Goal: Use online tool/utility: Utilize a website feature to perform a specific function

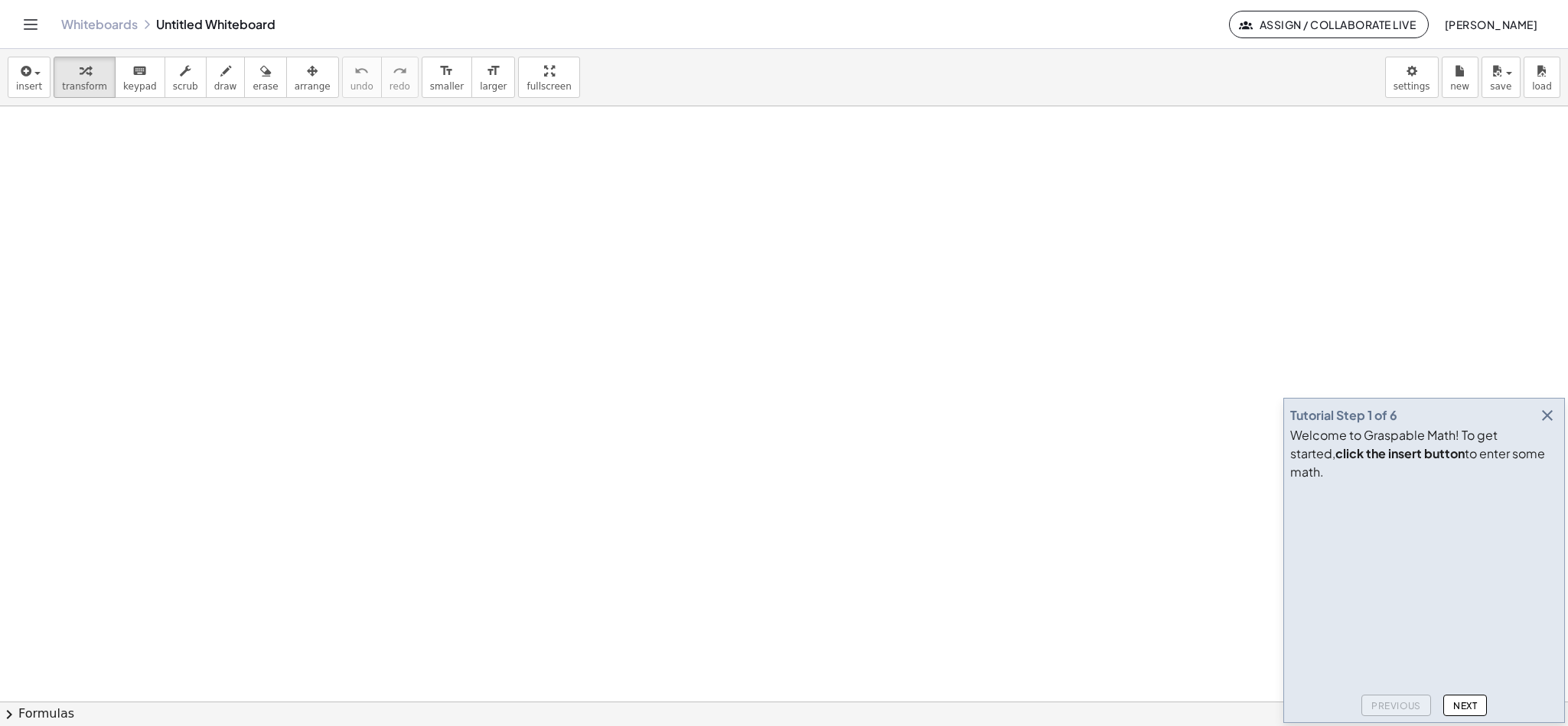
click at [1544, 424] on icon "button" at bounding box center [1547, 416] width 19 height 19
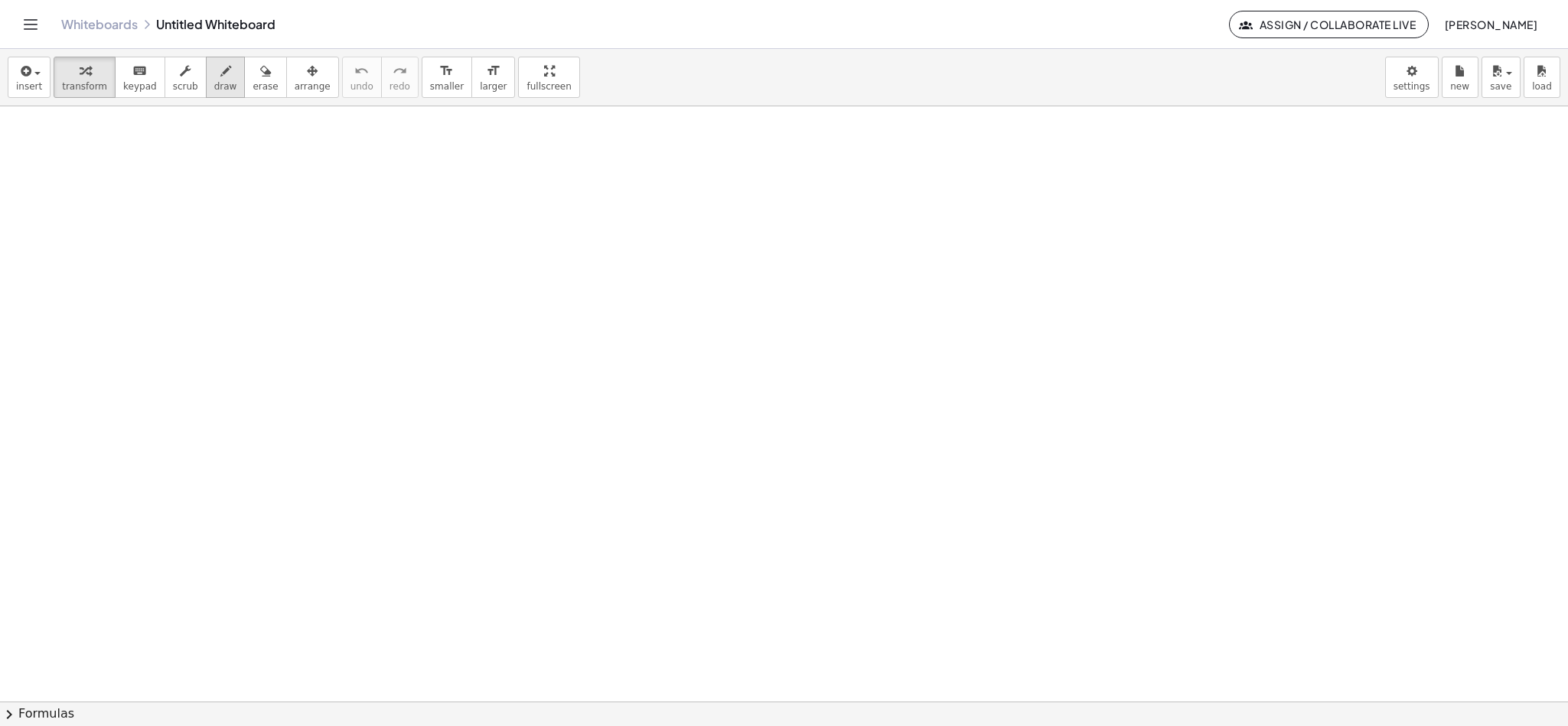
click at [214, 92] on span "draw" at bounding box center [225, 86] width 23 height 11
drag, startPoint x: 220, startPoint y: 163, endPoint x: 274, endPoint y: 206, distance: 69.0
click at [267, 209] on div at bounding box center [784, 701] width 1568 height 1190
click at [253, 81] on span "erase" at bounding box center [265, 86] width 25 height 11
drag, startPoint x: 251, startPoint y: 220, endPoint x: 216, endPoint y: 180, distance: 53.2
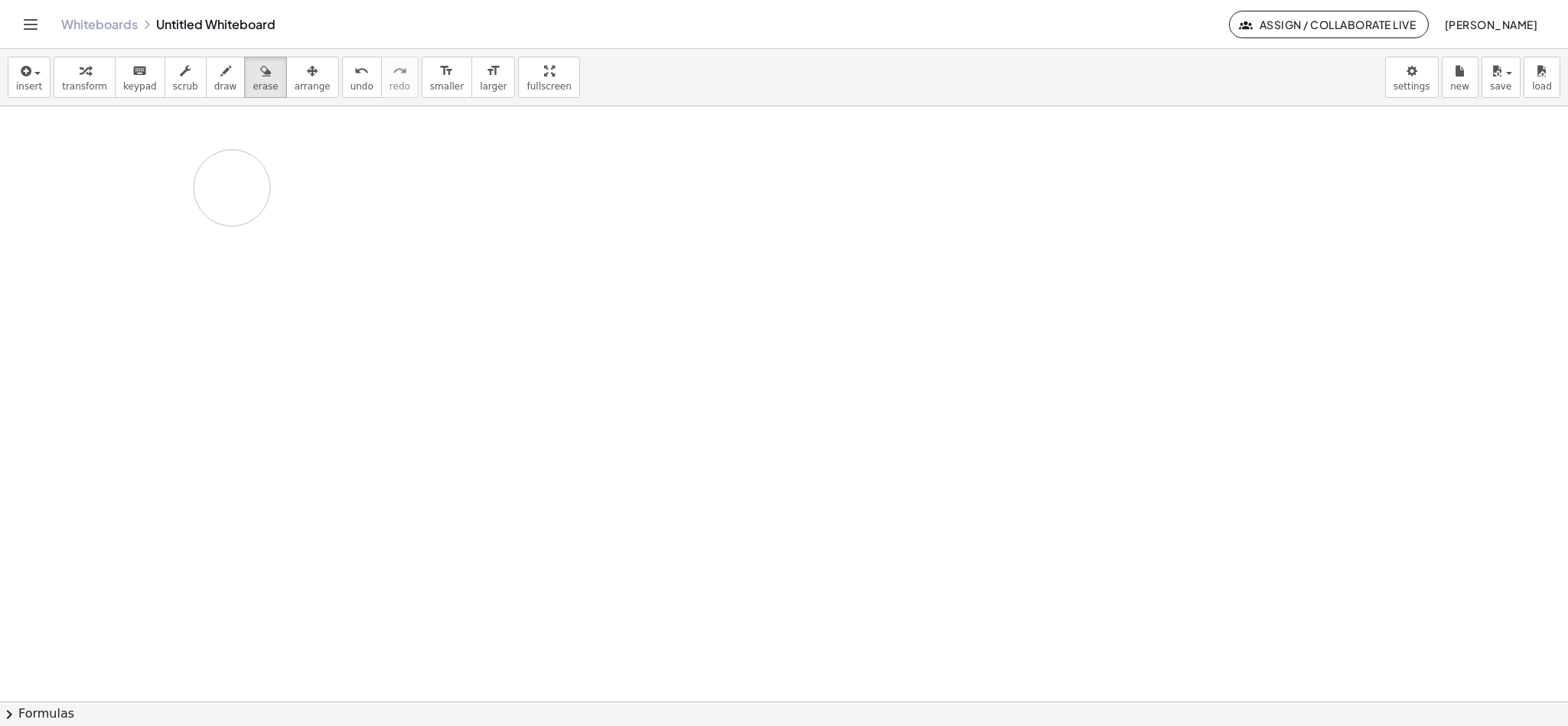
click at [213, 180] on div at bounding box center [784, 701] width 1568 height 1190
click at [220, 73] on icon "button" at bounding box center [225, 70] width 11 height 19
drag, startPoint x: 207, startPoint y: 83, endPoint x: 219, endPoint y: 89, distance: 13.4
click at [214, 83] on span "draw" at bounding box center [225, 86] width 23 height 11
drag, startPoint x: 276, startPoint y: 250, endPoint x: 320, endPoint y: 162, distance: 98.4
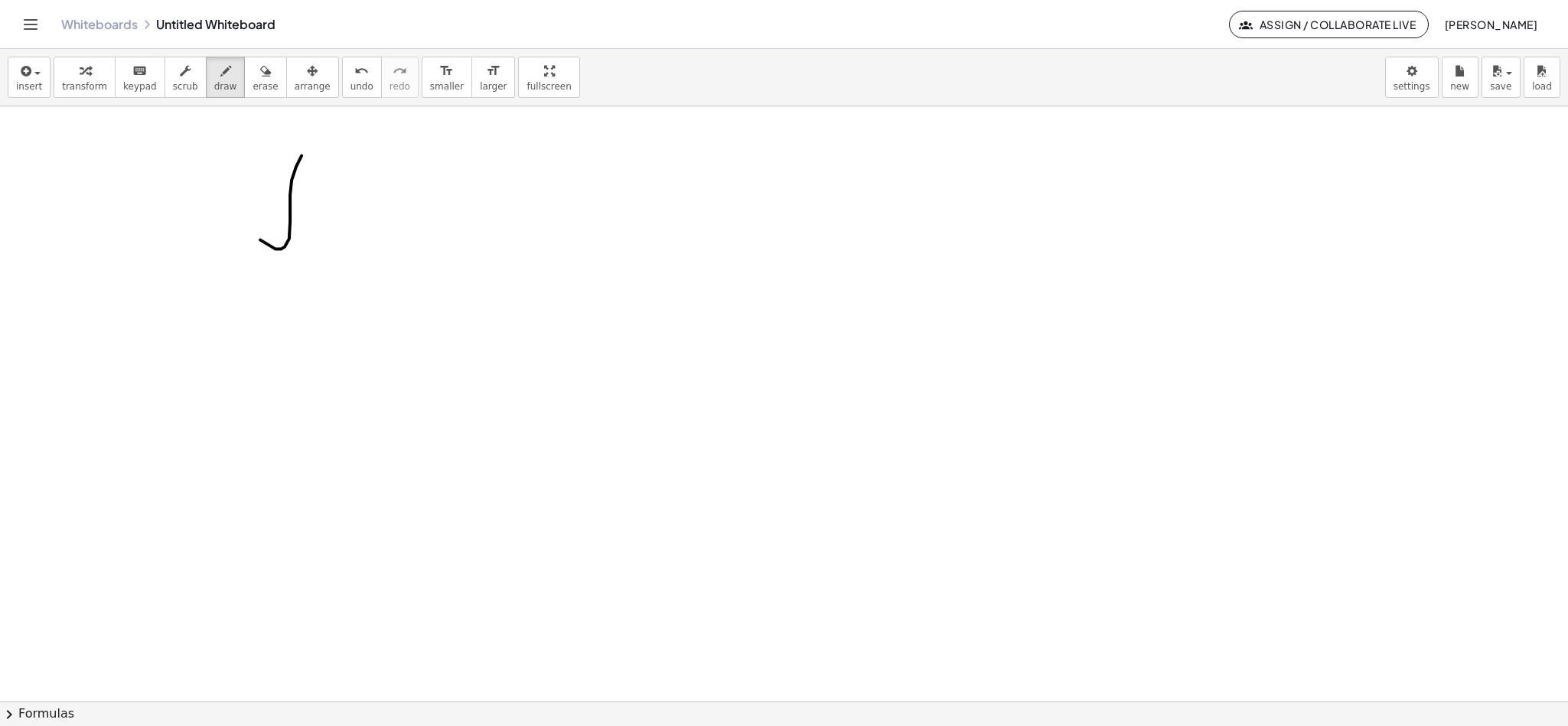
click at [317, 149] on div at bounding box center [784, 701] width 1568 height 1190
drag, startPoint x: 296, startPoint y: 263, endPoint x: 323, endPoint y: 301, distance: 46.6
click at [315, 301] on div at bounding box center [784, 701] width 1568 height 1190
drag, startPoint x: 383, startPoint y: 169, endPoint x: 402, endPoint y: 185, distance: 24.8
click at [400, 184] on div at bounding box center [784, 701] width 1568 height 1190
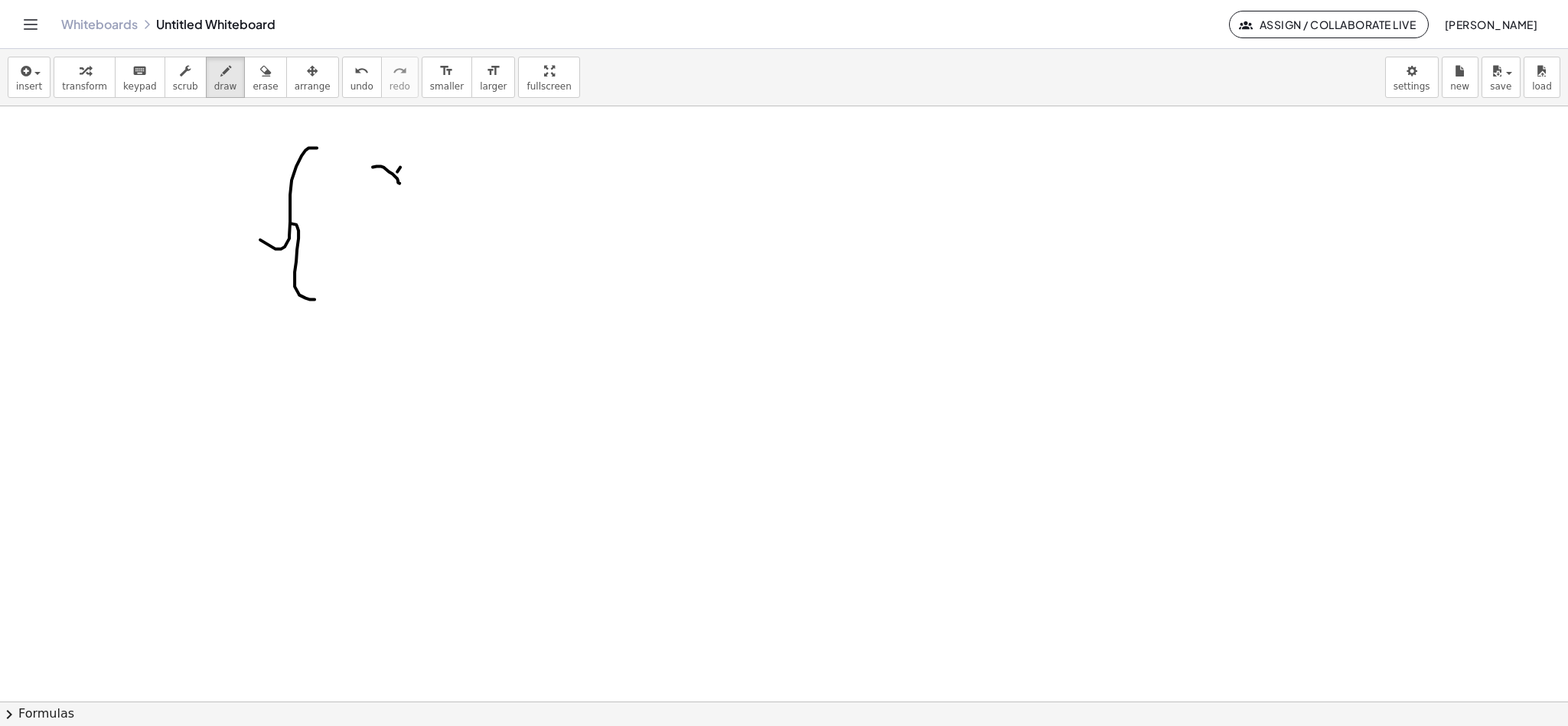
drag, startPoint x: 397, startPoint y: 173, endPoint x: 384, endPoint y: 189, distance: 20.6
click at [383, 188] on div at bounding box center [784, 701] width 1568 height 1190
drag, startPoint x: 421, startPoint y: 176, endPoint x: 437, endPoint y: 173, distance: 16.3
click at [437, 176] on div at bounding box center [784, 701] width 1568 height 1190
drag, startPoint x: 427, startPoint y: 180, endPoint x: 437, endPoint y: 178, distance: 10.2
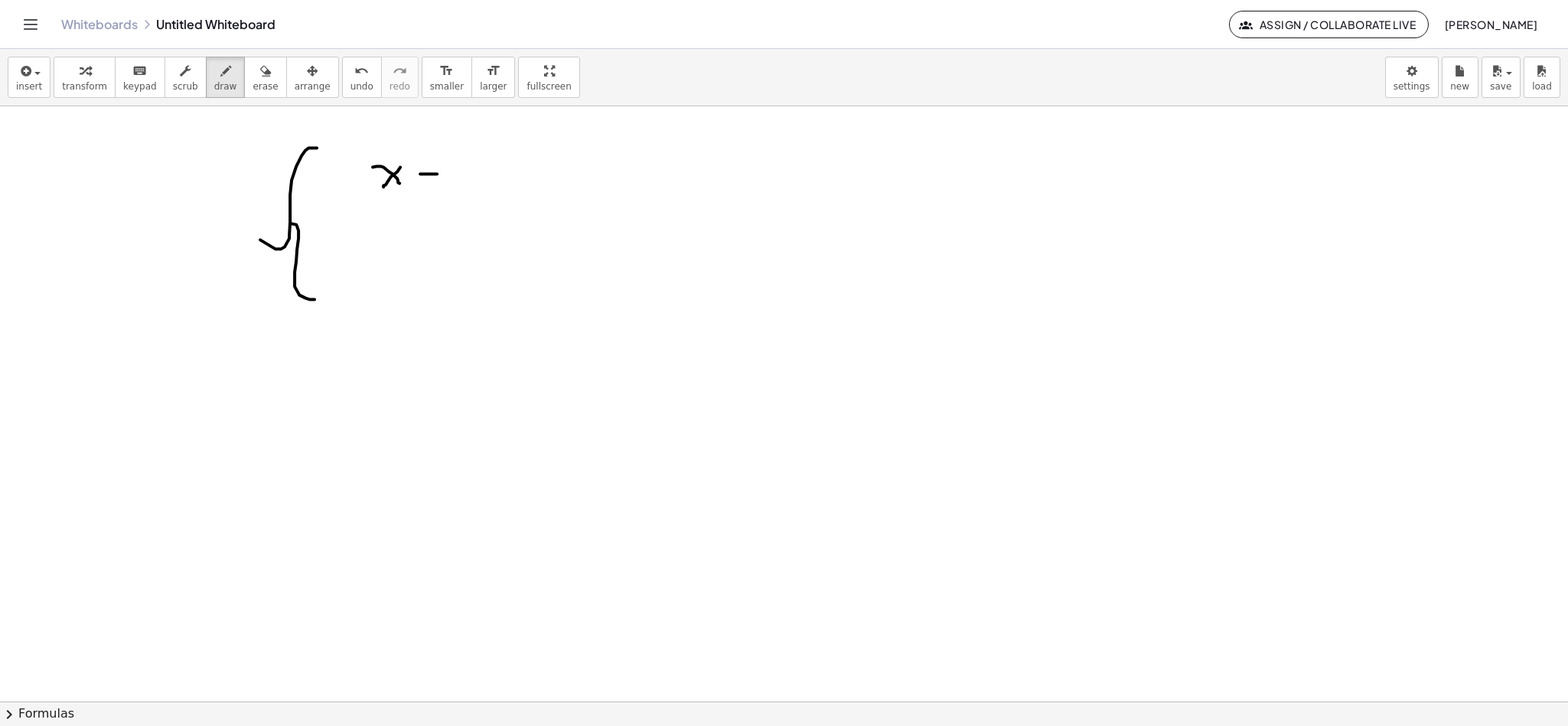
click at [427, 190] on div at bounding box center [784, 701] width 1568 height 1190
drag, startPoint x: 446, startPoint y: 178, endPoint x: 462, endPoint y: 202, distance: 28.8
click at [449, 205] on div at bounding box center [784, 701] width 1568 height 1190
click at [483, 200] on div at bounding box center [784, 701] width 1568 height 1190
drag, startPoint x: 471, startPoint y: 192, endPoint x: 496, endPoint y: 183, distance: 26.6
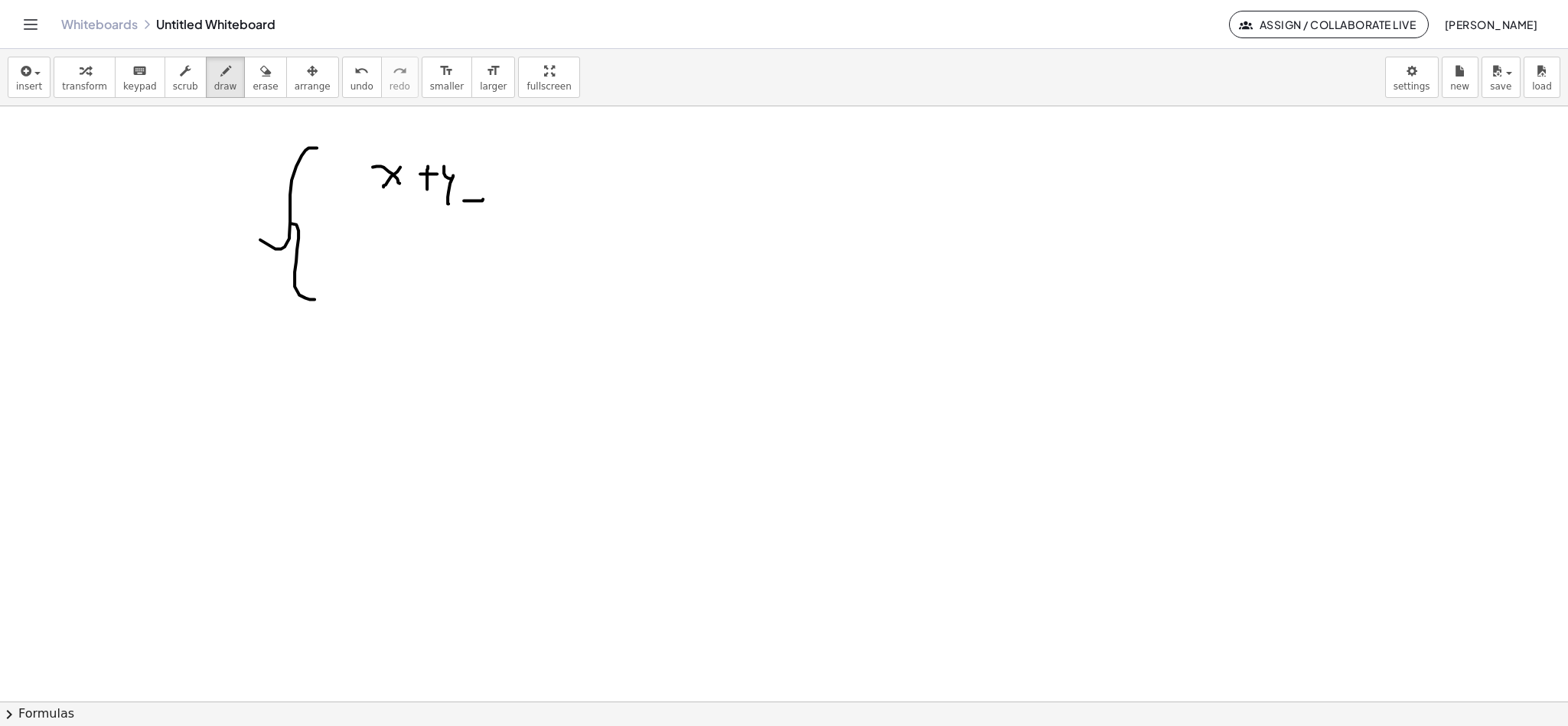
click at [482, 193] on div at bounding box center [784, 701] width 1568 height 1190
drag, startPoint x: 512, startPoint y: 180, endPoint x: 507, endPoint y: 223, distance: 43.3
click at [521, 206] on div at bounding box center [784, 701] width 1568 height 1190
drag, startPoint x: 368, startPoint y: 253, endPoint x: 382, endPoint y: 276, distance: 26.9
click at [370, 288] on div at bounding box center [784, 701] width 1568 height 1190
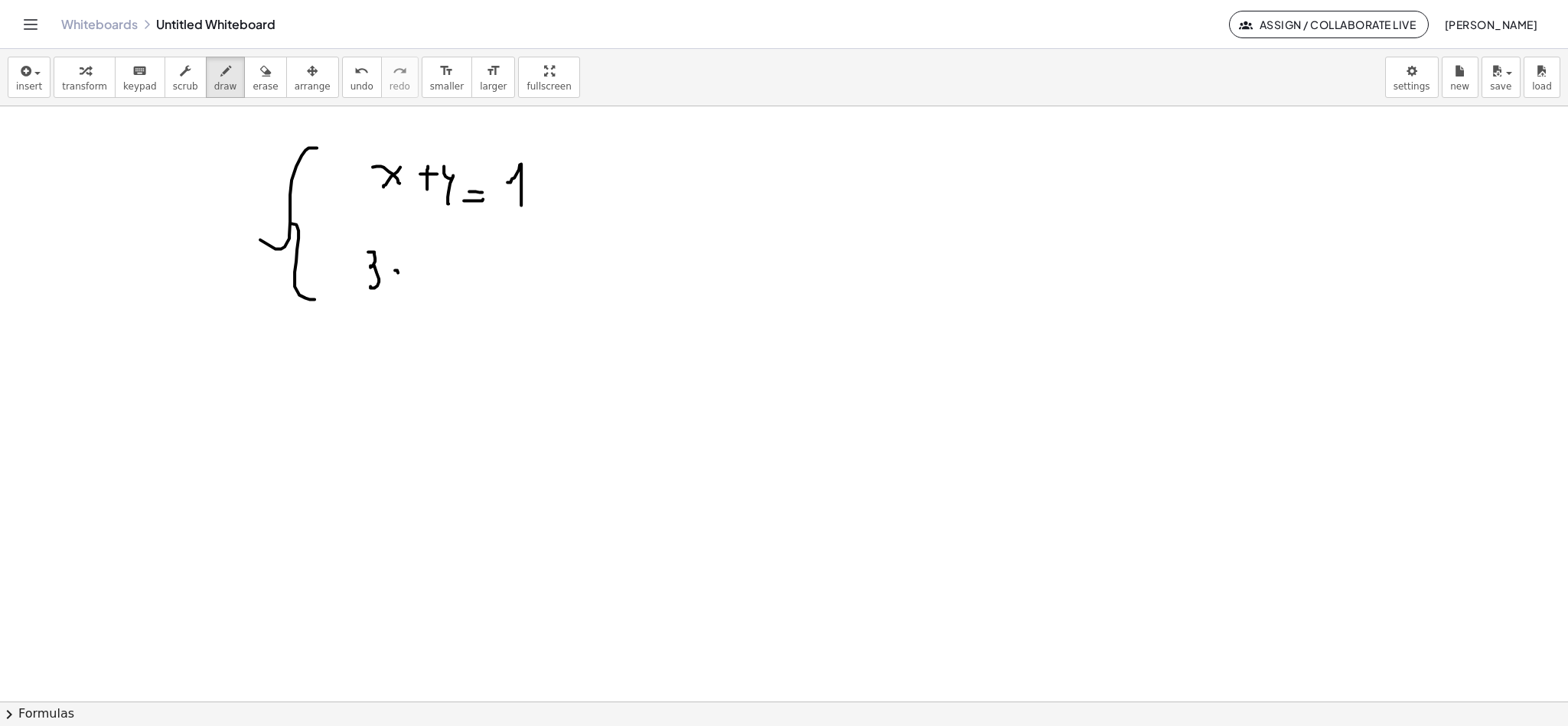
drag, startPoint x: 398, startPoint y: 274, endPoint x: 417, endPoint y: 274, distance: 19.0
click at [416, 295] on div at bounding box center [784, 701] width 1568 height 1190
drag, startPoint x: 417, startPoint y: 274, endPoint x: 400, endPoint y: 299, distance: 30.2
click at [395, 302] on div at bounding box center [784, 701] width 1568 height 1190
click at [442, 281] on div at bounding box center [784, 701] width 1568 height 1190
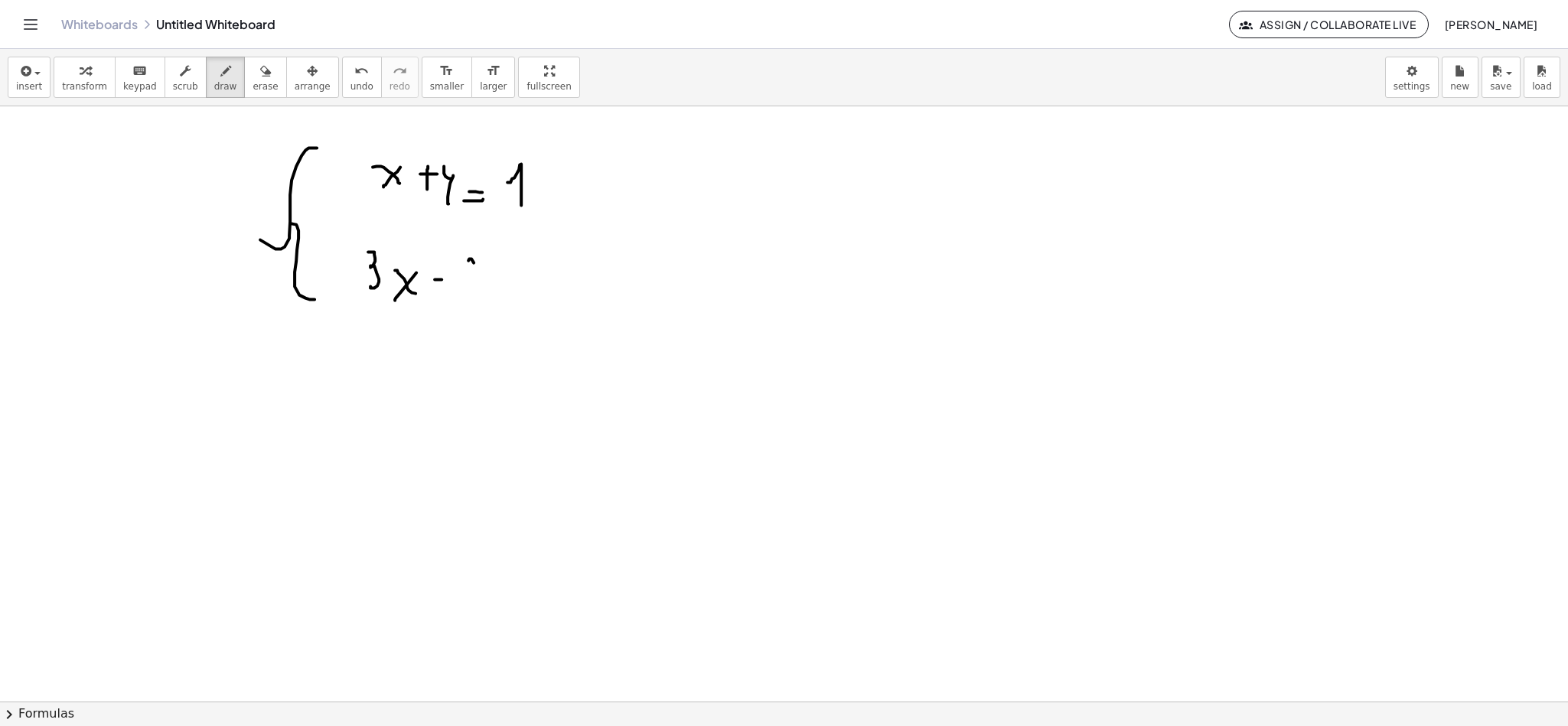
drag, startPoint x: 473, startPoint y: 264, endPoint x: 487, endPoint y: 294, distance: 33.1
click at [487, 294] on div at bounding box center [784, 701] width 1568 height 1190
drag, startPoint x: 498, startPoint y: 292, endPoint x: 514, endPoint y: 312, distance: 25.6
click at [507, 321] on div at bounding box center [784, 701] width 1568 height 1190
drag, startPoint x: 536, startPoint y: 302, endPoint x: 524, endPoint y: 293, distance: 15.0
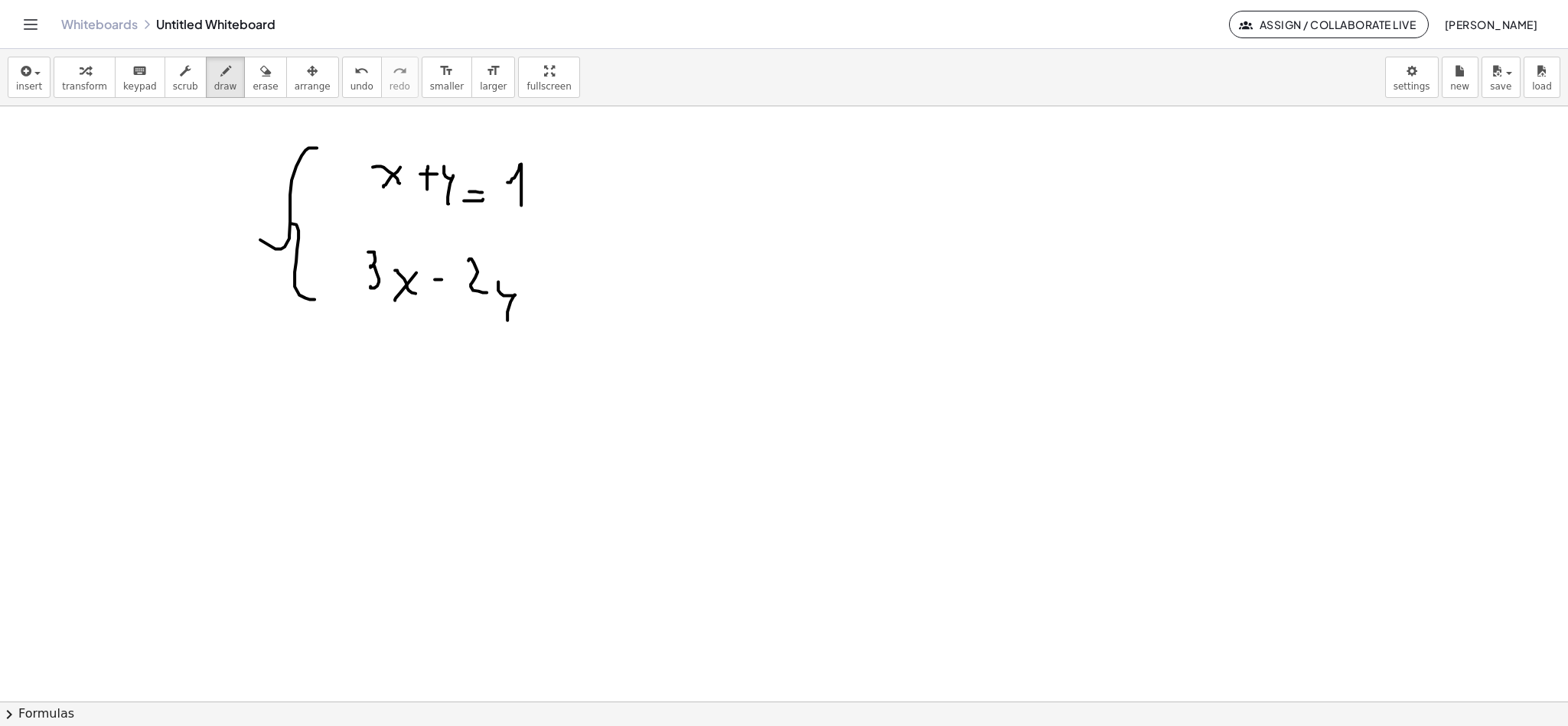
click at [538, 302] on div at bounding box center [784, 701] width 1568 height 1190
click at [541, 292] on div at bounding box center [784, 701] width 1568 height 1190
drag, startPoint x: 572, startPoint y: 290, endPoint x: 584, endPoint y: 280, distance: 15.6
click at [584, 290] on div at bounding box center [784, 701] width 1568 height 1190
drag, startPoint x: 694, startPoint y: 239, endPoint x: 798, endPoint y: 229, distance: 104.5
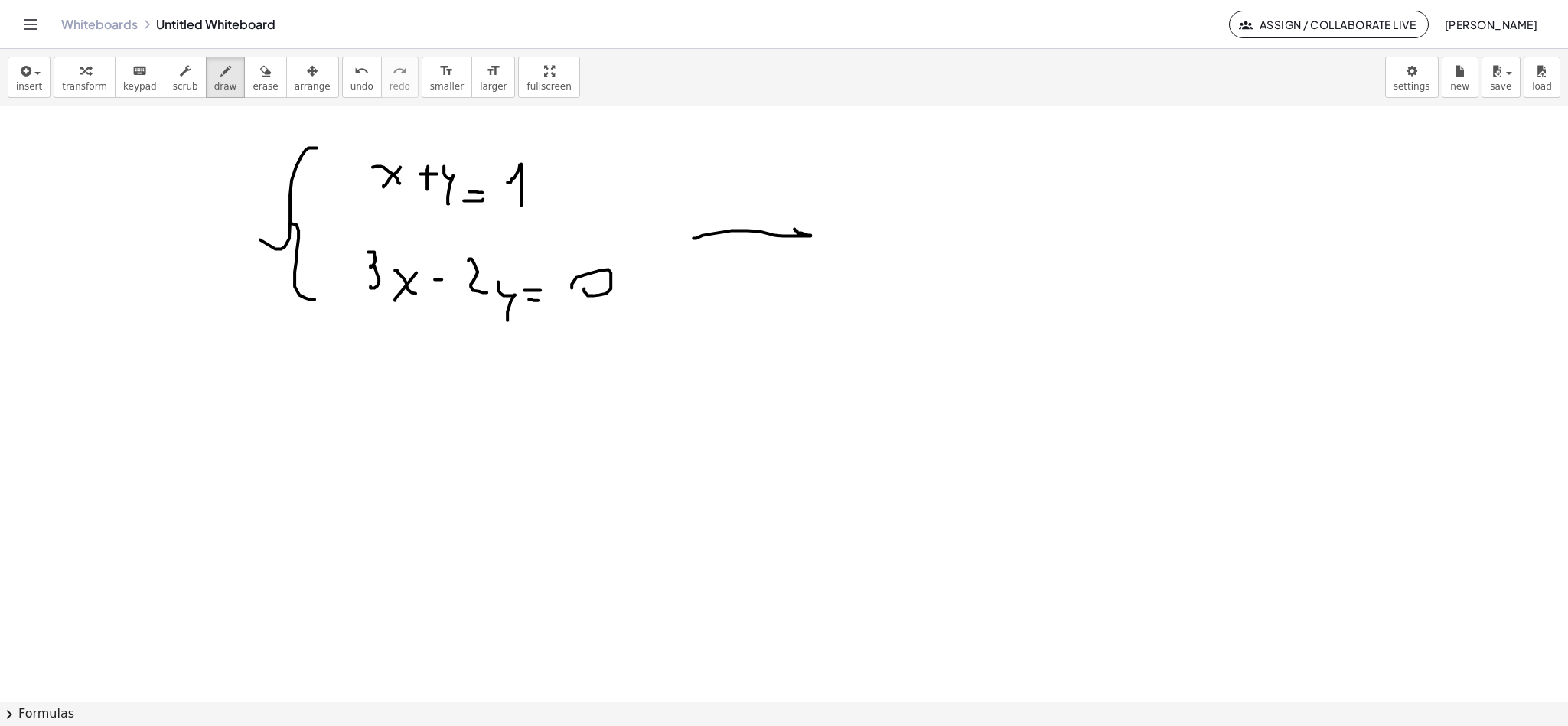
click at [795, 229] on div at bounding box center [784, 701] width 1568 height 1190
click at [793, 264] on div at bounding box center [784, 701] width 1568 height 1190
drag, startPoint x: 845, startPoint y: 250, endPoint x: 885, endPoint y: 195, distance: 68.0
click at [879, 177] on div at bounding box center [784, 701] width 1568 height 1190
drag, startPoint x: 861, startPoint y: 307, endPoint x: 885, endPoint y: 349, distance: 48.4
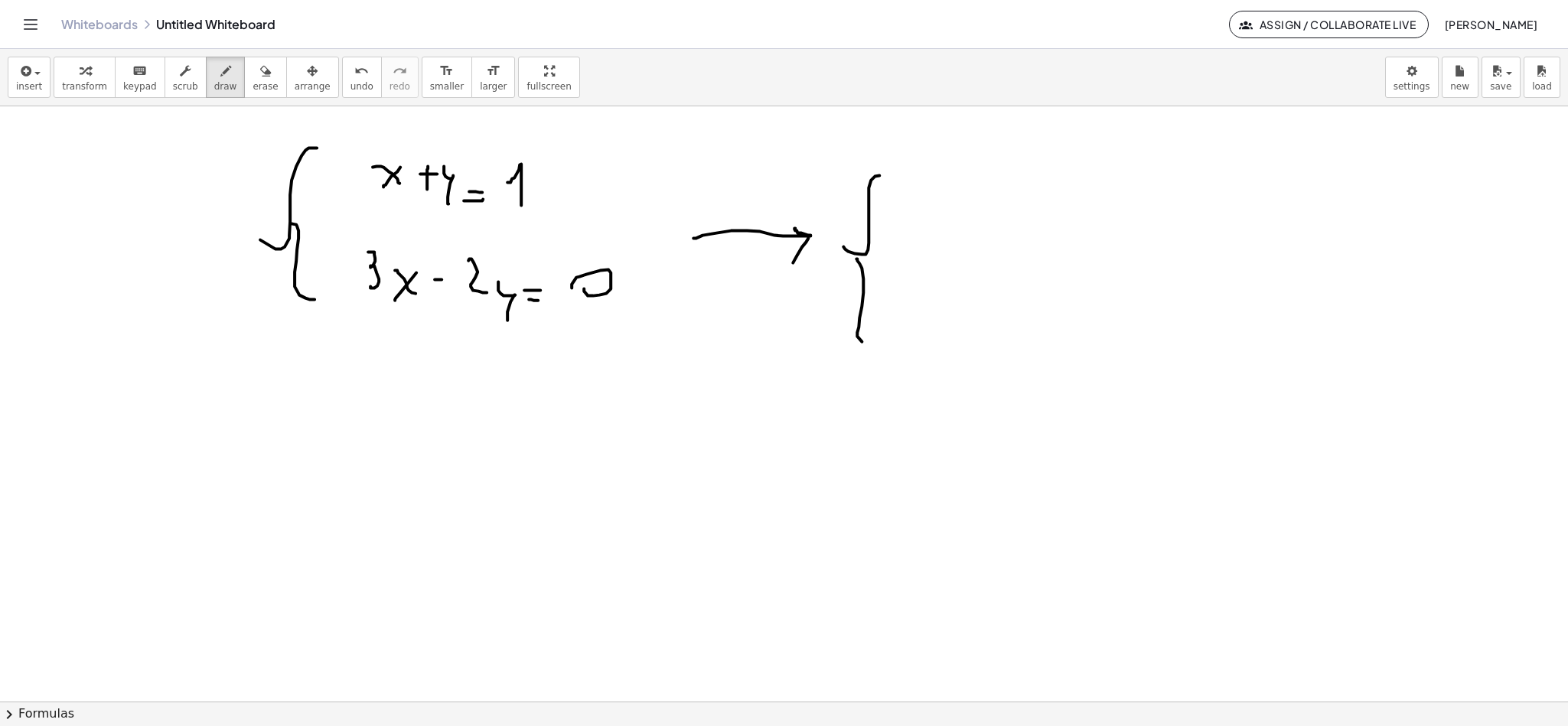
click at [884, 349] on div at bounding box center [784, 701] width 1568 height 1190
drag, startPoint x: 951, startPoint y: 197, endPoint x: 981, endPoint y: 216, distance: 35.5
click at [975, 232] on div at bounding box center [784, 701] width 1568 height 1190
drag, startPoint x: 987, startPoint y: 213, endPoint x: 1013, endPoint y: 221, distance: 27.2
click at [1013, 232] on div at bounding box center [784, 701] width 1568 height 1190
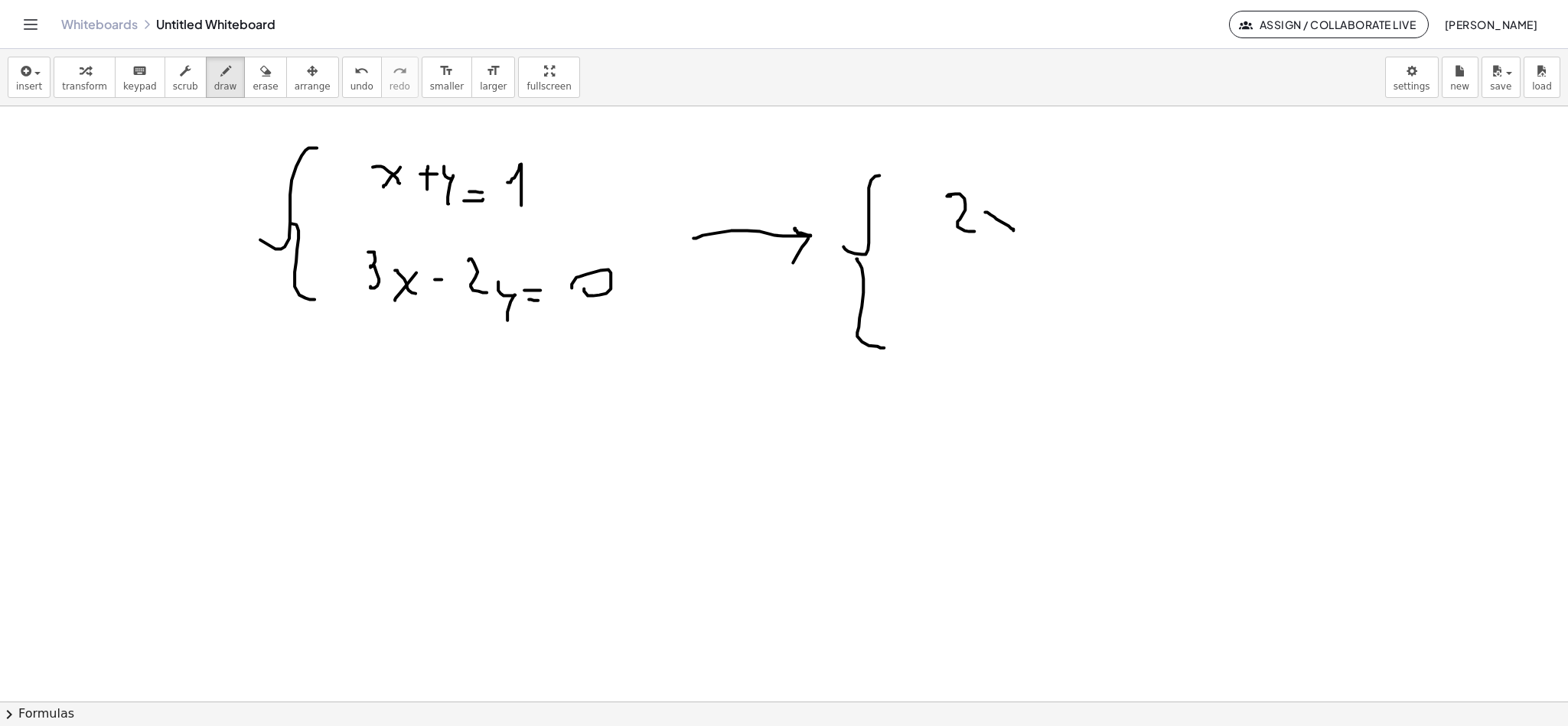
click at [999, 236] on div at bounding box center [784, 701] width 1568 height 1190
click at [1040, 219] on div at bounding box center [784, 701] width 1568 height 1190
click at [1032, 235] on div at bounding box center [784, 701] width 1568 height 1190
drag, startPoint x: 1061, startPoint y: 190, endPoint x: 1077, endPoint y: 226, distance: 39.4
click at [1076, 230] on div at bounding box center [784, 701] width 1568 height 1190
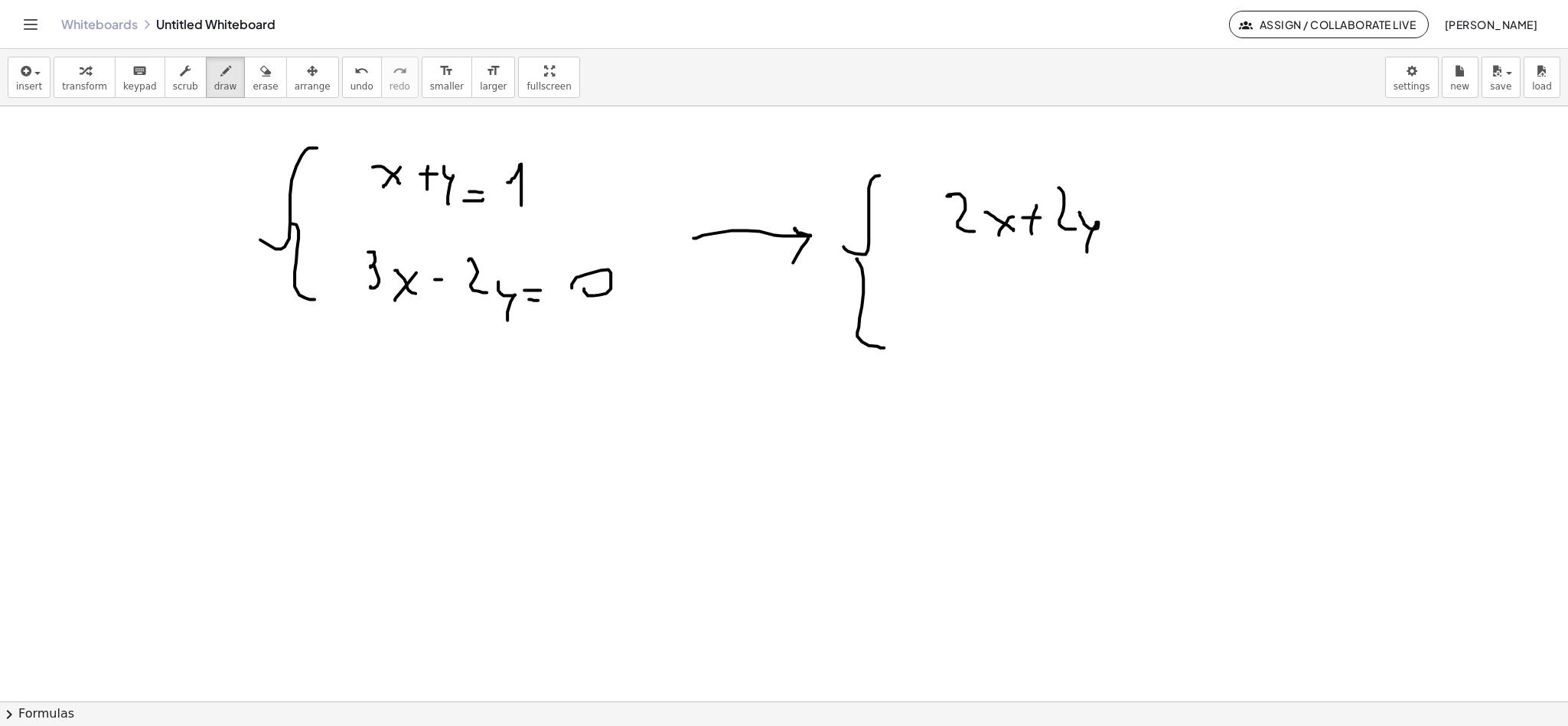
drag, startPoint x: 1082, startPoint y: 219, endPoint x: 1125, endPoint y: 241, distance: 48.3
click at [1087, 255] on div at bounding box center [784, 701] width 1568 height 1190
click at [1144, 239] on div at bounding box center [784, 701] width 1568 height 1190
drag, startPoint x: 1135, startPoint y: 229, endPoint x: 1149, endPoint y: 230, distance: 14.0
click at [1144, 230] on div at bounding box center [784, 701] width 1568 height 1190
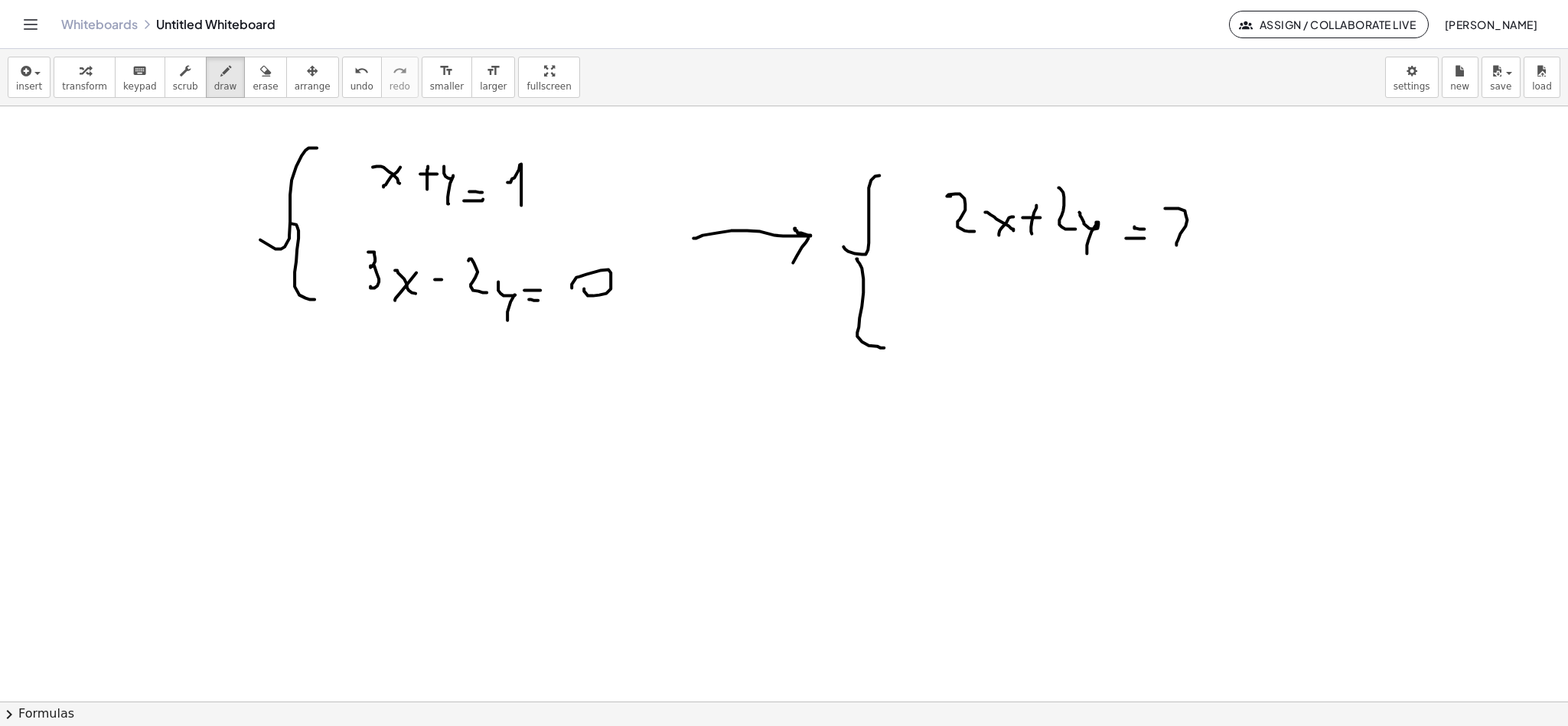
drag, startPoint x: 1187, startPoint y: 221, endPoint x: 1127, endPoint y: 283, distance: 86.3
click at [1197, 248] on div at bounding box center [784, 701] width 1568 height 1190
drag, startPoint x: 980, startPoint y: 319, endPoint x: 979, endPoint y: 349, distance: 30.0
click at [972, 359] on div at bounding box center [784, 701] width 1568 height 1190
click at [1032, 359] on div at bounding box center [784, 701] width 1568 height 1190
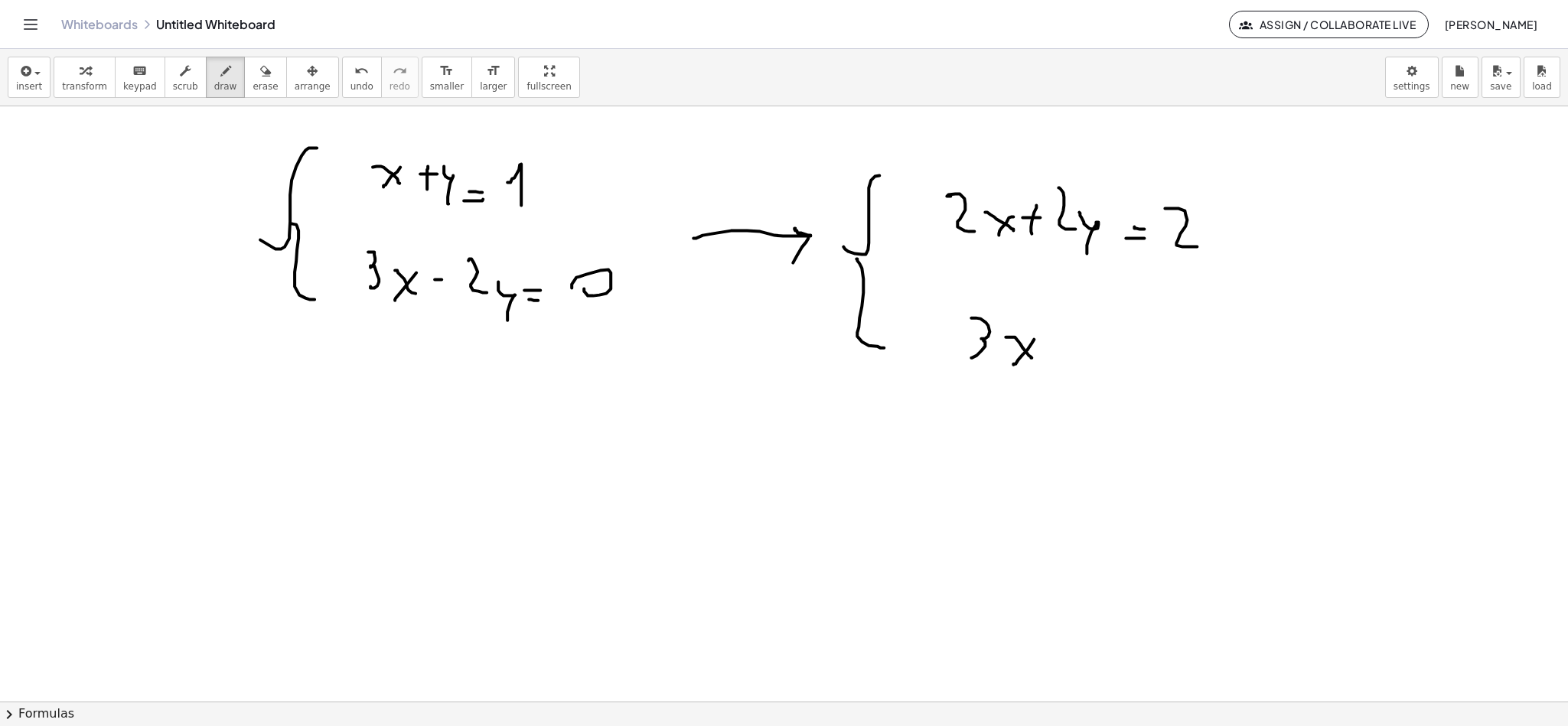
drag, startPoint x: 1034, startPoint y: 340, endPoint x: 1013, endPoint y: 366, distance: 33.4
click at [1013, 366] on div at bounding box center [784, 701] width 1568 height 1190
drag, startPoint x: 1052, startPoint y: 344, endPoint x: 1059, endPoint y: 345, distance: 7.1
click at [1059, 345] on div at bounding box center [784, 701] width 1568 height 1190
drag, startPoint x: 1084, startPoint y: 346, endPoint x: 1103, endPoint y: 351, distance: 19.6
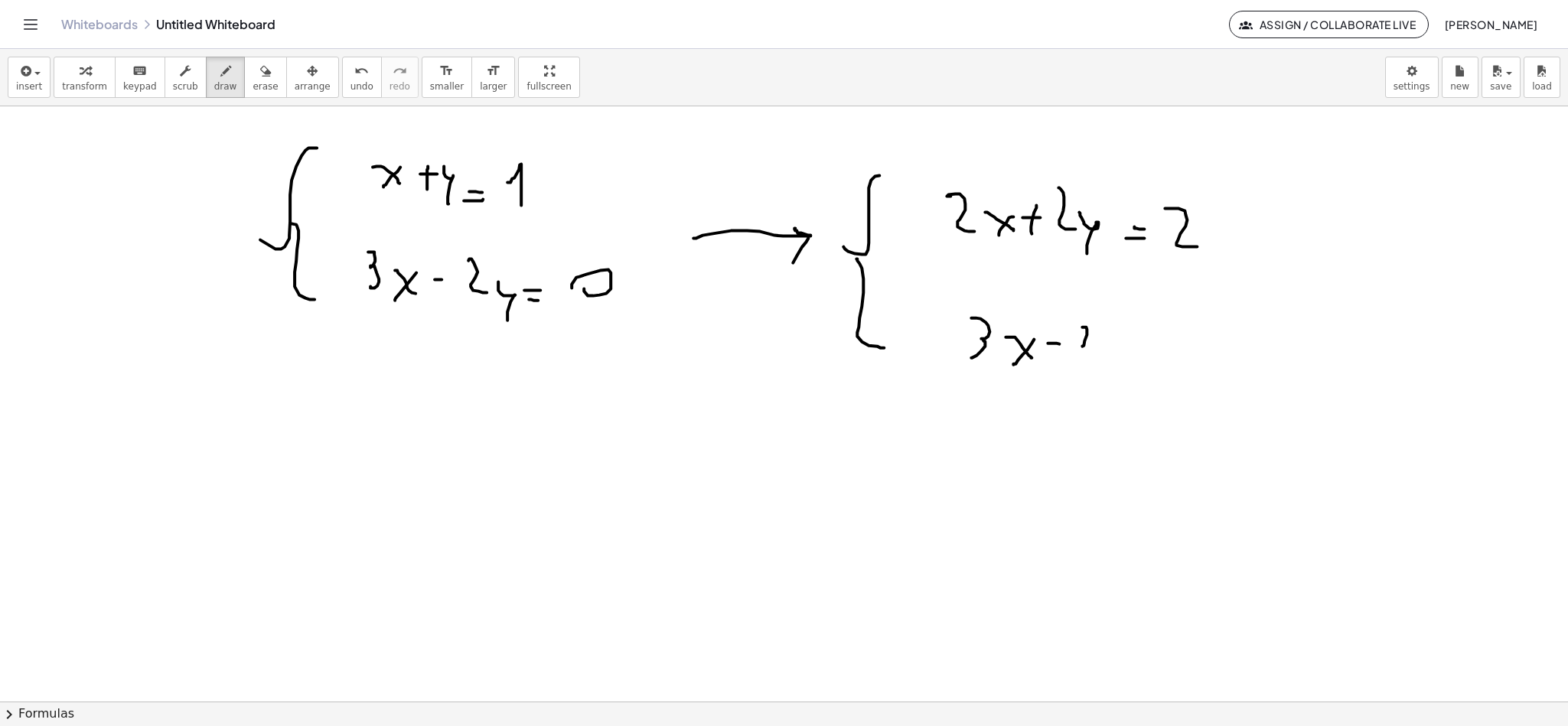
click at [1103, 353] on div at bounding box center [784, 701] width 1568 height 1190
drag
click at [1112, 374] on div at bounding box center [784, 701] width 1568 height 1190
click at [1148, 356] on div at bounding box center [784, 701] width 1568 height 1190
click at [1144, 347] on div at bounding box center [784, 701] width 1568 height 1190
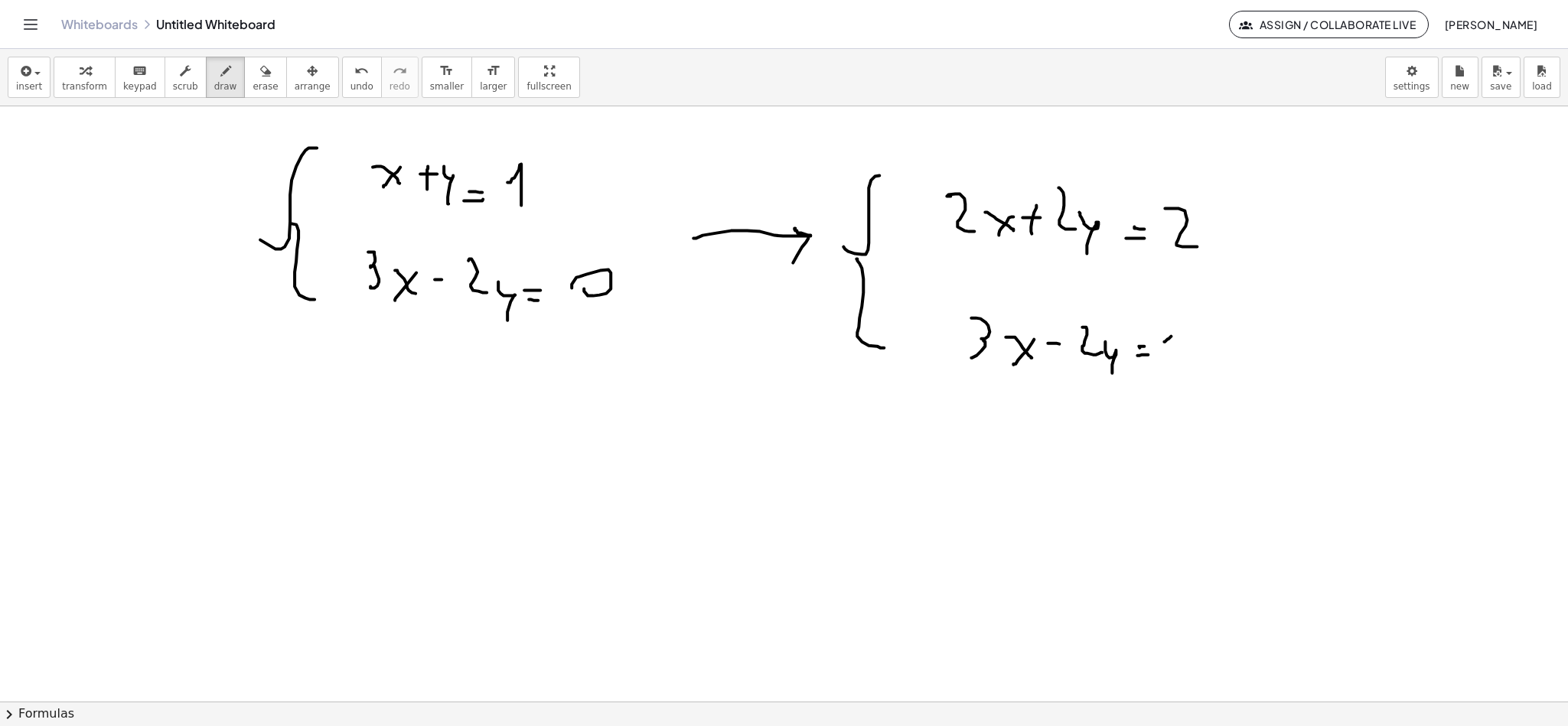
click at [1166, 347] on div at bounding box center [784, 701] width 1568 height 1190
click at [397, 416] on div at bounding box center [784, 701] width 1568 height 1190
click at [426, 395] on div at bounding box center [784, 701] width 1568 height 1190
click at [329, 450] on div at bounding box center [784, 701] width 1568 height 1190
click at [339, 667] on div at bounding box center [784, 701] width 1568 height 1190
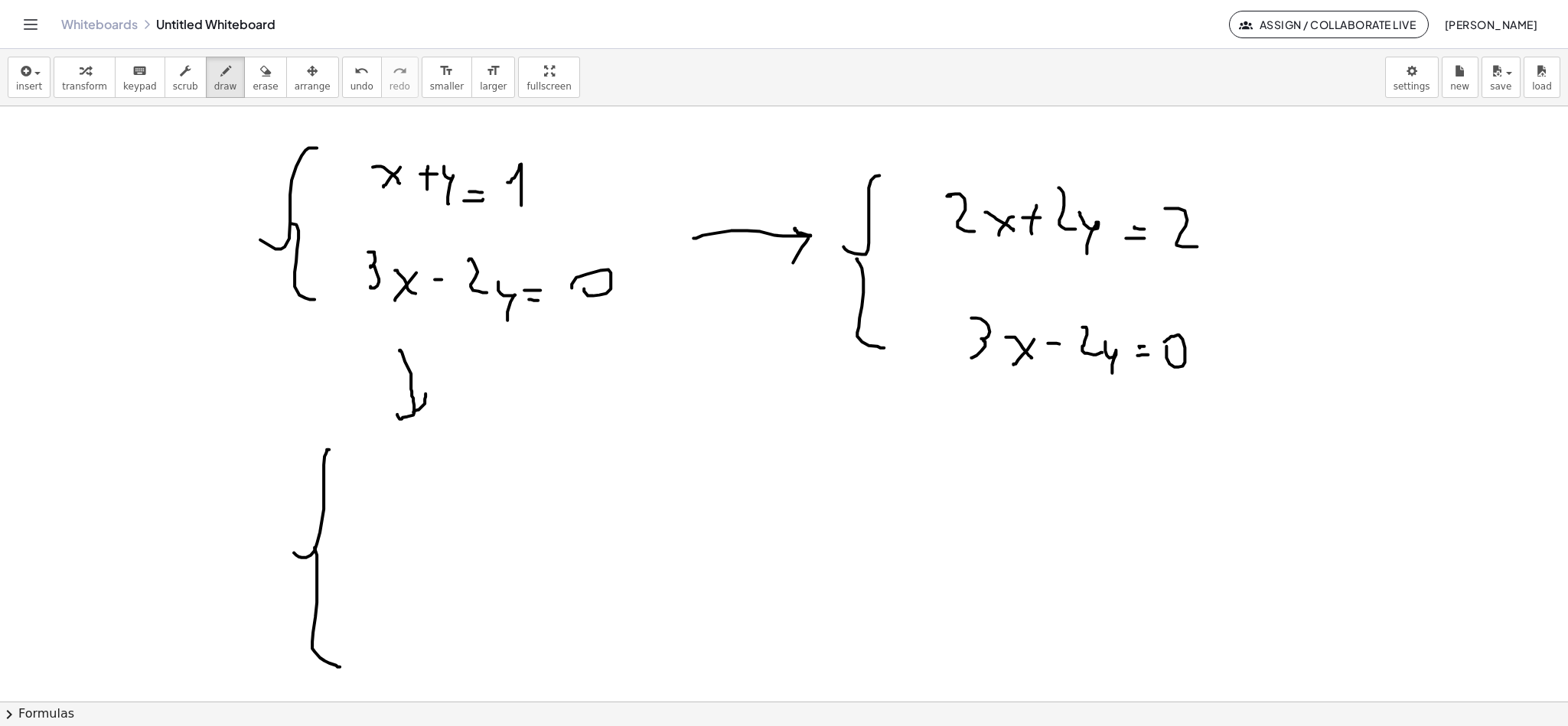
click at [437, 517] on div at bounding box center [784, 701] width 1568 height 1190
click at [397, 524] on div at bounding box center [784, 701] width 1568 height 1190
click at [462, 498] on div at bounding box center [784, 701] width 1568 height 1190
click at [455, 515] on div at bounding box center [784, 701] width 1568 height 1190
click at [489, 527] on div at bounding box center [784, 701] width 1568 height 1190
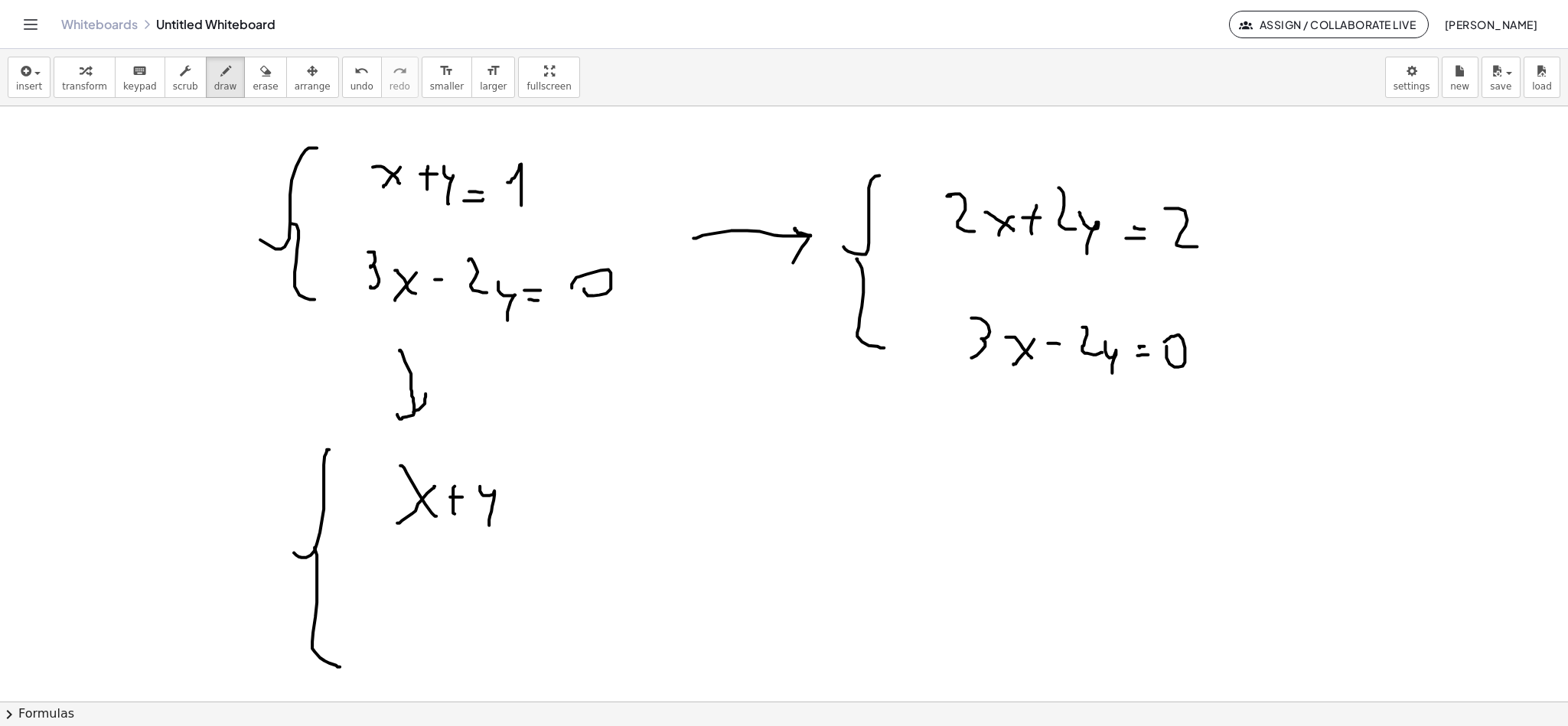
click at [541, 517] on div at bounding box center [784, 701] width 1568 height 1190
click at [541, 510] on div at bounding box center [784, 701] width 1568 height 1190
click at [573, 524] on div at bounding box center [784, 701] width 1568 height 1190
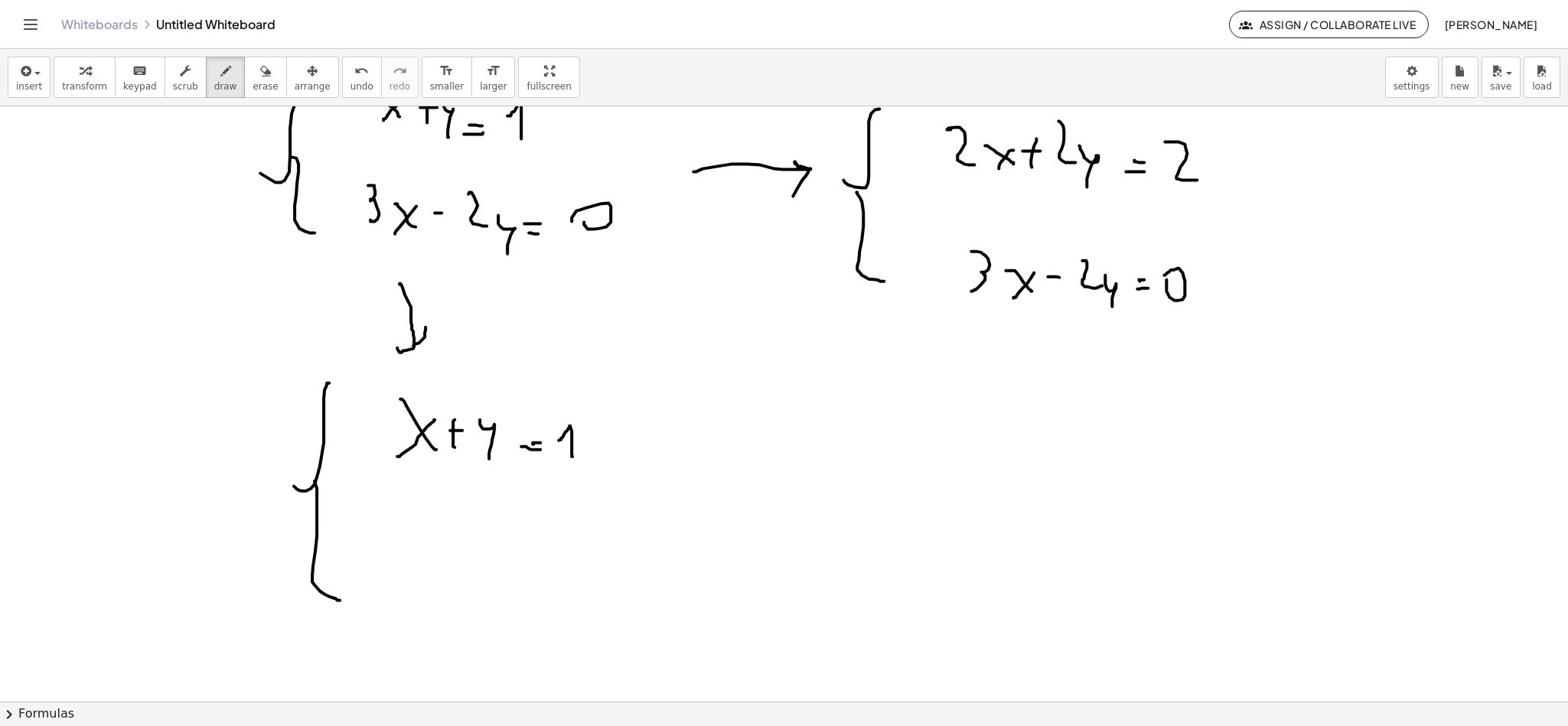
scroll to position [115, 0]
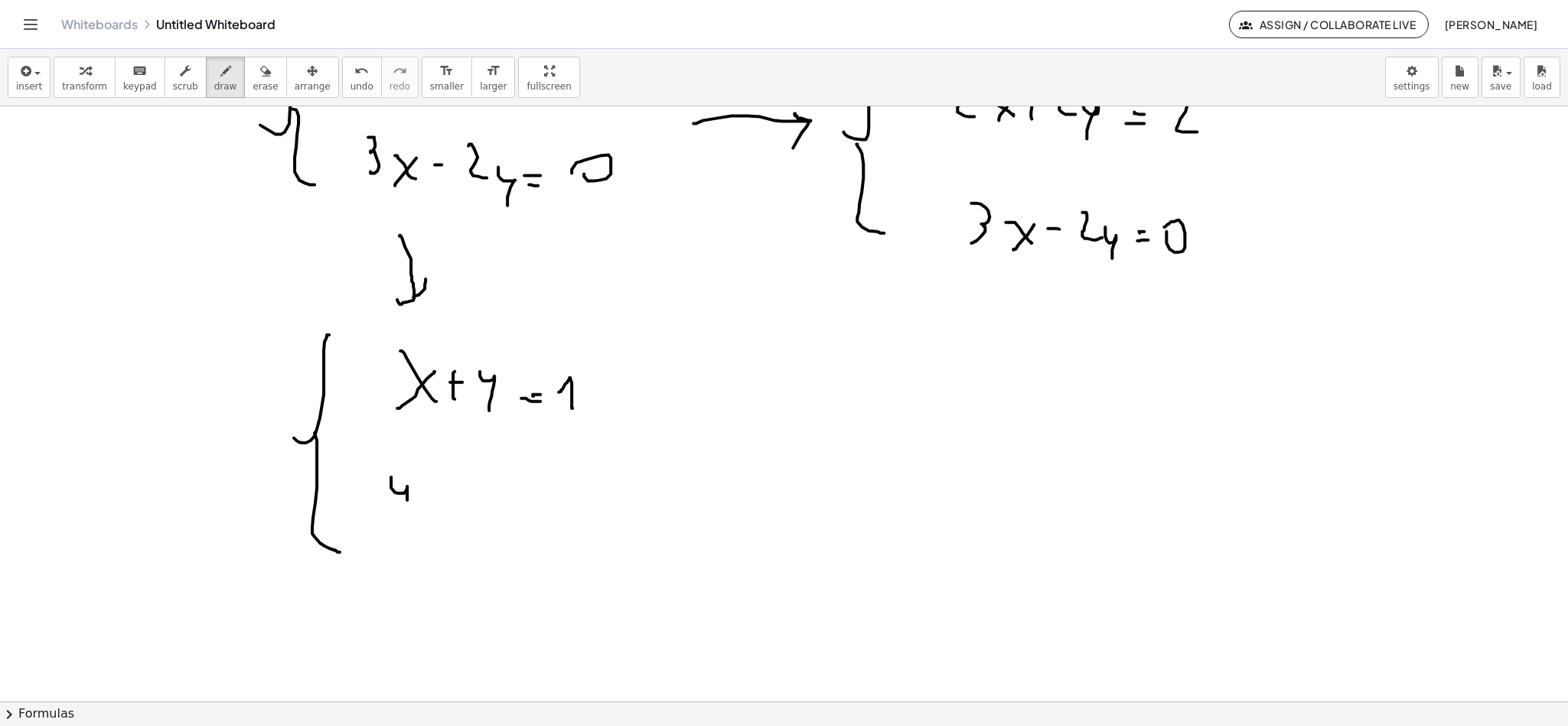
click at [409, 517] on div at bounding box center [784, 587] width 1568 height 1190
click at [442, 515] on div at bounding box center [784, 587] width 1568 height 1190
click at [430, 521] on div at bounding box center [784, 587] width 1568 height 1190
click at [468, 504] on div at bounding box center [784, 587] width 1568 height 1190
click at [499, 526] on div at bounding box center [784, 587] width 1568 height 1190
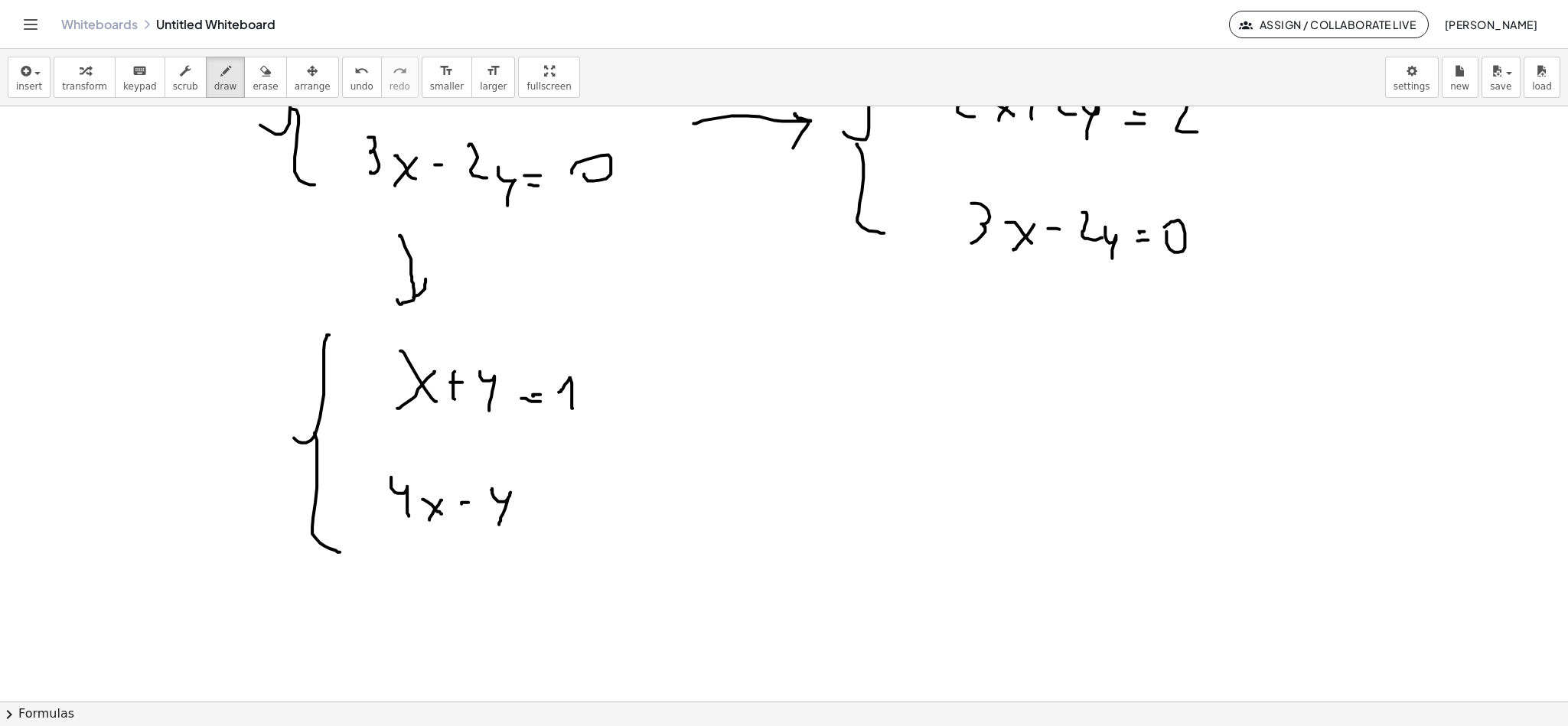
click at [538, 515] on div at bounding box center [784, 587] width 1568 height 1190
click at [537, 506] on div at bounding box center [784, 587] width 1568 height 1190
click at [582, 535] on div at bounding box center [784, 587] width 1568 height 1190
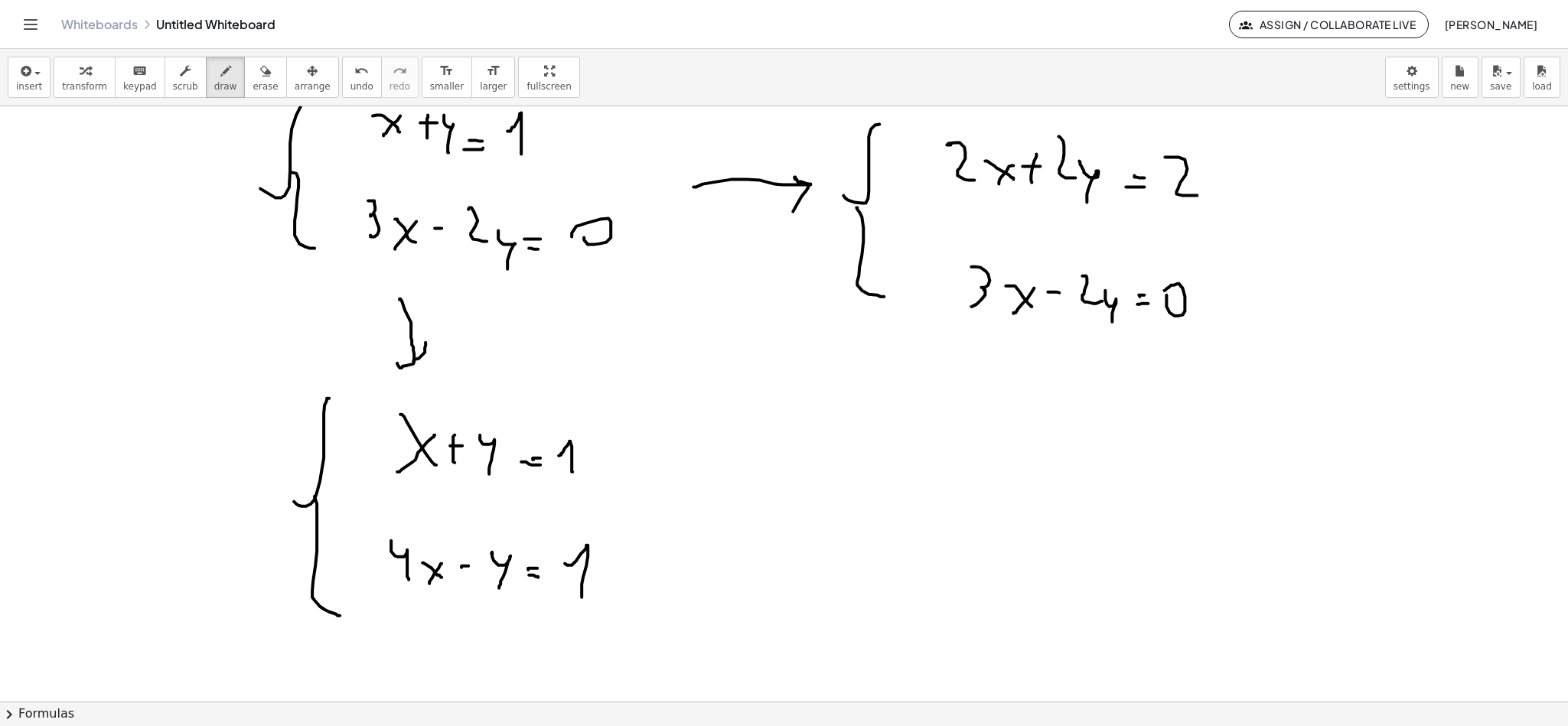
scroll to position [0, 0]
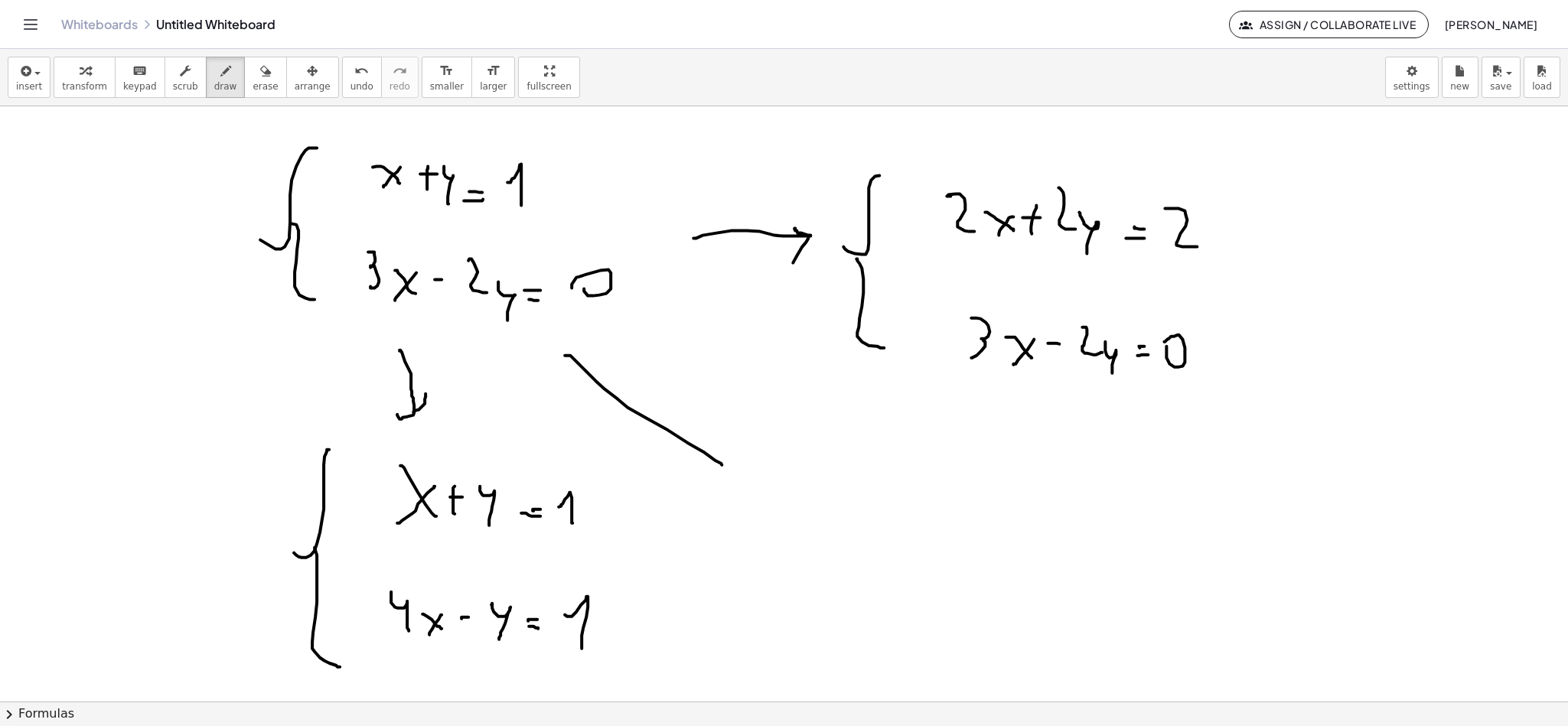
drag, startPoint x: 586, startPoint y: 372, endPoint x: 703, endPoint y: 460, distance: 146.4
click at [691, 463] on div at bounding box center [784, 701] width 1568 height 1190
drag, startPoint x: 724, startPoint y: 462, endPoint x: 741, endPoint y: 432, distance: 34.5
click at [741, 433] on div at bounding box center [784, 701] width 1568 height 1190
drag, startPoint x: 776, startPoint y: 492, endPoint x: 792, endPoint y: 485, distance: 17.5
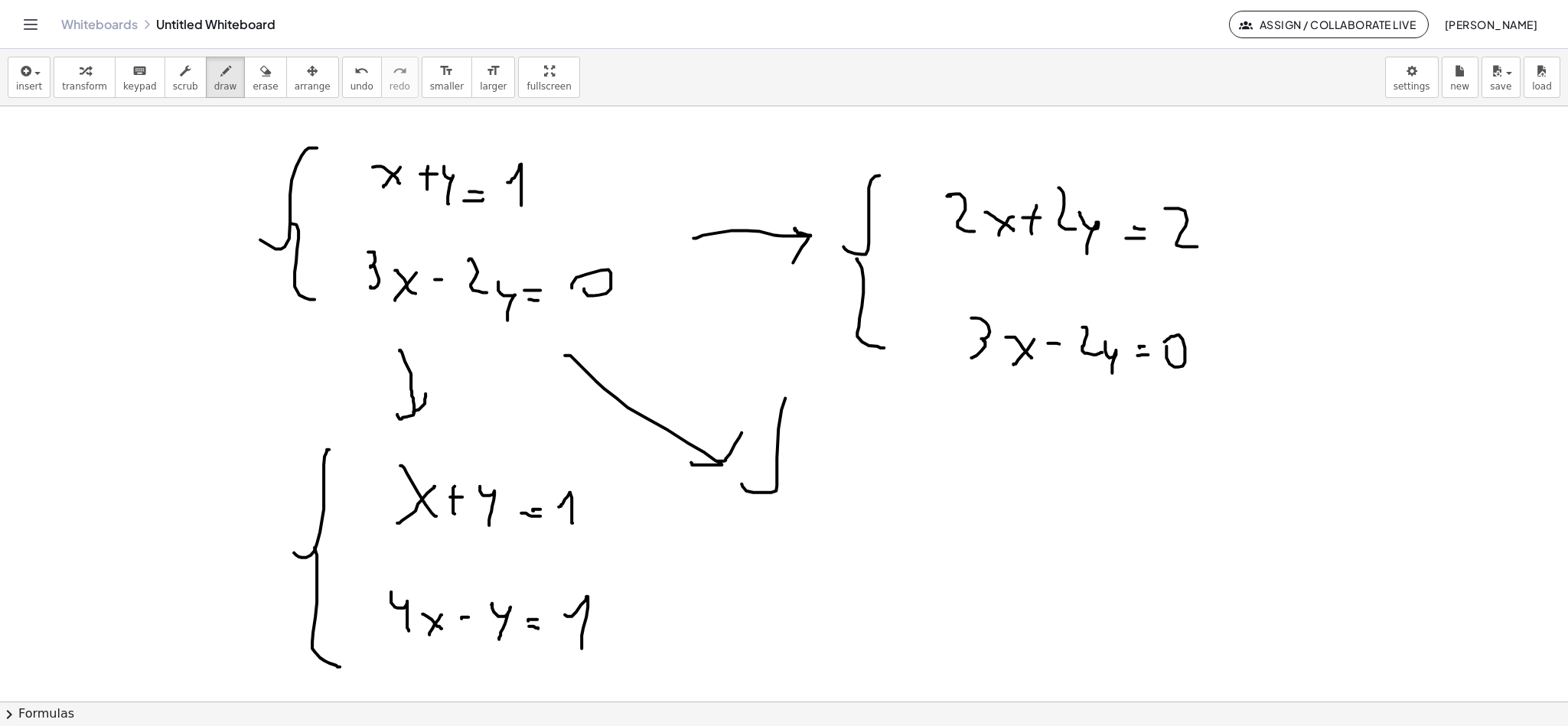
click at [795, 477] on div at bounding box center [784, 701] width 1568 height 1190
drag, startPoint x: 761, startPoint y: 513, endPoint x: 798, endPoint y: 424, distance: 96.4
click at [793, 414] on div at bounding box center [784, 701] width 1568 height 1190
drag, startPoint x: 765, startPoint y: 506, endPoint x: 816, endPoint y: 645, distance: 148.1
click at [807, 648] on div at bounding box center [784, 701] width 1568 height 1190
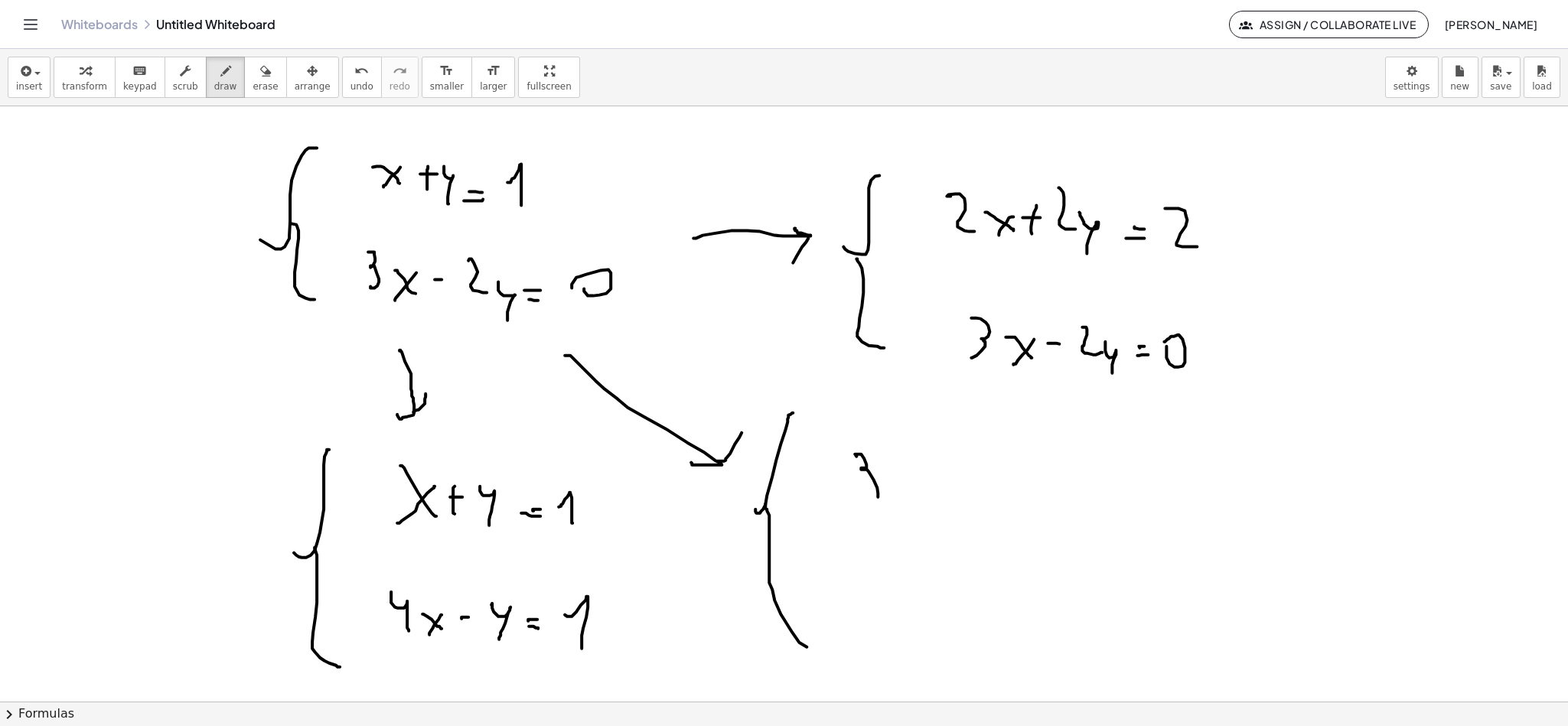
drag, startPoint x: 864, startPoint y: 460, endPoint x: 878, endPoint y: 490, distance: 33.1
click at [848, 505] on div at bounding box center [784, 701] width 1568 height 1190
drag, startPoint x: 886, startPoint y: 485, endPoint x: 907, endPoint y: 487, distance: 21.1
click at [905, 501] on div at bounding box center [784, 701] width 1568 height 1190
click at [893, 505] on div at bounding box center [784, 701] width 1568 height 1190
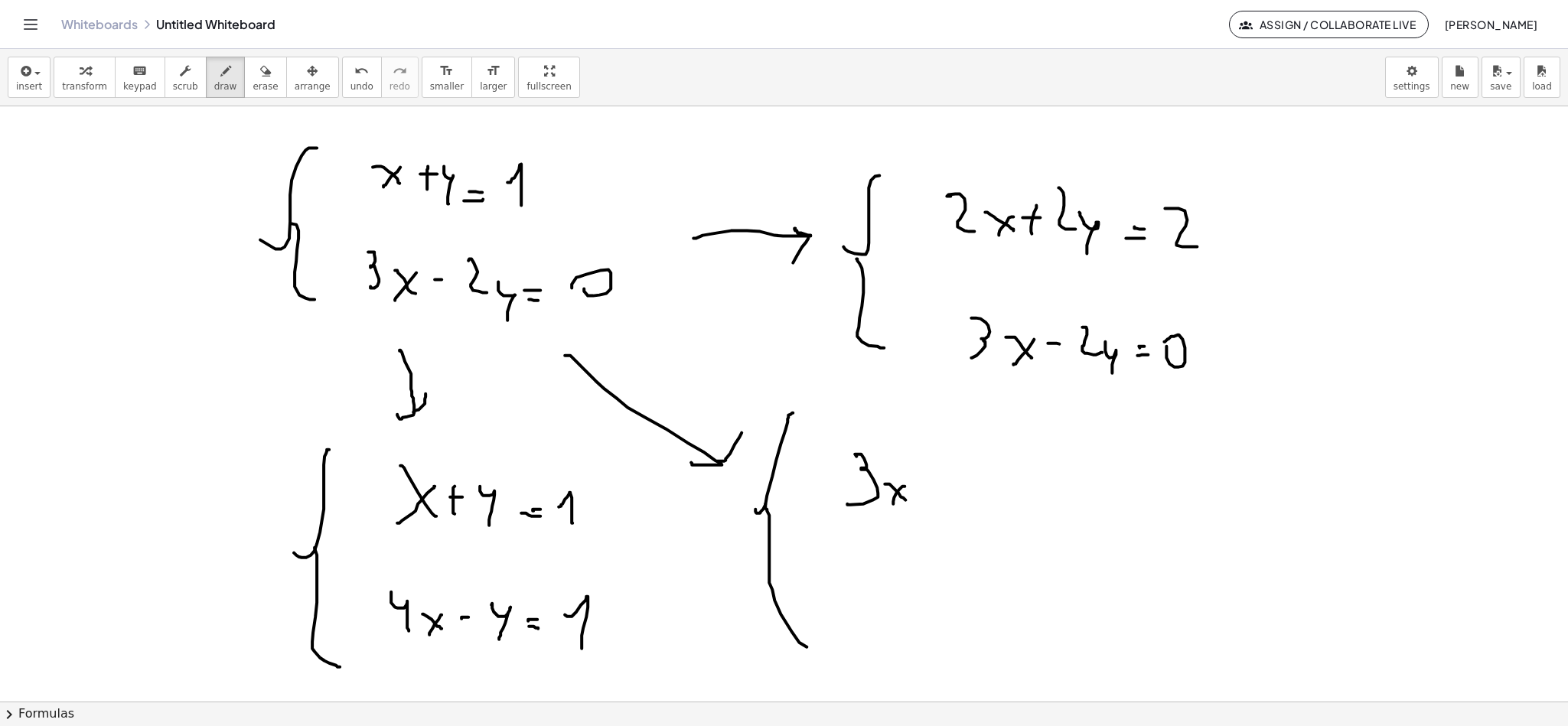
click at [925, 491] on div at bounding box center [784, 701] width 1568 height 1190
drag, startPoint x: 951, startPoint y: 473, endPoint x: 973, endPoint y: 520, distance: 51.9
click at [968, 528] on div at bounding box center [784, 701] width 1568 height 1190
drag, startPoint x: 999, startPoint y: 515, endPoint x: 1011, endPoint y: 513, distance: 12.2
click at [1011, 517] on div at bounding box center [784, 701] width 1568 height 1190
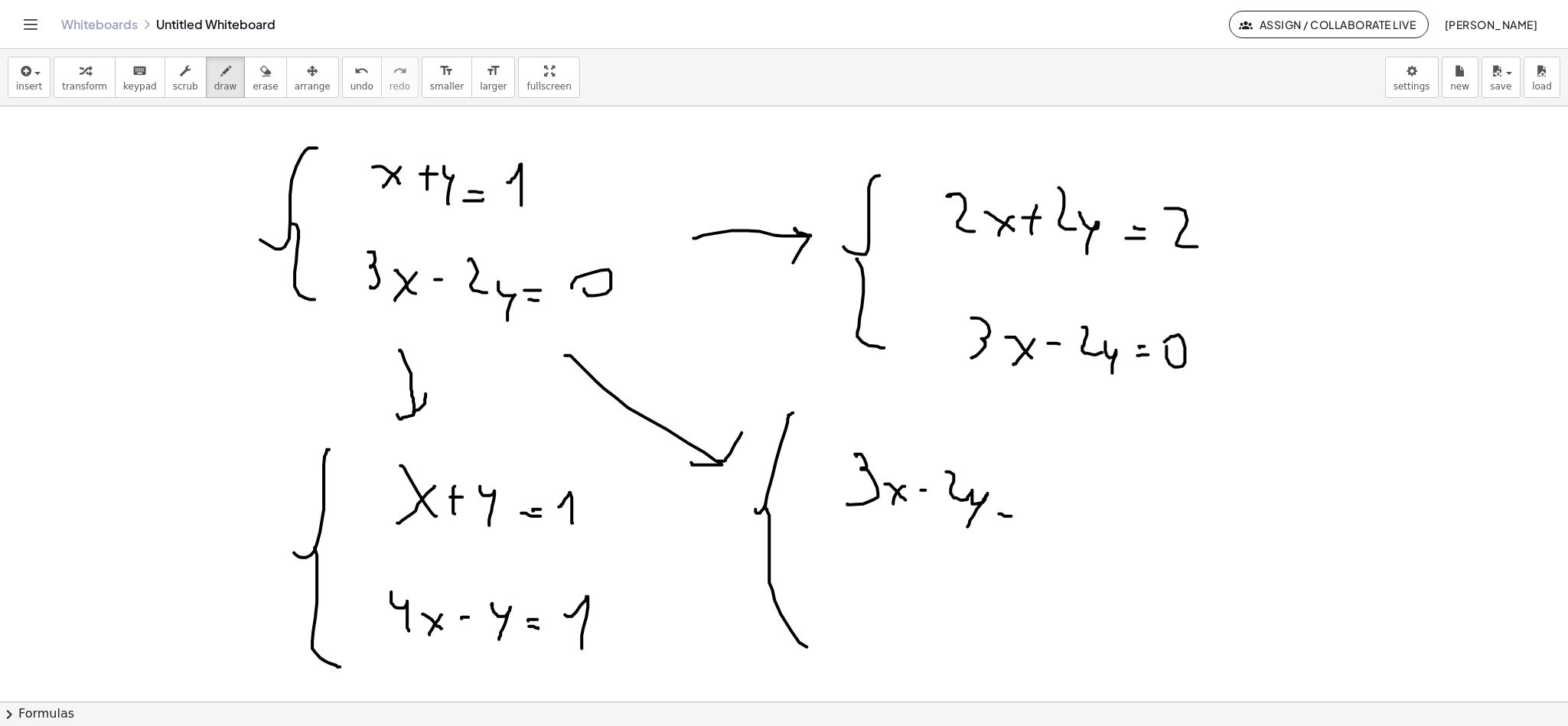
drag, startPoint x: 1005, startPoint y: 512, endPoint x: 1022, endPoint y: 501, distance: 20.2
click at [1008, 510] on div at bounding box center [784, 701] width 1568 height 1190
drag, startPoint x: 1029, startPoint y: 497, endPoint x: 1022, endPoint y: 510, distance: 14.8
click at [1022, 515] on div at bounding box center [784, 701] width 1568 height 1190
drag, startPoint x: 851, startPoint y: 621, endPoint x: 875, endPoint y: 634, distance: 27.3
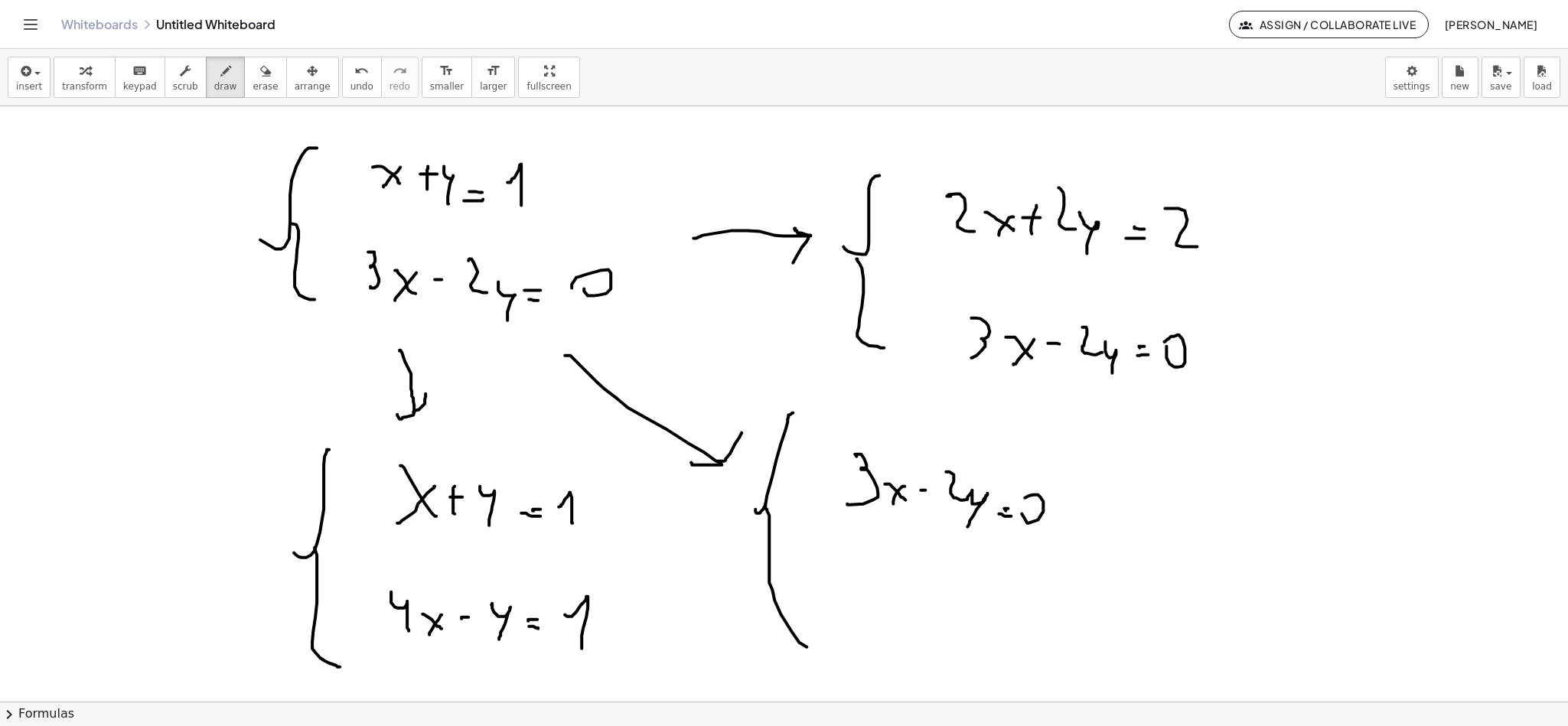
click at [875, 634] on div at bounding box center [784, 701] width 1568 height 1190
click at [863, 641] on div at bounding box center [784, 701] width 1568 height 1190
click at [905, 621] on div at bounding box center [784, 701] width 1568 height 1190
click at [902, 631] on div at bounding box center [784, 701] width 1568 height 1190
click at [930, 644] on div at bounding box center [784, 701] width 1568 height 1190
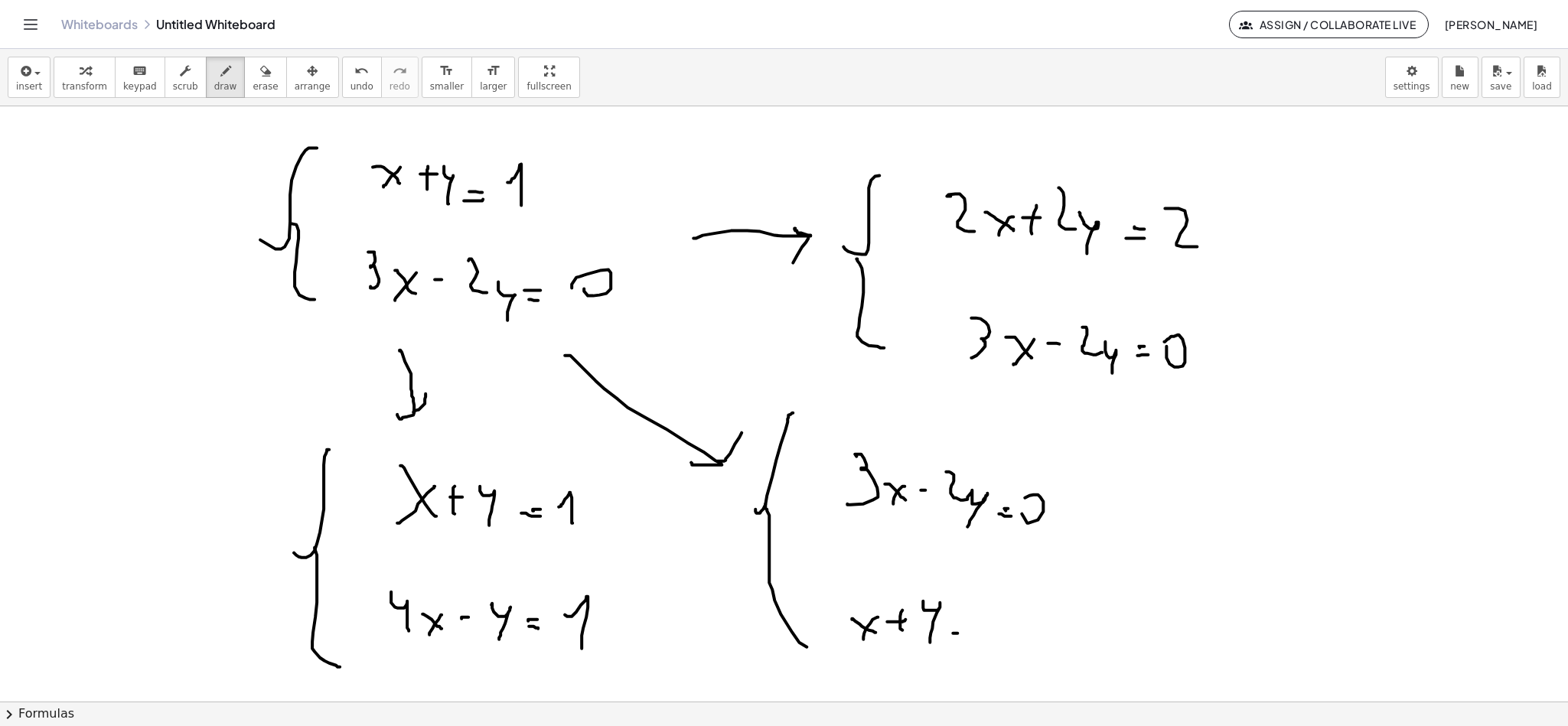
click at [967, 637] on div at bounding box center [784, 701] width 1568 height 1190
click at [975, 627] on div at bounding box center [784, 701] width 1568 height 1190
click at [1005, 650] on div at bounding box center [784, 701] width 1568 height 1190
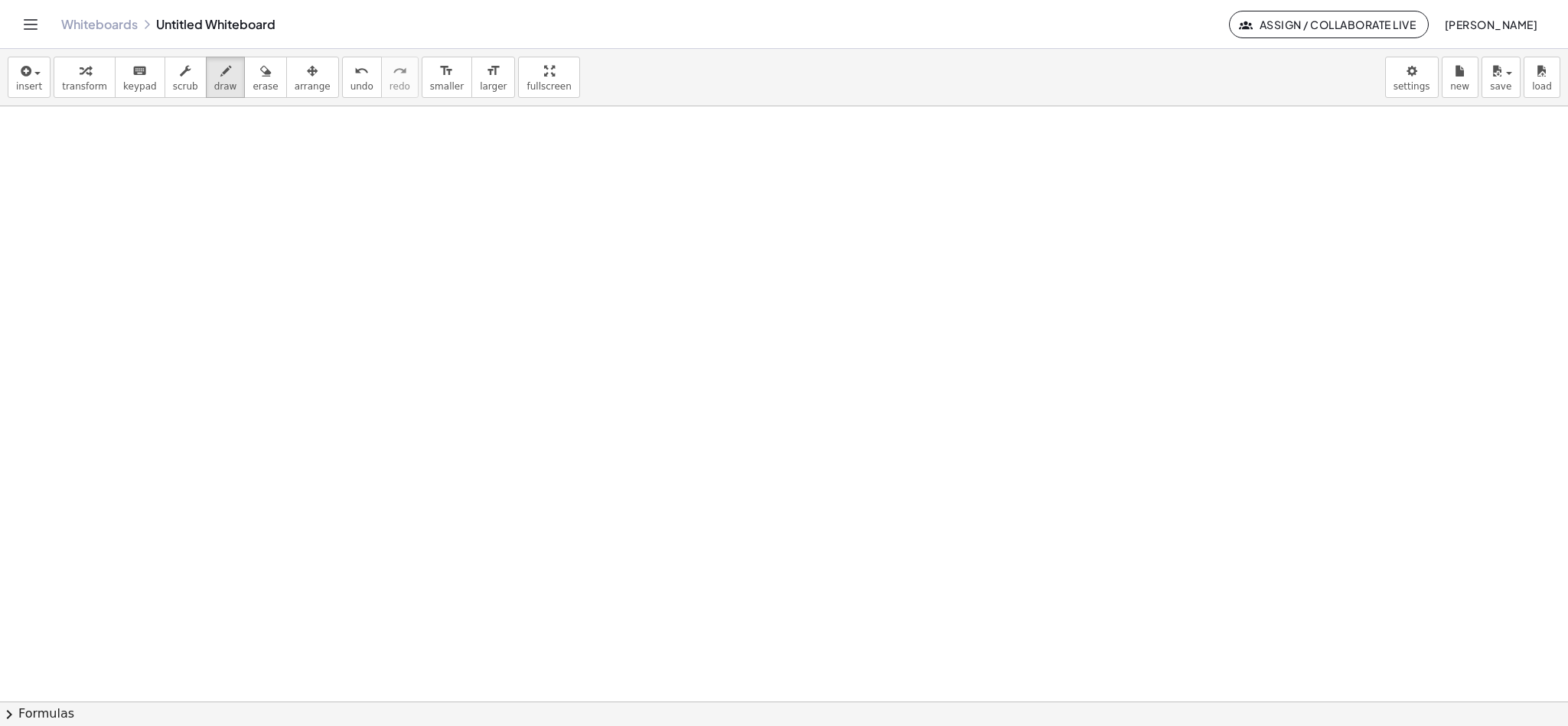
scroll to position [594, 0]
click at [222, 83] on button "draw" at bounding box center [225, 77] width 40 height 42
drag, startPoint x: 368, startPoint y: 202, endPoint x: 390, endPoint y: 344, distance: 143.7
click at [386, 345] on div at bounding box center [784, 404] width 1568 height 1783
drag, startPoint x: 437, startPoint y: 195, endPoint x: 470, endPoint y: 209, distance: 35.8
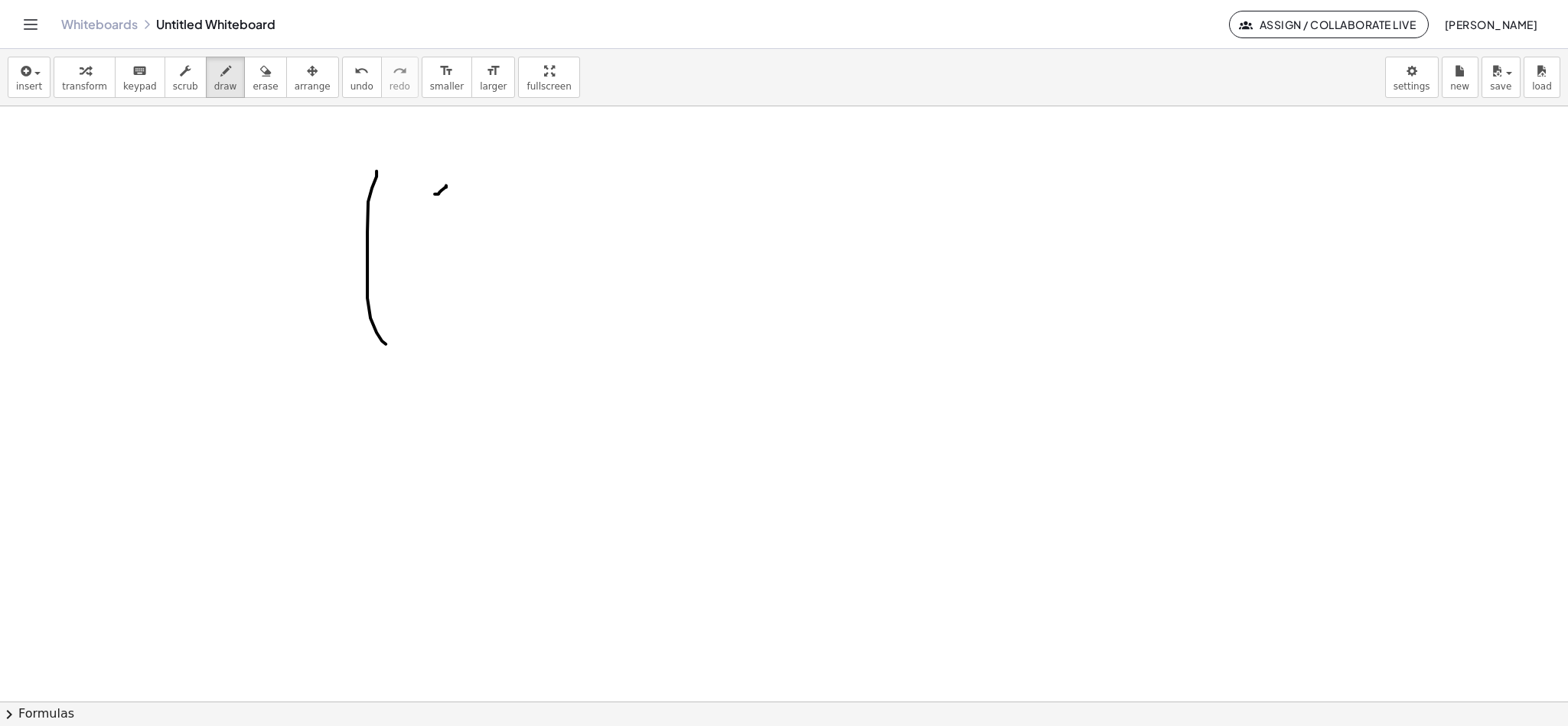
click at [449, 213] on div at bounding box center [784, 404] width 1568 height 1783
drag, startPoint x: 477, startPoint y: 193, endPoint x: 487, endPoint y: 214, distance: 23.3
click at [487, 214] on div at bounding box center [784, 404] width 1568 height 1783
drag, startPoint x: 513, startPoint y: 190, endPoint x: 526, endPoint y: 202, distance: 17.7
click at [522, 200] on div at bounding box center [784, 404] width 1568 height 1783
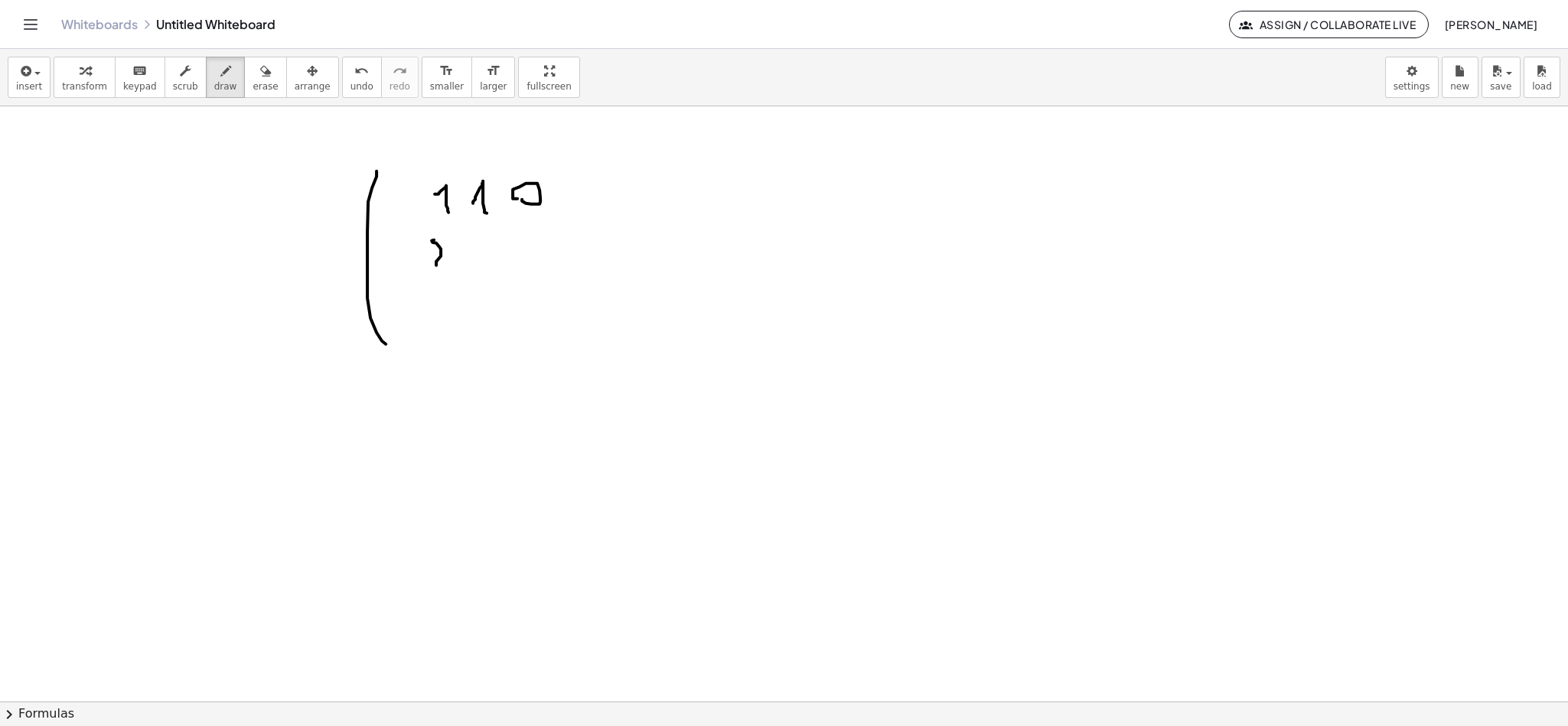
drag, startPoint x: 434, startPoint y: 241, endPoint x: 475, endPoint y: 263, distance: 46.5
click at [461, 274] on div at bounding box center [784, 404] width 1568 height 1783
drag, startPoint x: 484, startPoint y: 255, endPoint x: 508, endPoint y: 263, distance: 25.3
click at [487, 278] on div at bounding box center [784, 404] width 1568 height 1783
drag, startPoint x: 520, startPoint y: 258, endPoint x: 530, endPoint y: 274, distance: 18.9
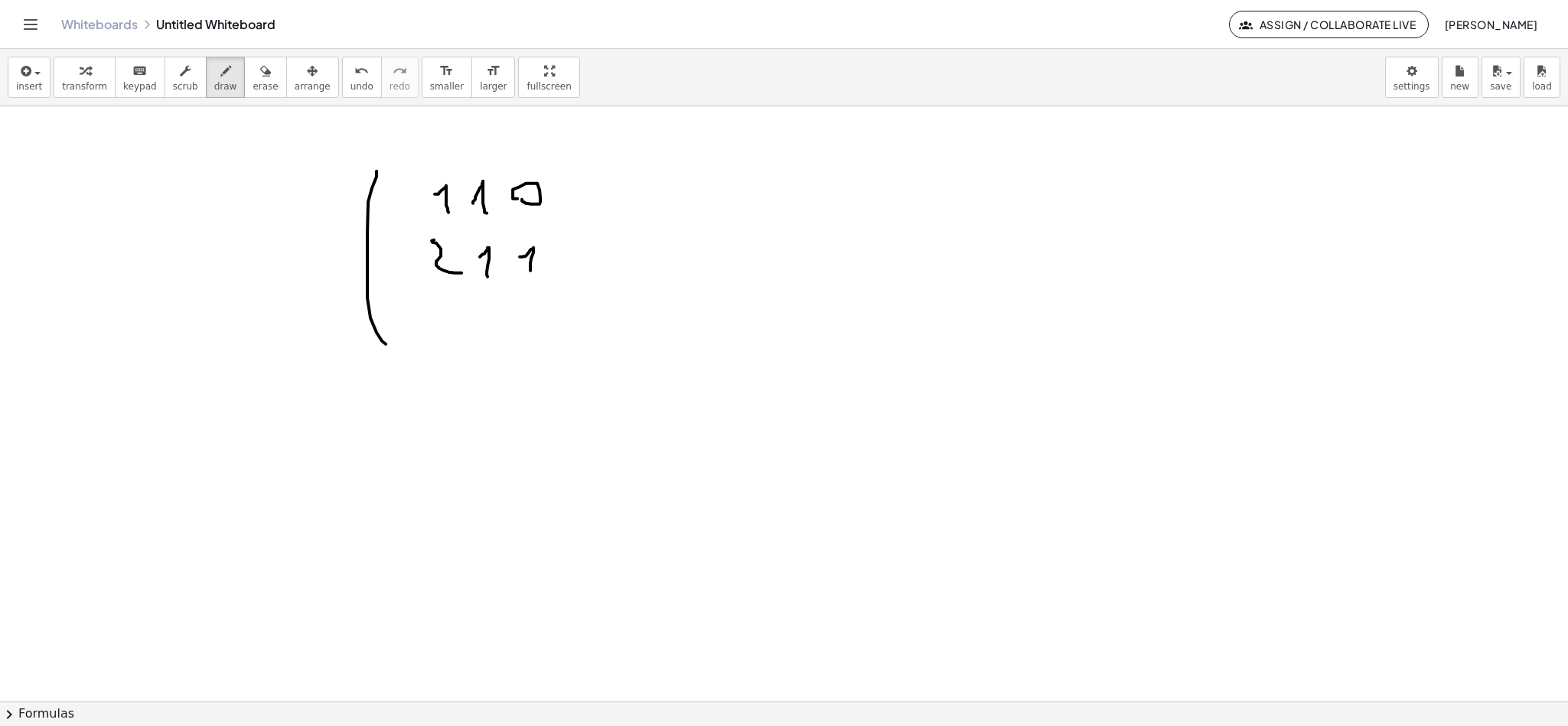
click at [530, 274] on div at bounding box center [784, 404] width 1568 height 1783
drag, startPoint x: 420, startPoint y: 323, endPoint x: 440, endPoint y: 335, distance: 23.3
click at [440, 335] on div at bounding box center [784, 404] width 1568 height 1783
drag, startPoint x: 480, startPoint y: 316, endPoint x: 492, endPoint y: 340, distance: 26.8
click at [492, 340] on div at bounding box center [784, 404] width 1568 height 1783
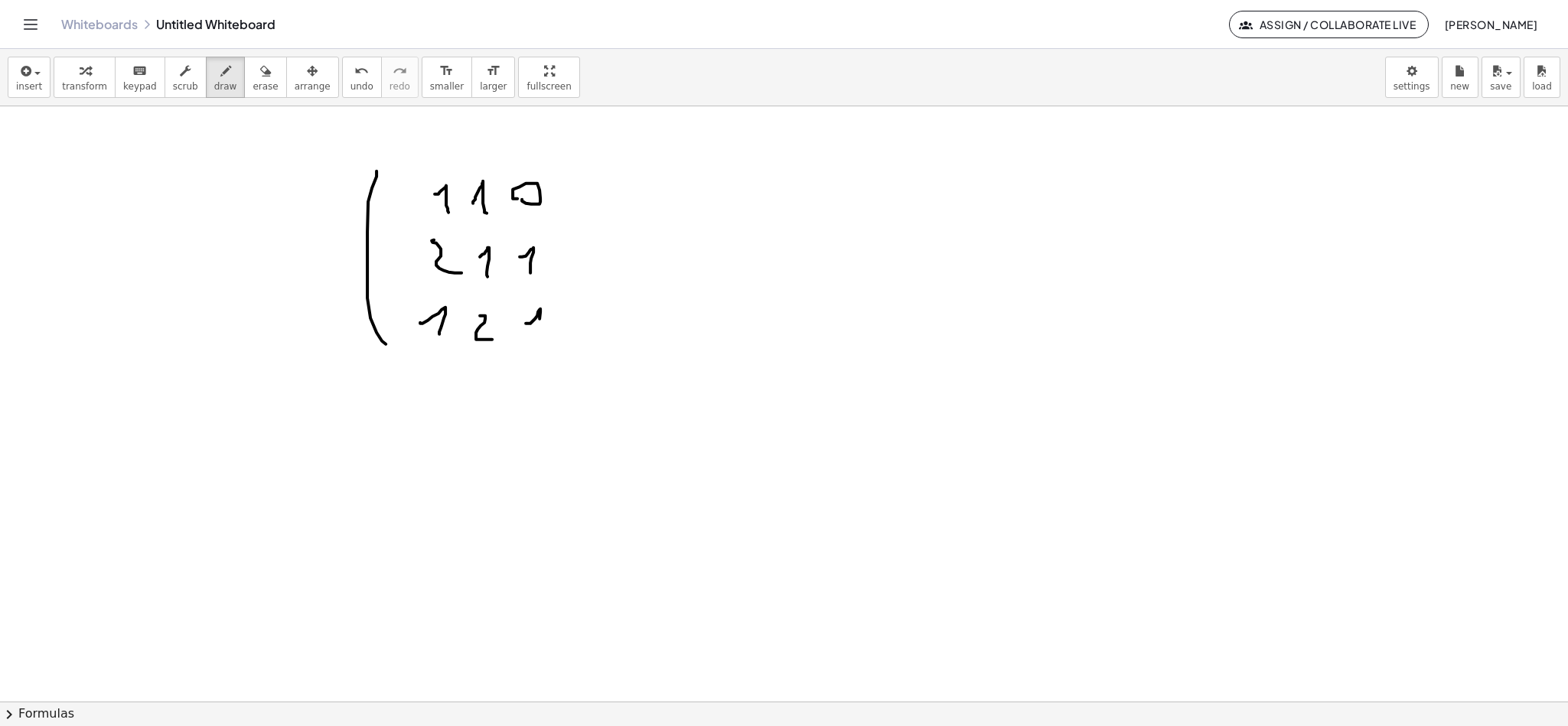
drag, startPoint x: 540, startPoint y: 310, endPoint x: 582, endPoint y: 288, distance: 47.4
click at [537, 345] on div at bounding box center [784, 404] width 1568 height 1783
drag, startPoint x: 580, startPoint y: 184, endPoint x: 574, endPoint y: 349, distance: 165.1
click at [574, 358] on div at bounding box center [784, 404] width 1568 height 1783
drag, startPoint x: 849, startPoint y: 185, endPoint x: 868, endPoint y: 294, distance: 110.6
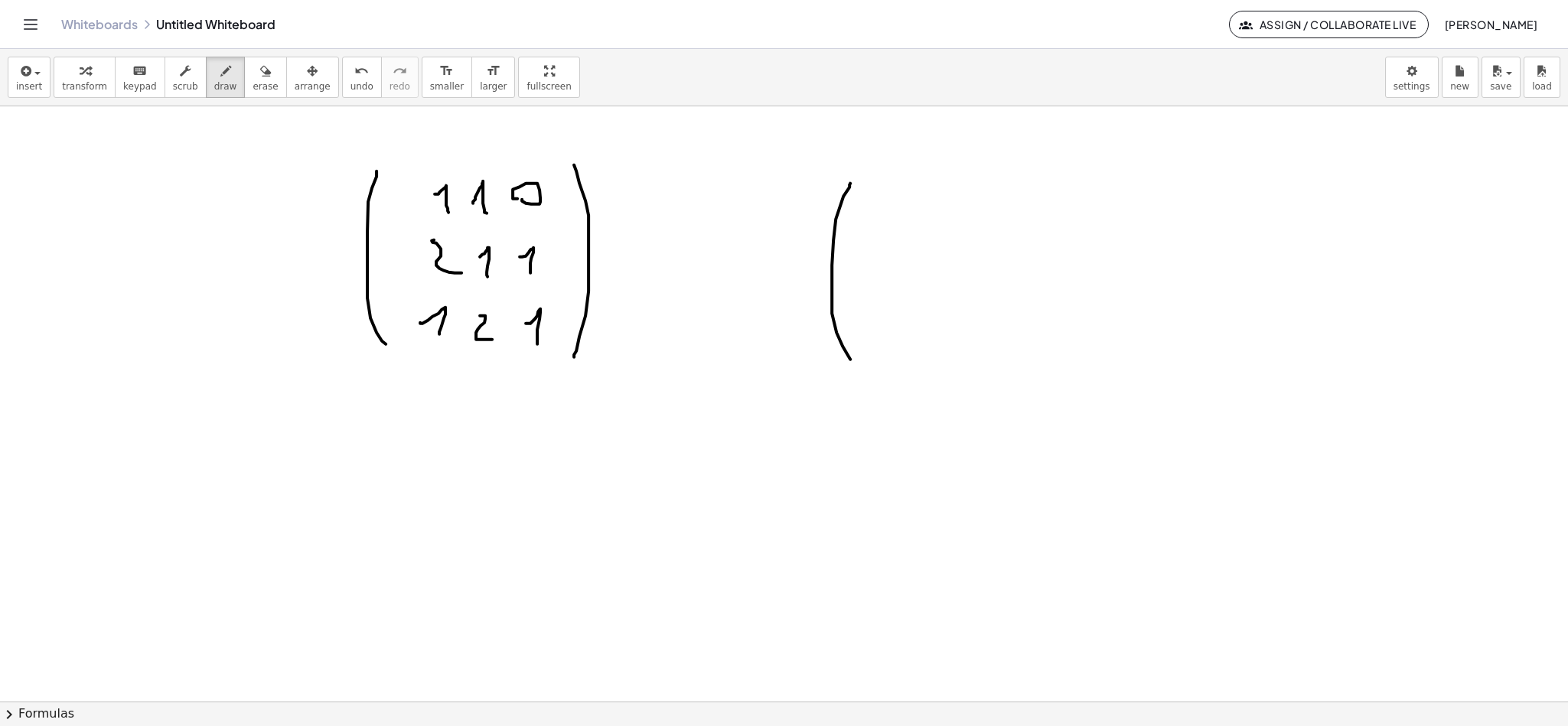
click at [850, 361] on div at bounding box center [784, 404] width 1568 height 1783
drag, startPoint x: 887, startPoint y: 202, endPoint x: 912, endPoint y: 223, distance: 32.6
click at [905, 226] on div at bounding box center [784, 404] width 1568 height 1783
drag, startPoint x: 938, startPoint y: 202, endPoint x: 959, endPoint y: 219, distance: 27.0
click at [945, 220] on div at bounding box center [784, 404] width 1568 height 1783
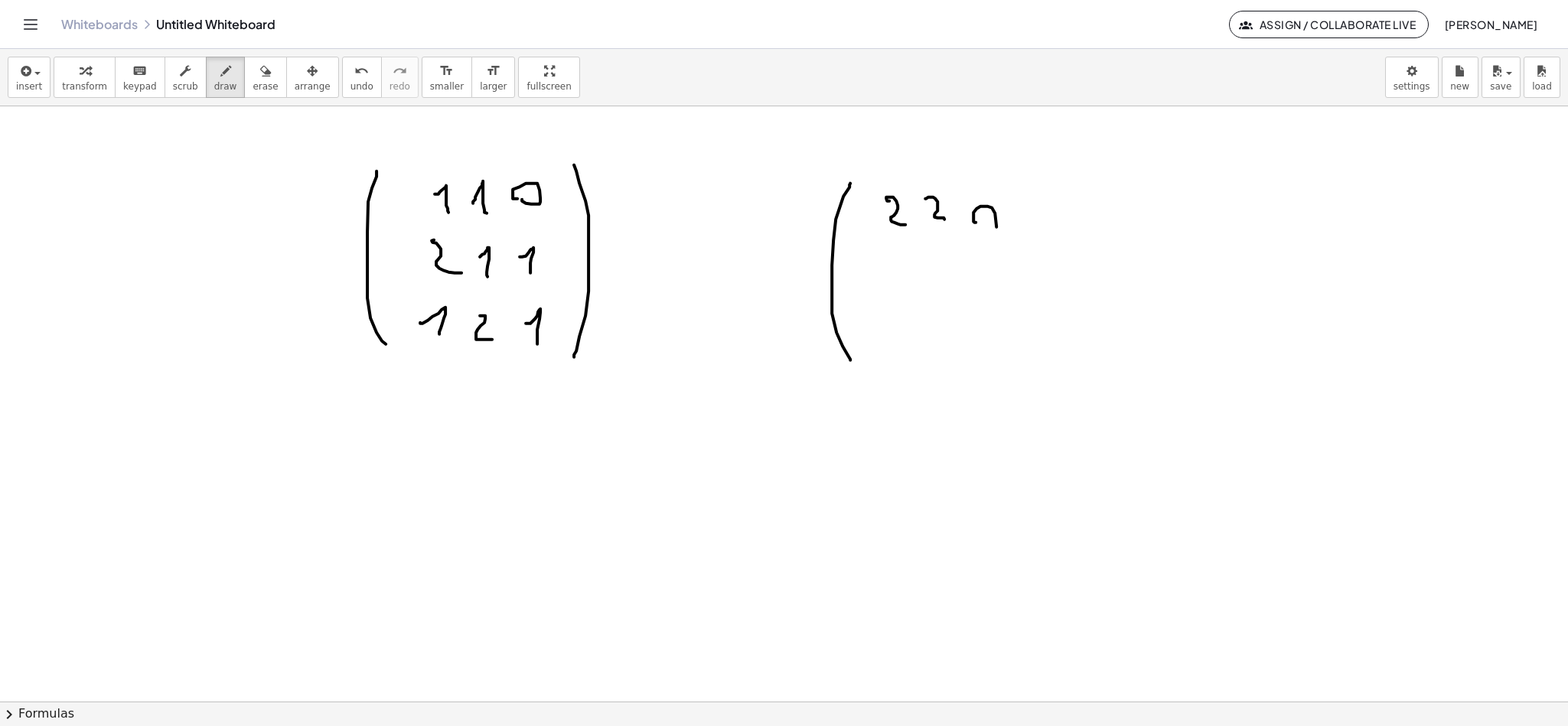
click at [979, 230] on div at bounding box center [784, 404] width 1568 height 1783
drag, startPoint x: 892, startPoint y: 263, endPoint x: 912, endPoint y: 274, distance: 22.8
click at [902, 283] on div at bounding box center [784, 404] width 1568 height 1783
drag, startPoint x: 947, startPoint y: 260, endPoint x: 945, endPoint y: 287, distance: 27.1
click at [945, 287] on div at bounding box center [784, 404] width 1568 height 1783
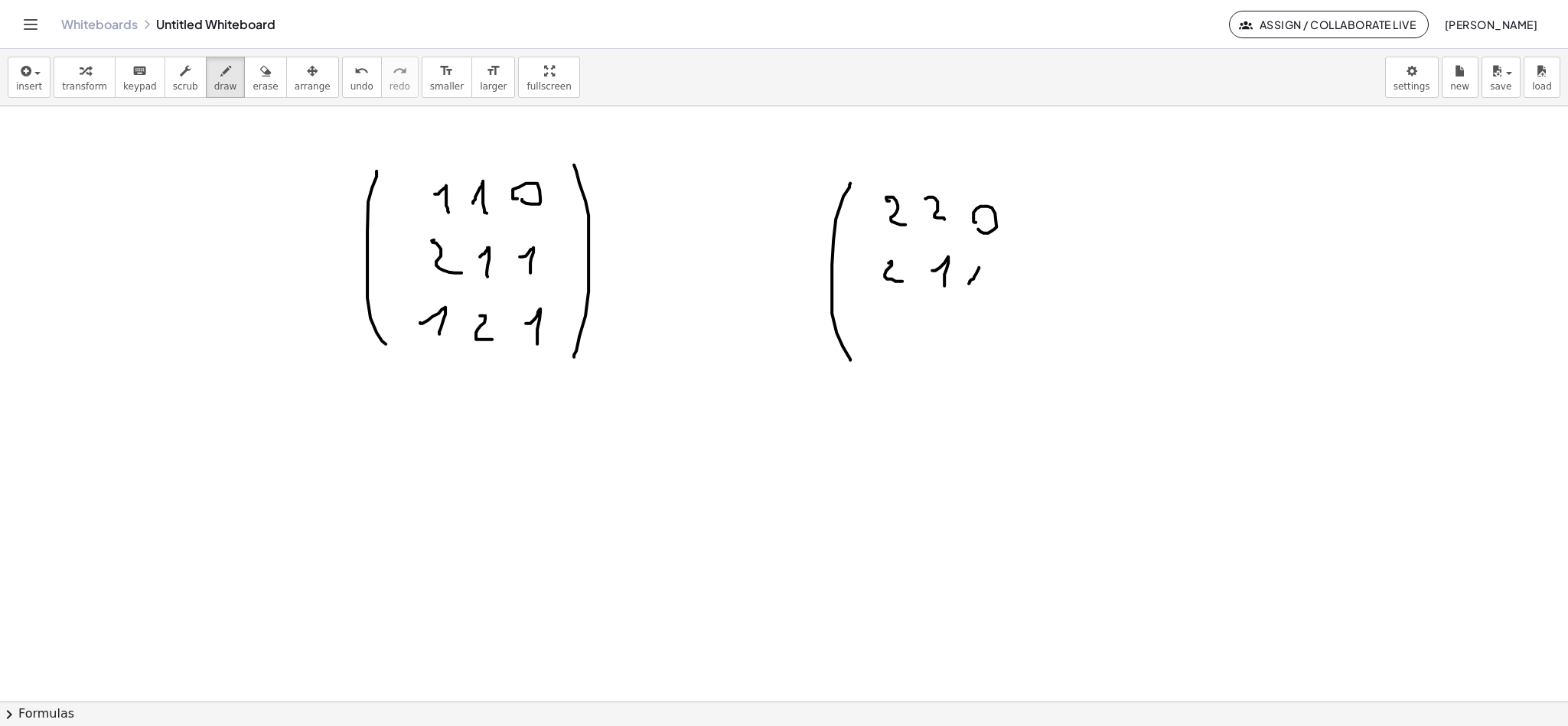
drag, startPoint x: 979, startPoint y: 269, endPoint x: 976, endPoint y: 297, distance: 28.2
click at [976, 295] on div at bounding box center [784, 404] width 1568 height 1783
drag, startPoint x: 878, startPoint y: 345, endPoint x: 919, endPoint y: 349, distance: 41.2
click at [902, 360] on div at bounding box center [784, 404] width 1568 height 1783
drag, startPoint x: 929, startPoint y: 344, endPoint x: 949, endPoint y: 363, distance: 27.6
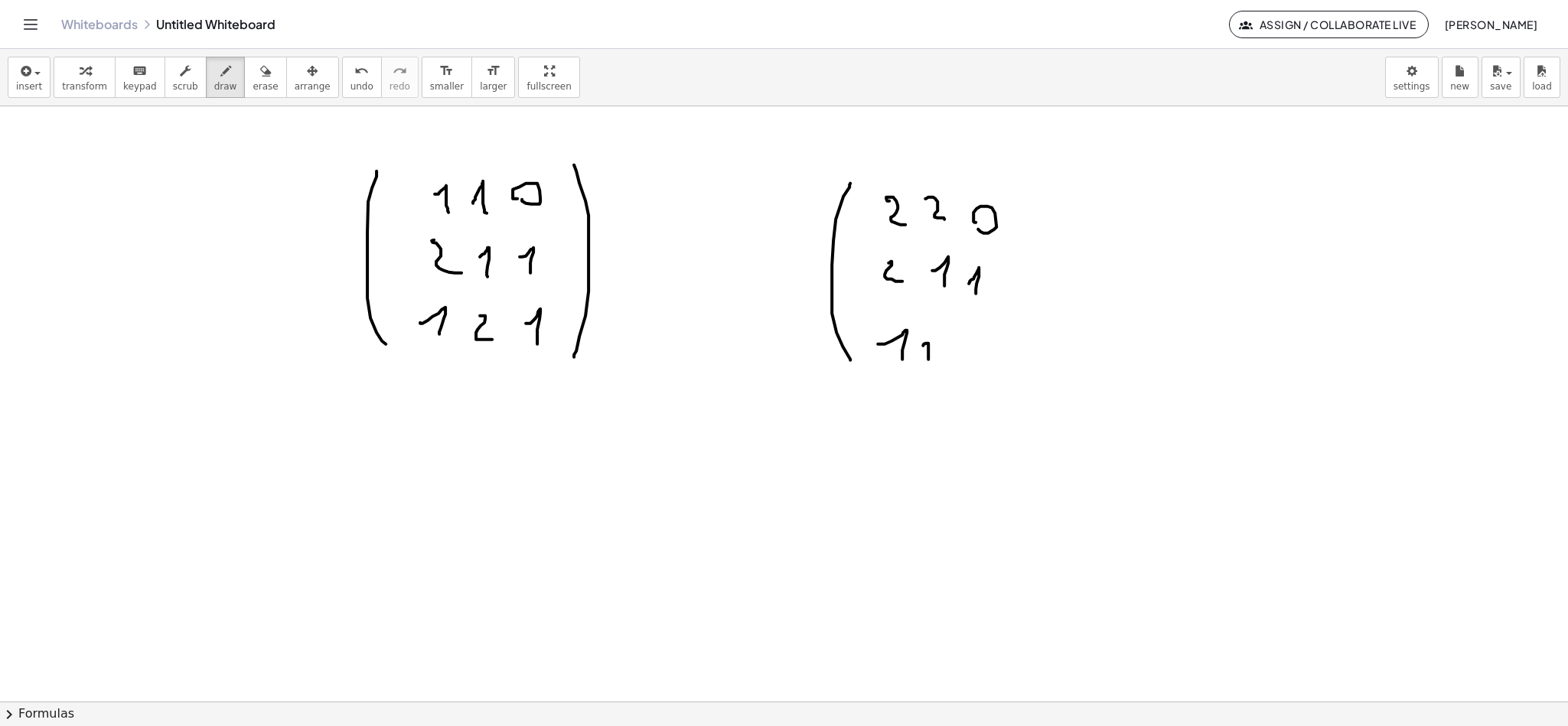
click at [940, 363] on div at bounding box center [784, 404] width 1568 height 1783
drag, startPoint x: 960, startPoint y: 356, endPoint x: 985, endPoint y: 373, distance: 30.2
click at [977, 370] on div at bounding box center [784, 404] width 1568 height 1783
drag, startPoint x: 1022, startPoint y: 206, endPoint x: 1022, endPoint y: 381, distance: 175.0
click at [1024, 379] on div at bounding box center [784, 404] width 1568 height 1783
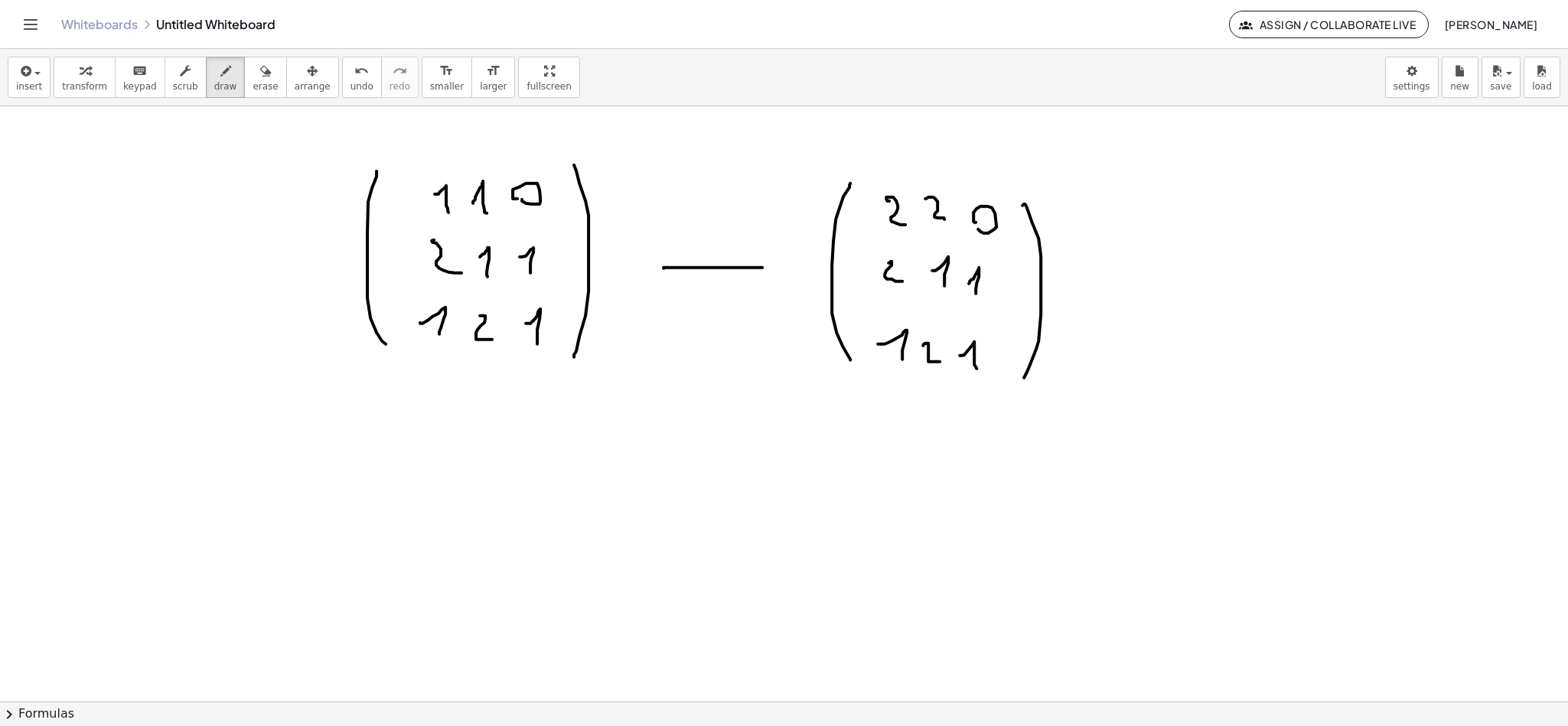
drag, startPoint x: 671, startPoint y: 269, endPoint x: 754, endPoint y: 255, distance: 84.2
click at [751, 255] on div at bounding box center [784, 404] width 1568 height 1783
drag, startPoint x: 765, startPoint y: 269, endPoint x: 762, endPoint y: 287, distance: 18.2
click at [762, 286] on div at bounding box center [784, 404] width 1568 height 1783
drag, startPoint x: 654, startPoint y: 192, endPoint x: 687, endPoint y: 222, distance: 44.6
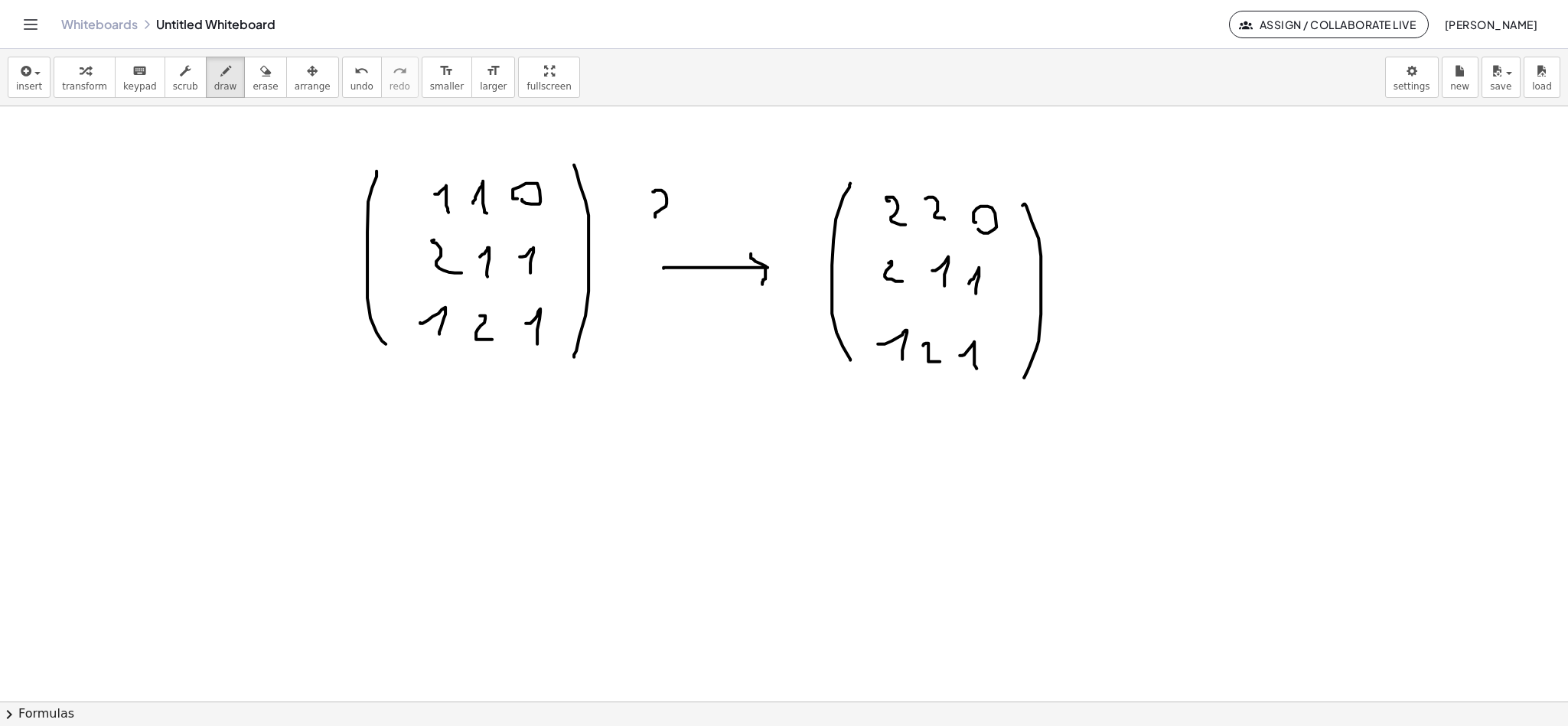
click at [678, 222] on div at bounding box center [784, 404] width 1568 height 1783
drag, startPoint x: 697, startPoint y: 214, endPoint x: 708, endPoint y: 186, distance: 30.1
click at [706, 186] on div at bounding box center [784, 404] width 1568 height 1783
drag, startPoint x: 691, startPoint y: 200, endPoint x: 708, endPoint y: 205, distance: 17.7
click at [704, 200] on div at bounding box center [784, 404] width 1568 height 1783
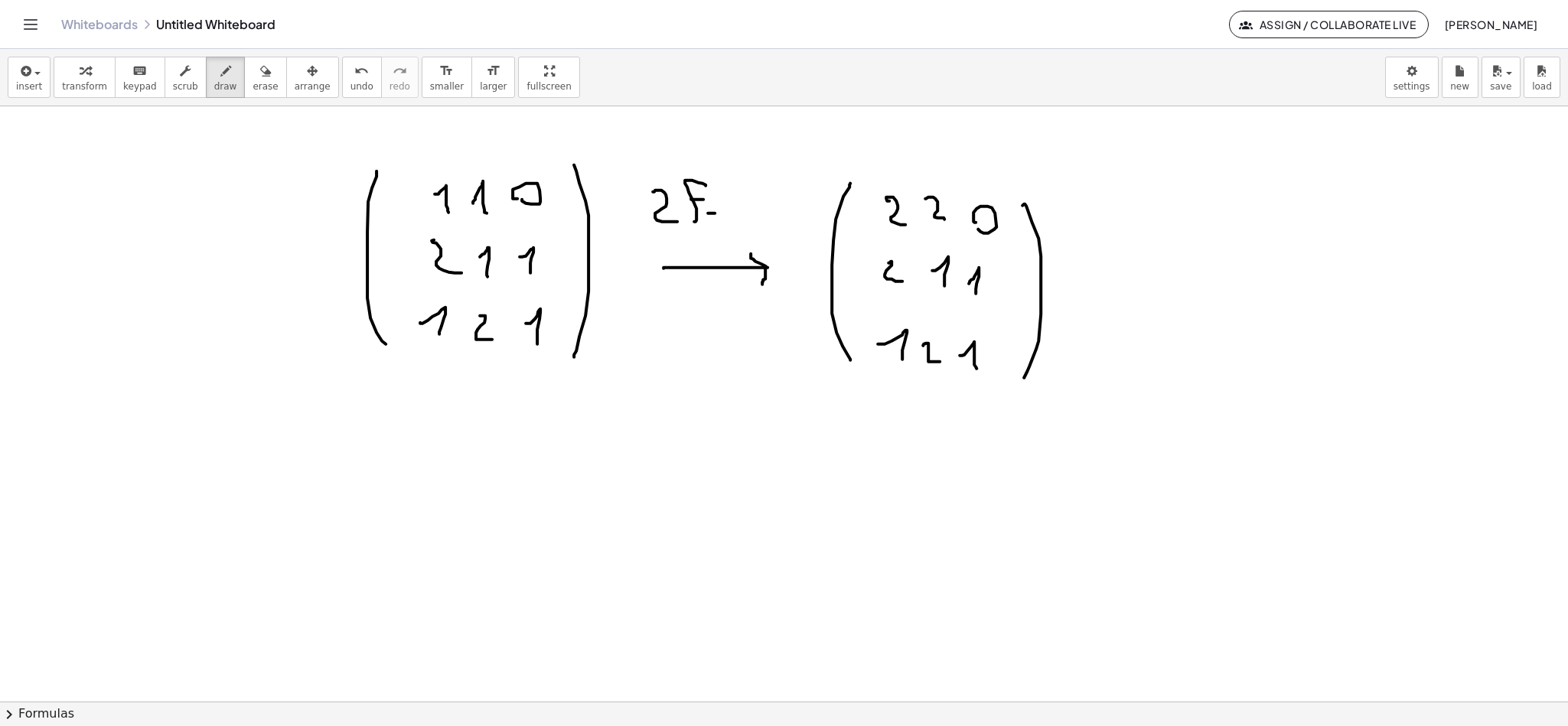
drag, startPoint x: 715, startPoint y: 214, endPoint x: 727, endPoint y: 234, distance: 23.3
click at [723, 227] on div at bounding box center [784, 404] width 1568 height 1783
drag, startPoint x: 723, startPoint y: 381, endPoint x: 748, endPoint y: 459, distance: 81.9
click at [738, 460] on div at bounding box center [784, 404] width 1568 height 1783
drag, startPoint x: 748, startPoint y: 459, endPoint x: 758, endPoint y: 441, distance: 20.6
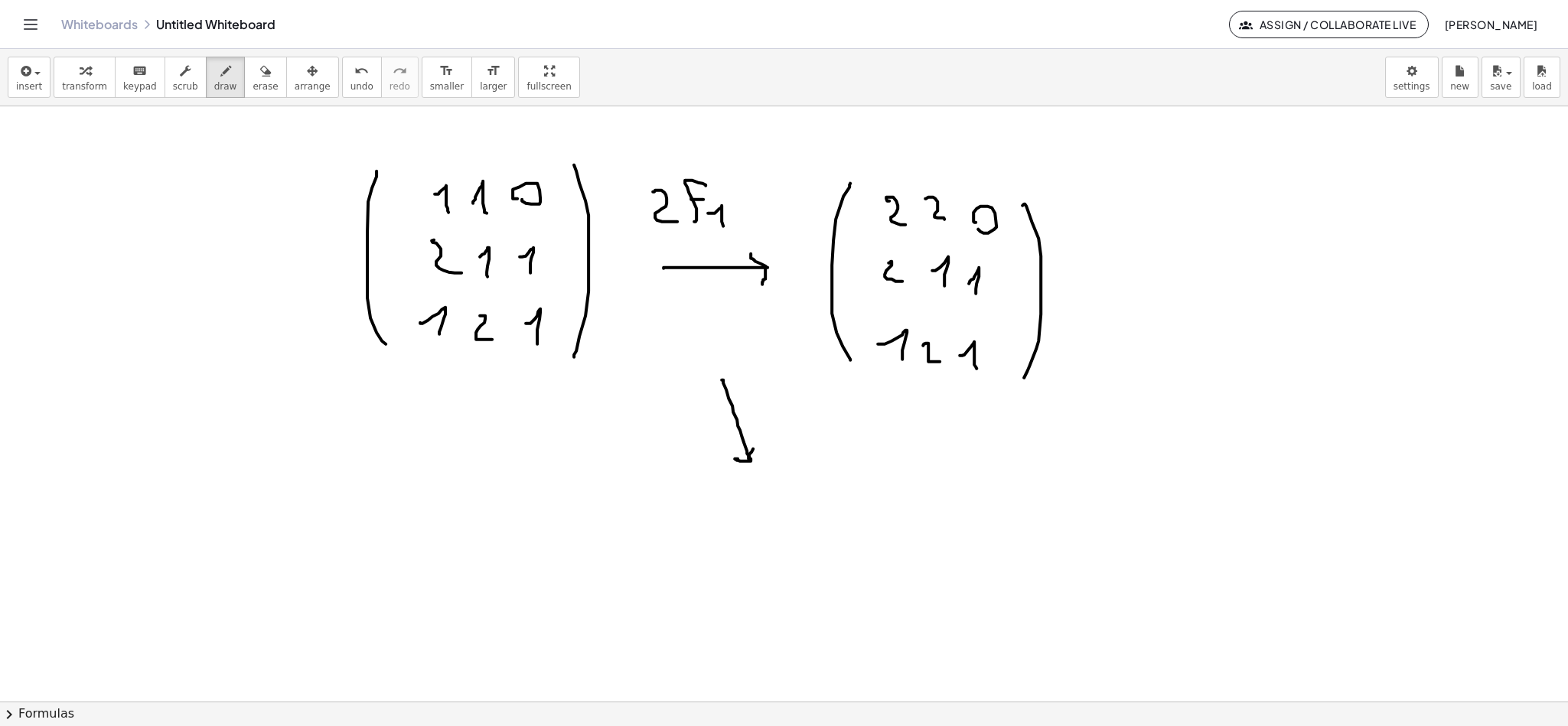
click at [758, 441] on div at bounding box center [784, 404] width 1568 height 1783
drag, startPoint x: 1094, startPoint y: 407, endPoint x: 1094, endPoint y: 478, distance: 71.0
click at [1094, 478] on div at bounding box center [784, 404] width 1568 height 1783
click at [1116, 459] on div at bounding box center [784, 404] width 1568 height 1783
click at [1158, 457] on div at bounding box center [784, 404] width 1568 height 1783
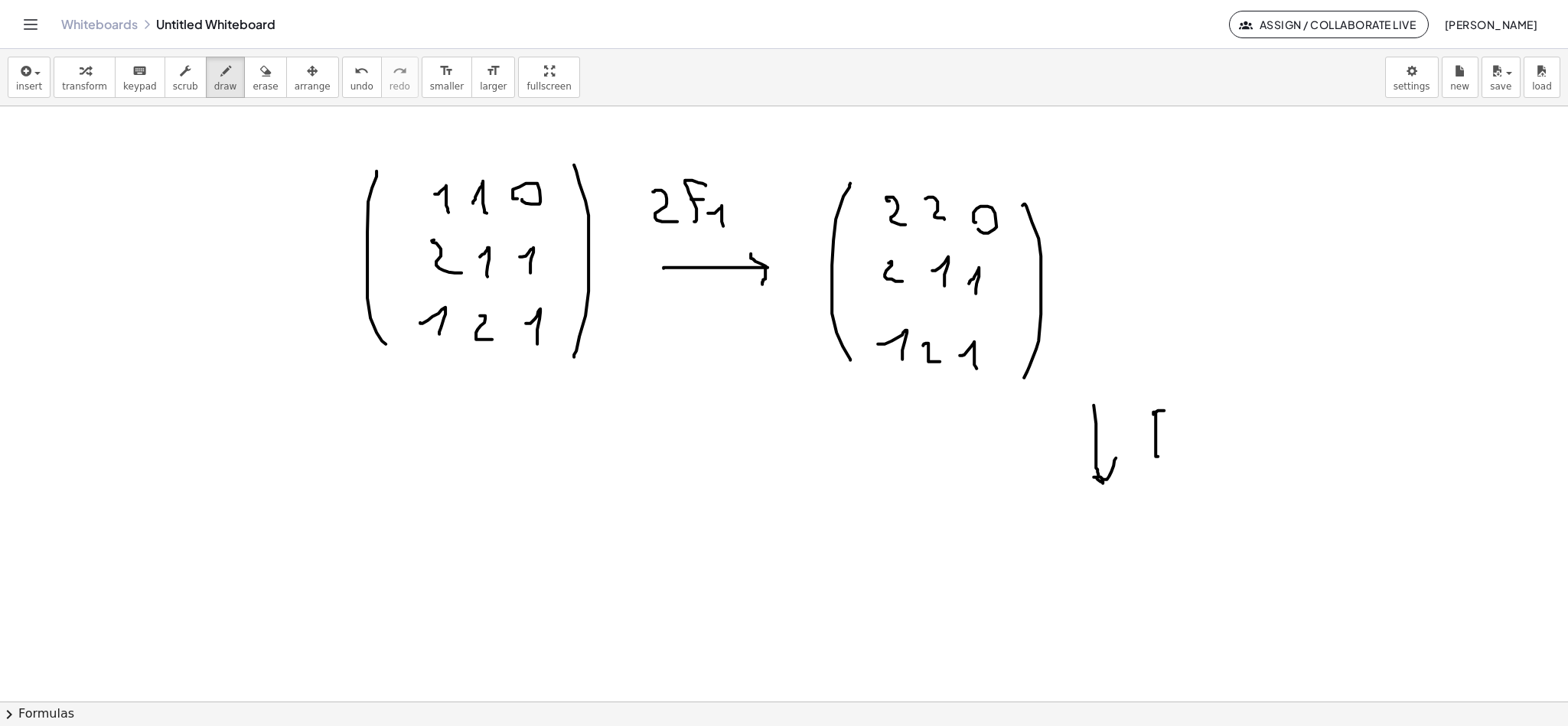
click at [1171, 412] on div at bounding box center [784, 404] width 1568 height 1783
click at [1169, 434] on div at bounding box center [784, 404] width 1568 height 1783
click at [1195, 476] on div at bounding box center [784, 404] width 1568 height 1783
click at [1225, 450] on div at bounding box center [784, 404] width 1568 height 1783
click at [1263, 473] on div at bounding box center [784, 404] width 1568 height 1783
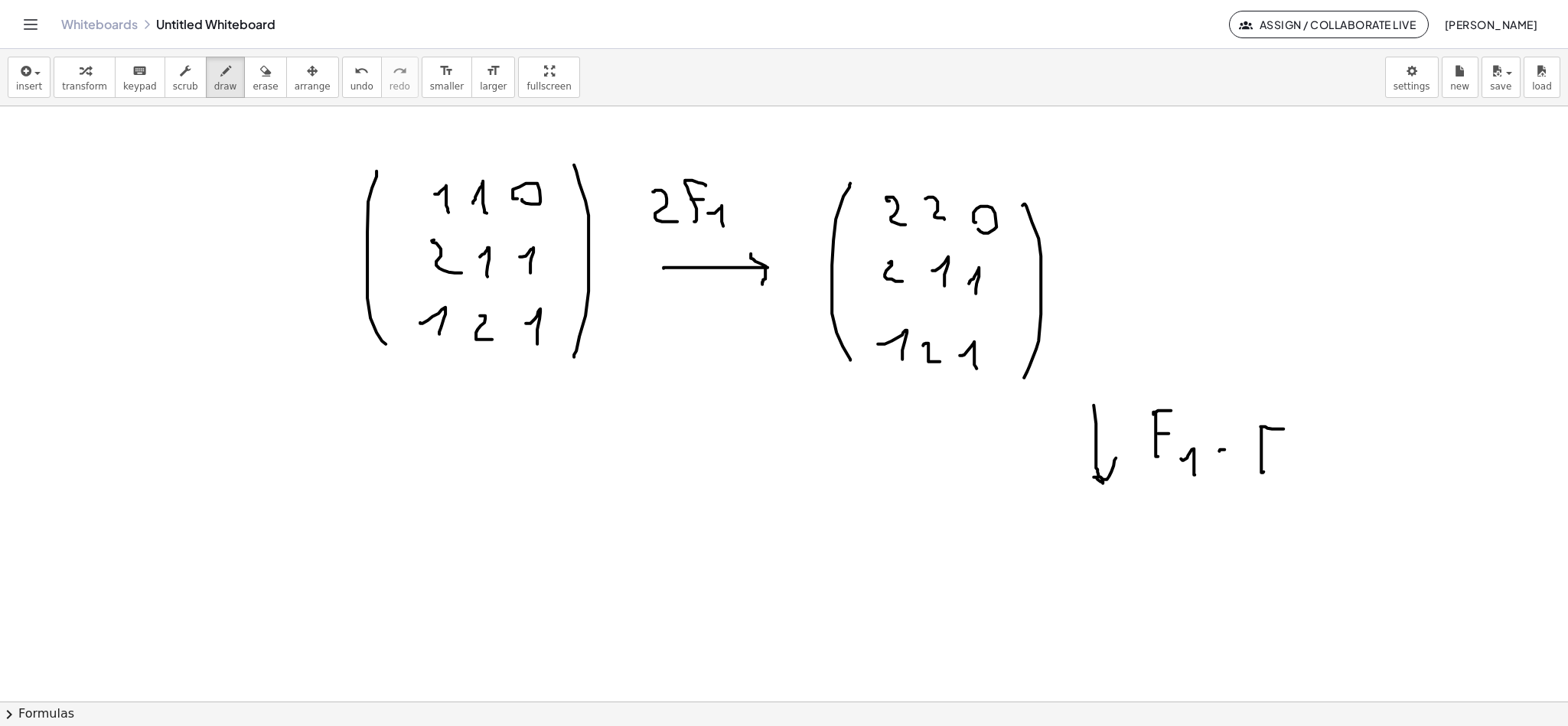
click at [1284, 429] on div at bounding box center [784, 404] width 1568 height 1783
click at [1293, 450] on div at bounding box center [784, 404] width 1568 height 1783
click at [1305, 485] on div at bounding box center [784, 404] width 1568 height 1783
click at [1258, 462] on div at bounding box center [784, 404] width 1568 height 1783
click at [1296, 484] on div at bounding box center [784, 404] width 1568 height 1783
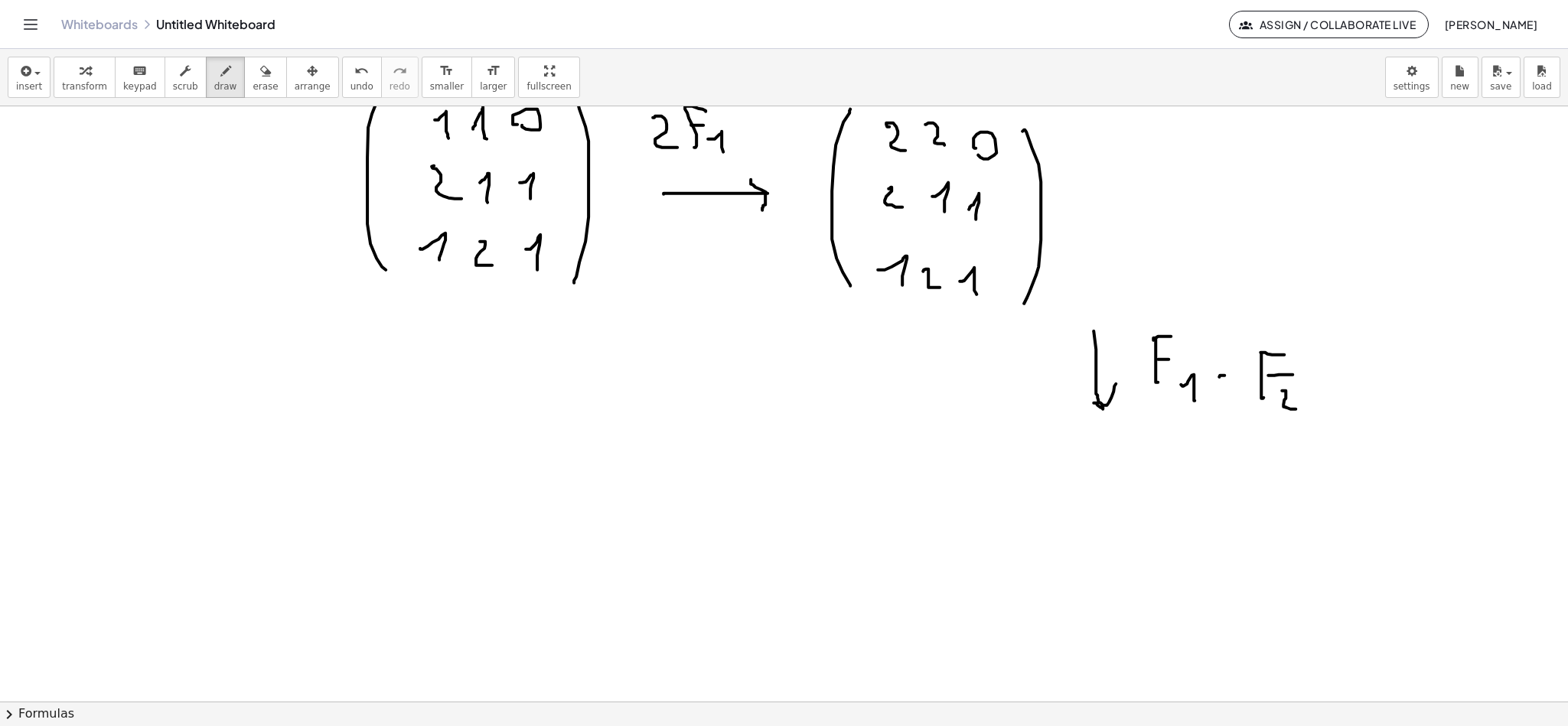
scroll to position [709, 0]
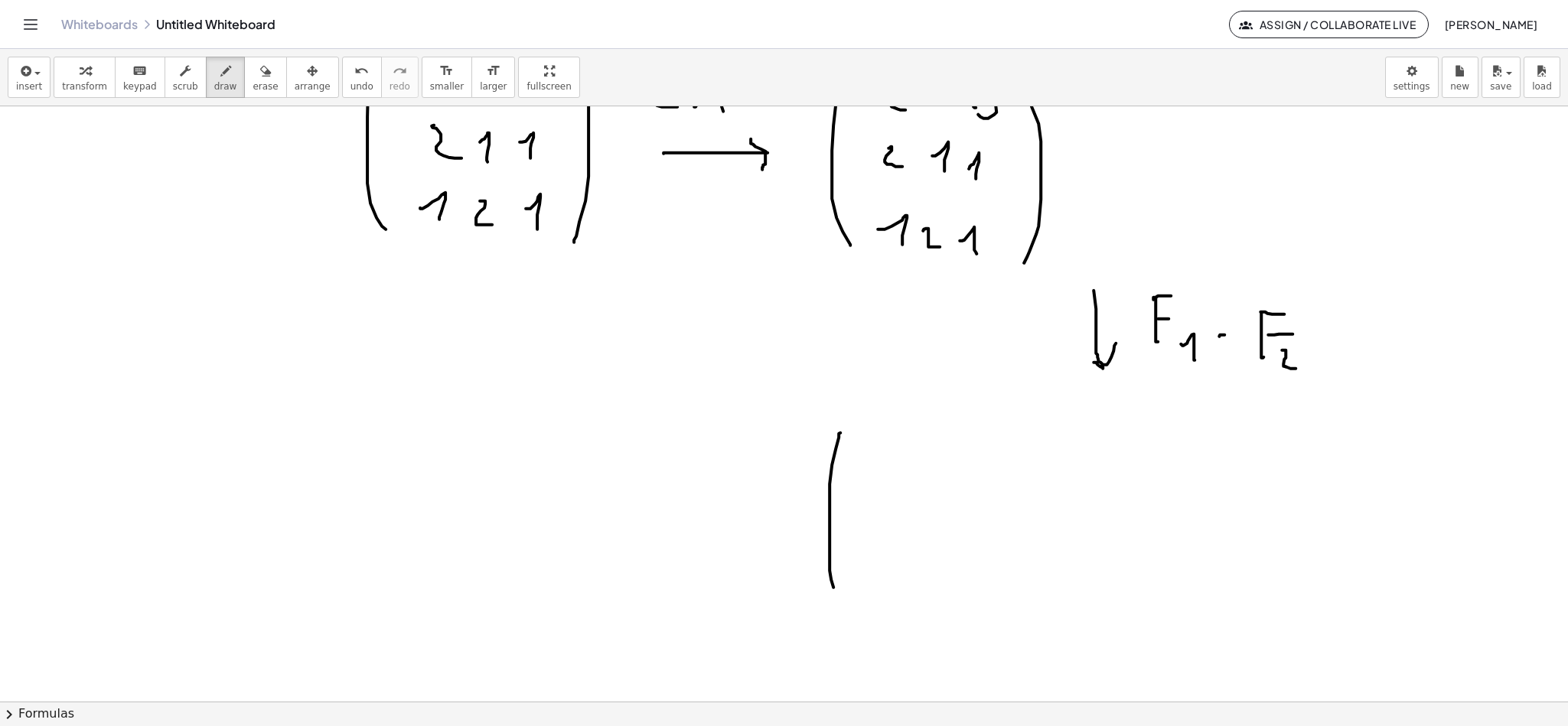
click at [839, 594] on div at bounding box center [784, 289] width 1568 height 1783
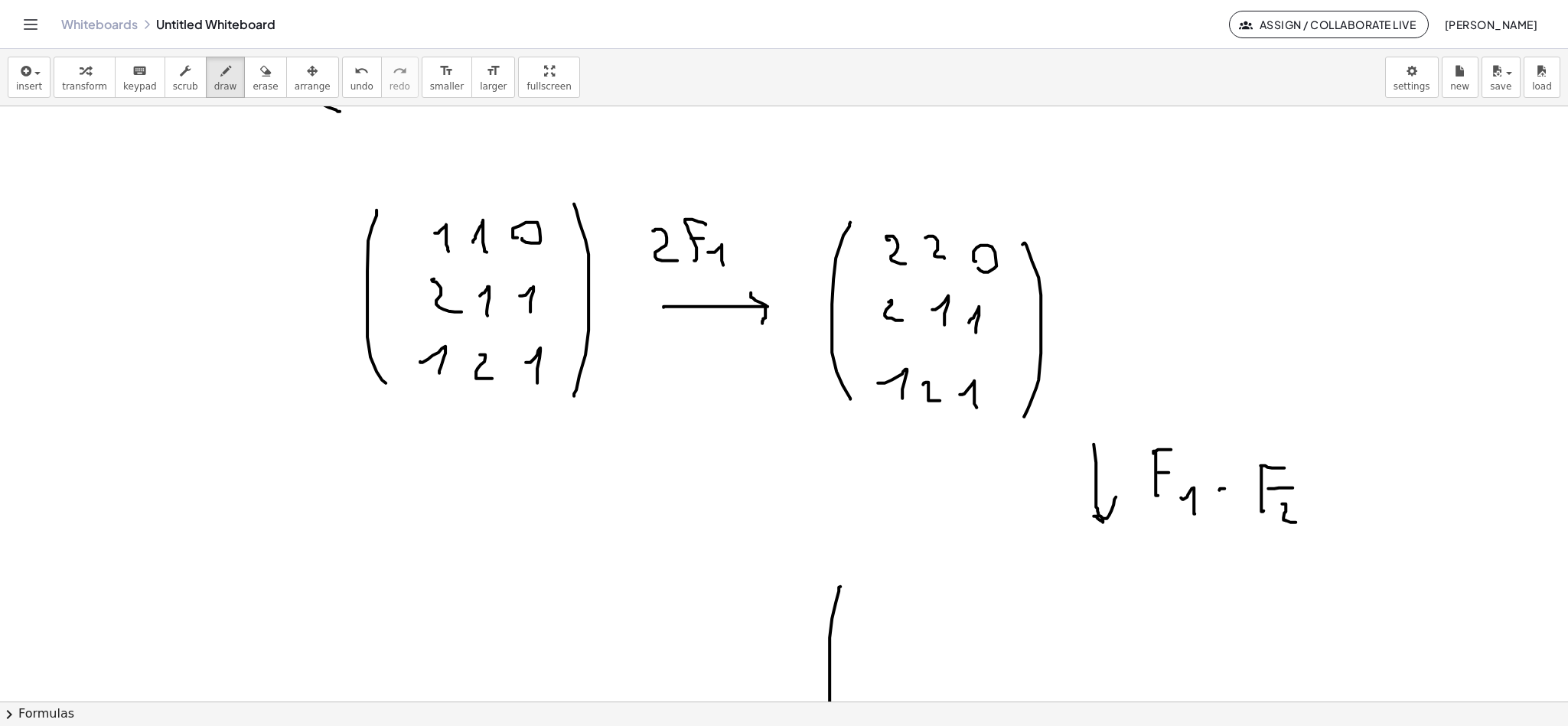
scroll to position [594, 0]
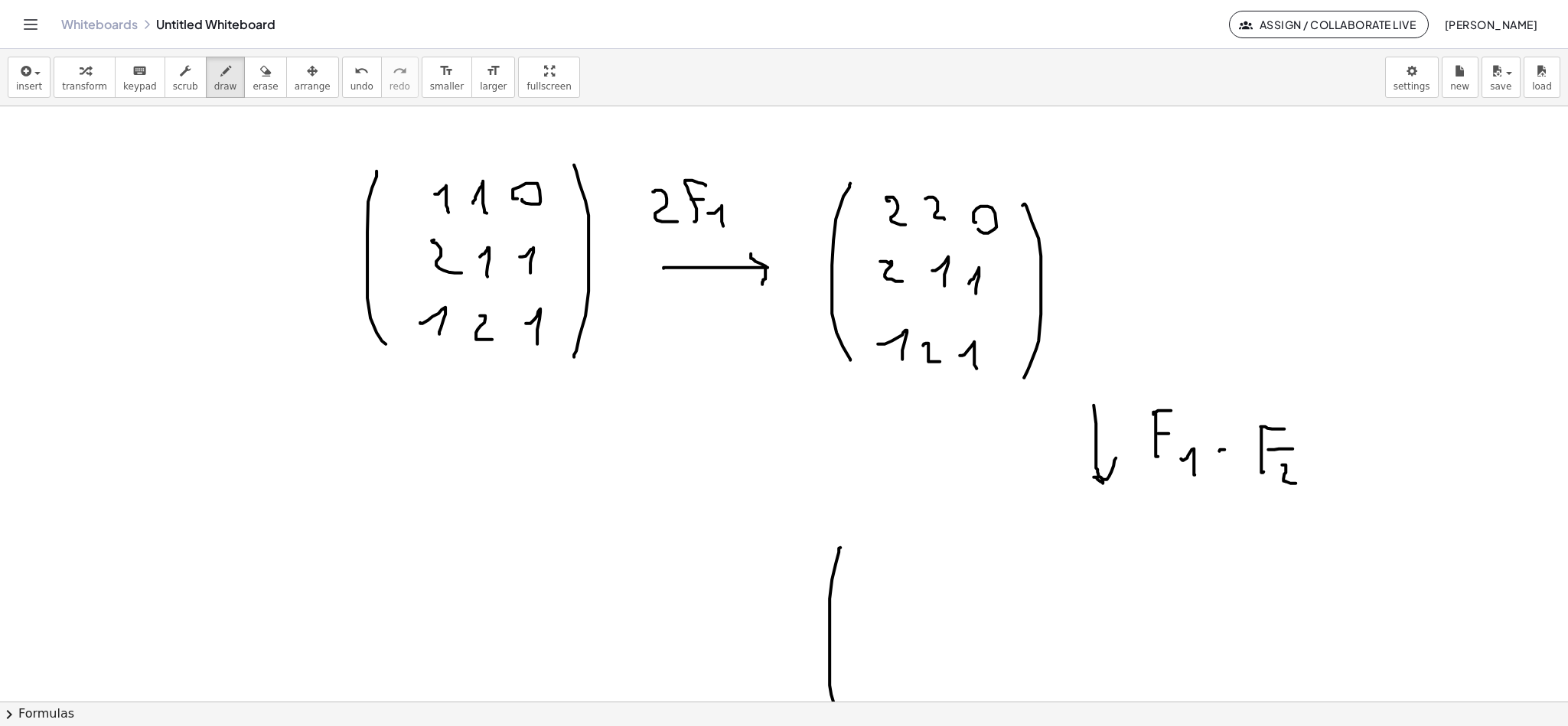
click at [877, 264] on div at bounding box center [784, 404] width 1568 height 1783
click at [880, 570] on div at bounding box center [784, 404] width 1568 height 1783
click at [965, 573] on div at bounding box center [784, 404] width 1568 height 1783
click at [1009, 558] on div at bounding box center [784, 404] width 1568 height 1783
click at [1034, 576] on div at bounding box center [784, 404] width 1568 height 1783
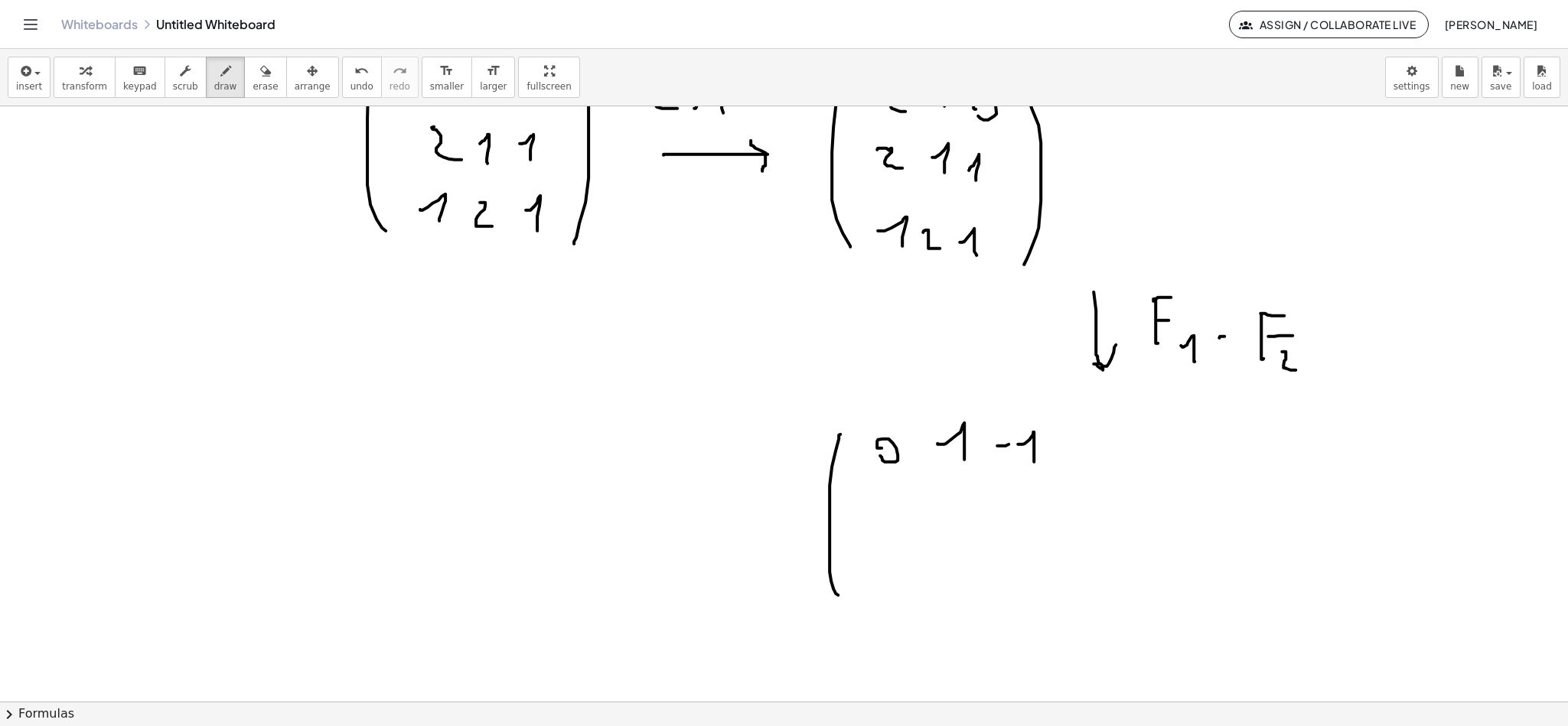
scroll to position [709, 0]
click at [1085, 588] on div at bounding box center [784, 289] width 1568 height 1783
click at [908, 535] on div at bounding box center [784, 289] width 1568 height 1783
click at [967, 535] on div at bounding box center [784, 289] width 1568 height 1783
click at [1024, 540] on div at bounding box center [784, 289] width 1568 height 1783
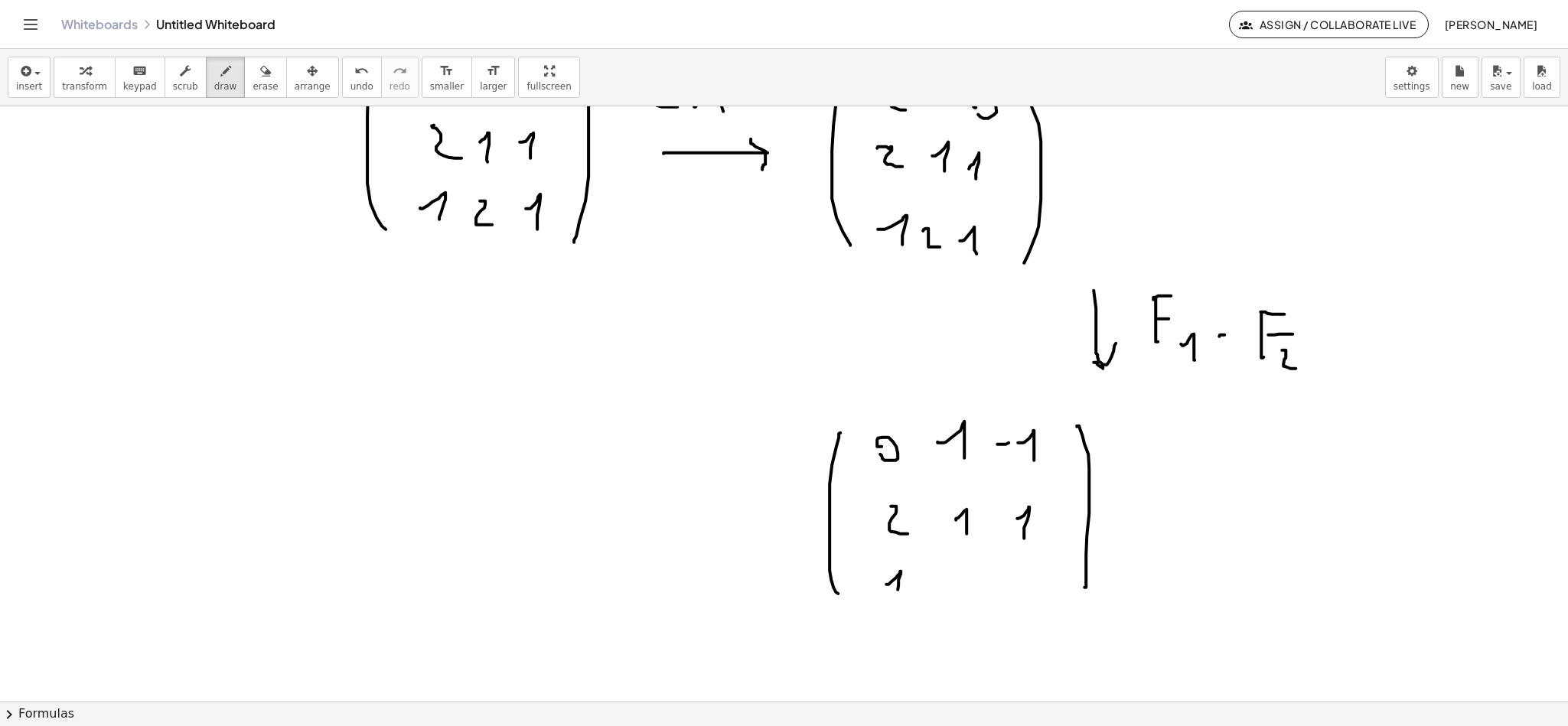
click at [898, 599] on div at bounding box center [784, 289] width 1568 height 1783
click at [992, 600] on div at bounding box center [784, 289] width 1568 height 1783
click at [1036, 614] on div at bounding box center [784, 289] width 1568 height 1783
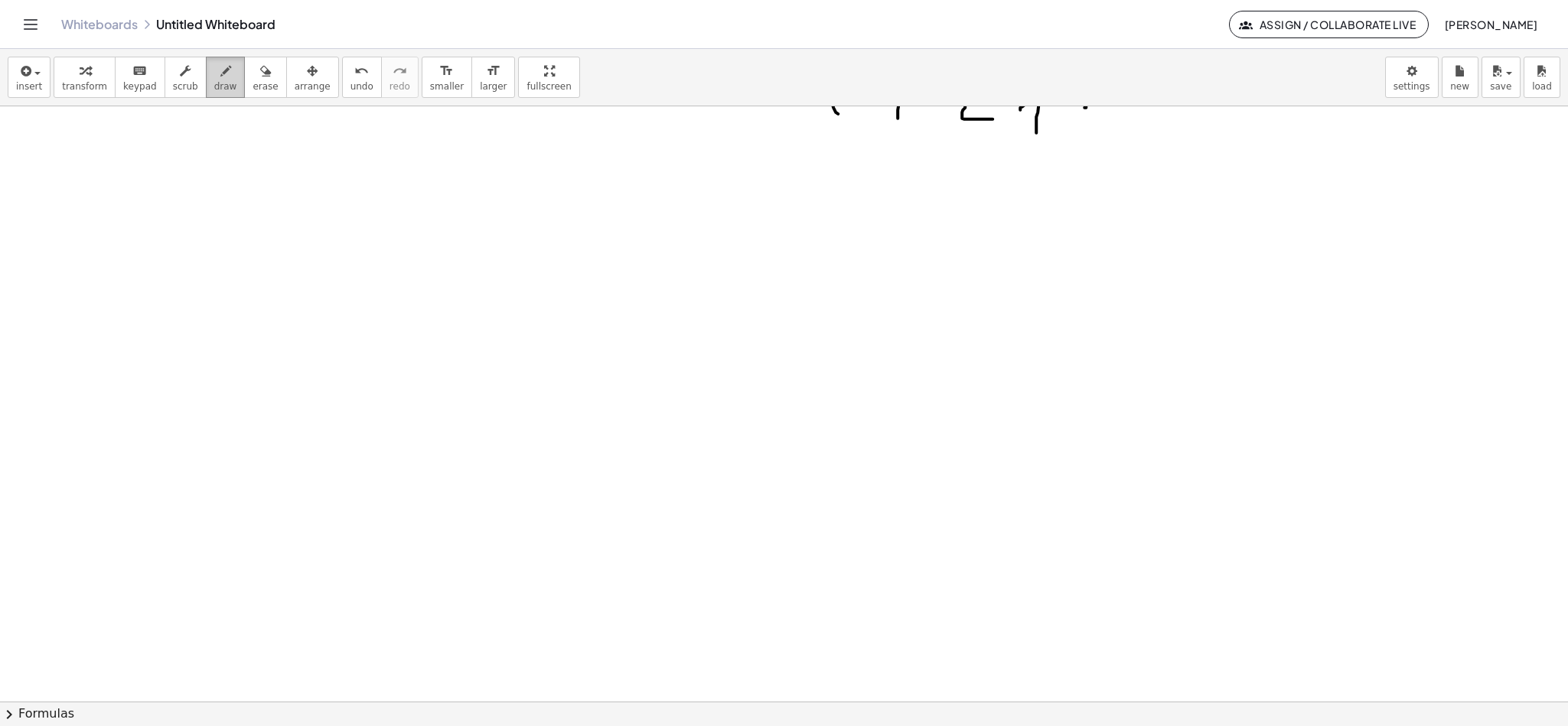
click at [220, 73] on icon "button" at bounding box center [225, 70] width 11 height 19
drag, startPoint x: 349, startPoint y: 234, endPoint x: 344, endPoint y: 431, distance: 197.1
click at [342, 431] on div at bounding box center [784, 106] width 1568 height 2377
drag, startPoint x: 400, startPoint y: 264, endPoint x: 416, endPoint y: 279, distance: 21.9
click at [416, 278] on div at bounding box center [784, 106] width 1568 height 2377
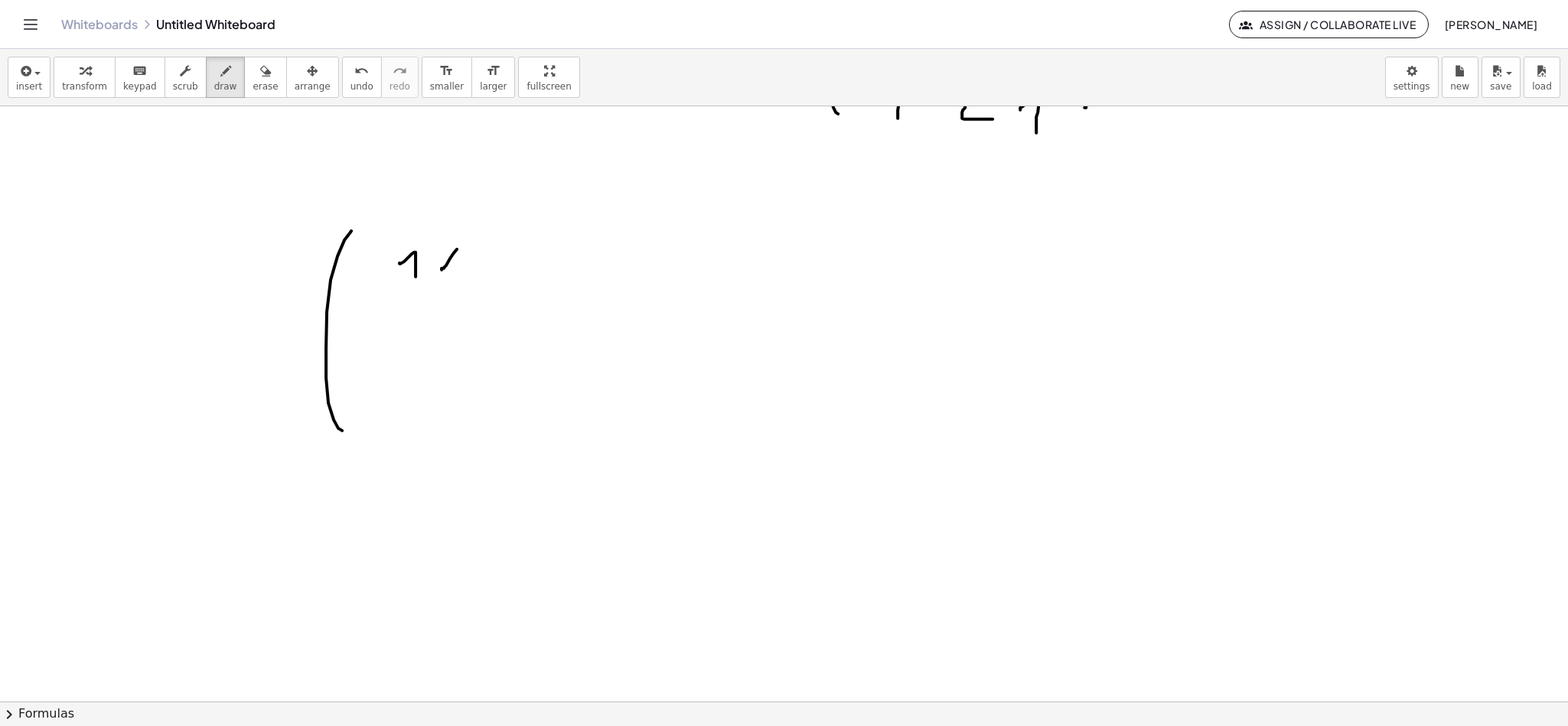
drag, startPoint x: 442, startPoint y: 271, endPoint x: 463, endPoint y: 280, distance: 22.8
click at [459, 279] on div at bounding box center [784, 106] width 1568 height 2377
drag, startPoint x: 498, startPoint y: 260, endPoint x: 487, endPoint y: 266, distance: 12.5
click at [487, 267] on div at bounding box center [784, 106] width 1568 height 2377
click at [400, 326] on div at bounding box center [784, 106] width 1568 height 2377
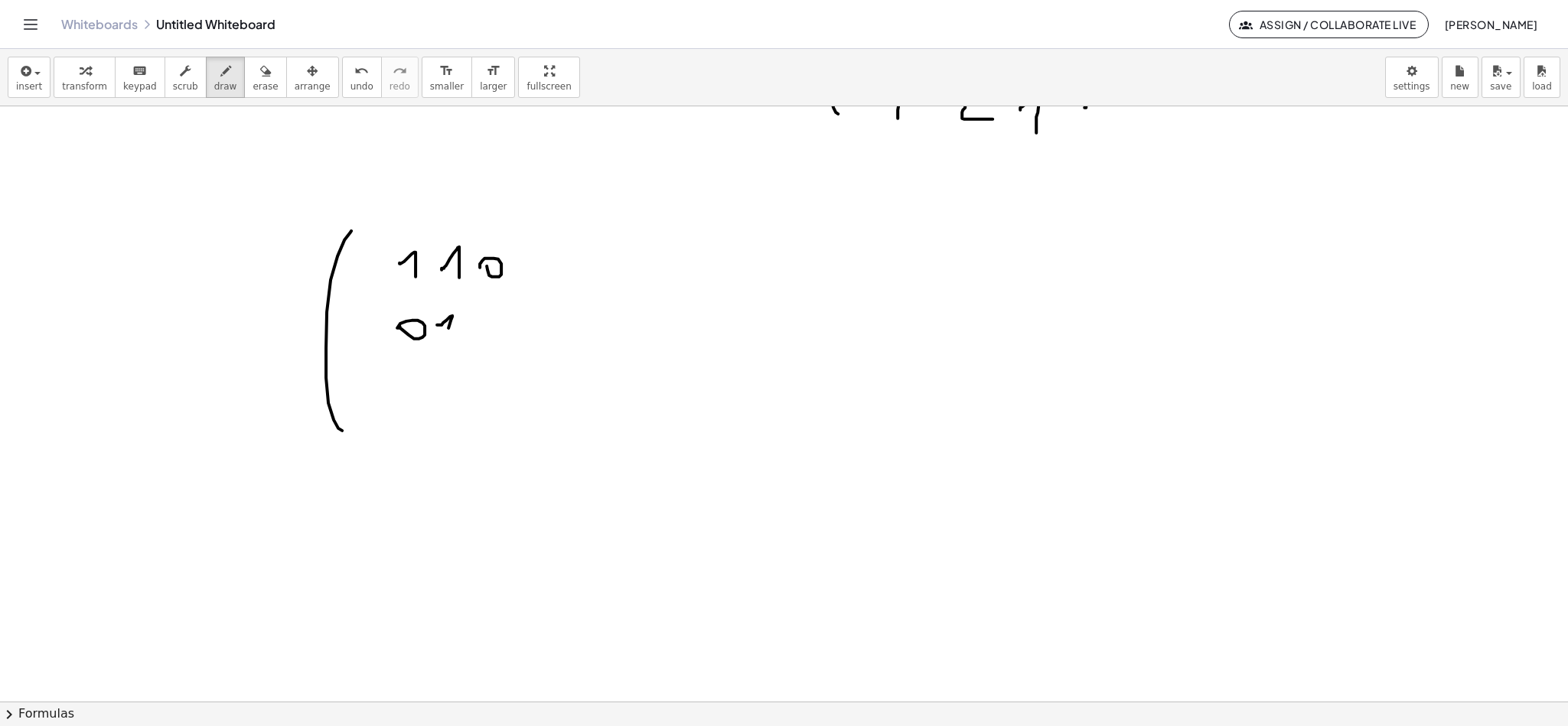
drag, startPoint x: 441, startPoint y: 326, endPoint x: 480, endPoint y: 333, distance: 39.6
click at [446, 343] on div at bounding box center [784, 106] width 1568 height 2377
drag, startPoint x: 485, startPoint y: 331, endPoint x: 487, endPoint y: 342, distance: 11.2
click at [487, 347] on div at bounding box center [784, 106] width 1568 height 2377
drag, startPoint x: 400, startPoint y: 412, endPoint x: 416, endPoint y: 411, distance: 16.0
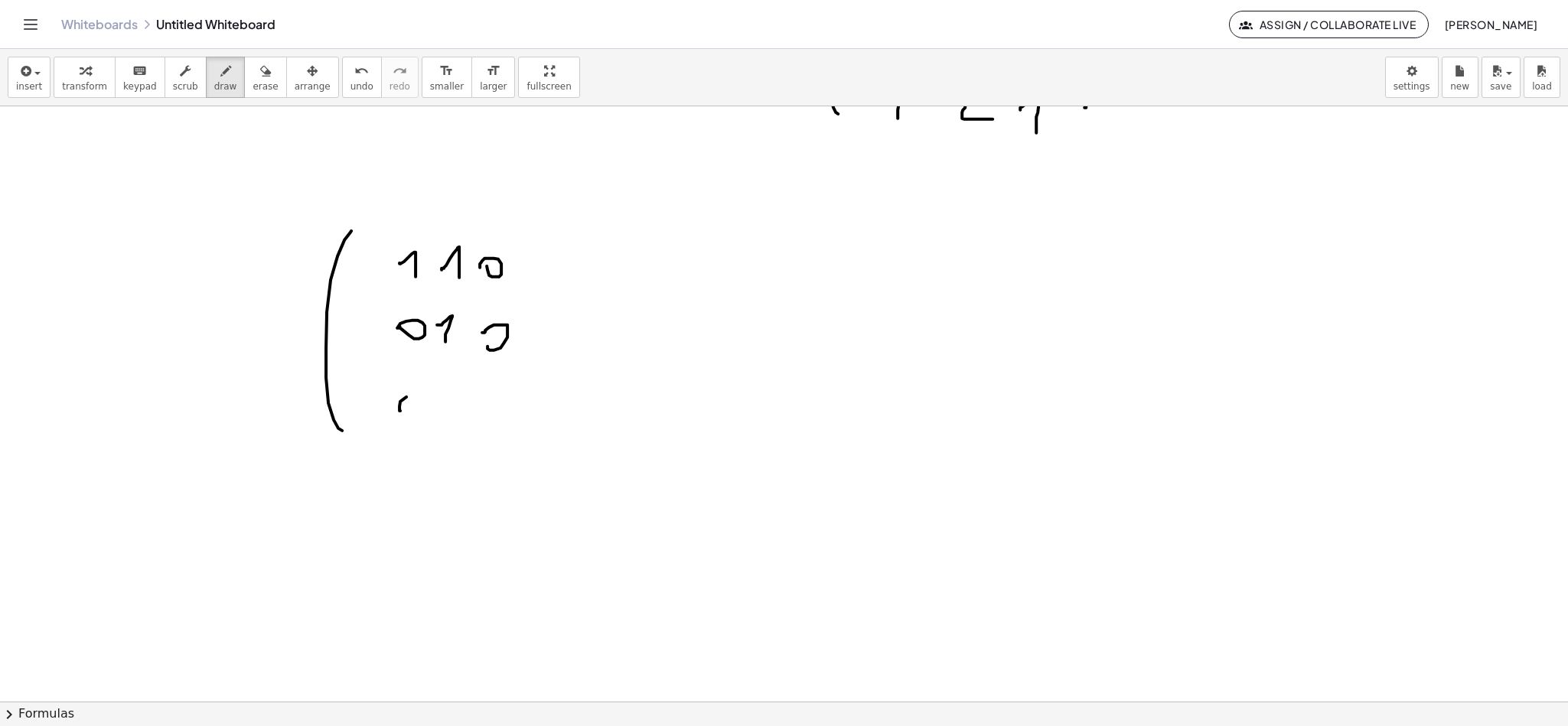
click at [416, 416] on div at bounding box center [784, 106] width 1568 height 2377
drag, startPoint x: 456, startPoint y: 412, endPoint x: 444, endPoint y: 413, distance: 12.0
click at [444, 420] on div at bounding box center [784, 106] width 1568 height 2377
drag, startPoint x: 506, startPoint y: 403, endPoint x: 506, endPoint y: 438, distance: 35.0
click at [506, 436] on div at bounding box center [784, 106] width 1568 height 2377
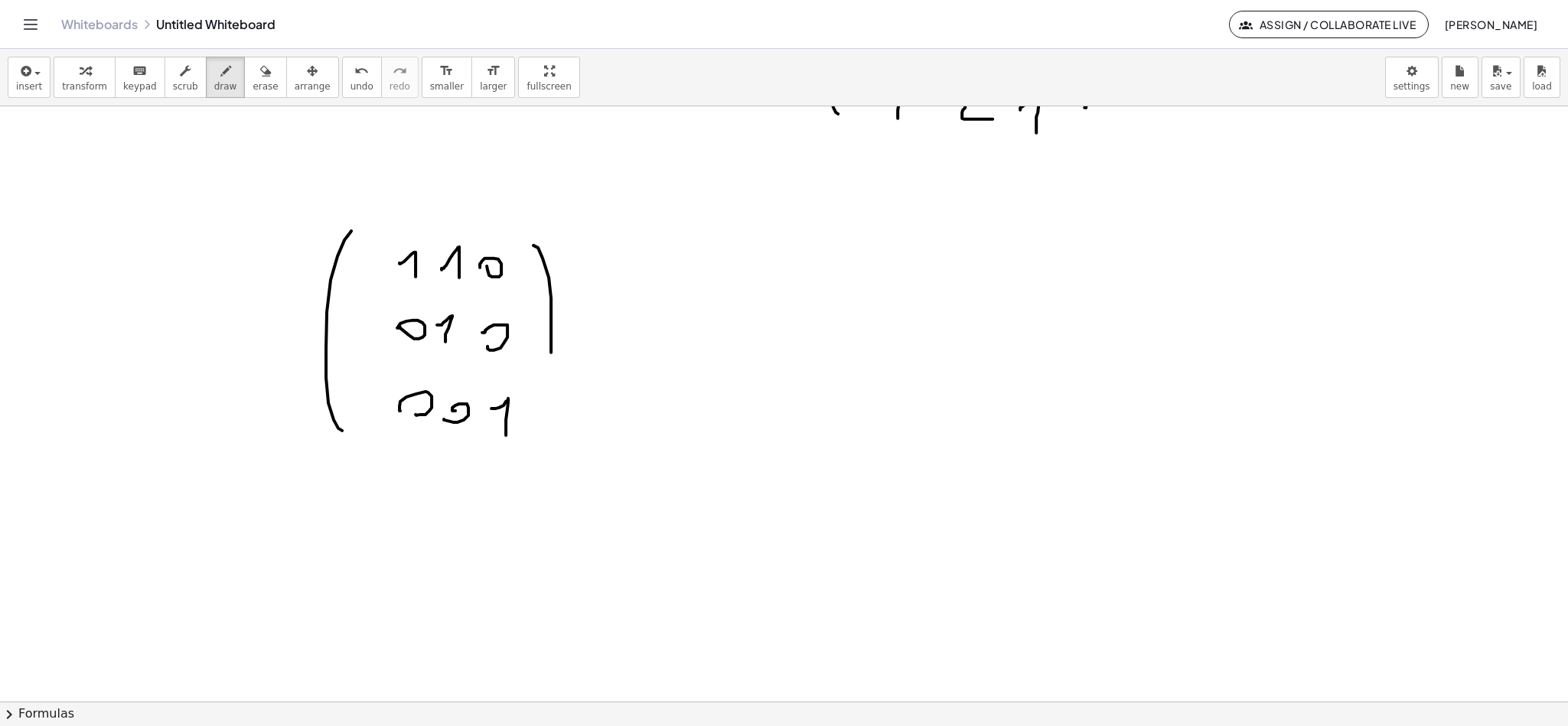
drag, startPoint x: 534, startPoint y: 246, endPoint x: 531, endPoint y: 404, distance: 158.0
click at [534, 434] on div at bounding box center [784, 106] width 1568 height 2377
drag, startPoint x: 830, startPoint y: 256, endPoint x: 845, endPoint y: 452, distance: 196.6
click at [841, 456] on div at bounding box center [784, 106] width 1568 height 2377
drag, startPoint x: 673, startPoint y: 329, endPoint x: 748, endPoint y: 343, distance: 76.3
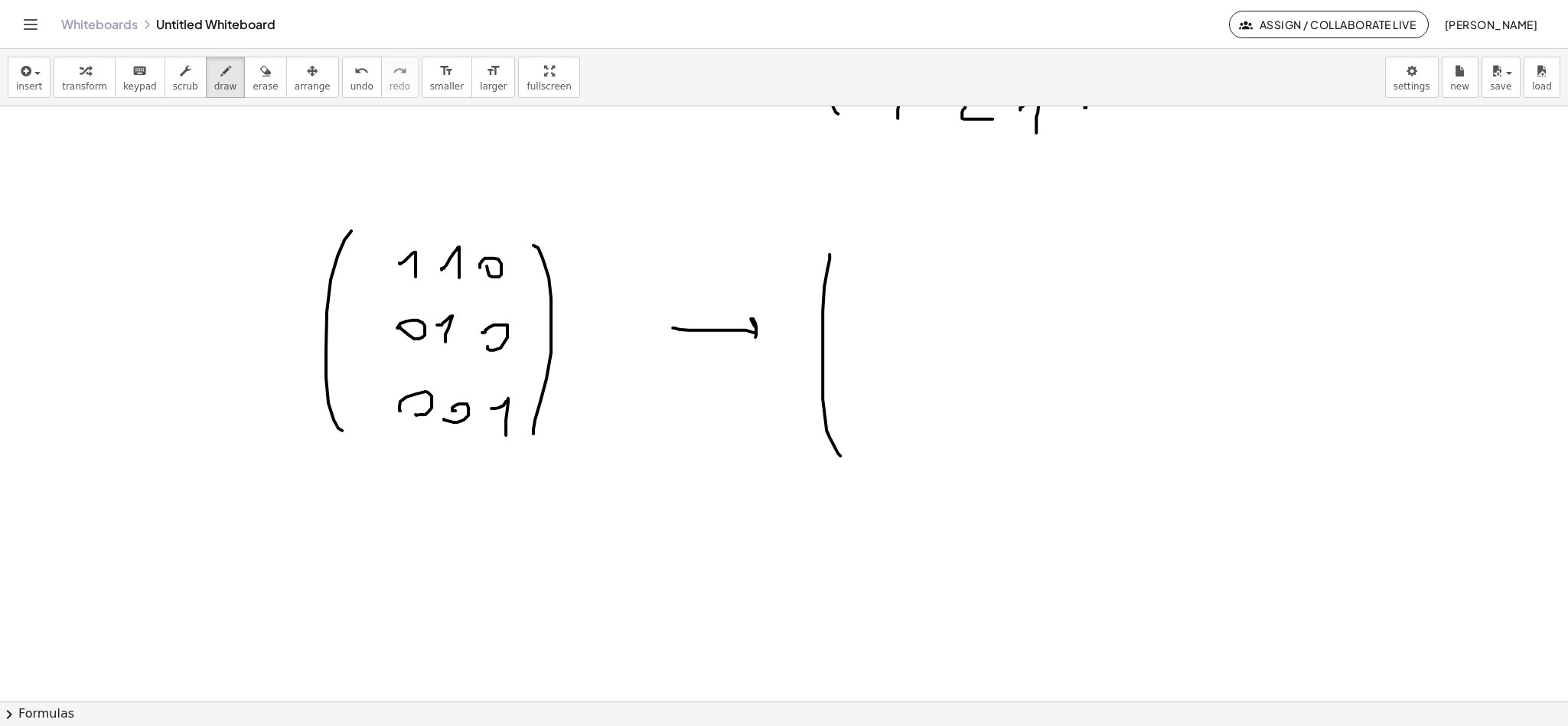
click at [751, 346] on div at bounding box center [784, 106] width 1568 height 2377
drag, startPoint x: 674, startPoint y: 253, endPoint x: 676, endPoint y: 271, distance: 18.1
click at [676, 290] on div at bounding box center [784, 106] width 1568 height 2377
drag, startPoint x: 681, startPoint y: 249, endPoint x: 694, endPoint y: 249, distance: 13.0
click at [685, 249] on div at bounding box center [784, 106] width 1568 height 2377
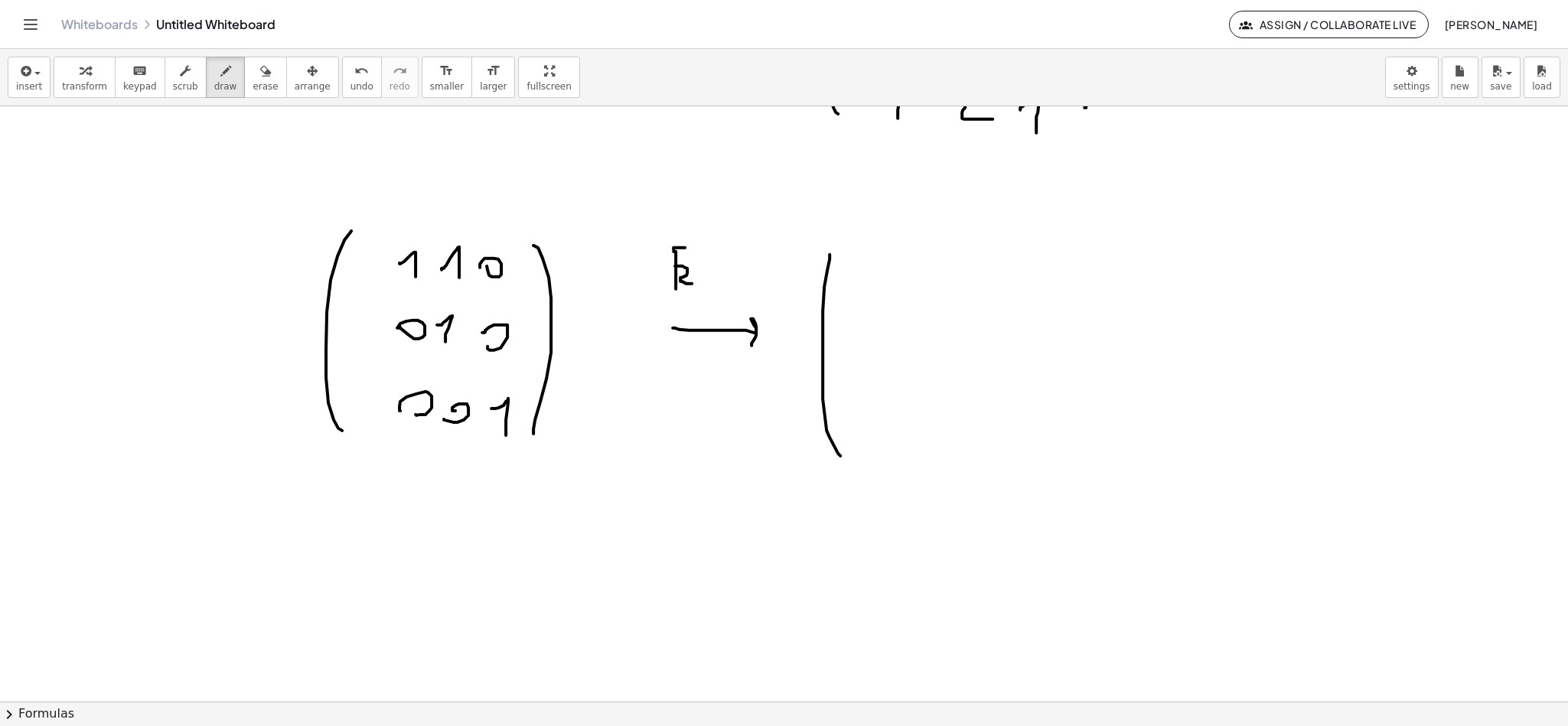
drag, startPoint x: 680, startPoint y: 267, endPoint x: 697, endPoint y: 285, distance: 24.8
click at [696, 285] on div at bounding box center [784, 106] width 1568 height 2377
drag, startPoint x: 708, startPoint y: 273, endPoint x: 719, endPoint y: 266, distance: 13.0
click at [718, 266] on div at bounding box center [784, 106] width 1568 height 2377
click at [724, 285] on div at bounding box center [784, 106] width 1568 height 2377
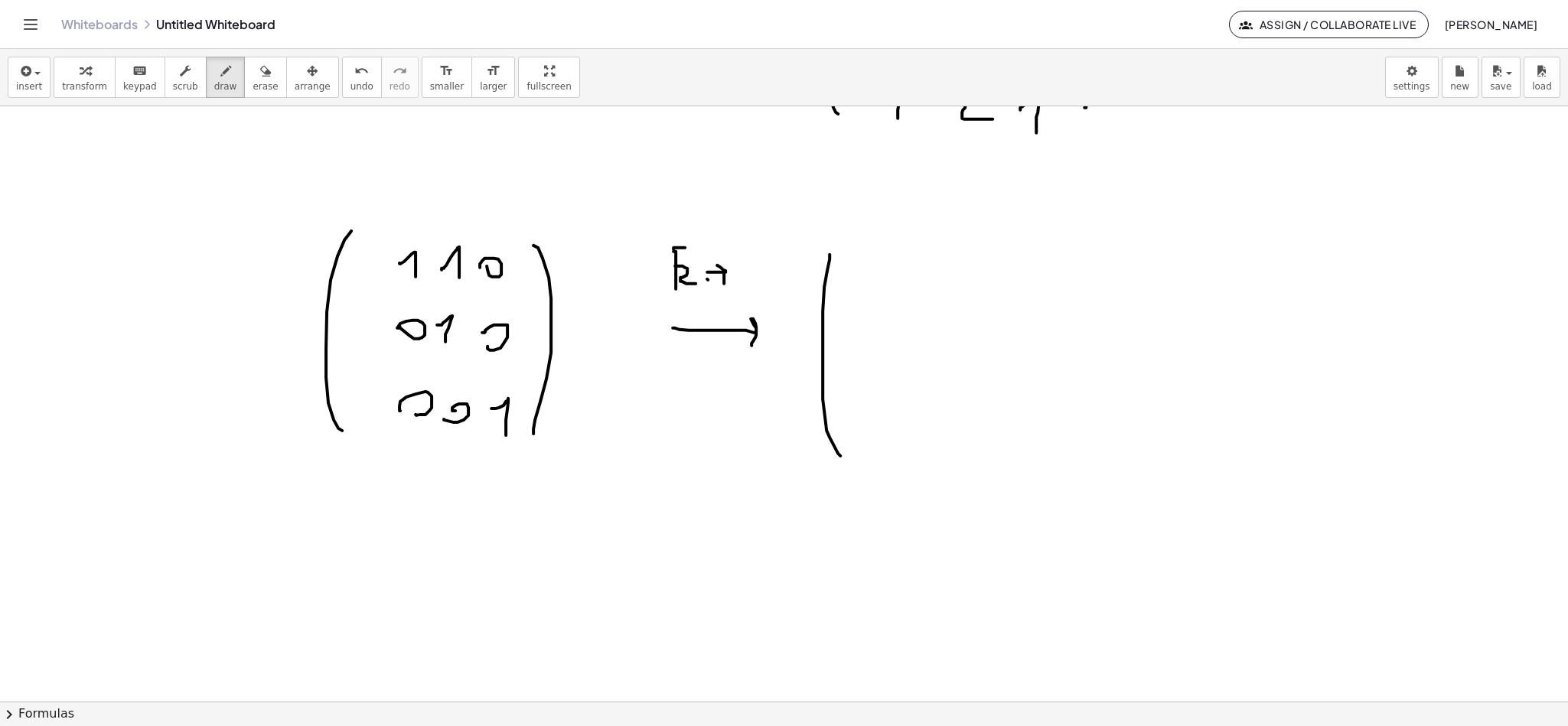
click at [711, 274] on div at bounding box center [784, 106] width 1568 height 2377
click at [712, 288] on div at bounding box center [784, 106] width 1568 height 2377
drag, startPoint x: 701, startPoint y: 271, endPoint x: 710, endPoint y: 265, distance: 10.8
click at [708, 265] on div at bounding box center [784, 106] width 1568 height 2377
drag, startPoint x: 741, startPoint y: 260, endPoint x: 744, endPoint y: 283, distance: 23.2
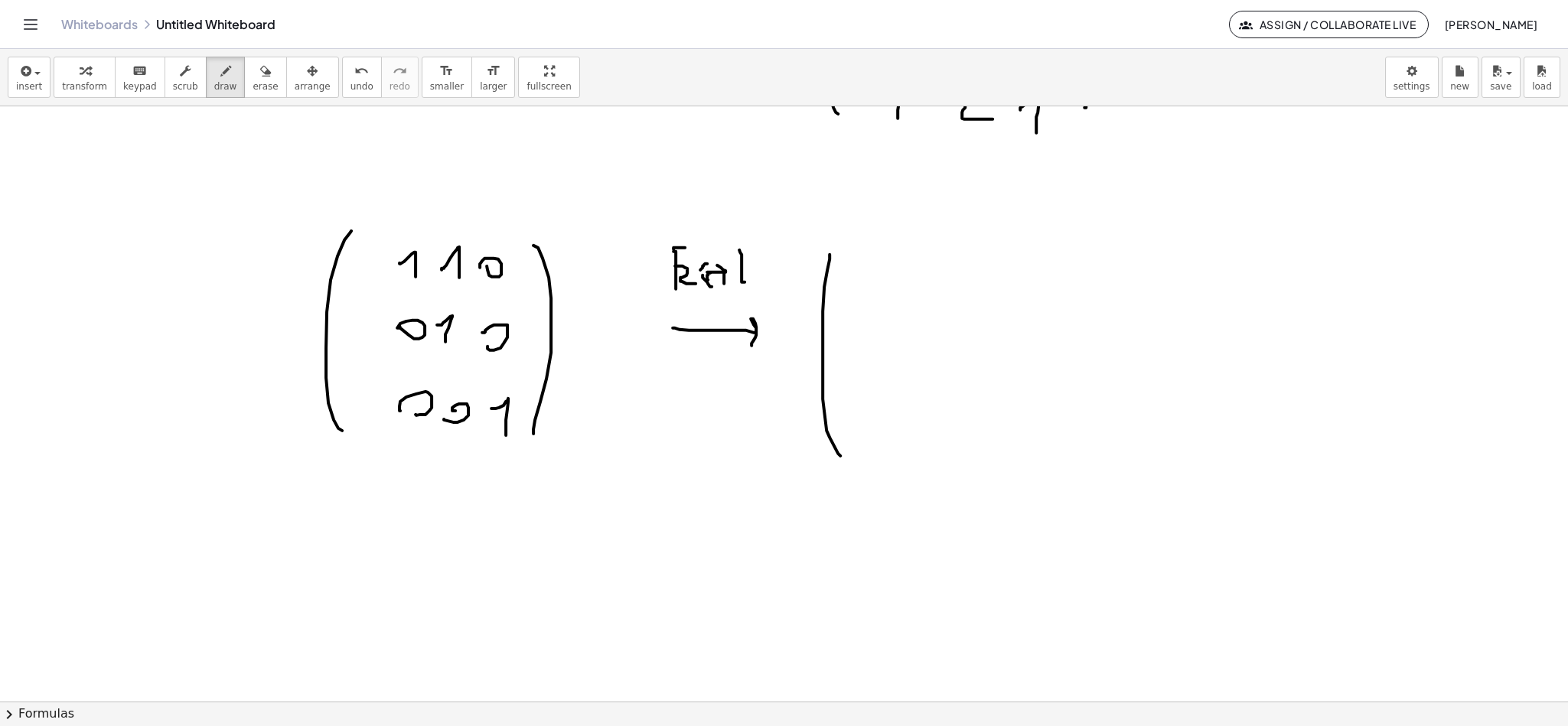
click at [744, 283] on div at bounding box center [784, 106] width 1568 height 2377
click at [749, 253] on div at bounding box center [784, 106] width 1568 height 2377
click at [754, 265] on div at bounding box center [784, 106] width 1568 height 2377
drag, startPoint x: 761, startPoint y: 274, endPoint x: 753, endPoint y: 297, distance: 24.4
click at [755, 296] on div at bounding box center [784, 106] width 1568 height 2377
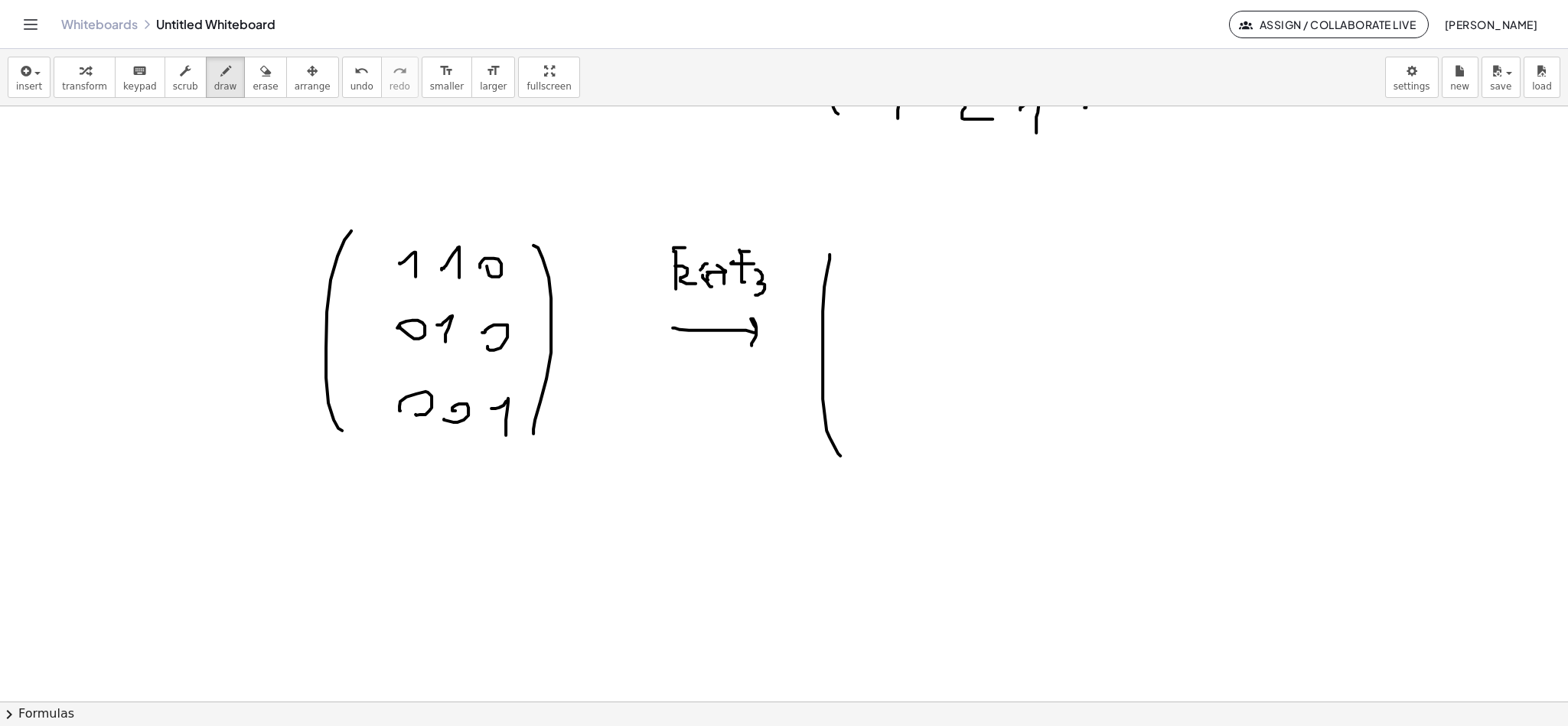
click at [688, 264] on div at bounding box center [784, 106] width 1568 height 2377
drag, startPoint x: 875, startPoint y: 342, endPoint x: 914, endPoint y: 351, distance: 40.0
click at [882, 354] on div at bounding box center [784, 106] width 1568 height 2377
click at [926, 363] on div at bounding box center [784, 106] width 1568 height 2377
drag, startPoint x: 968, startPoint y: 358, endPoint x: 972, endPoint y: 386, distance: 28.3
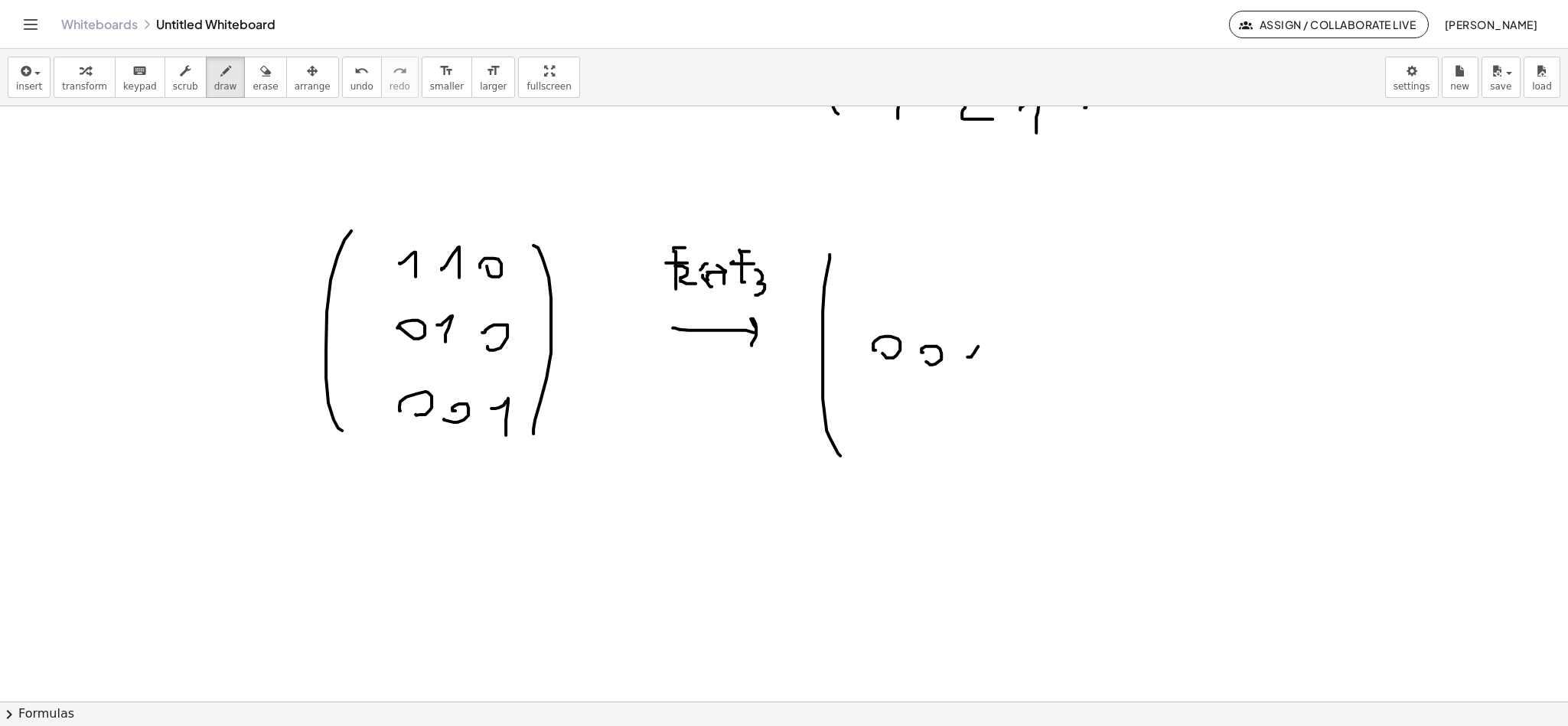
click at [972, 383] on div at bounding box center [784, 106] width 1568 height 2377
drag, startPoint x: 871, startPoint y: 427, endPoint x: 878, endPoint y: 420, distance: 9.9
click at [879, 425] on div at bounding box center [784, 106] width 1568 height 2377
drag, startPoint x: 921, startPoint y: 413, endPoint x: 949, endPoint y: 433, distance: 34.4
click at [930, 438] on div at bounding box center [784, 106] width 1568 height 2377
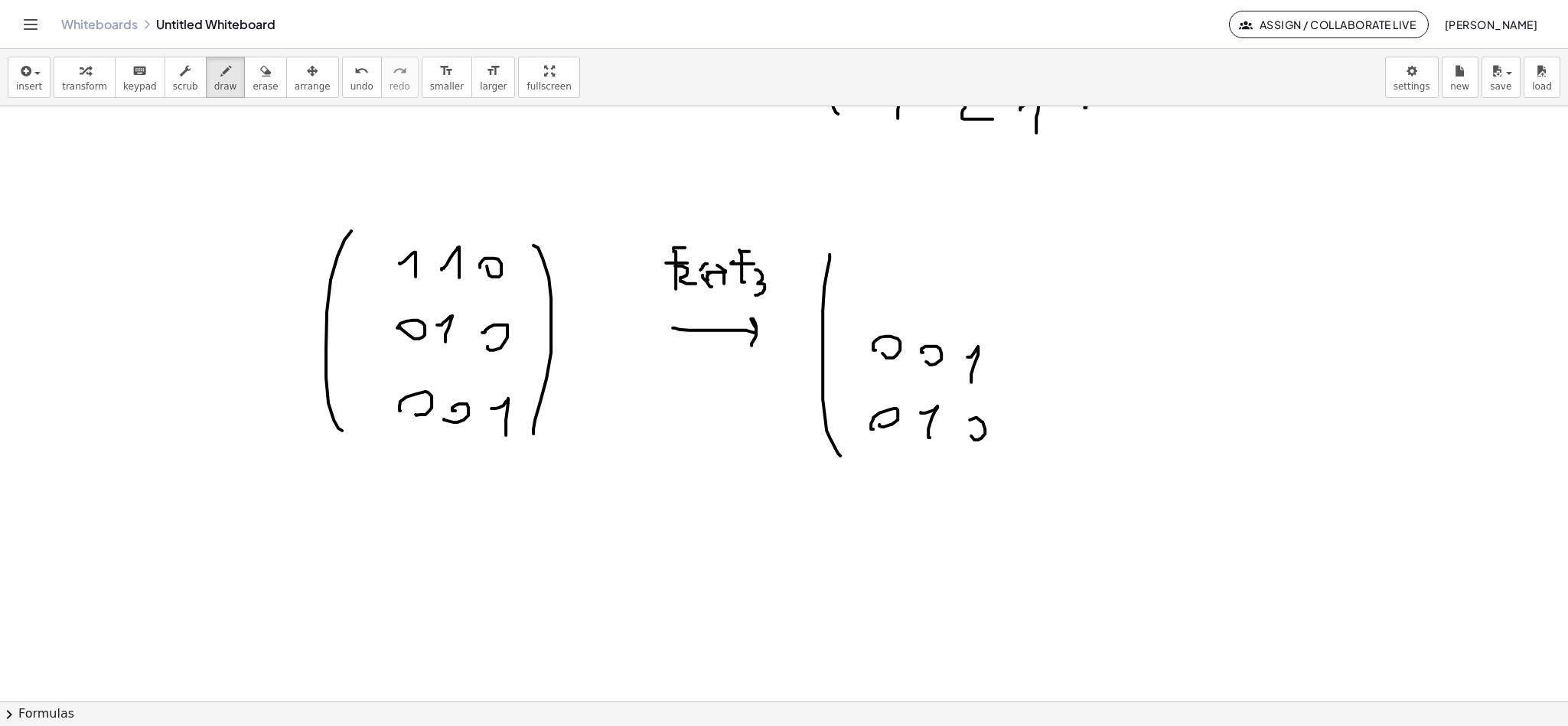
drag, startPoint x: 981, startPoint y: 423, endPoint x: 968, endPoint y: 417, distance: 14.3
click at [968, 423] on div at bounding box center [784, 106] width 1568 height 2377
drag, startPoint x: 856, startPoint y: 271, endPoint x: 892, endPoint y: 287, distance: 39.4
click at [875, 286] on div at bounding box center [784, 106] width 1568 height 2377
drag, startPoint x: 910, startPoint y: 287, endPoint x: 933, endPoint y: 297, distance: 25.1
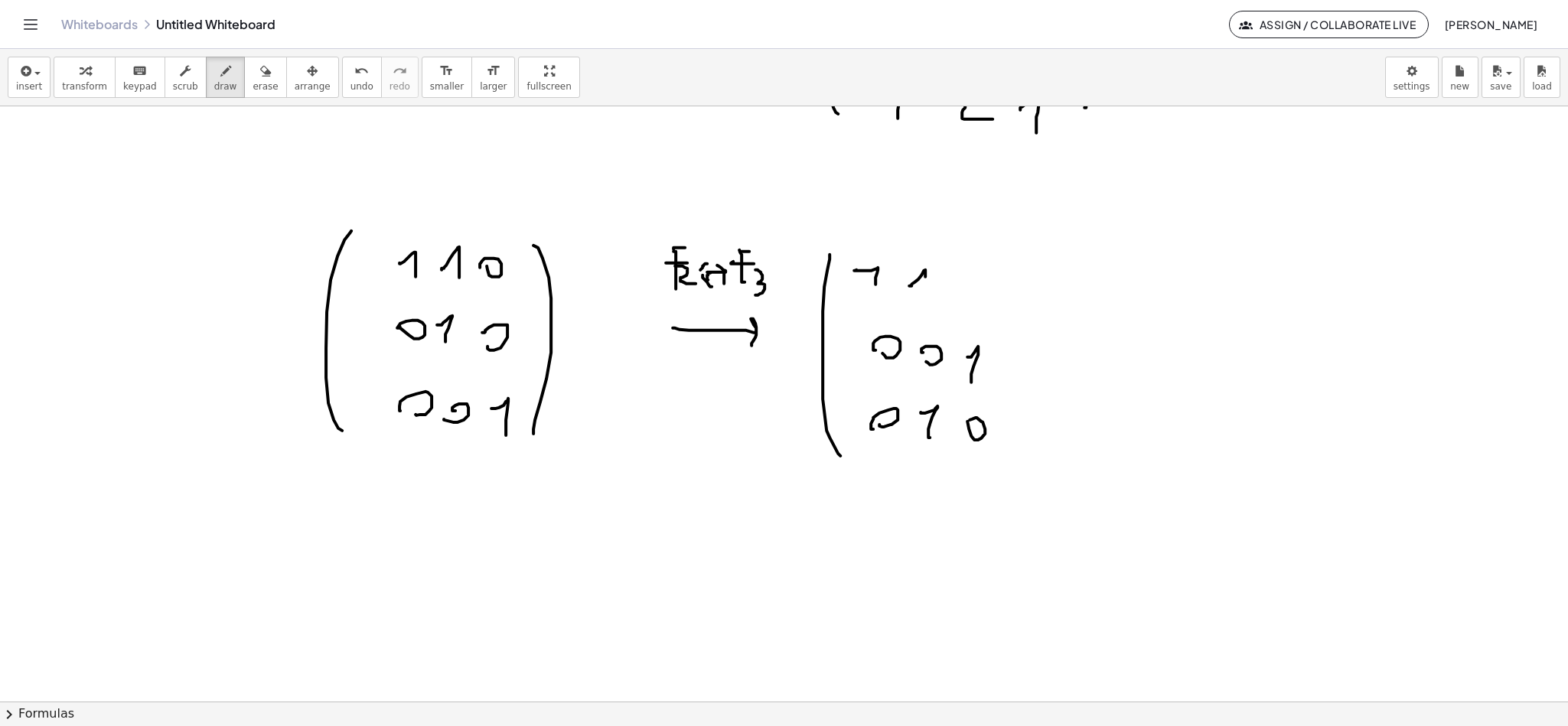
click at [928, 296] on div at bounding box center [784, 106] width 1568 height 2377
click at [970, 297] on div at bounding box center [784, 106] width 1568 height 2377
drag, startPoint x: 1031, startPoint y: 288, endPoint x: 1005, endPoint y: 457, distance: 171.0
click at [1005, 456] on div at bounding box center [784, 106] width 1568 height 2377
drag, startPoint x: 136, startPoint y: 331, endPoint x: 159, endPoint y: 314, distance: 28.6
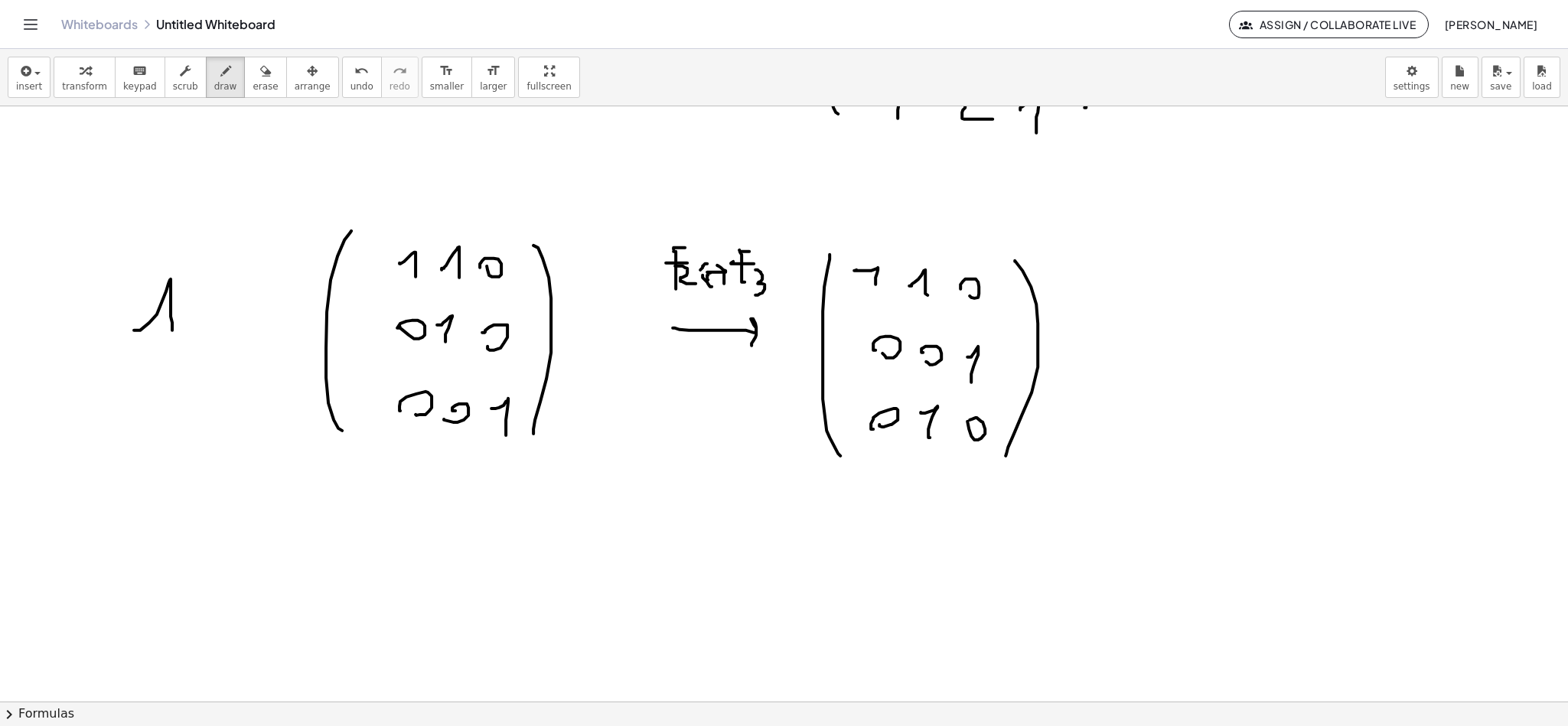
click at [173, 333] on div at bounding box center [784, 106] width 1568 height 2377
drag, startPoint x: 159, startPoint y: 314, endPoint x: 178, endPoint y: 314, distance: 19.0
click at [176, 314] on div at bounding box center [784, 106] width 1568 height 2377
click at [219, 323] on div at bounding box center [784, 106] width 1568 height 2377
drag, startPoint x: 216, startPoint y: 312, endPoint x: 230, endPoint y: 312, distance: 14.0
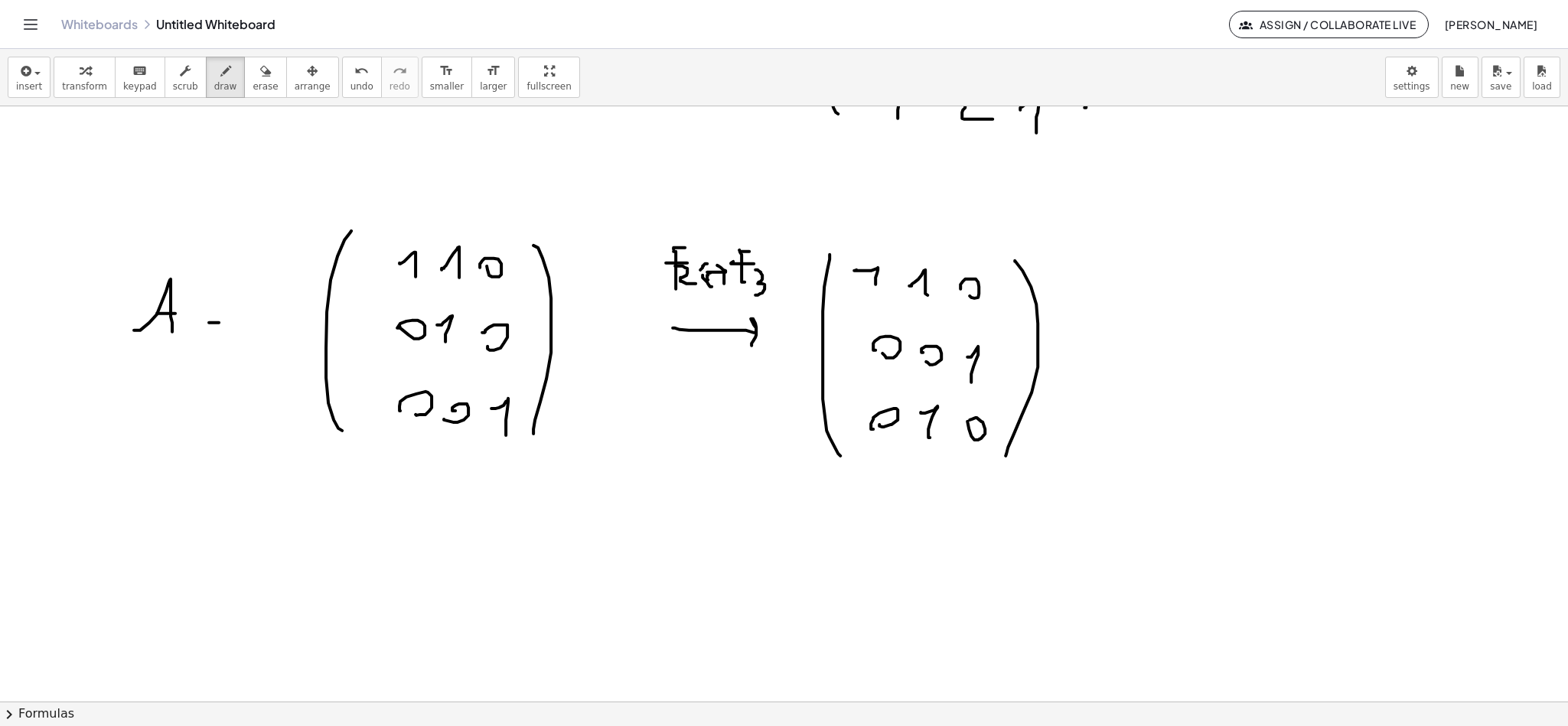
click at [221, 312] on div at bounding box center [784, 106] width 1568 height 2377
click at [1080, 306] on div at bounding box center [784, 106] width 1568 height 2377
click at [1061, 354] on div at bounding box center [784, 106] width 1568 height 2377
click at [1061, 343] on div at bounding box center [784, 106] width 1568 height 2377
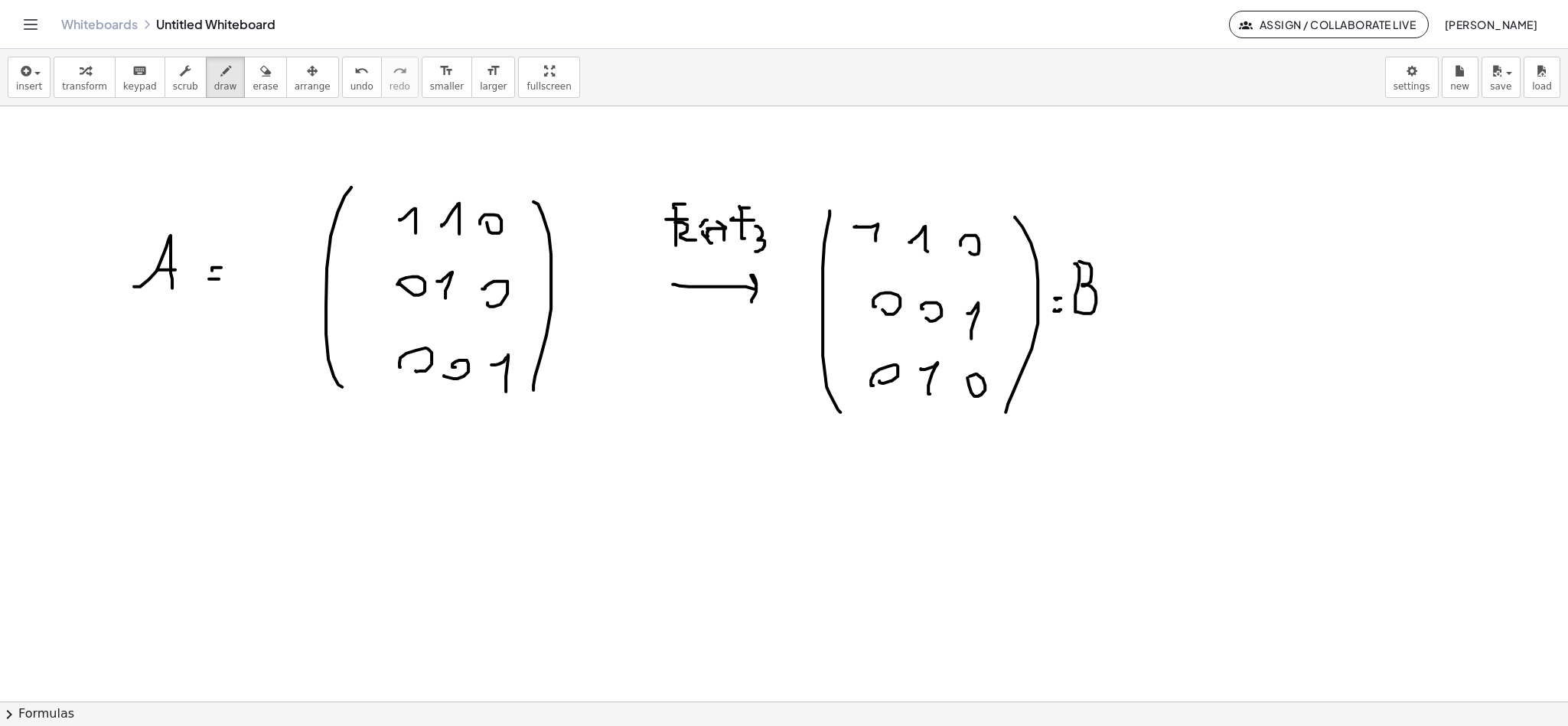
scroll to position [1303, 0]
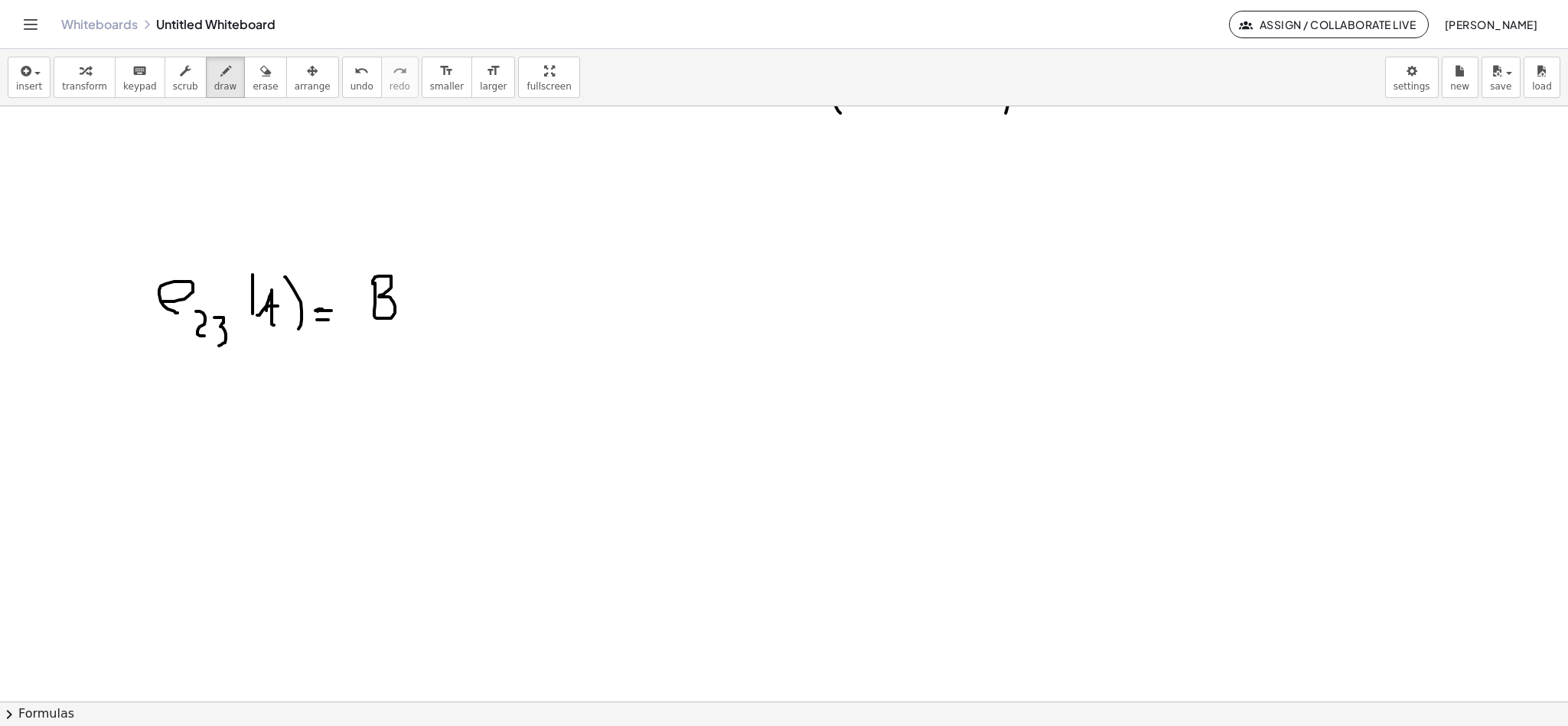
scroll to position [1533, 0]
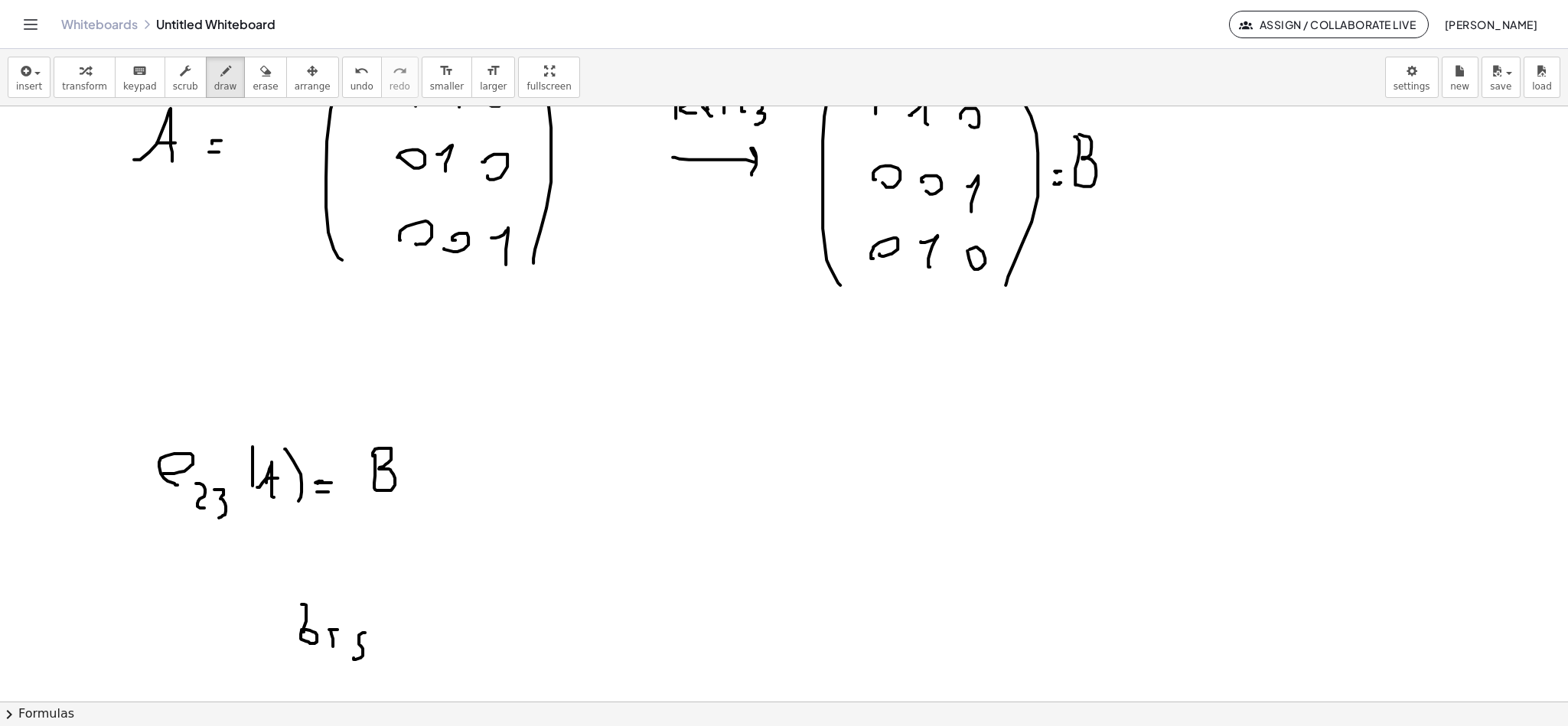
scroll to position [1303, 0]
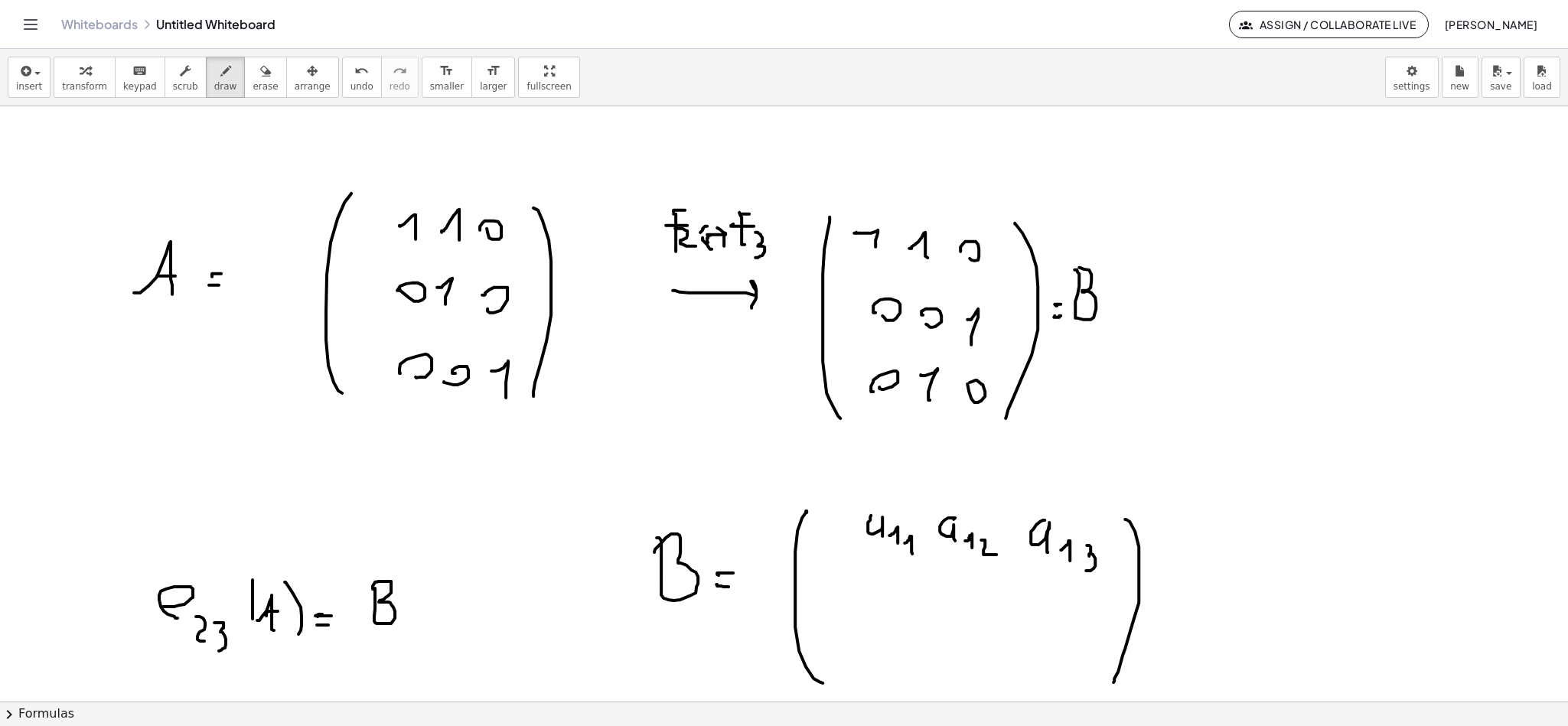
scroll to position [1189, 0]
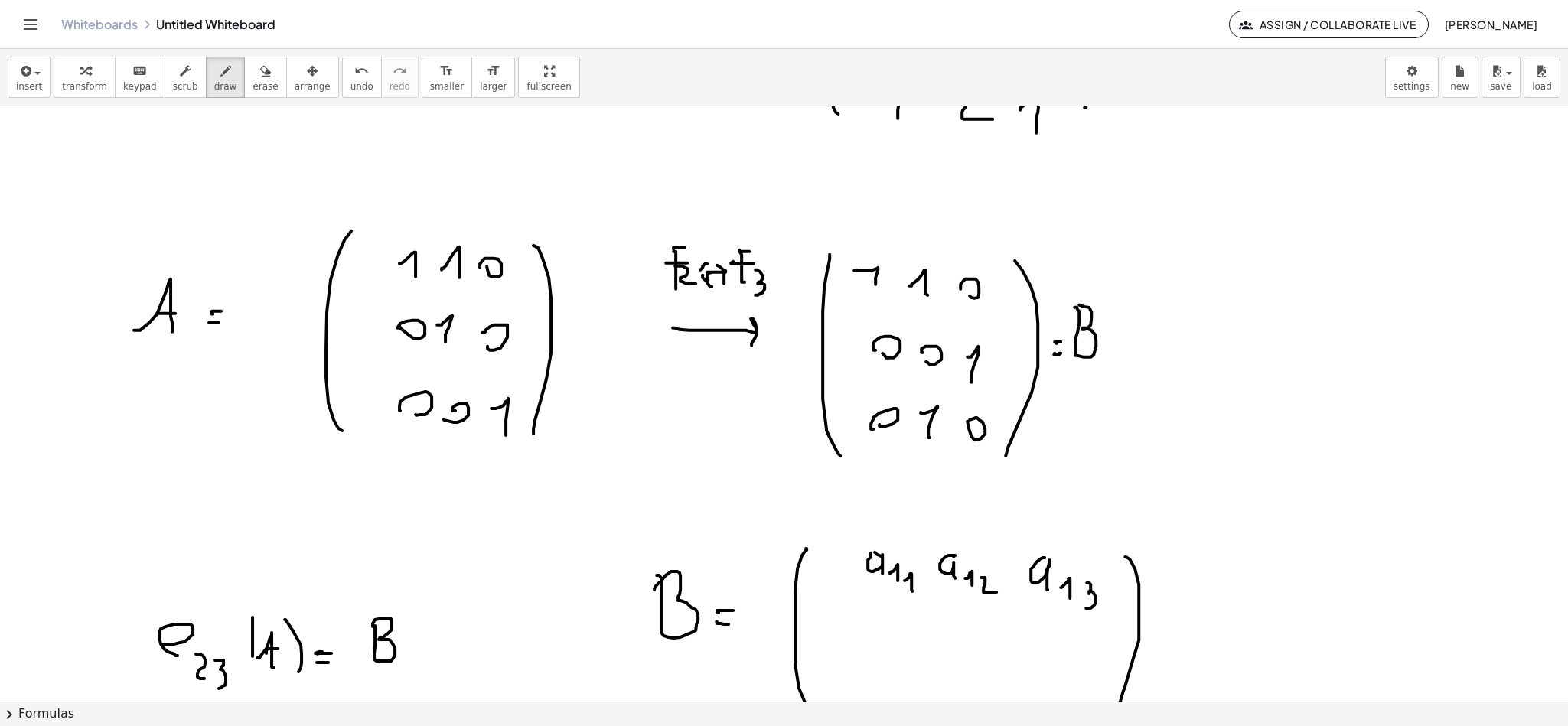
click at [871, 553] on div at bounding box center [784, 106] width 1568 height 2377
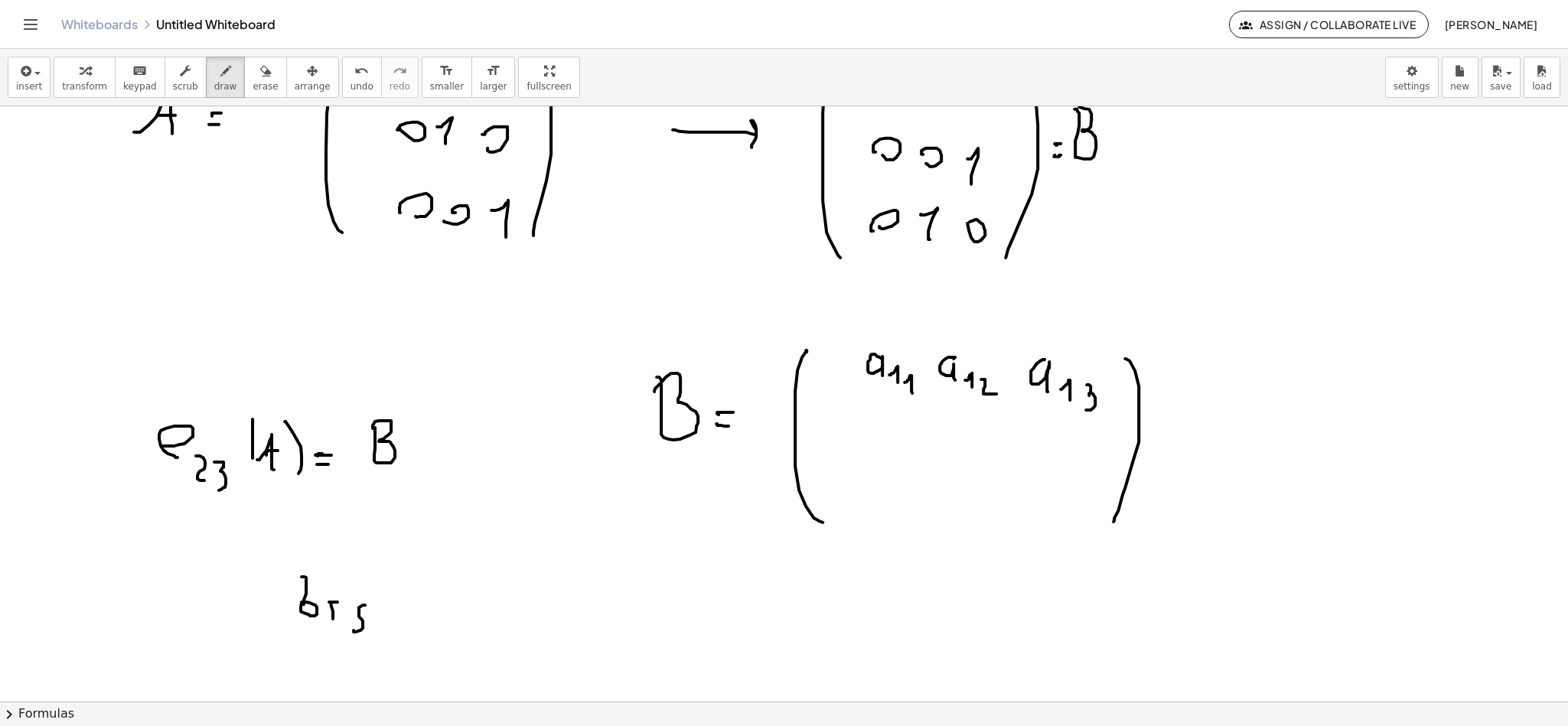
scroll to position [1418, 0]
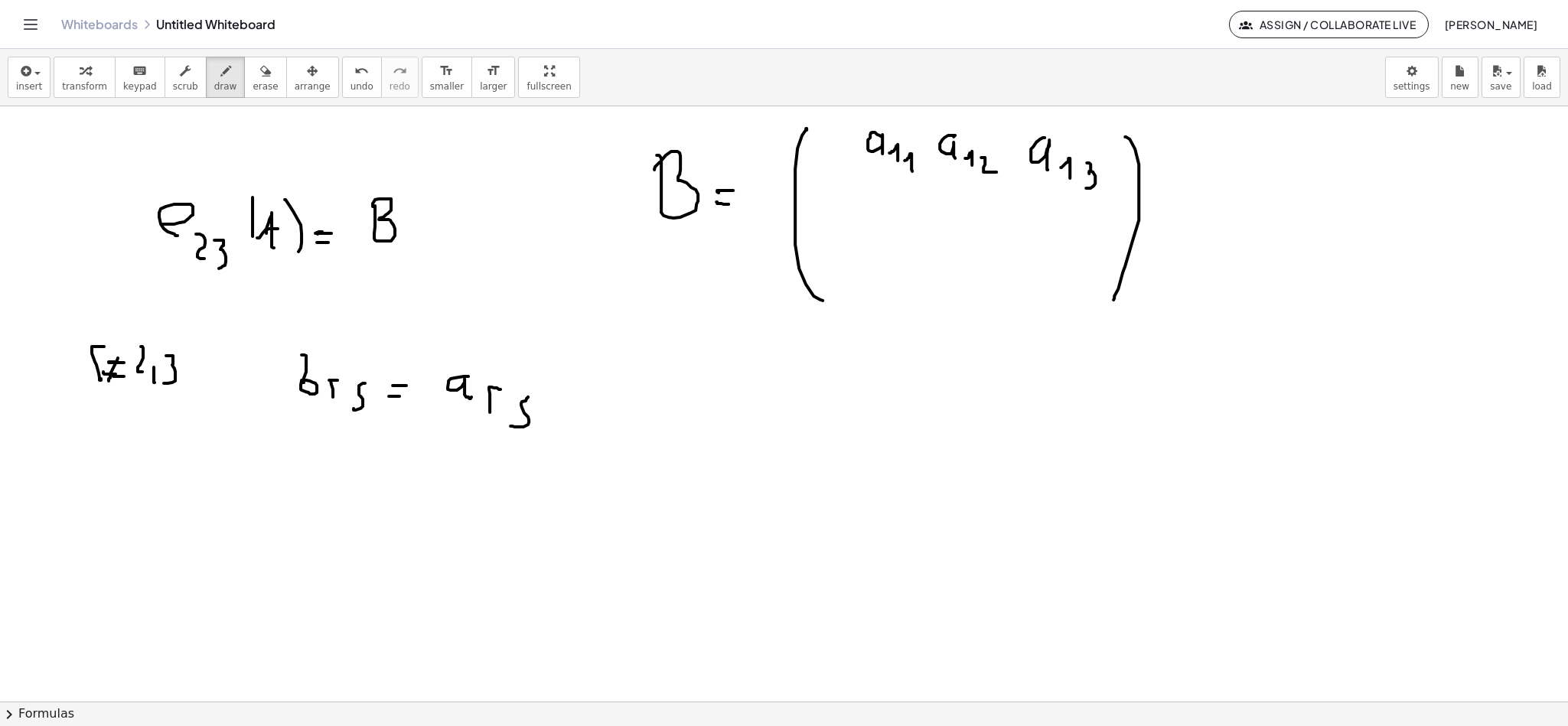
scroll to position [1647, 0]
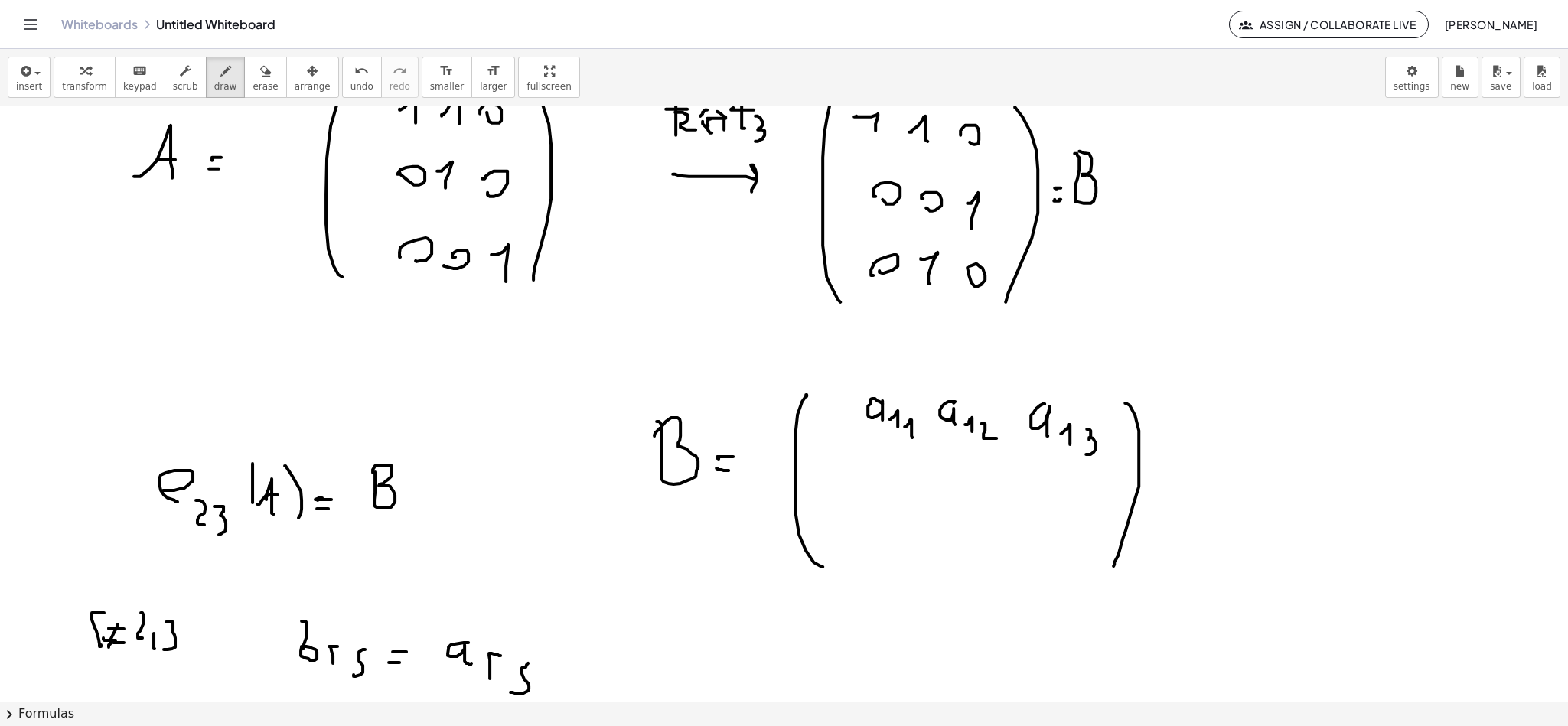
scroll to position [1303, 0]
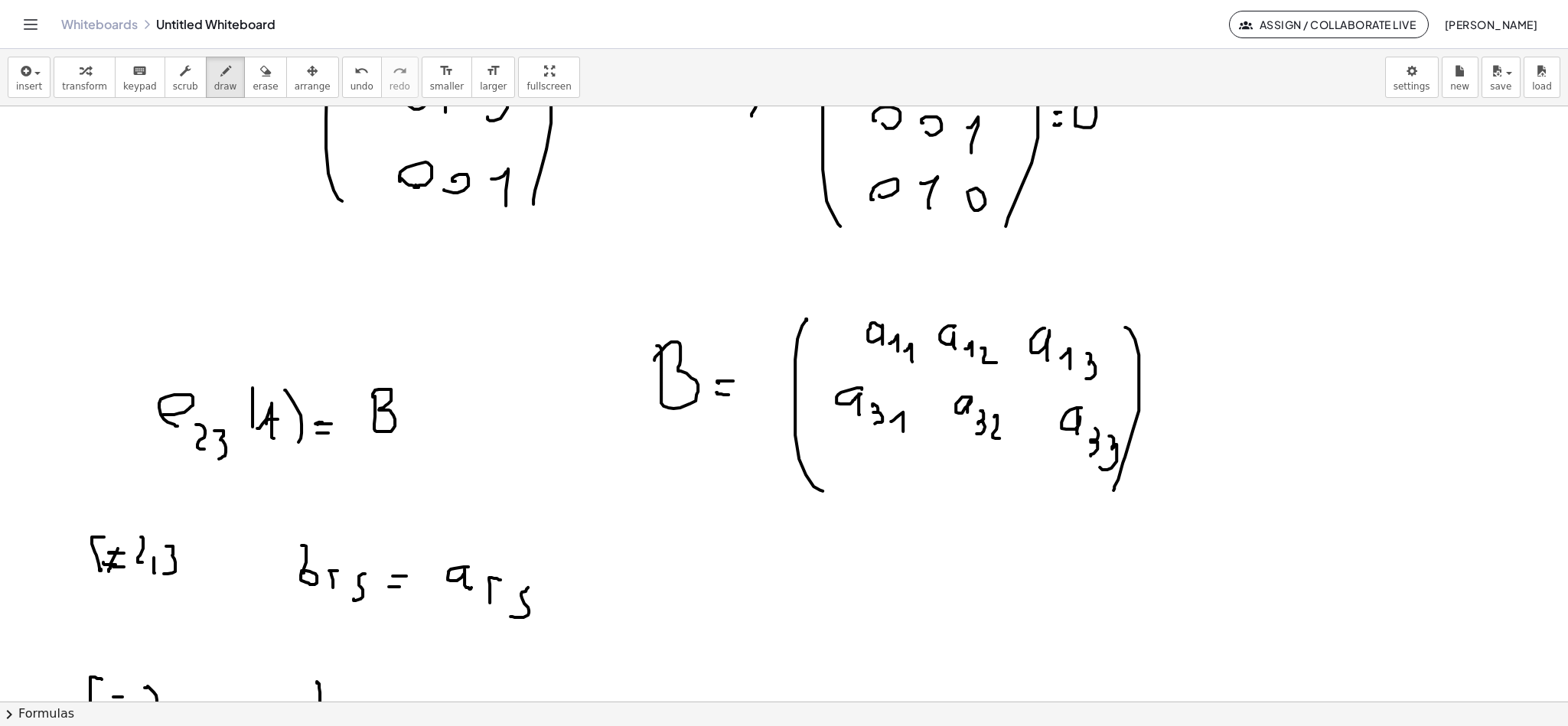
scroll to position [1533, 0]
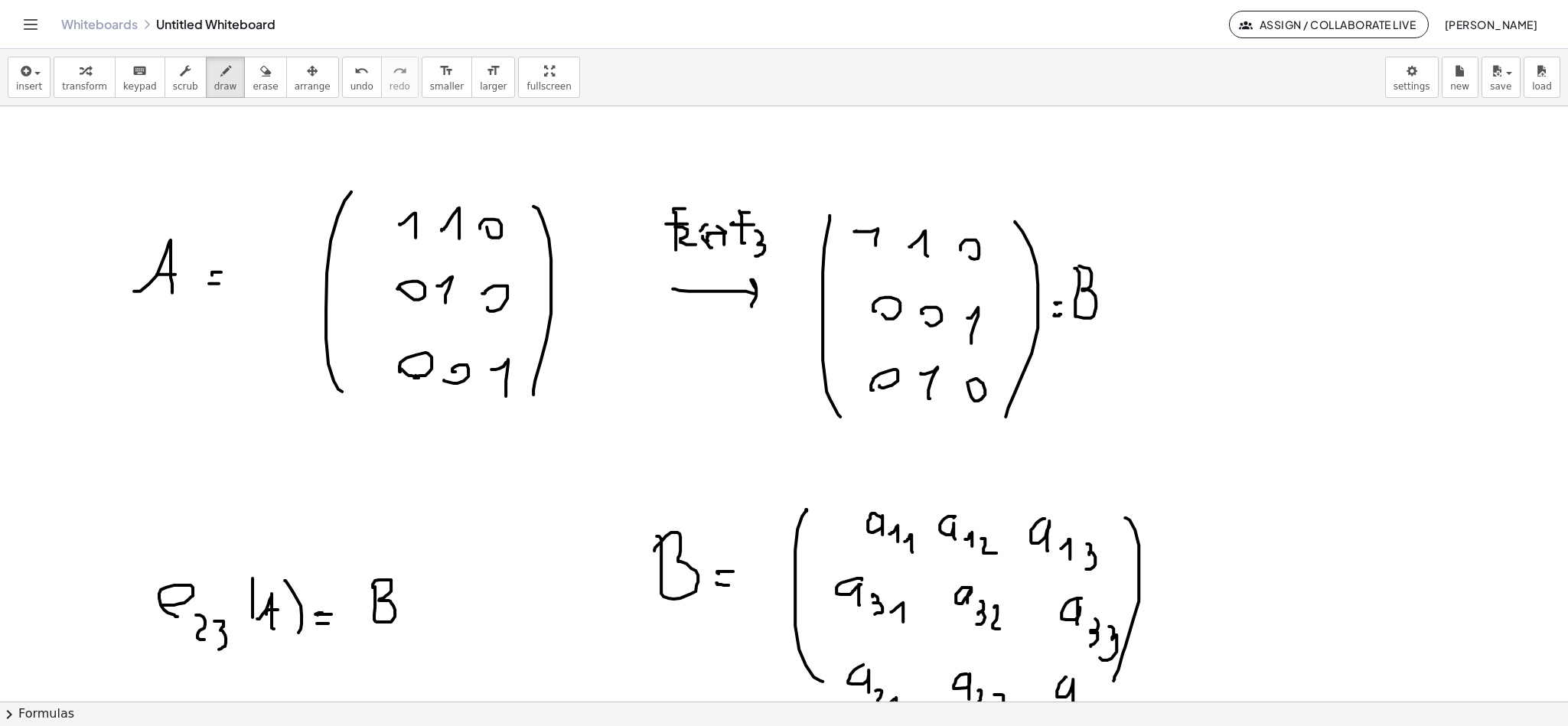
scroll to position [1189, 0]
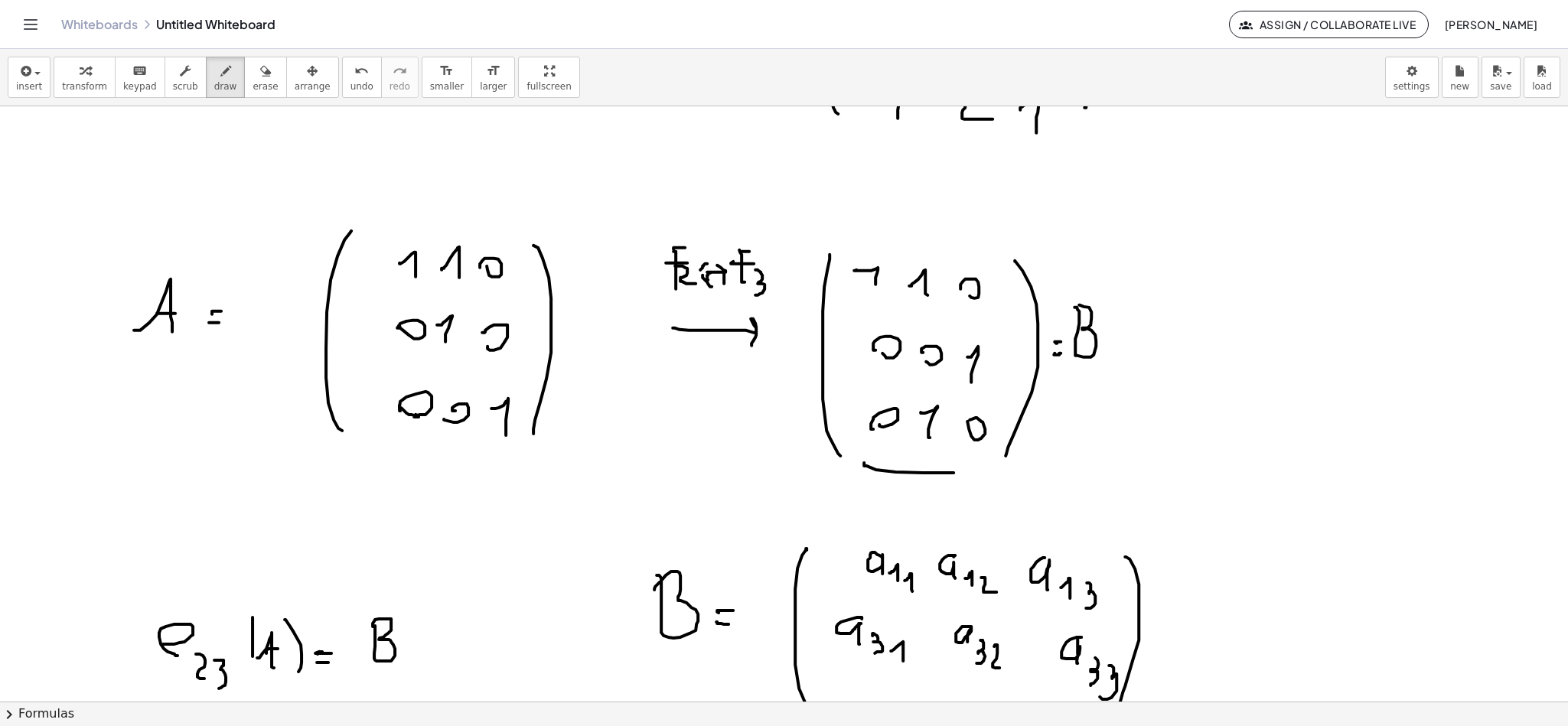
click at [997, 468] on div at bounding box center [784, 106] width 1568 height 2377
click at [494, 363] on div at bounding box center [784, 106] width 1568 height 2377
click at [994, 448] on div at bounding box center [784, 106] width 1568 height 2377
click at [527, 356] on div at bounding box center [784, 106] width 1568 height 2377
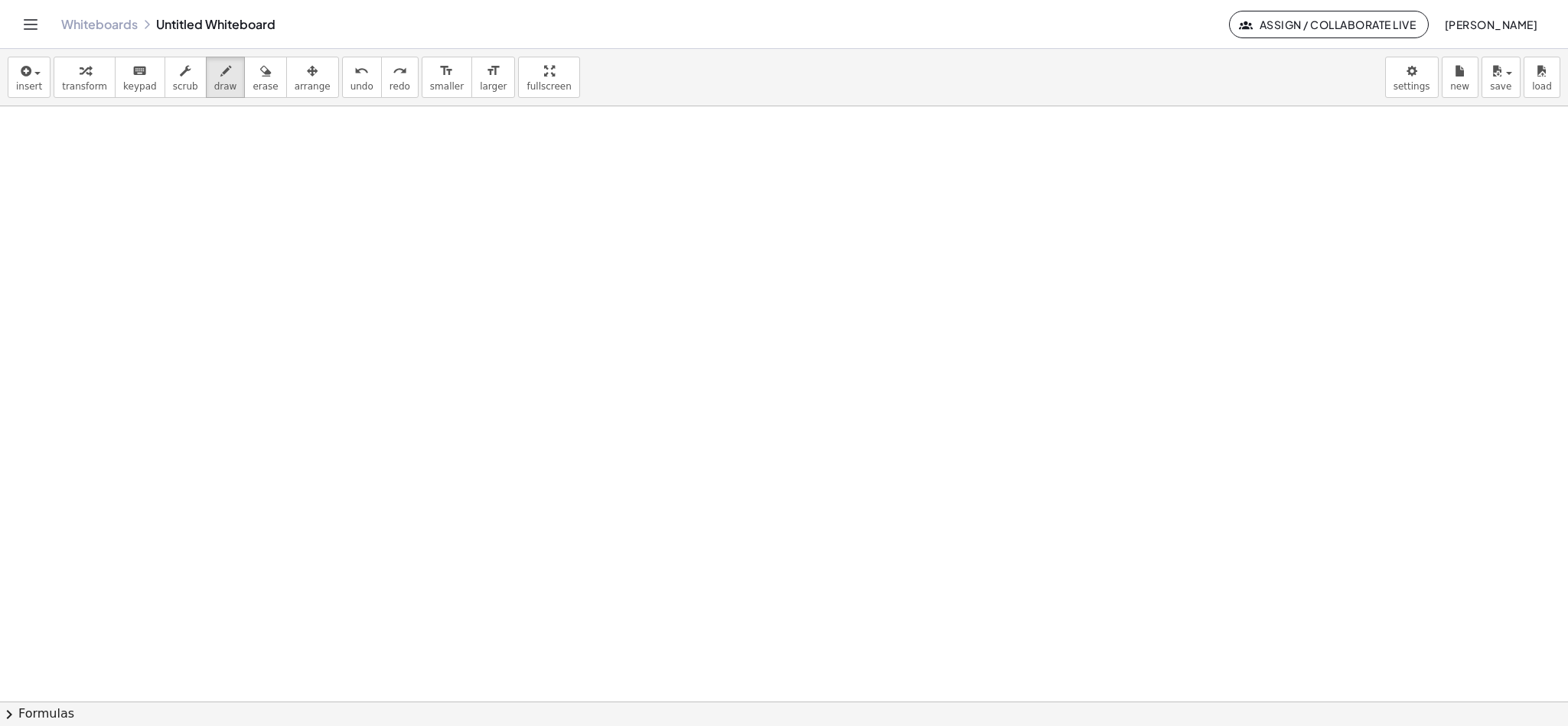
scroll to position [2127, 0]
drag, startPoint x: 367, startPoint y: 264, endPoint x: 400, endPoint y: 326, distance: 70.2
drag, startPoint x: 432, startPoint y: 220, endPoint x: 448, endPoint y: 237, distance: 23.3
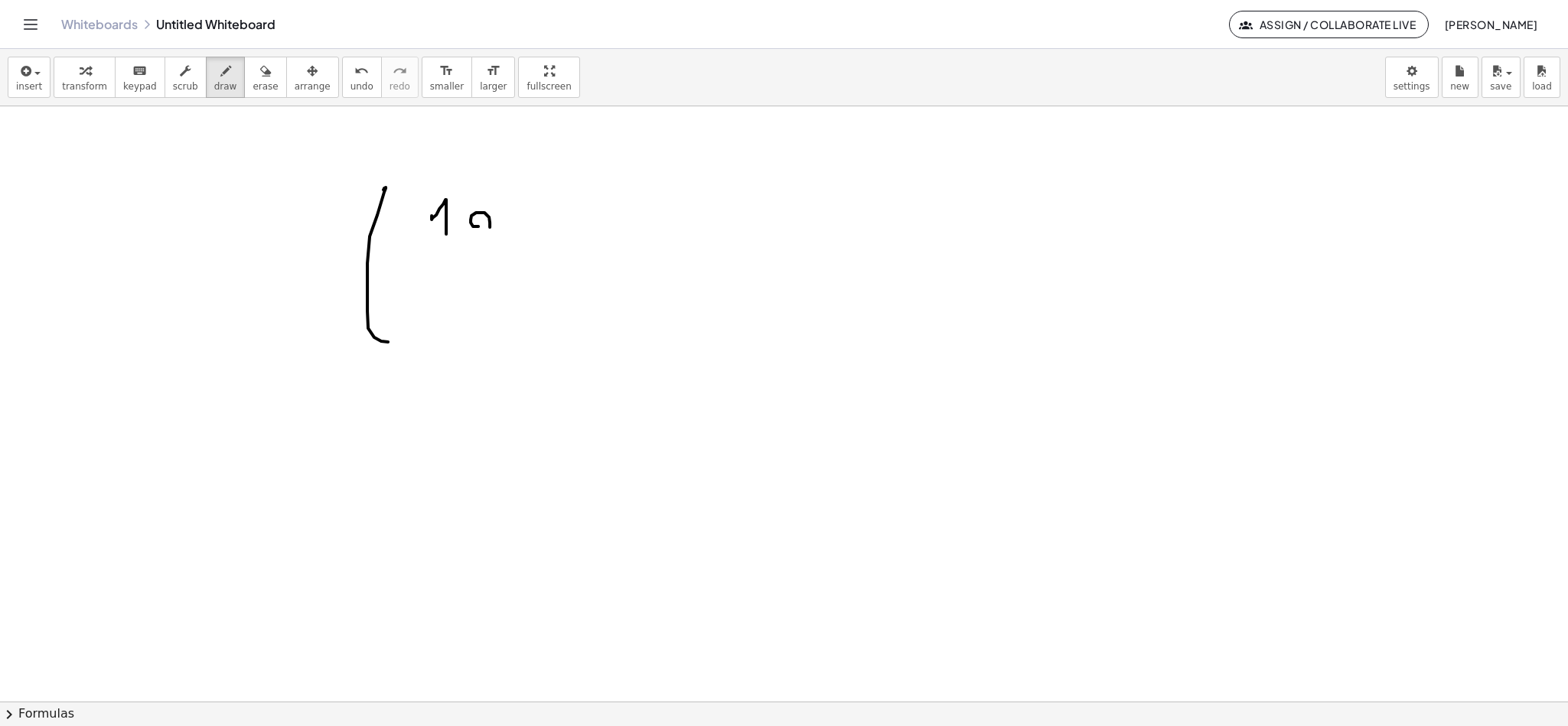
drag, startPoint x: 430, startPoint y: 294, endPoint x: 459, endPoint y: 292, distance: 29.1
drag, startPoint x: 482, startPoint y: 281, endPoint x: 491, endPoint y: 295, distance: 16.6
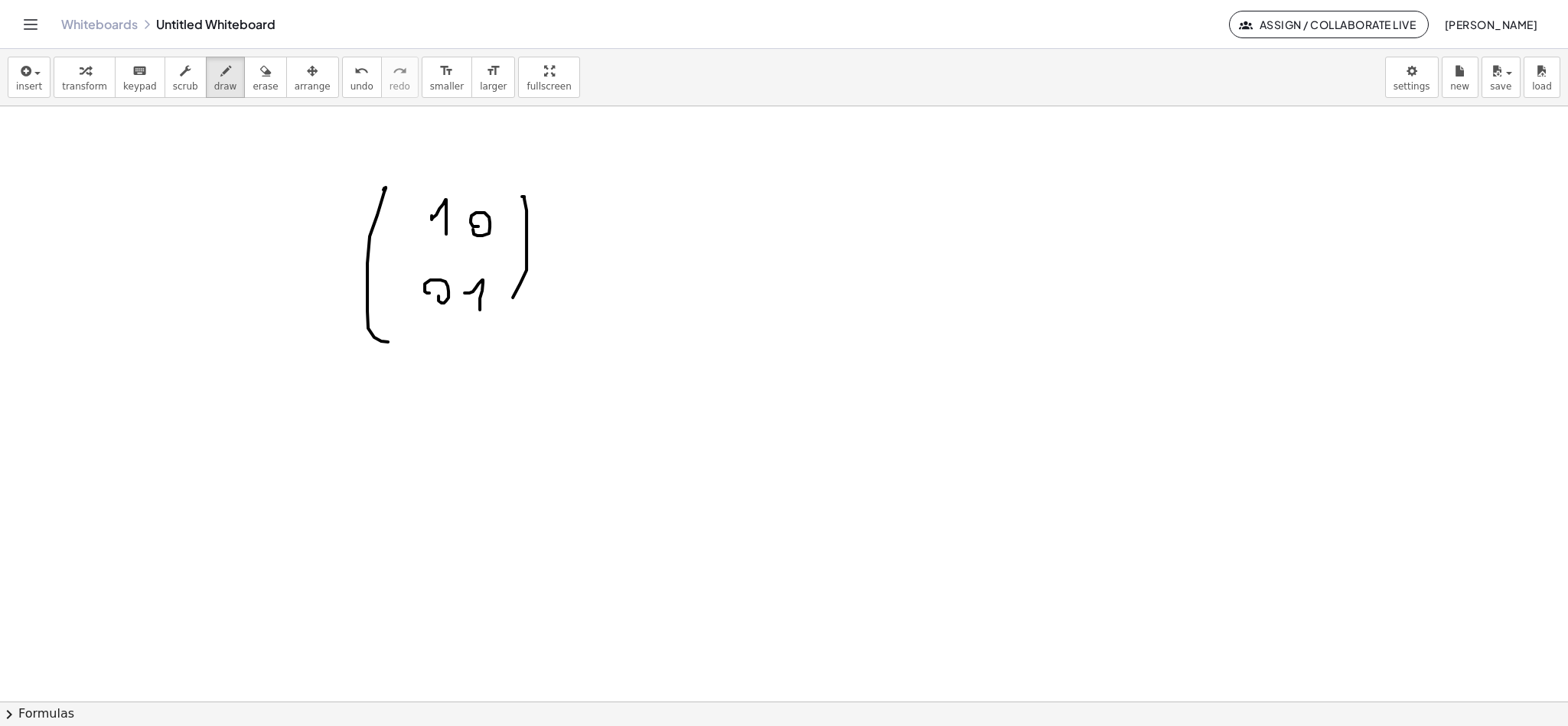
drag, startPoint x: 520, startPoint y: 286, endPoint x: 531, endPoint y: 295, distance: 14.2
drag, startPoint x: 617, startPoint y: 249, endPoint x: 687, endPoint y: 239, distance: 70.7
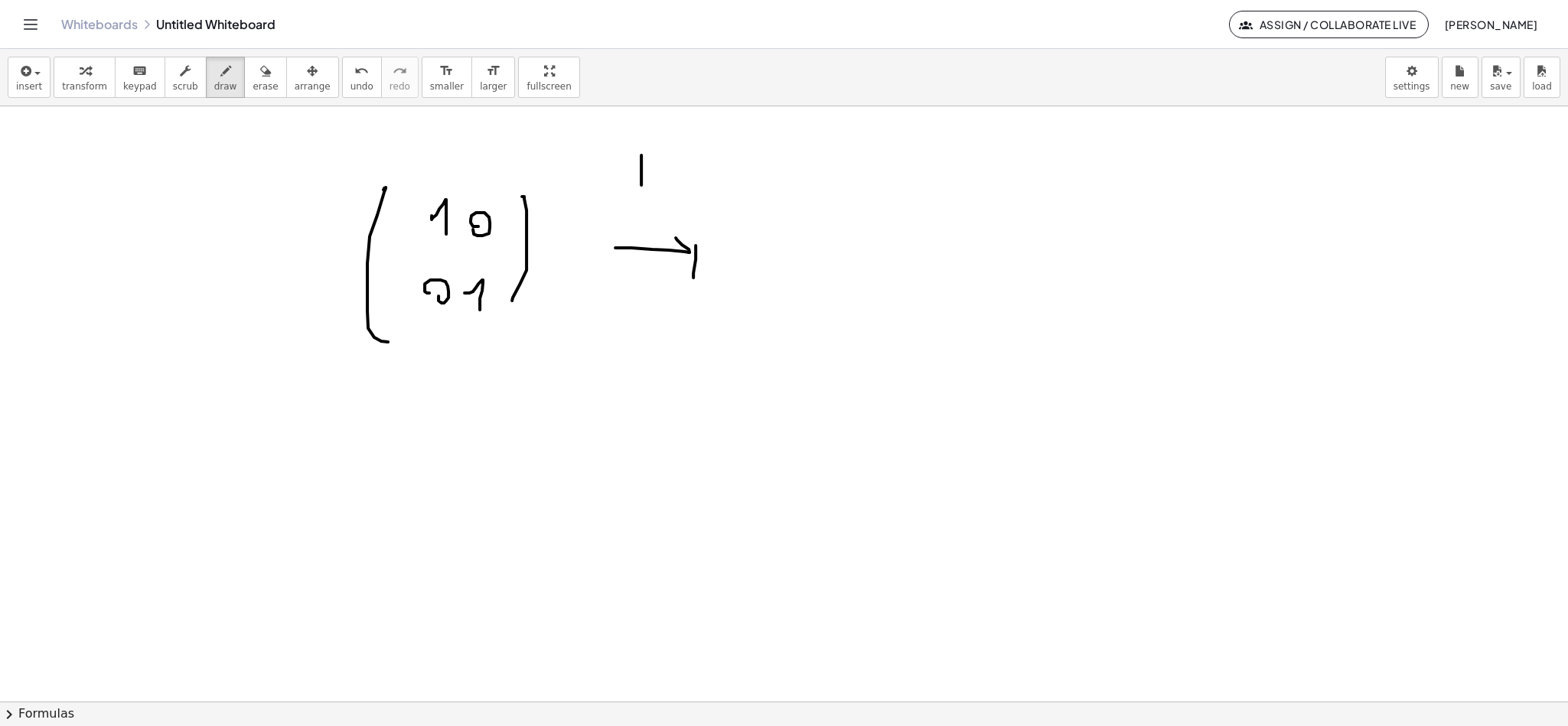
drag, startPoint x: 641, startPoint y: 171, endPoint x: 639, endPoint y: 184, distance: 13.2
drag, startPoint x: 634, startPoint y: 152, endPoint x: 645, endPoint y: 162, distance: 14.9
drag, startPoint x: 631, startPoint y: 180, endPoint x: 657, endPoint y: 182, distance: 26.1
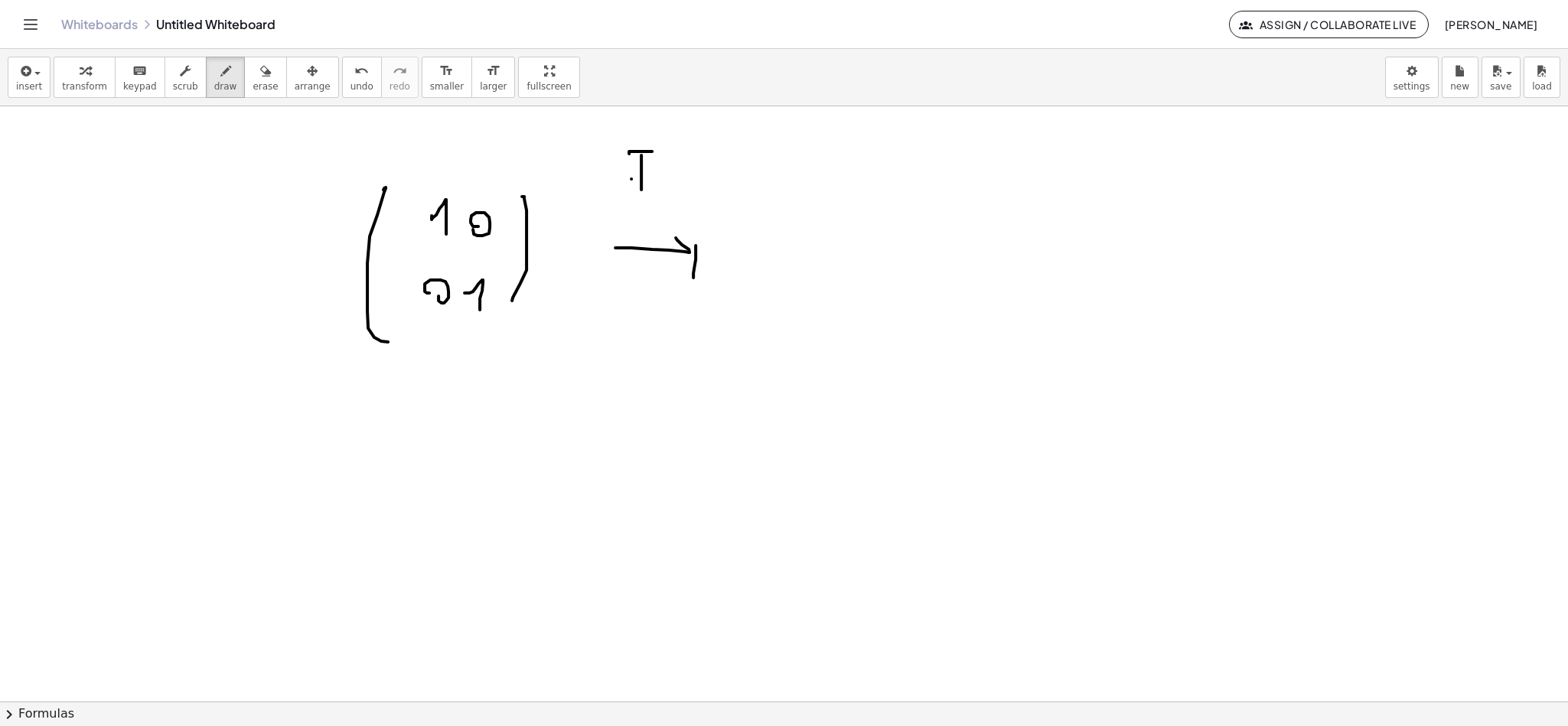
drag, startPoint x: 664, startPoint y: 188, endPoint x: 669, endPoint y: 205, distance: 17.7
drag, startPoint x: 703, startPoint y: 180, endPoint x: 699, endPoint y: 168, distance: 12.6
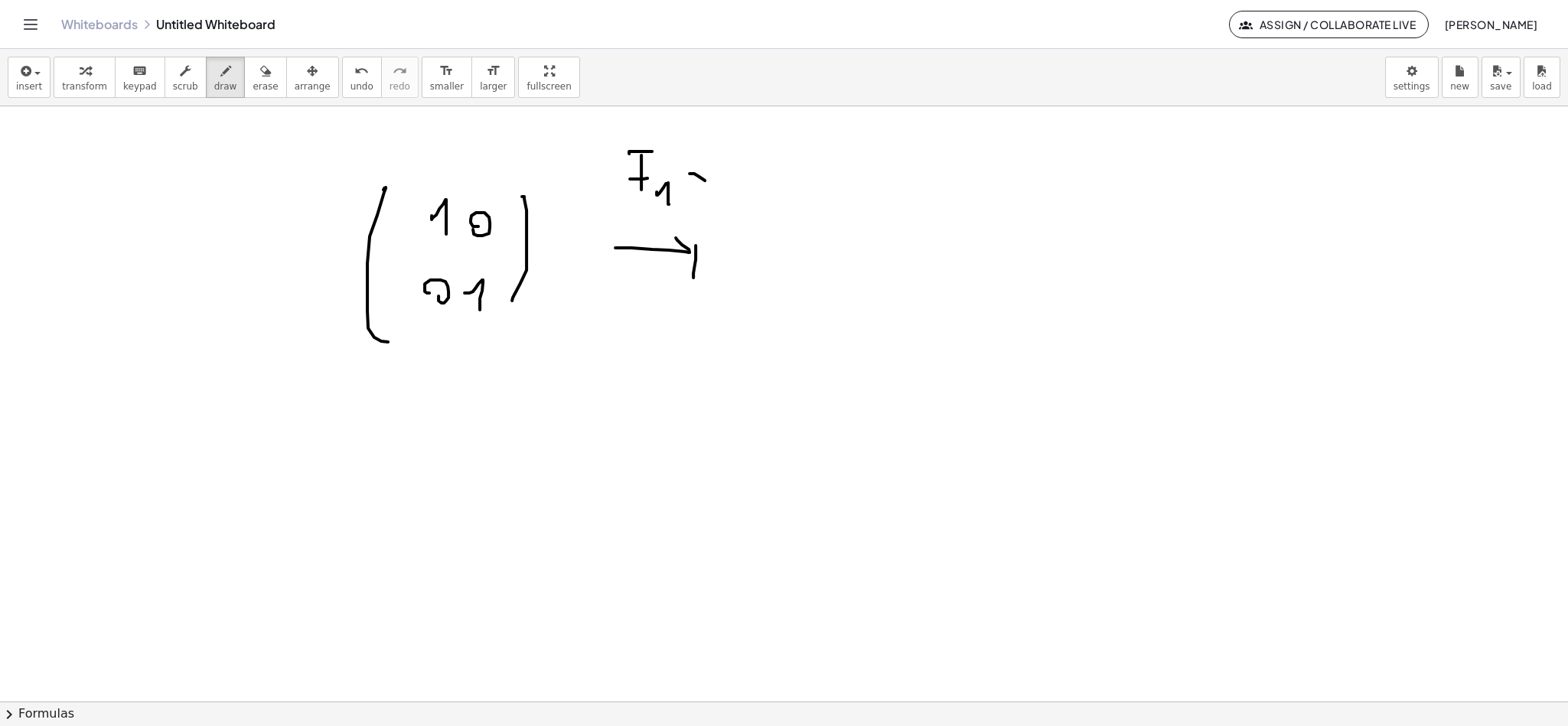
drag, startPoint x: 699, startPoint y: 168, endPoint x: 699, endPoint y: 202, distance: 34.0
drag, startPoint x: 730, startPoint y: 163, endPoint x: 753, endPoint y: 199, distance: 42.7
drag, startPoint x: 751, startPoint y: 170, endPoint x: 771, endPoint y: 166, distance: 20.4
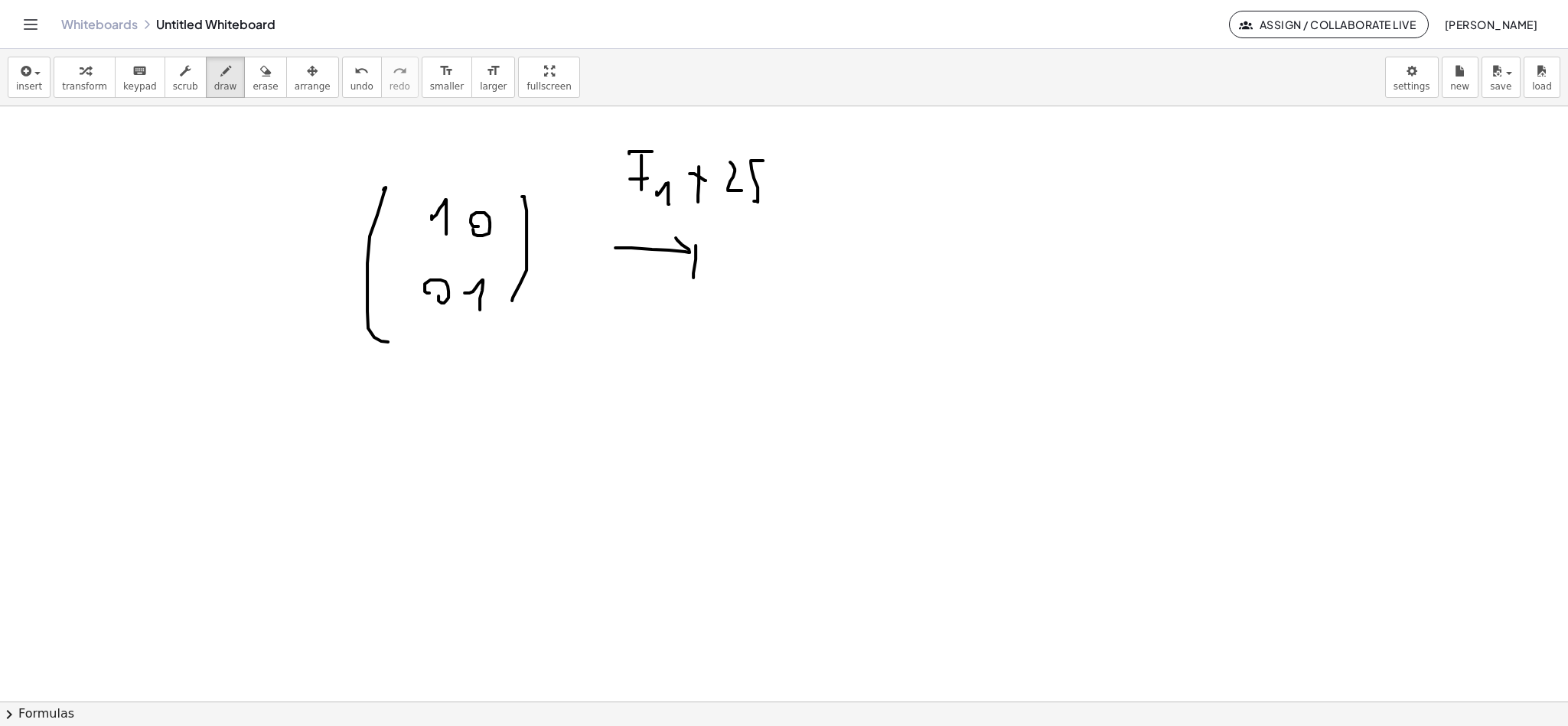
drag, startPoint x: 758, startPoint y: 180, endPoint x: 779, endPoint y: 189, distance: 22.8
drag, startPoint x: 788, startPoint y: 192, endPoint x: 802, endPoint y: 209, distance: 22.0
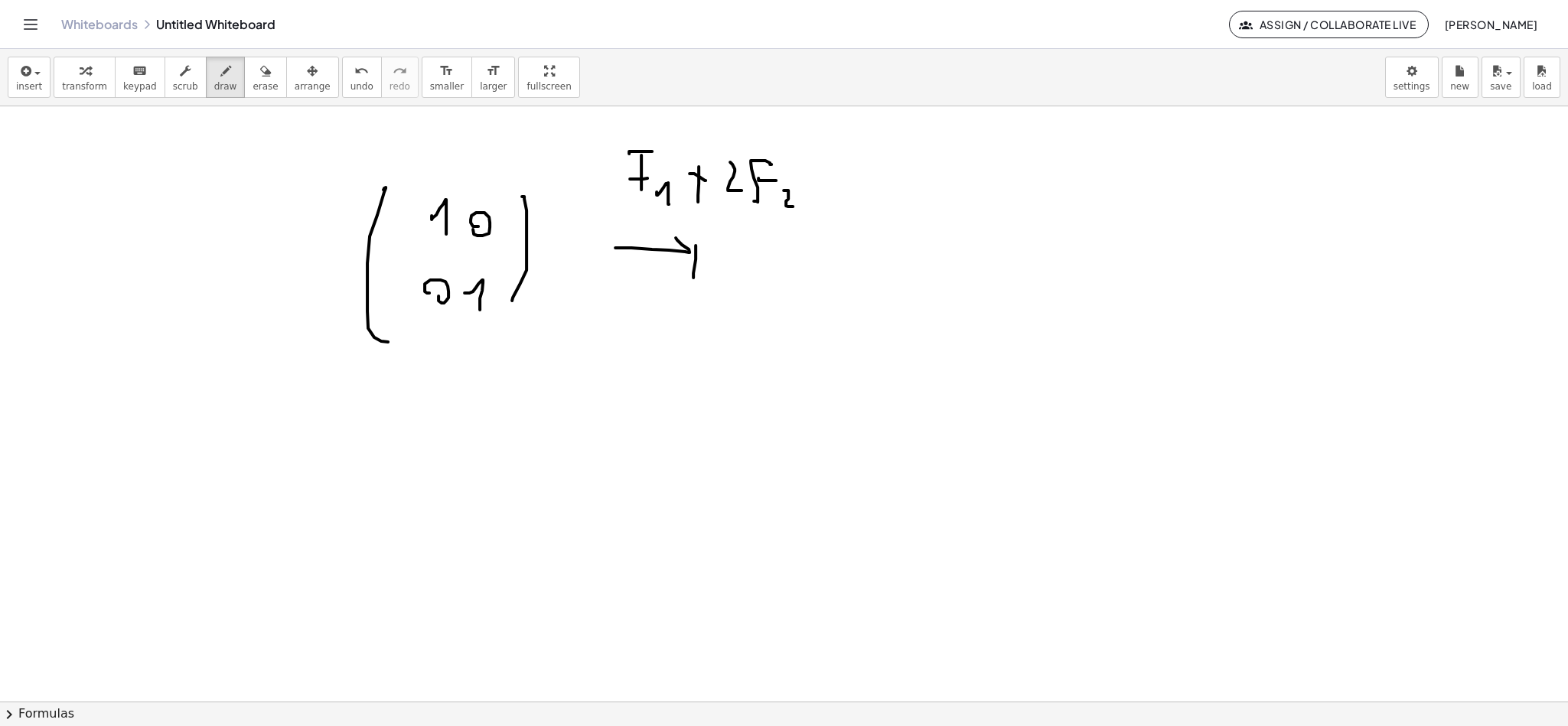
drag, startPoint x: 839, startPoint y: 271, endPoint x: 850, endPoint y: 333, distance: 63.0
drag, startPoint x: 887, startPoint y: 216, endPoint x: 905, endPoint y: 242, distance: 31.6
drag, startPoint x: 932, startPoint y: 226, endPoint x: 939, endPoint y: 218, distance: 10.6
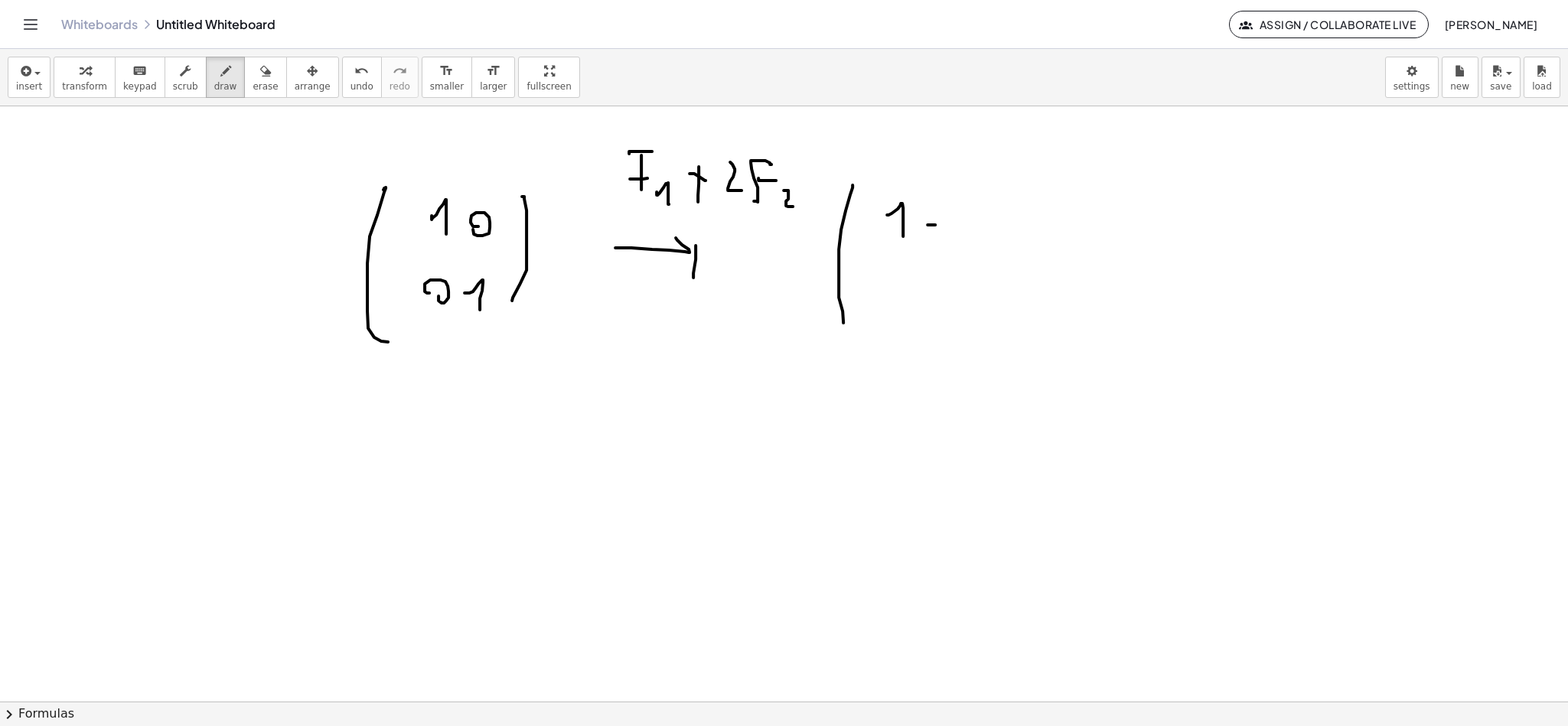
drag, startPoint x: 959, startPoint y: 212, endPoint x: 973, endPoint y: 241, distance: 32.2
drag, startPoint x: 981, startPoint y: 236, endPoint x: 992, endPoint y: 225, distance: 15.6
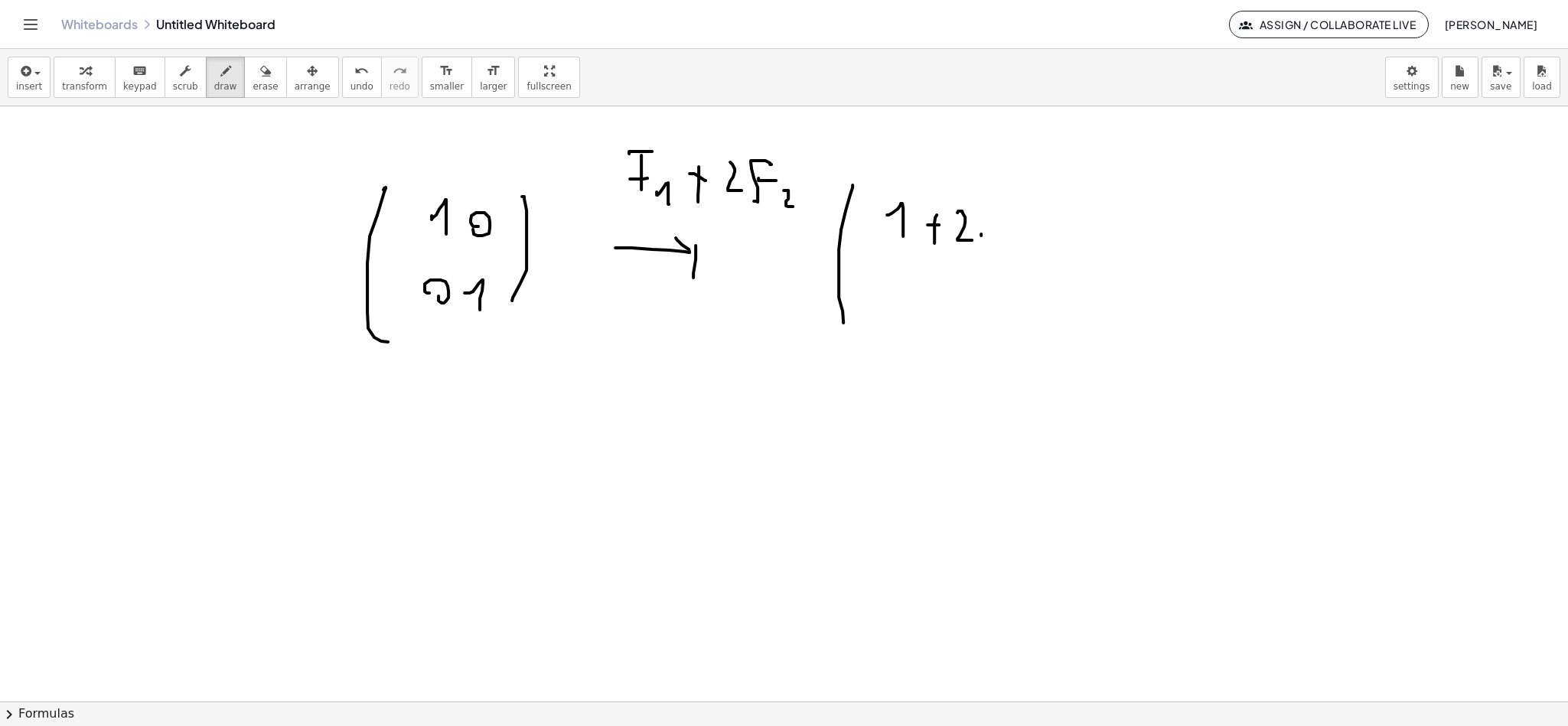
drag, startPoint x: 1005, startPoint y: 221, endPoint x: 1005, endPoint y: 234, distance: 13.0
drag, startPoint x: 999, startPoint y: 219, endPoint x: 995, endPoint y: 230, distance: 11.7
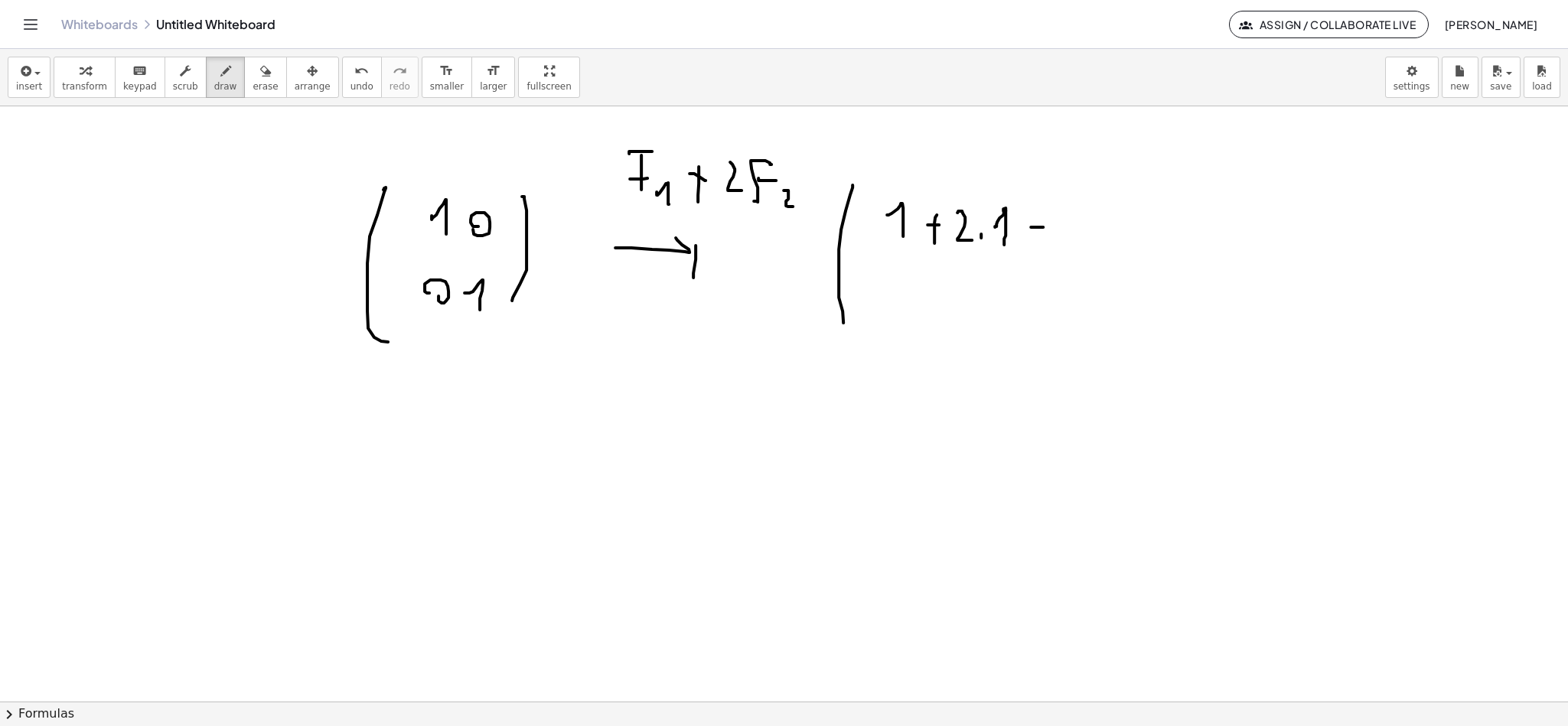
drag, startPoint x: 1043, startPoint y: 228, endPoint x: 1048, endPoint y: 216, distance: 13.0
drag, startPoint x: 1089, startPoint y: 228, endPoint x: 1101, endPoint y: 237, distance: 15.0
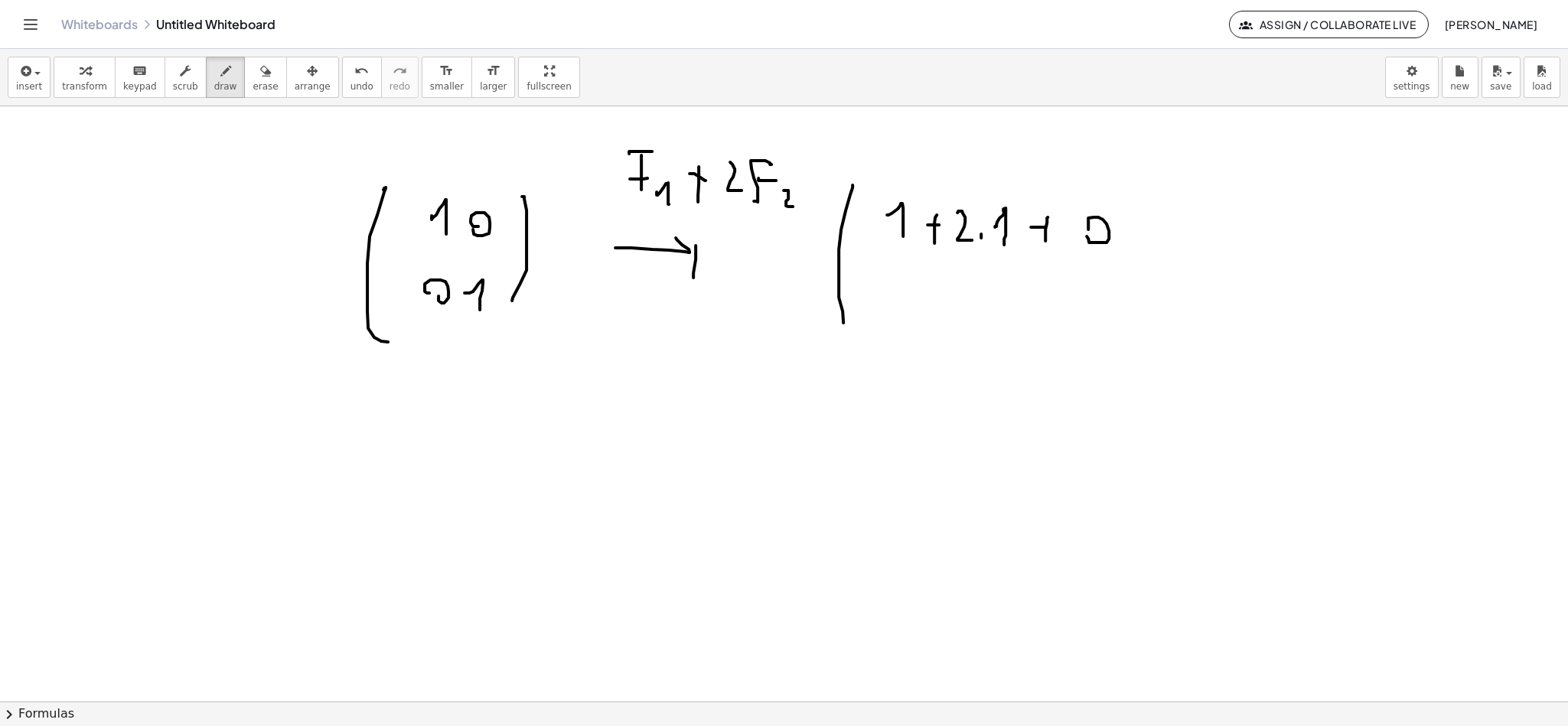
drag, startPoint x: 1146, startPoint y: 232, endPoint x: 1164, endPoint y: 222, distance: 20.6
drag, startPoint x: 1160, startPoint y: 246, endPoint x: 1174, endPoint y: 232, distance: 19.8
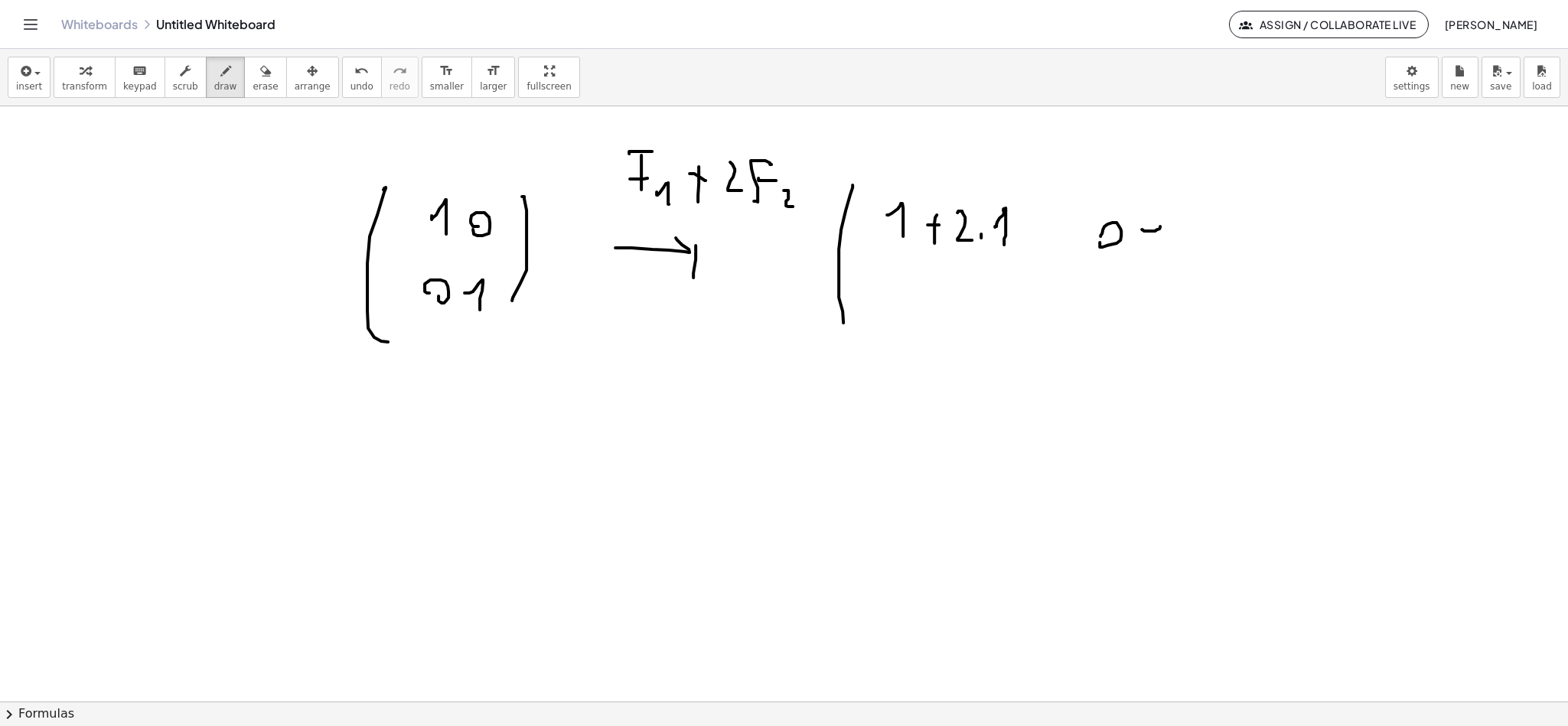
drag, startPoint x: 1194, startPoint y: 234, endPoint x: 1202, endPoint y: 242, distance: 11.3
drag, startPoint x: 997, startPoint y: 232, endPoint x: 1003, endPoint y: 227, distance: 7.8
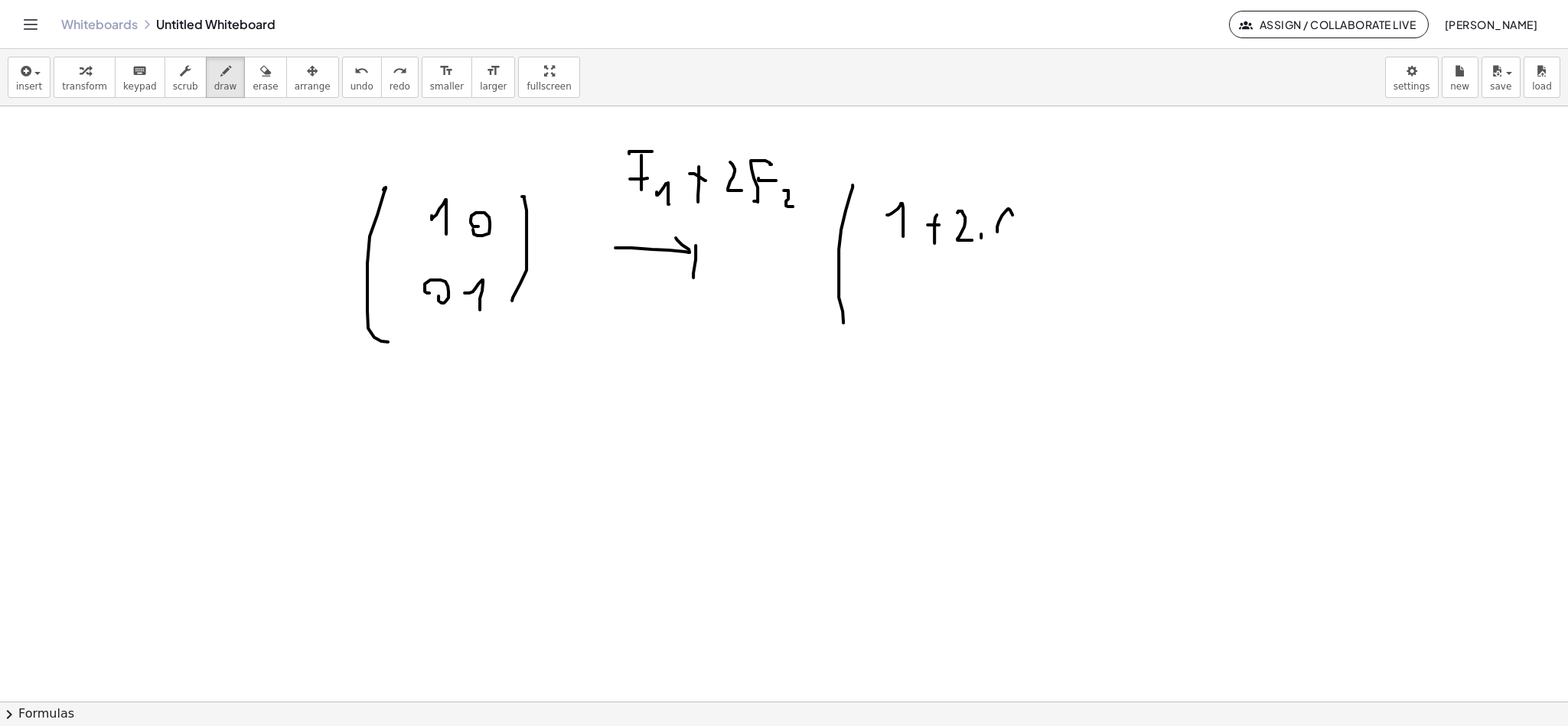
drag, startPoint x: 1073, startPoint y: 229, endPoint x: 1092, endPoint y: 227, distance: 19.1
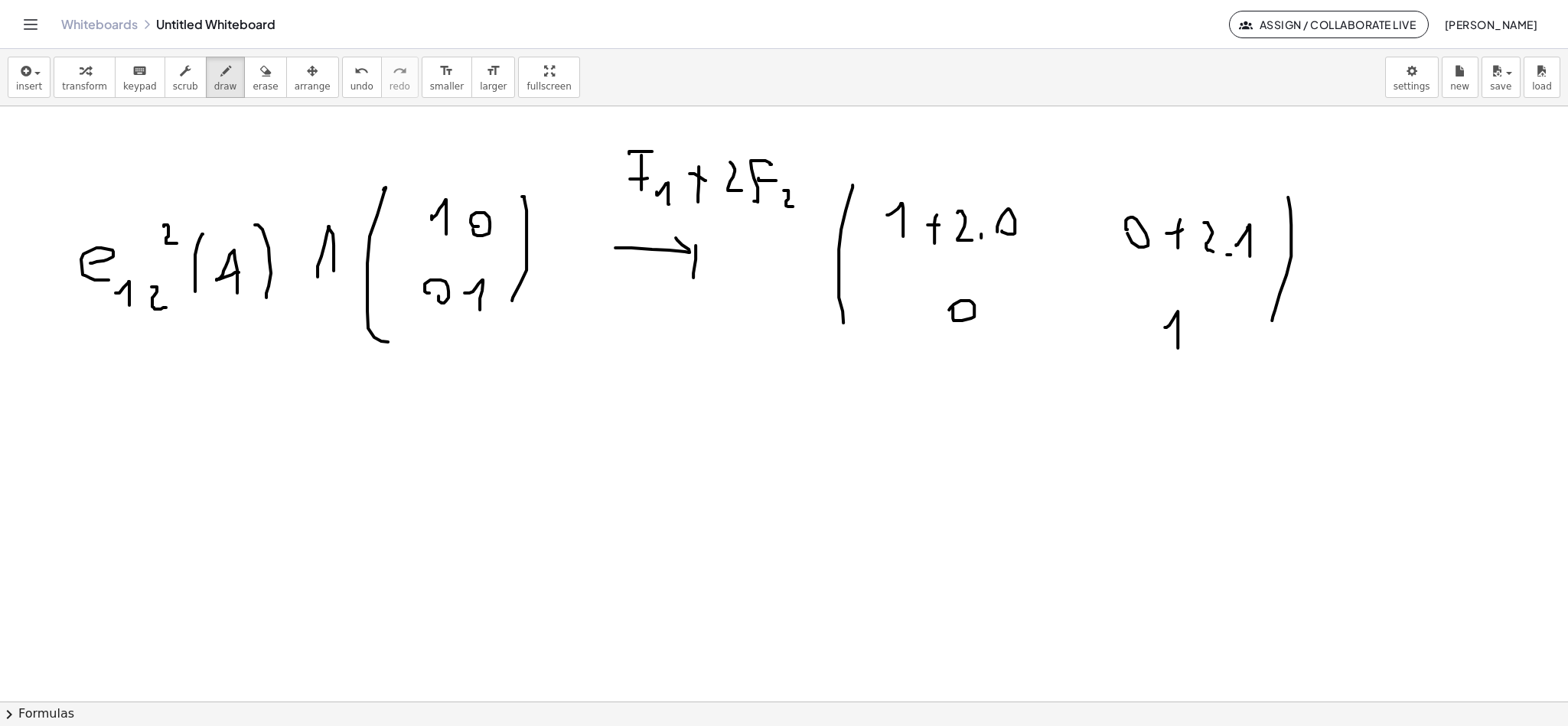
click at [244, 85] on button "erase" at bounding box center [265, 77] width 42 height 42
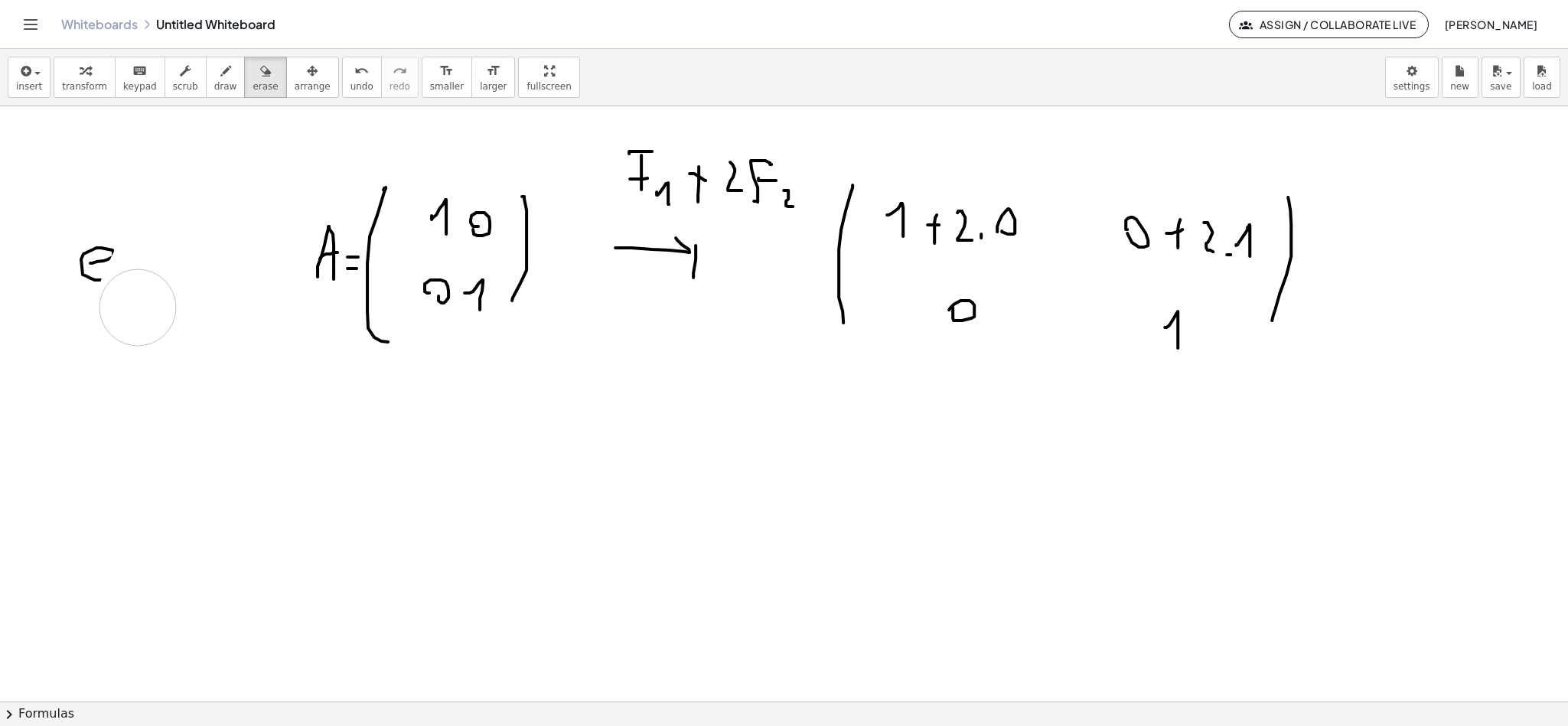
click at [220, 75] on icon "button" at bounding box center [225, 70] width 11 height 19
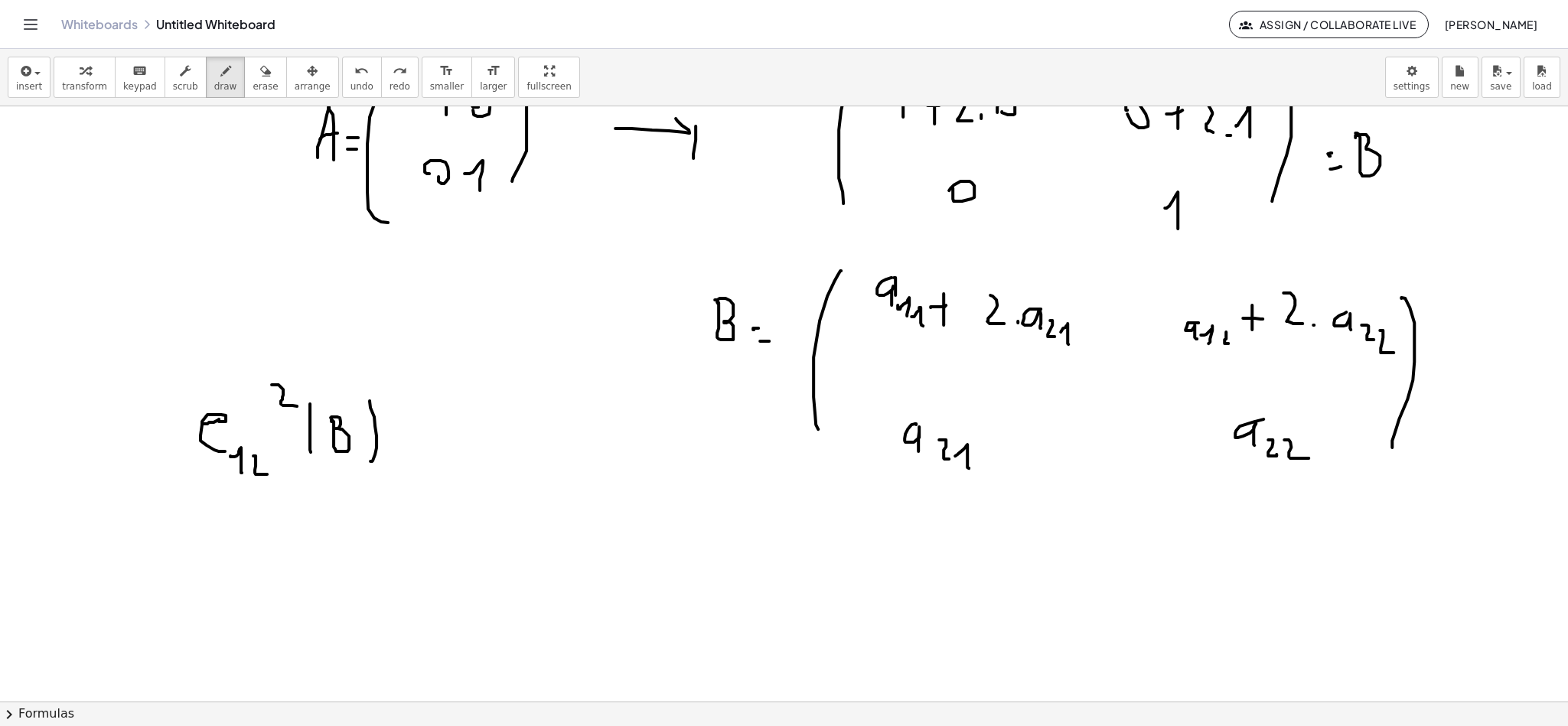
scroll to position [2357, 0]
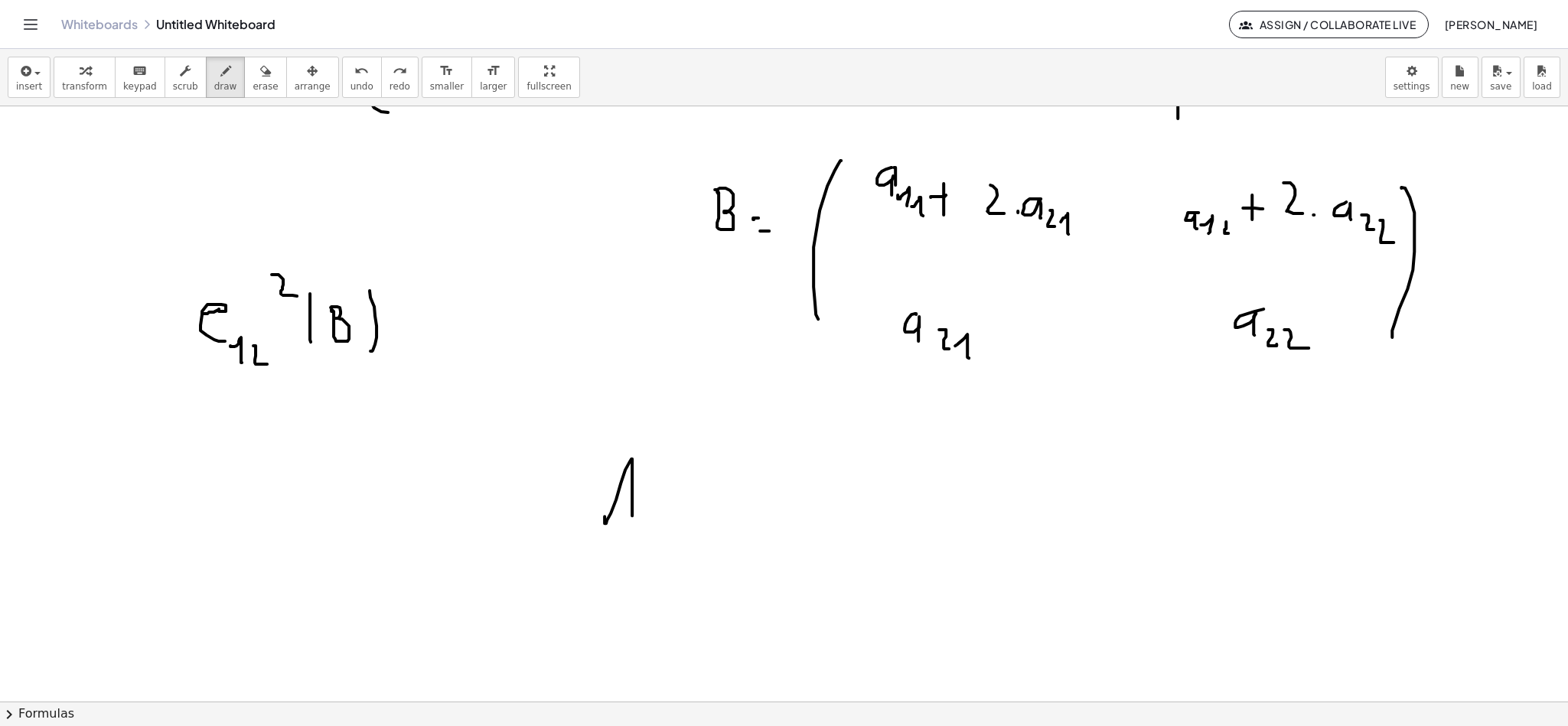
drag, startPoint x: 604, startPoint y: 524, endPoint x: 632, endPoint y: 530, distance: 28.6
drag, startPoint x: 613, startPoint y: 508, endPoint x: 653, endPoint y: 498, distance: 41.2
drag, startPoint x: 671, startPoint y: 507, endPoint x: 699, endPoint y: 503, distance: 28.3
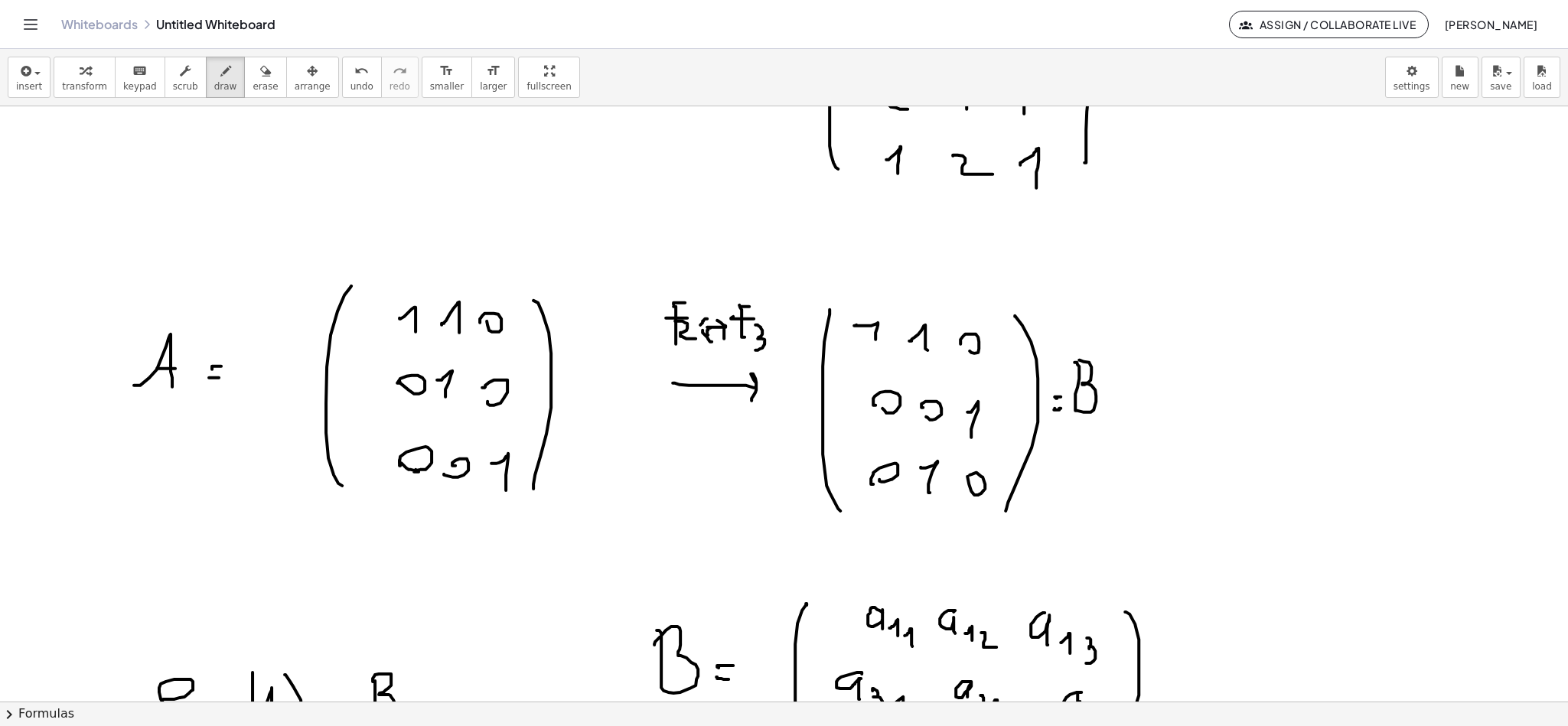
scroll to position [1095, 0]
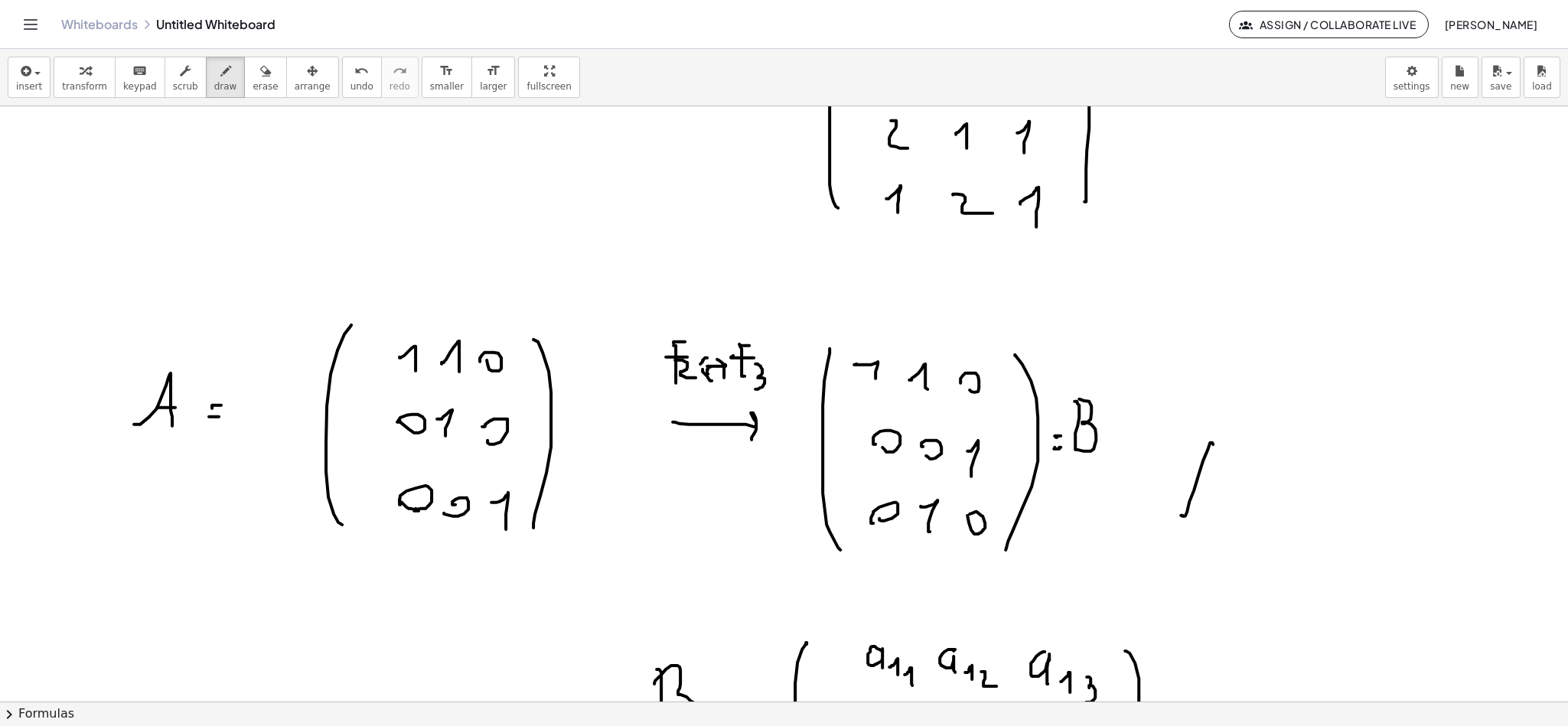
drag, startPoint x: 1187, startPoint y: 513, endPoint x: 1213, endPoint y: 501, distance: 28.6
click at [1216, 501] on div at bounding box center [784, 498] width 1568 height 2971
drag, startPoint x: 1213, startPoint y: 487, endPoint x: 1249, endPoint y: 487, distance: 36.0
click at [1216, 487] on div at bounding box center [784, 498] width 1568 height 2971
drag, startPoint x: 1252, startPoint y: 485, endPoint x: 1304, endPoint y: 487, distance: 52.0
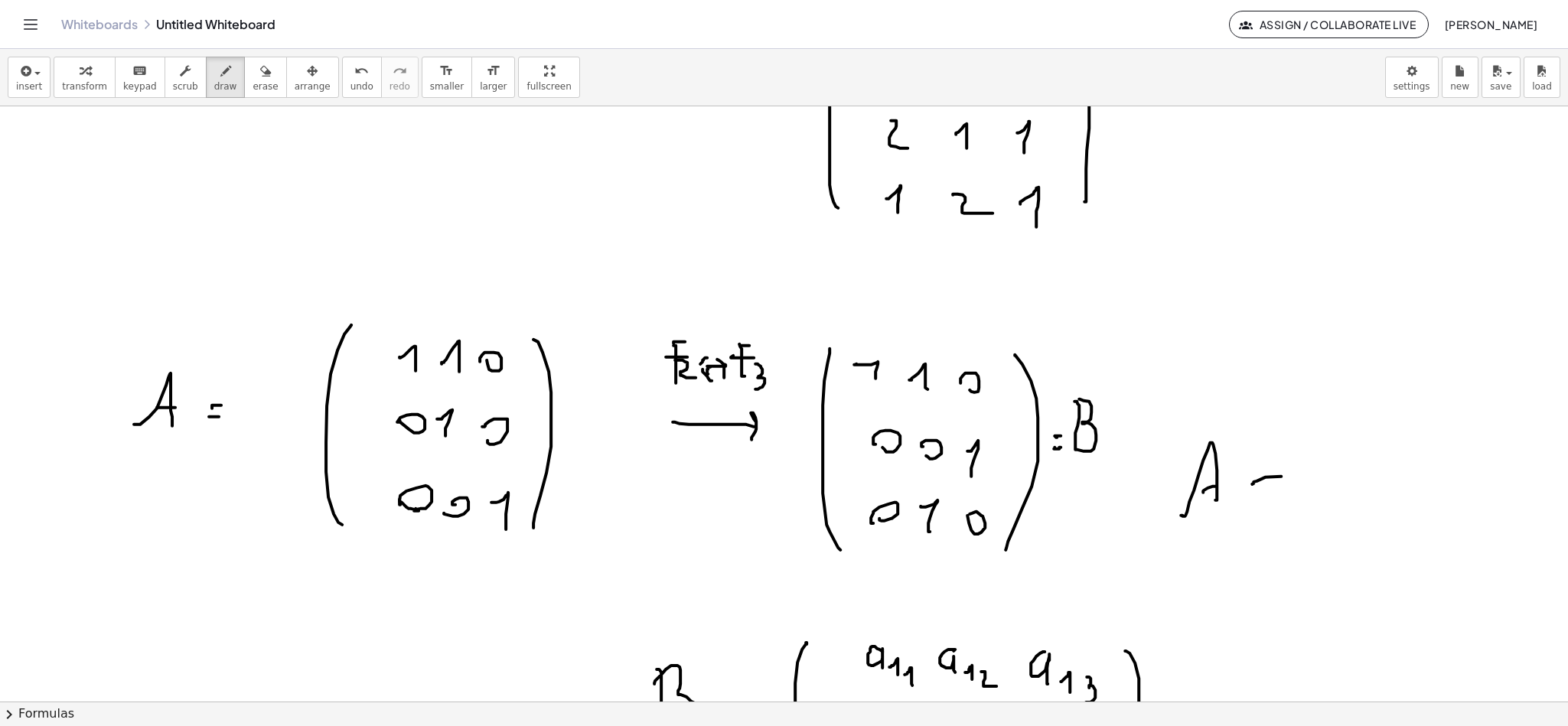
click at [1296, 498] on div at bounding box center [784, 498] width 1568 height 2971
click at [1319, 466] on div at bounding box center [784, 498] width 1568 height 2971
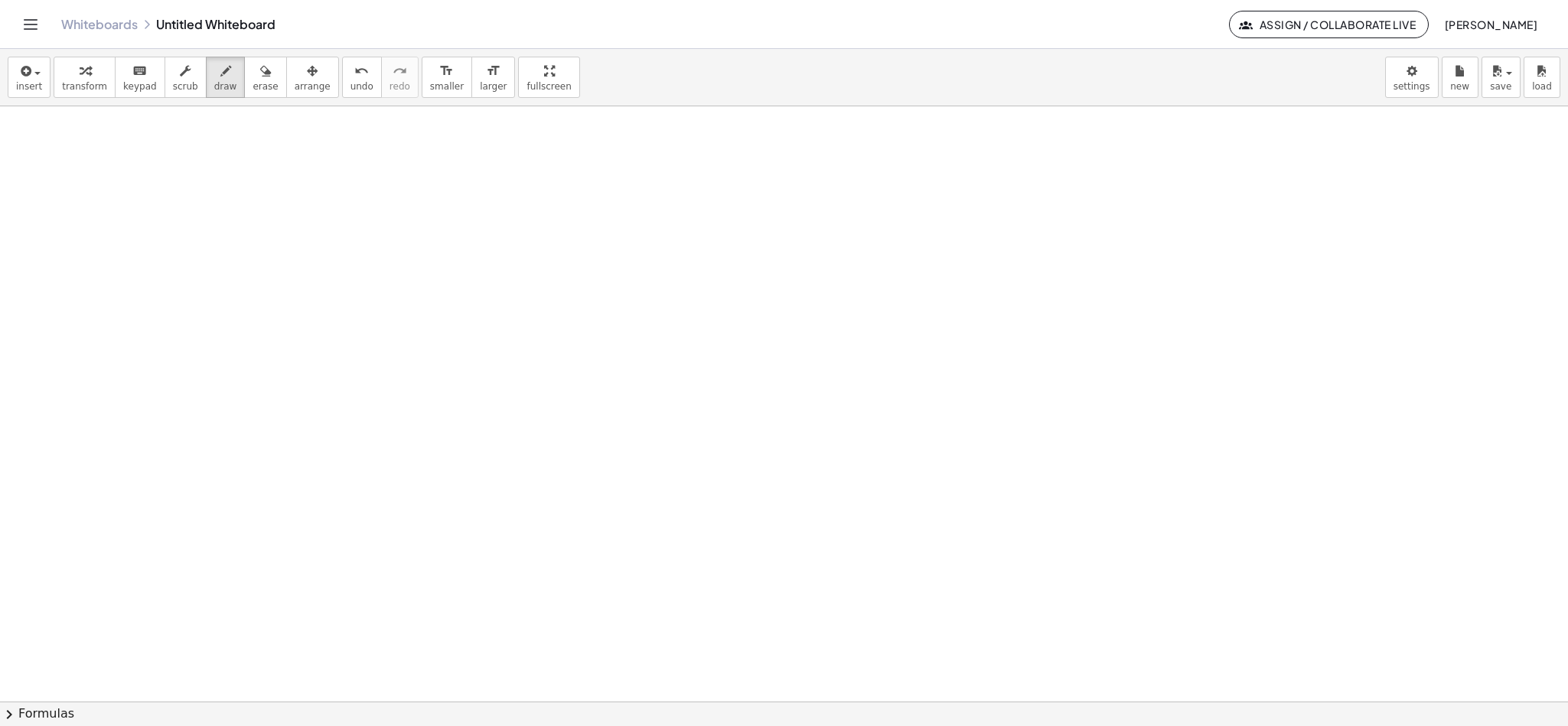
scroll to position [2837, 0]
click at [212, 94] on button "draw" at bounding box center [225, 77] width 40 height 42
click at [214, 87] on span "draw" at bounding box center [225, 86] width 23 height 11
drag, startPoint x: 255, startPoint y: 176, endPoint x: 283, endPoint y: 199, distance: 36.2
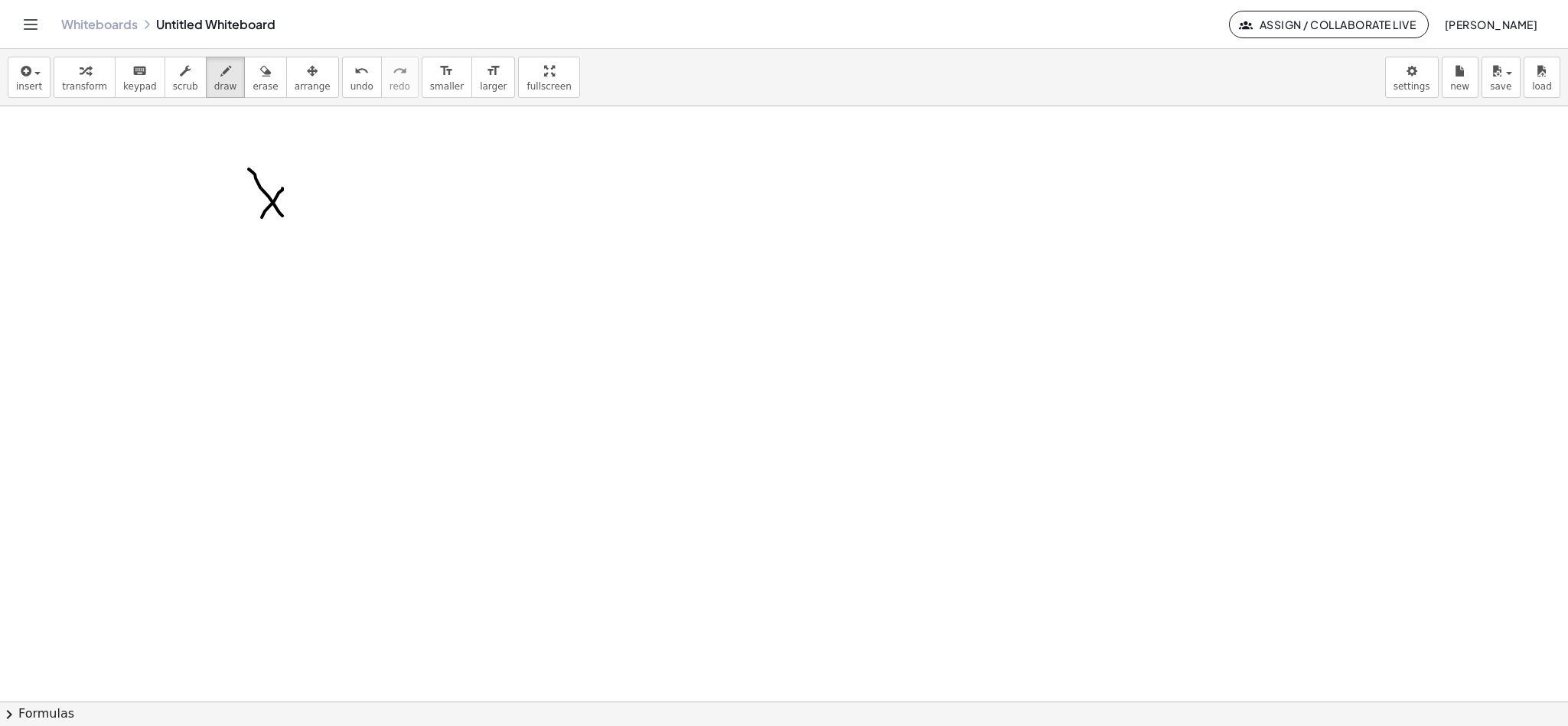
drag, startPoint x: 265, startPoint y: 212, endPoint x: 290, endPoint y: 211, distance: 25.0
drag, startPoint x: 310, startPoint y: 199, endPoint x: 329, endPoint y: 195, distance: 19.4
drag, startPoint x: 322, startPoint y: 204, endPoint x: 327, endPoint y: 216, distance: 13.0
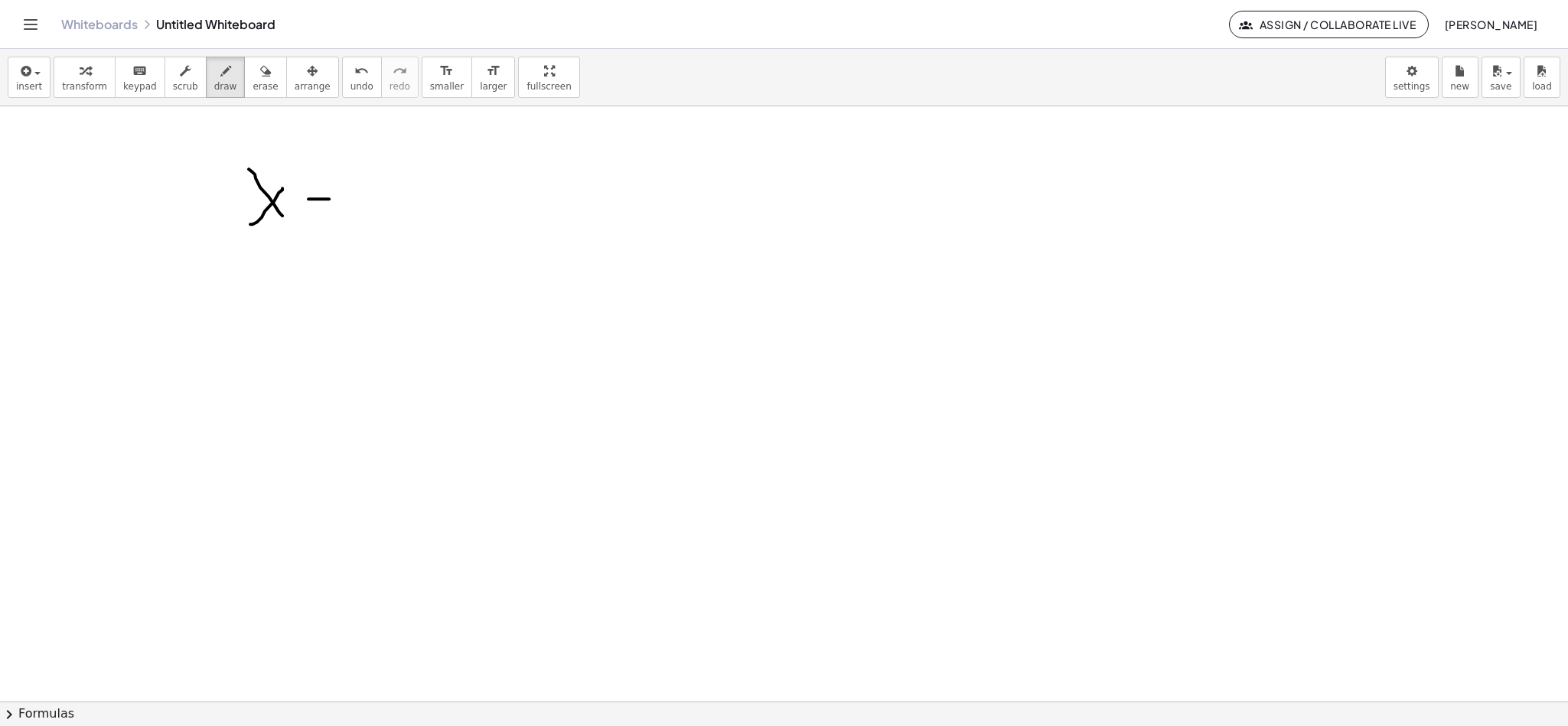
drag, startPoint x: 352, startPoint y: 189, endPoint x: 351, endPoint y: 235, distance: 46.0
drag, startPoint x: 400, startPoint y: 216, endPoint x: 393, endPoint y: 234, distance: 19.3
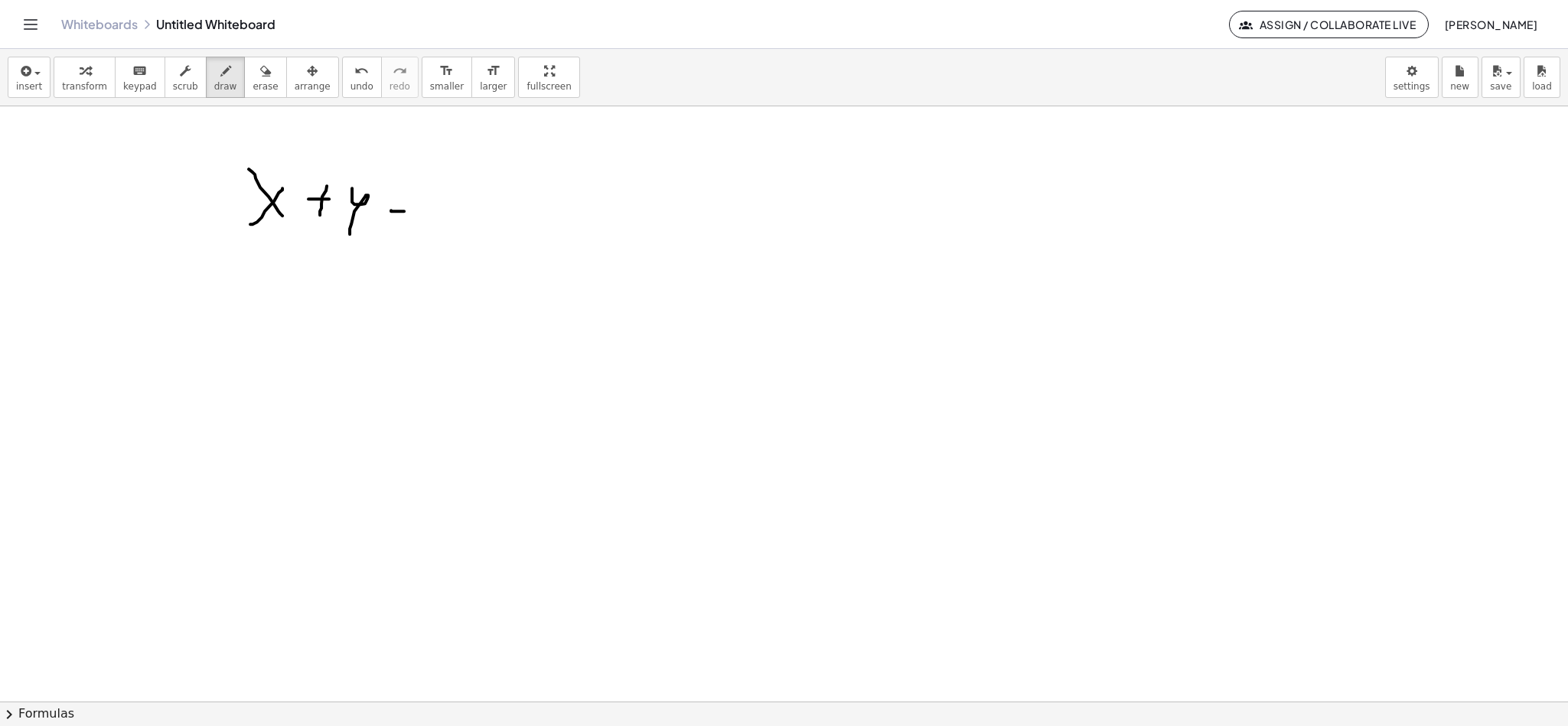
drag, startPoint x: 441, startPoint y: 216, endPoint x: 456, endPoint y: 236, distance: 25.0
drag, startPoint x: 441, startPoint y: 226, endPoint x: 457, endPoint y: 225, distance: 16.0
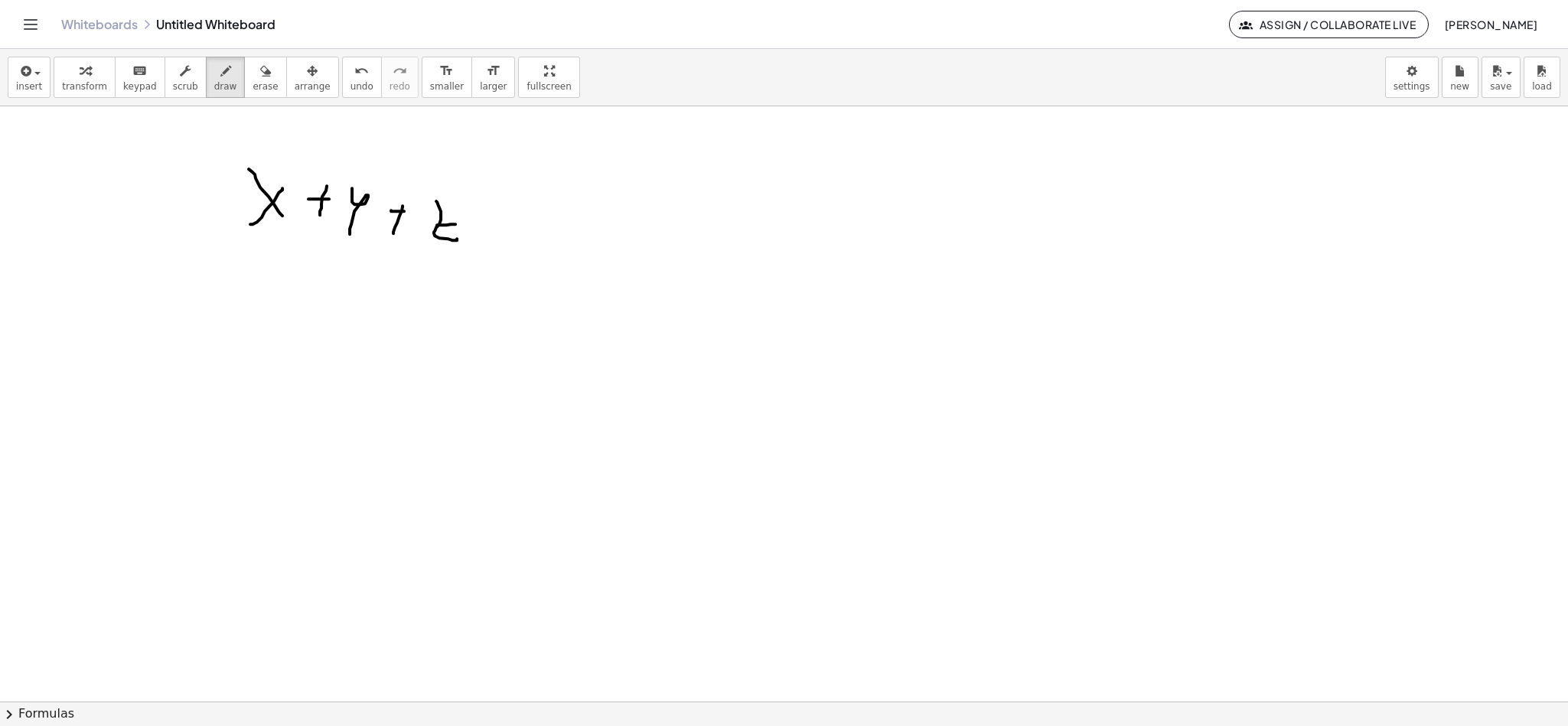
drag, startPoint x: 487, startPoint y: 237, endPoint x: 496, endPoint y: 232, distance: 10.3
drag, startPoint x: 487, startPoint y: 225, endPoint x: 510, endPoint y: 222, distance: 23.2
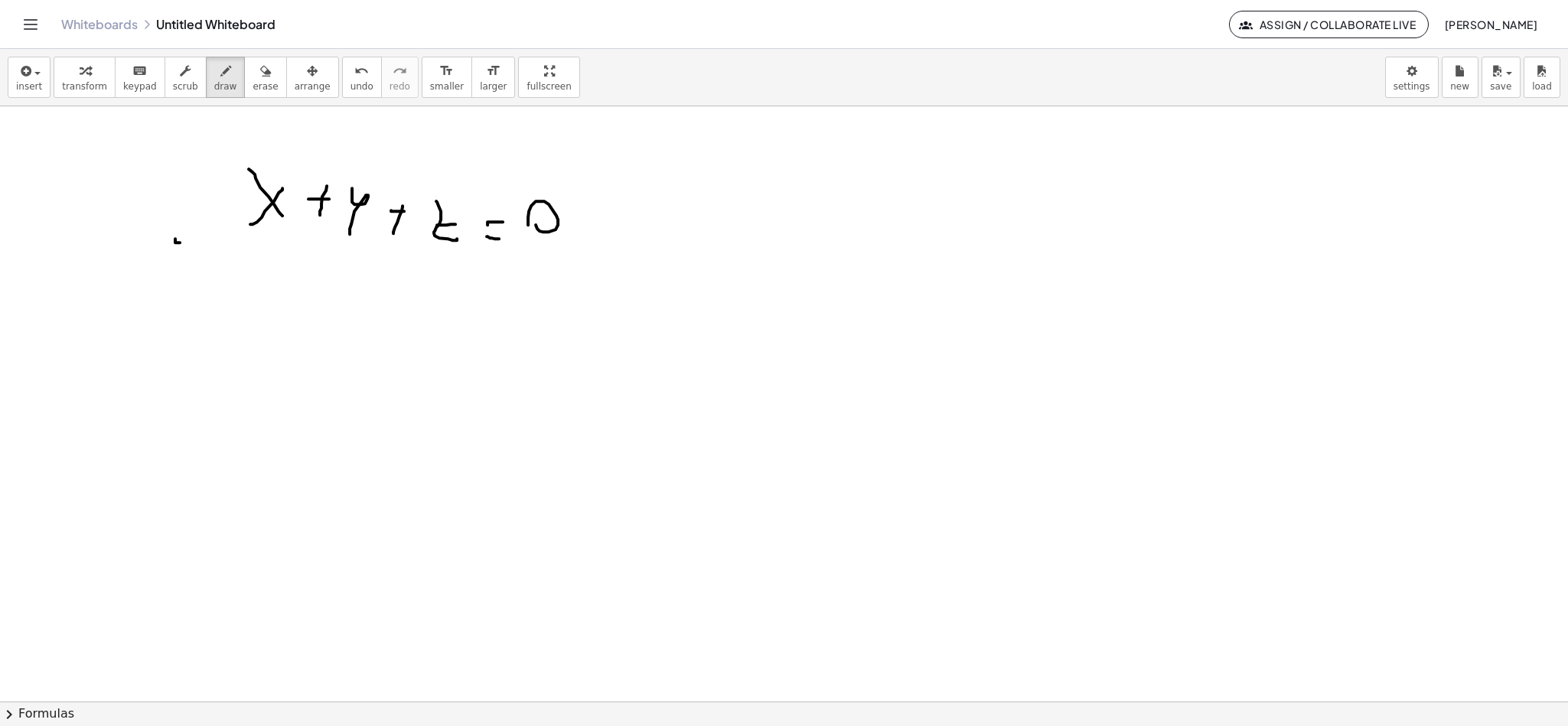
drag, startPoint x: 180, startPoint y: 243, endPoint x: 232, endPoint y: 129, distance: 125.3
click at [226, 89] on div "insert select one: Math Expression Function Text Youtube Video Graphing Geometr…" at bounding box center [784, 387] width 1568 height 677
click at [244, 82] on button "erase" at bounding box center [265, 77] width 42 height 42
drag, startPoint x: 173, startPoint y: 209, endPoint x: 198, endPoint y: 89, distance: 122.6
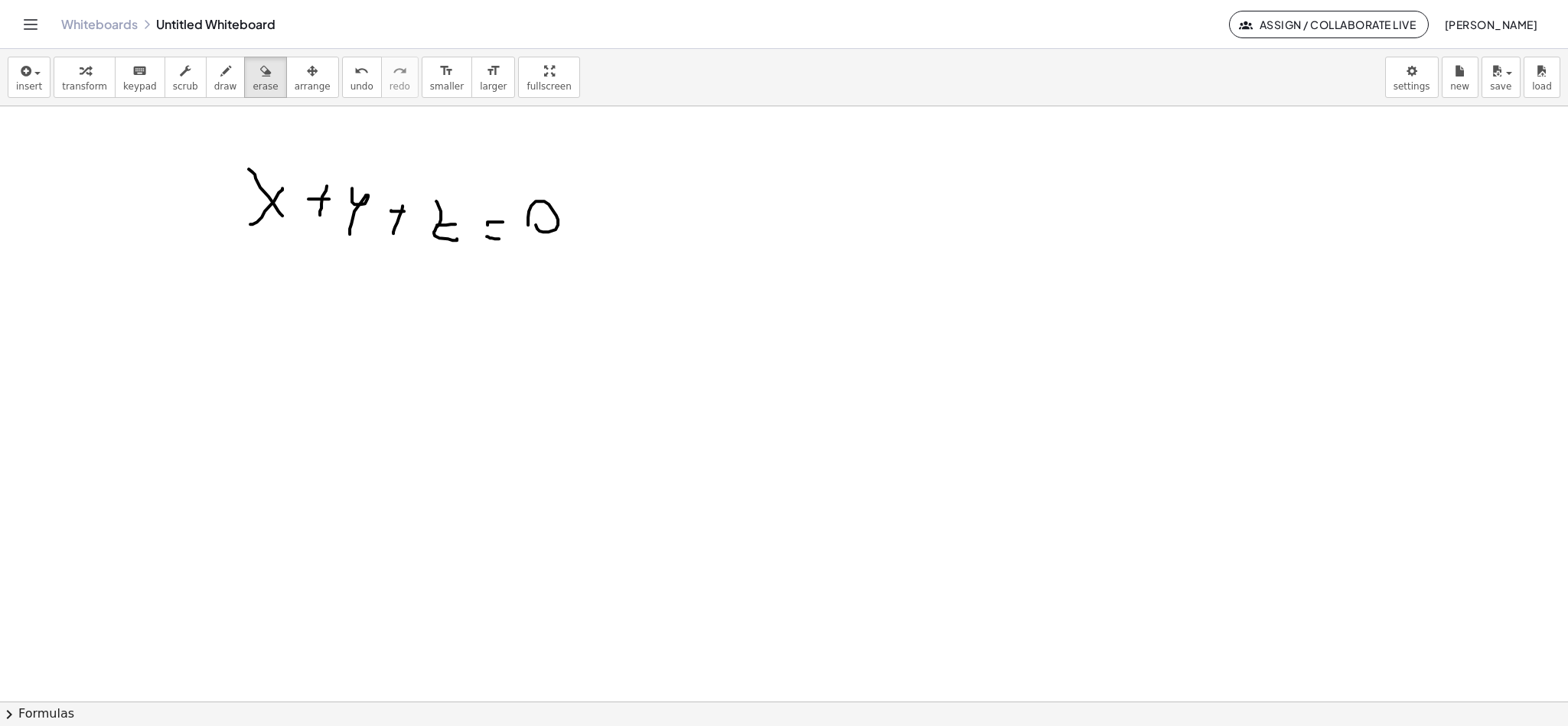
drag, startPoint x: 202, startPoint y: 82, endPoint x: 190, endPoint y: 142, distance: 61.2
click at [214, 82] on span "draw" at bounding box center [225, 86] width 23 height 11
drag, startPoint x: 155, startPoint y: 258, endPoint x: 216, endPoint y: 146, distance: 127.5
drag, startPoint x: 173, startPoint y: 256, endPoint x: 207, endPoint y: 621, distance: 366.6
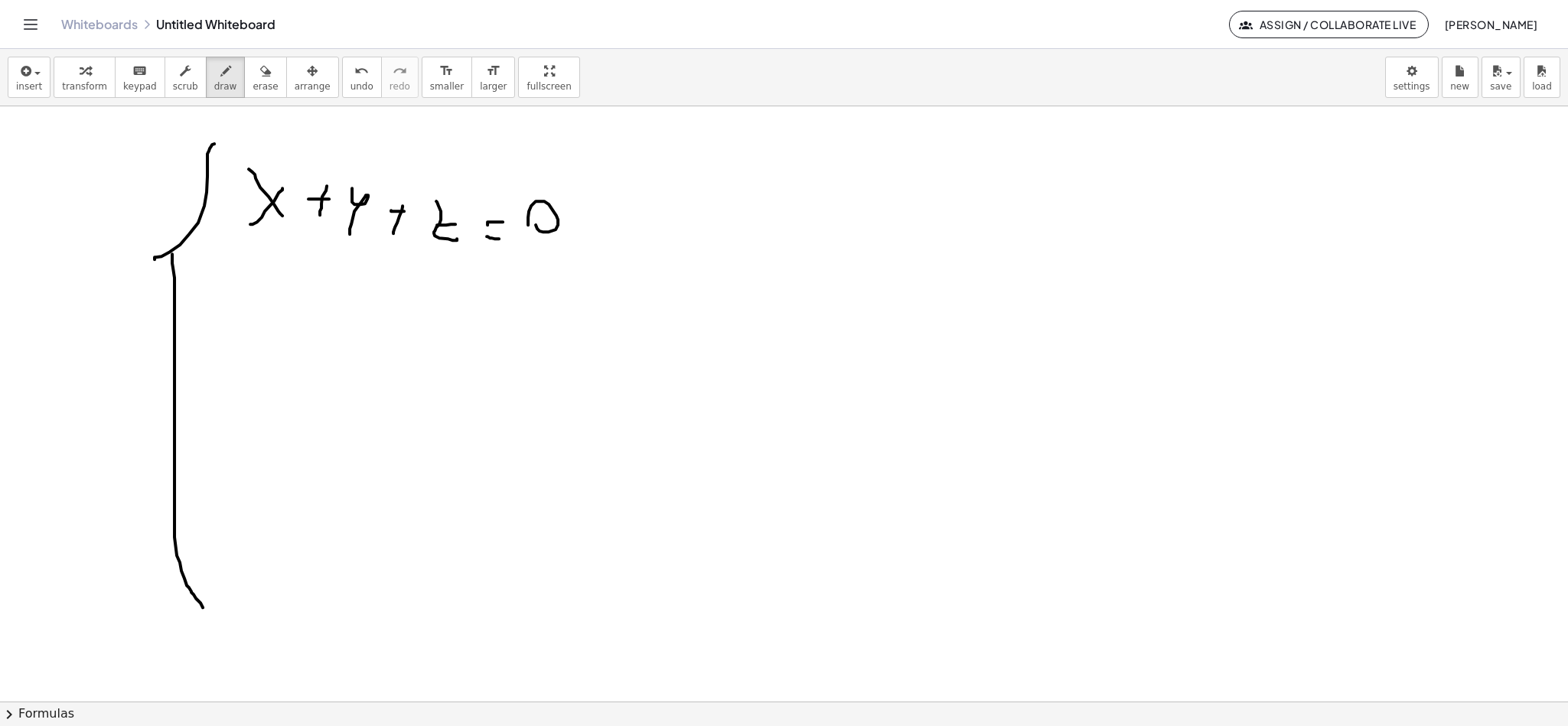
drag, startPoint x: 246, startPoint y: 324, endPoint x: 279, endPoint y: 356, distance: 46.0
drag, startPoint x: 290, startPoint y: 356, endPoint x: 300, endPoint y: 351, distance: 11.2
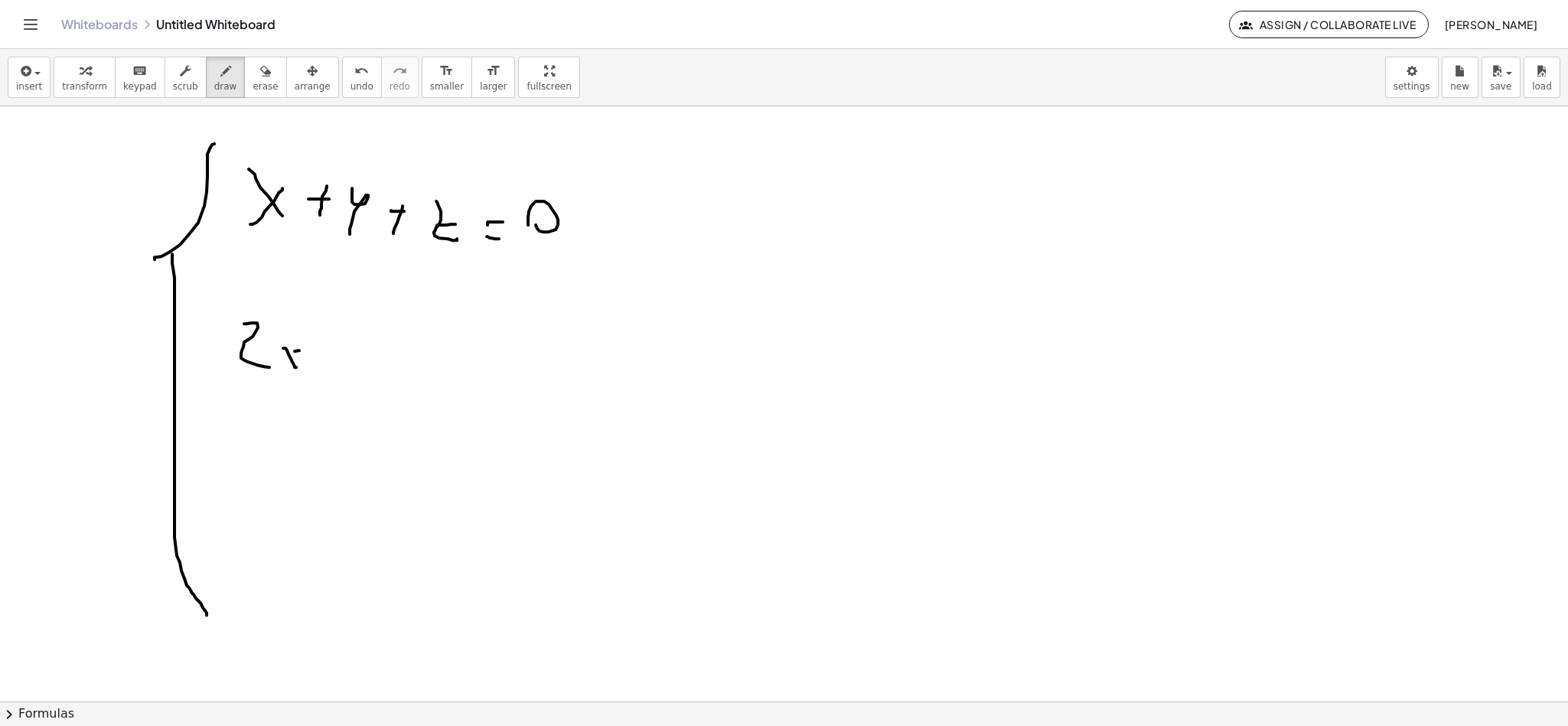
drag, startPoint x: 300, startPoint y: 351, endPoint x: 276, endPoint y: 370, distance: 30.6
drag, startPoint x: 318, startPoint y: 356, endPoint x: 327, endPoint y: 359, distance: 9.5
drag, startPoint x: 352, startPoint y: 339, endPoint x: 382, endPoint y: 376, distance: 47.6
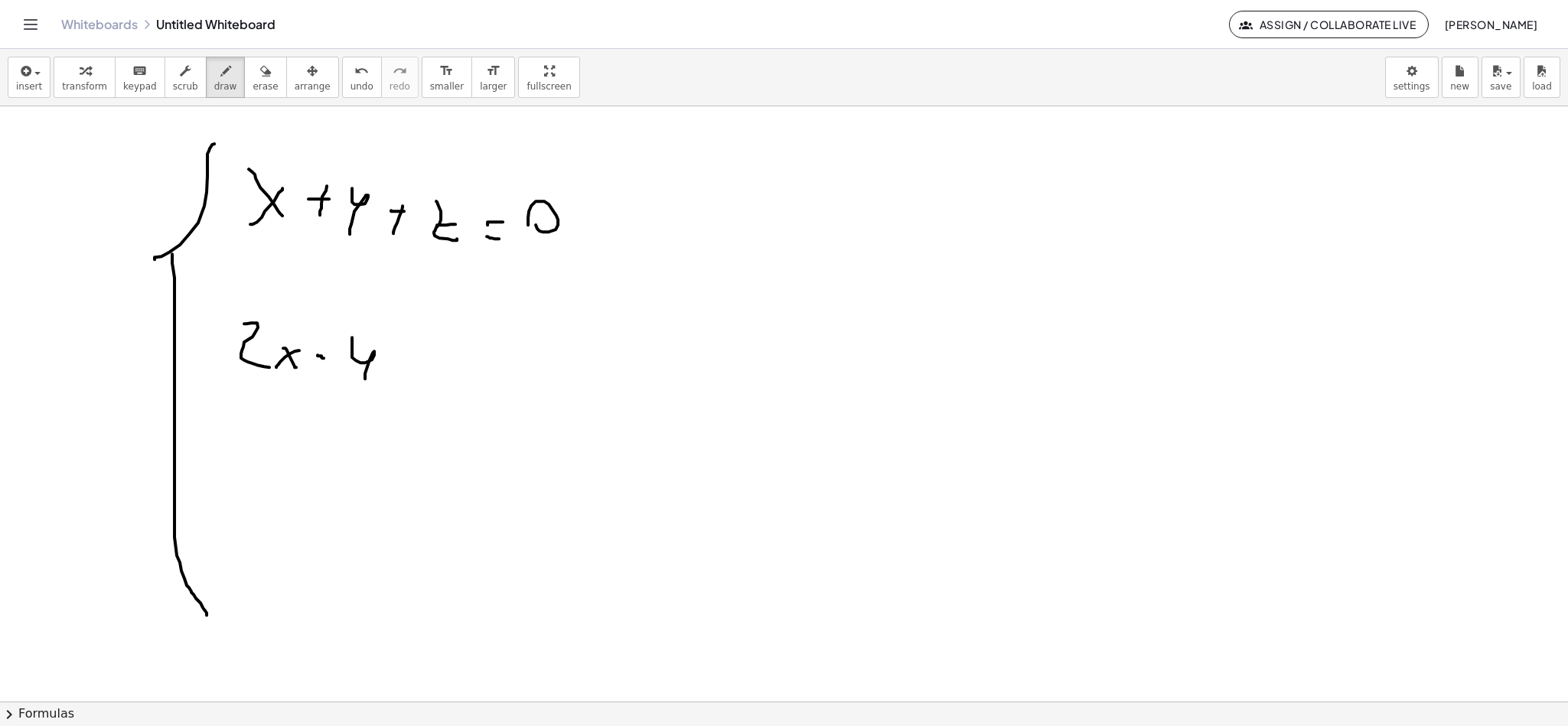
drag, startPoint x: 403, startPoint y: 366, endPoint x: 420, endPoint y: 370, distance: 17.5
drag, startPoint x: 437, startPoint y: 349, endPoint x: 424, endPoint y: 386, distance: 39.2
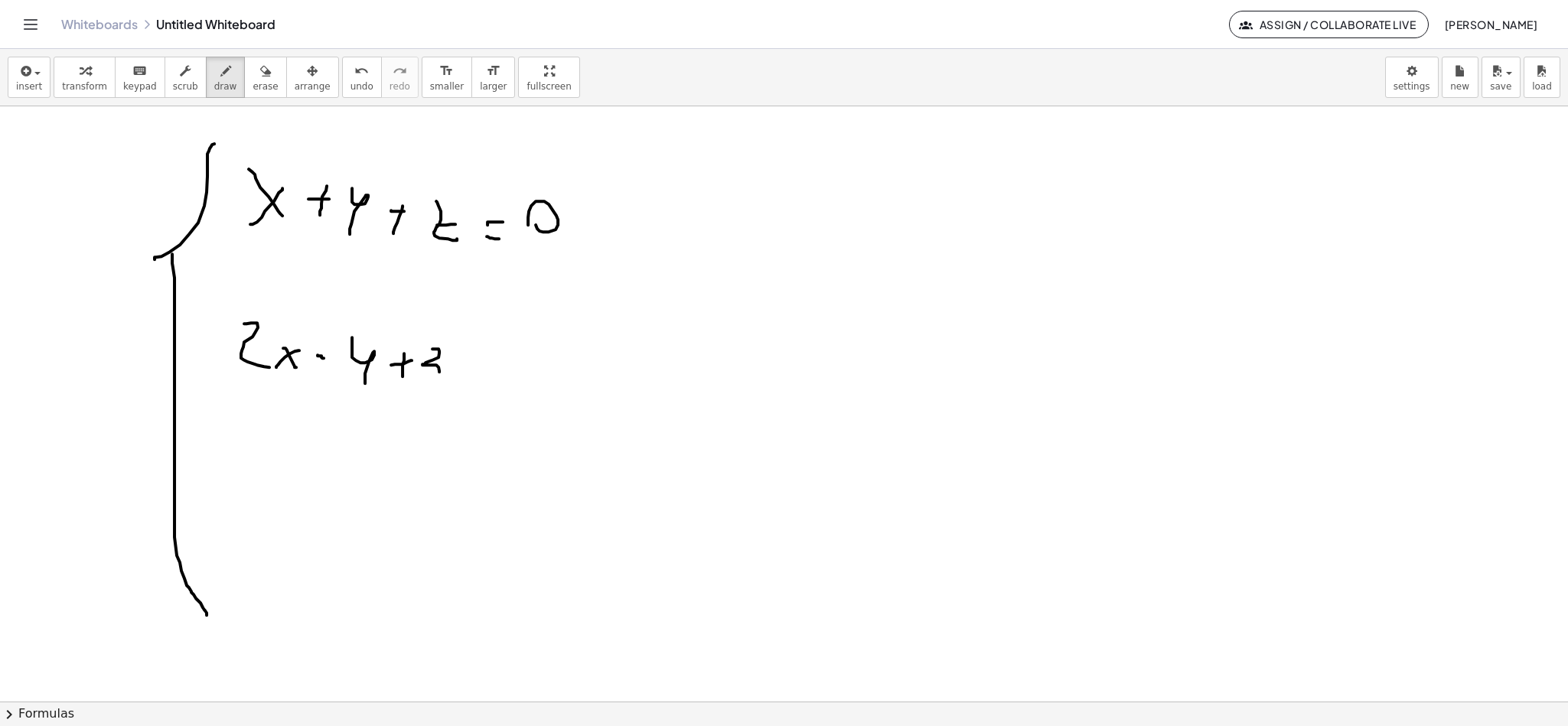
drag, startPoint x: 464, startPoint y: 374, endPoint x: 494, endPoint y: 373, distance: 30.0
drag, startPoint x: 524, startPoint y: 386, endPoint x: 517, endPoint y: 373, distance: 14.8
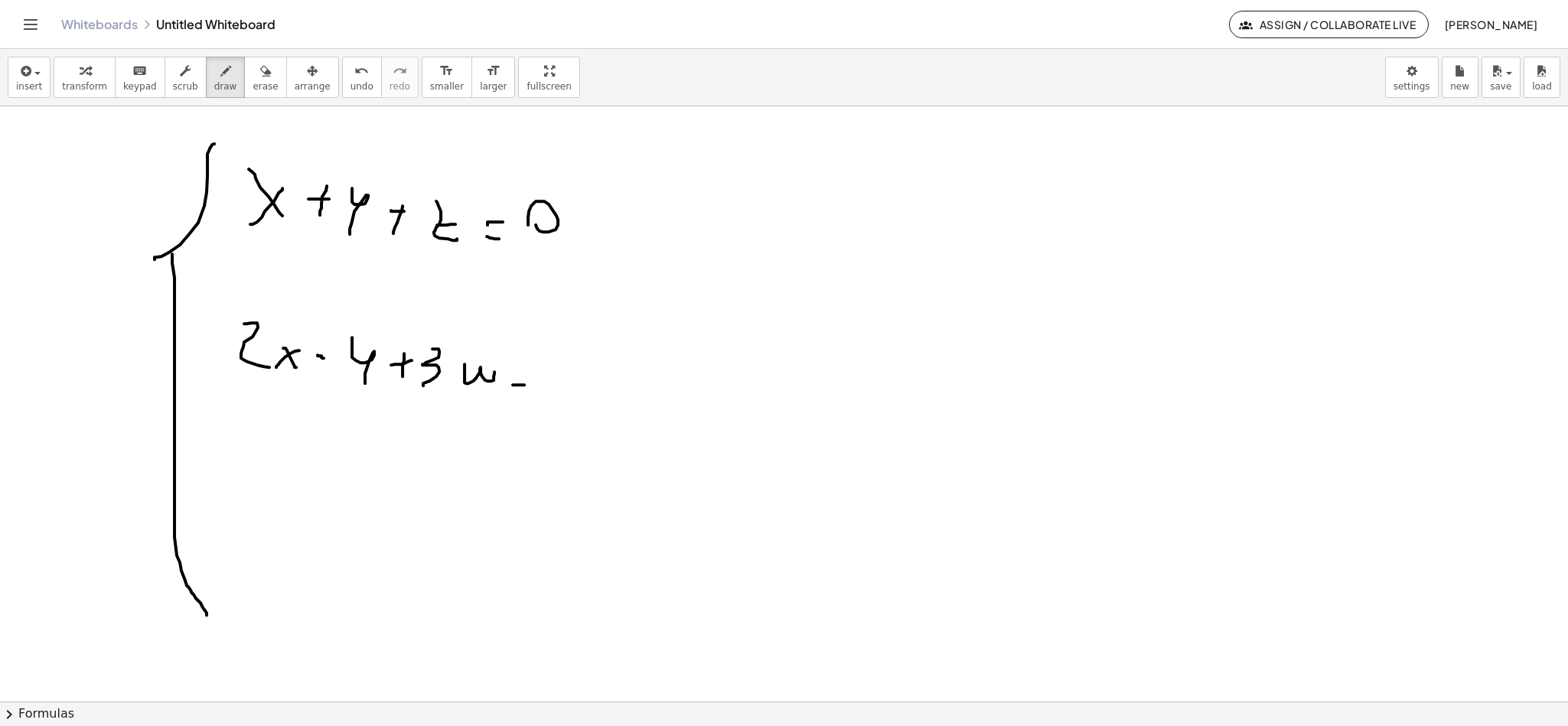
drag, startPoint x: 517, startPoint y: 373, endPoint x: 529, endPoint y: 374, distance: 12.0
drag, startPoint x: 565, startPoint y: 367, endPoint x: 558, endPoint y: 376, distance: 11.4
drag, startPoint x: 230, startPoint y: 524, endPoint x: 249, endPoint y: 555, distance: 36.4
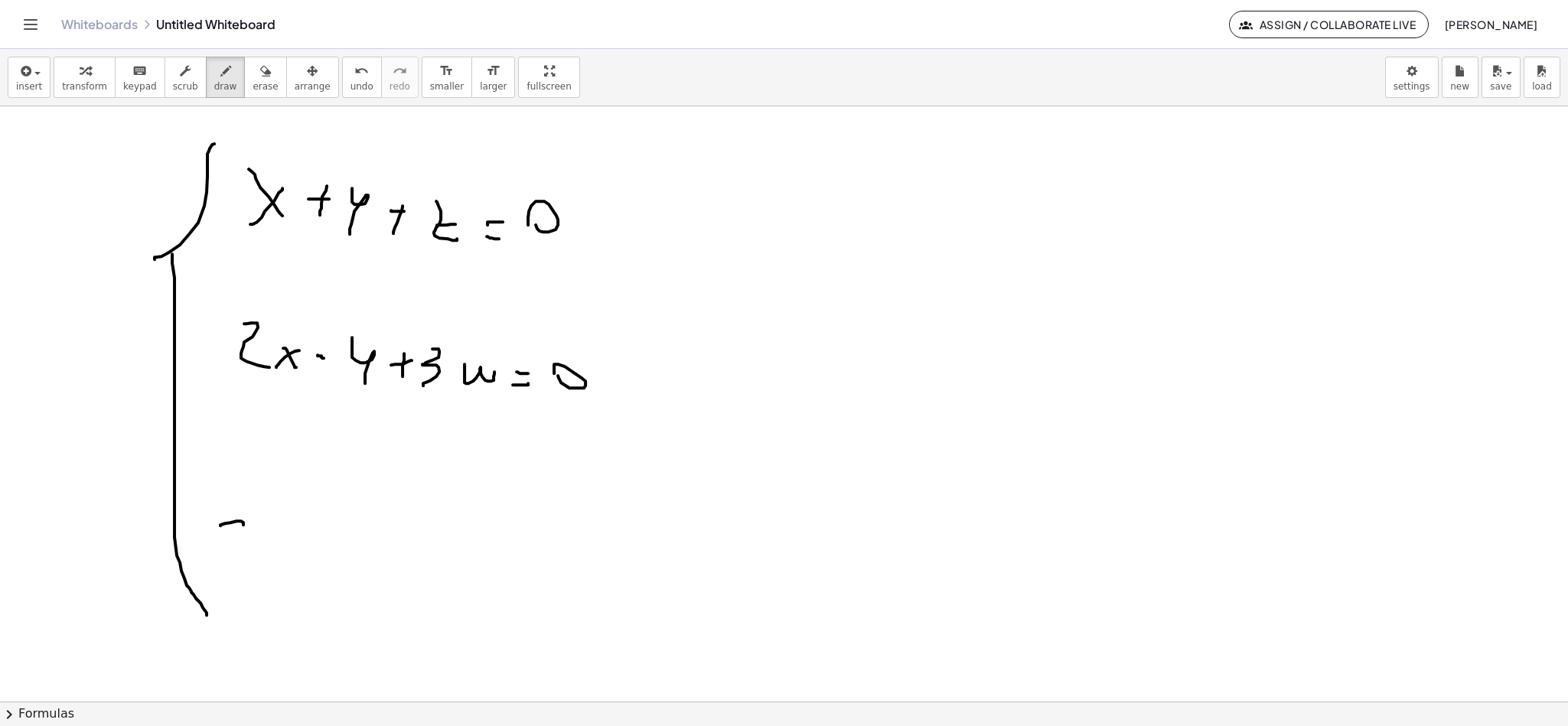
drag, startPoint x: 271, startPoint y: 544, endPoint x: 287, endPoint y: 567, distance: 28.0
drag, startPoint x: 333, startPoint y: 549, endPoint x: 354, endPoint y: 536, distance: 24.7
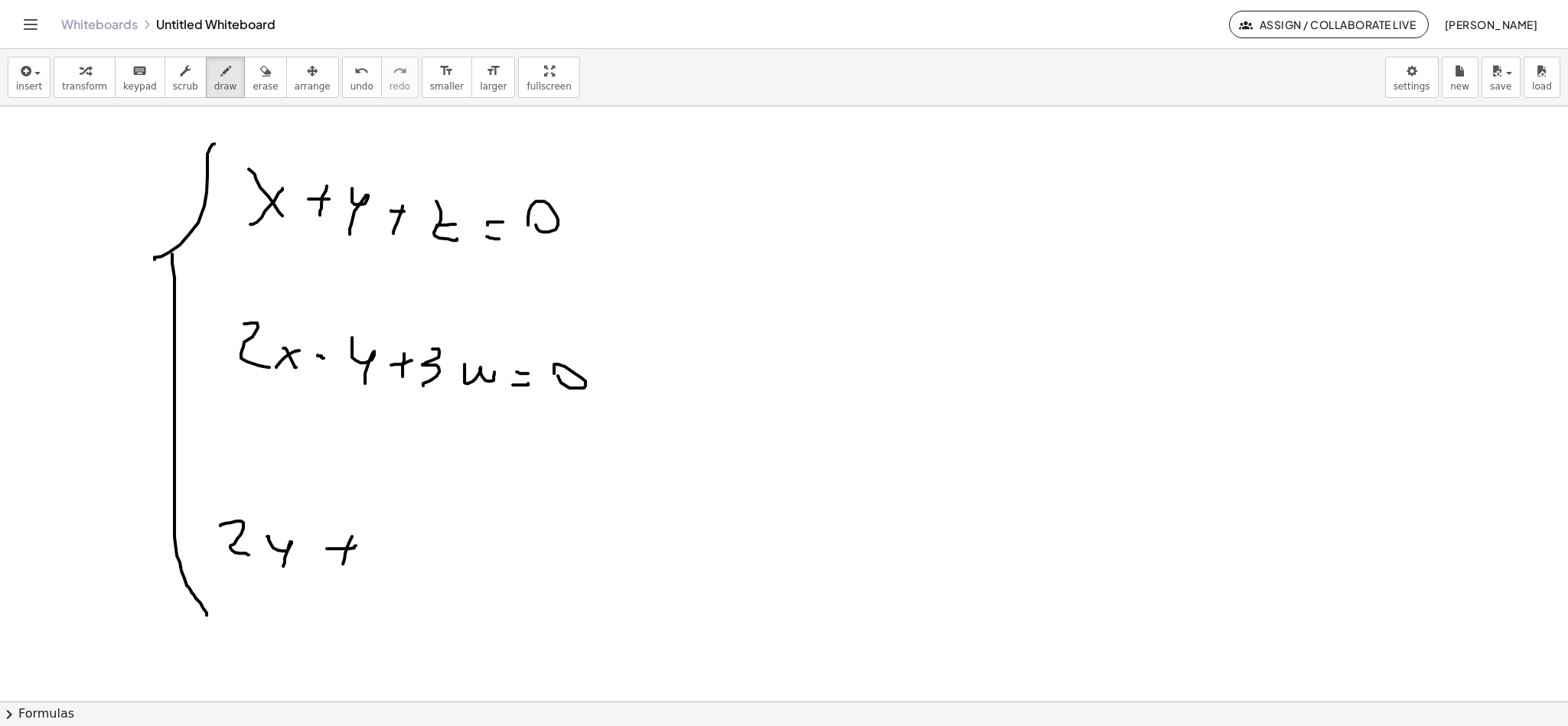
drag, startPoint x: 391, startPoint y: 531, endPoint x: 380, endPoint y: 570, distance: 40.5
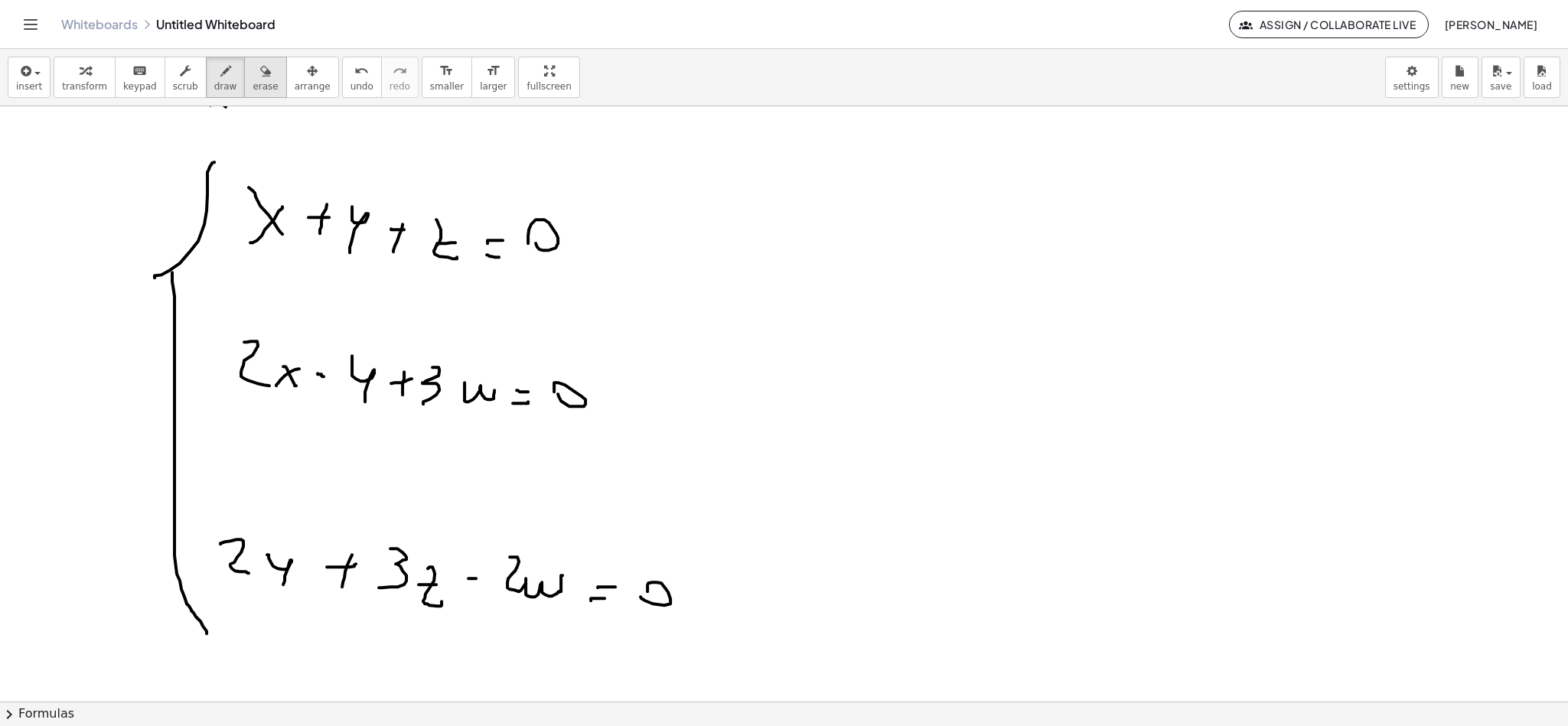
scroll to position [2857, 0]
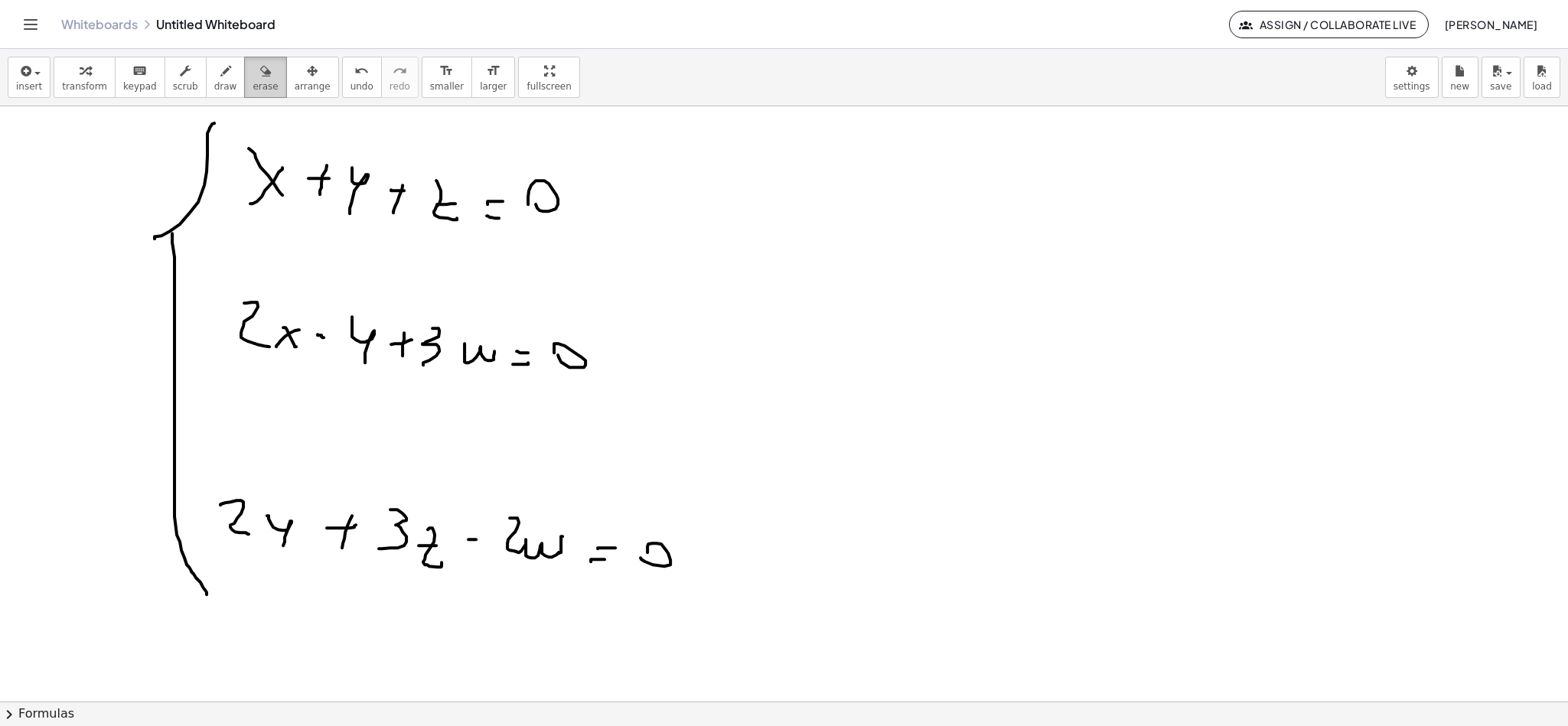
click at [262, 78] on button "erase" at bounding box center [265, 77] width 42 height 42
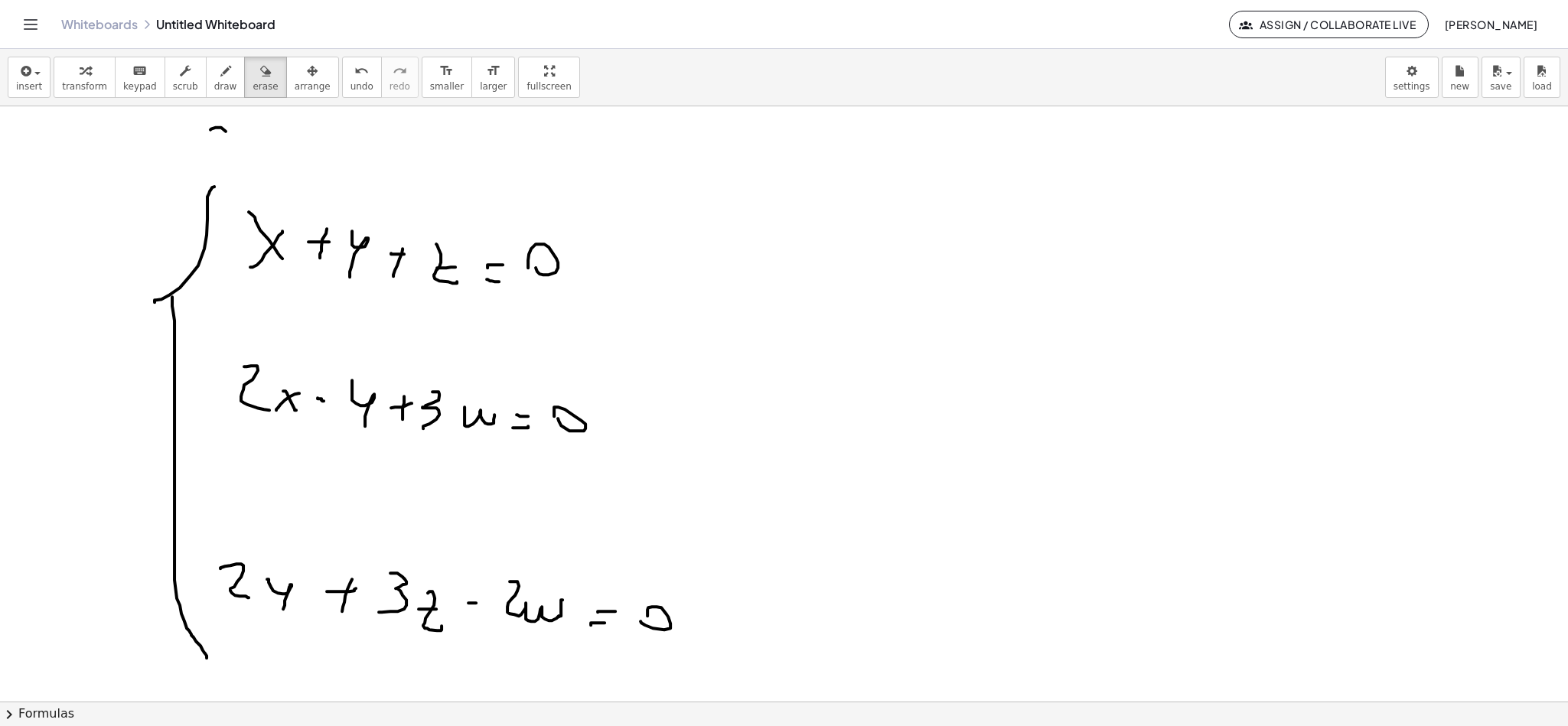
scroll to position [2742, 0]
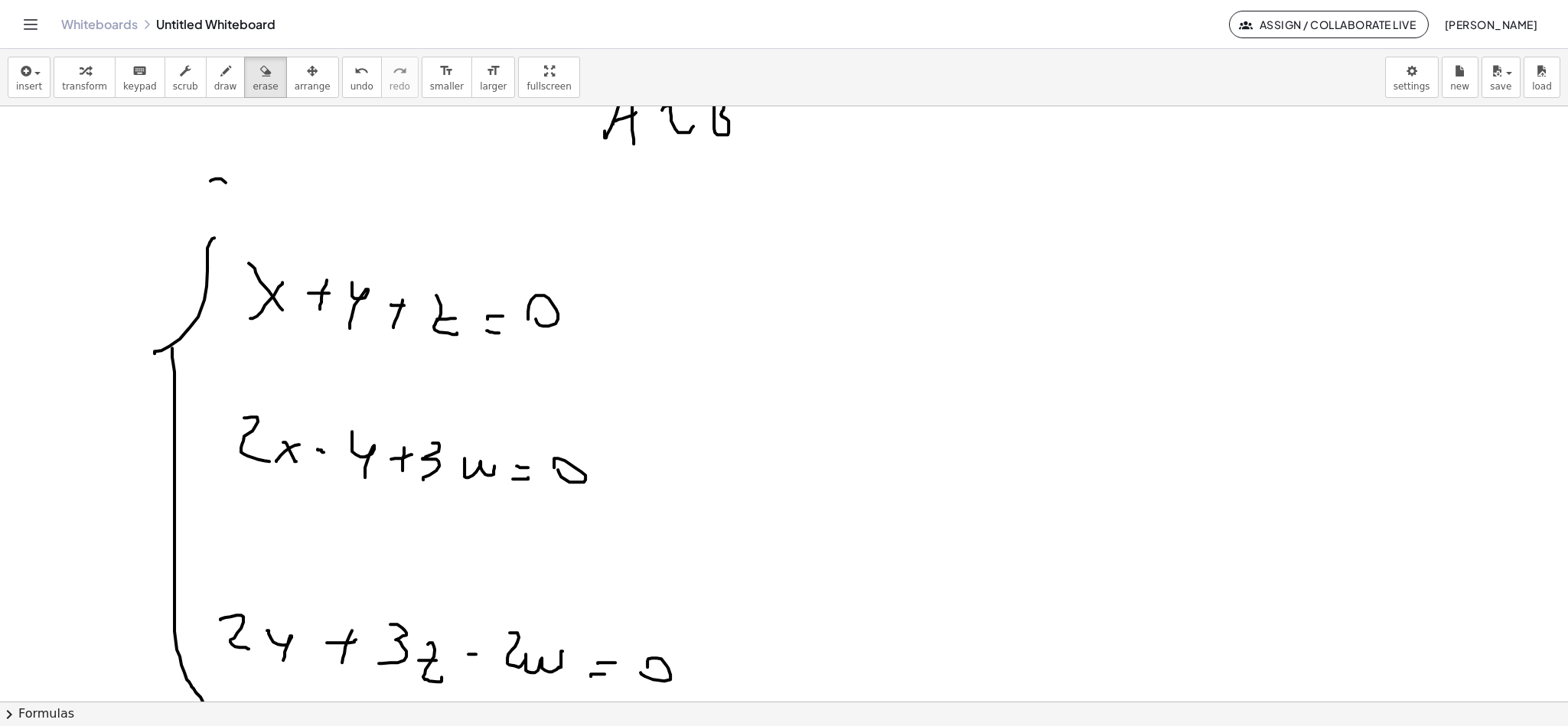
click at [212, 80] on button "draw" at bounding box center [225, 77] width 40 height 42
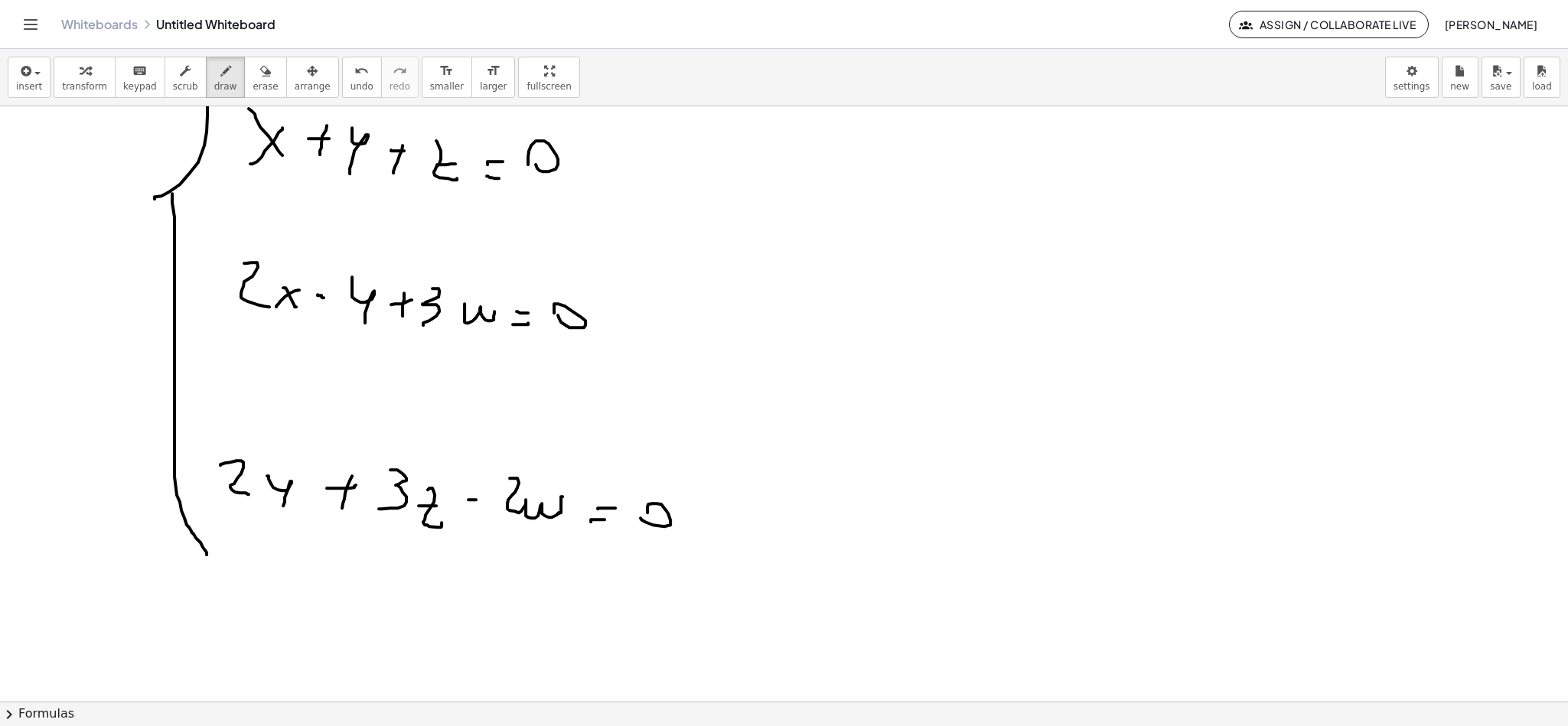
scroll to position [2857, 0]
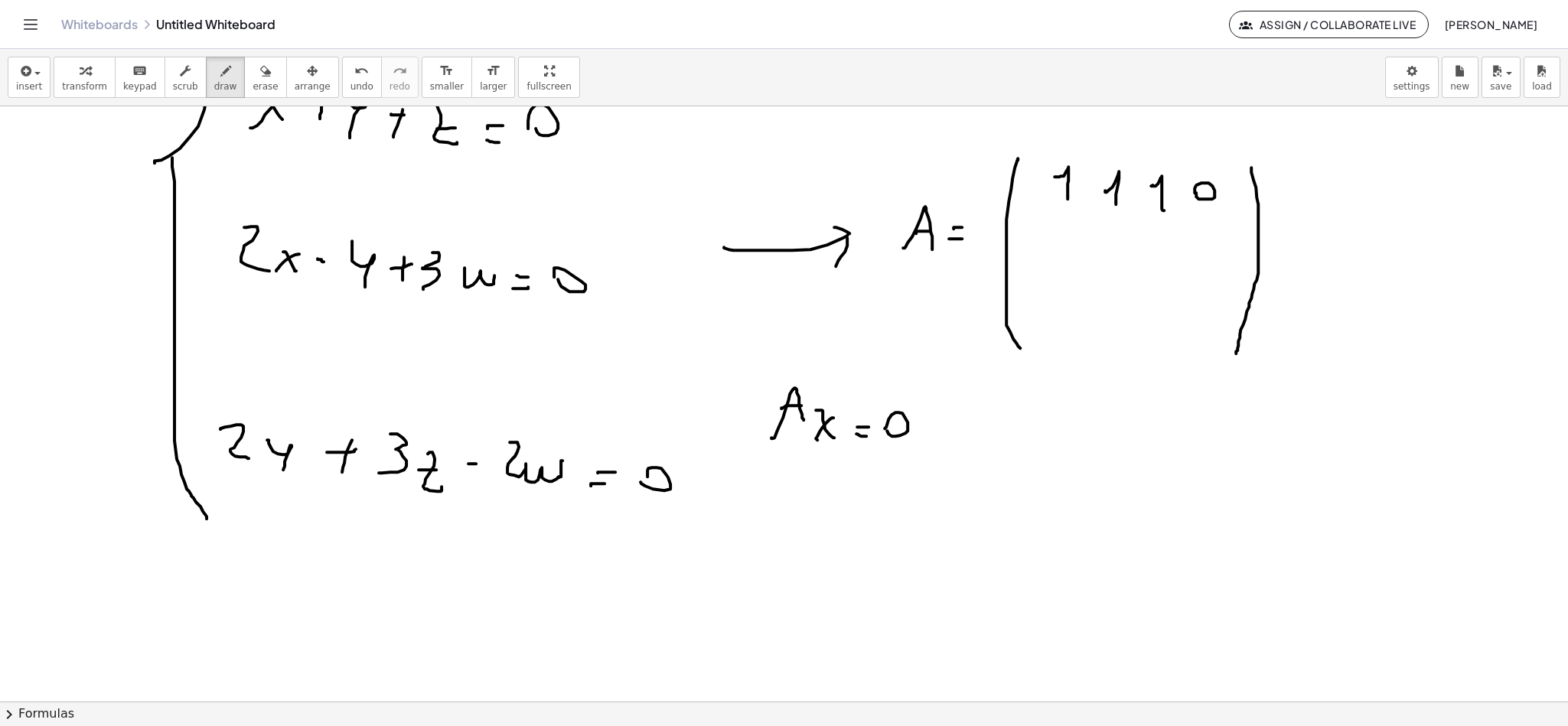
scroll to position [2971, 0]
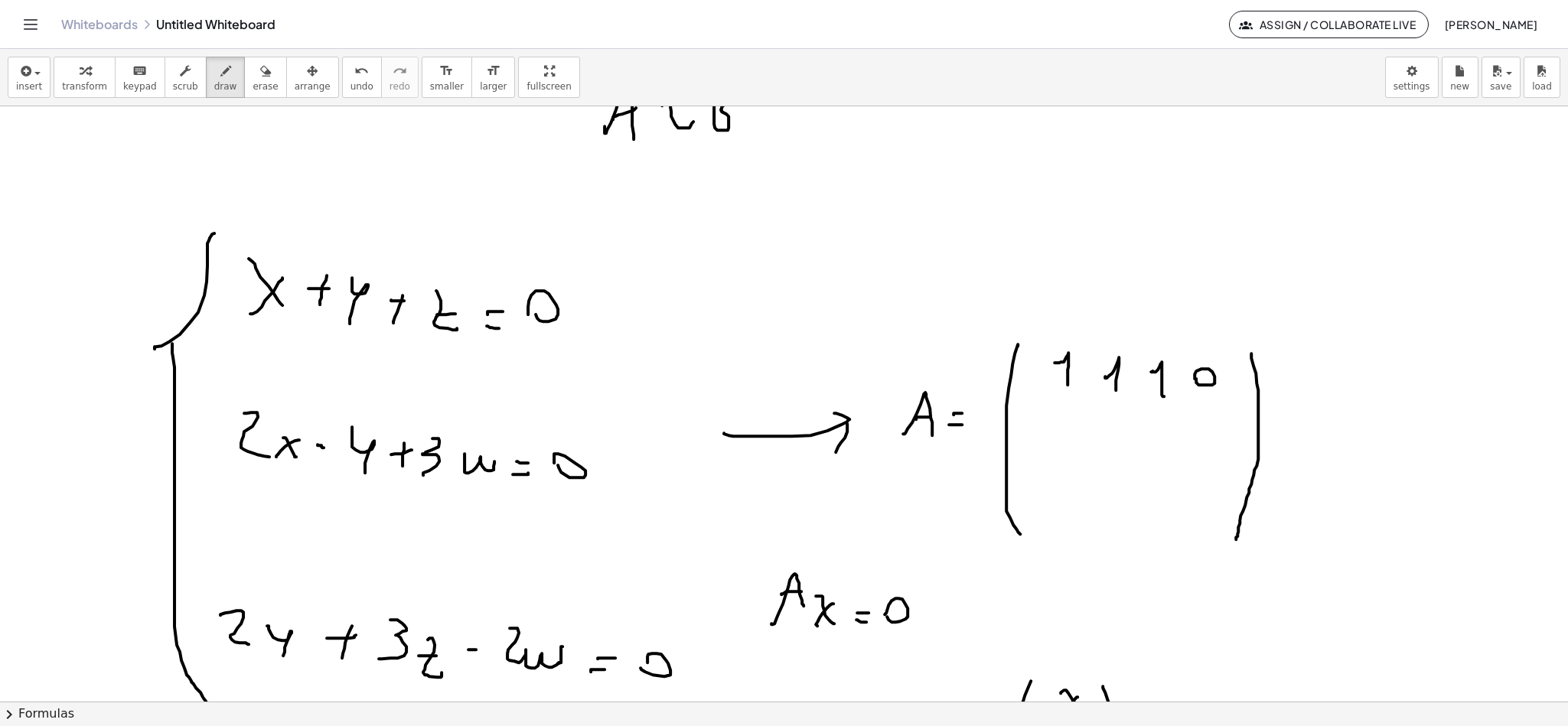
scroll to position [2742, 0]
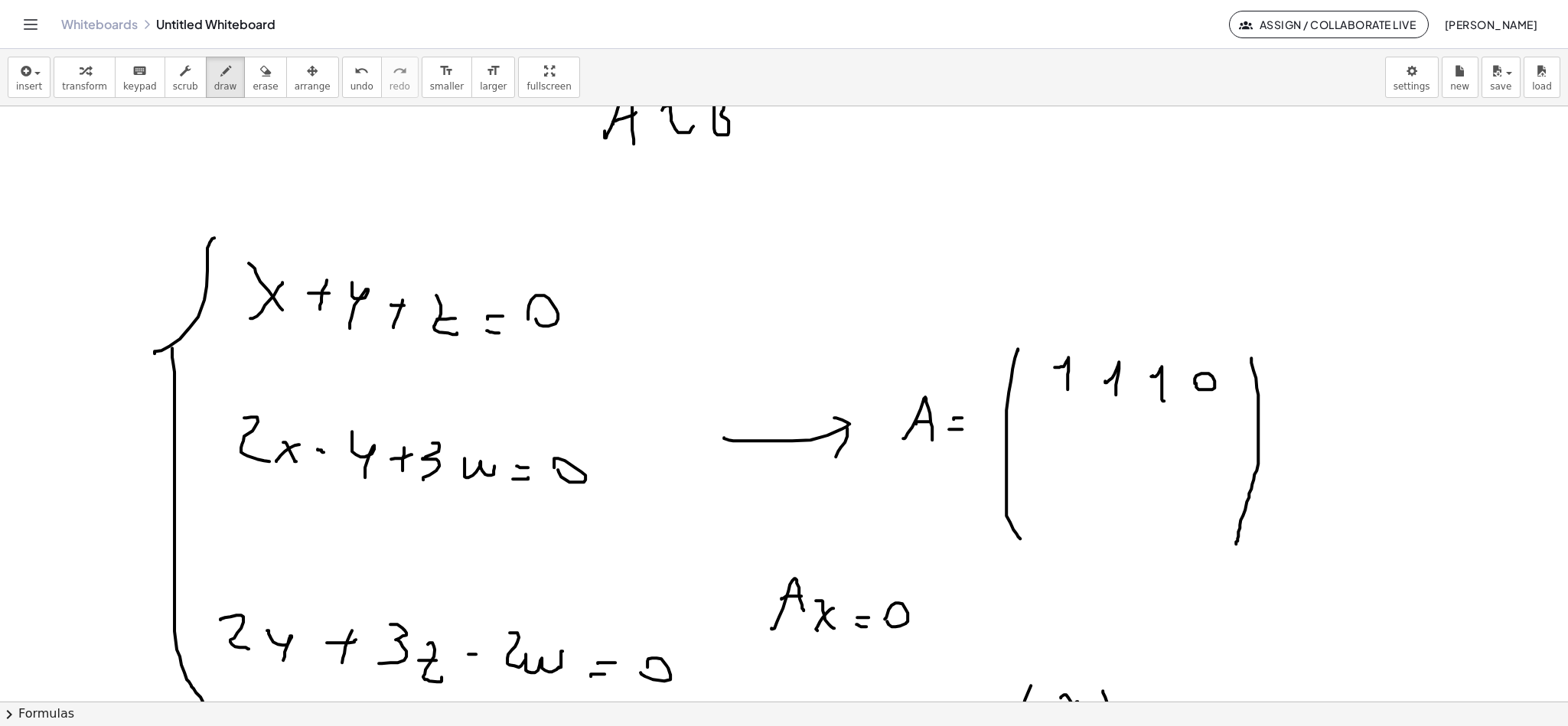
click at [260, 78] on button "erase" at bounding box center [265, 77] width 42 height 42
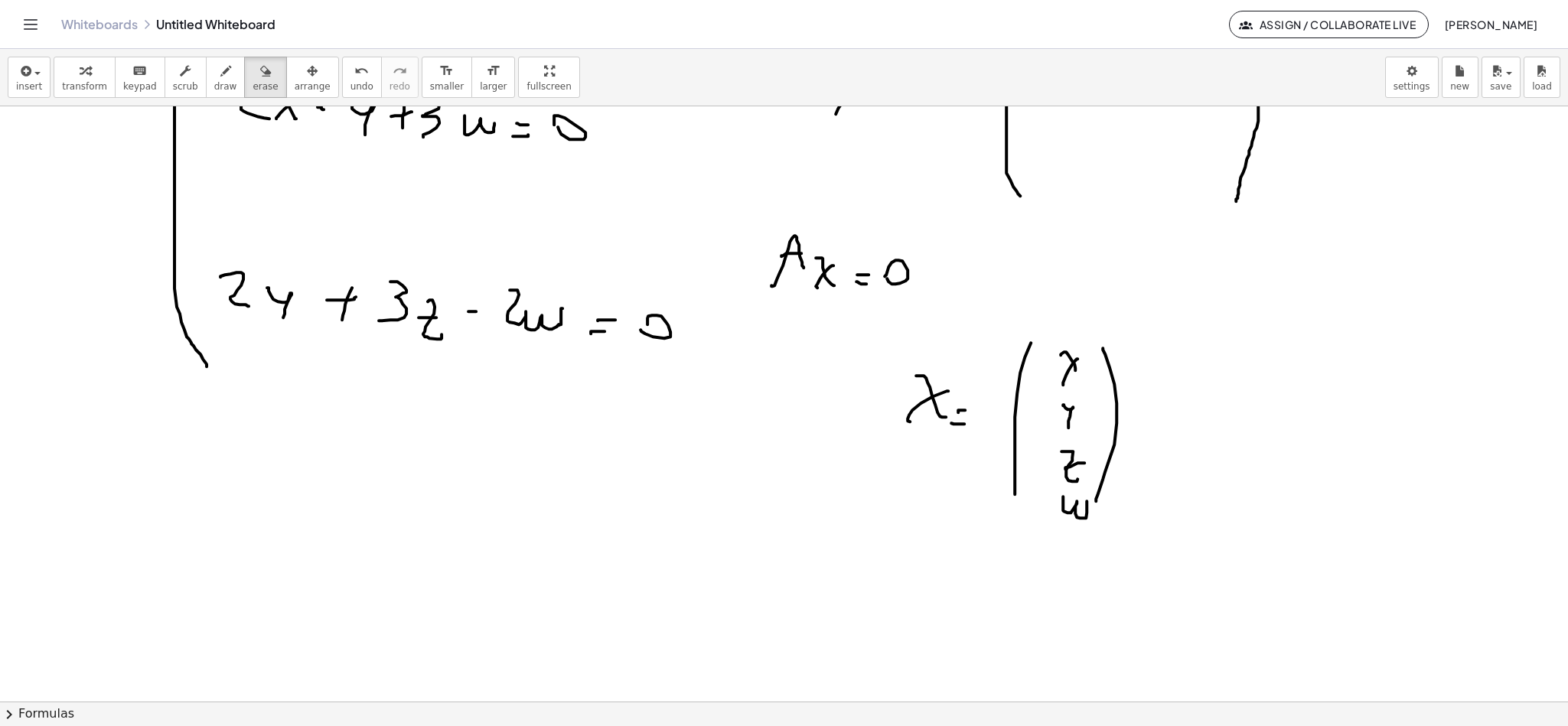
scroll to position [3086, 0]
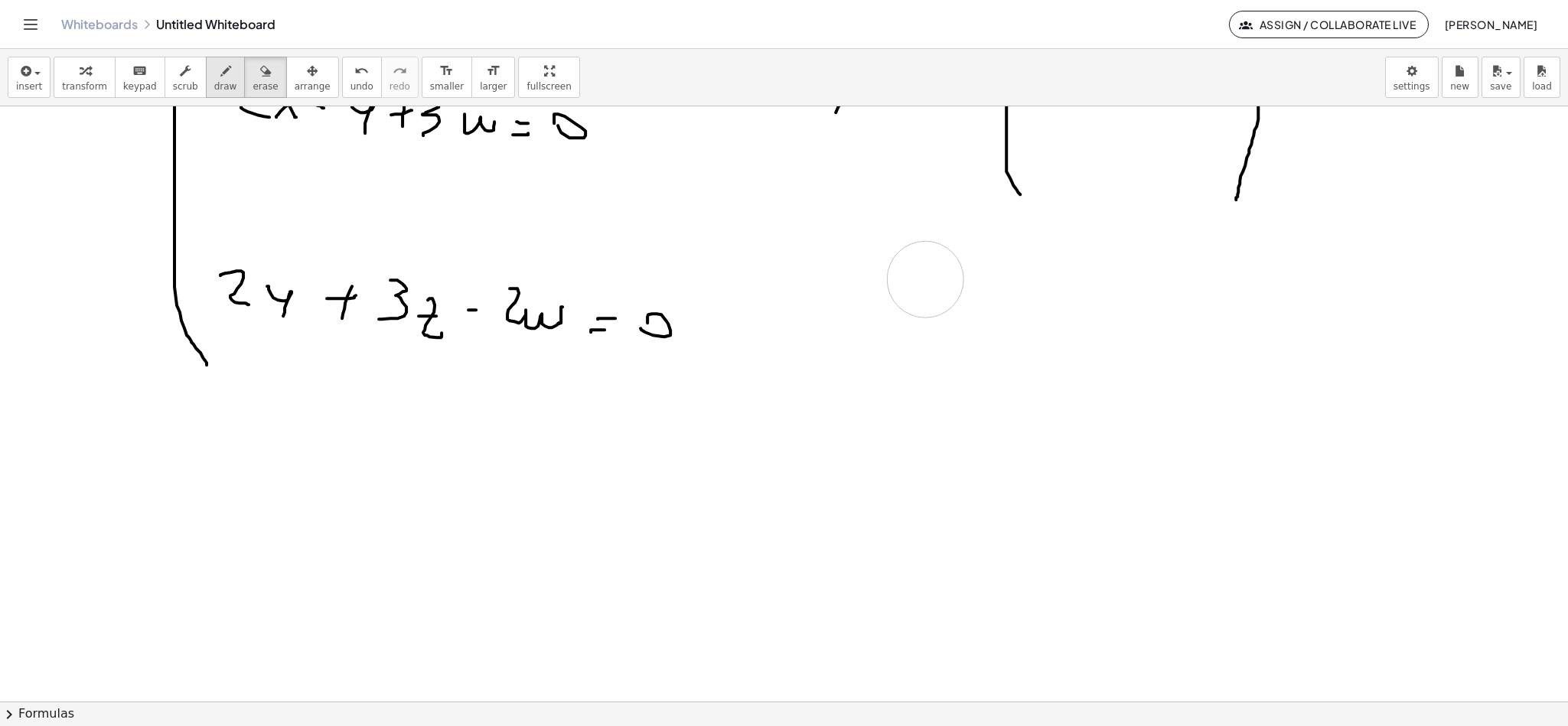
click at [214, 83] on span "draw" at bounding box center [225, 86] width 23 height 11
click at [220, 74] on icon "button" at bounding box center [225, 70] width 11 height 19
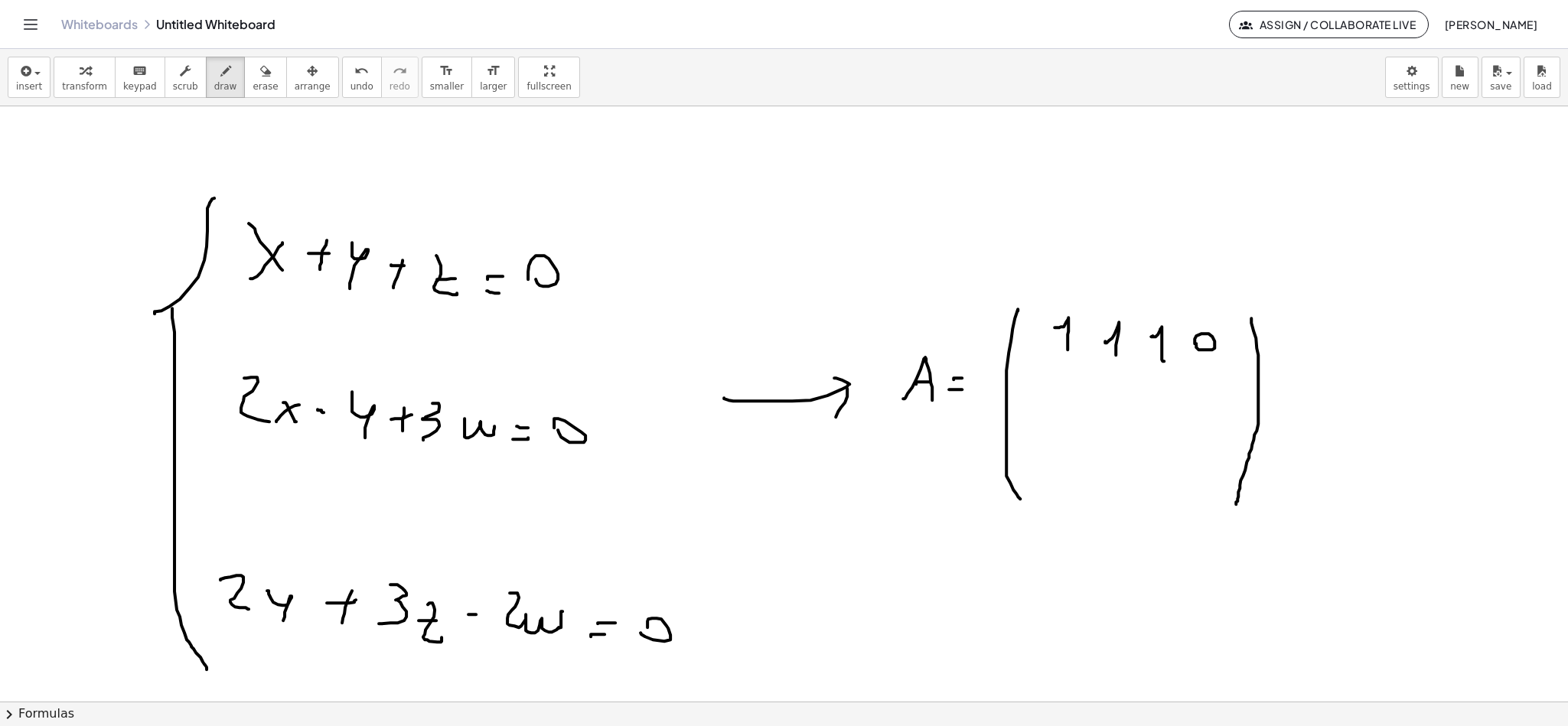
scroll to position [2742, 0]
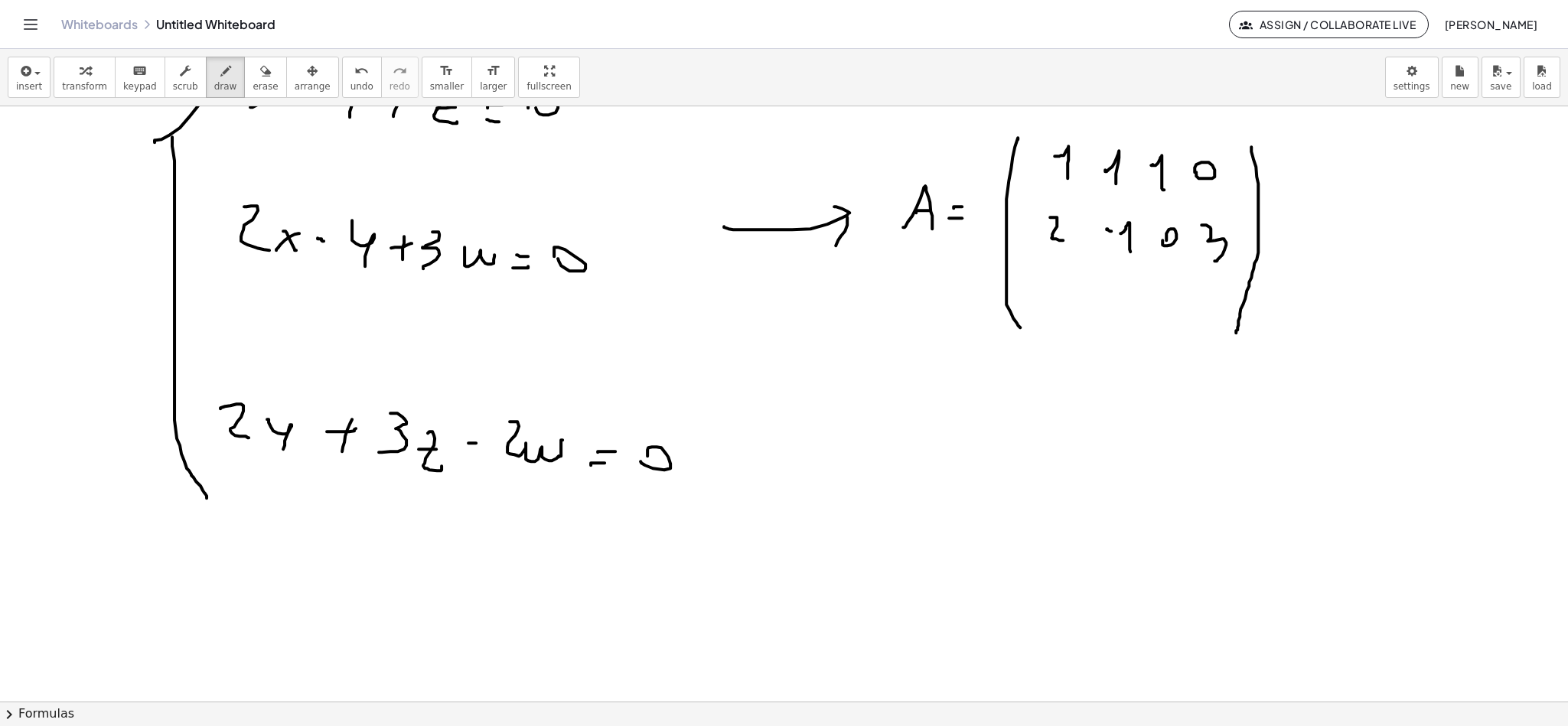
scroll to position [2971, 0]
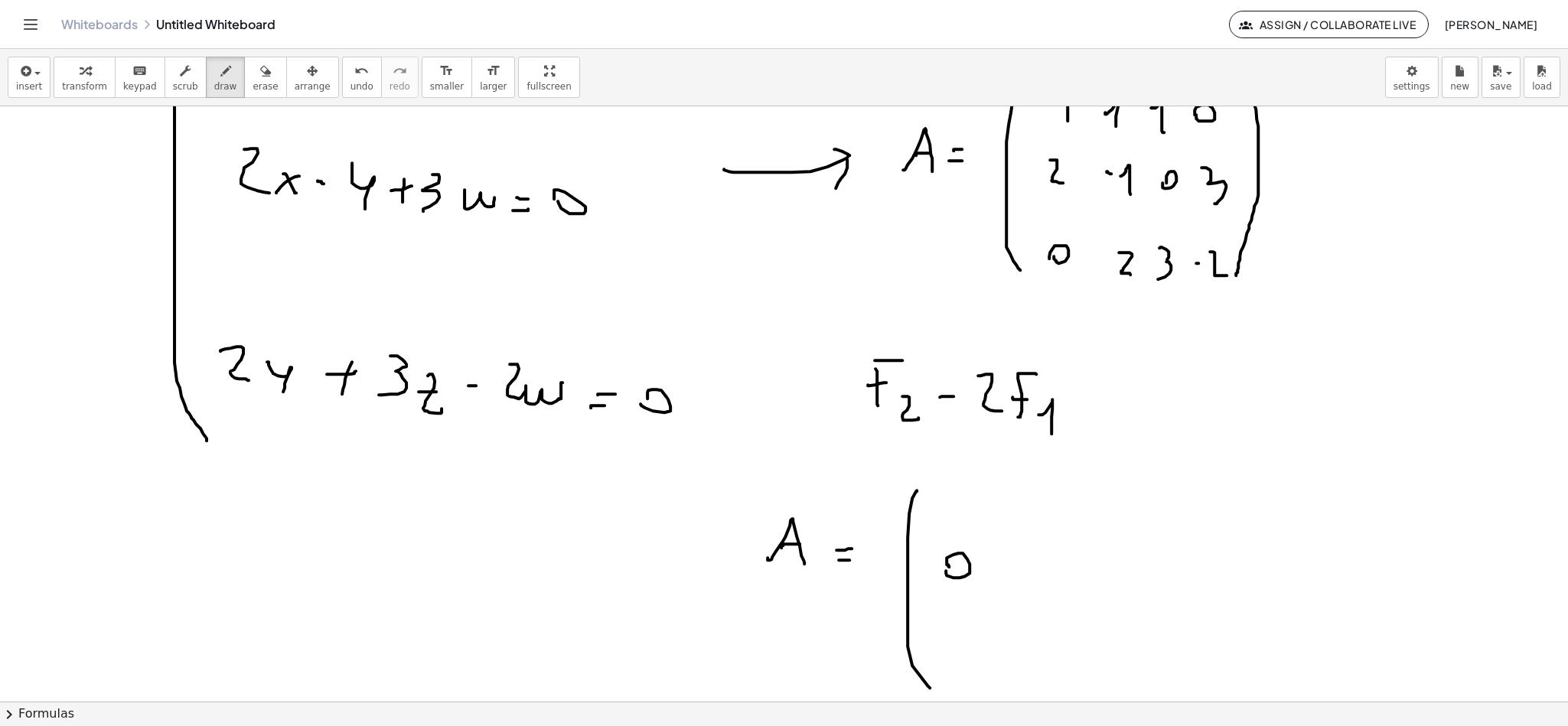
scroll to position [2971, 0]
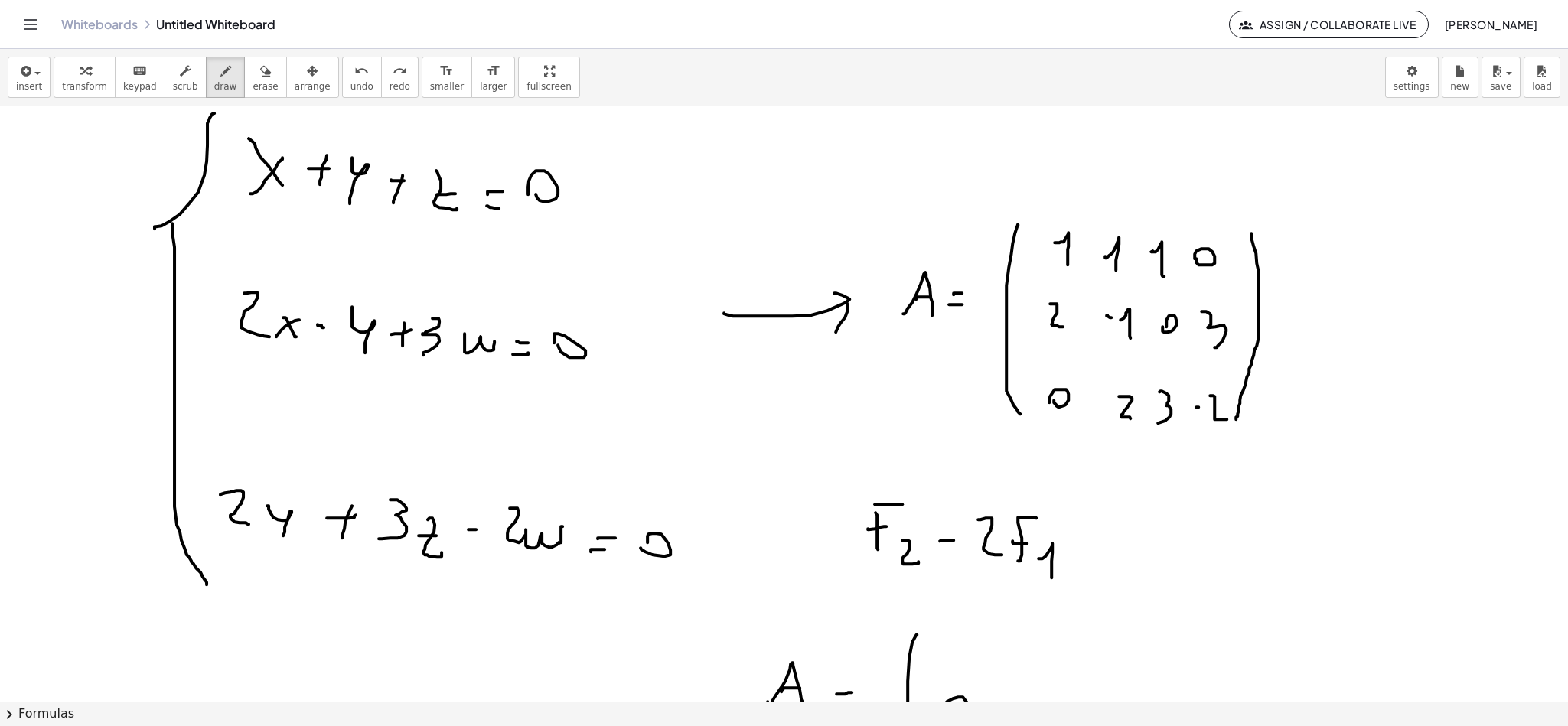
scroll to position [2742, 0]
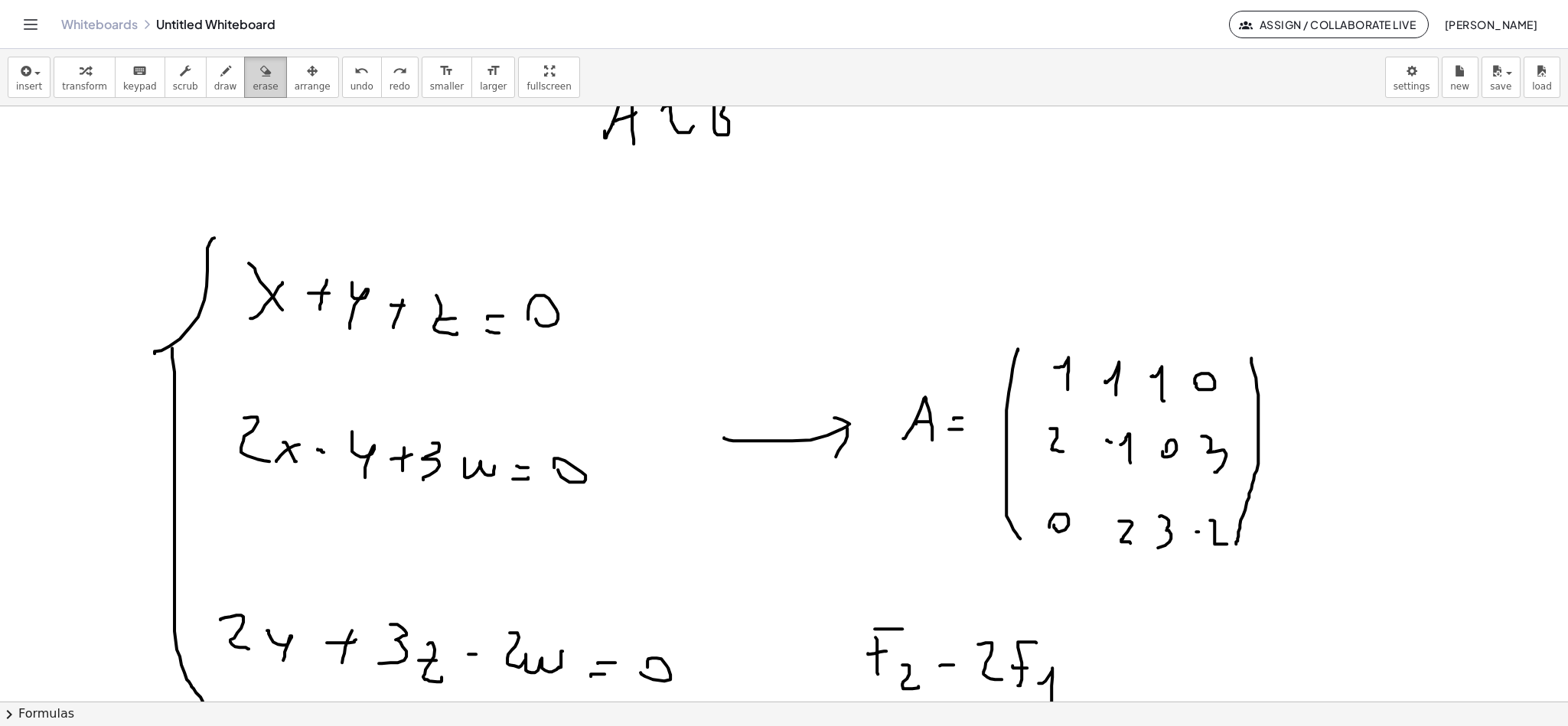
click at [253, 73] on div "button" at bounding box center [265, 70] width 25 height 19
click at [220, 78] on icon "button" at bounding box center [225, 70] width 11 height 19
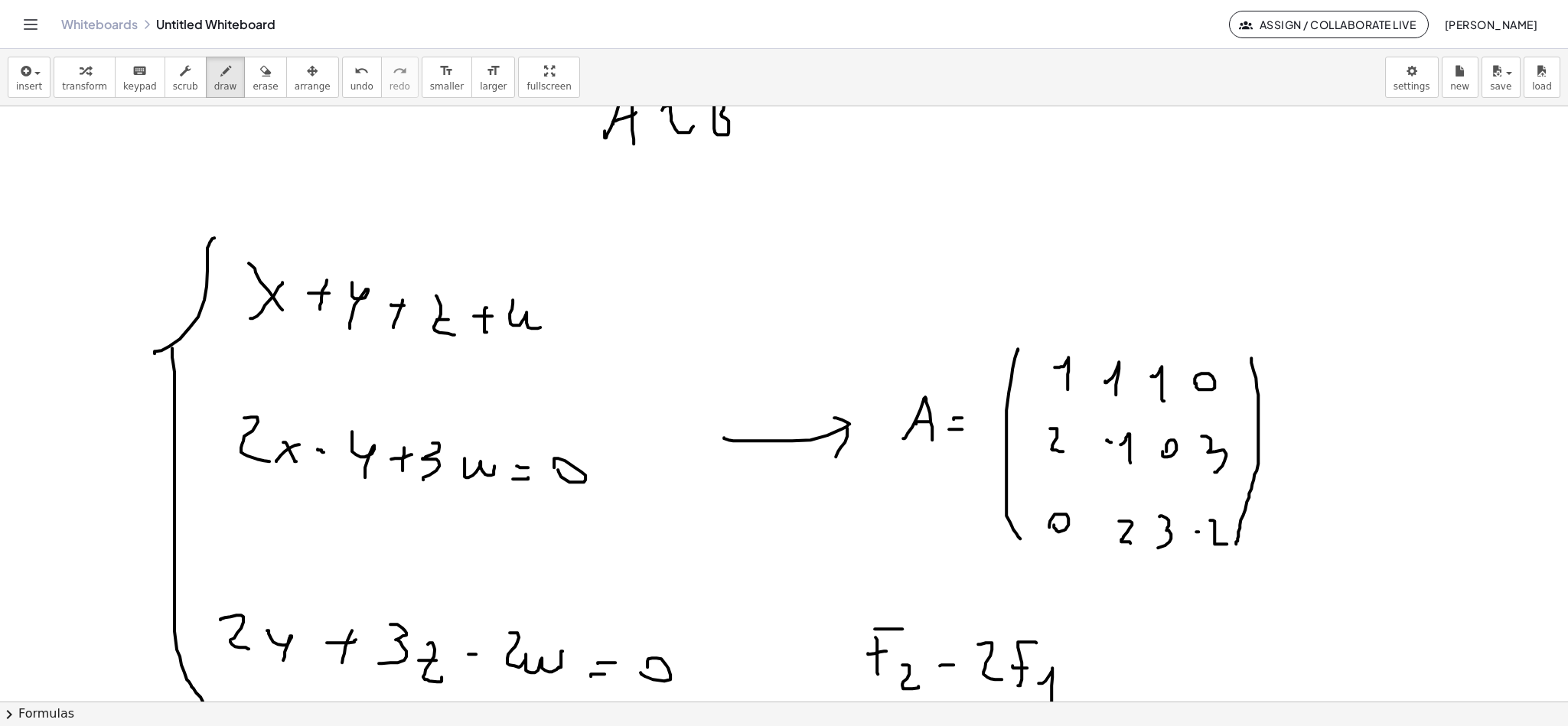
click at [253, 78] on button "erase" at bounding box center [265, 77] width 42 height 42
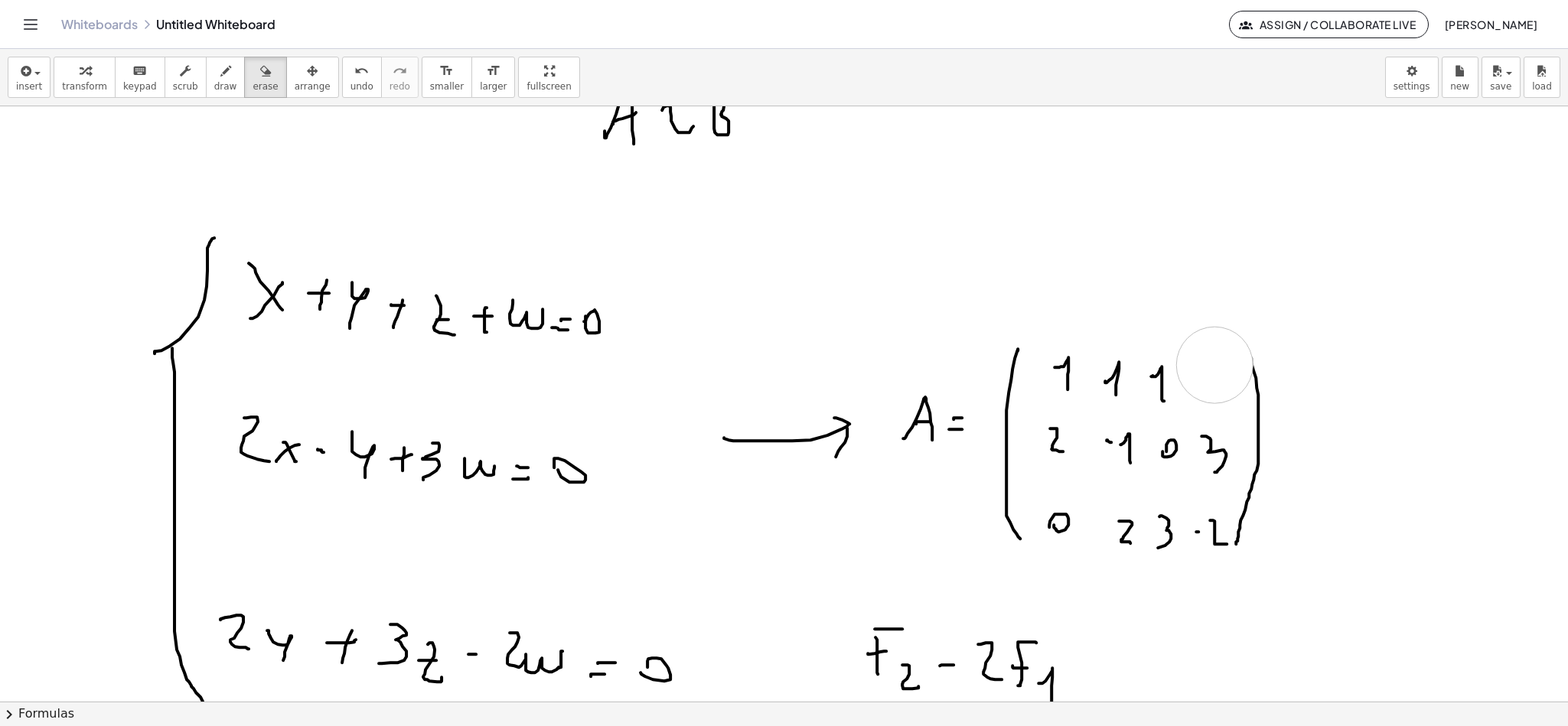
click at [221, 72] on button "draw" at bounding box center [225, 77] width 40 height 42
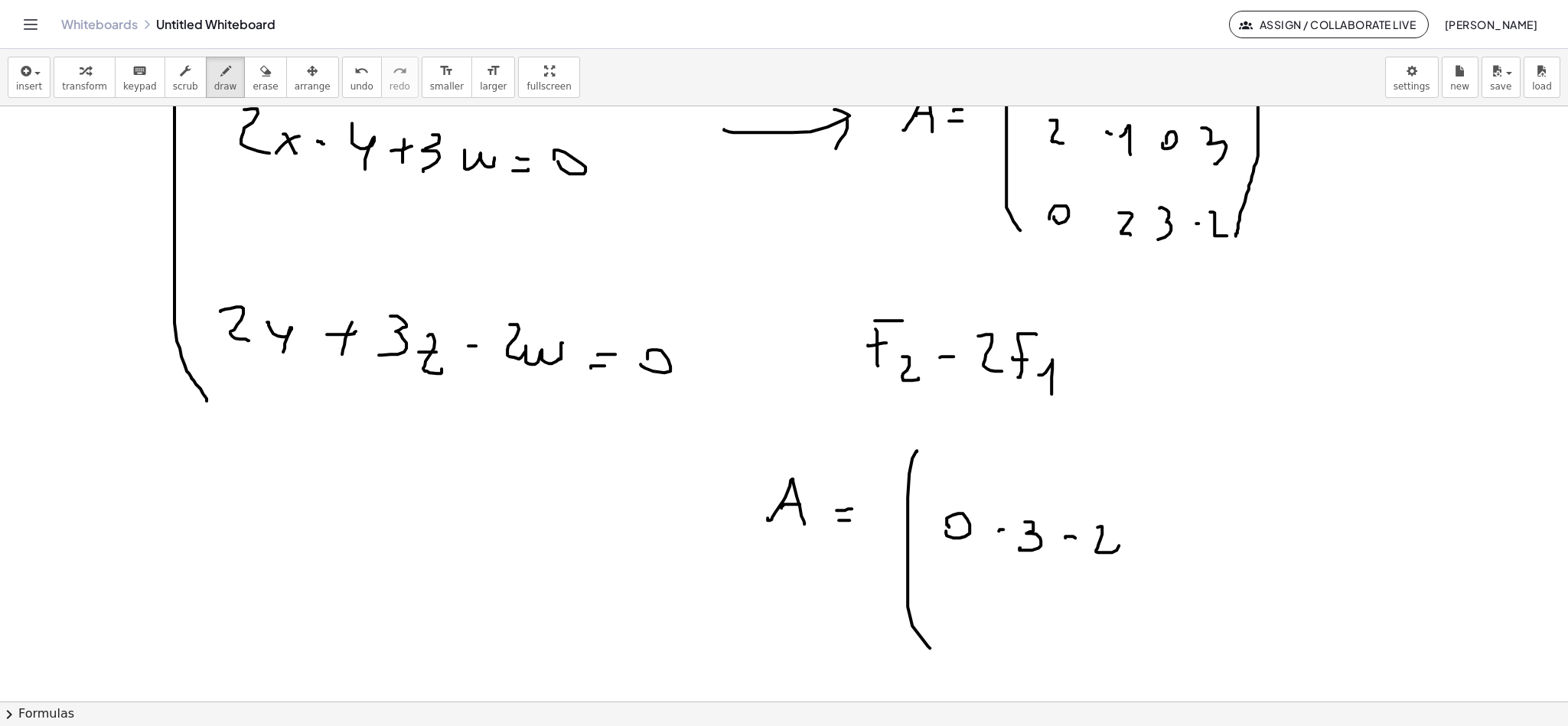
scroll to position [3086, 0]
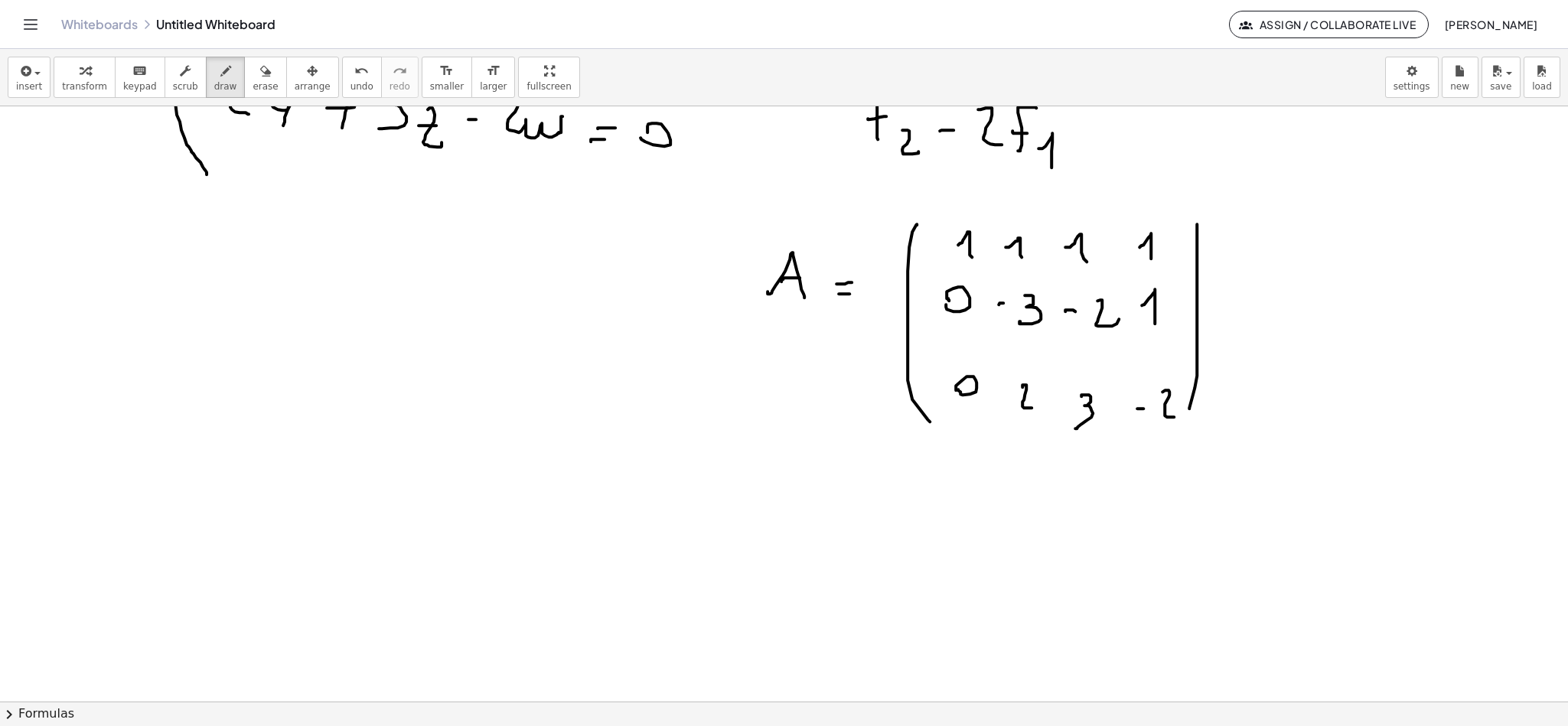
scroll to position [3316, 0]
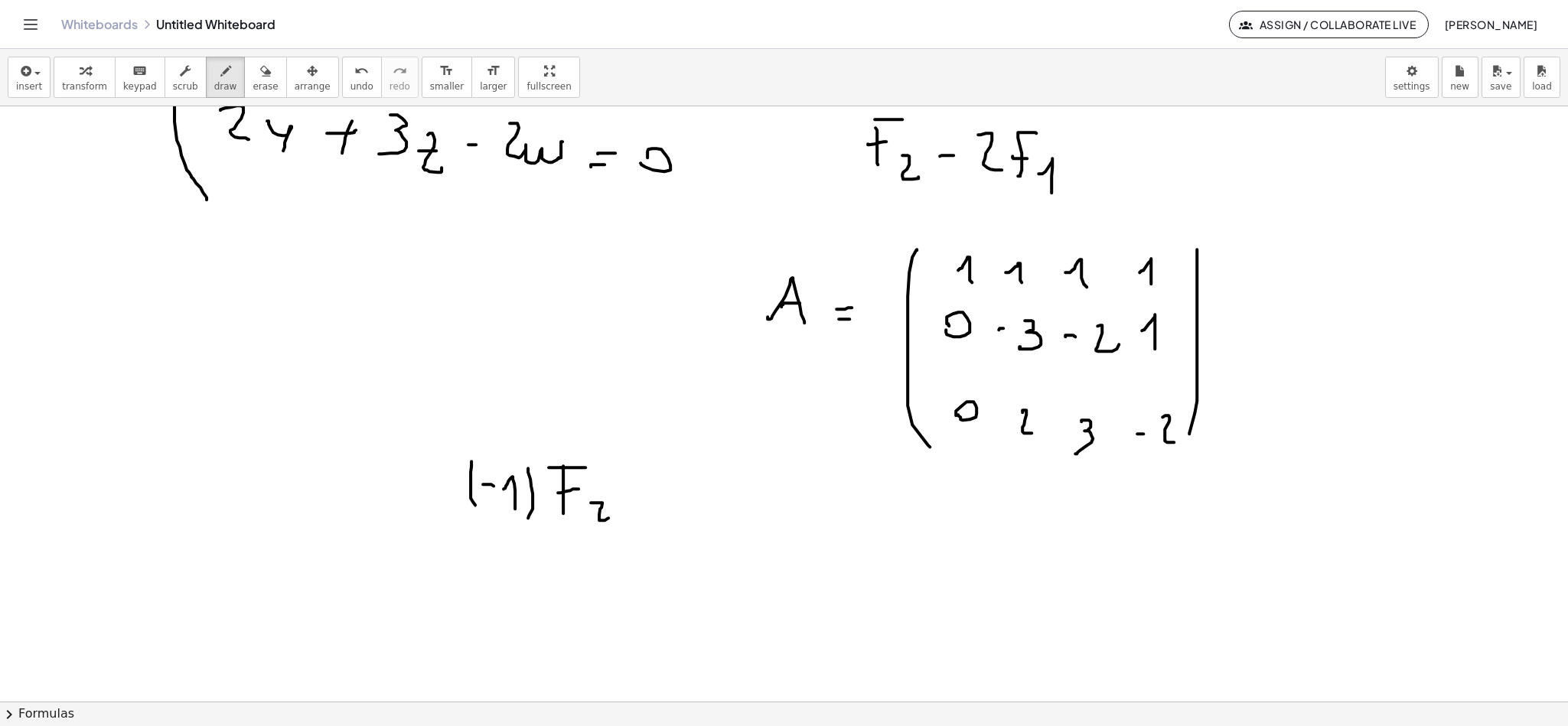
scroll to position [3202, 0]
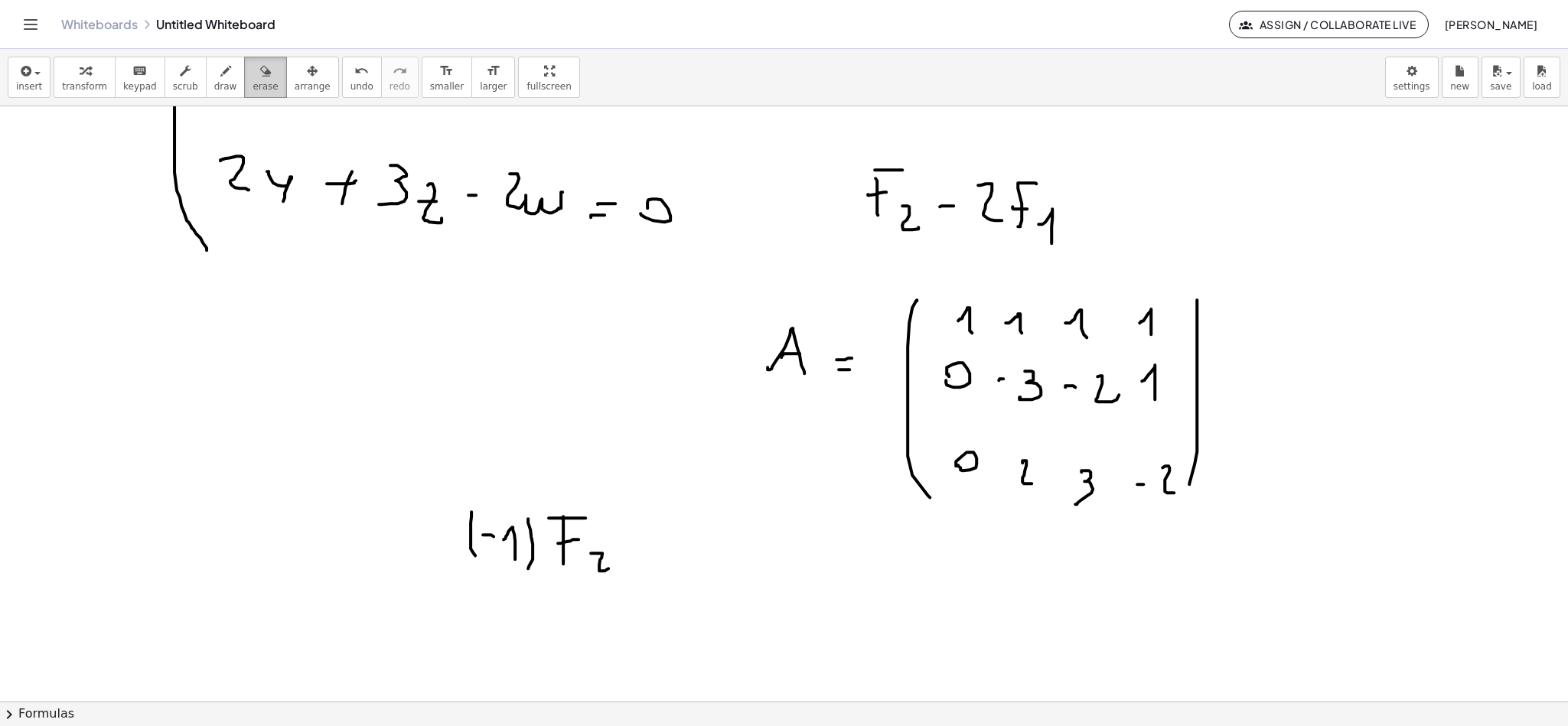
click at [253, 72] on div "button" at bounding box center [265, 70] width 25 height 19
click at [220, 76] on icon "button" at bounding box center [225, 70] width 11 height 19
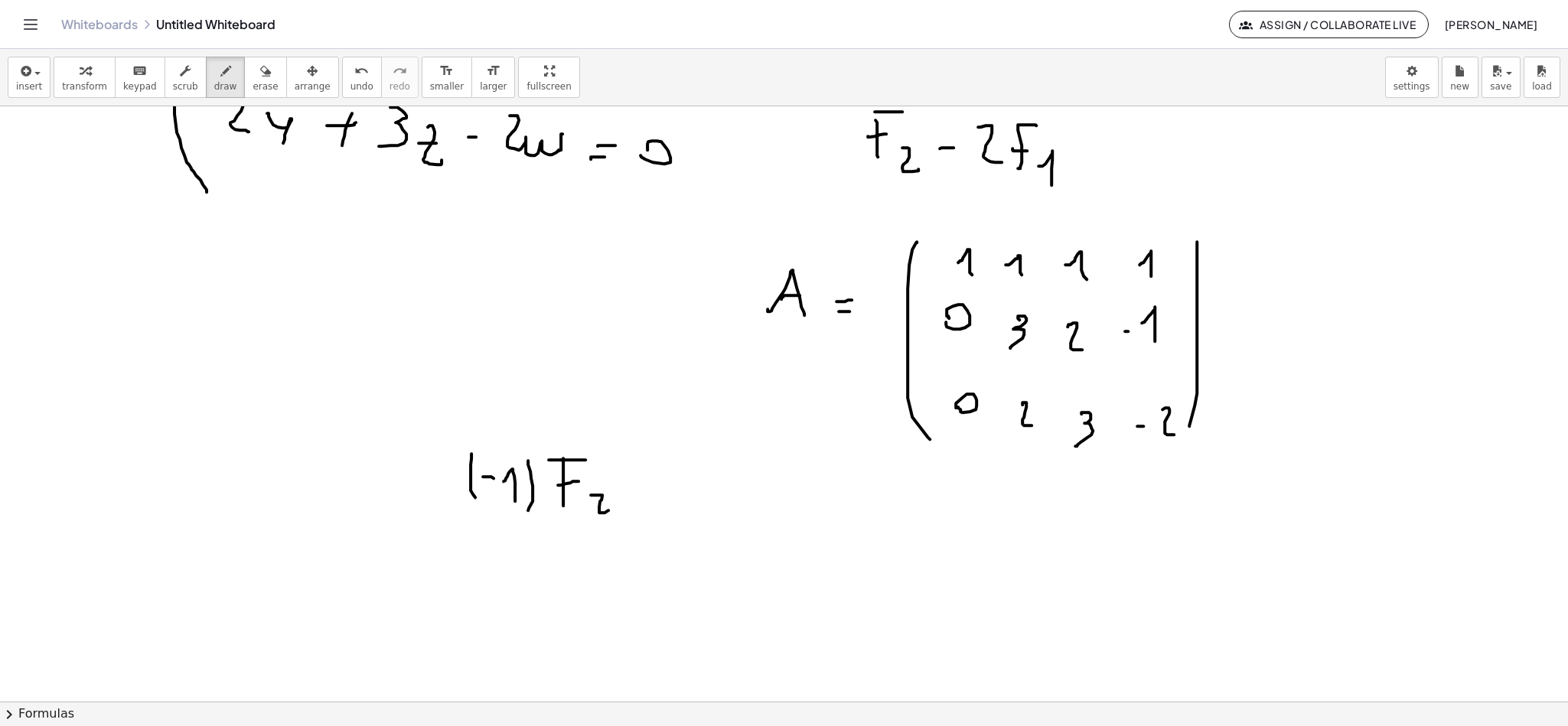
scroll to position [3316, 0]
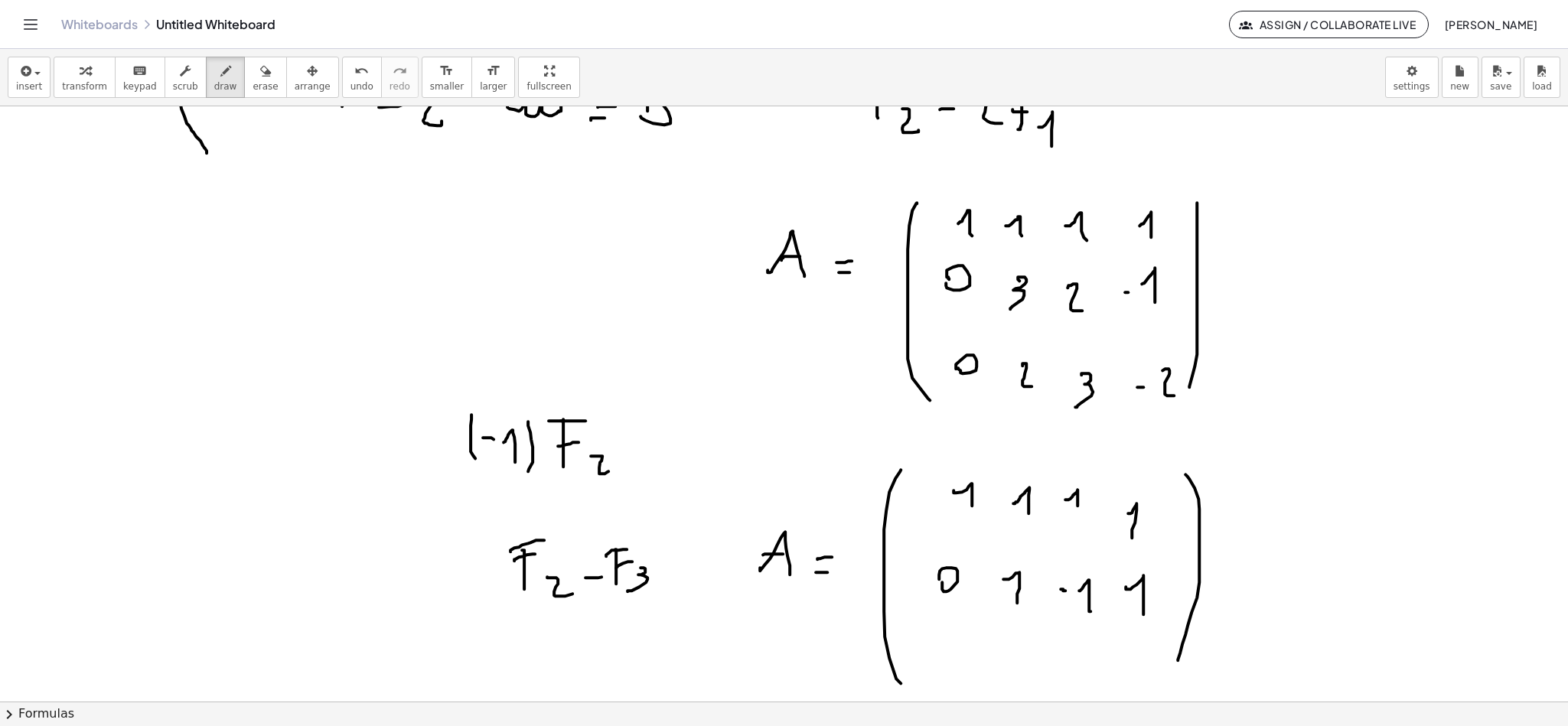
scroll to position [3431, 0]
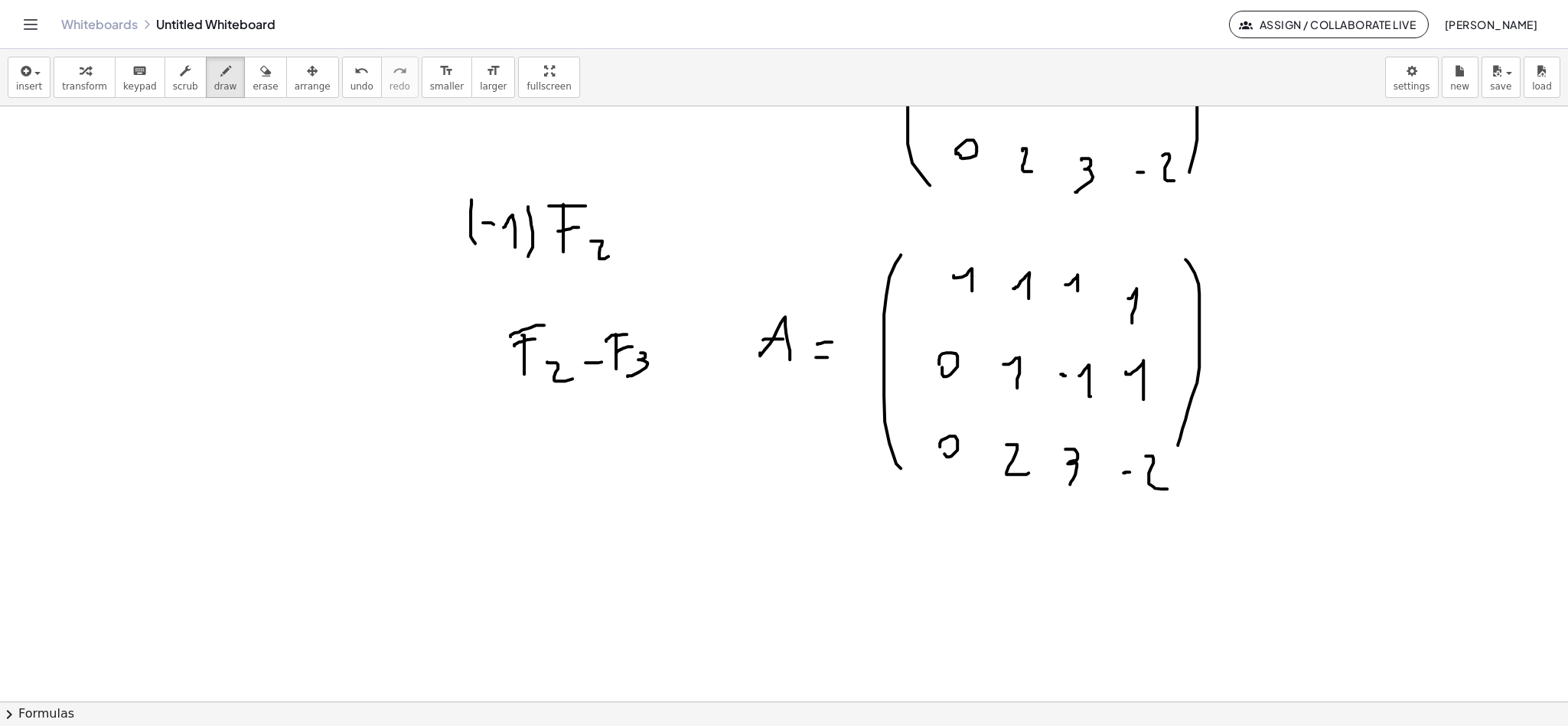
scroll to position [3546, 0]
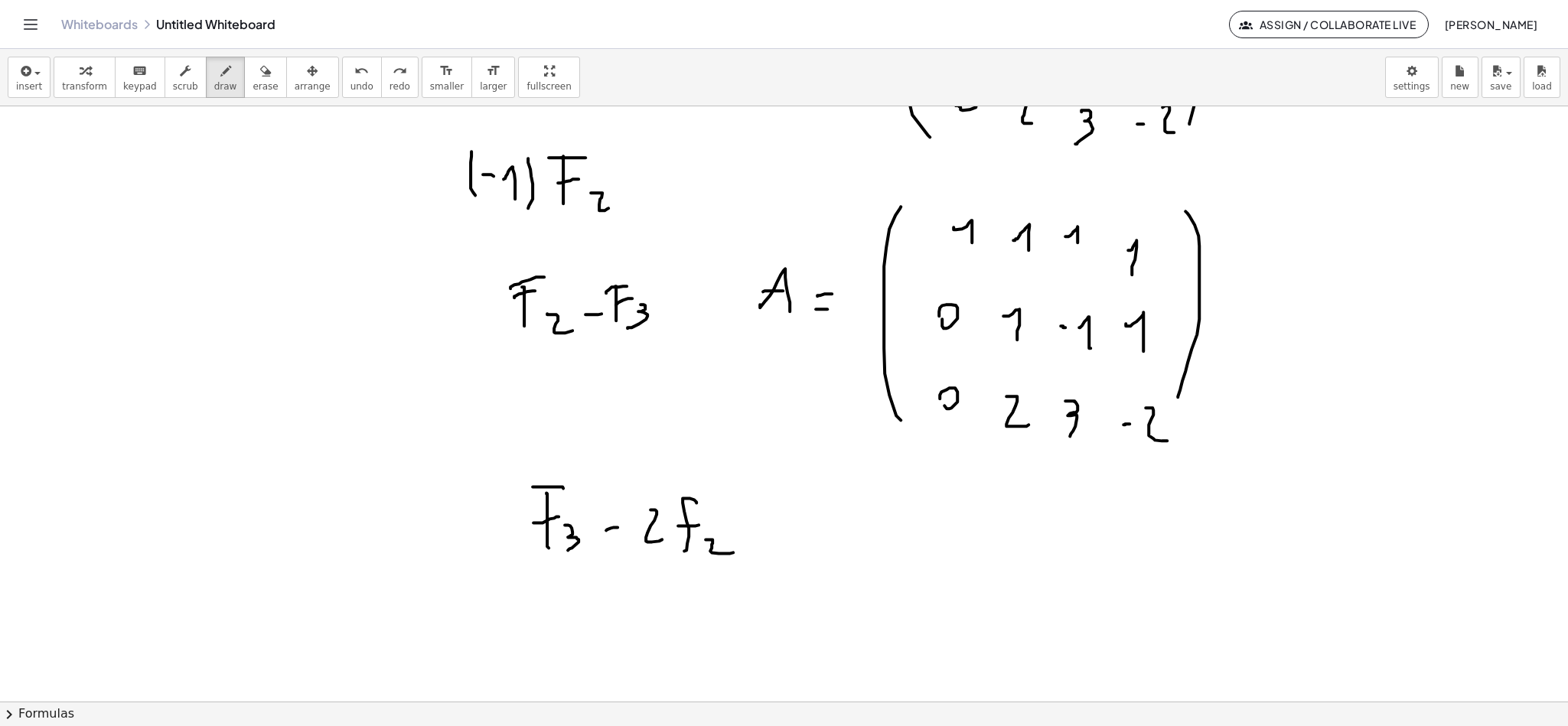
scroll to position [3567, 0]
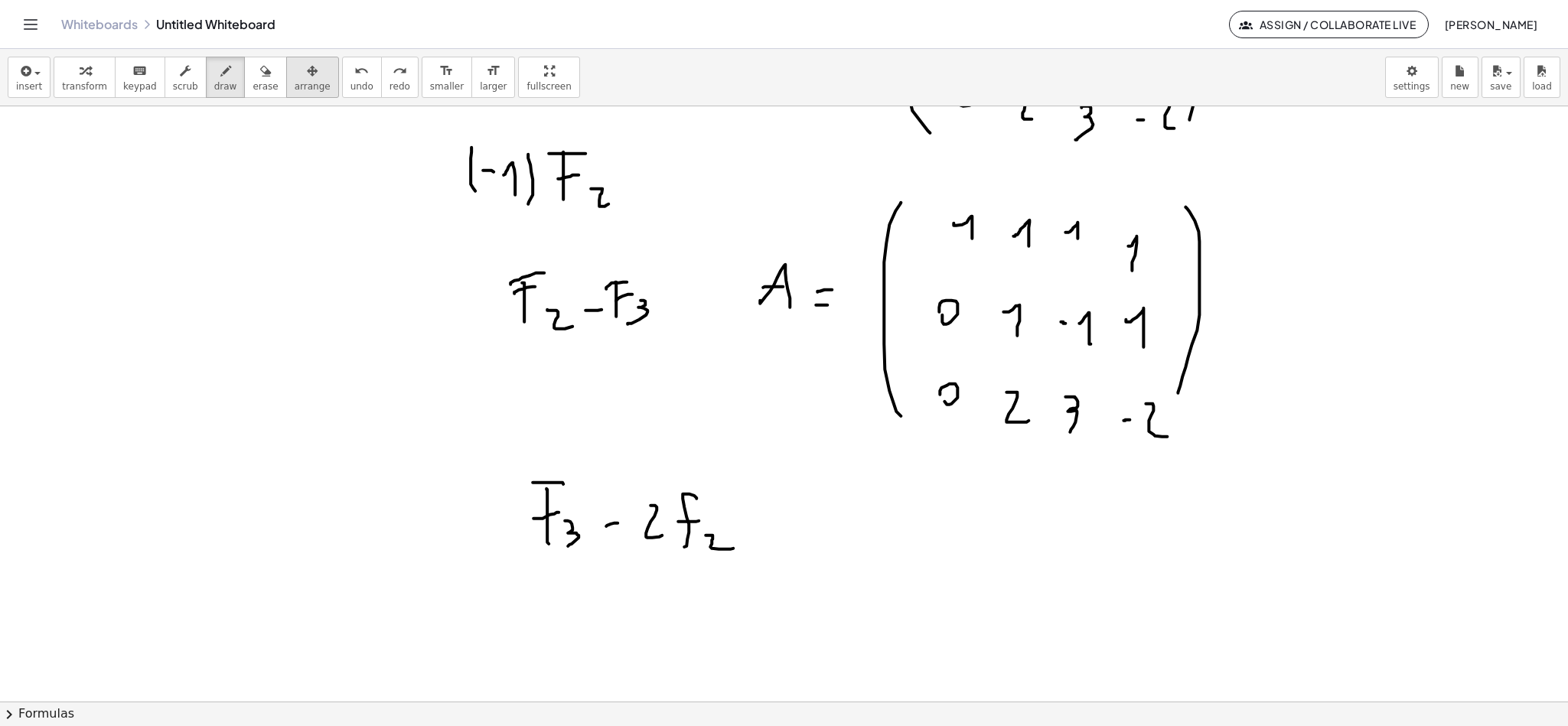
click at [286, 67] on button "arrange" at bounding box center [312, 77] width 53 height 42
click at [263, 78] on button "erase" at bounding box center [265, 77] width 42 height 42
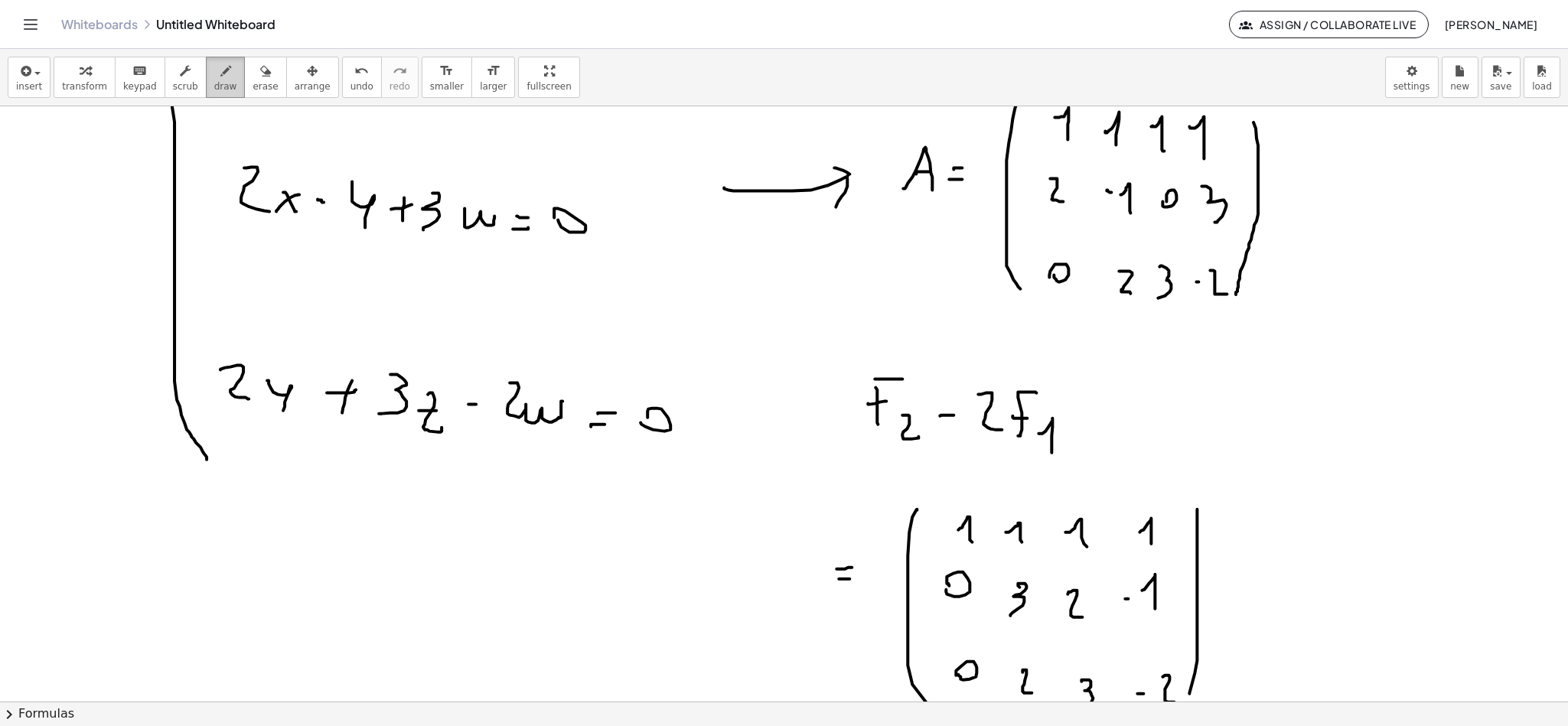
click at [225, 78] on button "draw" at bounding box center [225, 77] width 40 height 42
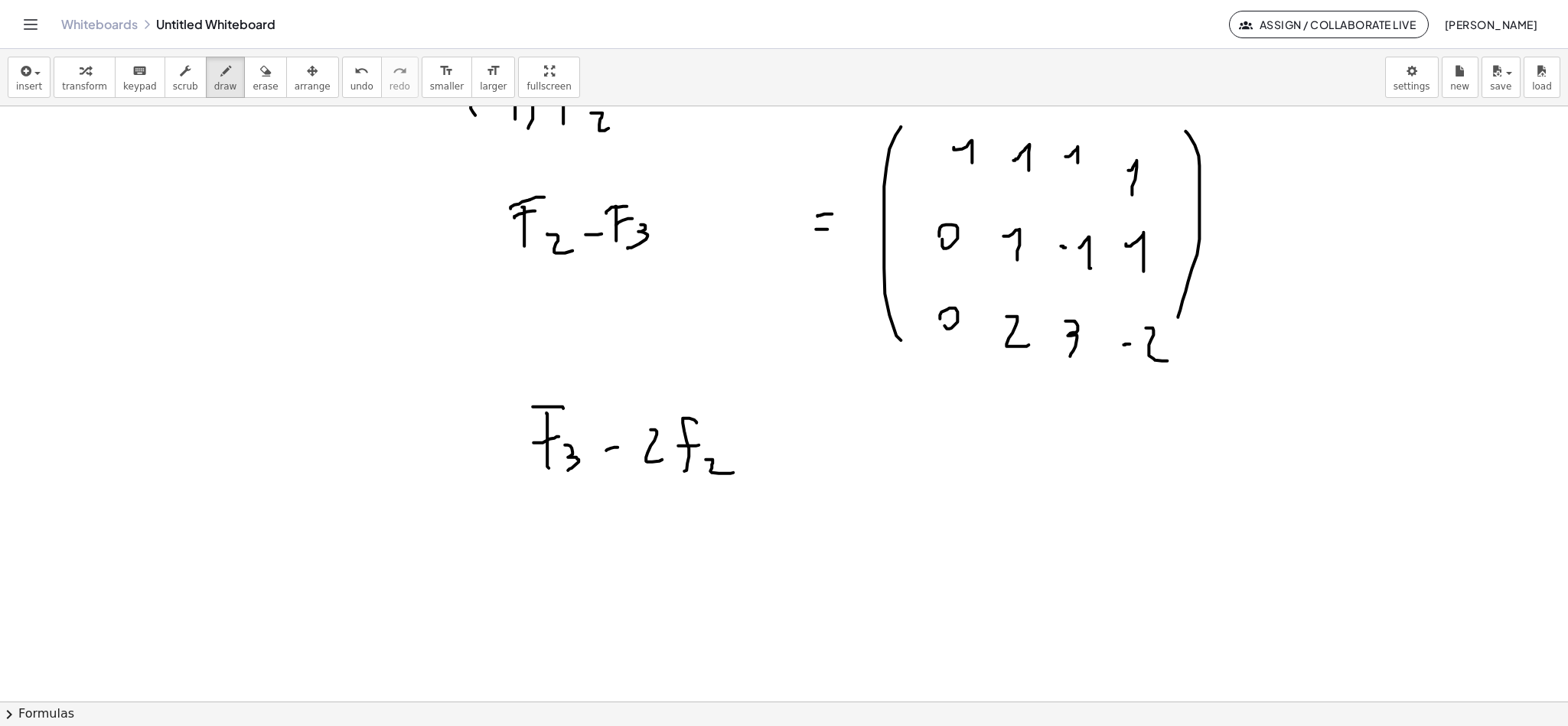
scroll to position [3681, 0]
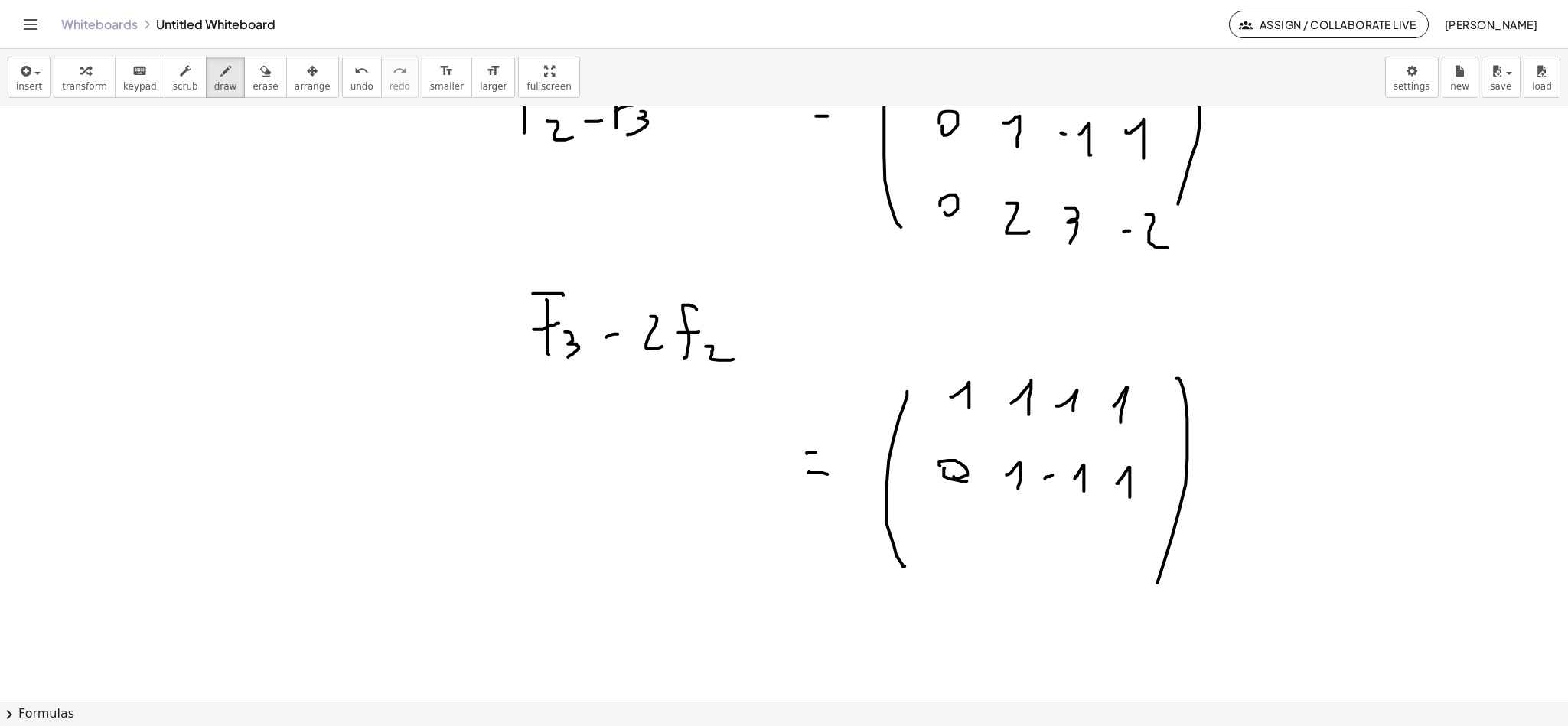
scroll to position [3796, 0]
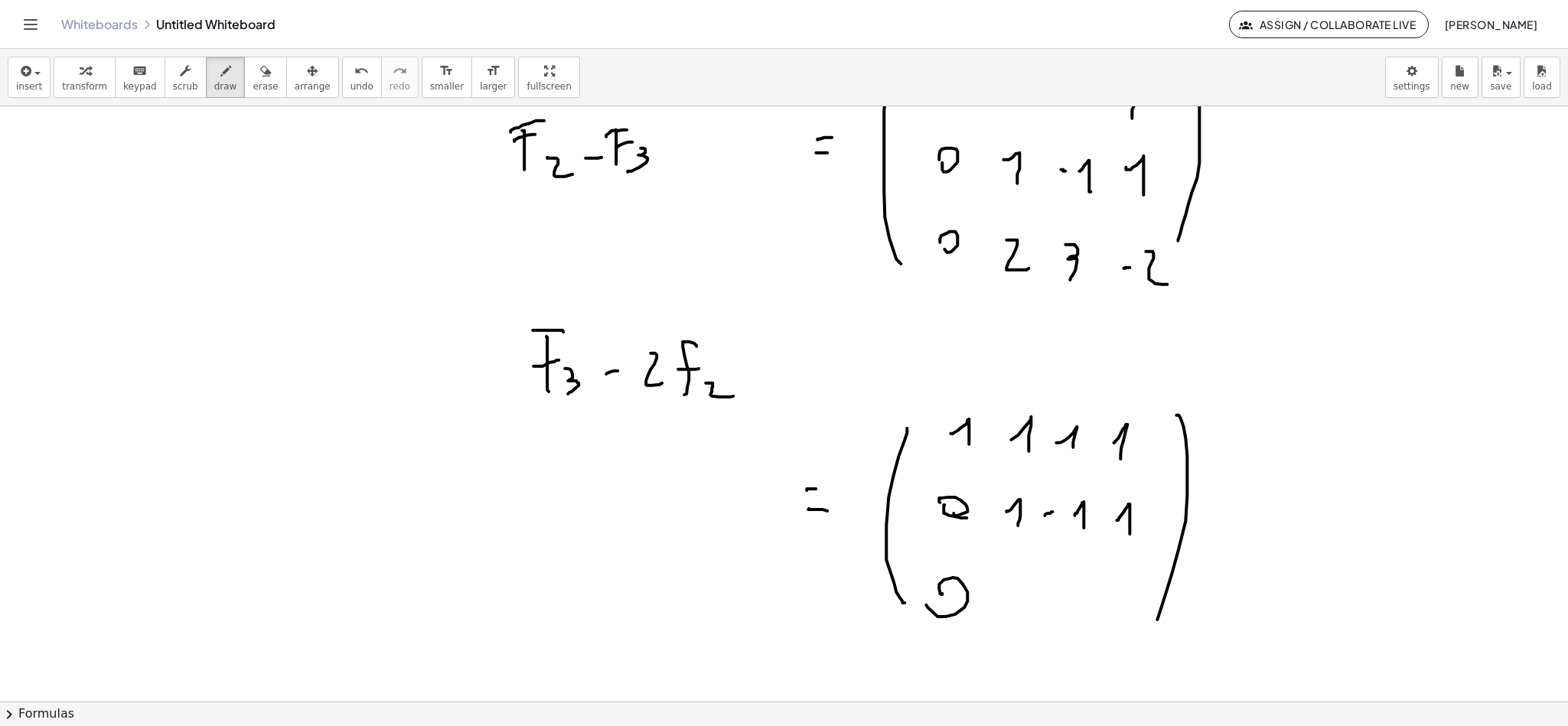
scroll to position [3681, 0]
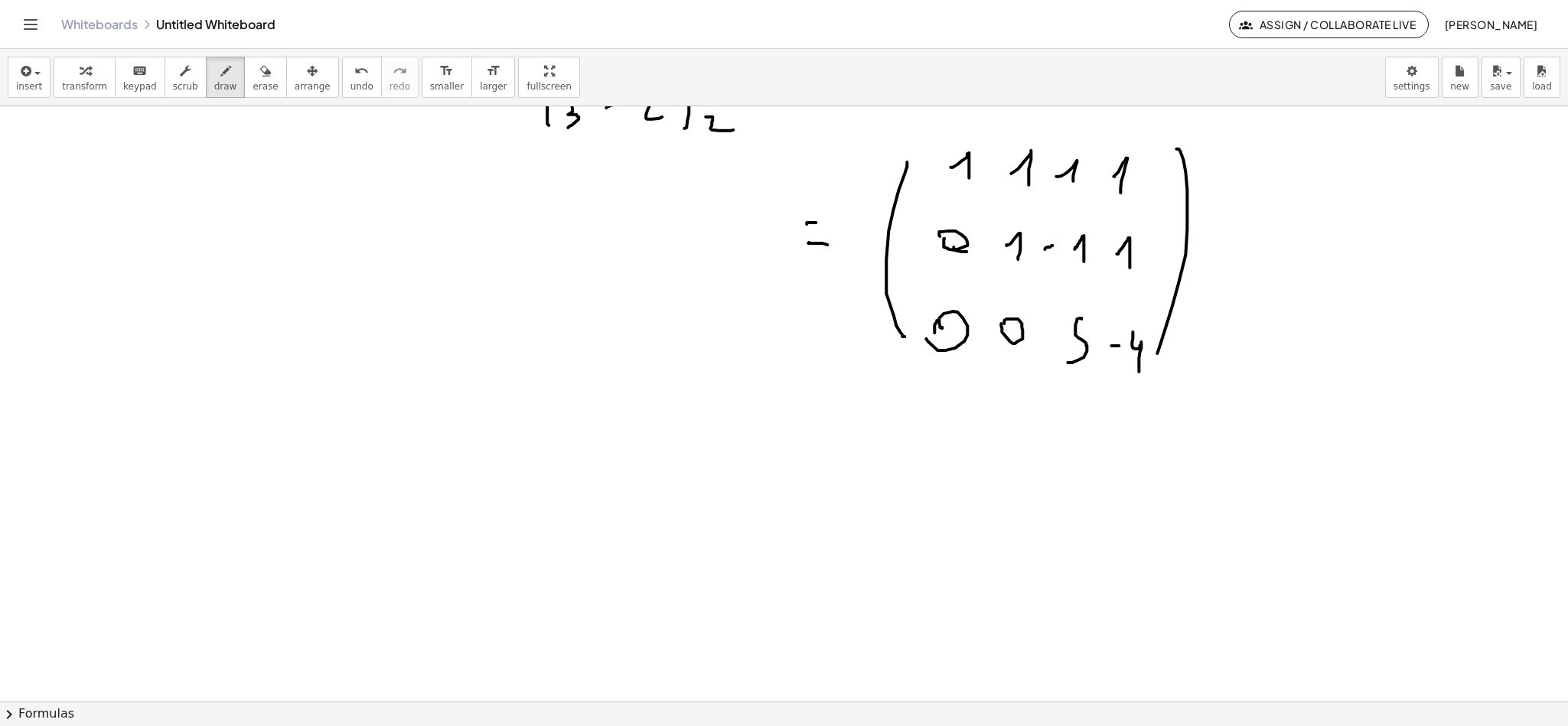
scroll to position [4025, 0]
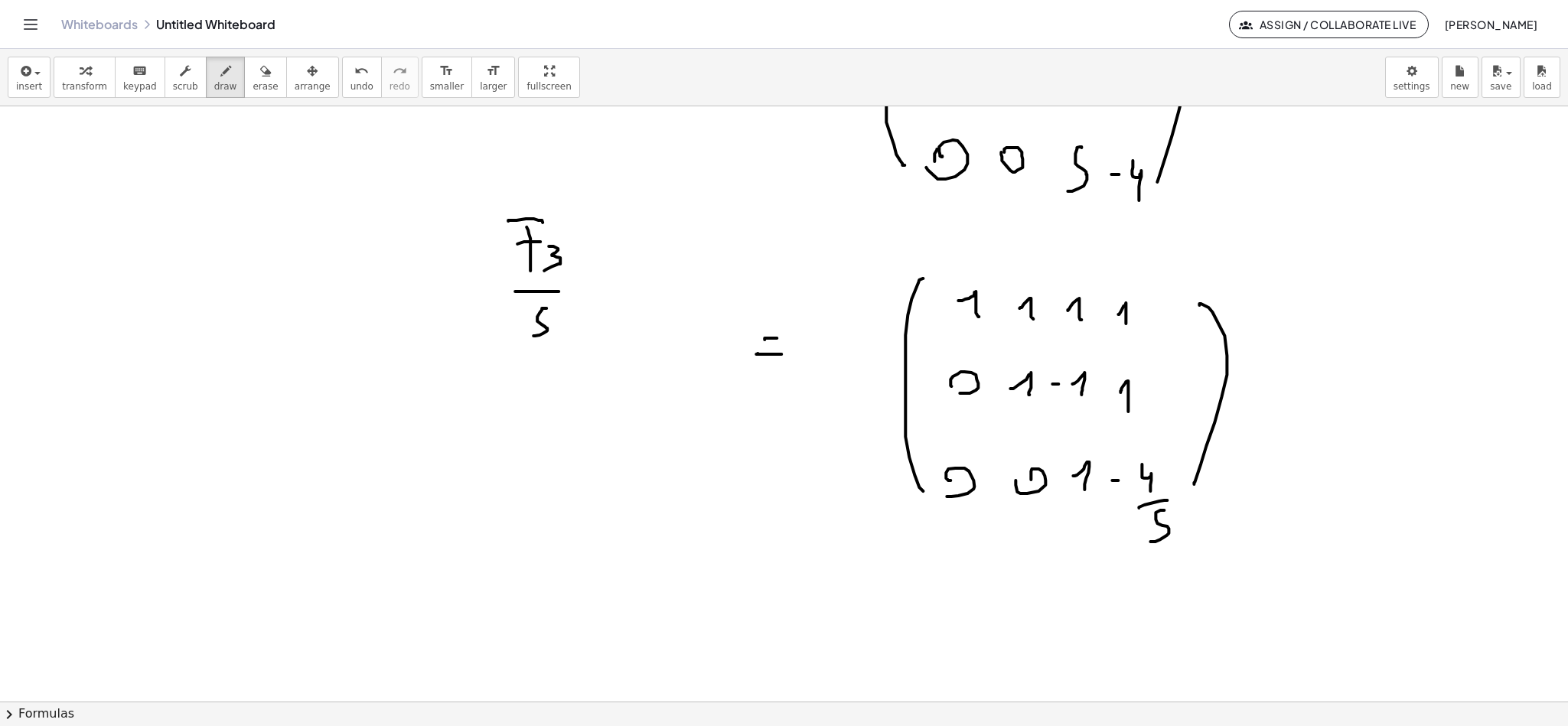
scroll to position [4161, 0]
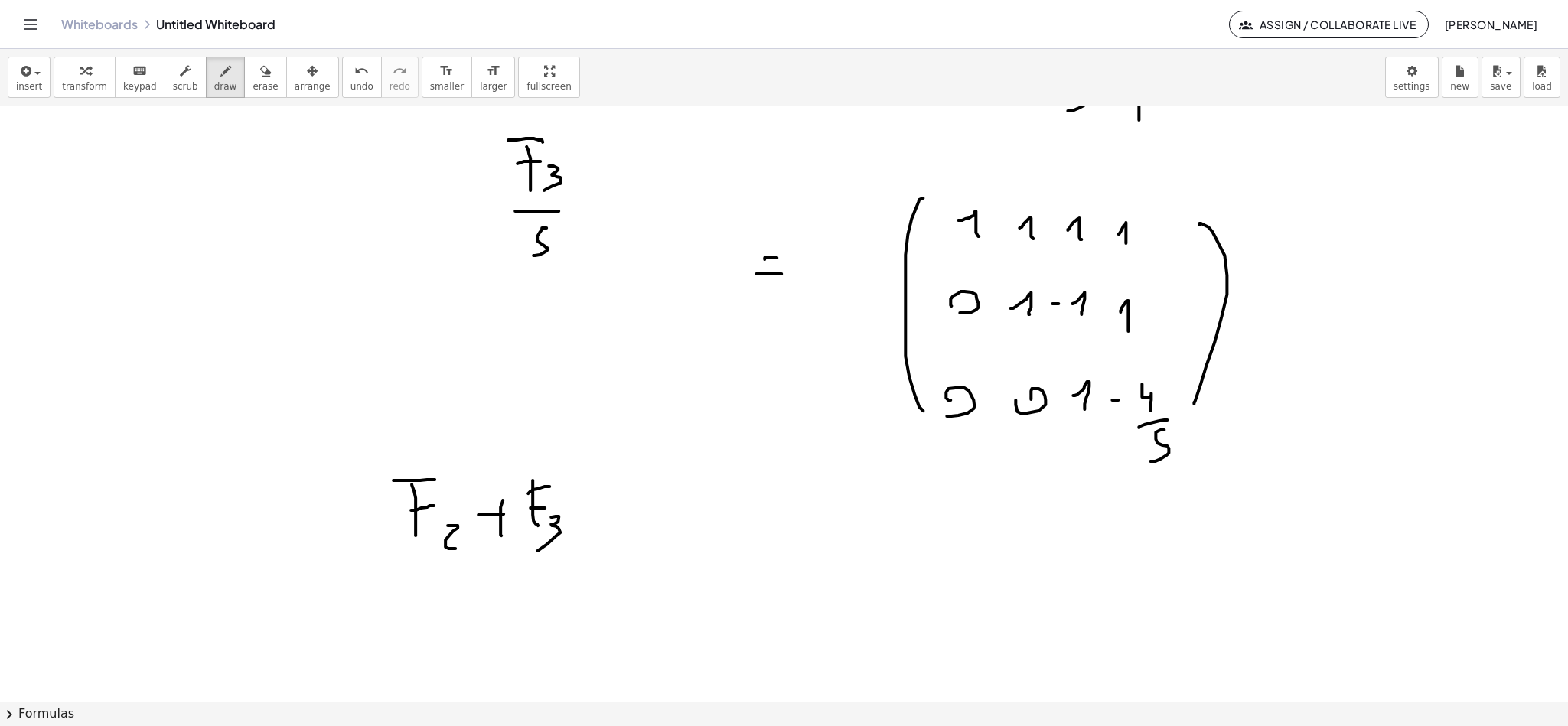
scroll to position [4276, 0]
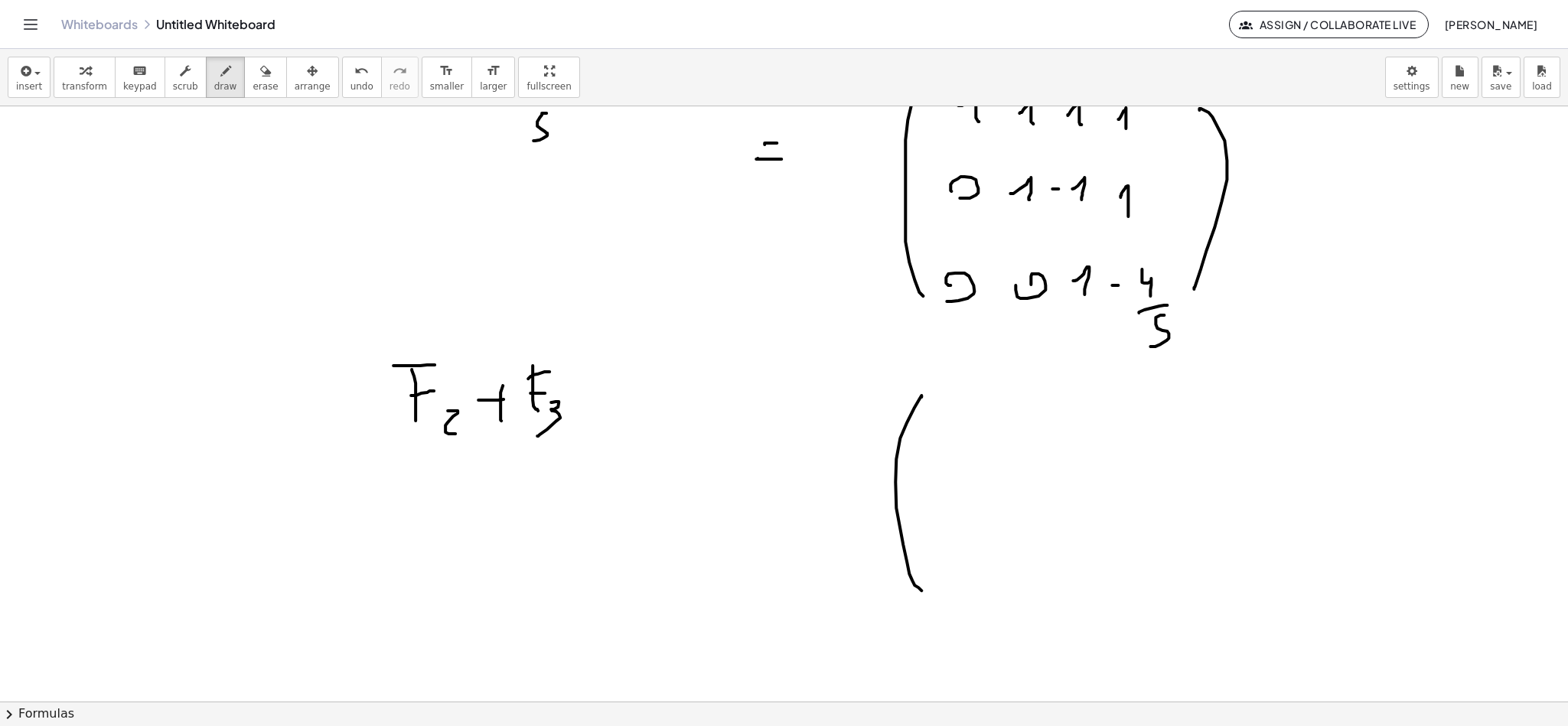
scroll to position [4390, 0]
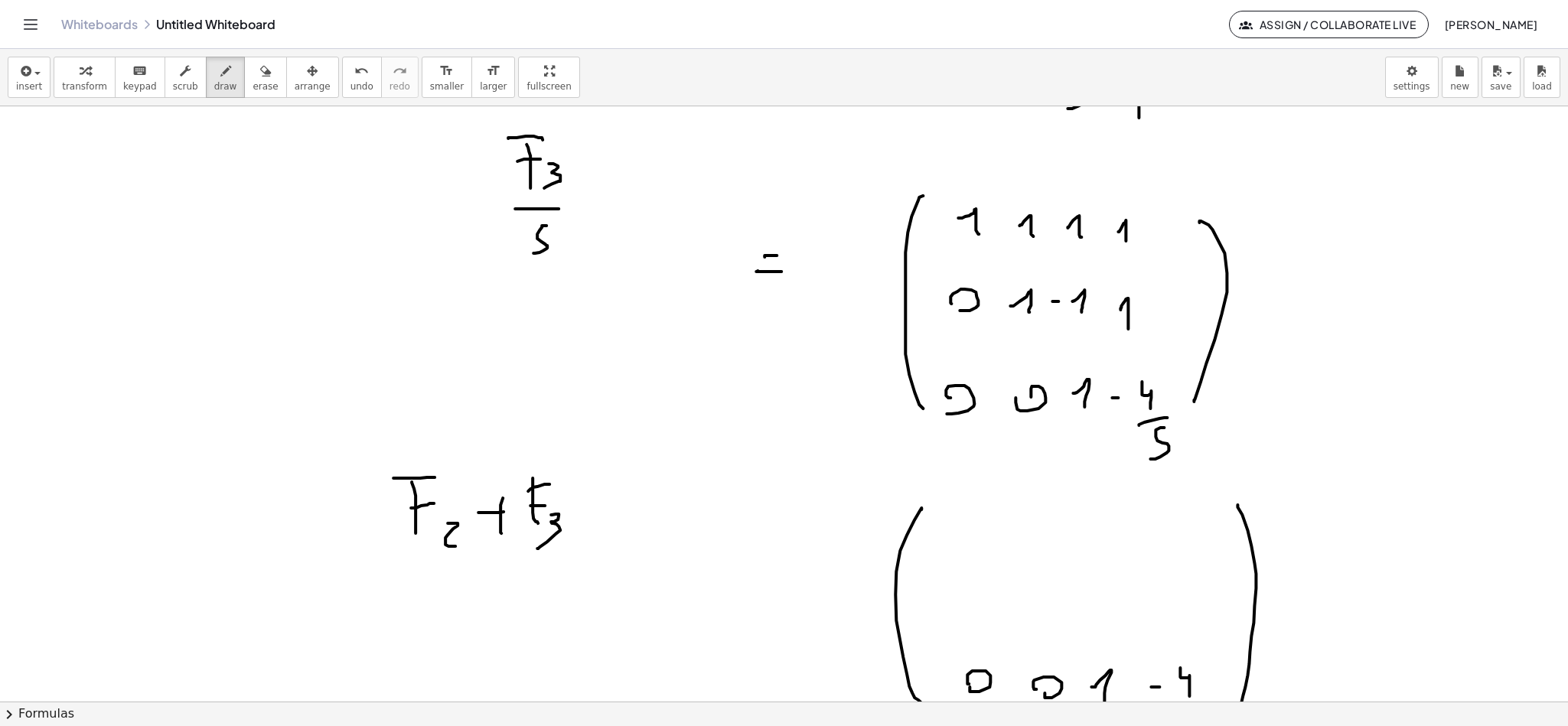
scroll to position [4276, 0]
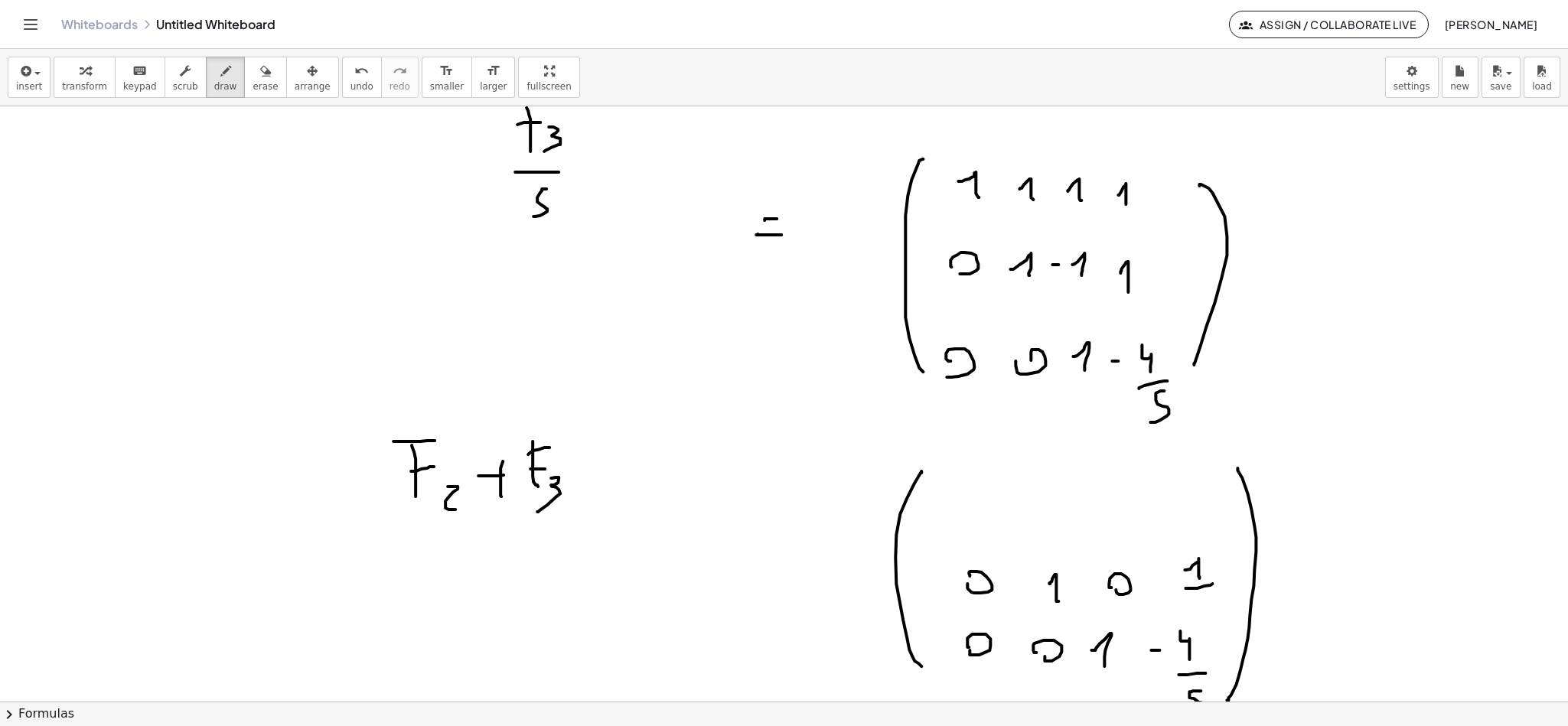
drag, startPoint x: 650, startPoint y: 386, endPoint x: 653, endPoint y: 421, distance: 35.1
drag, startPoint x: 641, startPoint y: 388, endPoint x: 675, endPoint y: 379, distance: 35.2
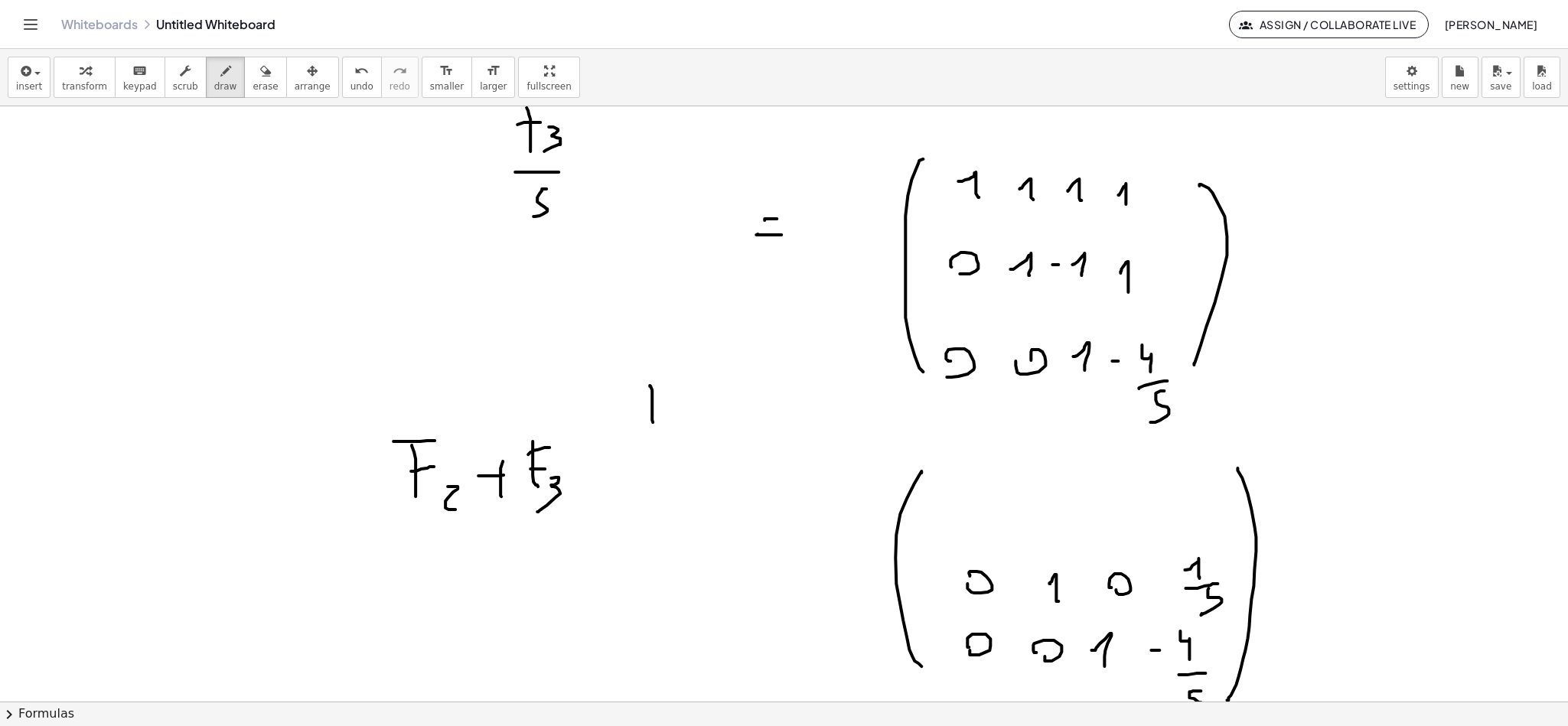
drag, startPoint x: 634, startPoint y: 404, endPoint x: 661, endPoint y: 400, distance: 27.3
drag, startPoint x: 671, startPoint y: 410, endPoint x: 687, endPoint y: 424, distance: 21.3
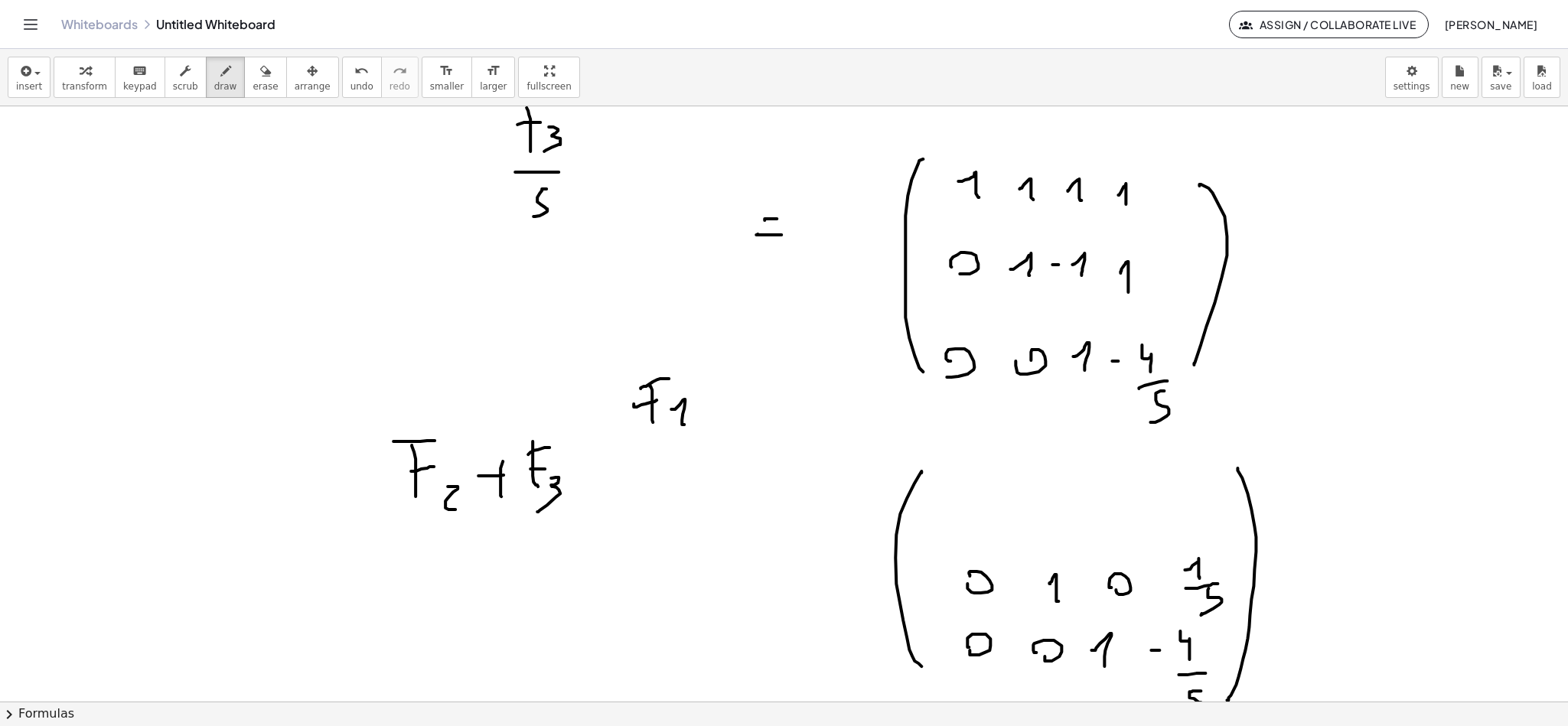
drag, startPoint x: 719, startPoint y: 407, endPoint x: 732, endPoint y: 404, distance: 13.3
drag, startPoint x: 777, startPoint y: 379, endPoint x: 768, endPoint y: 395, distance: 18.4
drag, startPoint x: 770, startPoint y: 380, endPoint x: 788, endPoint y: 381, distance: 18.0
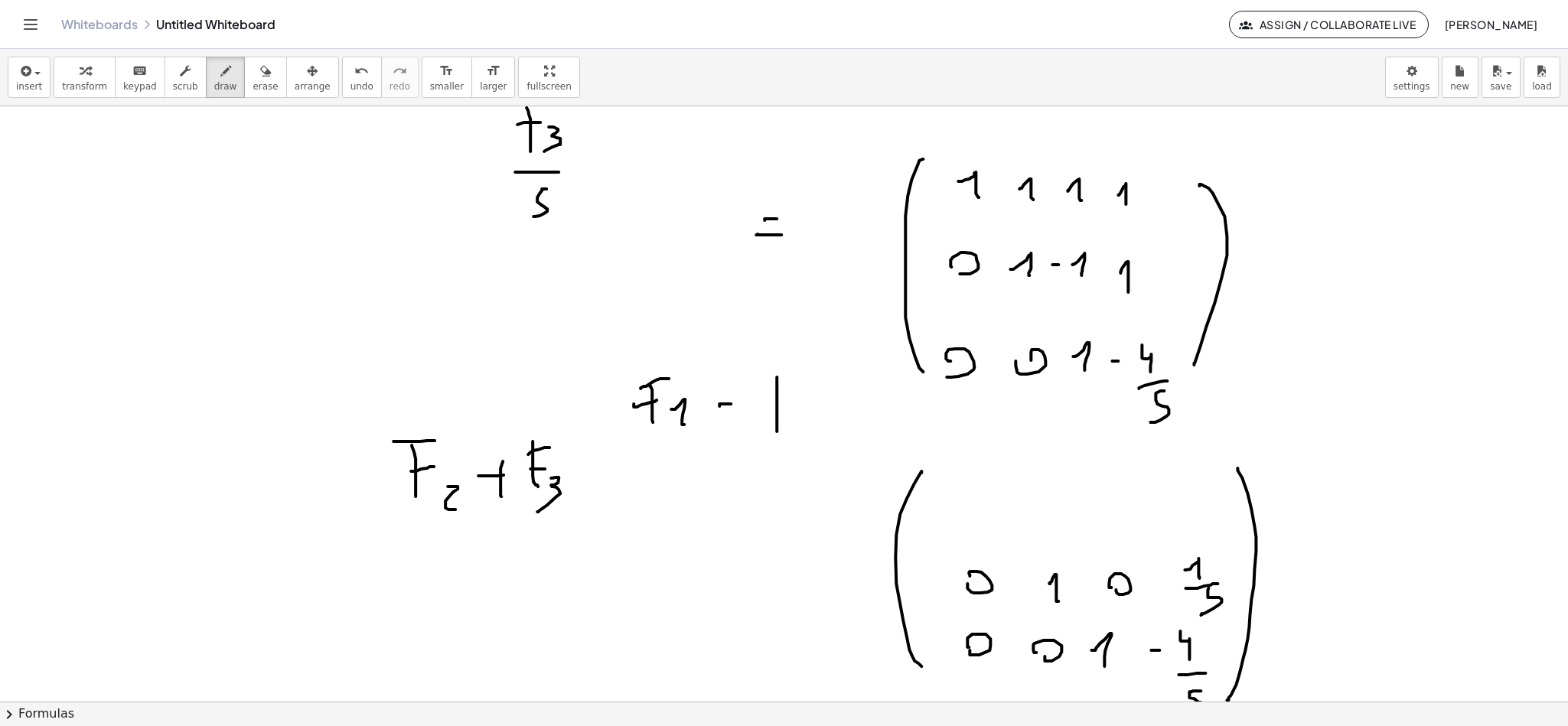
drag, startPoint x: 781, startPoint y: 400, endPoint x: 791, endPoint y: 400, distance: 10.0
drag, startPoint x: 795, startPoint y: 407, endPoint x: 823, endPoint y: 424, distance: 32.8
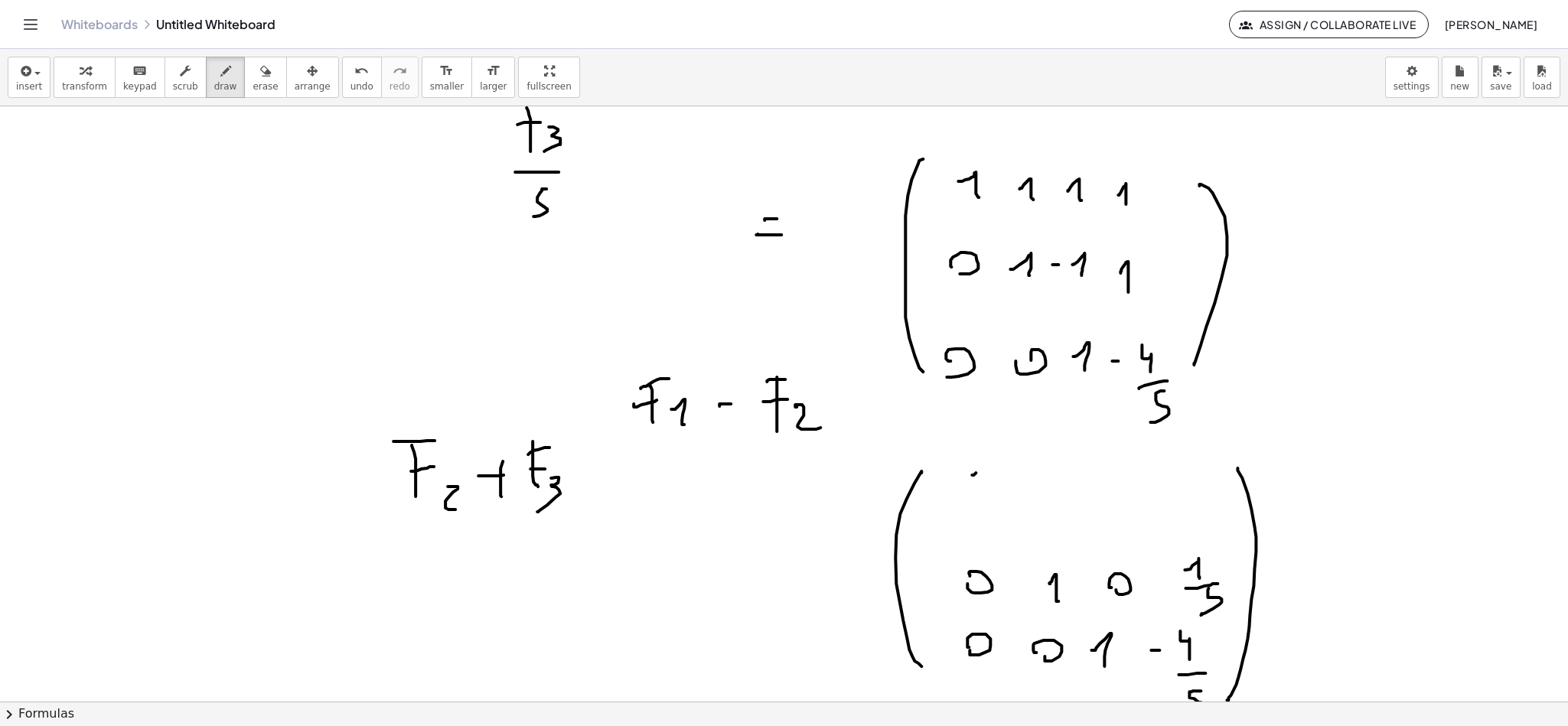
drag, startPoint x: 973, startPoint y: 475, endPoint x: 1022, endPoint y: 483, distance: 49.6
drag, startPoint x: 1105, startPoint y: 471, endPoint x: 1136, endPoint y: 498, distance: 41.1
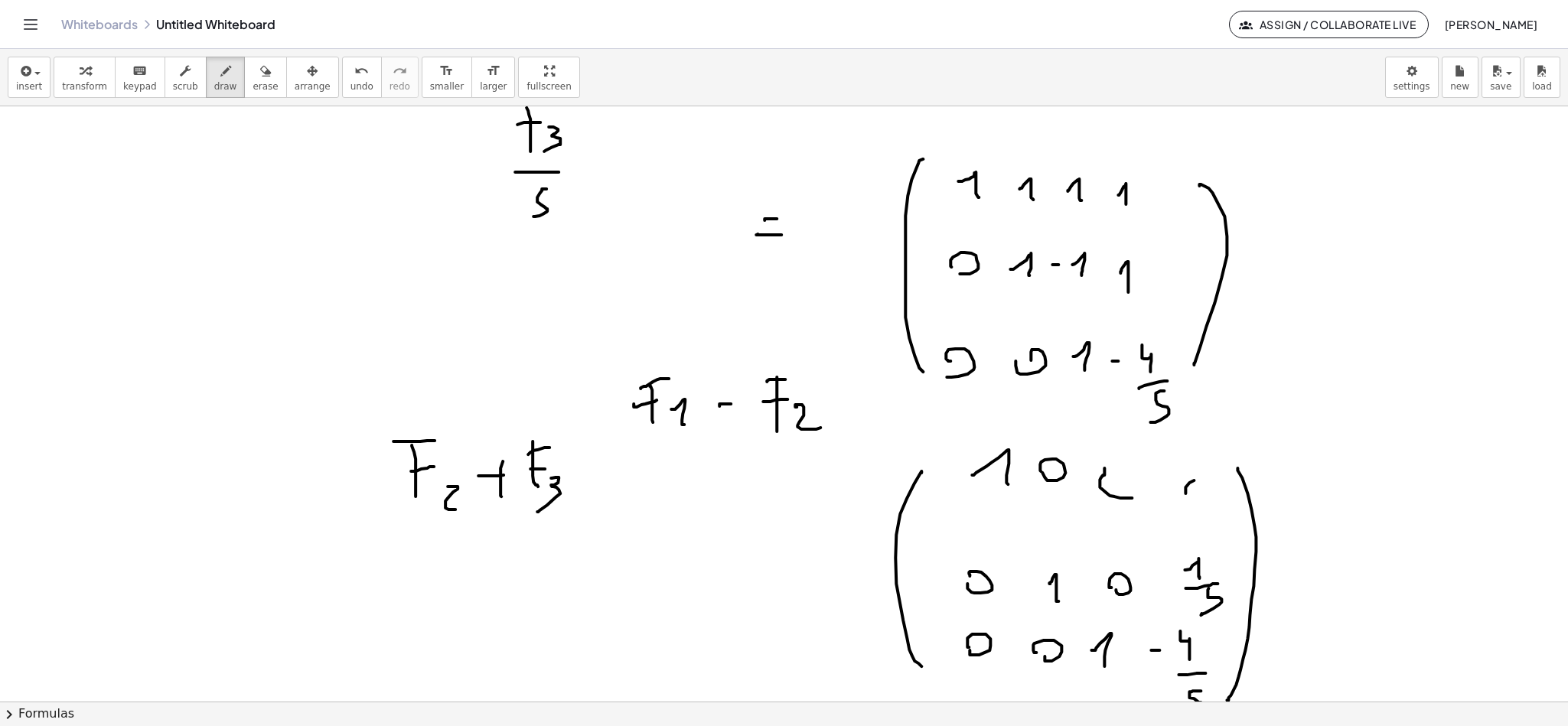
drag, startPoint x: 1190, startPoint y: 483, endPoint x: 1185, endPoint y: 493, distance: 11.2
drag, startPoint x: 1106, startPoint y: 469, endPoint x: 1093, endPoint y: 480, distance: 17.0
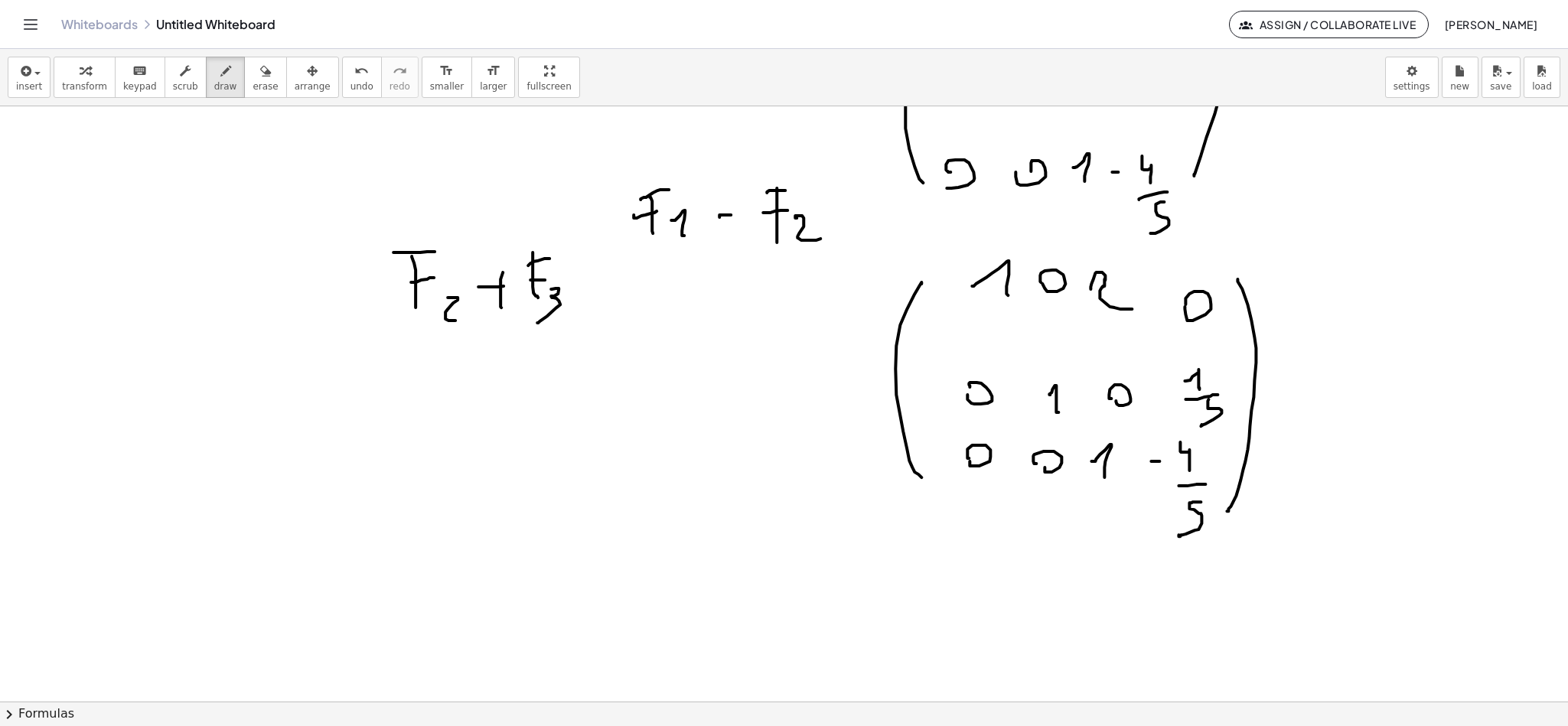
scroll to position [4505, 0]
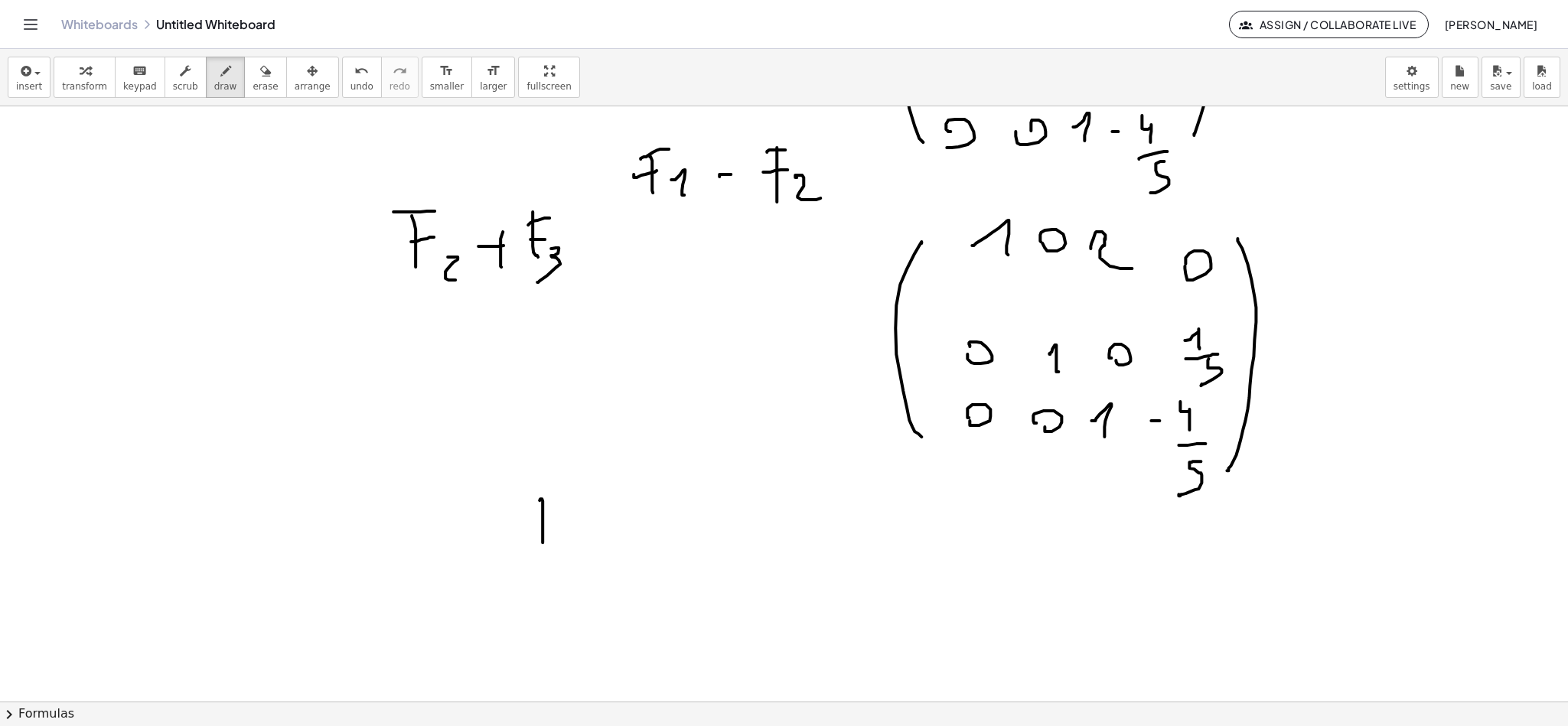
drag, startPoint x: 543, startPoint y: 543, endPoint x: 529, endPoint y: 519, distance: 27.8
drag, startPoint x: 526, startPoint y: 501, endPoint x: 545, endPoint y: 520, distance: 26.9
drag, startPoint x: 537, startPoint y: 530, endPoint x: 556, endPoint y: 526, distance: 19.4
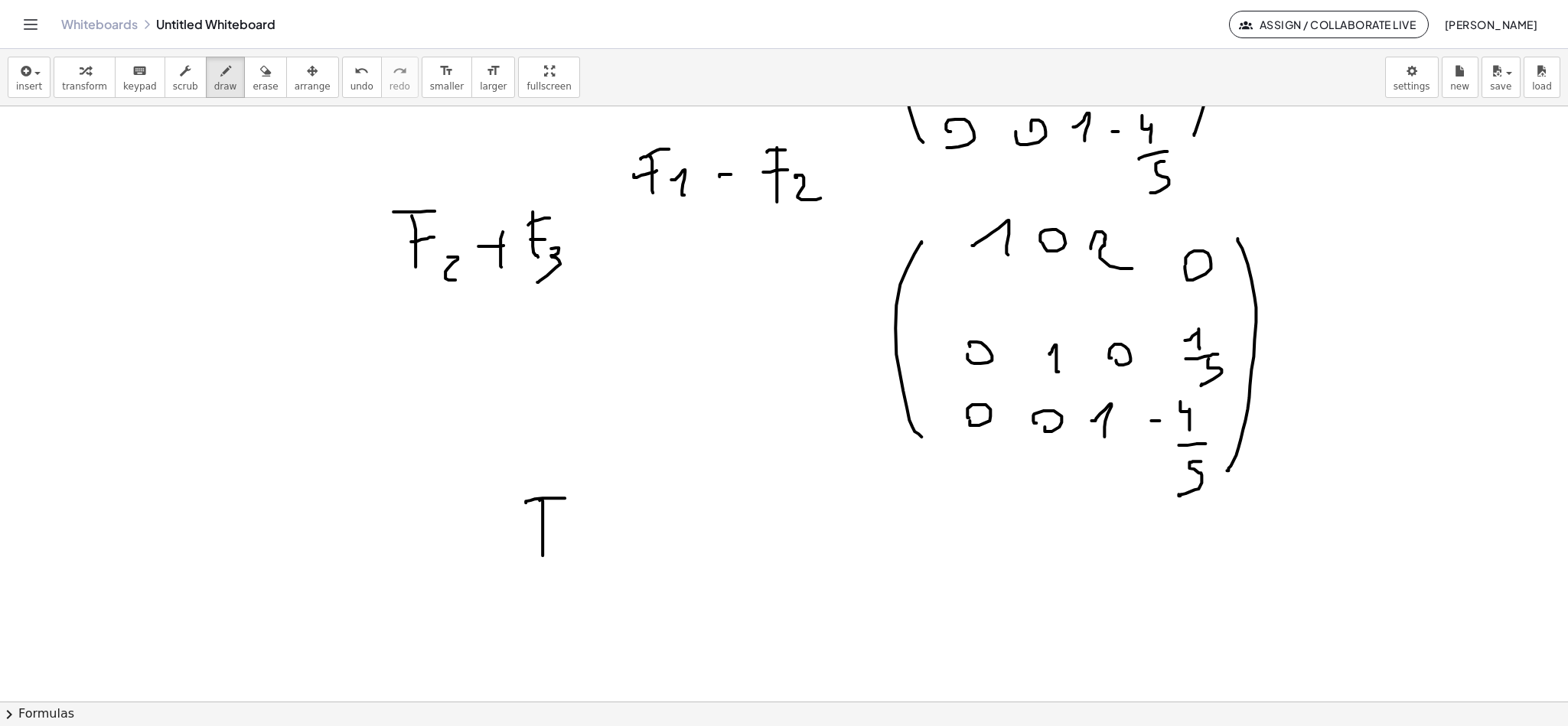
drag, startPoint x: 581, startPoint y: 542, endPoint x: 593, endPoint y: 563, distance: 24.2
drag, startPoint x: 618, startPoint y: 538, endPoint x: 641, endPoint y: 540, distance: 23.1
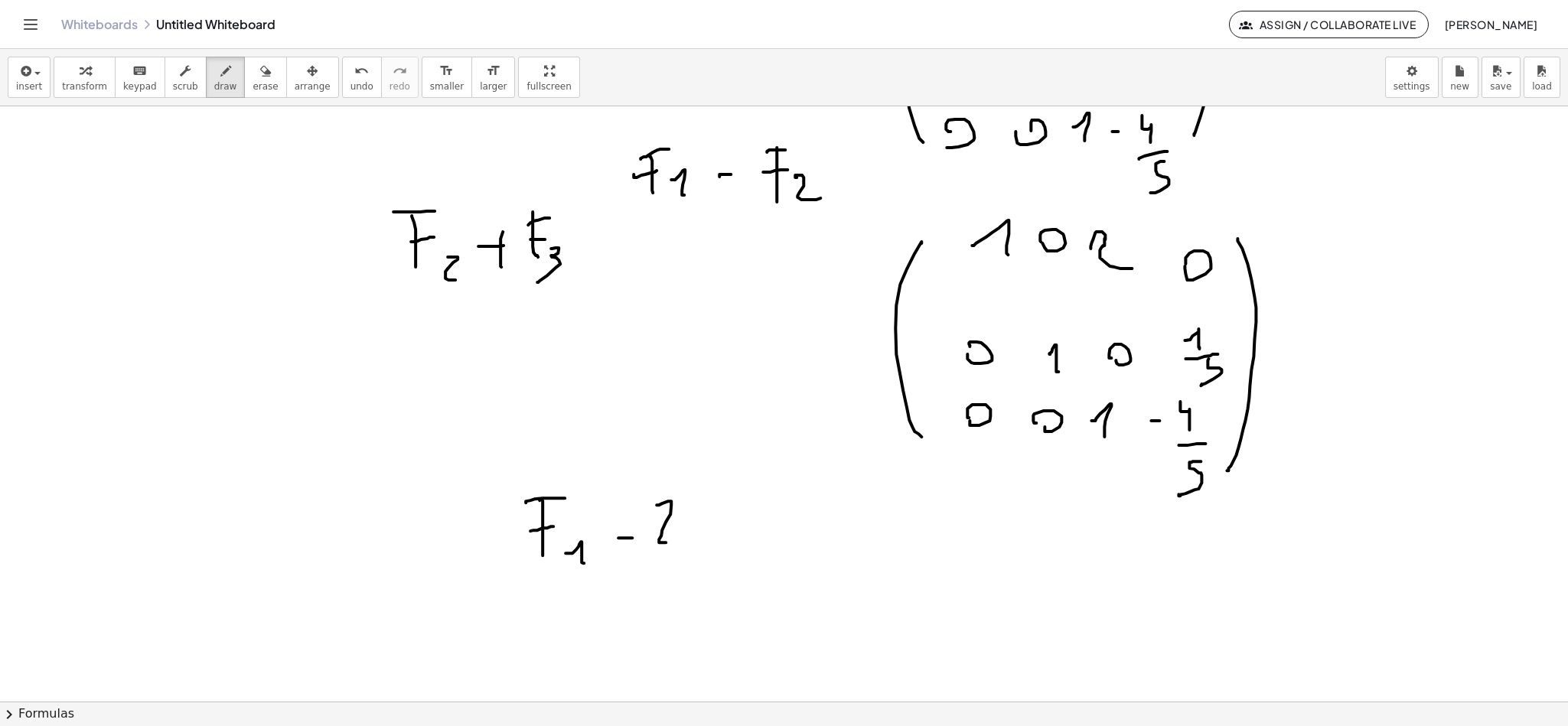
drag, startPoint x: 659, startPoint y: 505, endPoint x: 687, endPoint y: 549, distance: 52.2
drag, startPoint x: 694, startPoint y: 553, endPoint x: 691, endPoint y: 535, distance: 18.2
drag, startPoint x: 703, startPoint y: 534, endPoint x: 712, endPoint y: 534, distance: 9.0
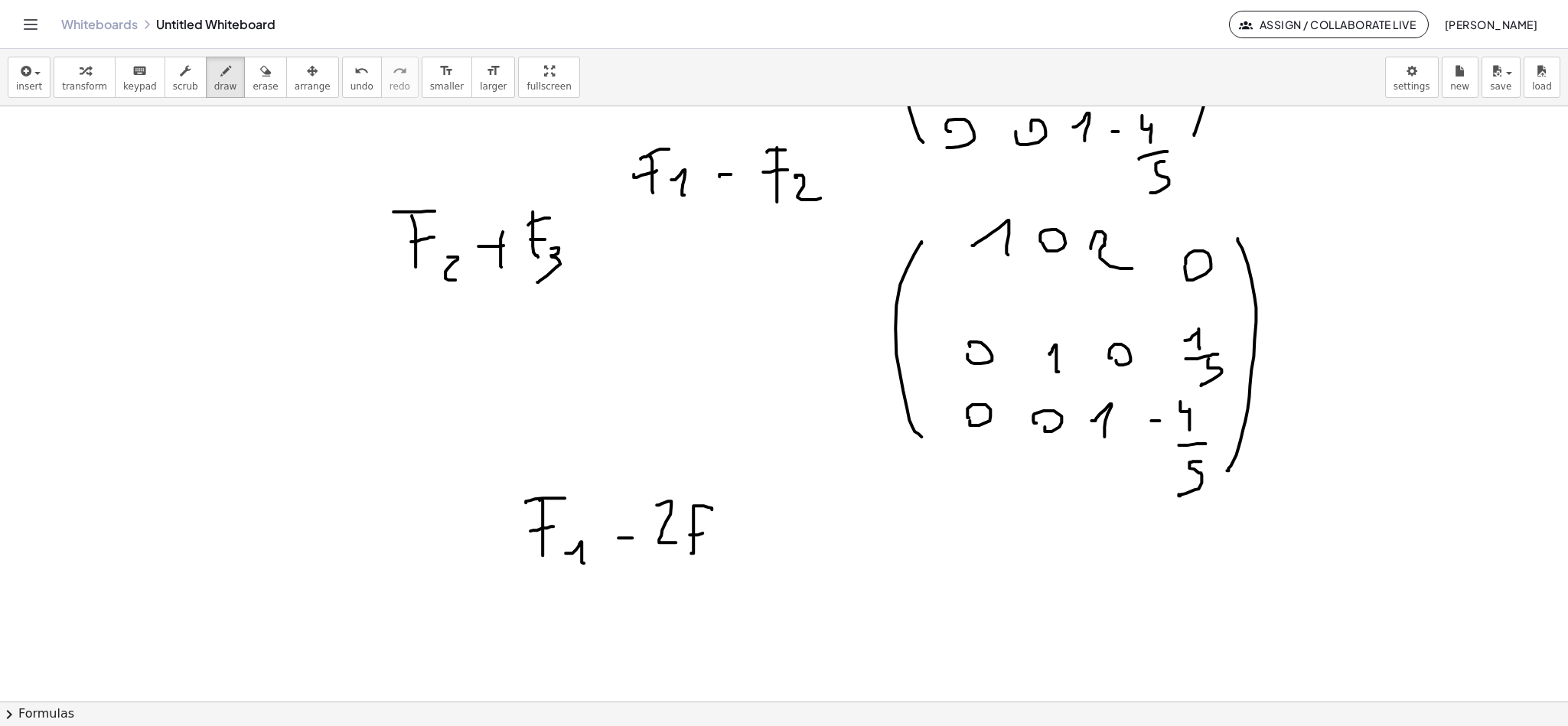
drag, startPoint x: 721, startPoint y: 544, endPoint x: 699, endPoint y: 570, distance: 34.1
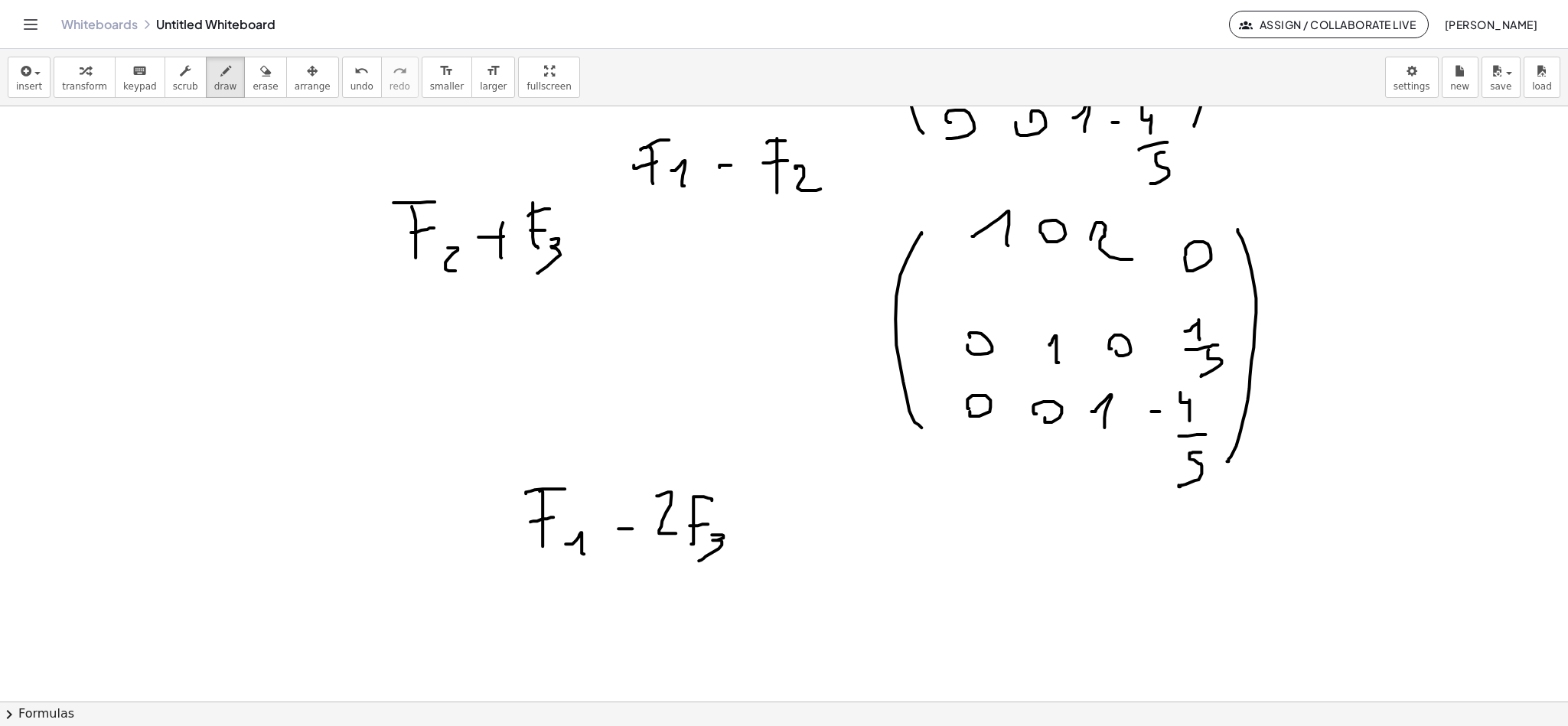
scroll to position [4620, 0]
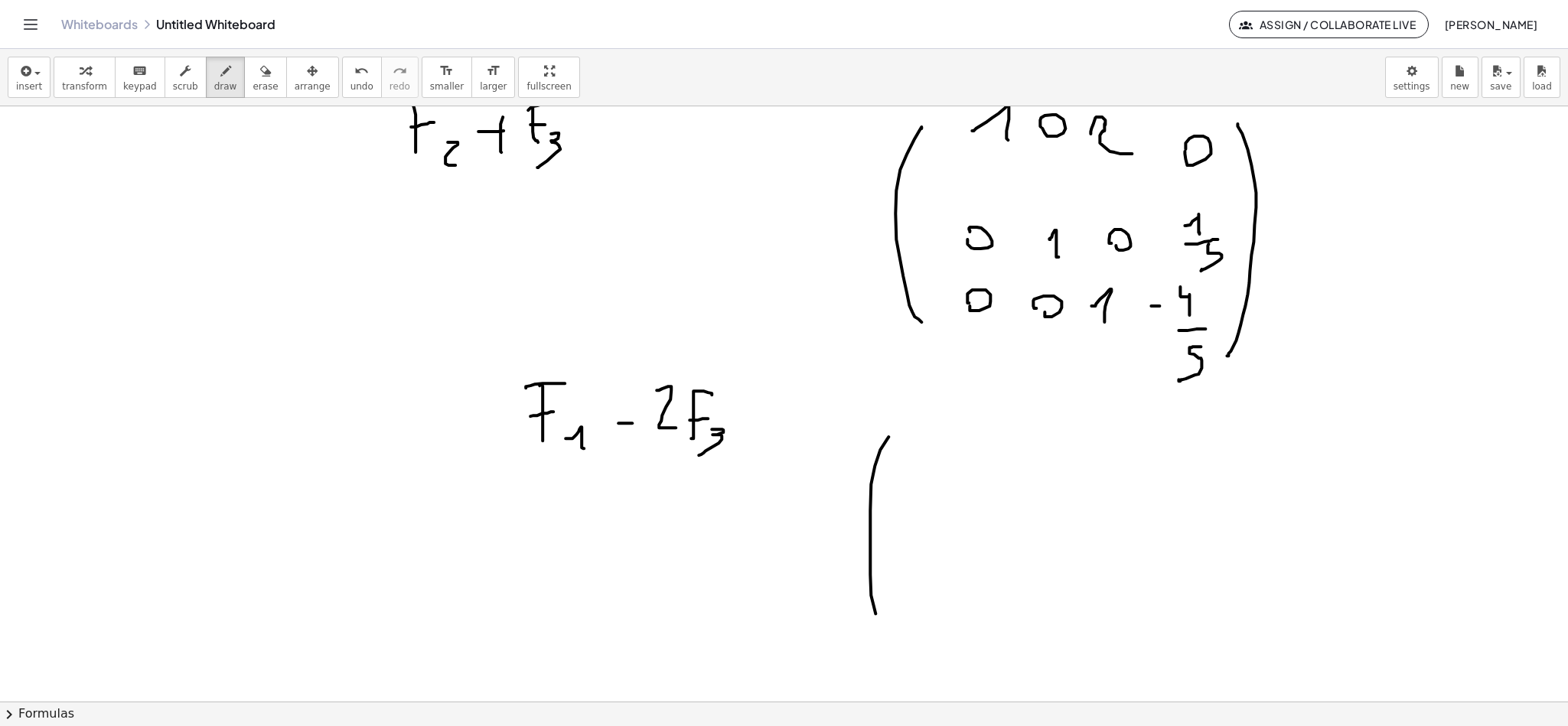
drag, startPoint x: 888, startPoint y: 436, endPoint x: 915, endPoint y: 620, distance: 186.0
drag, startPoint x: 946, startPoint y: 463, endPoint x: 968, endPoint y: 480, distance: 27.8
drag, startPoint x: 1004, startPoint y: 470, endPoint x: 1003, endPoint y: 484, distance: 14.0
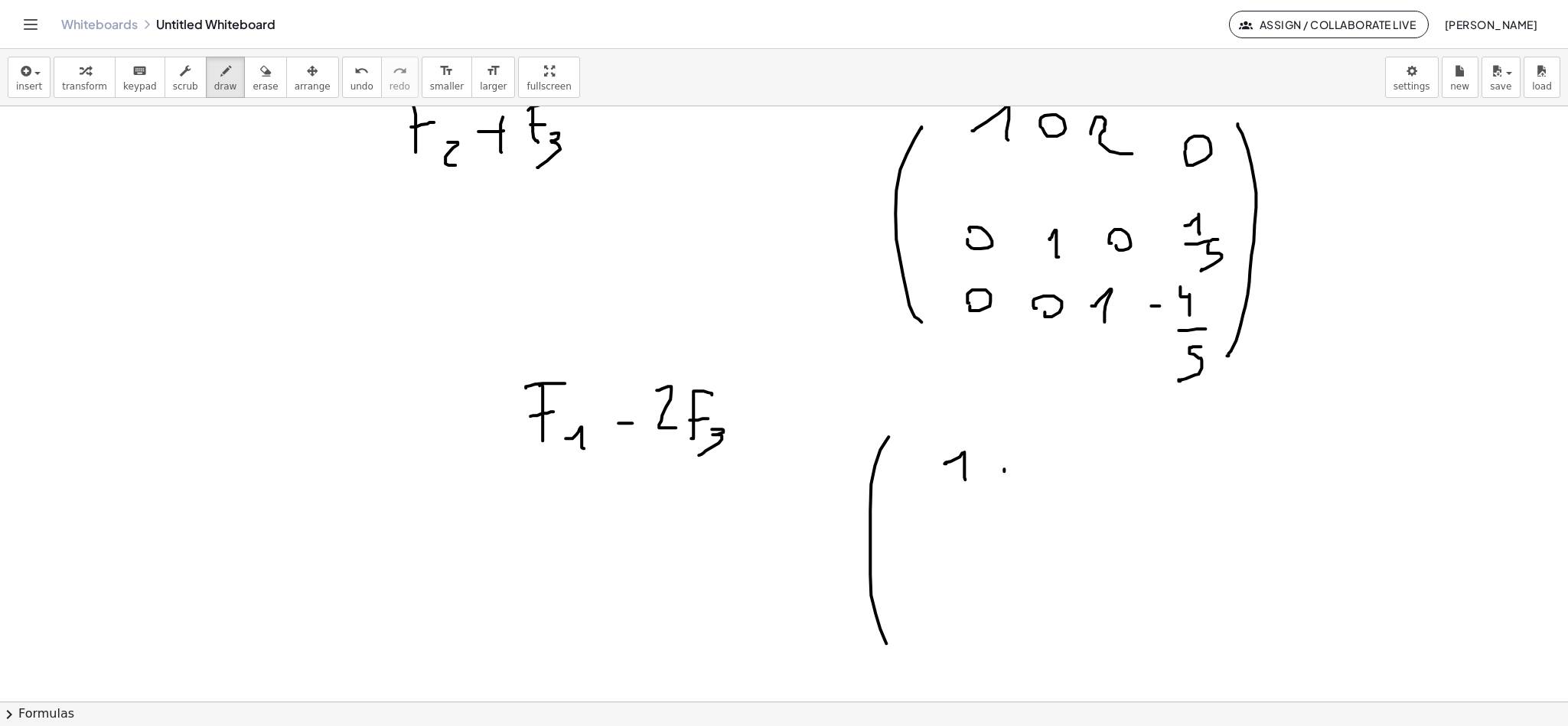
drag, startPoint x: 942, startPoint y: 553, endPoint x: 956, endPoint y: 555, distance: 14.1
drag, startPoint x: 1005, startPoint y: 544, endPoint x: 1029, endPoint y: 569, distance: 34.7
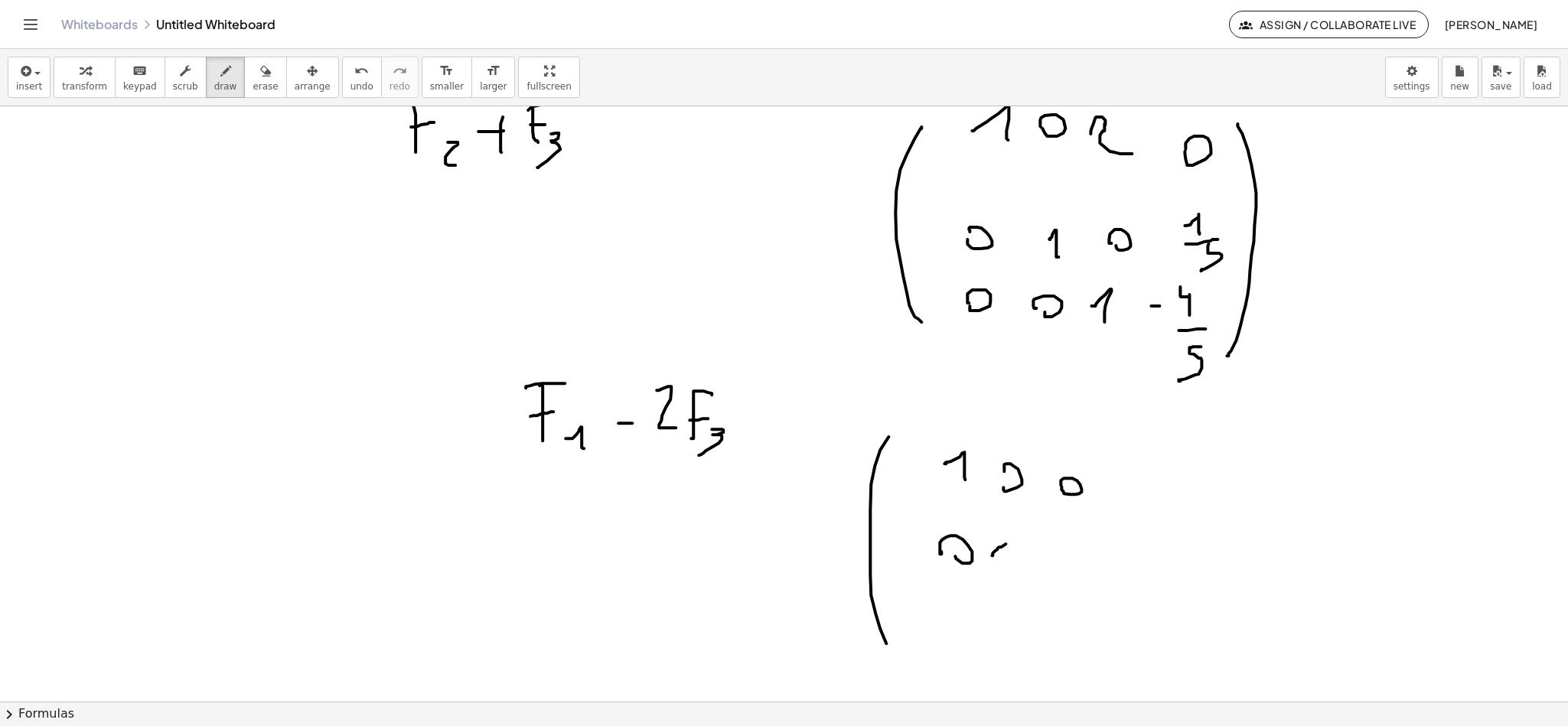
drag, startPoint x: 1069, startPoint y: 550, endPoint x: 1096, endPoint y: 553, distance: 27.2
drag, startPoint x: 1141, startPoint y: 537, endPoint x: 1150, endPoint y: 562, distance: 26.6
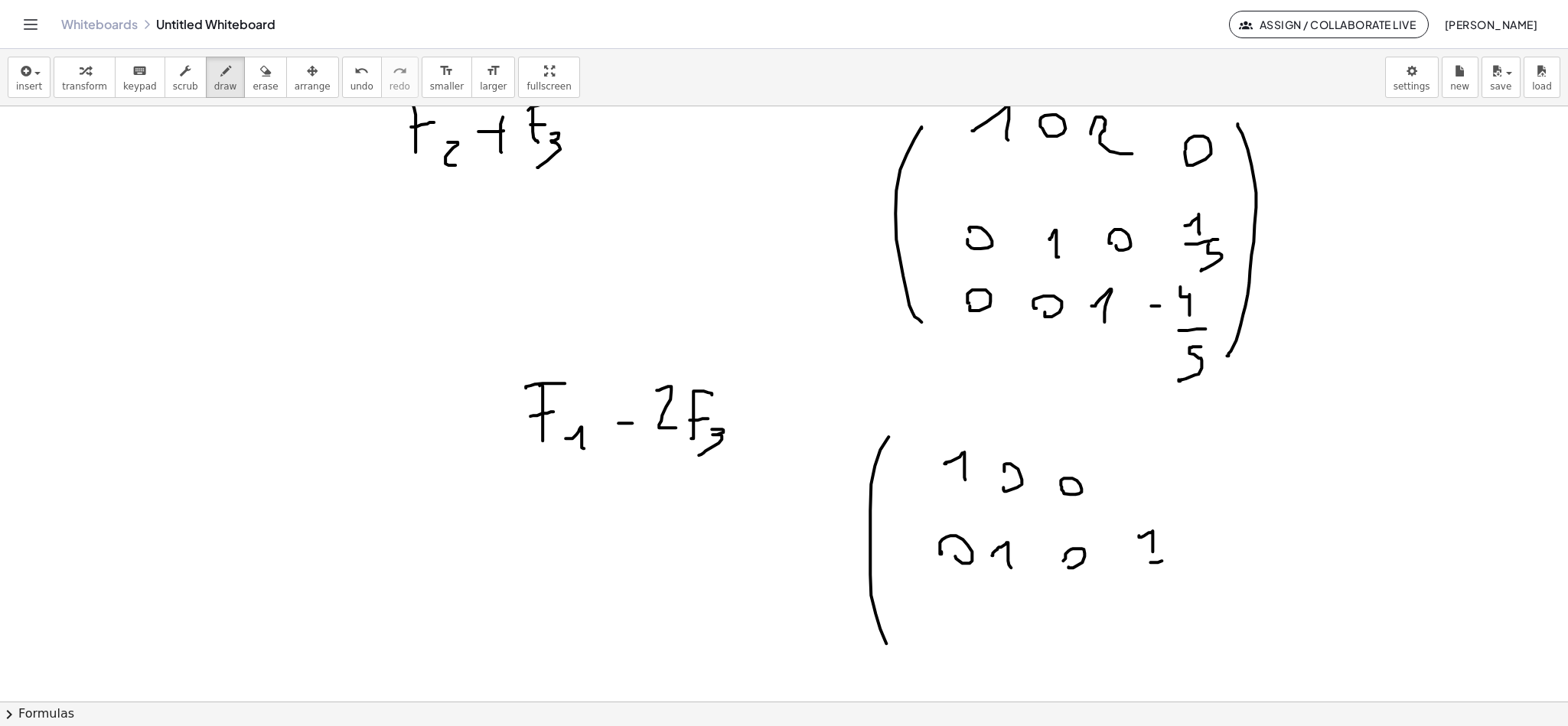
drag, startPoint x: 1150, startPoint y: 562, endPoint x: 1169, endPoint y: 558, distance: 19.4
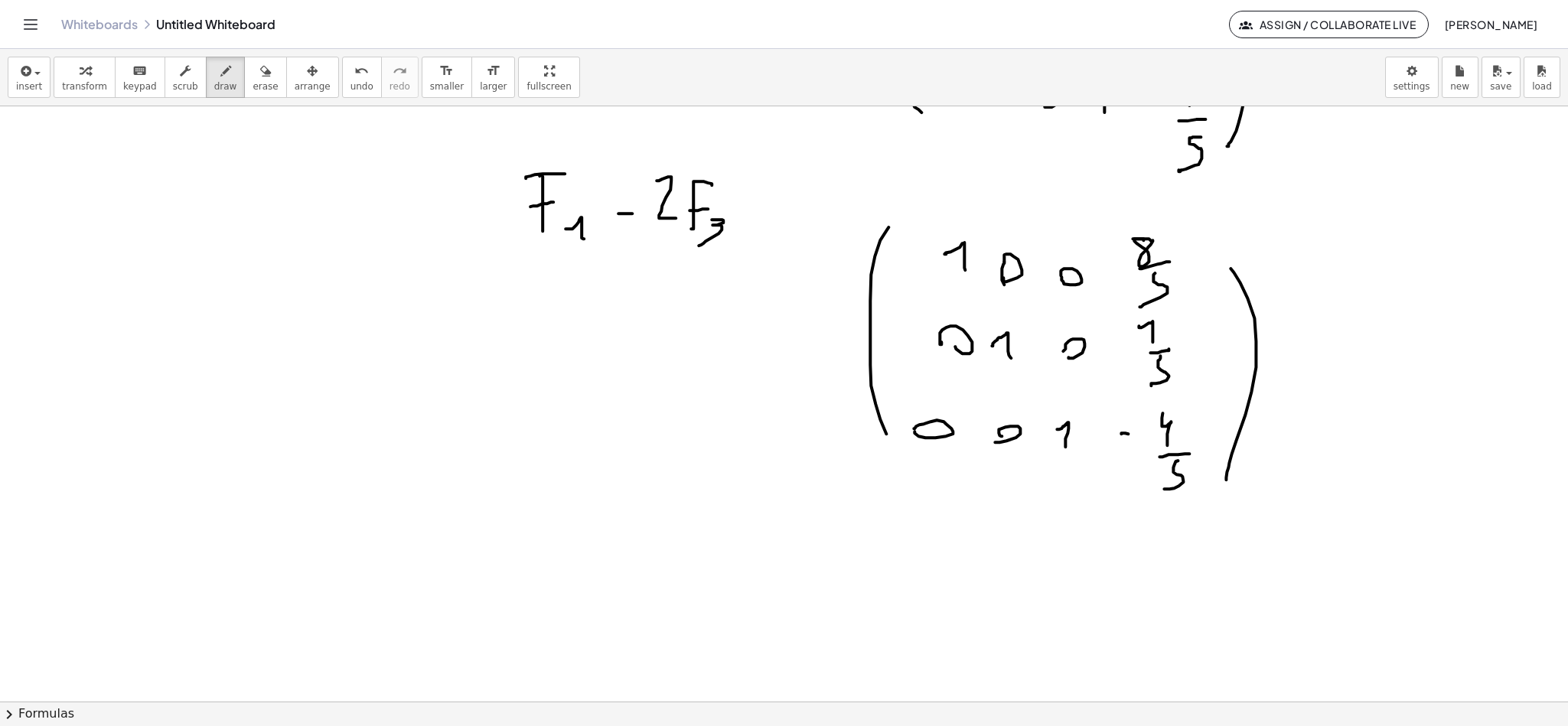
scroll to position [4870, 0]
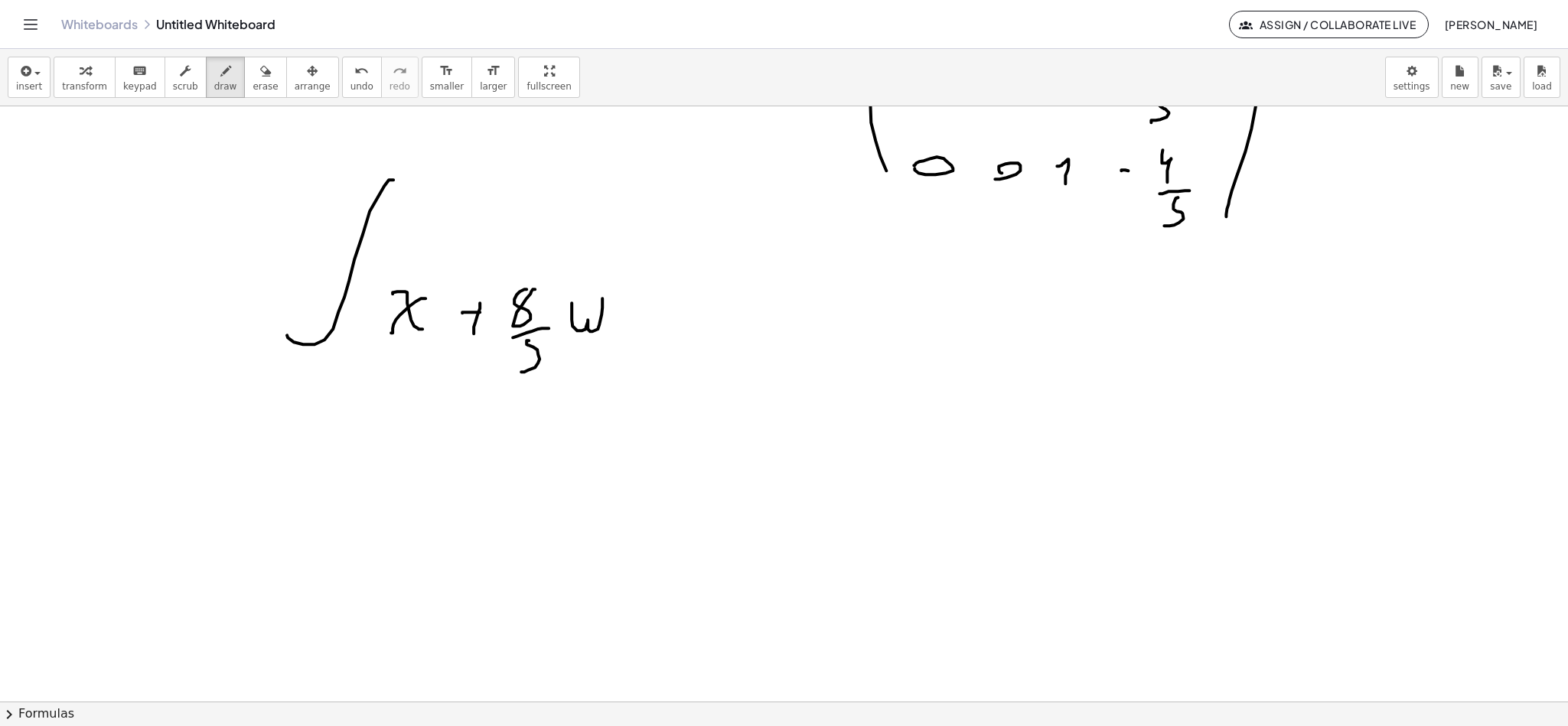
scroll to position [5099, 0]
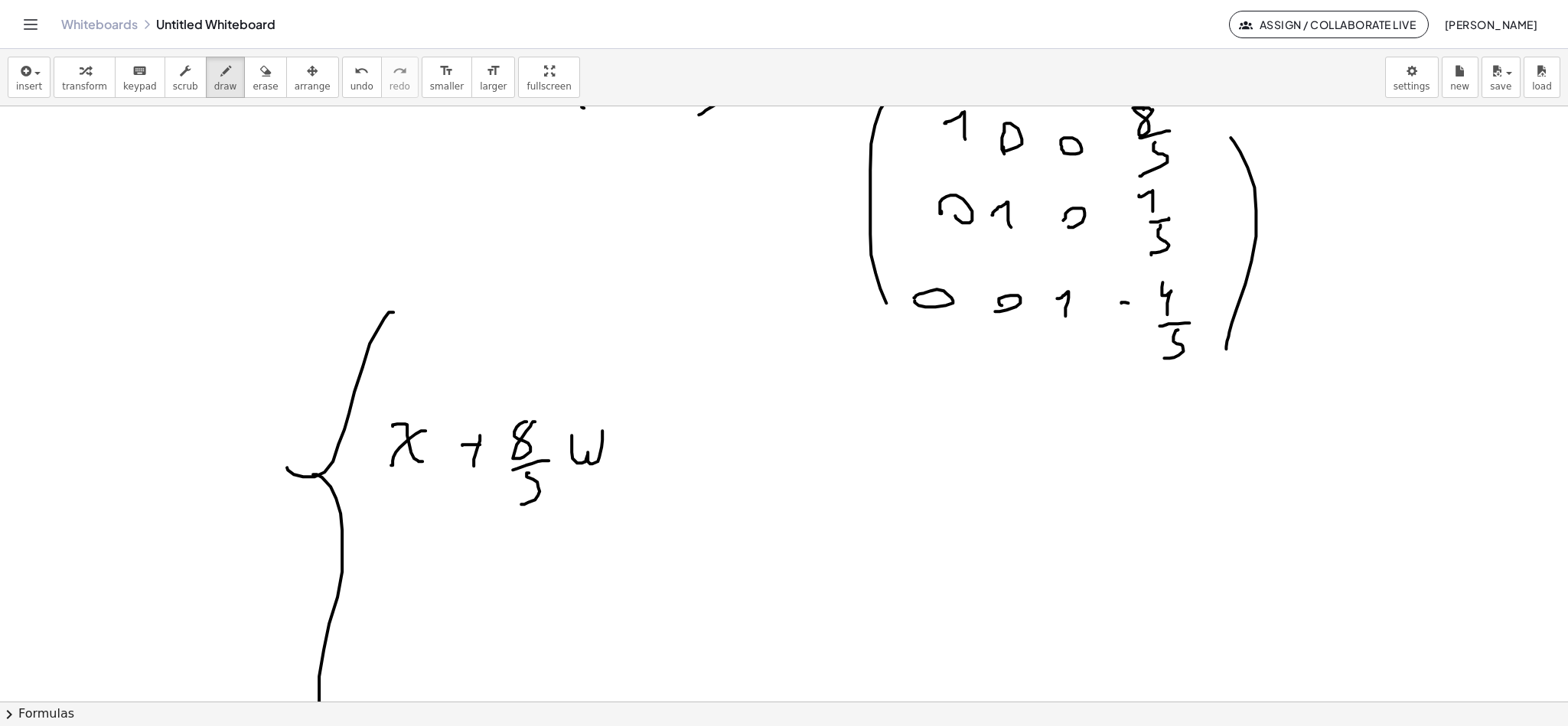
scroll to position [4985, 0]
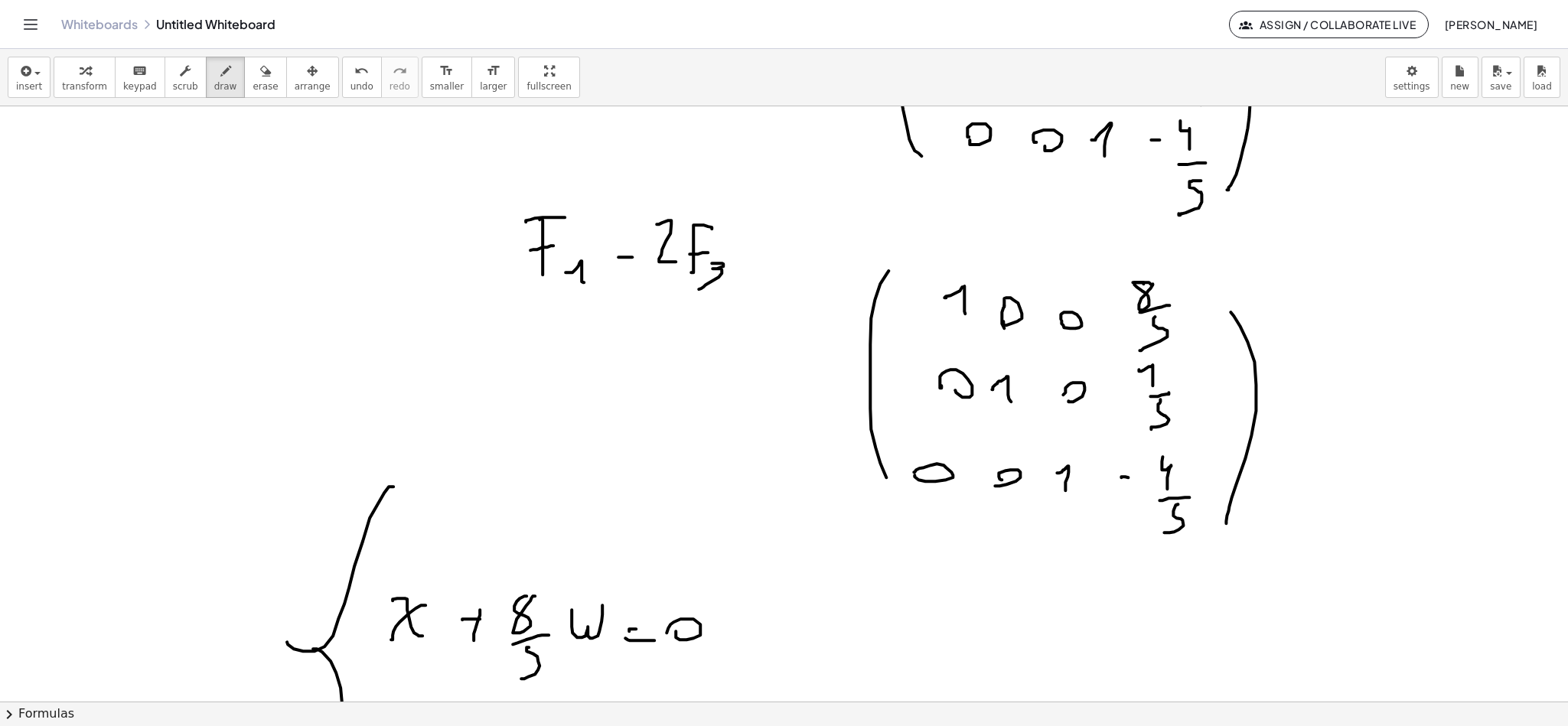
scroll to position [4985, 0]
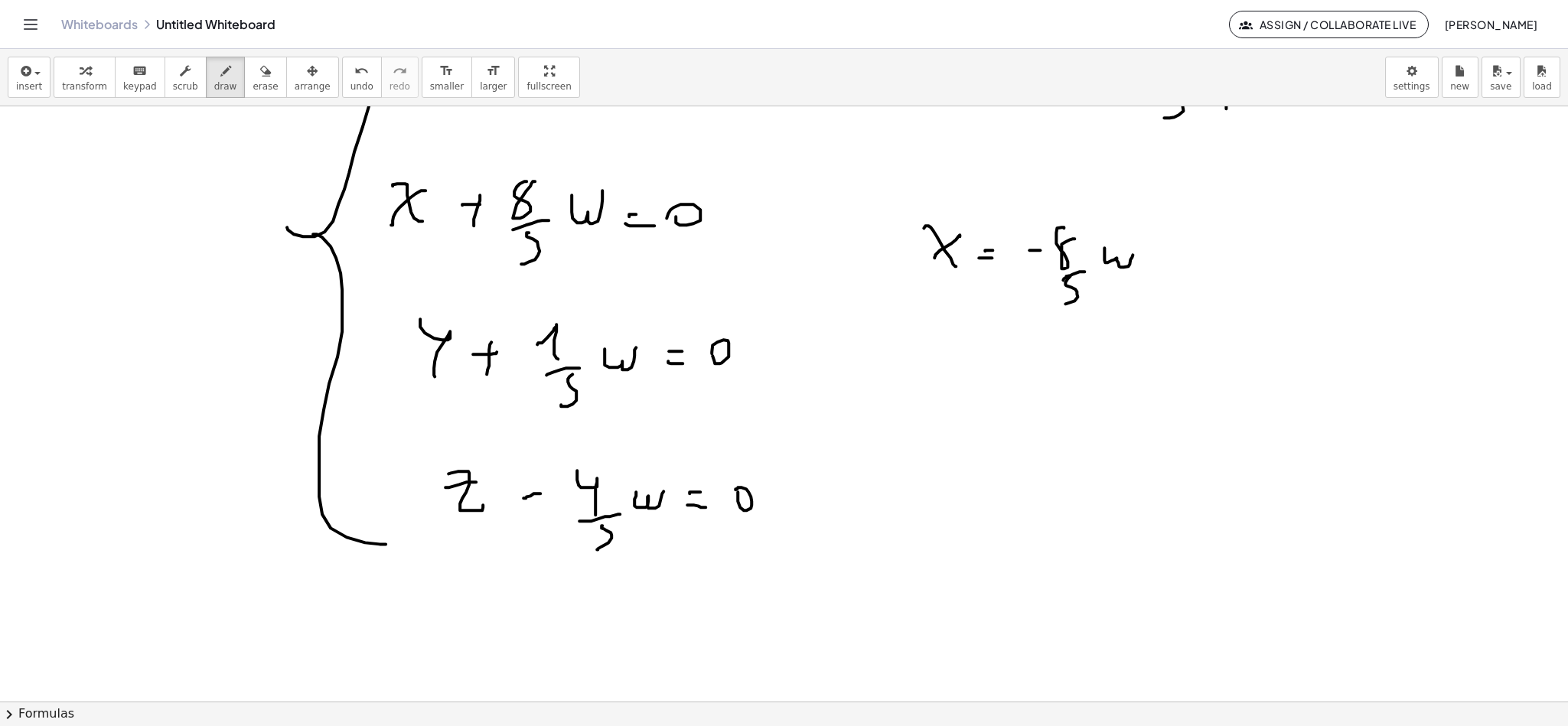
scroll to position [5214, 0]
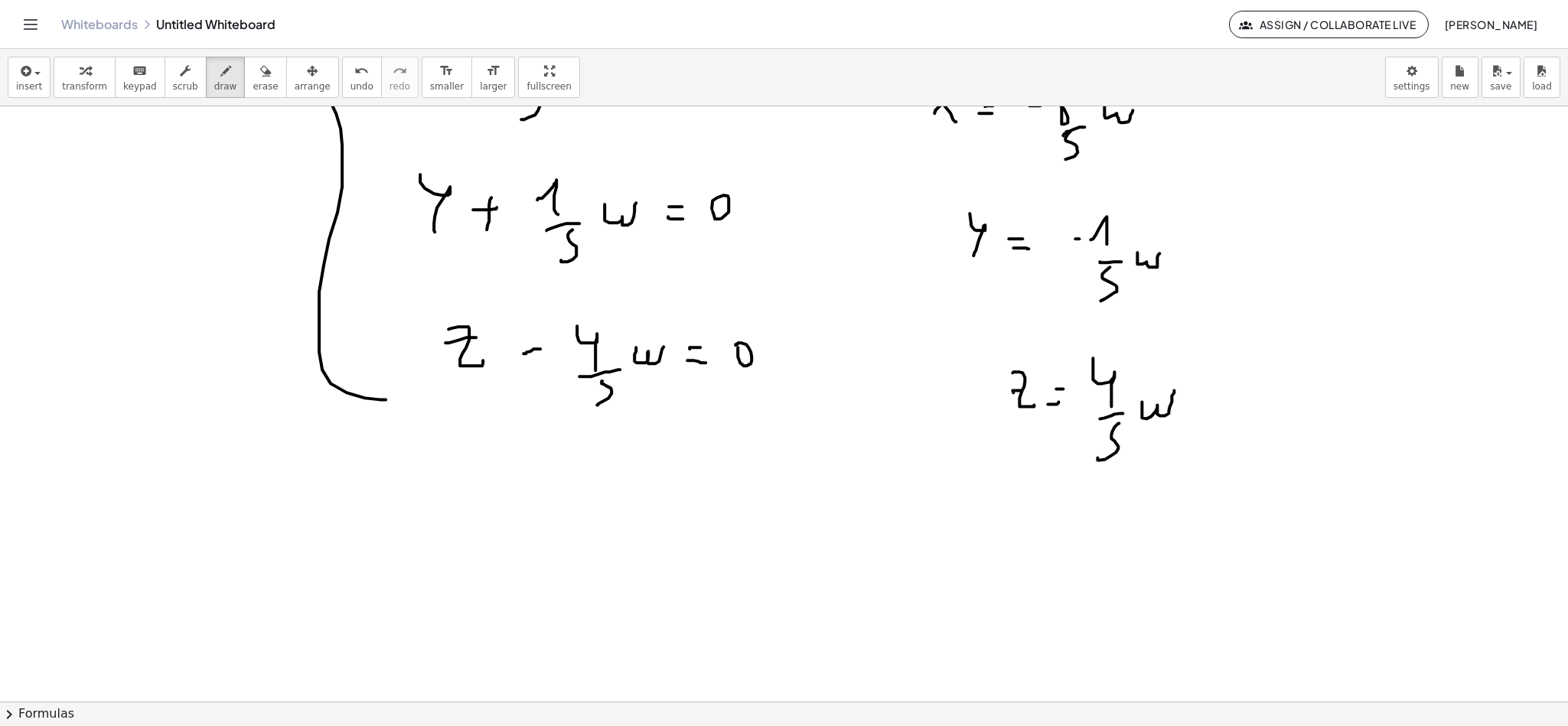
scroll to position [5350, 0]
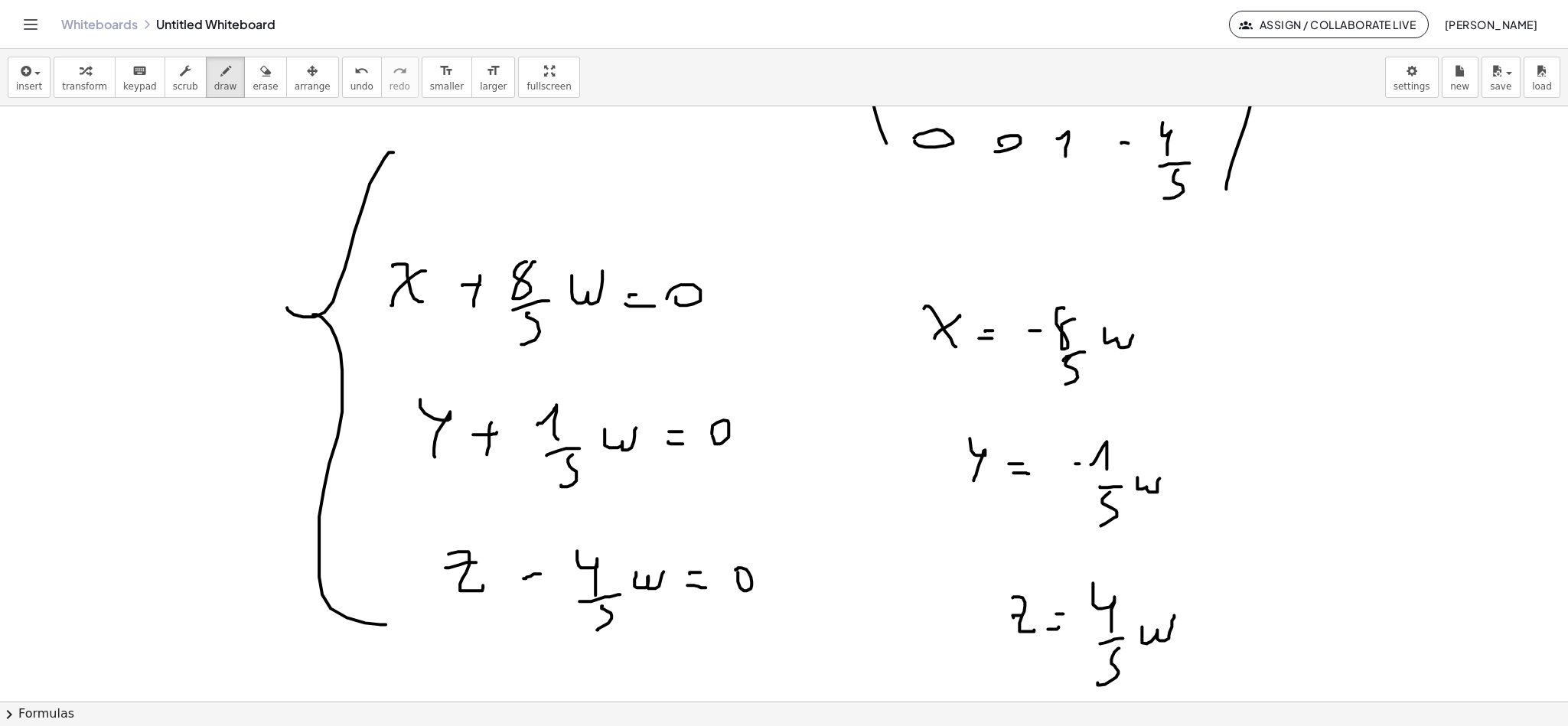
scroll to position [5235, 0]
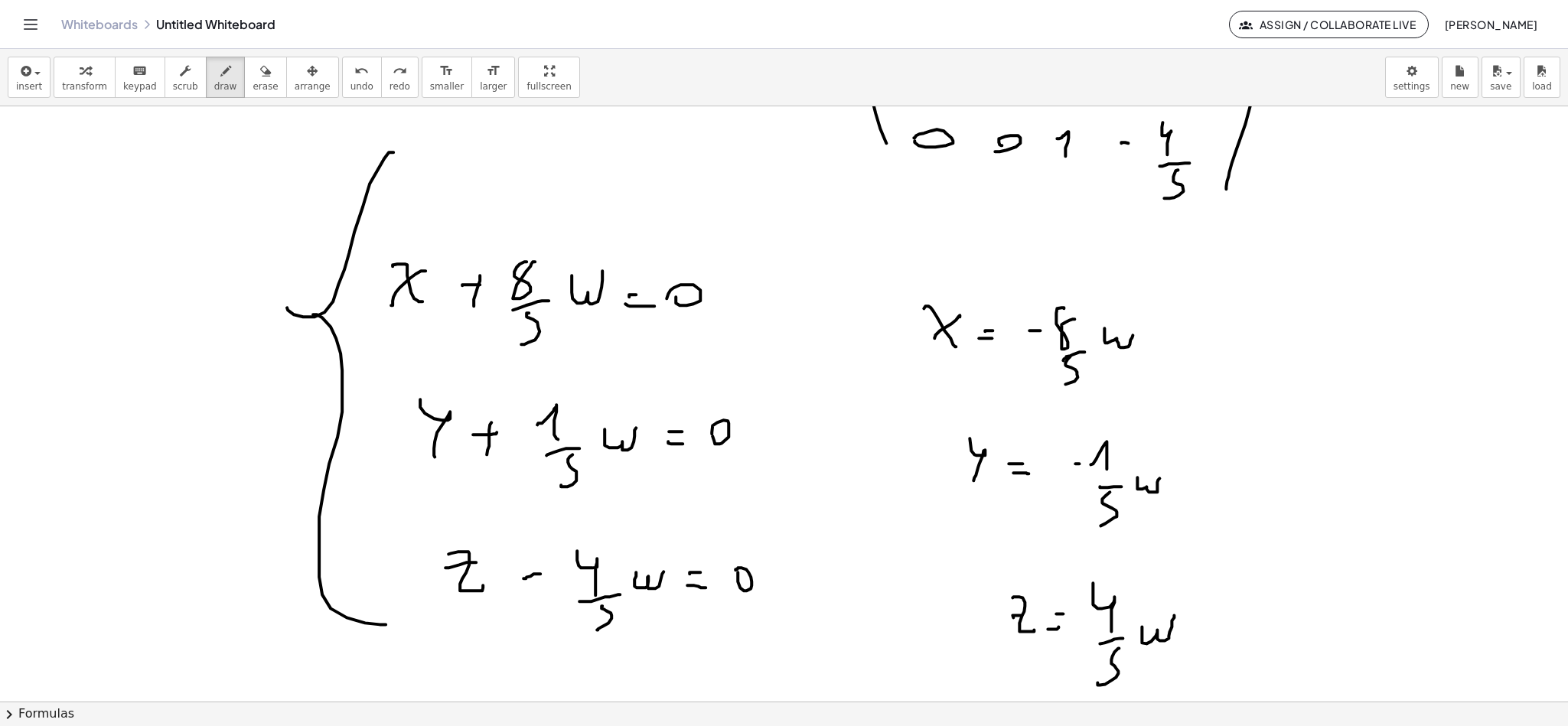
scroll to position [5464, 0]
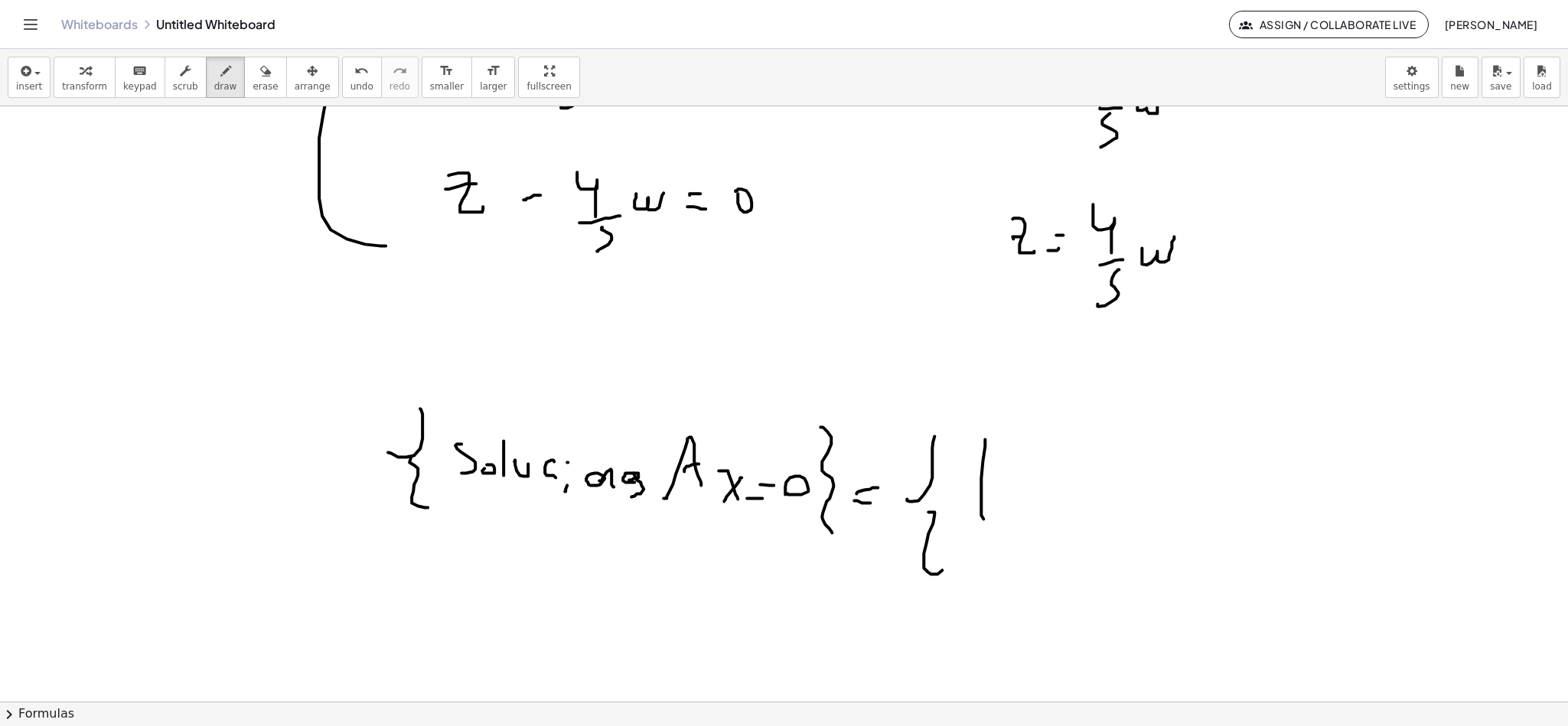
scroll to position [5579, 0]
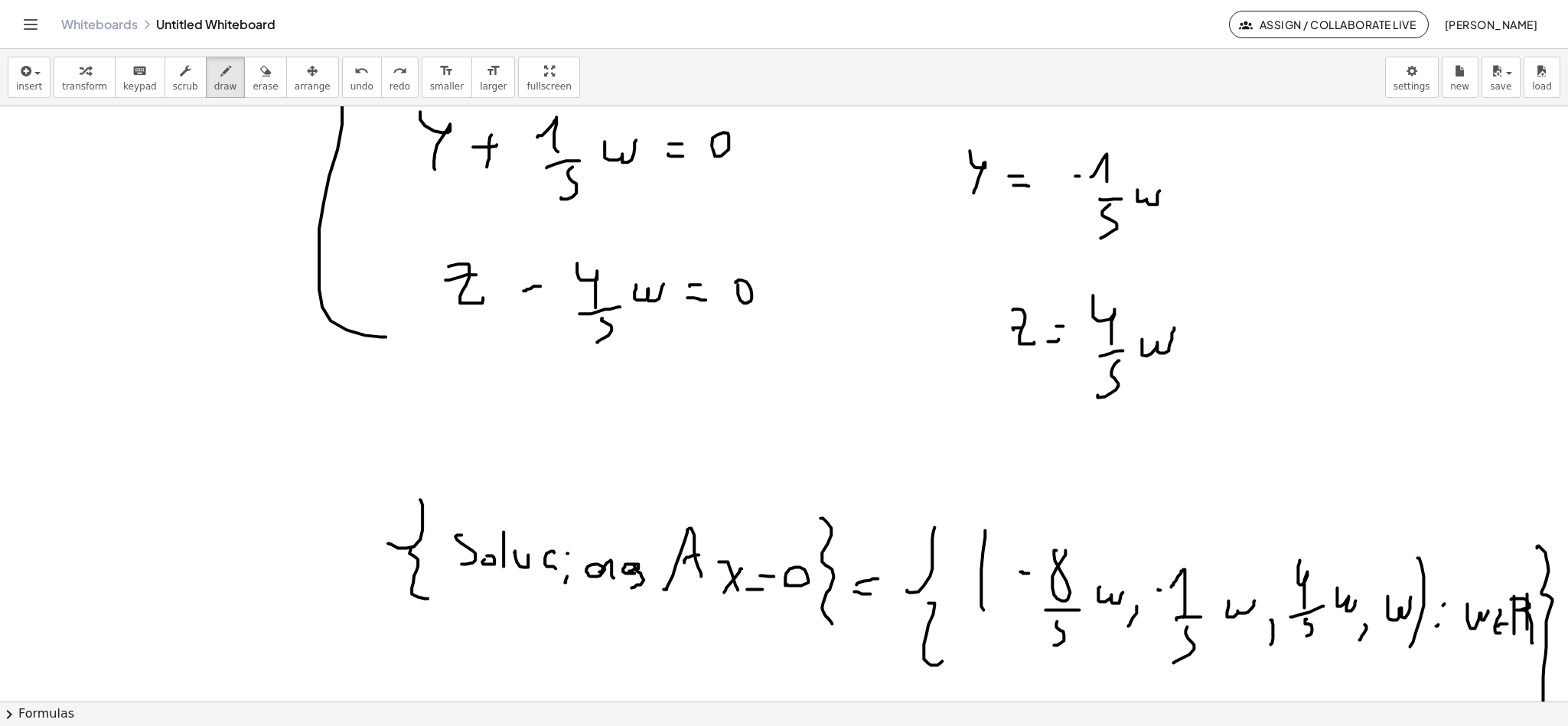
scroll to position [5464, 7]
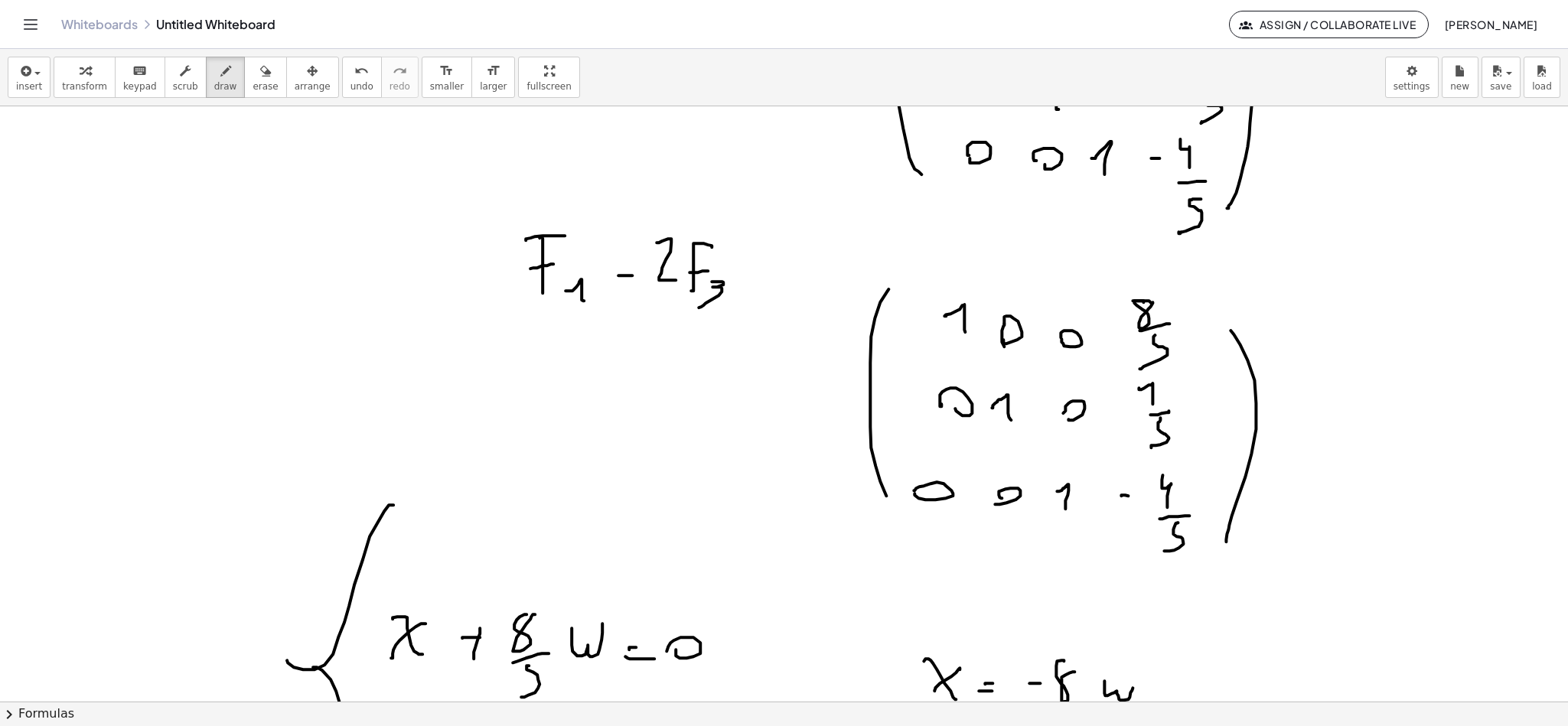
scroll to position [4776, 7]
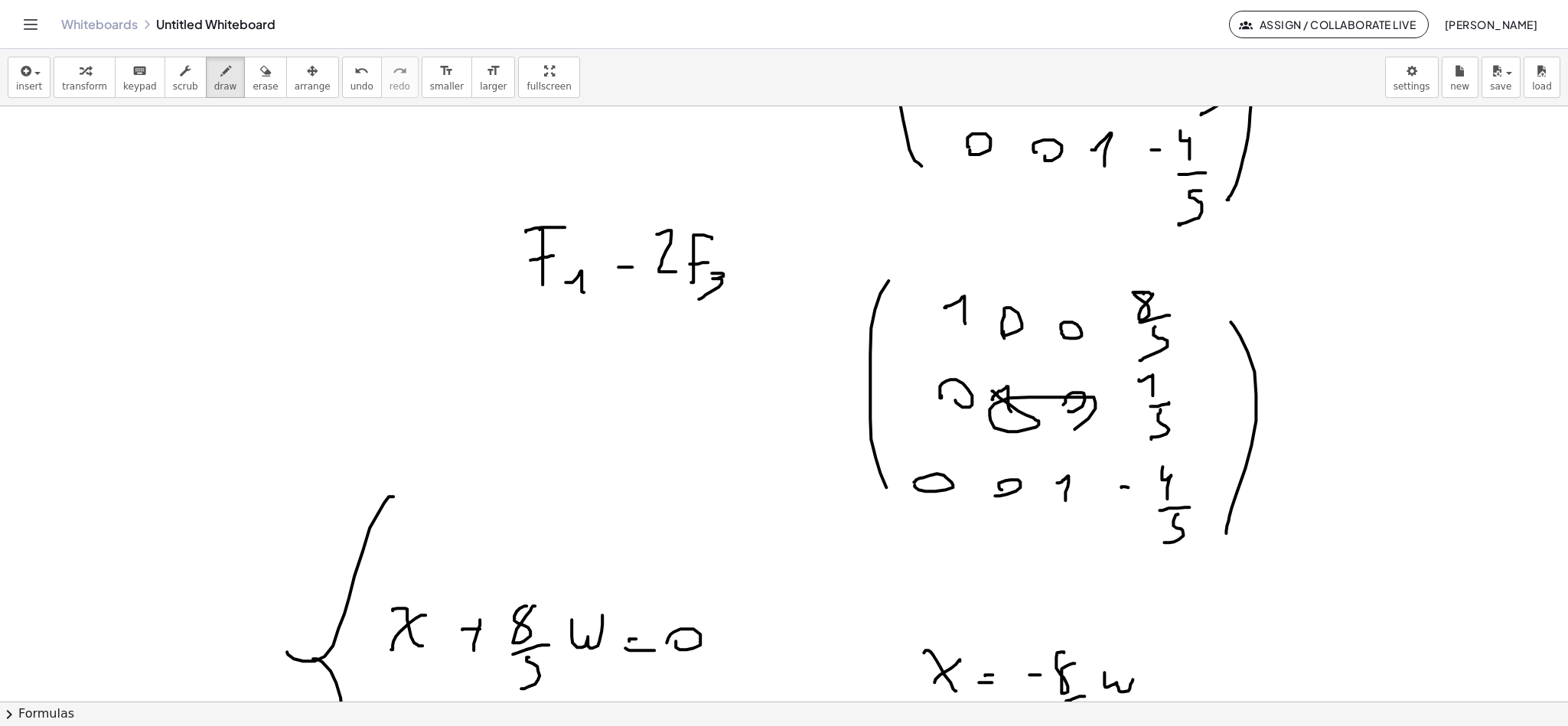
drag, startPoint x: 1002, startPoint y: 404, endPoint x: 1063, endPoint y: 380, distance: 65.6
drag, startPoint x: 939, startPoint y: 398, endPoint x: 961, endPoint y: 407, distance: 23.8
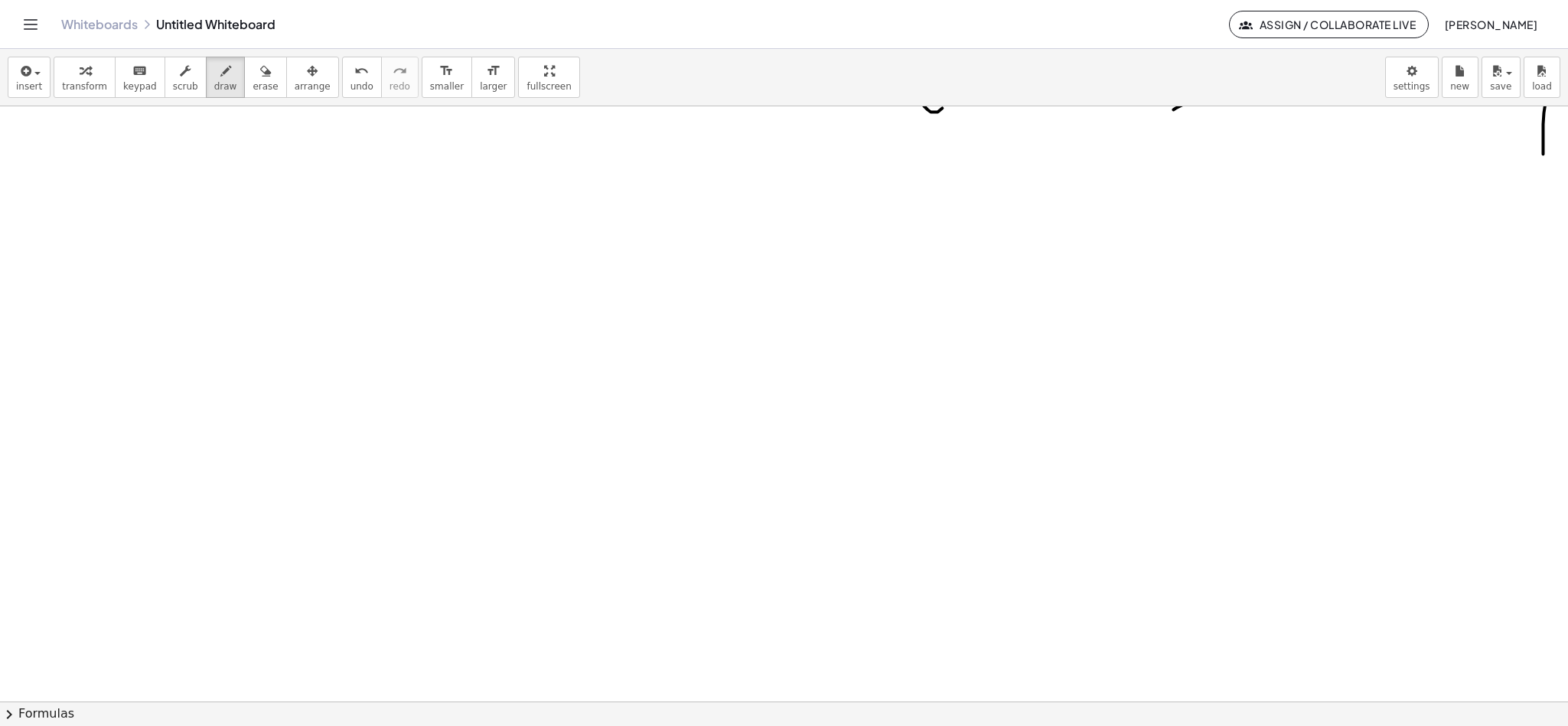
scroll to position [5846, 7]
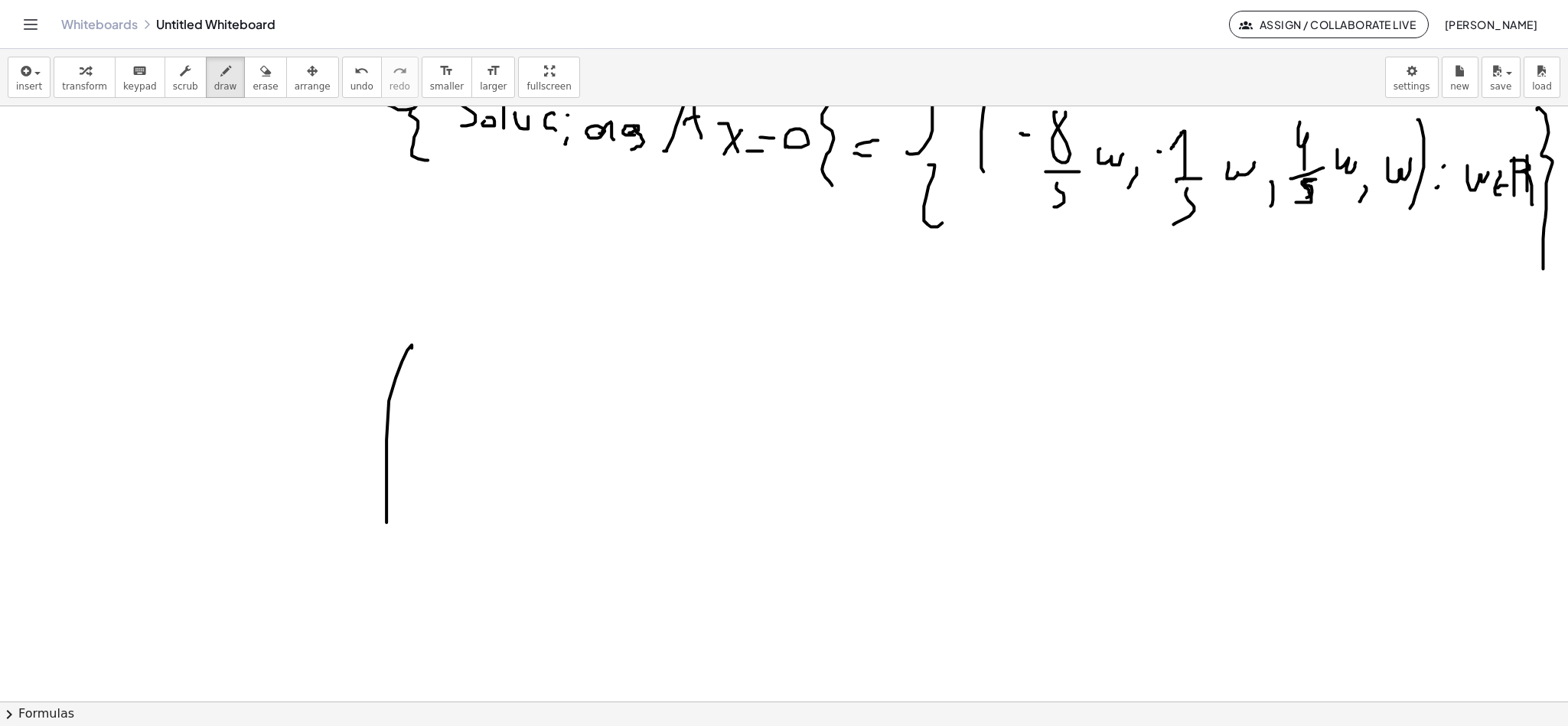
drag, startPoint x: 395, startPoint y: 361, endPoint x: 397, endPoint y: 540, distance: 179.0
drag, startPoint x: 466, startPoint y: 361, endPoint x: 464, endPoint y: 374, distance: 13.2
drag, startPoint x: 514, startPoint y: 356, endPoint x: 515, endPoint y: 383, distance: 27.0
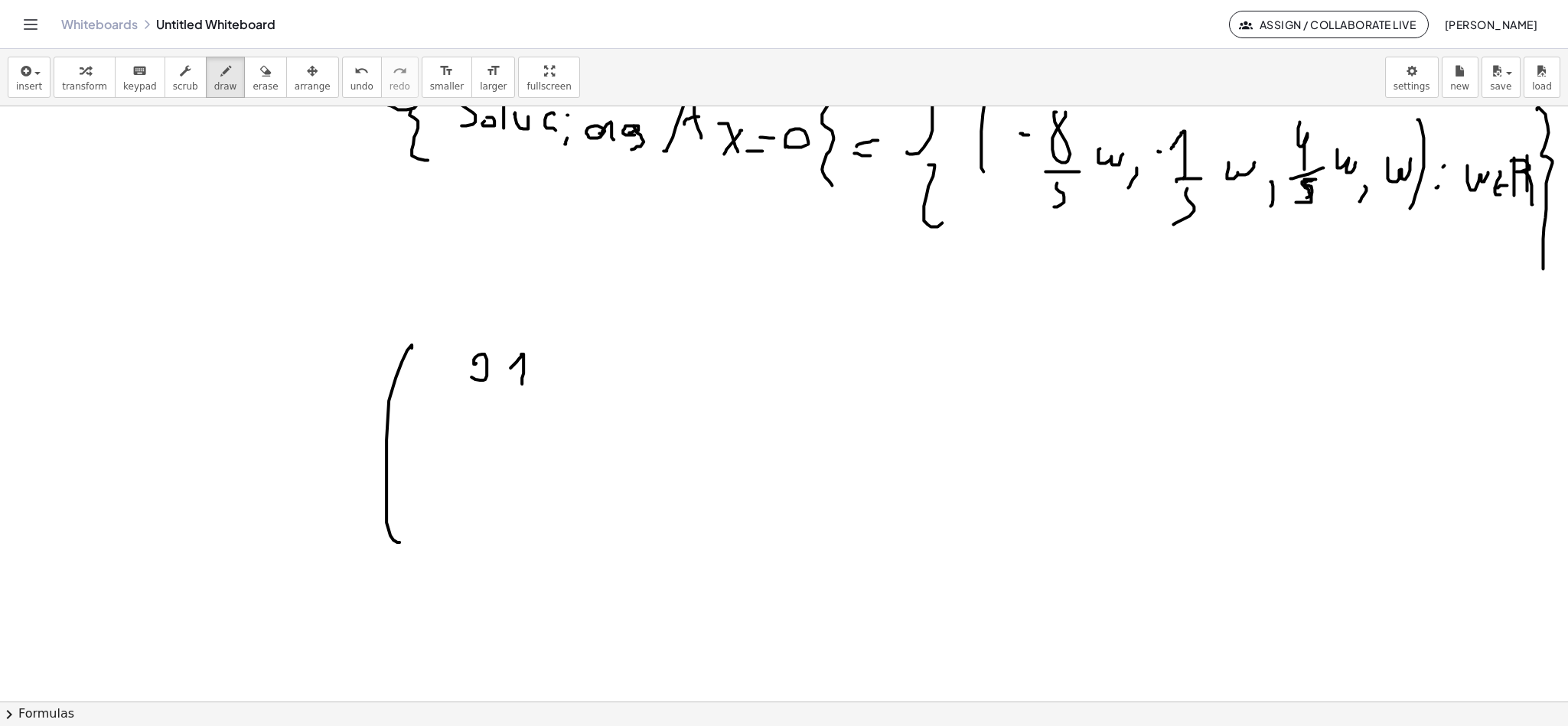
drag, startPoint x: 558, startPoint y: 360, endPoint x: 571, endPoint y: 389, distance: 31.8
drag, startPoint x: 606, startPoint y: 373, endPoint x: 597, endPoint y: 386, distance: 15.8
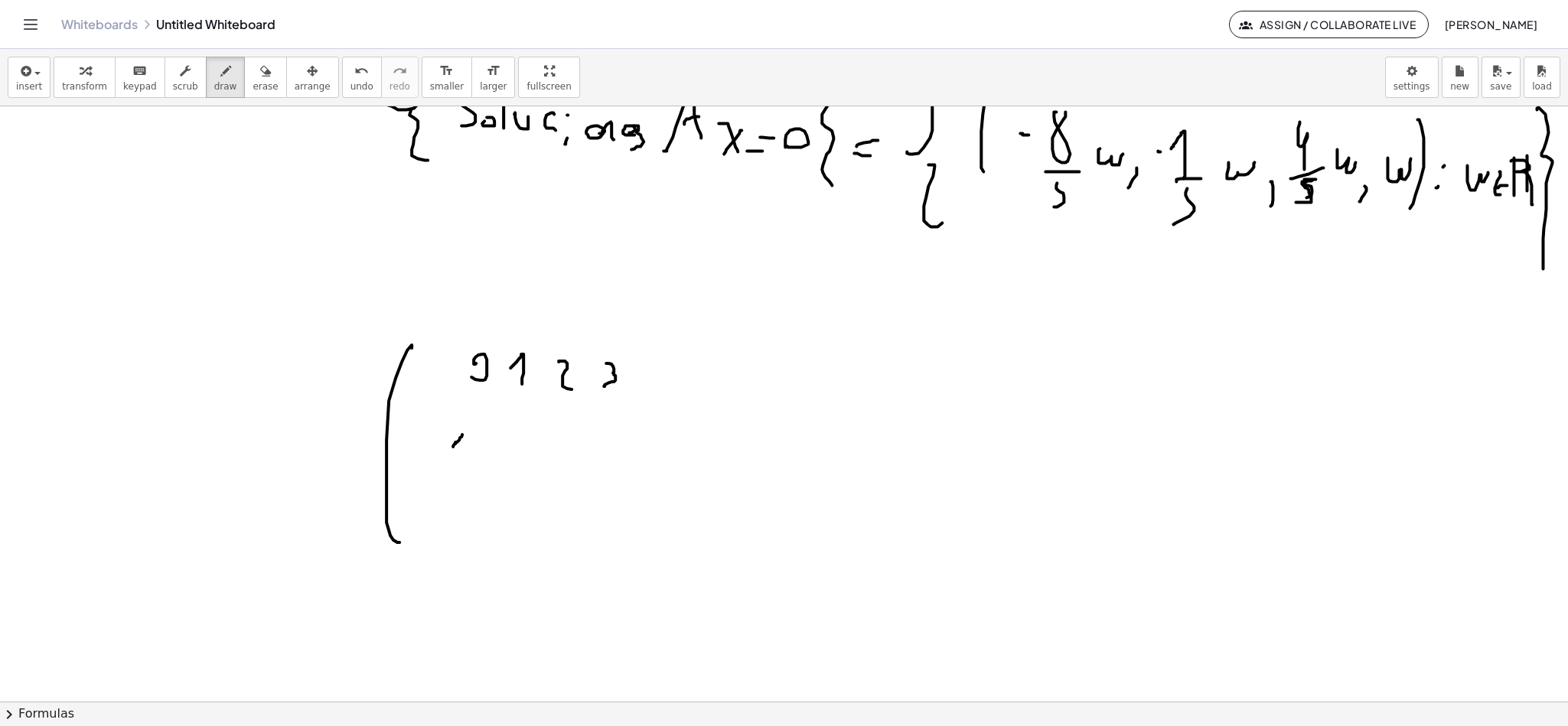
drag, startPoint x: 447, startPoint y: 445, endPoint x: 455, endPoint y: 470, distance: 26.2
drag, startPoint x: 503, startPoint y: 436, endPoint x: 528, endPoint y: 452, distance: 29.7
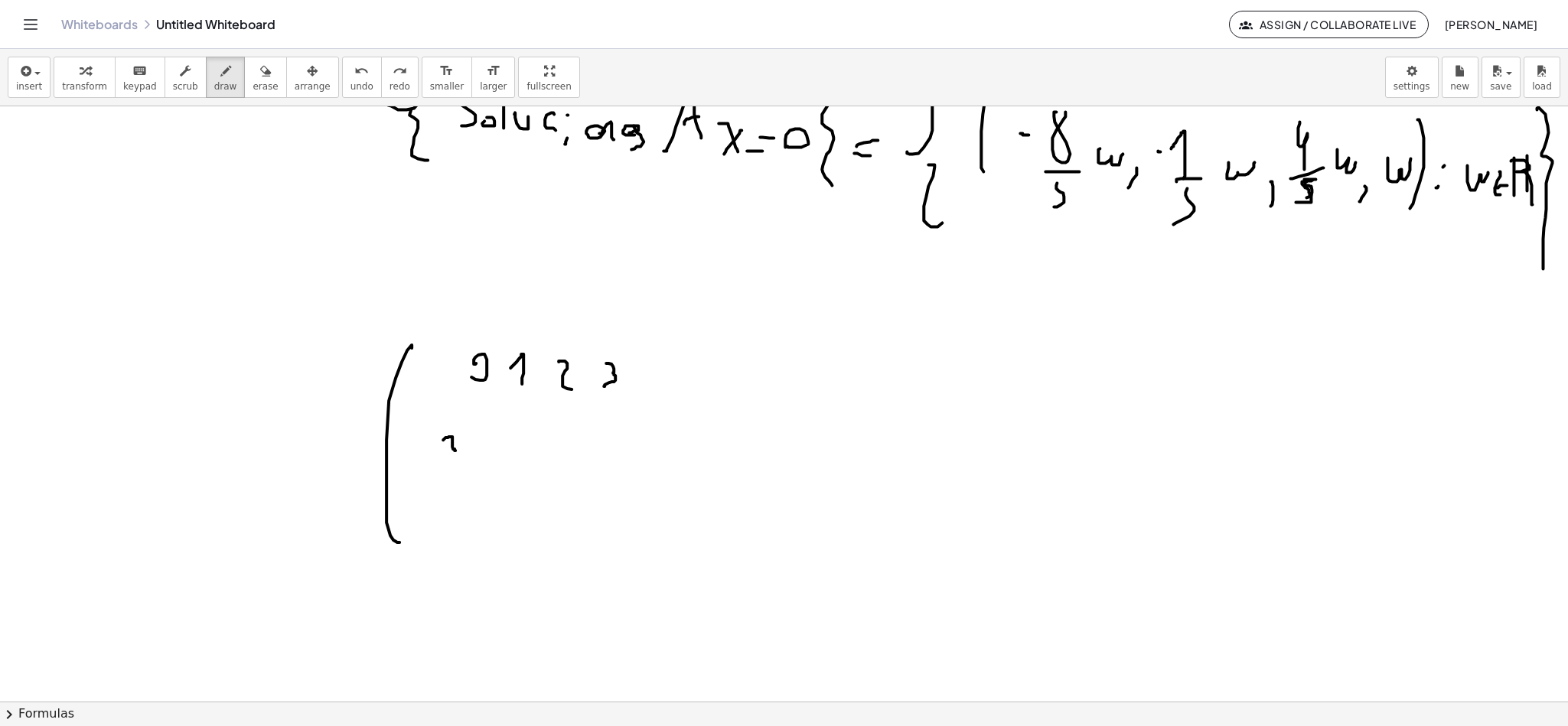
drag, startPoint x: 439, startPoint y: 436, endPoint x: 470, endPoint y: 455, distance: 36.4
drag, startPoint x: 460, startPoint y: 439, endPoint x: 497, endPoint y: 464, distance: 44.7
drag, startPoint x: 503, startPoint y: 445, endPoint x: 520, endPoint y: 473, distance: 32.8
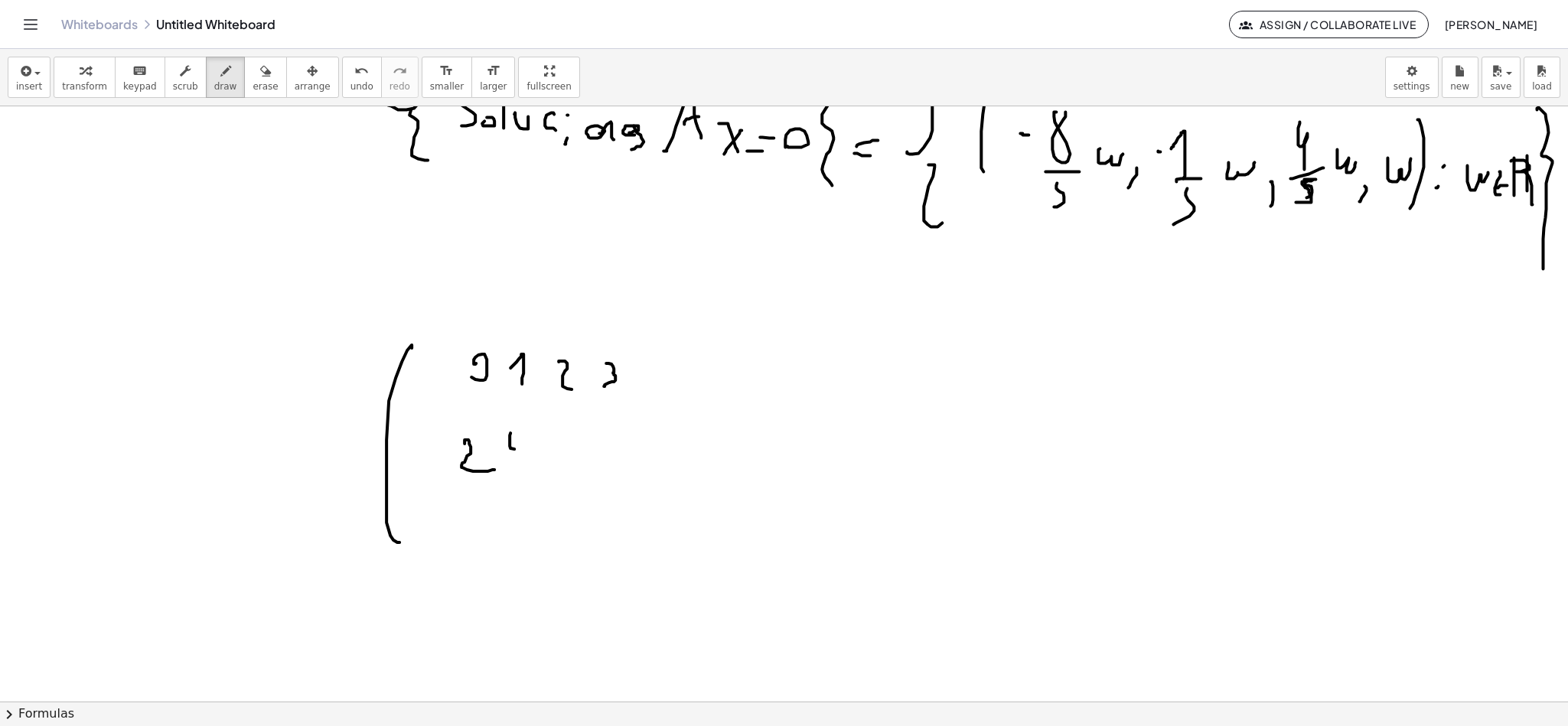
drag, startPoint x: 558, startPoint y: 452, endPoint x: 559, endPoint y: 463, distance: 11.0
drag, startPoint x: 608, startPoint y: 450, endPoint x: 614, endPoint y: 482, distance: 32.6
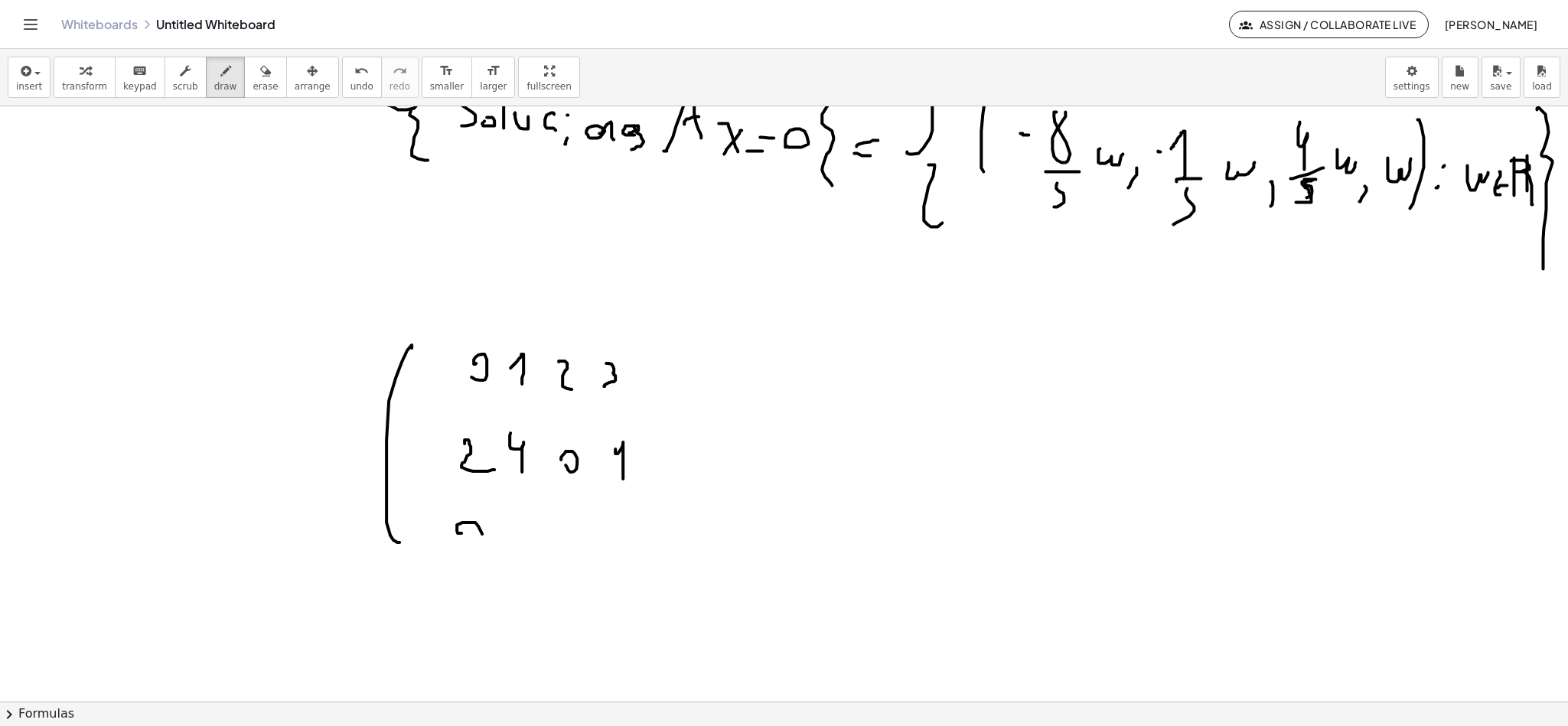
drag, startPoint x: 451, startPoint y: 530, endPoint x: 464, endPoint y: 526, distance: 13.6
drag, startPoint x: 507, startPoint y: 538, endPoint x: 529, endPoint y: 530, distance: 23.4
drag, startPoint x: 588, startPoint y: 534, endPoint x: 577, endPoint y: 537, distance: 11.4
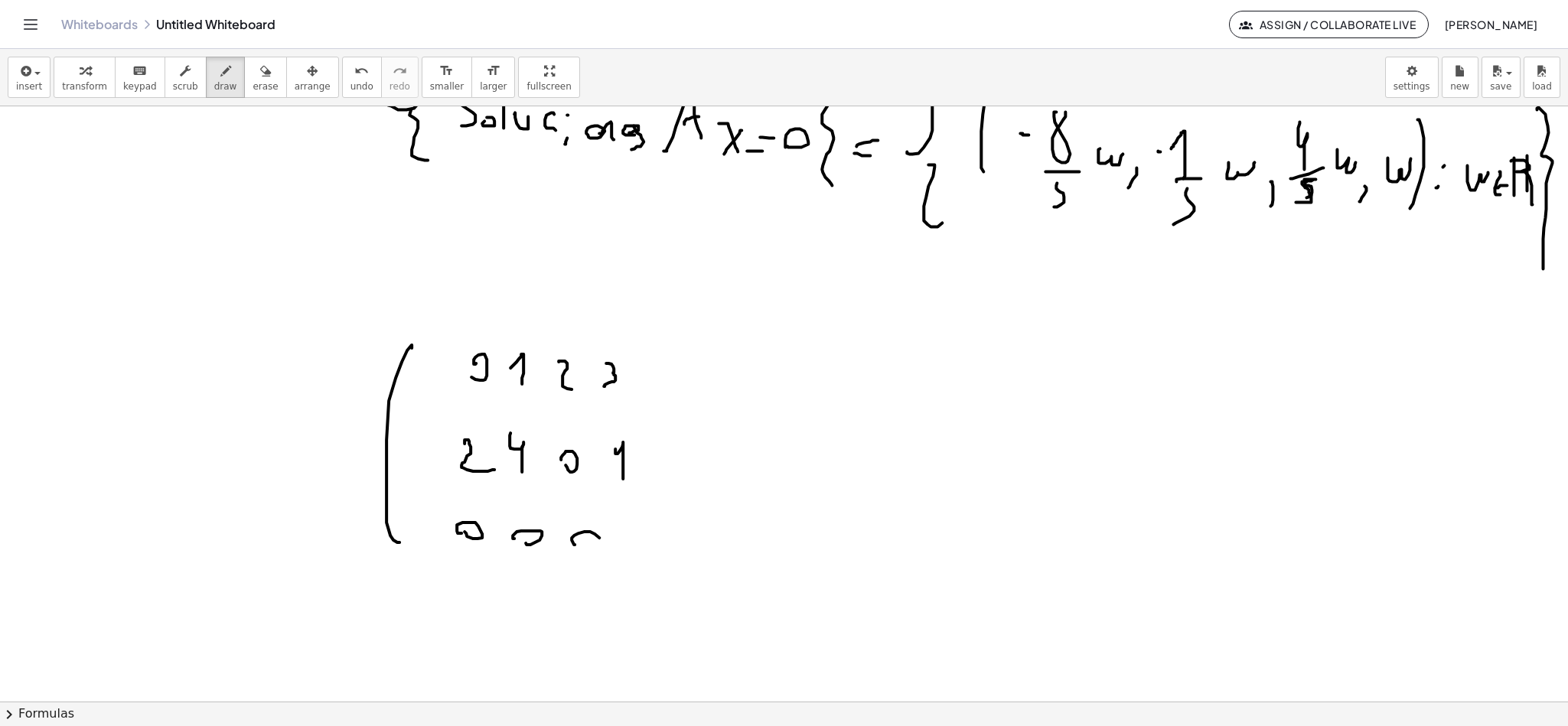
drag, startPoint x: 616, startPoint y: 538, endPoint x: 615, endPoint y: 548, distance: 10.0
drag, startPoint x: 671, startPoint y: 402, endPoint x: 661, endPoint y: 530, distance: 128.4
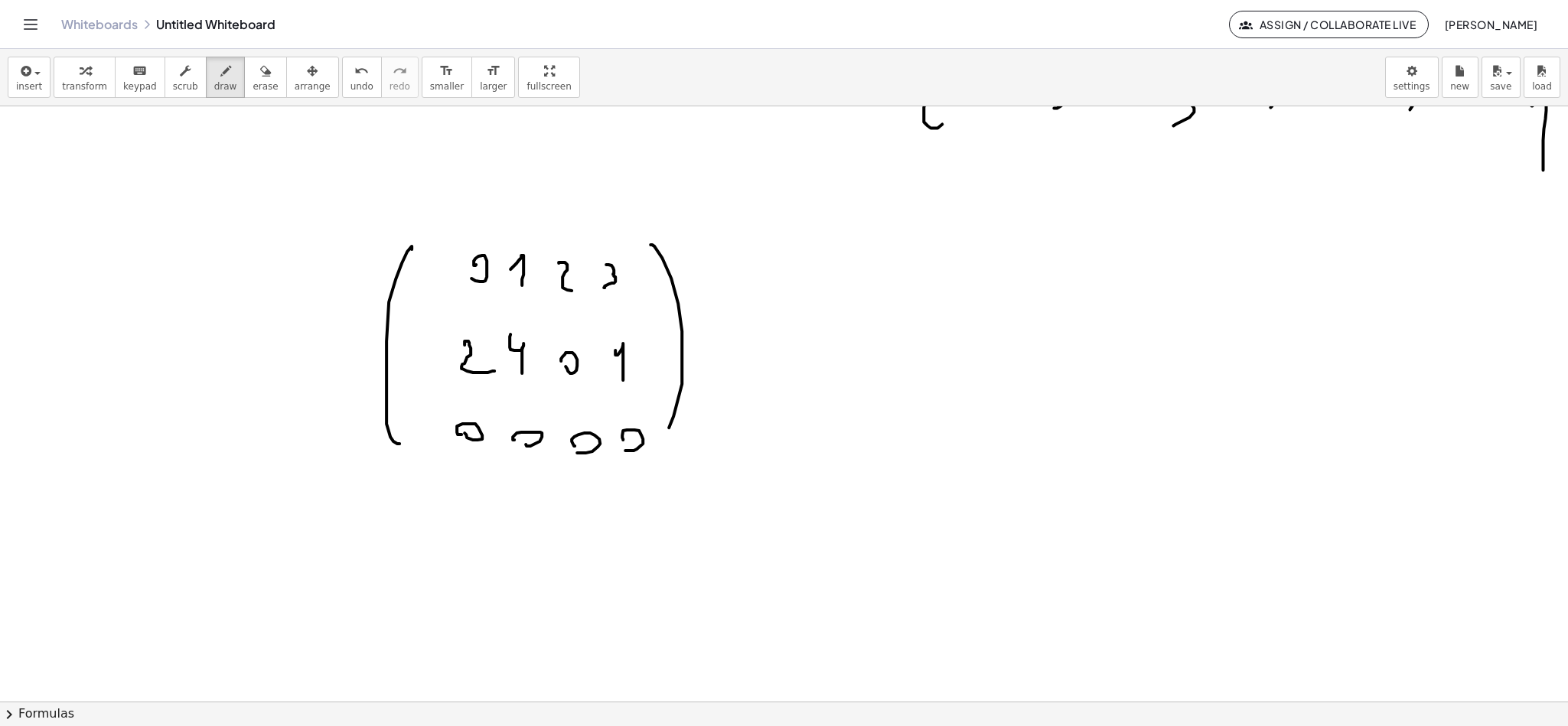
scroll to position [5962, 7]
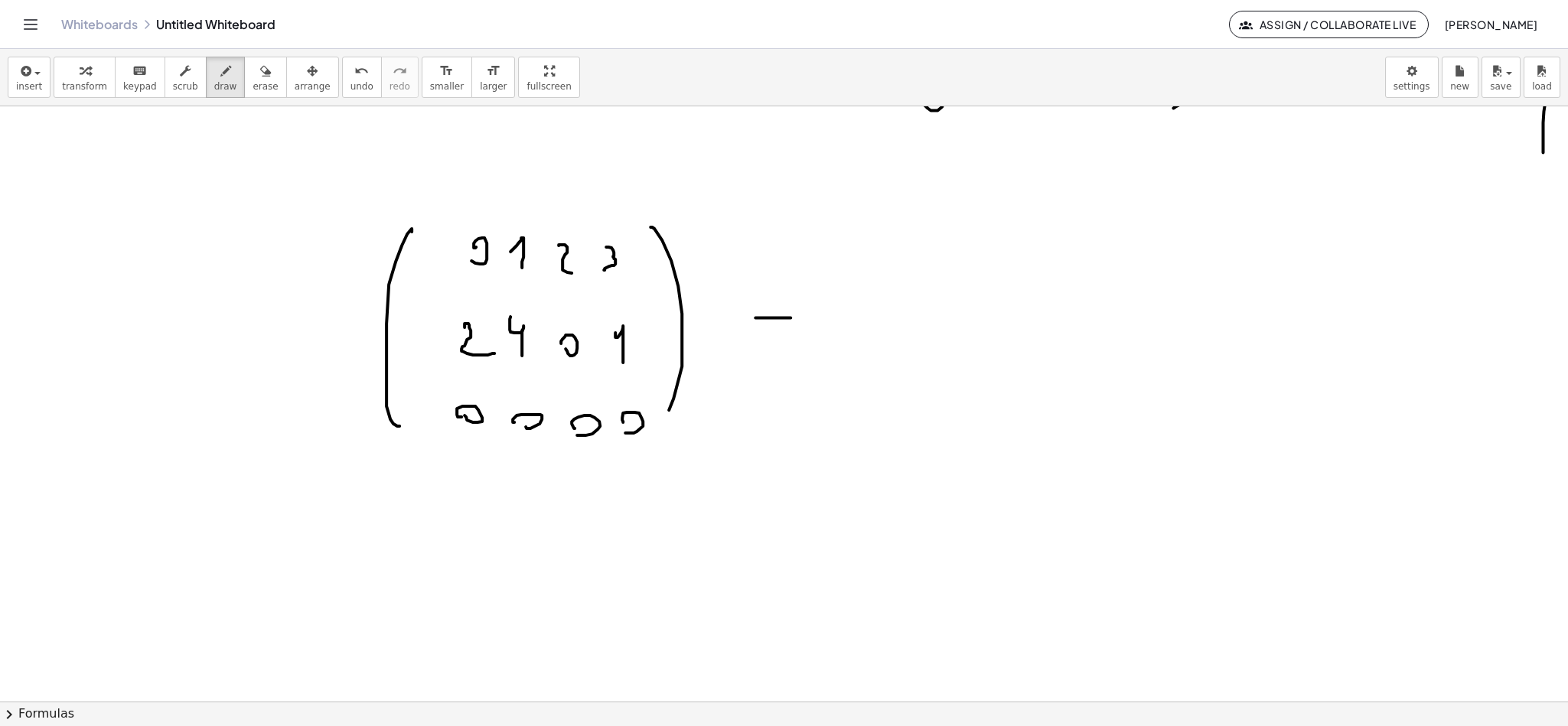
drag, startPoint x: 772, startPoint y: 317, endPoint x: 781, endPoint y: 306, distance: 14.2
drag, startPoint x: 784, startPoint y: 329, endPoint x: 781, endPoint y: 339, distance: 10.4
drag, startPoint x: 910, startPoint y: 228, endPoint x: 916, endPoint y: 386, distance: 158.1
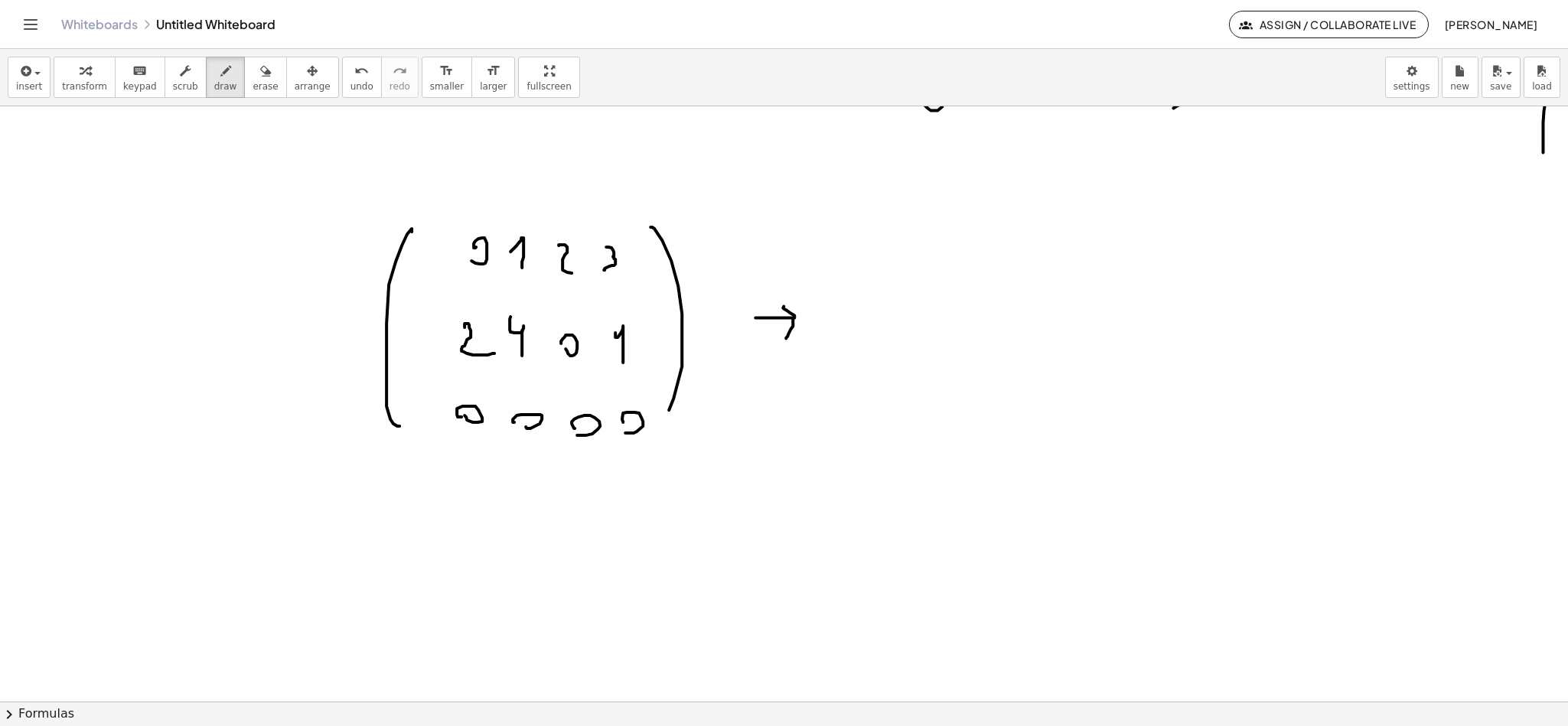
drag, startPoint x: 464, startPoint y: 243, endPoint x: 464, endPoint y: 260, distance: 17.0
drag, startPoint x: 517, startPoint y: 287, endPoint x: 622, endPoint y: 285, distance: 105.0
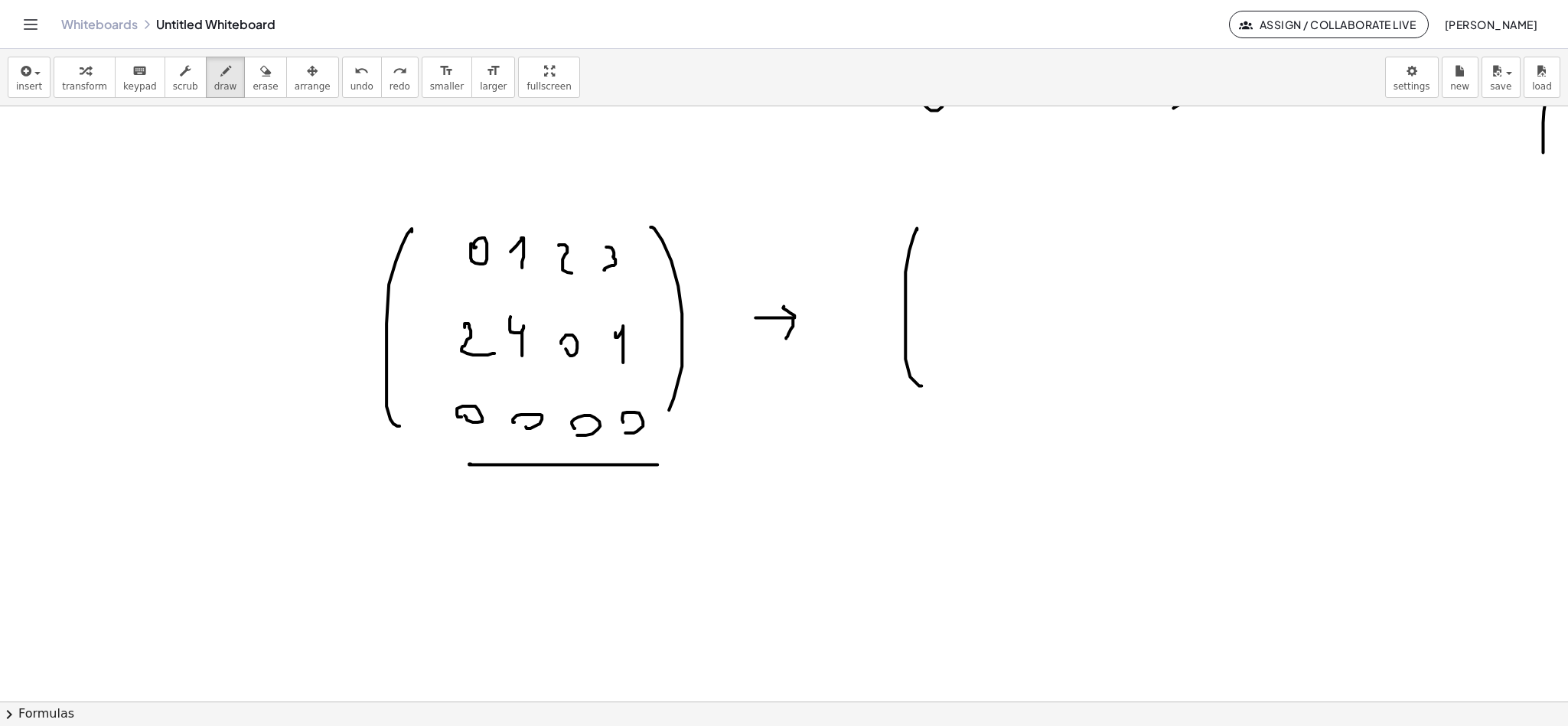
drag, startPoint x: 462, startPoint y: 463, endPoint x: 547, endPoint y: 463, distance: 85.0
drag, startPoint x: 503, startPoint y: 424, endPoint x: 531, endPoint y: 429, distance: 28.4
drag, startPoint x: 463, startPoint y: 280, endPoint x: 588, endPoint y: 283, distance: 125.0
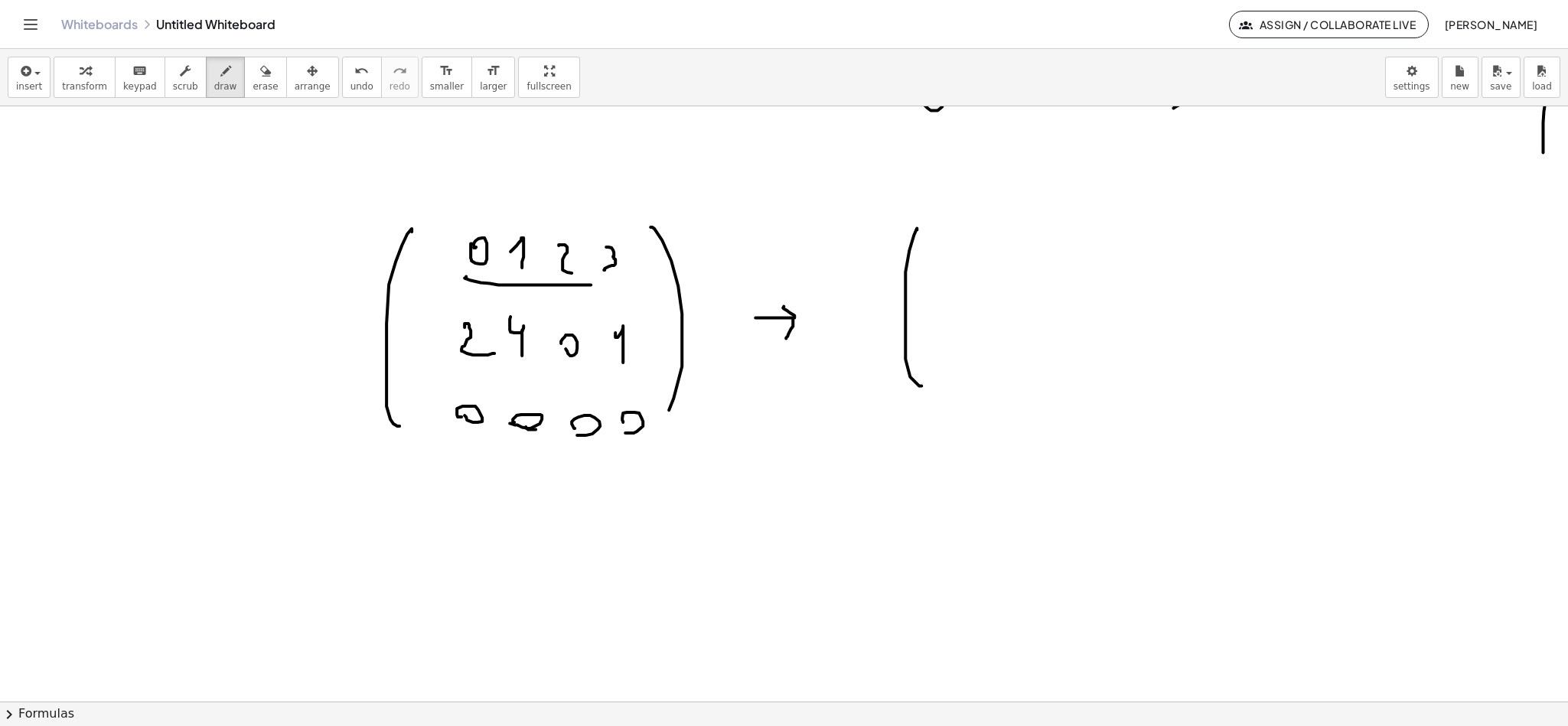
drag, startPoint x: 466, startPoint y: 218, endPoint x: 480, endPoint y: 222, distance: 14.6
drag, startPoint x: 498, startPoint y: 279, endPoint x: 521, endPoint y: 259, distance: 30.5
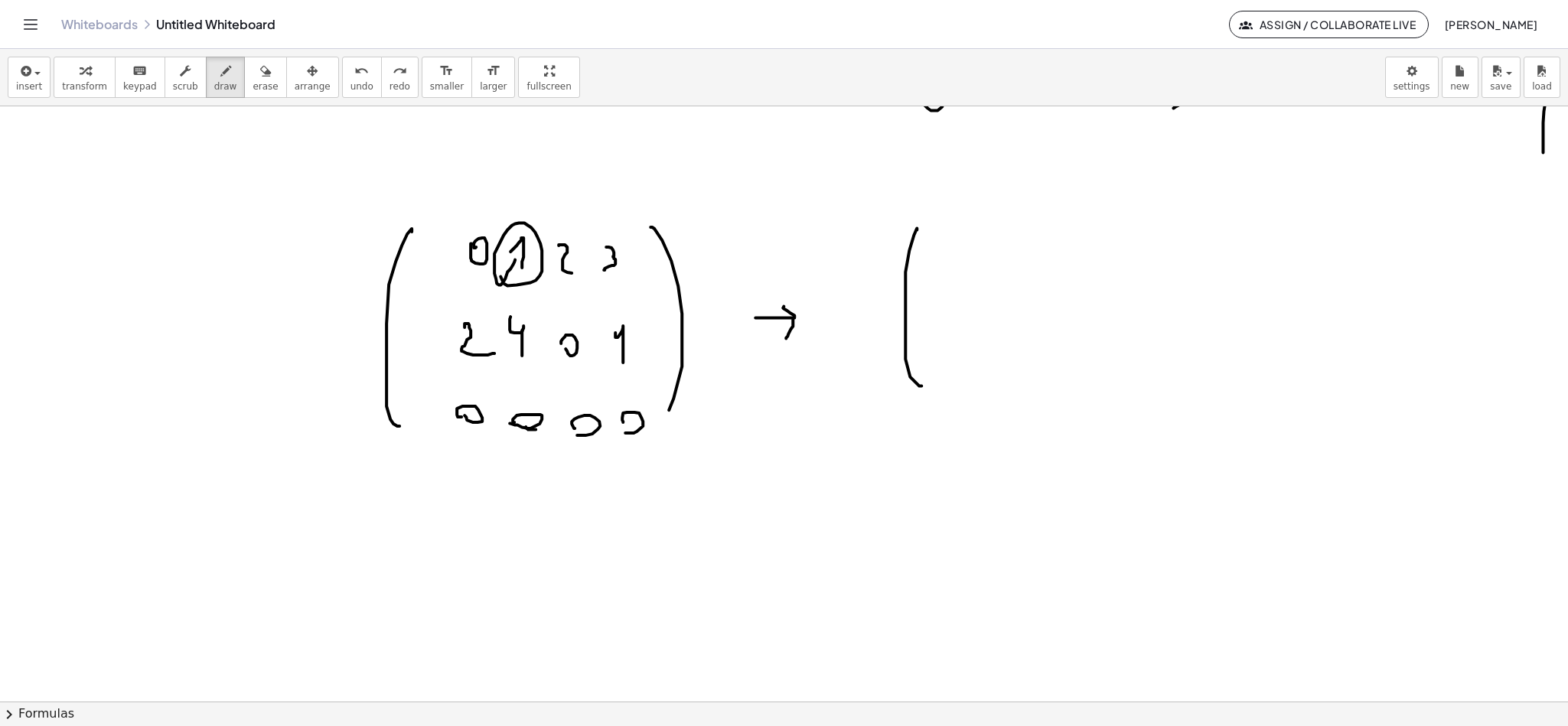
drag, startPoint x: 398, startPoint y: 328, endPoint x: 451, endPoint y: 333, distance: 53.2
click at [253, 88] on span "erase" at bounding box center [265, 86] width 25 height 11
drag, startPoint x: 453, startPoint y: 335, endPoint x: 322, endPoint y: 197, distance: 190.3
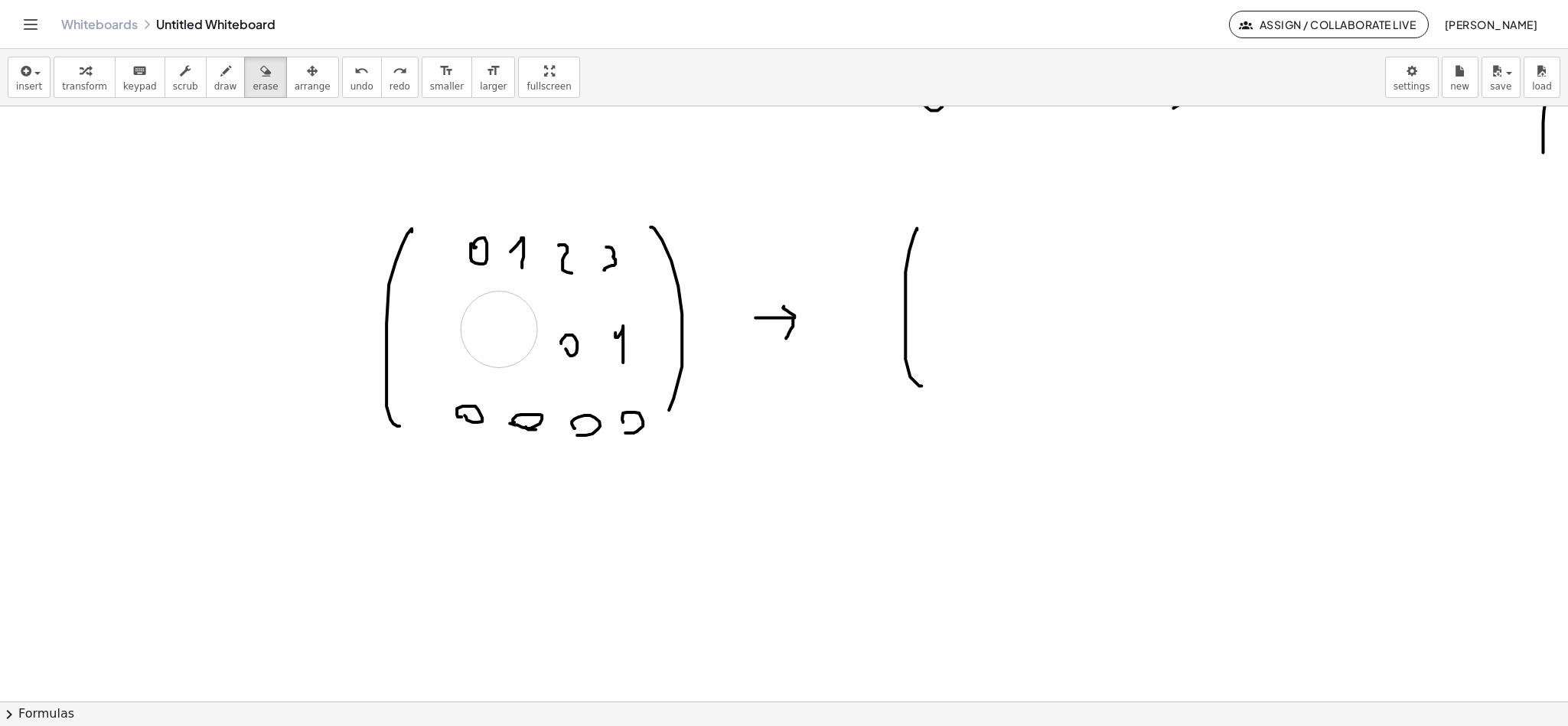
click at [255, 95] on div "insert select one: Math Expression Function Text Youtube Video Graphing Geometr…" at bounding box center [784, 77] width 1568 height 58
click at [244, 78] on button "erase" at bounding box center [265, 77] width 42 height 42
click at [219, 82] on span "draw" at bounding box center [225, 86] width 23 height 11
drag, startPoint x: 731, startPoint y: 164, endPoint x: 733, endPoint y: 202, distance: 38.1
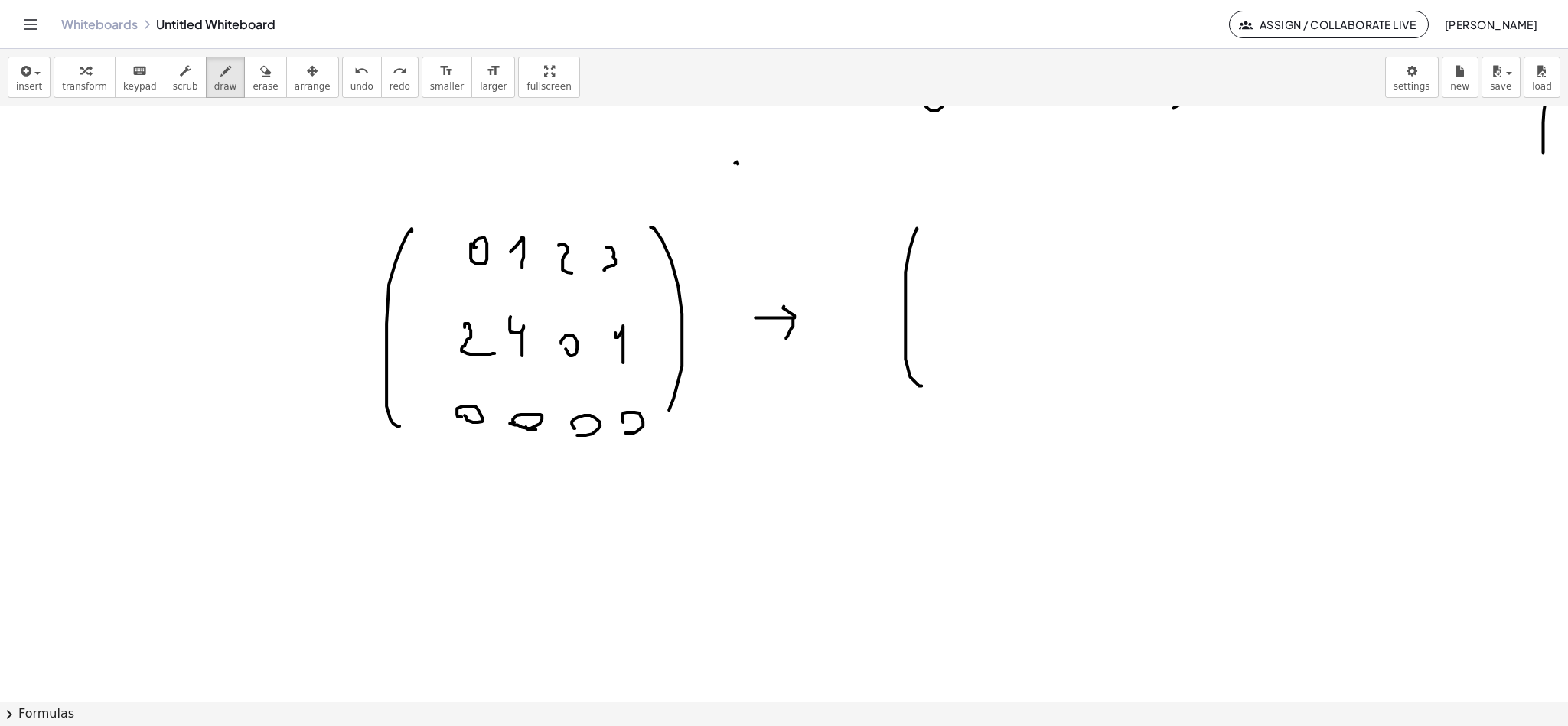
drag, startPoint x: 724, startPoint y: 152, endPoint x: 740, endPoint y: 159, distance: 17.5
drag, startPoint x: 726, startPoint y: 173, endPoint x: 744, endPoint y: 182, distance: 20.1
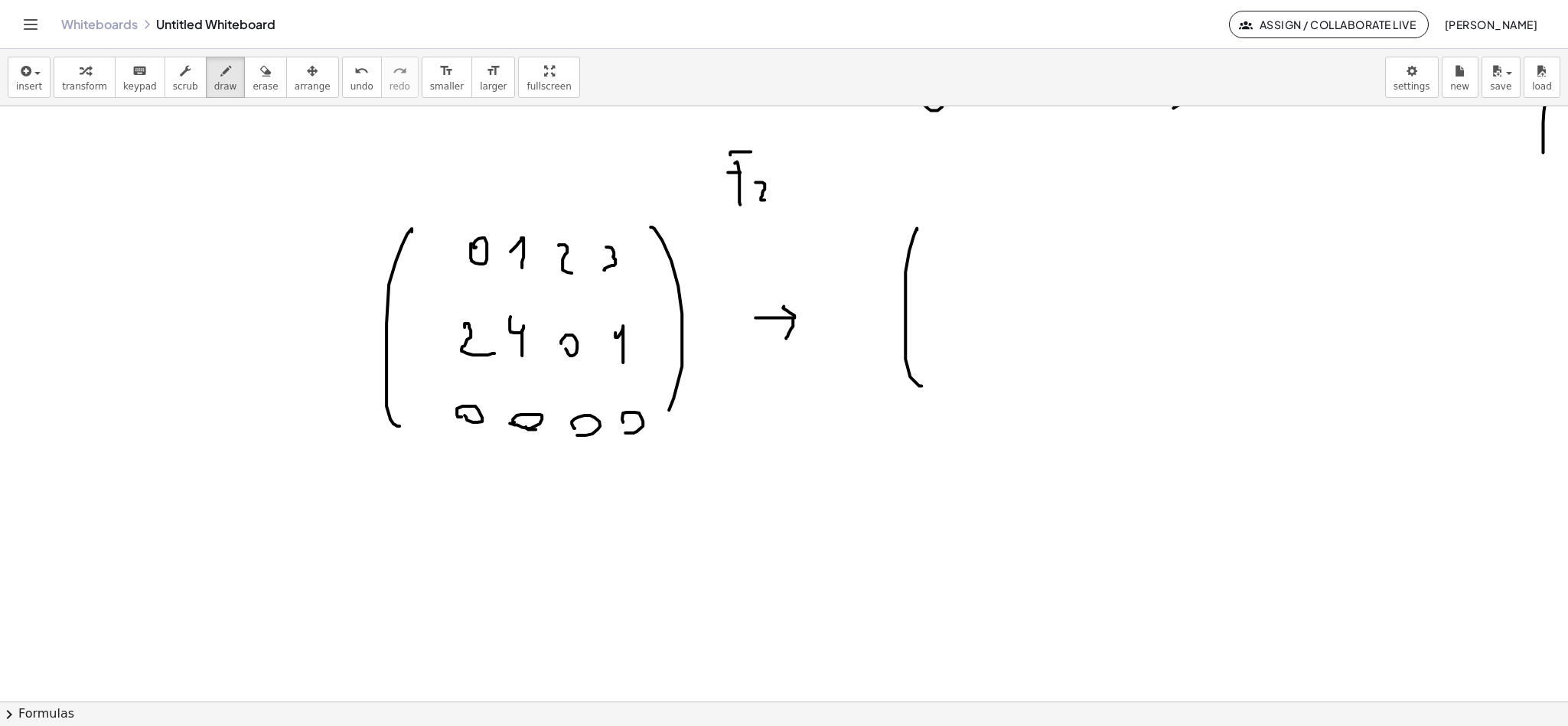
drag, startPoint x: 755, startPoint y: 192, endPoint x: 770, endPoint y: 200, distance: 17.0
drag, startPoint x: 744, startPoint y: 228, endPoint x: 781, endPoint y: 226, distance: 37.1
drag, startPoint x: 755, startPoint y: 246, endPoint x: 778, endPoint y: 262, distance: 28.0
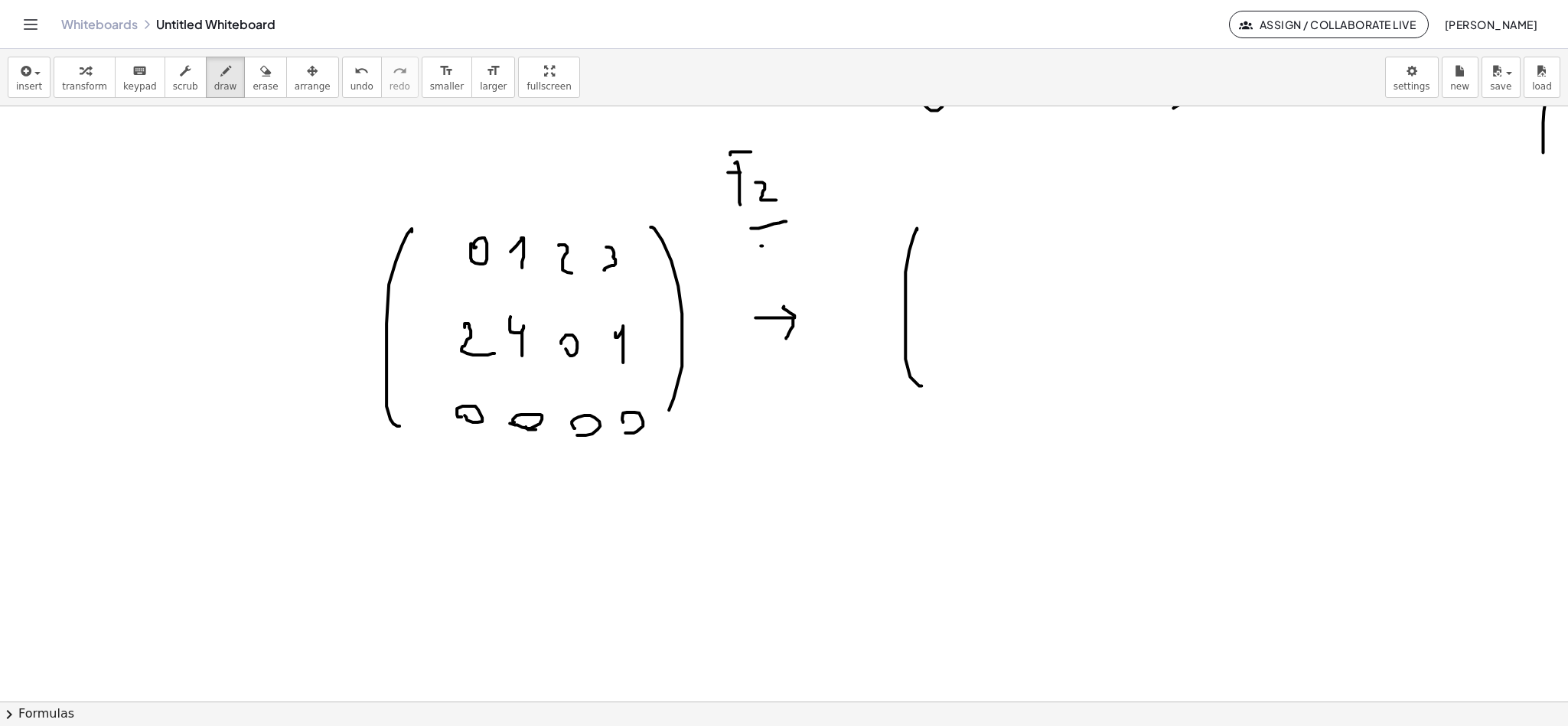
drag, startPoint x: 947, startPoint y: 322, endPoint x: 973, endPoint y: 335, distance: 29.1
drag, startPoint x: 992, startPoint y: 315, endPoint x: 1022, endPoint y: 336, distance: 36.6
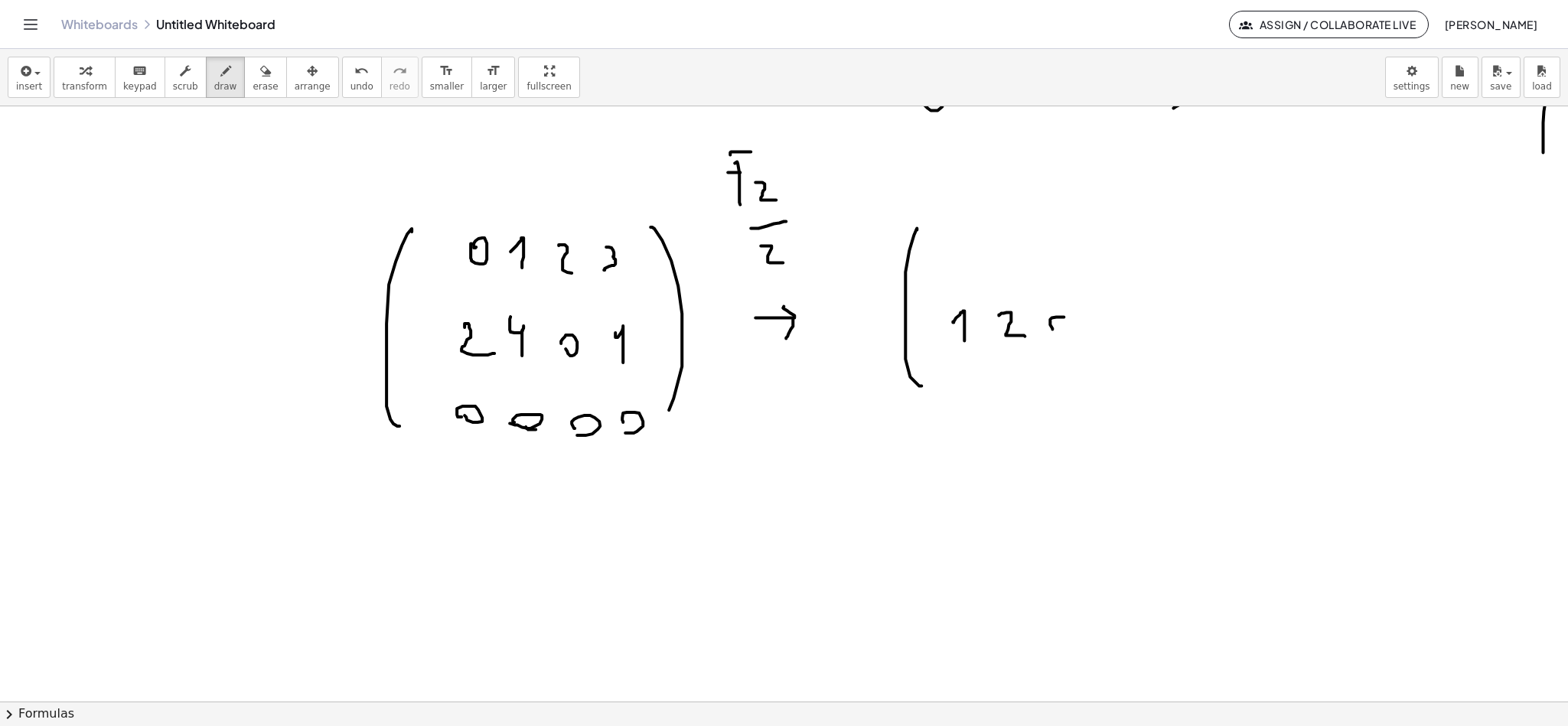
drag, startPoint x: 1046, startPoint y: 328, endPoint x: 1062, endPoint y: 328, distance: 16.0
drag, startPoint x: 1118, startPoint y: 328, endPoint x: 1123, endPoint y: 351, distance: 23.5
drag, startPoint x: 1126, startPoint y: 352, endPoint x: 1129, endPoint y: 363, distance: 11.4
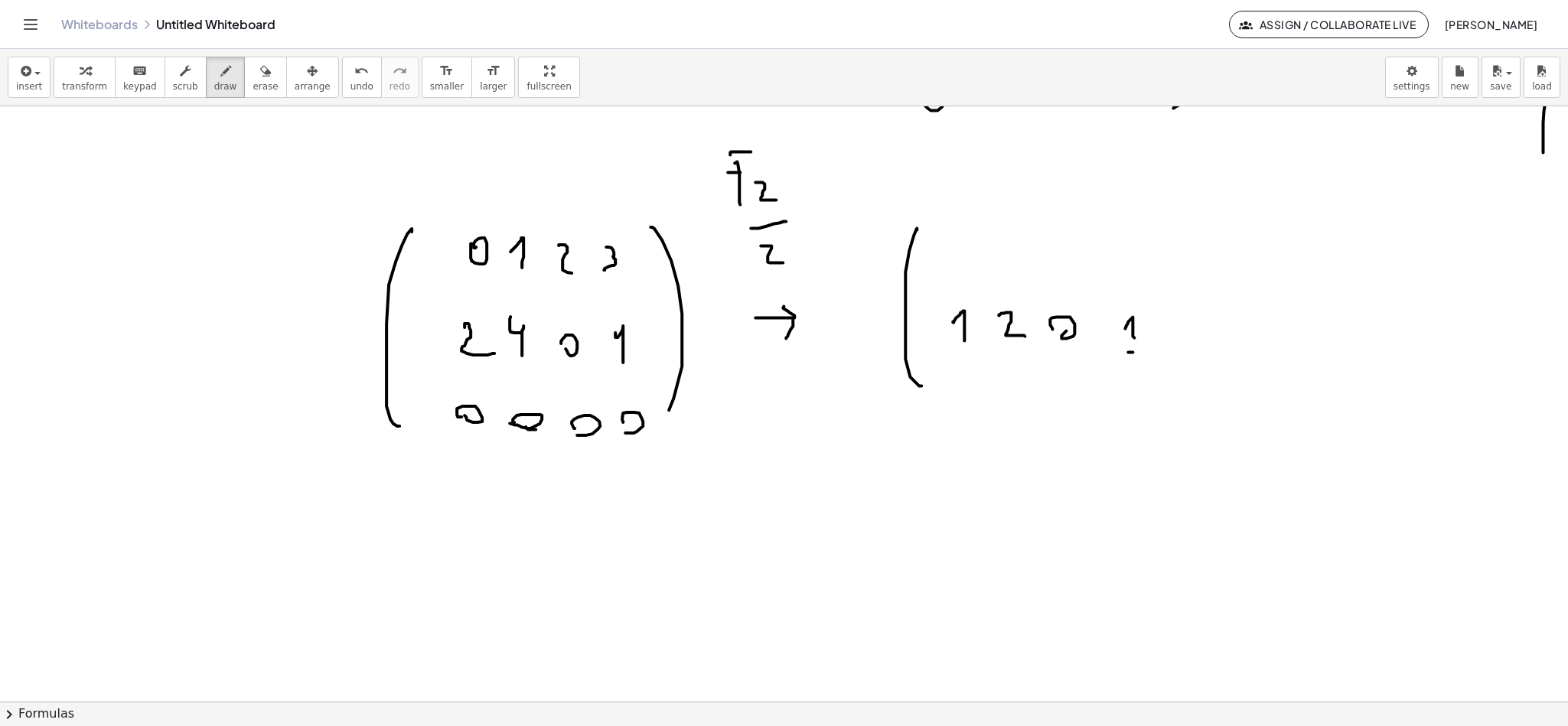
drag, startPoint x: 1129, startPoint y: 363, endPoint x: 1135, endPoint y: 383, distance: 20.9
drag, startPoint x: 958, startPoint y: 418, endPoint x: 975, endPoint y: 414, distance: 17.5
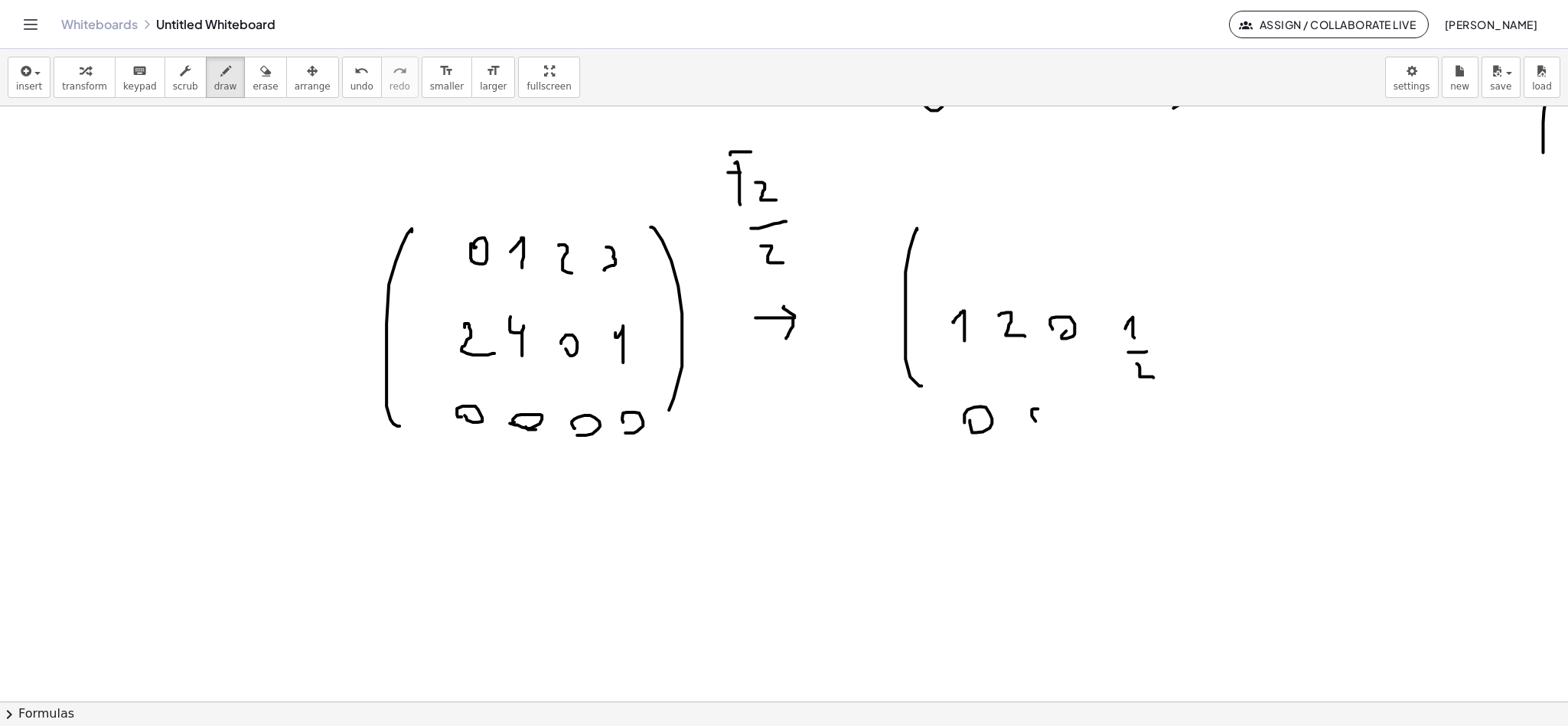
drag, startPoint x: 1029, startPoint y: 421, endPoint x: 1040, endPoint y: 417, distance: 11.7
drag, startPoint x: 1066, startPoint y: 423, endPoint x: 1089, endPoint y: 416, distance: 24.0
drag, startPoint x: 1128, startPoint y: 419, endPoint x: 1139, endPoint y: 426, distance: 13.0
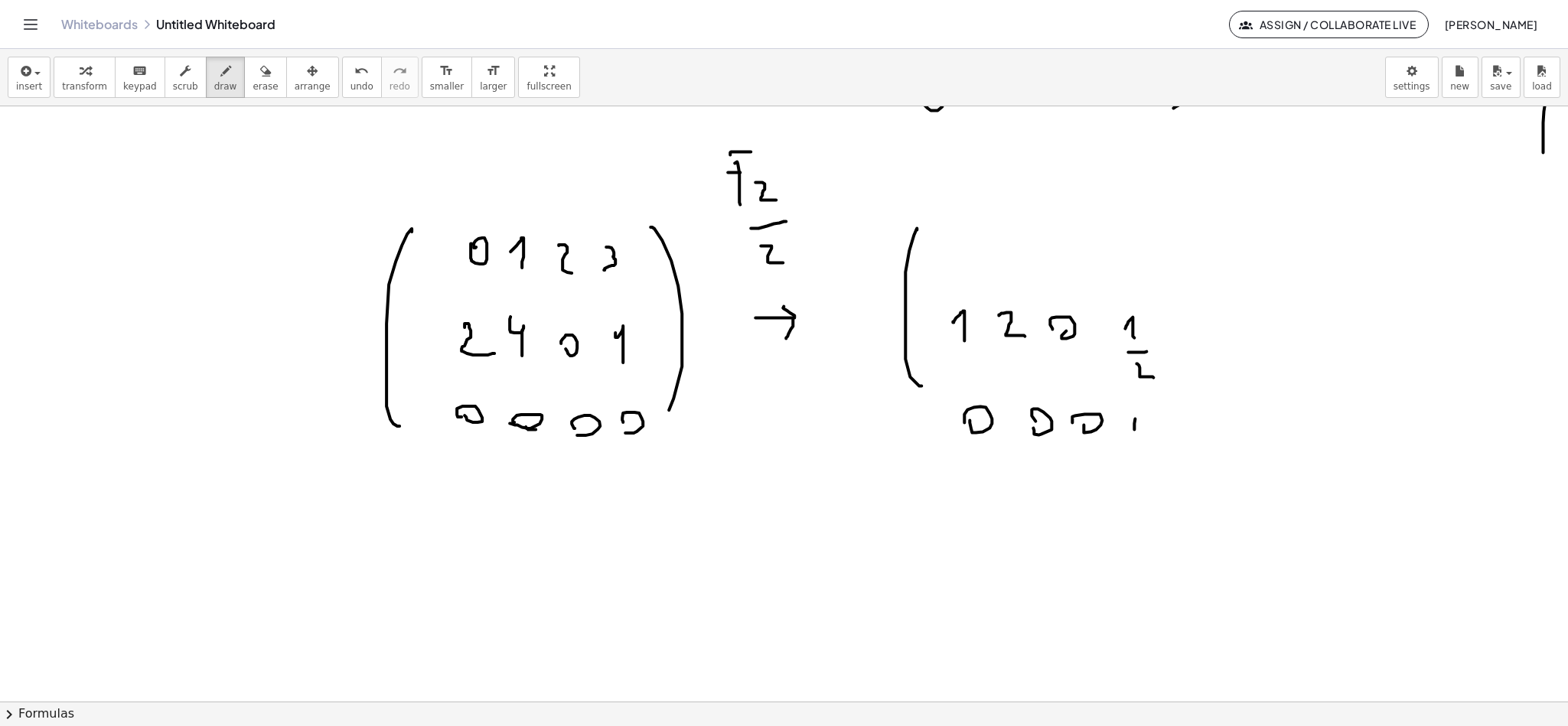
drag, startPoint x: 1170, startPoint y: 249, endPoint x: 1179, endPoint y: 450, distance: 201.2
drag, startPoint x: 1192, startPoint y: 276, endPoint x: 1185, endPoint y: 426, distance: 150.2
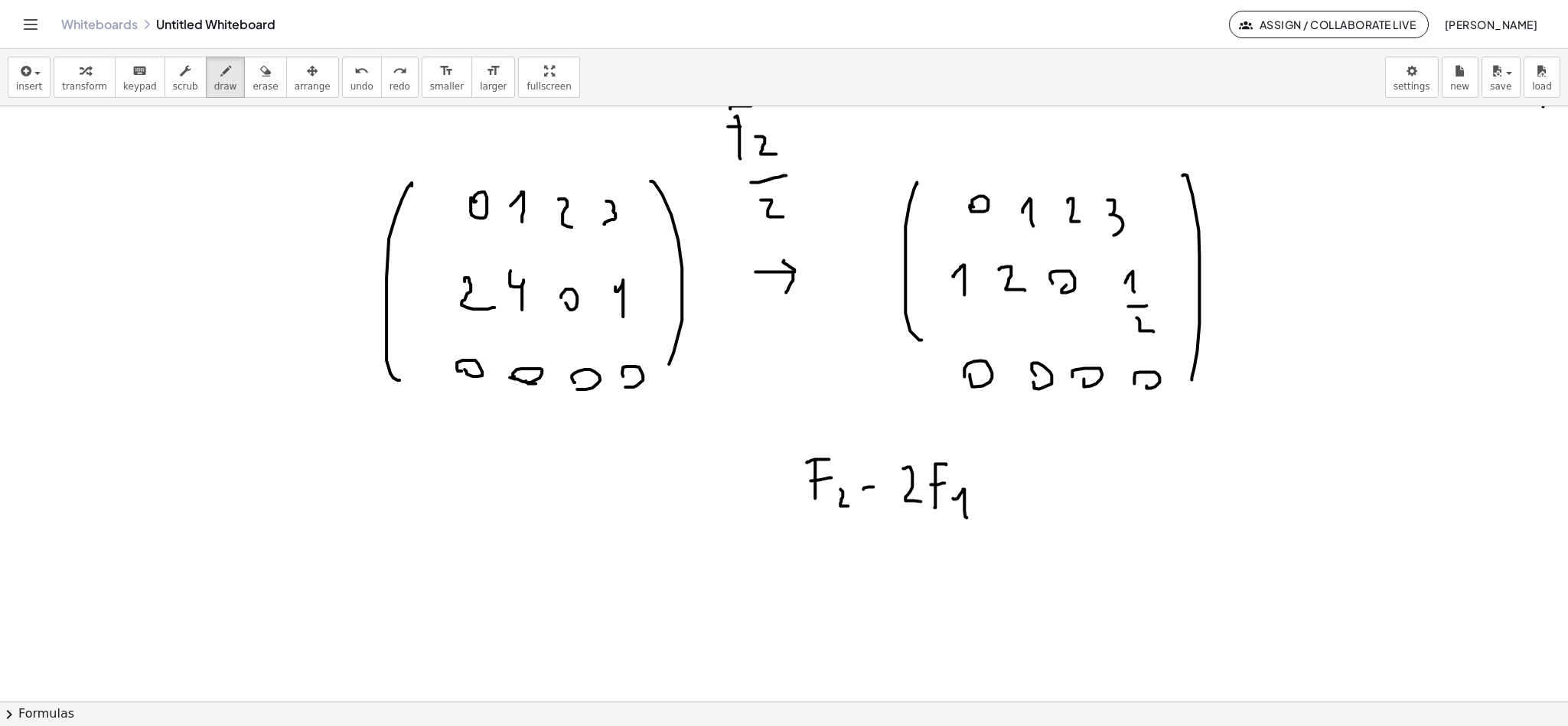
scroll to position [6077, 7]
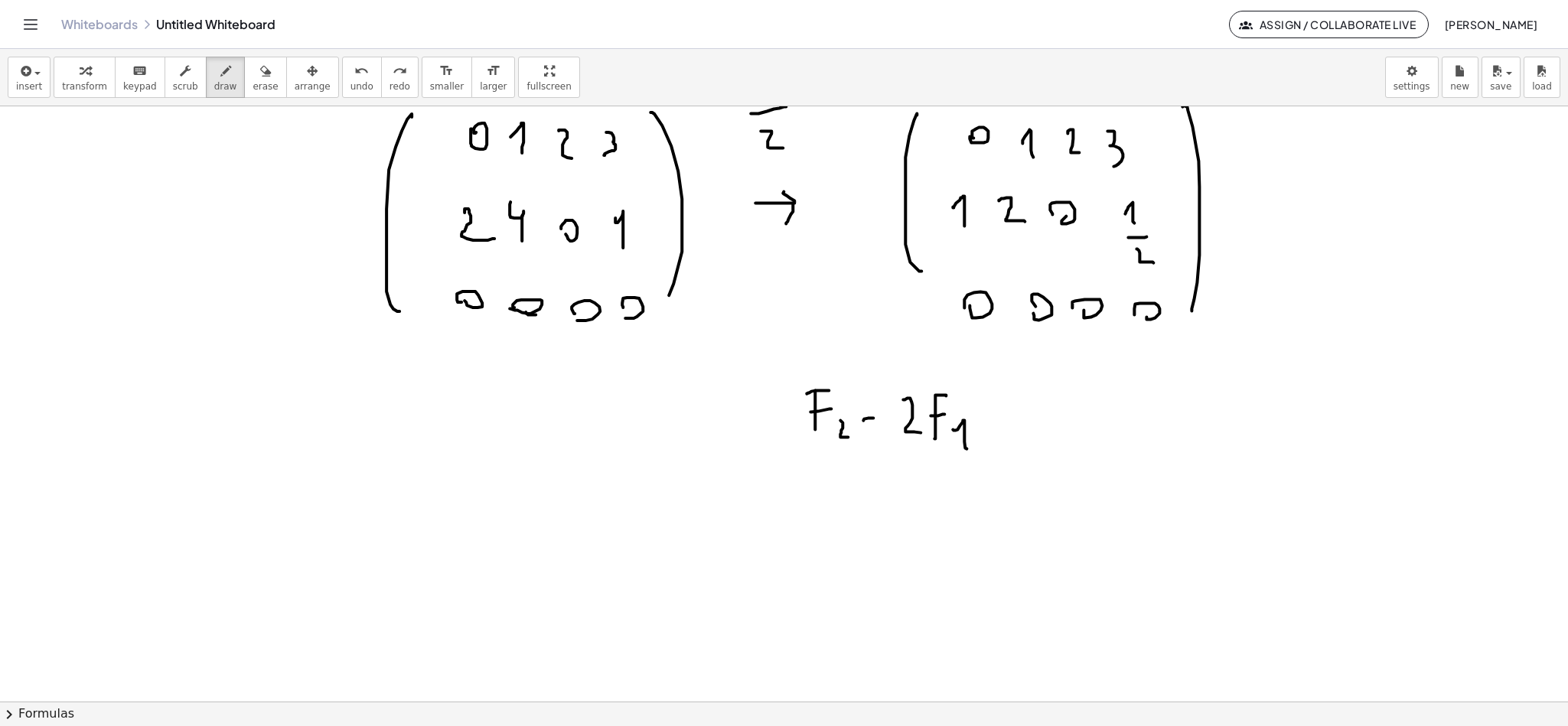
click at [872, 698] on div "×" at bounding box center [784, 404] width 1568 height 595
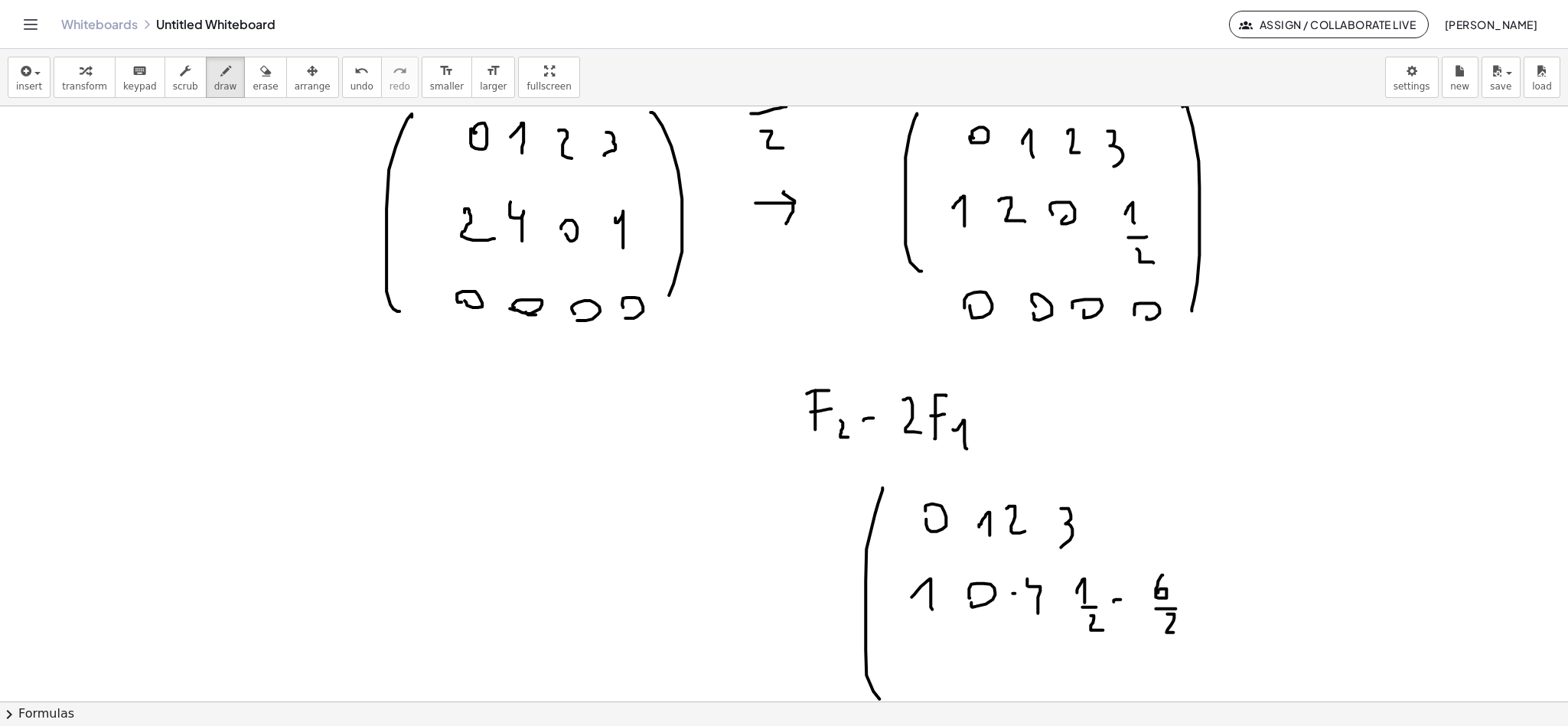
click at [260, 72] on icon "button" at bounding box center [265, 70] width 11 height 19
click at [205, 81] on button "draw" at bounding box center [225, 77] width 40 height 42
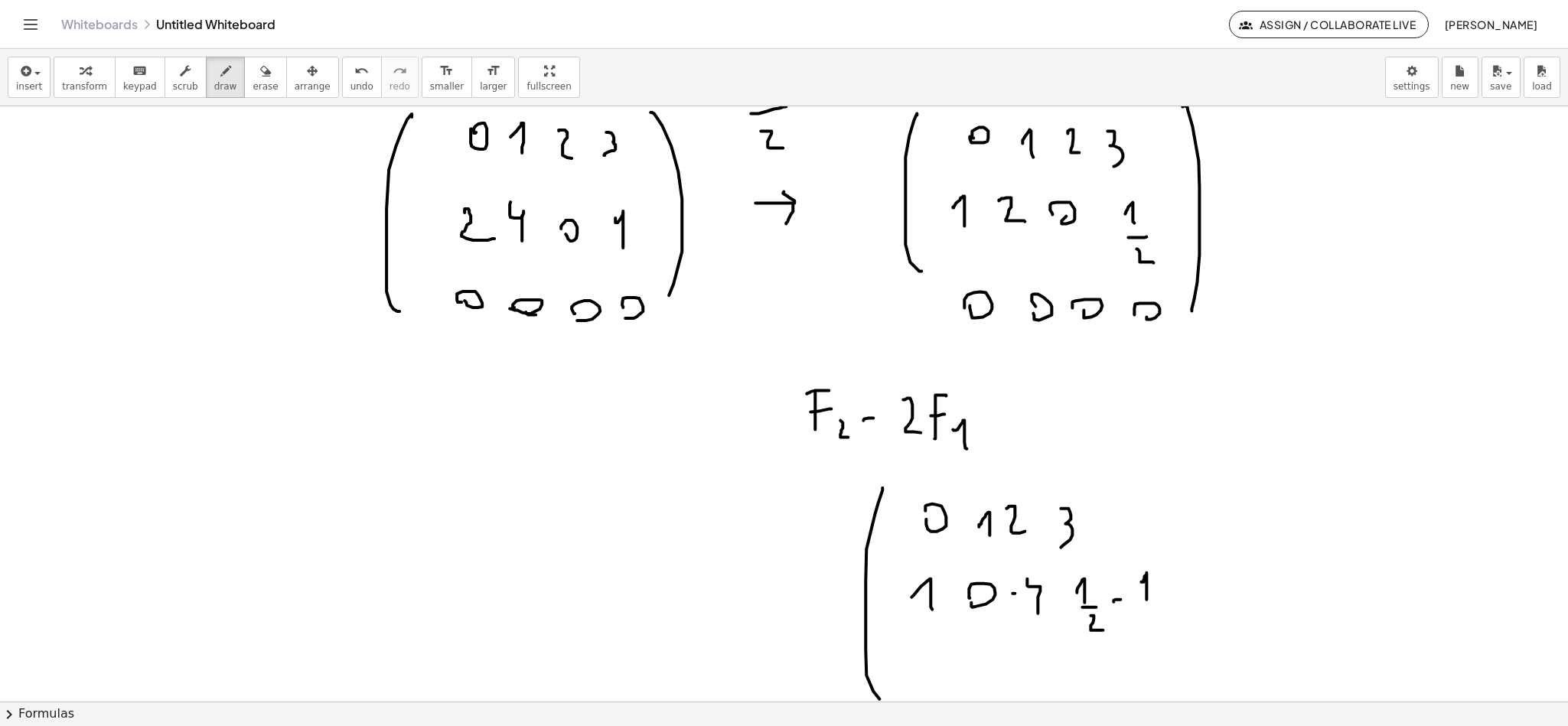
click at [244, 78] on button "erase" at bounding box center [265, 77] width 42 height 42
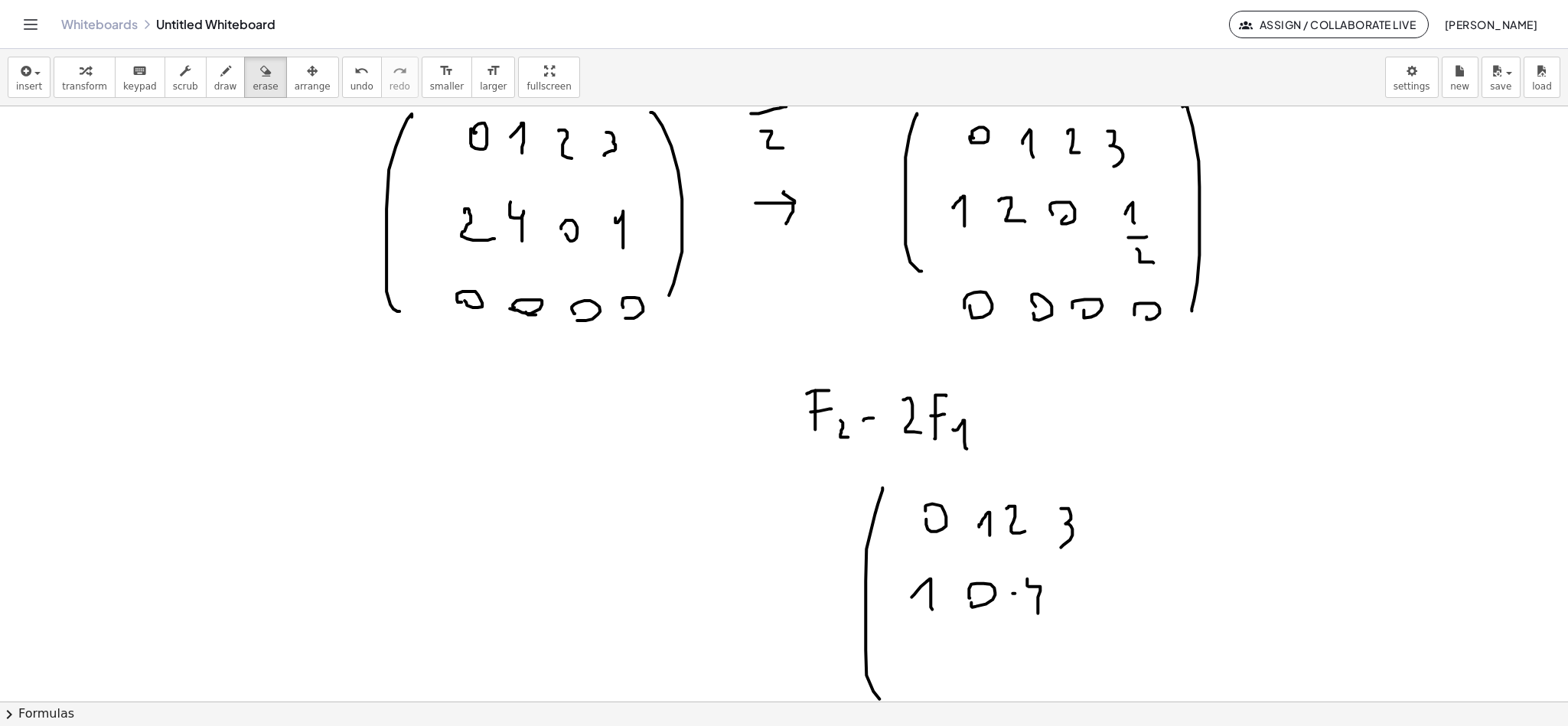
click at [214, 81] on span "draw" at bounding box center [225, 86] width 23 height 11
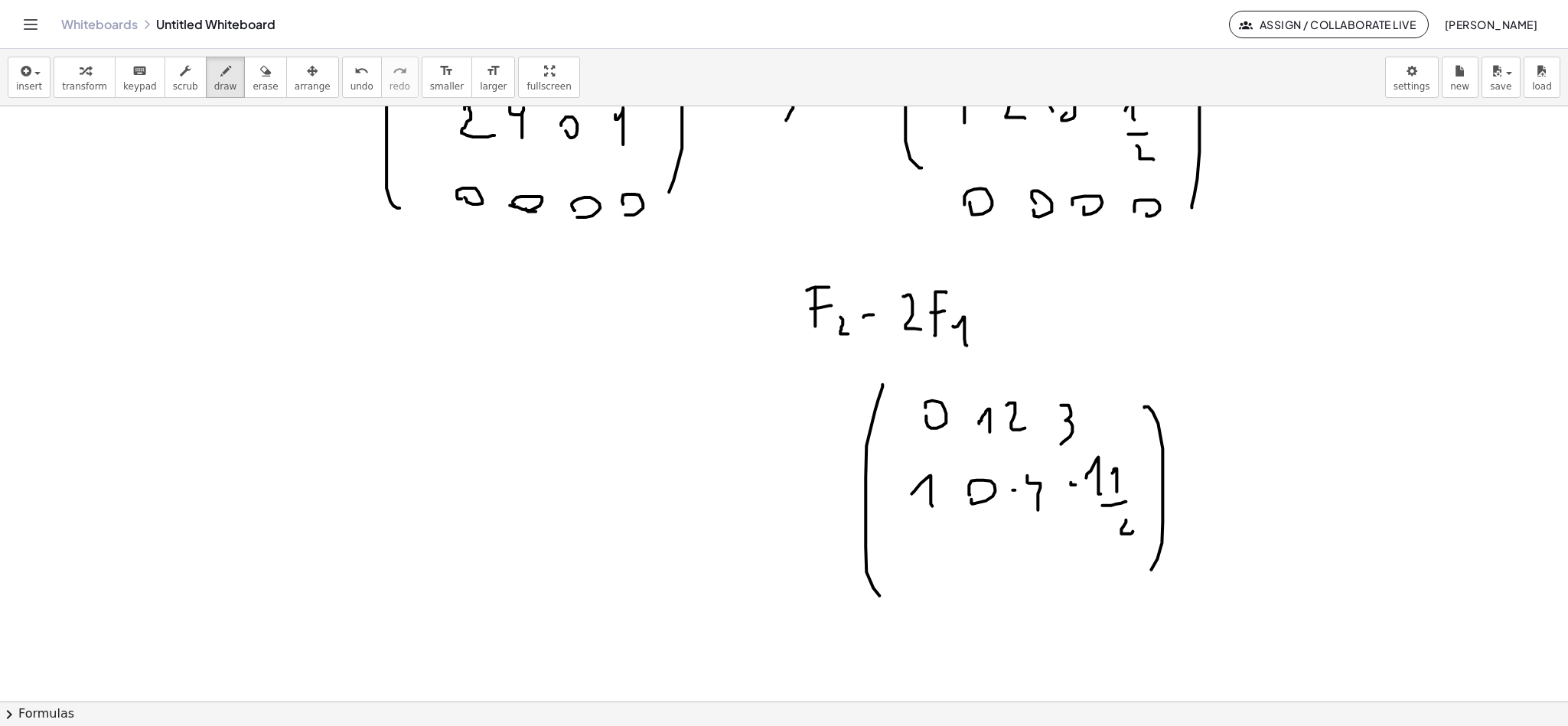
scroll to position [6306, 7]
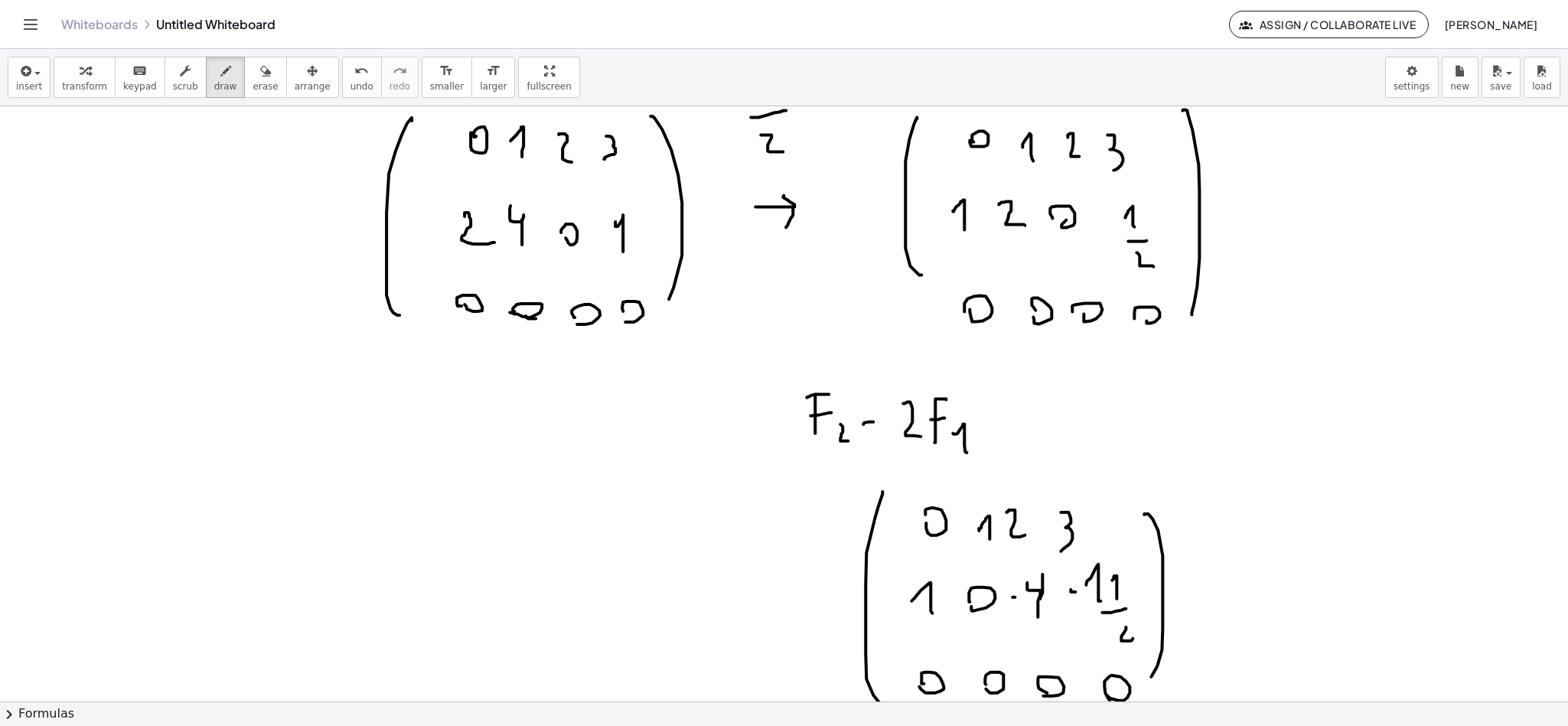
scroll to position [6192, 7]
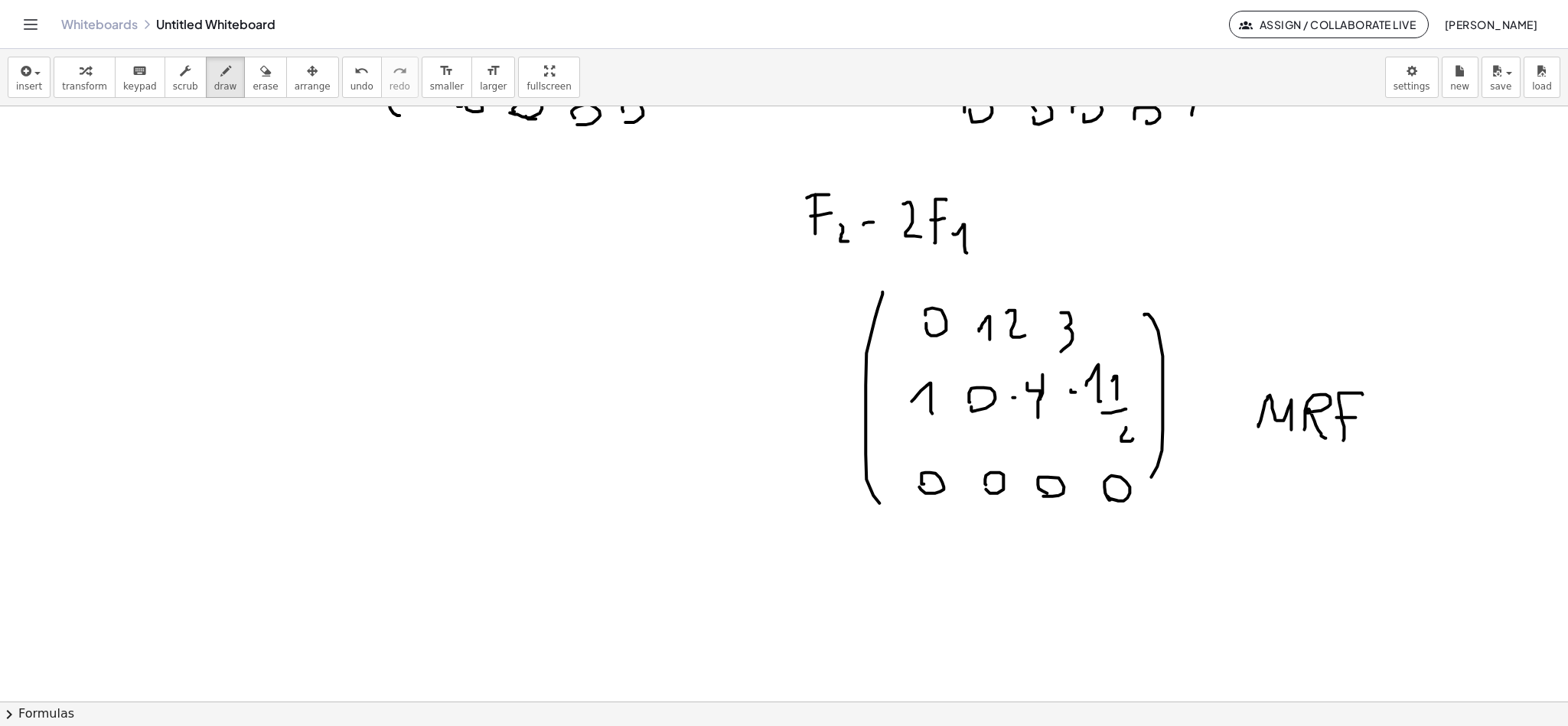
scroll to position [6306, 7]
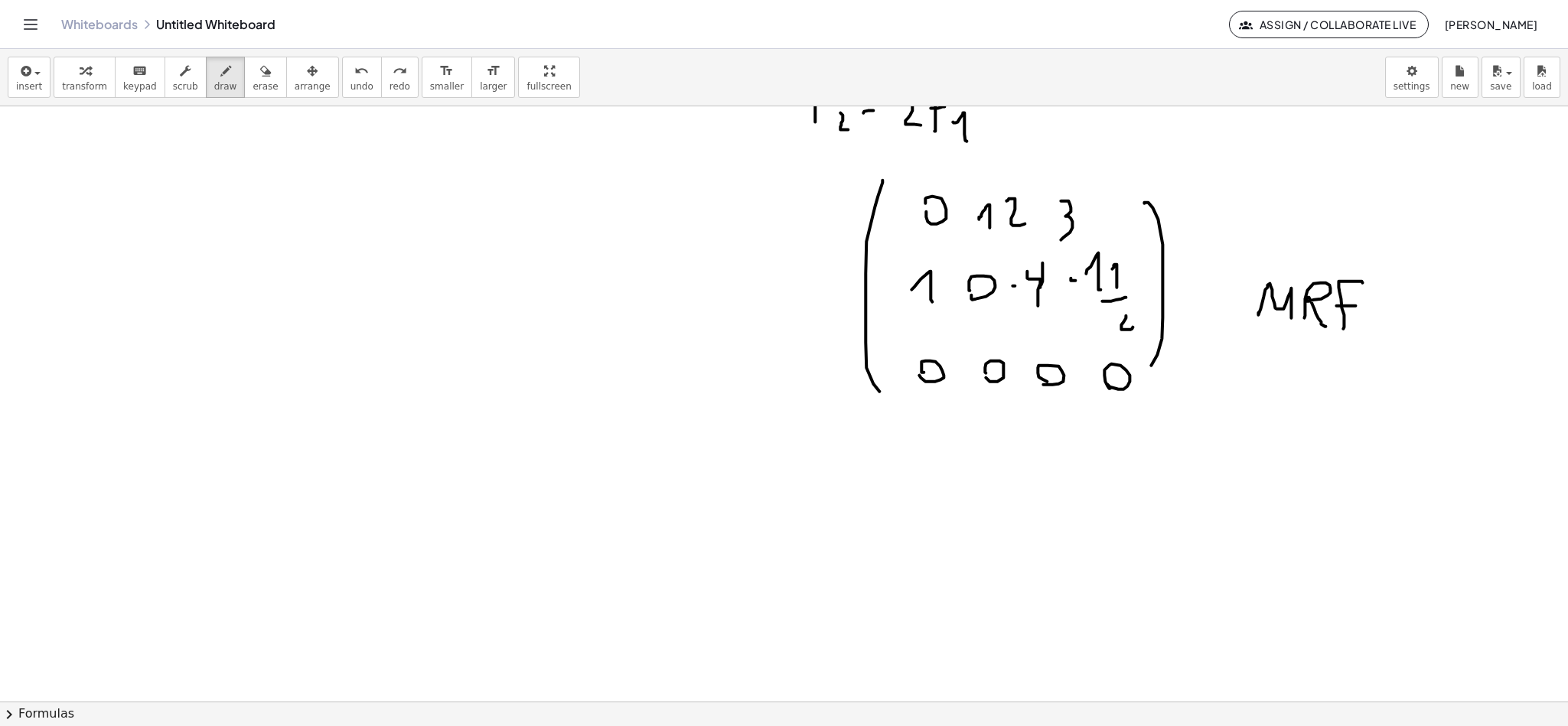
scroll to position [6421, 7]
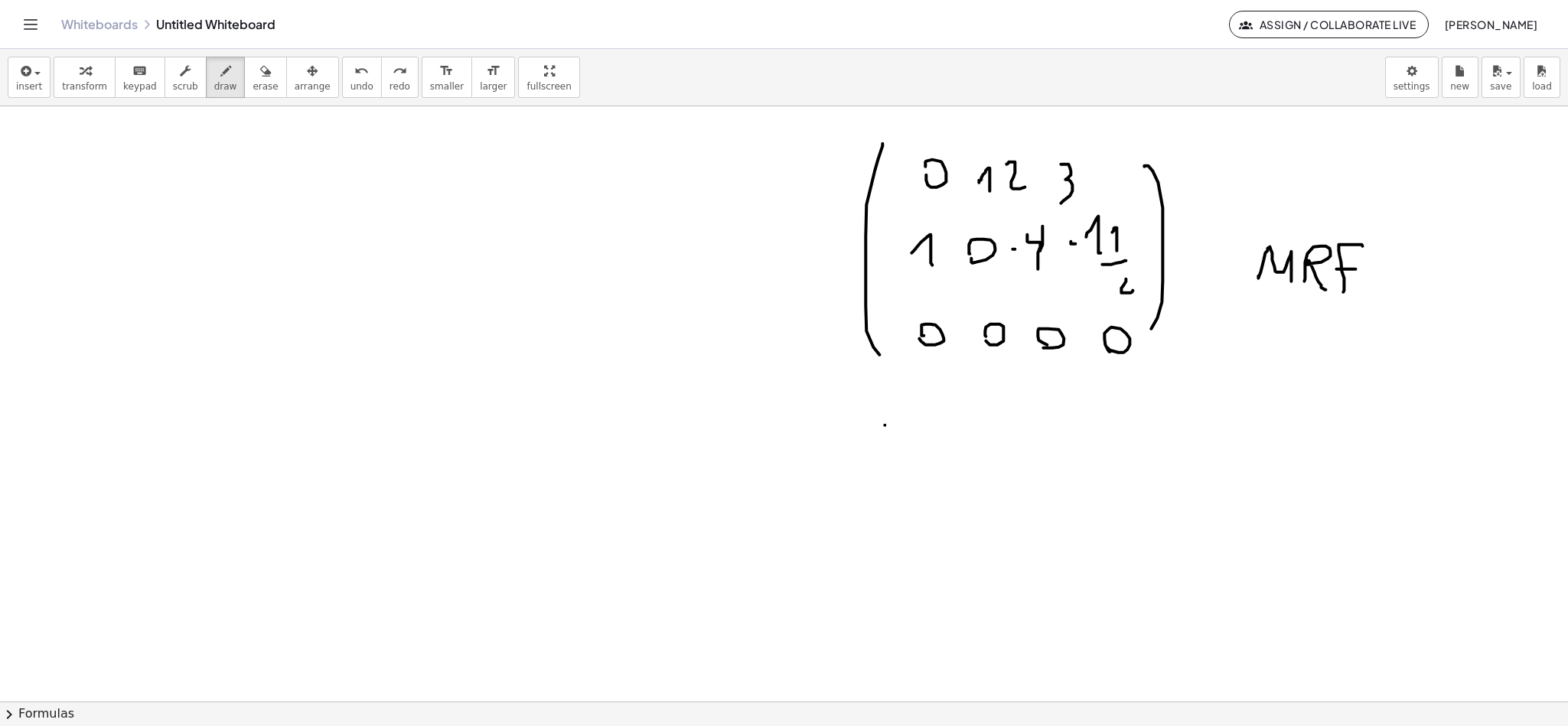
drag, startPoint x: 878, startPoint y: 424, endPoint x: 885, endPoint y: 593, distance: 169.1
drag, startPoint x: 915, startPoint y: 487, endPoint x: 924, endPoint y: 491, distance: 9.8
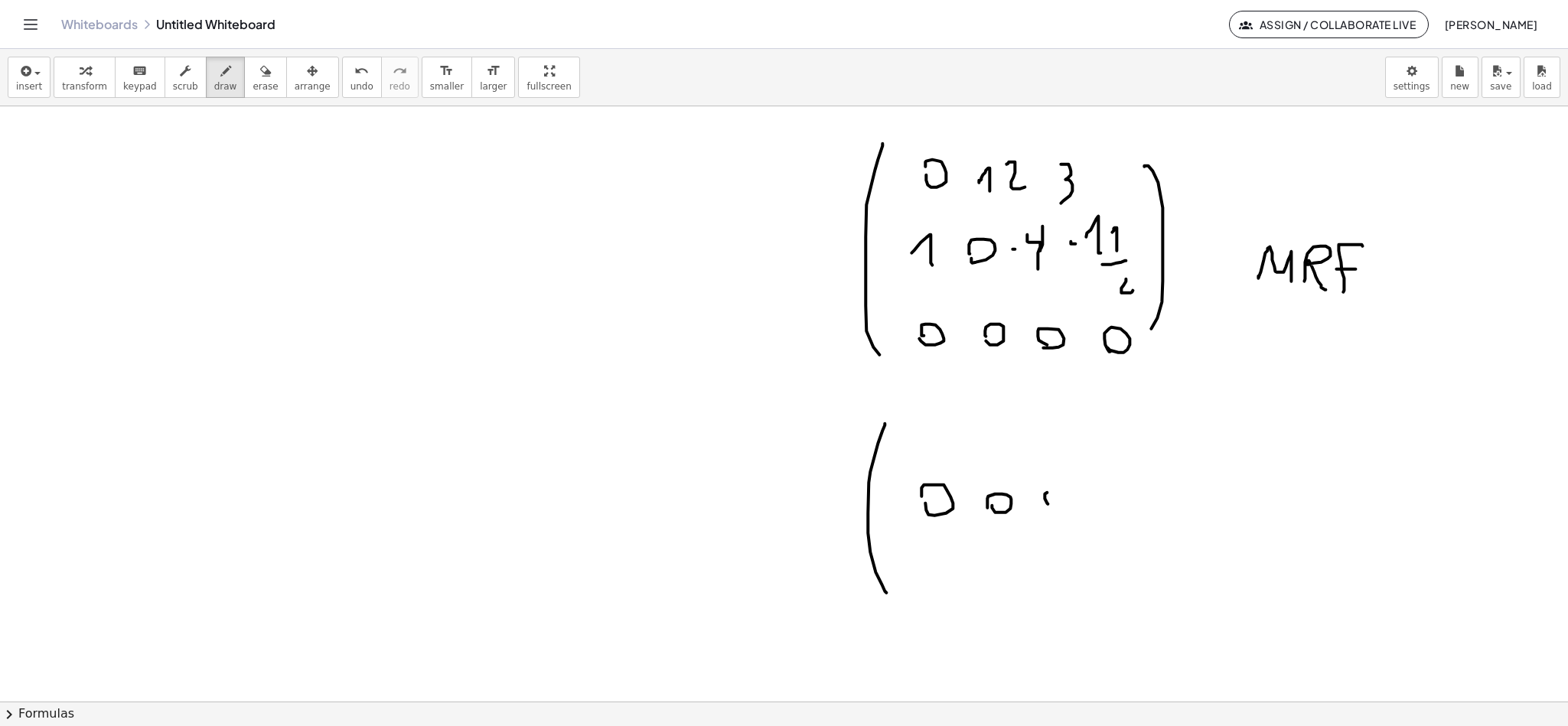
drag, startPoint x: 1038, startPoint y: 494, endPoint x: 1064, endPoint y: 496, distance: 26.1
drag, startPoint x: 1096, startPoint y: 498, endPoint x: 1159, endPoint y: 510, distance: 64.1
drag, startPoint x: 938, startPoint y: 542, endPoint x: 970, endPoint y: 569, distance: 41.9
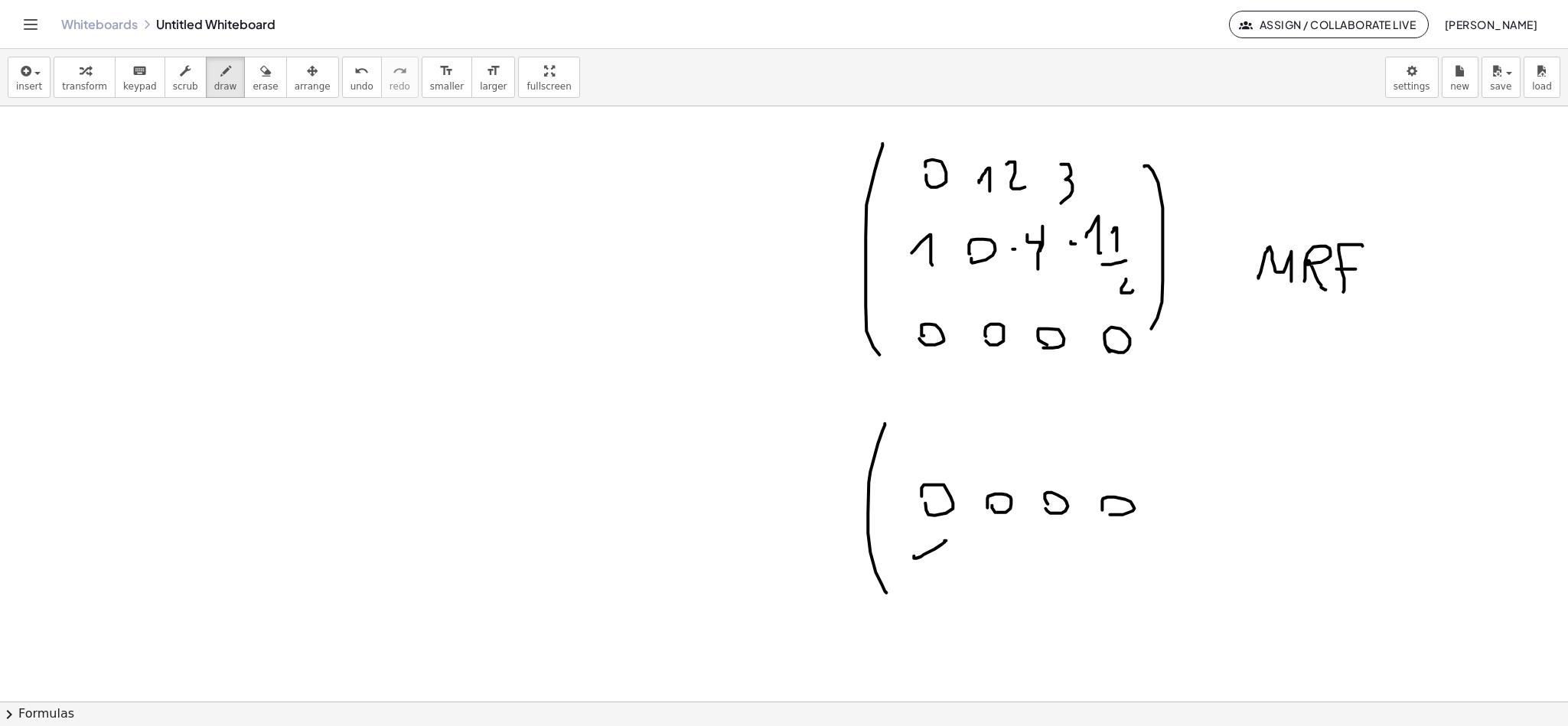
drag, startPoint x: 989, startPoint y: 558, endPoint x: 980, endPoint y: 560, distance: 9.2
drag, startPoint x: 1043, startPoint y: 551, endPoint x: 1054, endPoint y: 588, distance: 38.6
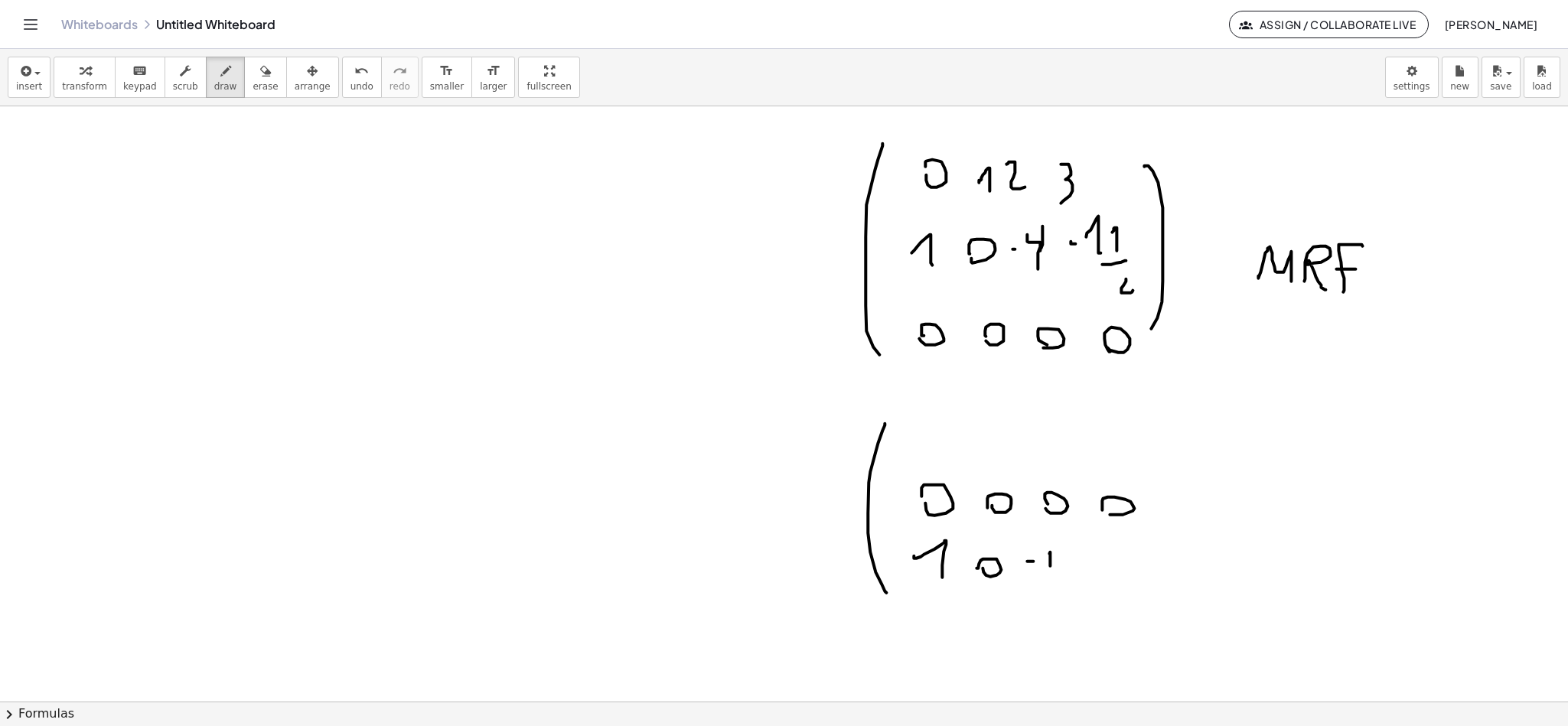
drag, startPoint x: 1103, startPoint y: 577, endPoint x: 1119, endPoint y: 577, distance: 16.0
drag, startPoint x: 1125, startPoint y: 571, endPoint x: 1136, endPoint y: 583, distance: 16.3
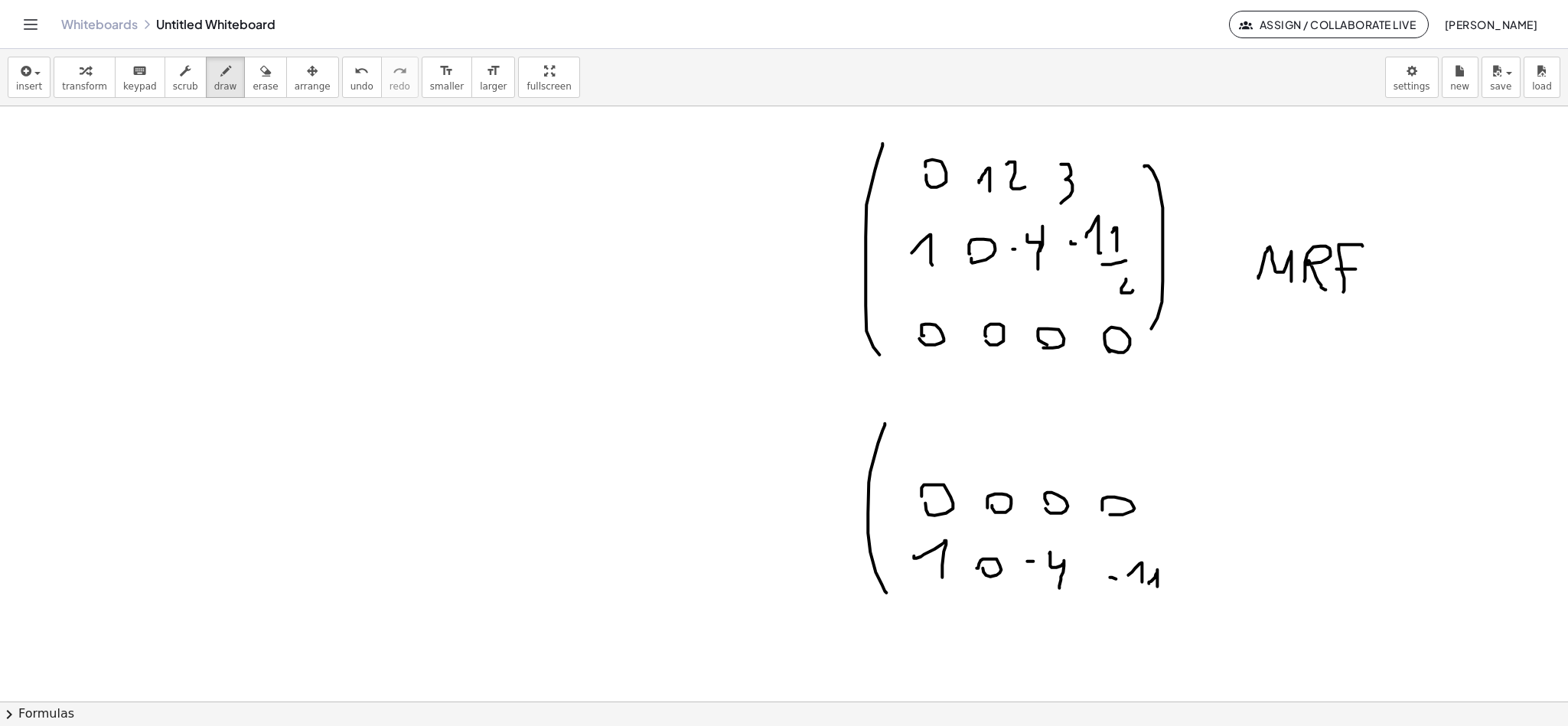
drag, startPoint x: 1150, startPoint y: 569, endPoint x: 1150, endPoint y: 597, distance: 28.0
drag, startPoint x: 1148, startPoint y: 604, endPoint x: 1157, endPoint y: 611, distance: 11.4
drag, startPoint x: 1159, startPoint y: 618, endPoint x: 1170, endPoint y: 638, distance: 22.8
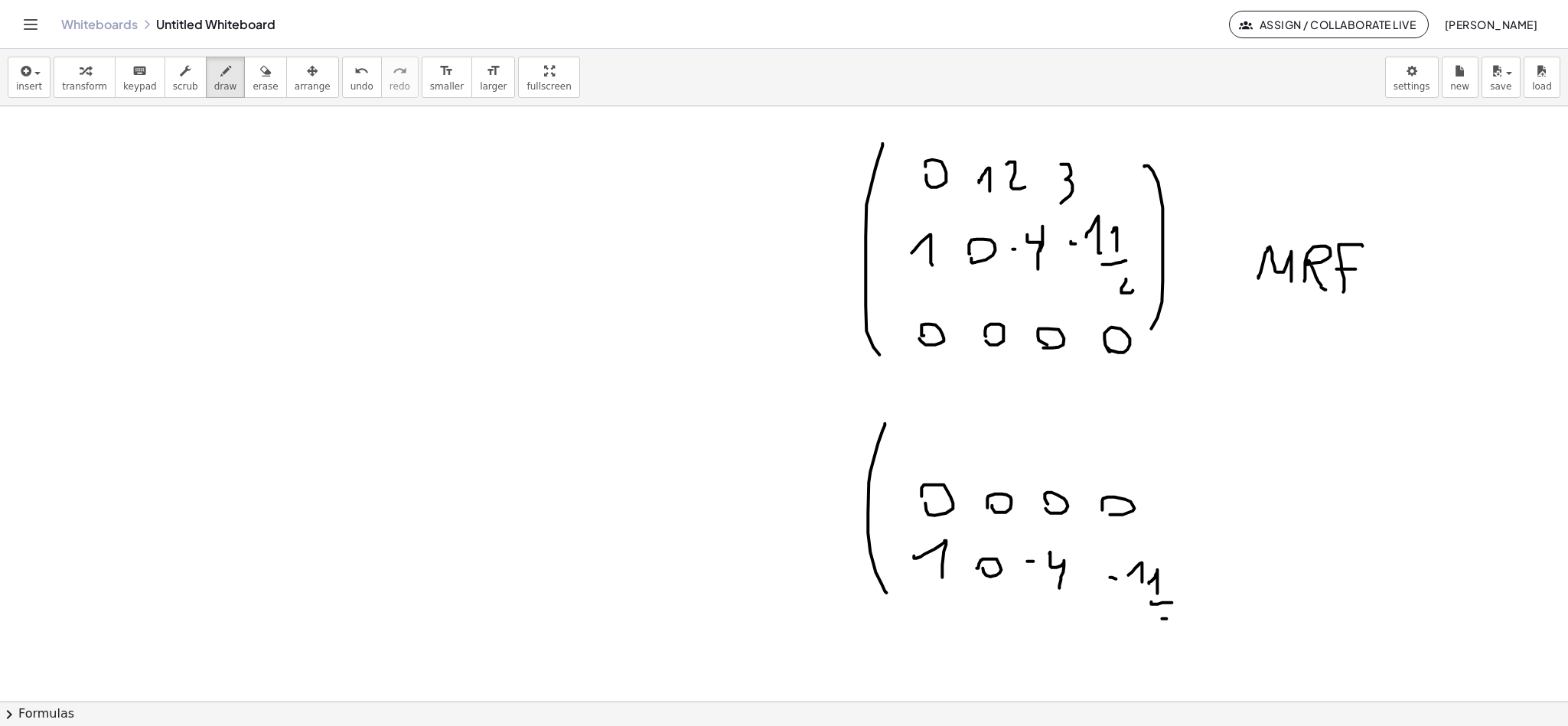
drag, startPoint x: 965, startPoint y: 441, endPoint x: 988, endPoint y: 455, distance: 26.9
drag, startPoint x: 1017, startPoint y: 438, endPoint x: 1034, endPoint y: 456, distance: 24.8
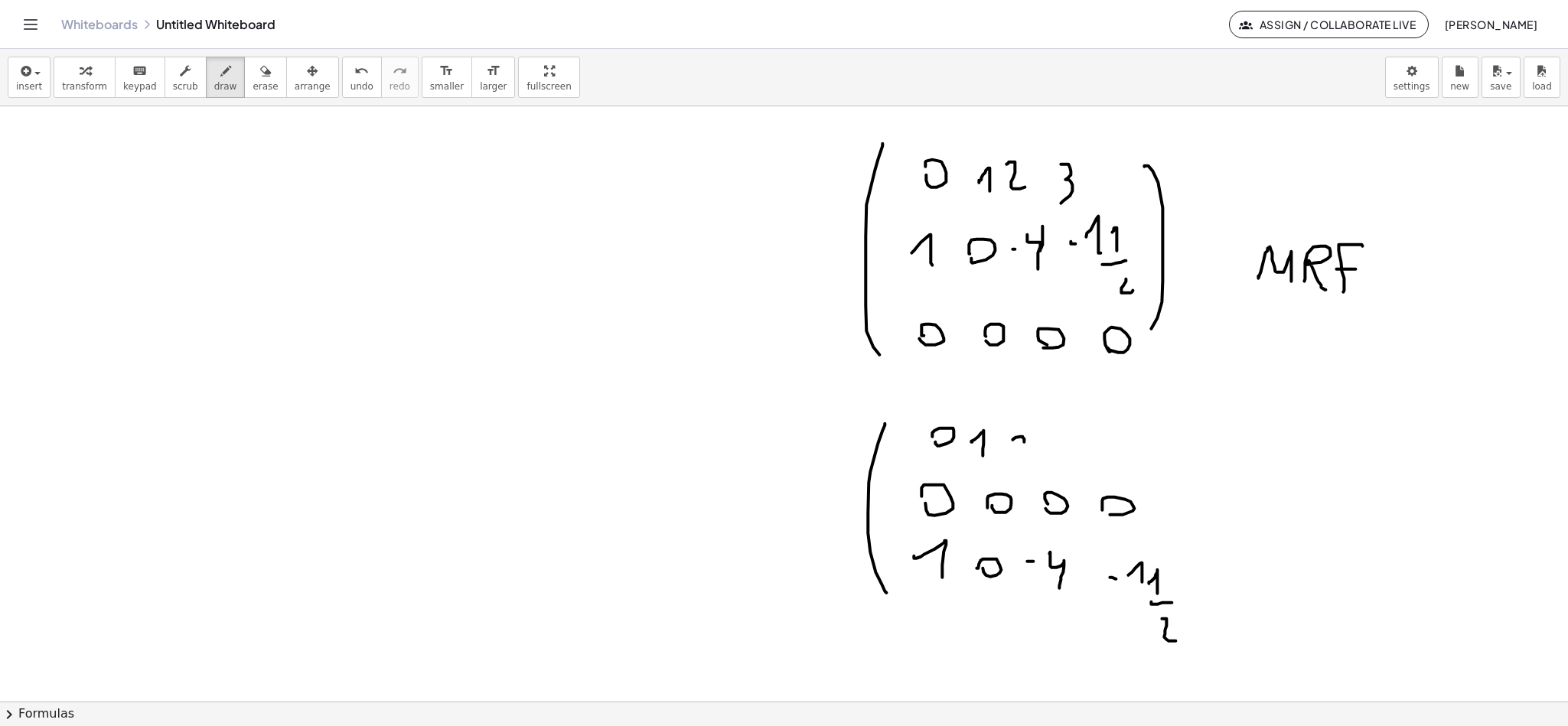
drag, startPoint x: 1091, startPoint y: 440, endPoint x: 1155, endPoint y: 471, distance: 71.1
drag, startPoint x: 1187, startPoint y: 436, endPoint x: 1194, endPoint y: 615, distance: 179.1
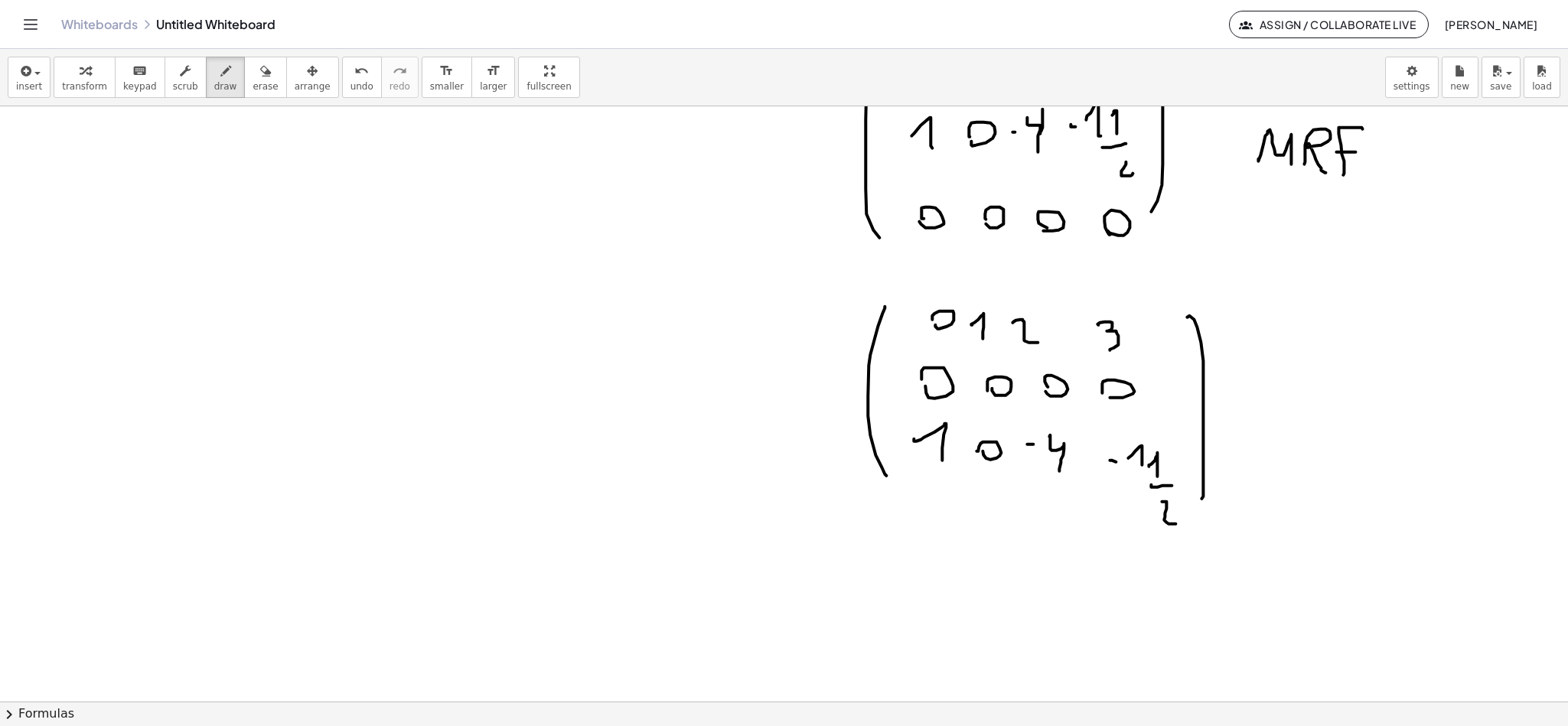
scroll to position [6555, 7]
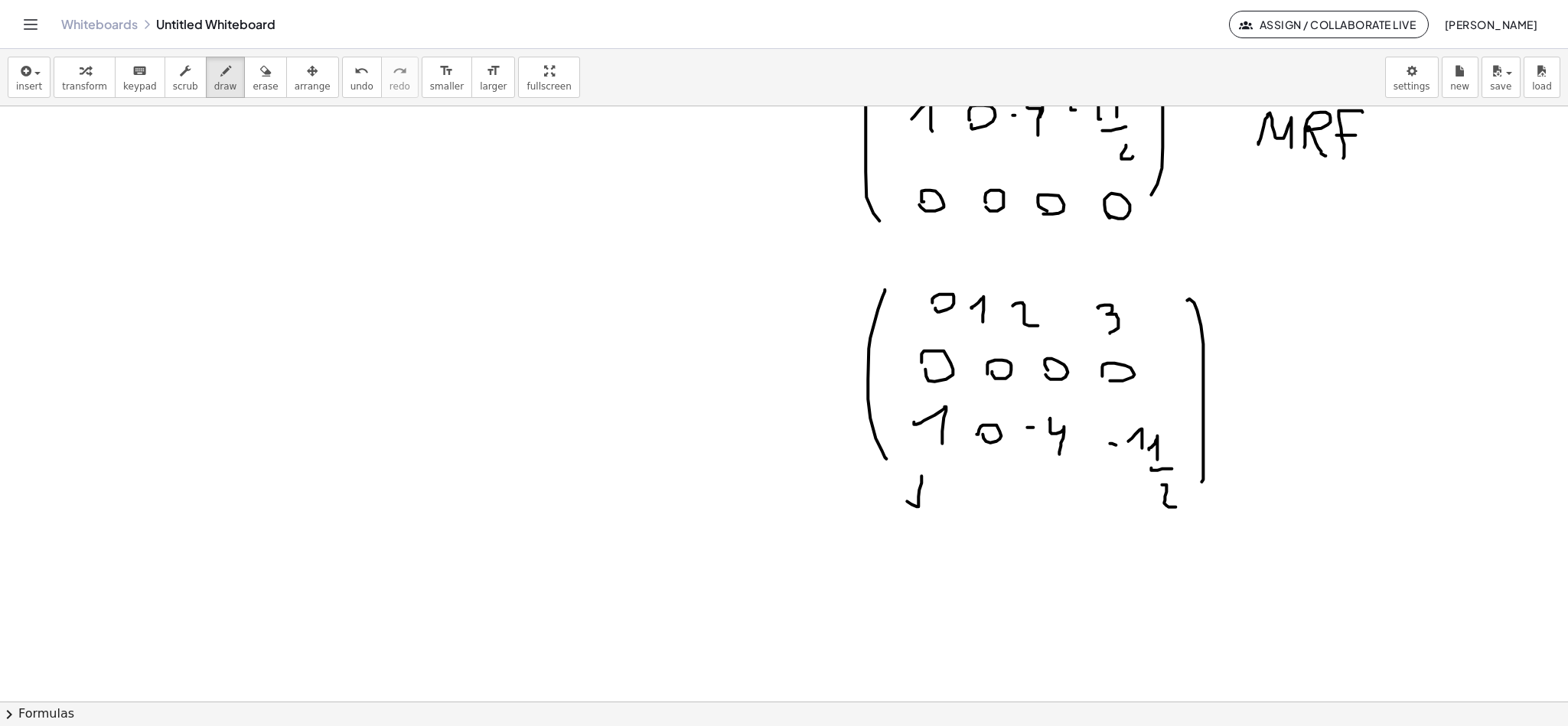
drag, startPoint x: 915, startPoint y: 476, endPoint x: 908, endPoint y: 496, distance: 21.2
drag, startPoint x: 921, startPoint y: 503, endPoint x: 925, endPoint y: 494, distance: 9.8
drag, startPoint x: 861, startPoint y: 555, endPoint x: 875, endPoint y: 530, distance: 28.7
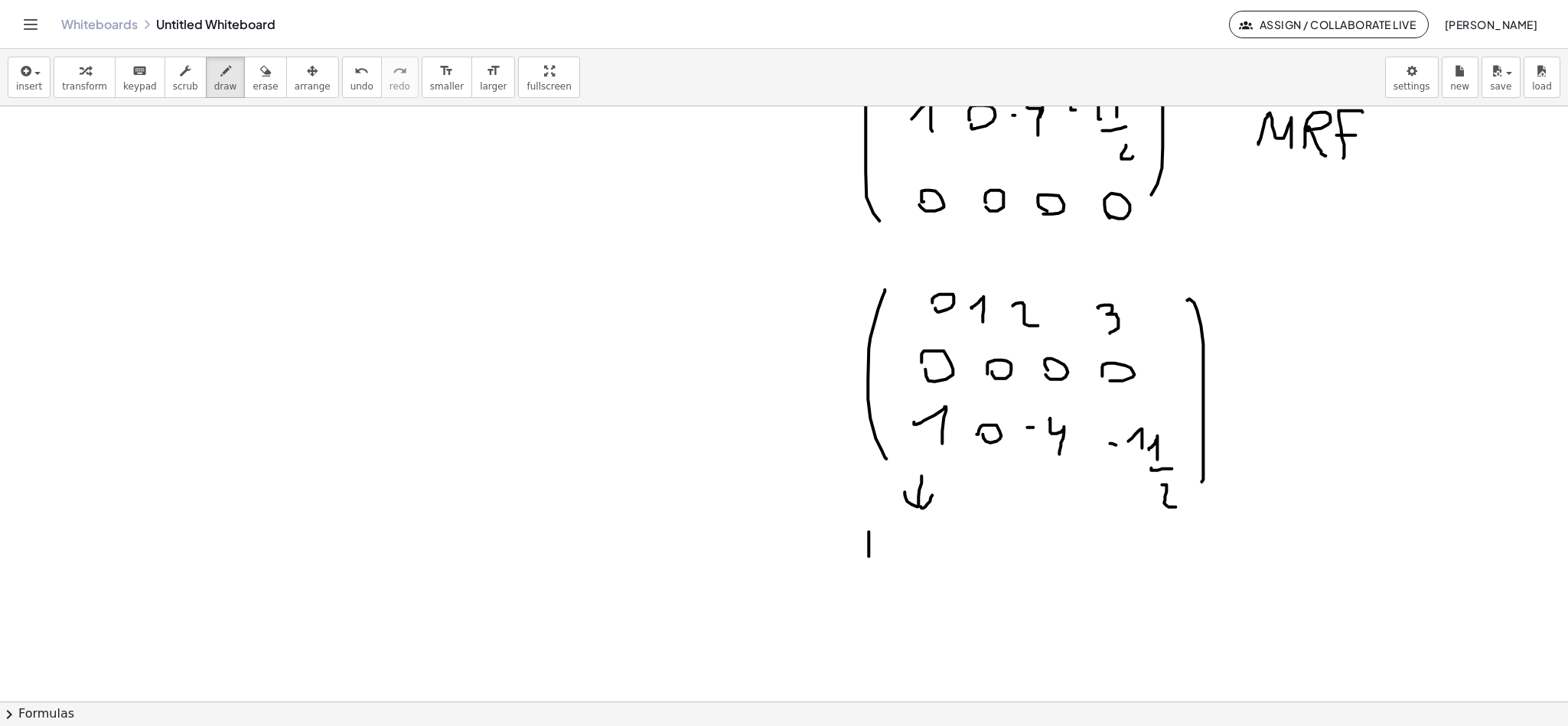
drag, startPoint x: 882, startPoint y: 560, endPoint x: 944, endPoint y: 519, distance: 74.3
drag, startPoint x: 980, startPoint y: 283, endPoint x: 999, endPoint y: 265, distance: 26.2
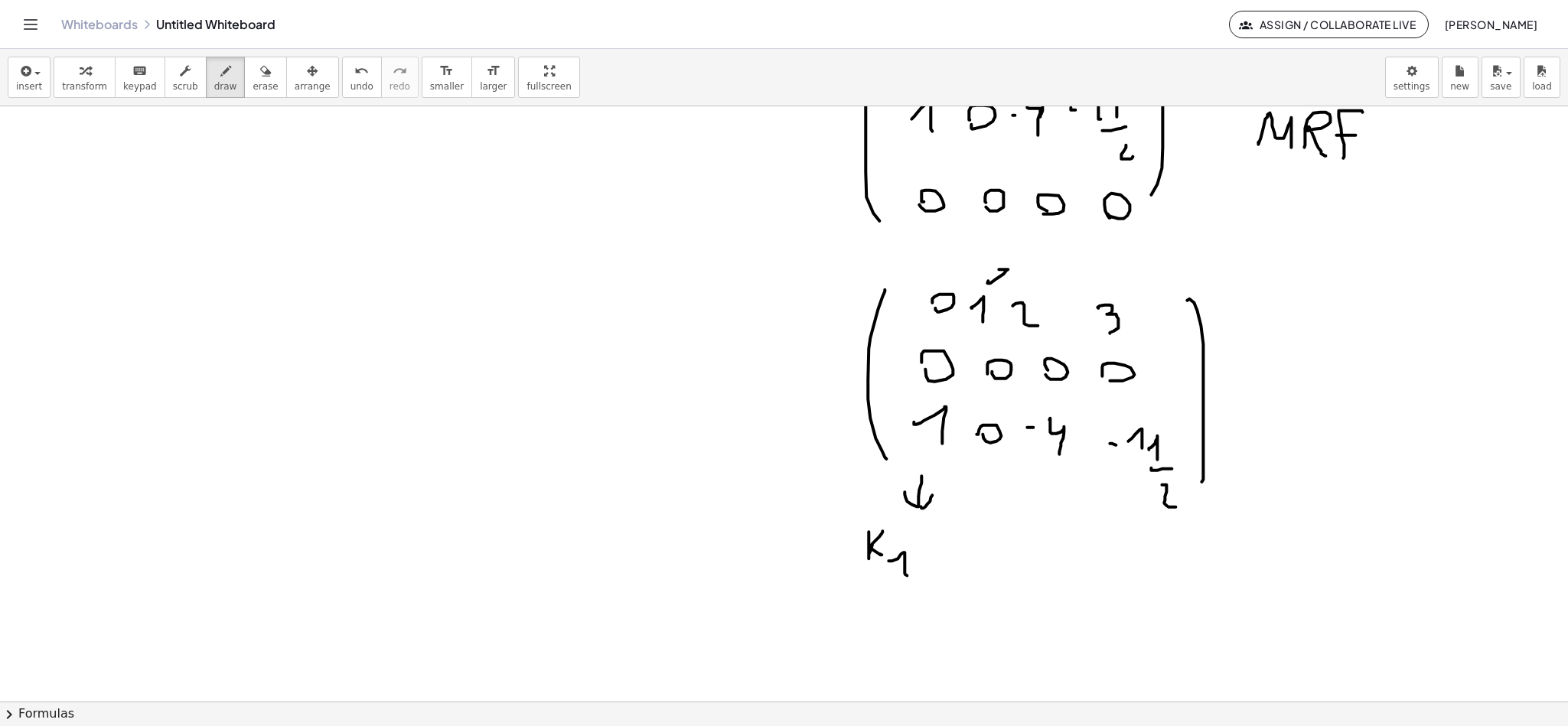
drag, startPoint x: 1022, startPoint y: 276, endPoint x: 1042, endPoint y: 287, distance: 22.8
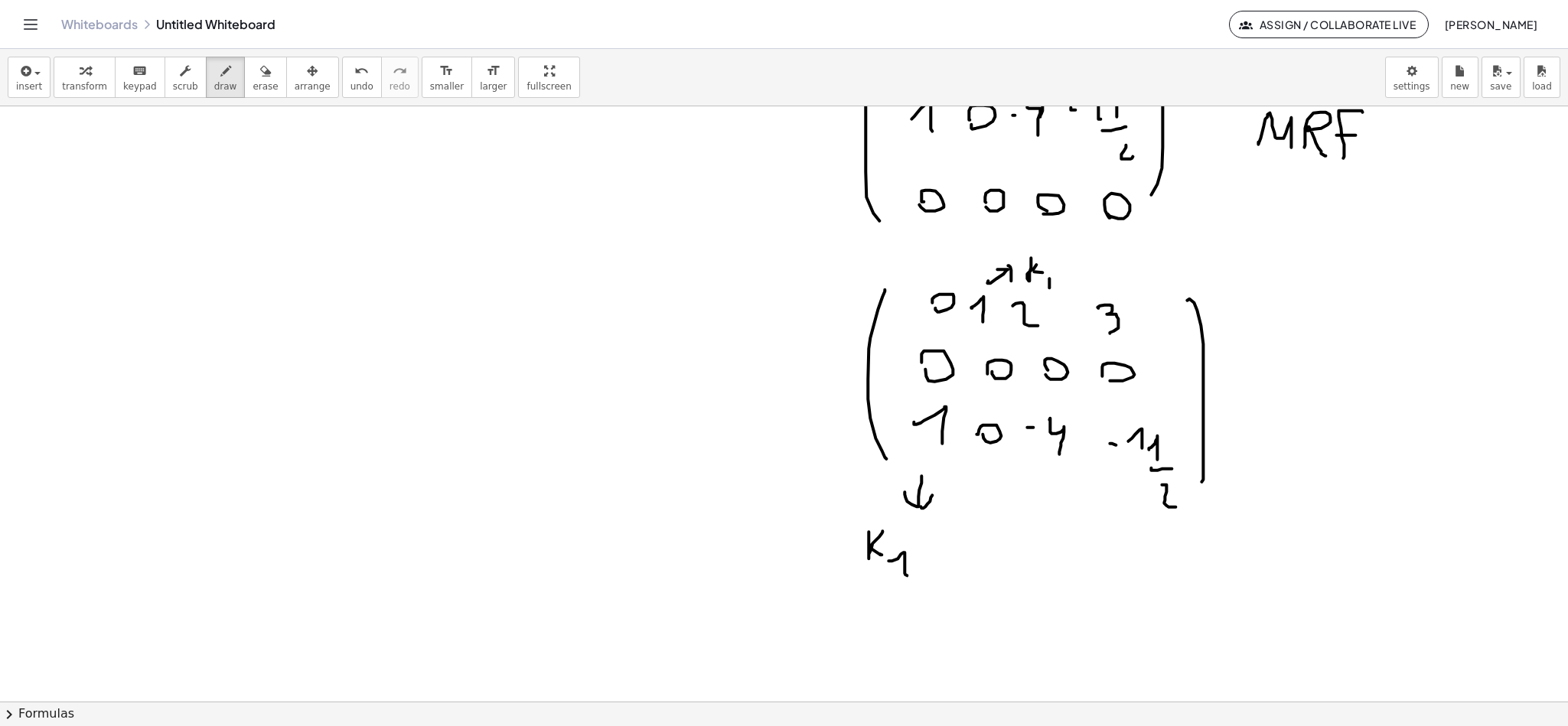
drag, startPoint x: 1042, startPoint y: 287, endPoint x: 1059, endPoint y: 286, distance: 17.0
drag, startPoint x: 1045, startPoint y: 281, endPoint x: 1025, endPoint y: 315, distance: 39.4
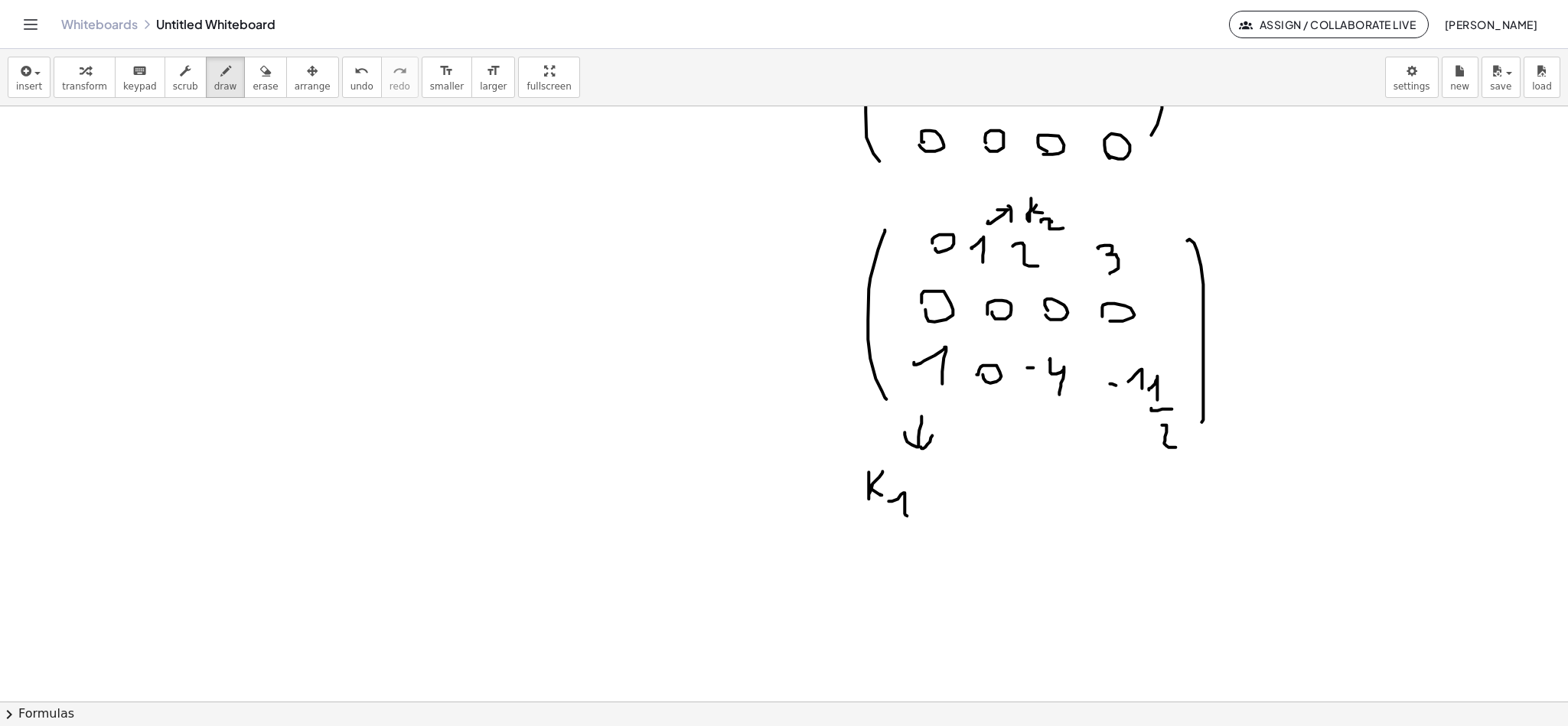
scroll to position [6670, 7]
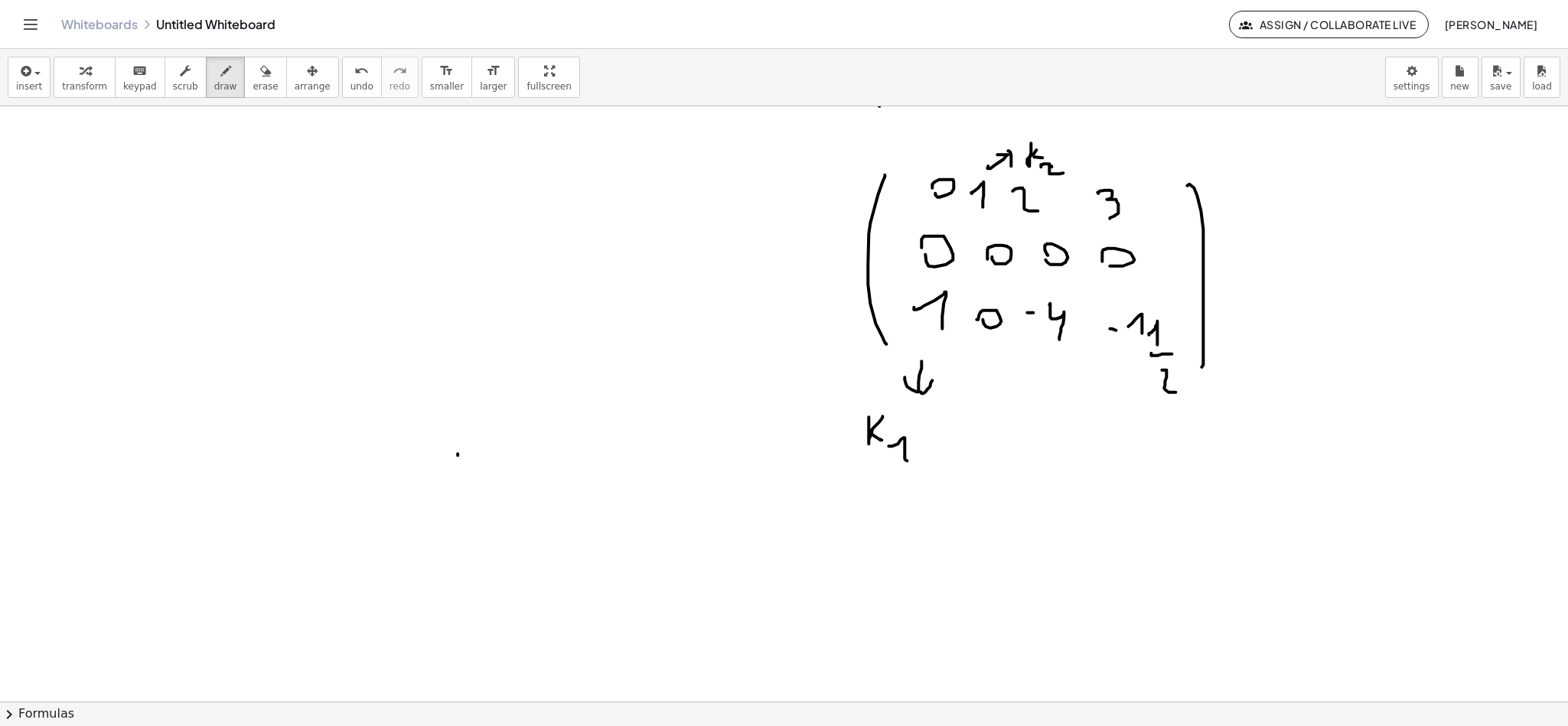
drag, startPoint x: 451, startPoint y: 453, endPoint x: 453, endPoint y: 427, distance: 26.1
drag, startPoint x: 453, startPoint y: 427, endPoint x: 468, endPoint y: 419, distance: 17.0
drag, startPoint x: 457, startPoint y: 439, endPoint x: 485, endPoint y: 459, distance: 34.4
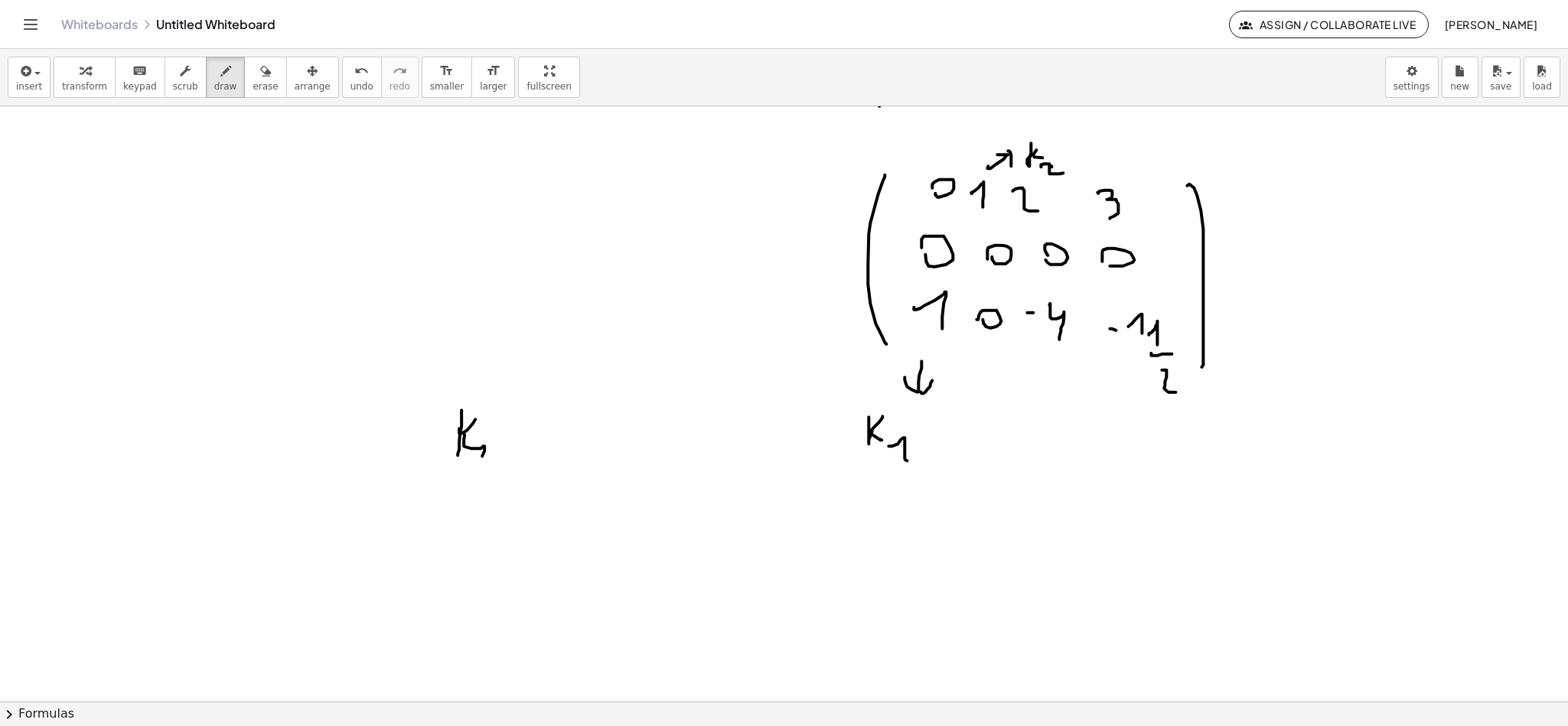
drag, startPoint x: 493, startPoint y: 453, endPoint x: 515, endPoint y: 464, distance: 24.6
drag, startPoint x: 530, startPoint y: 424, endPoint x: 534, endPoint y: 441, distance: 17.5
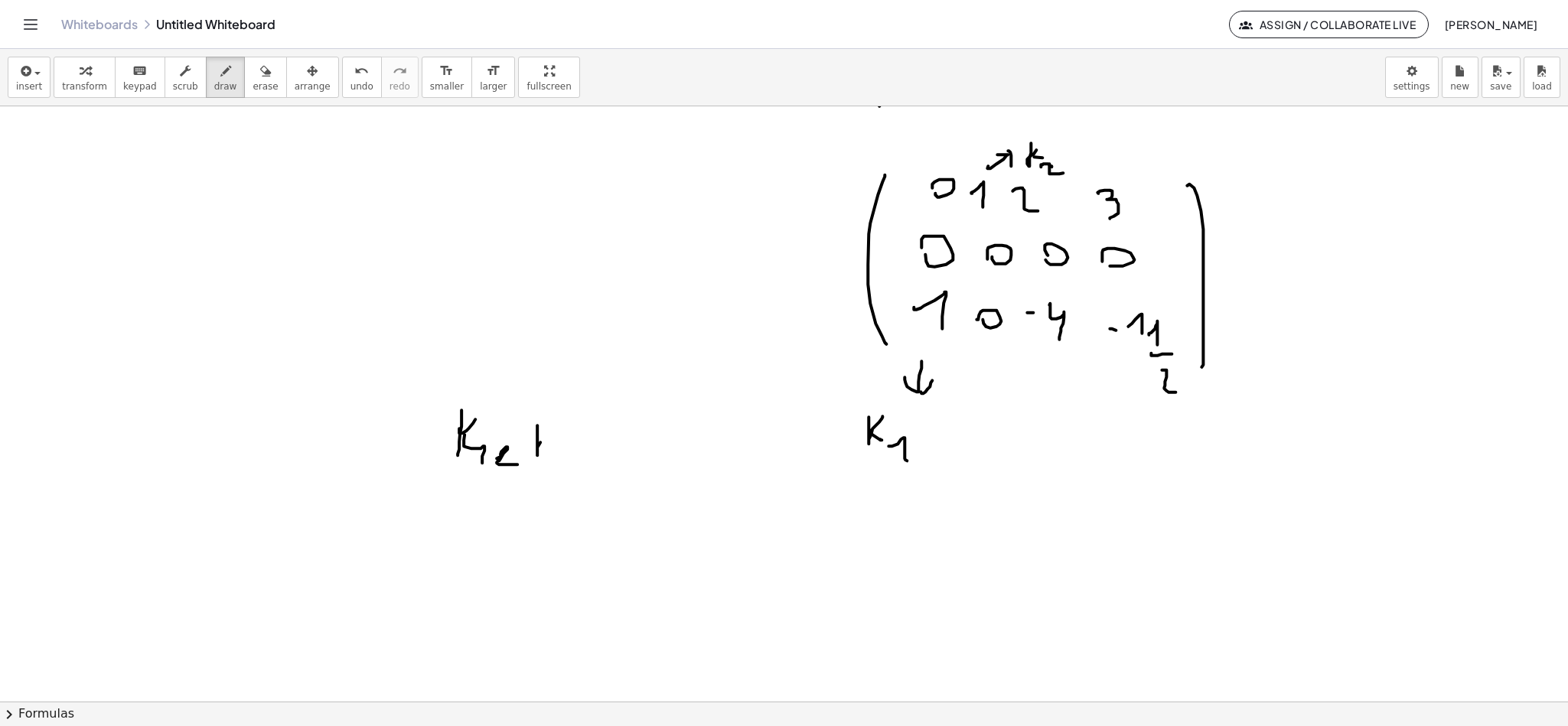
drag, startPoint x: 534, startPoint y: 441, endPoint x: 547, endPoint y: 431, distance: 16.4
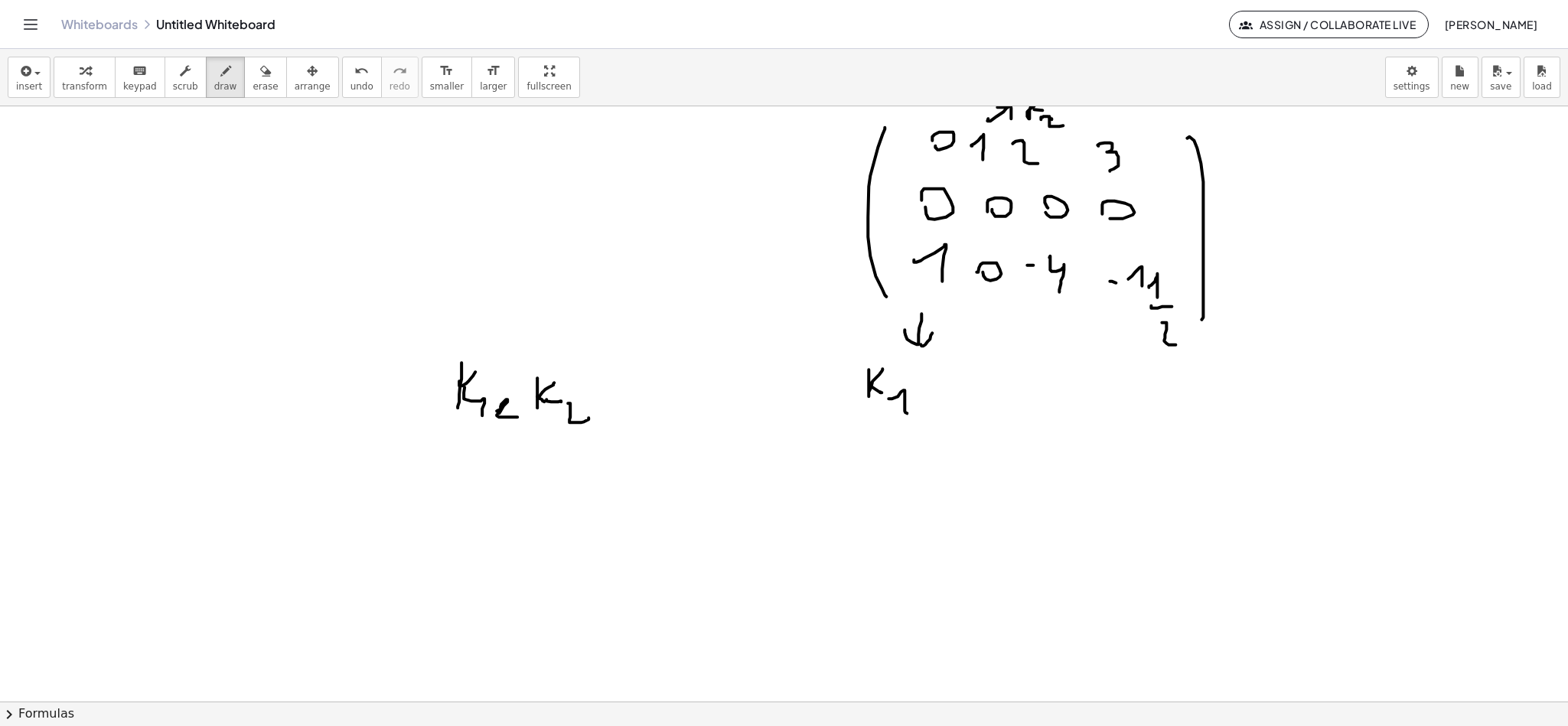
scroll to position [6784, 7]
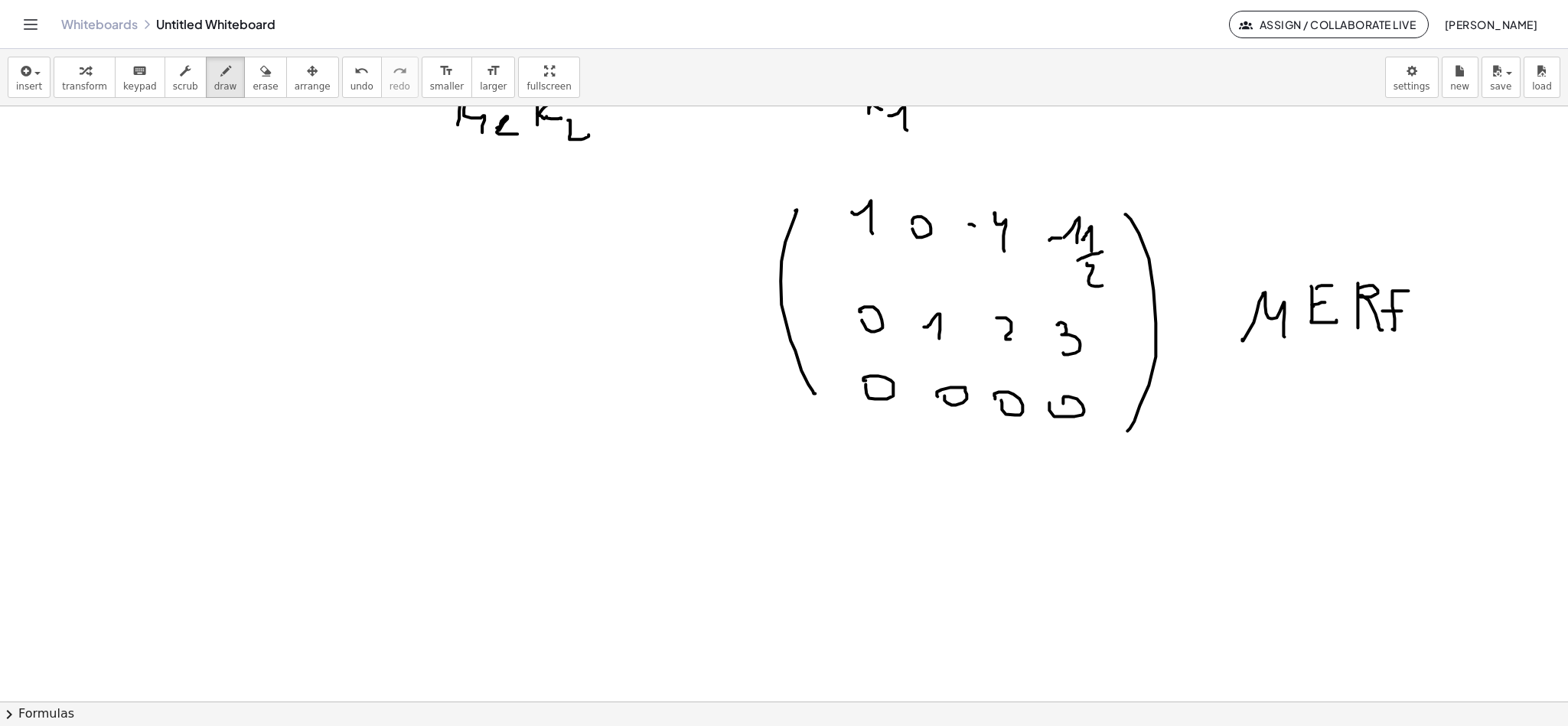
scroll to position [7129, 7]
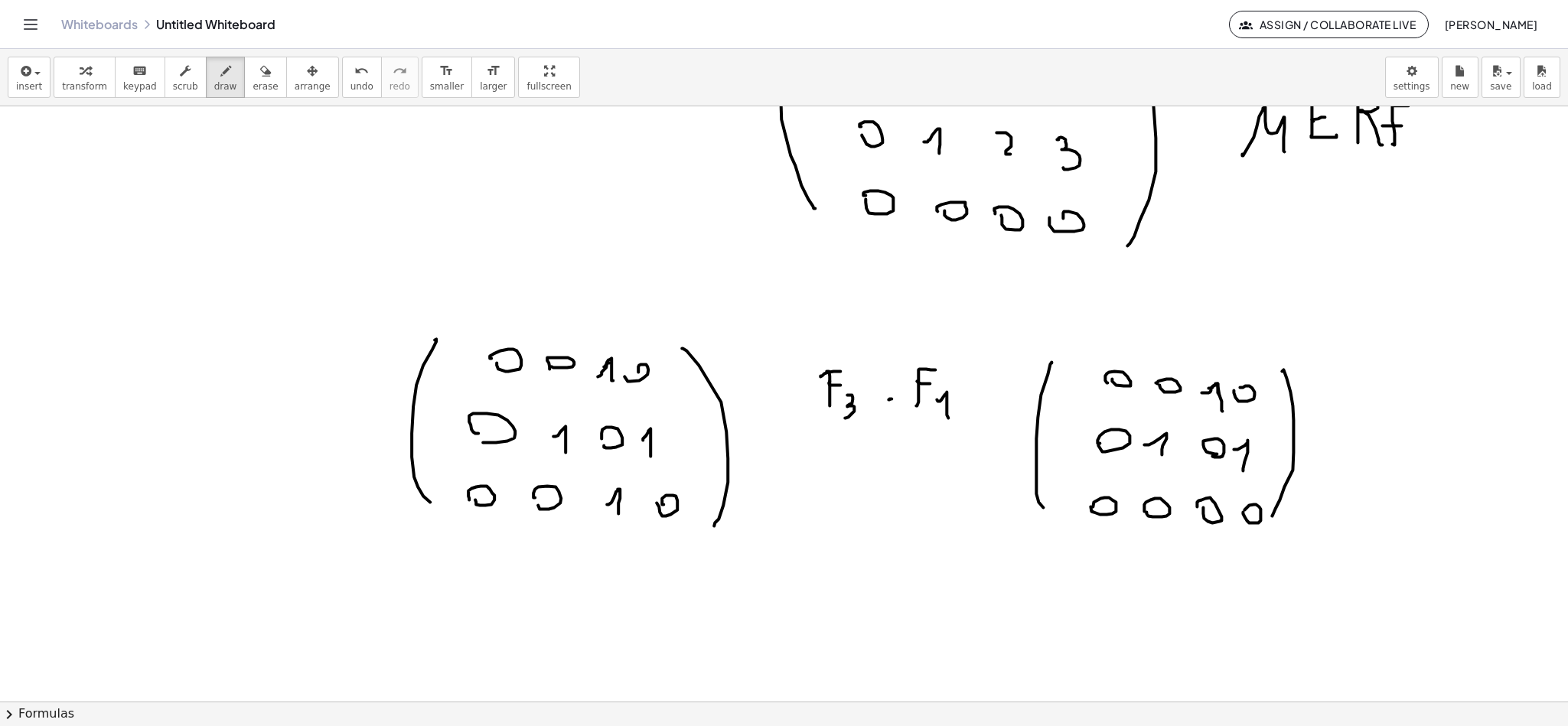
scroll to position [7264, 7]
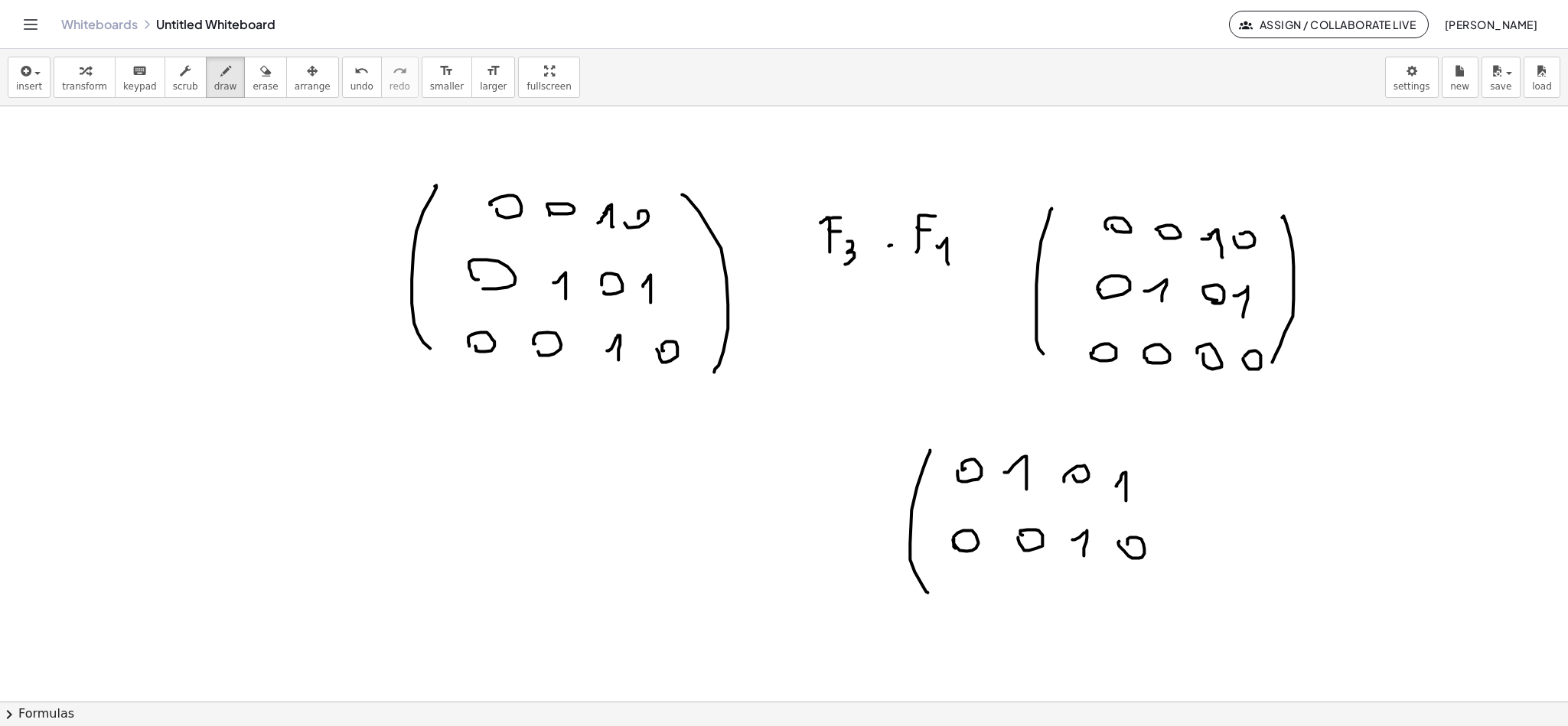
scroll to position [7379, 7]
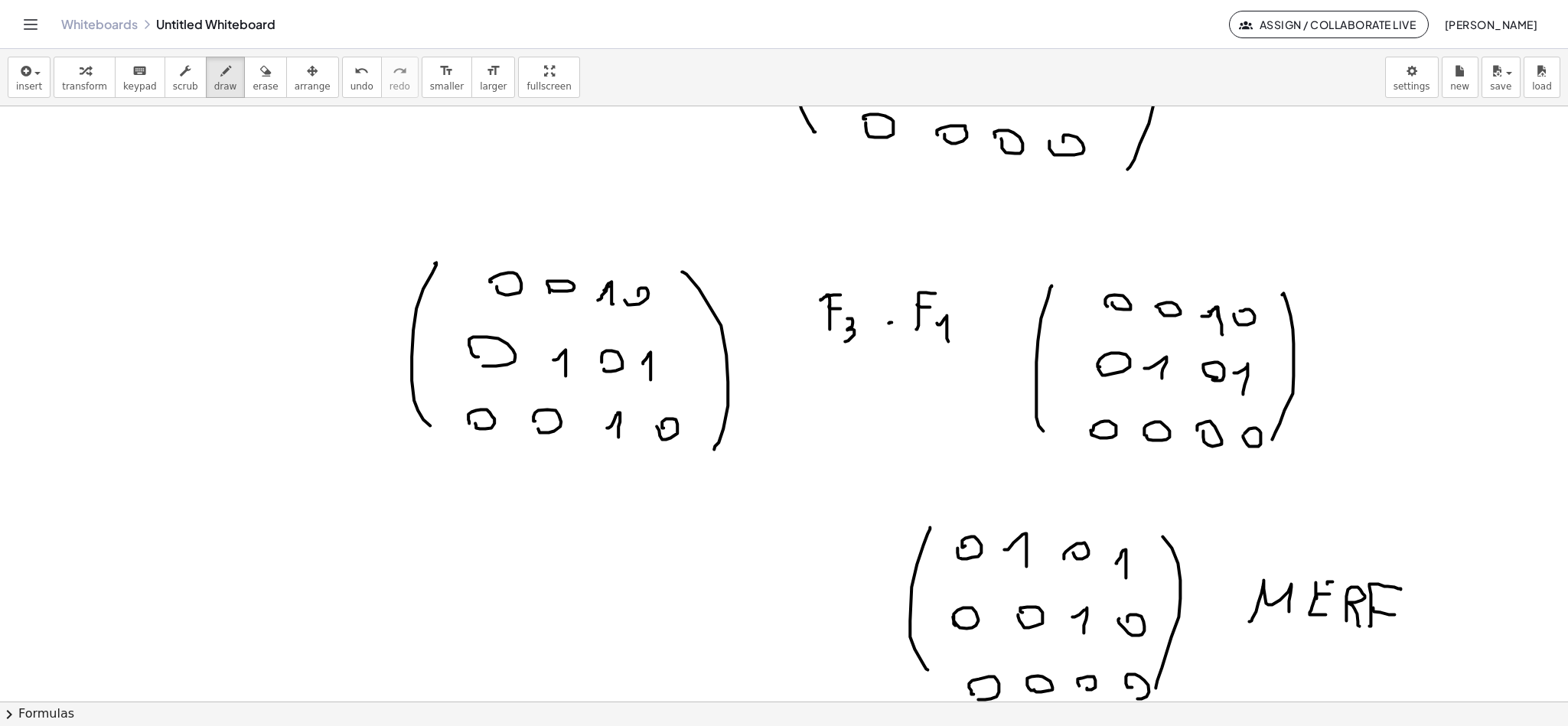
scroll to position [7264, 7]
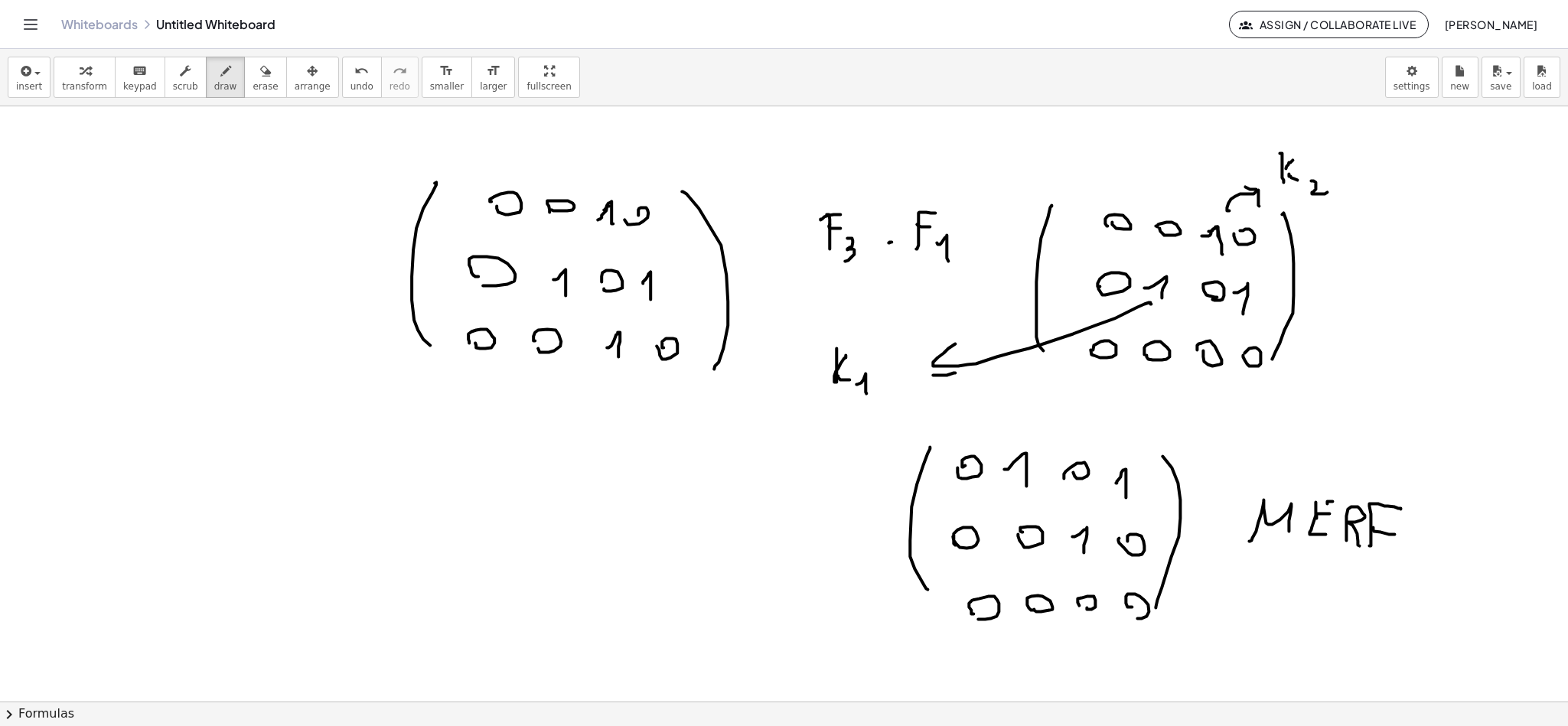
scroll to position [7379, 7]
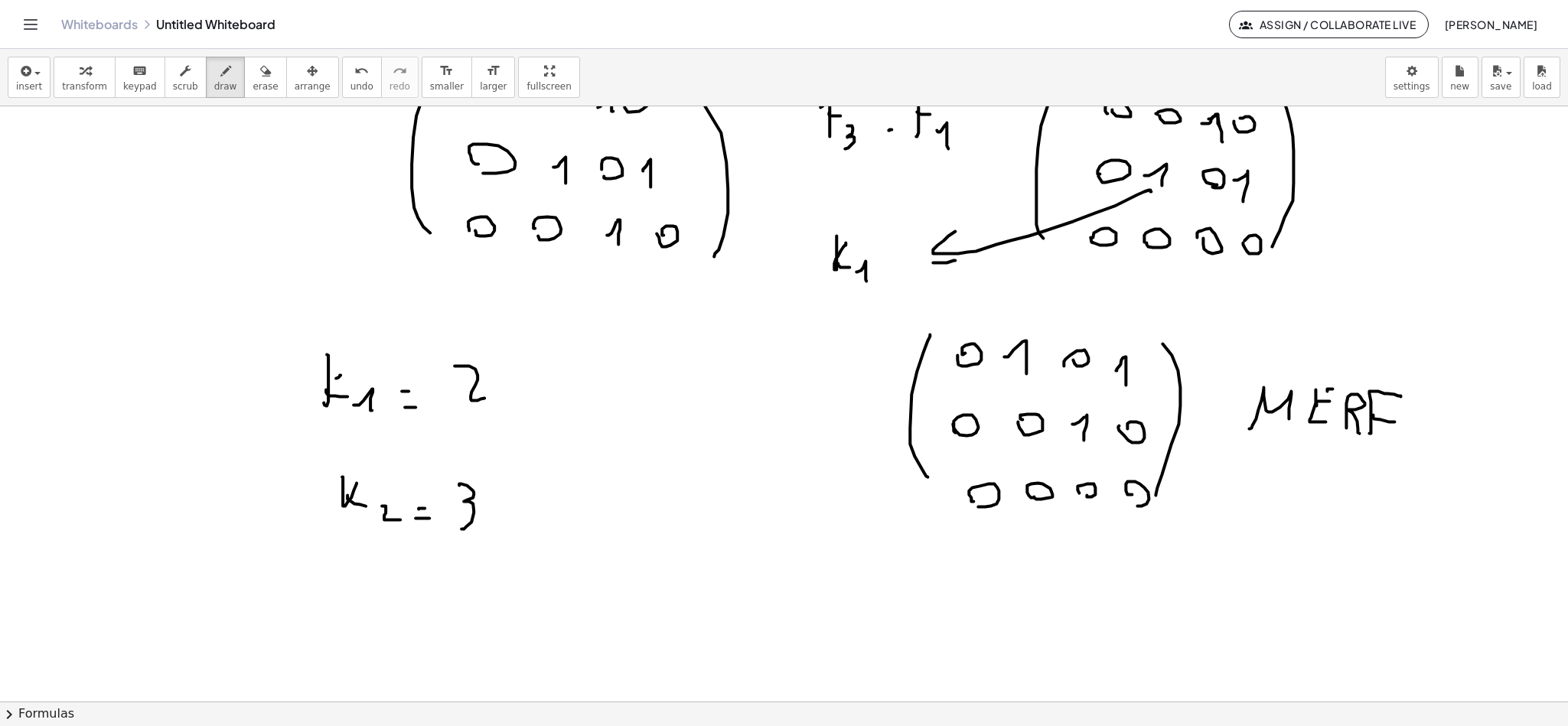
scroll to position [7493, 7]
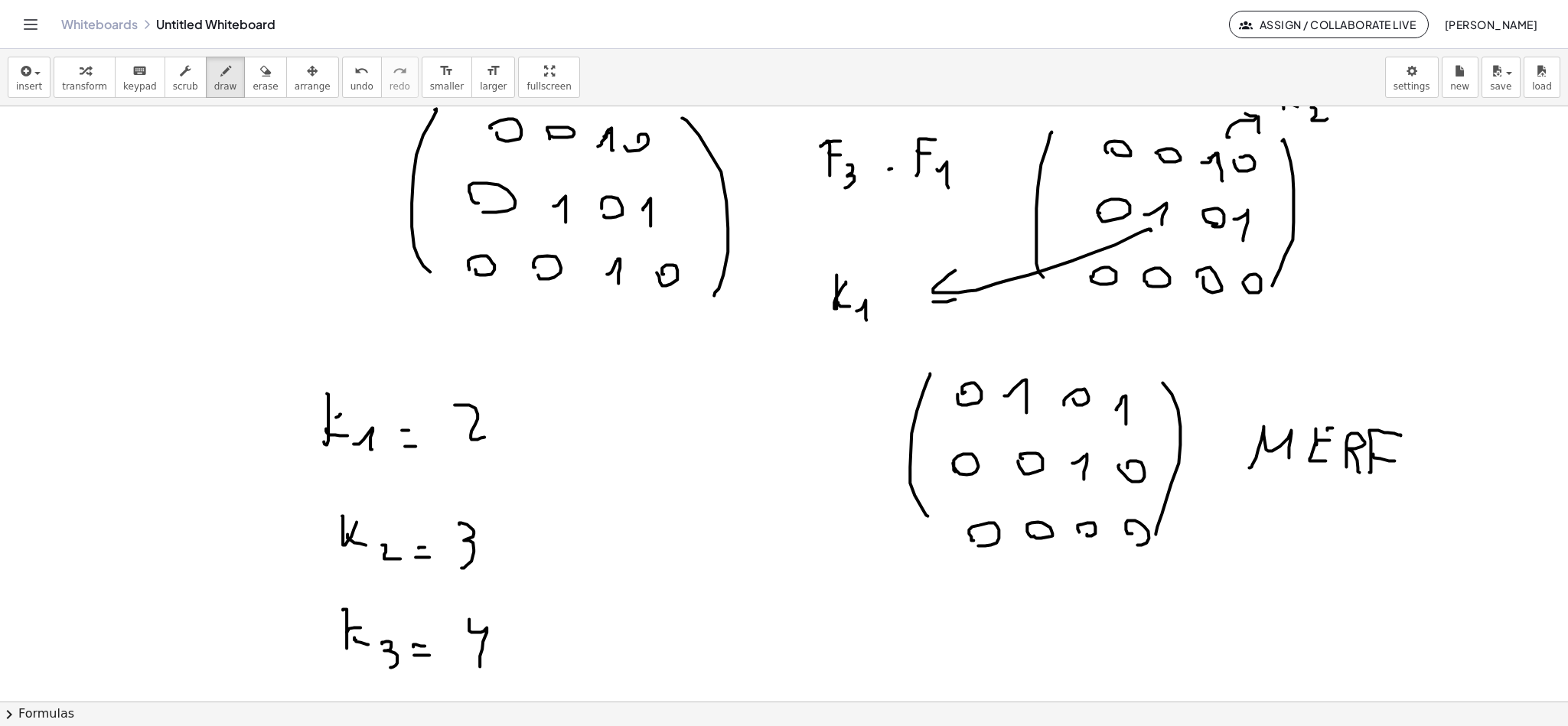
scroll to position [7379, 7]
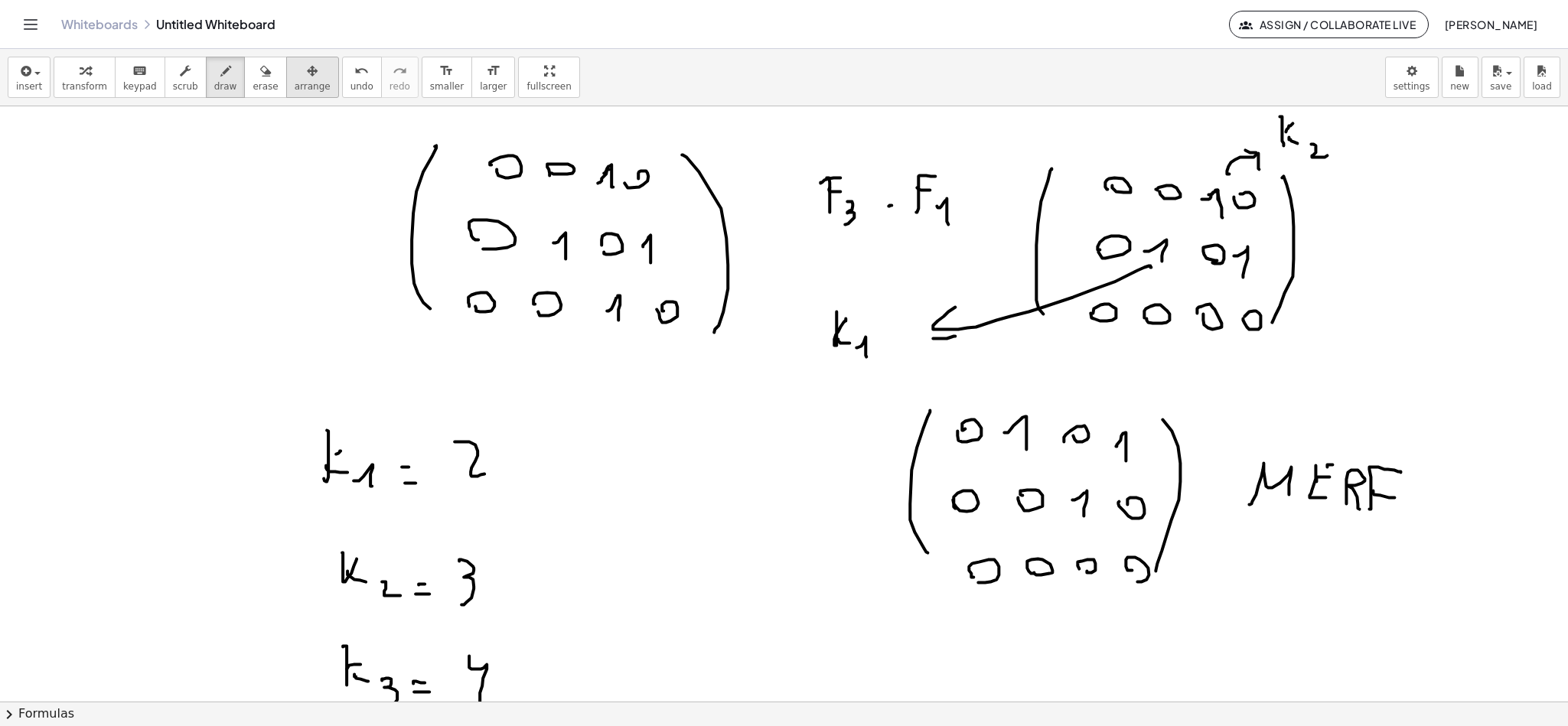
click at [256, 57] on button "erase" at bounding box center [265, 77] width 42 height 42
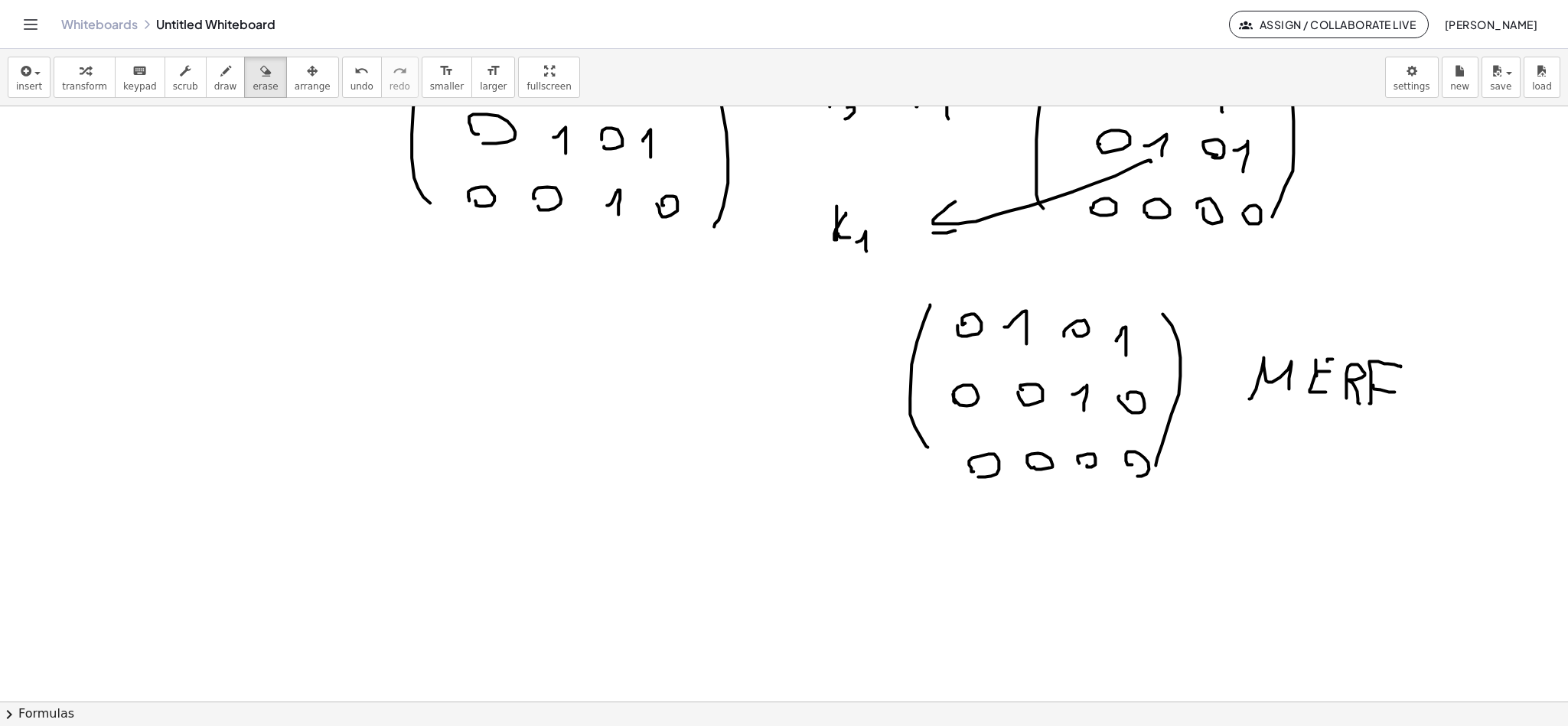
scroll to position [7608, 7]
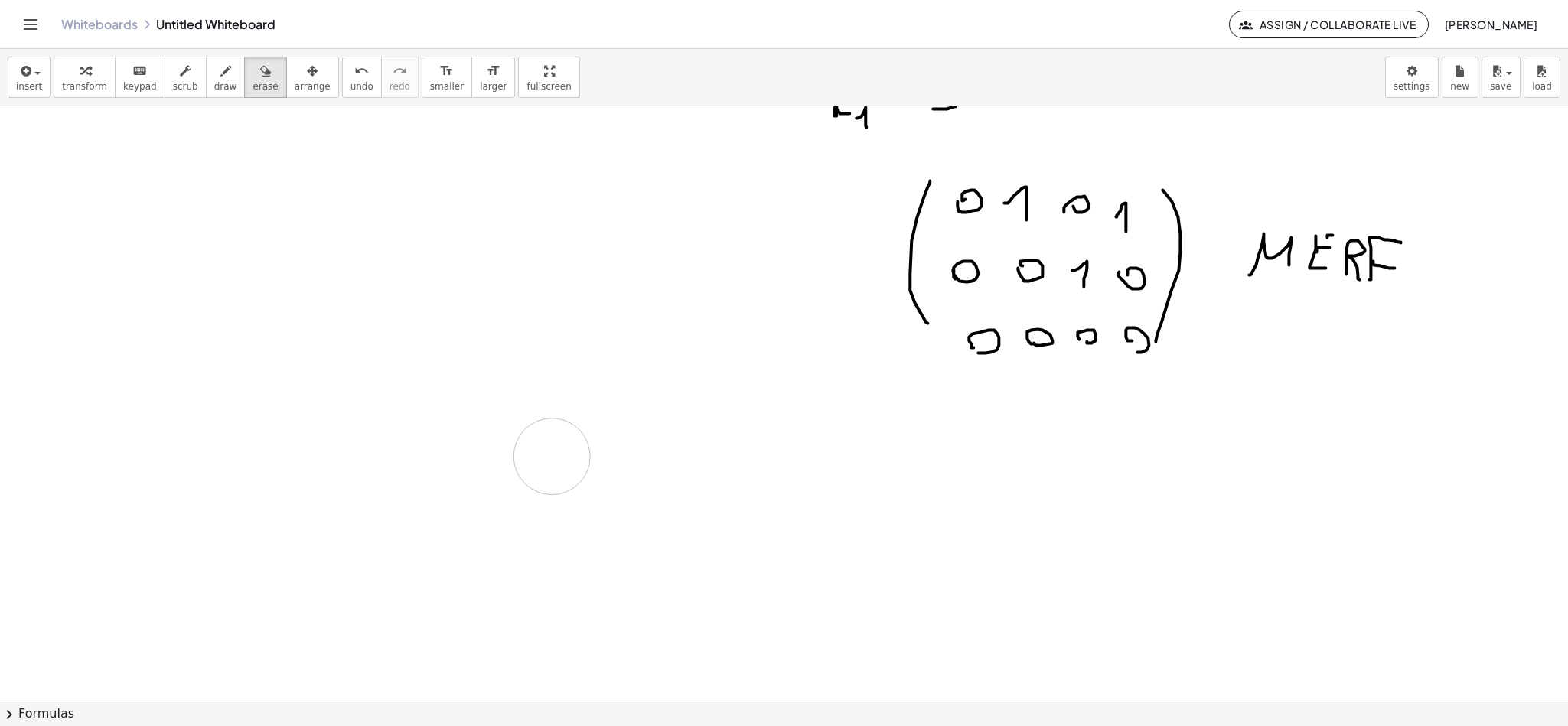
click at [189, 75] on button "scrub" at bounding box center [186, 77] width 42 height 42
click at [214, 83] on span "draw" at bounding box center [225, 86] width 23 height 11
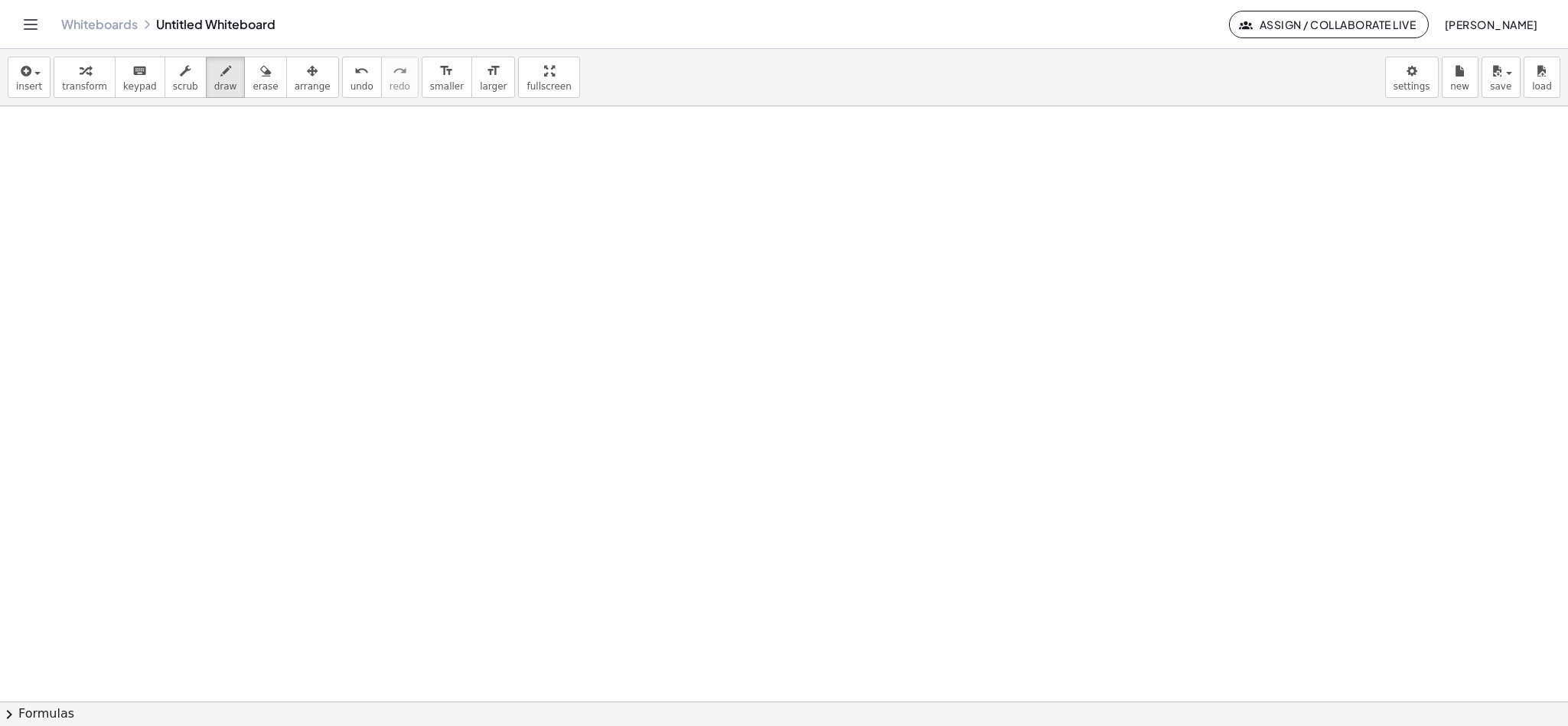
scroll to position [8109, 7]
click at [223, 81] on button "draw" at bounding box center [225, 77] width 40 height 42
drag, startPoint x: 386, startPoint y: 171, endPoint x: 427, endPoint y: 400, distance: 232.6
drag, startPoint x: 471, startPoint y: 178, endPoint x: 480, endPoint y: 176, distance: 9.2
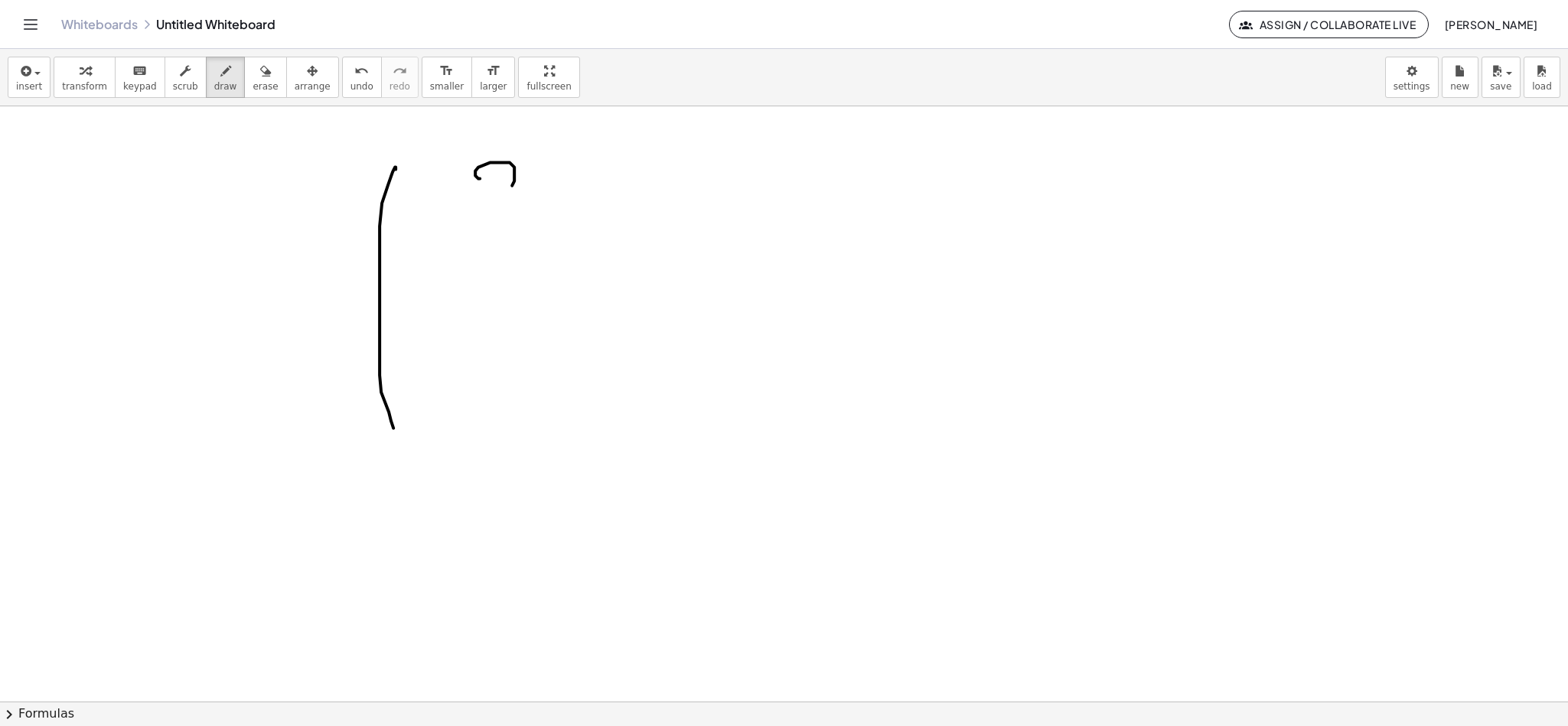
click
drag, startPoint x: 540, startPoint y: 193, endPoint x: 572, endPoint y: 191, distance: 32.1
drag, startPoint x: 572, startPoint y: 191, endPoint x: 592, endPoint y: 192, distance: 20.0
drag, startPoint x: 639, startPoint y: 179, endPoint x: 657, endPoint y: 197, distance: 25.5
drag, startPoint x: 718, startPoint y: 180, endPoint x: 737, endPoint y: 191, distance: 22.0
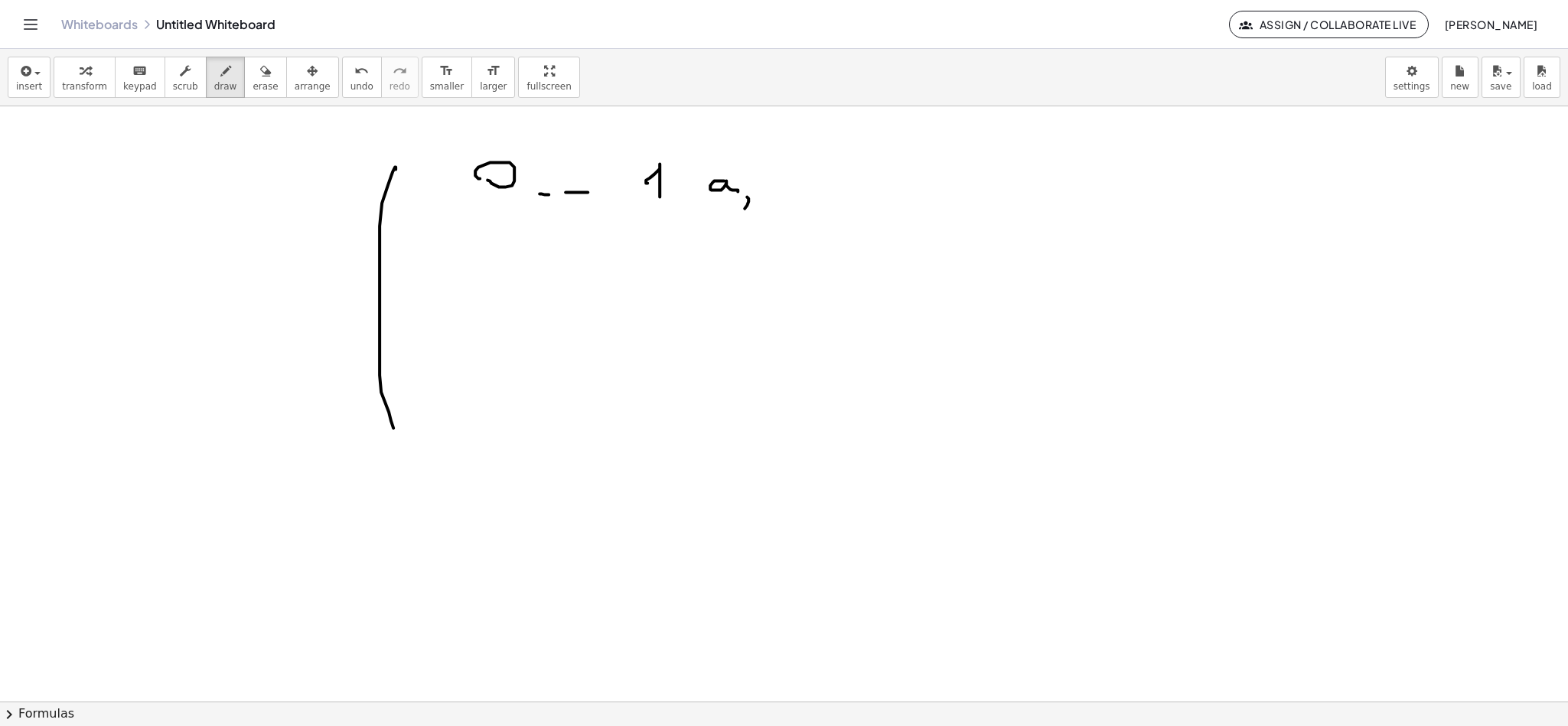
drag, startPoint x: 738, startPoint y: 207, endPoint x: 737, endPoint y: 190, distance: 17.0
drag, startPoint x: 749, startPoint y: 197, endPoint x: 749, endPoint y: 209, distance: 12.0
drag, startPoint x: 751, startPoint y: 204, endPoint x: 758, endPoint y: 195, distance: 11.4
drag, startPoint x: 770, startPoint y: 202, endPoint x: 778, endPoint y: 202, distance: 8.0
drag, startPoint x: 795, startPoint y: 191, endPoint x: 799, endPoint y: 207, distance: 16.5
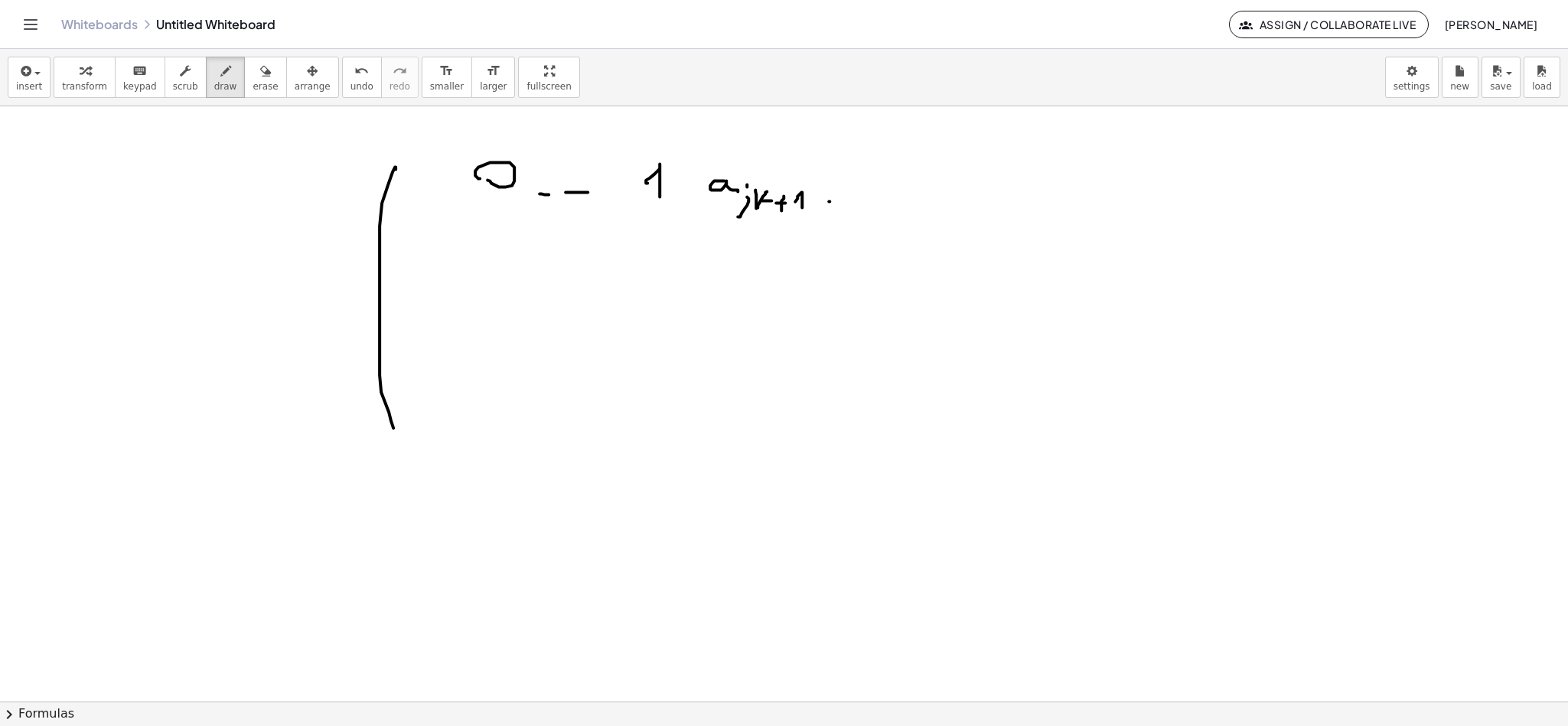
drag, startPoint x: 823, startPoint y: 200, endPoint x: 849, endPoint y: 200, distance: 26.0
drag, startPoint x: 849, startPoint y: 200, endPoint x: 859, endPoint y: 200, distance: 10.0
drag, startPoint x: 257, startPoint y: 78, endPoint x: 288, endPoint y: 78, distance: 31.0
drag, startPoint x: 715, startPoint y: 256, endPoint x: 292, endPoint y: 72, distance: 461.3
drag, startPoint x: 731, startPoint y: 182, endPoint x: 724, endPoint y: 200, distance: 19.3
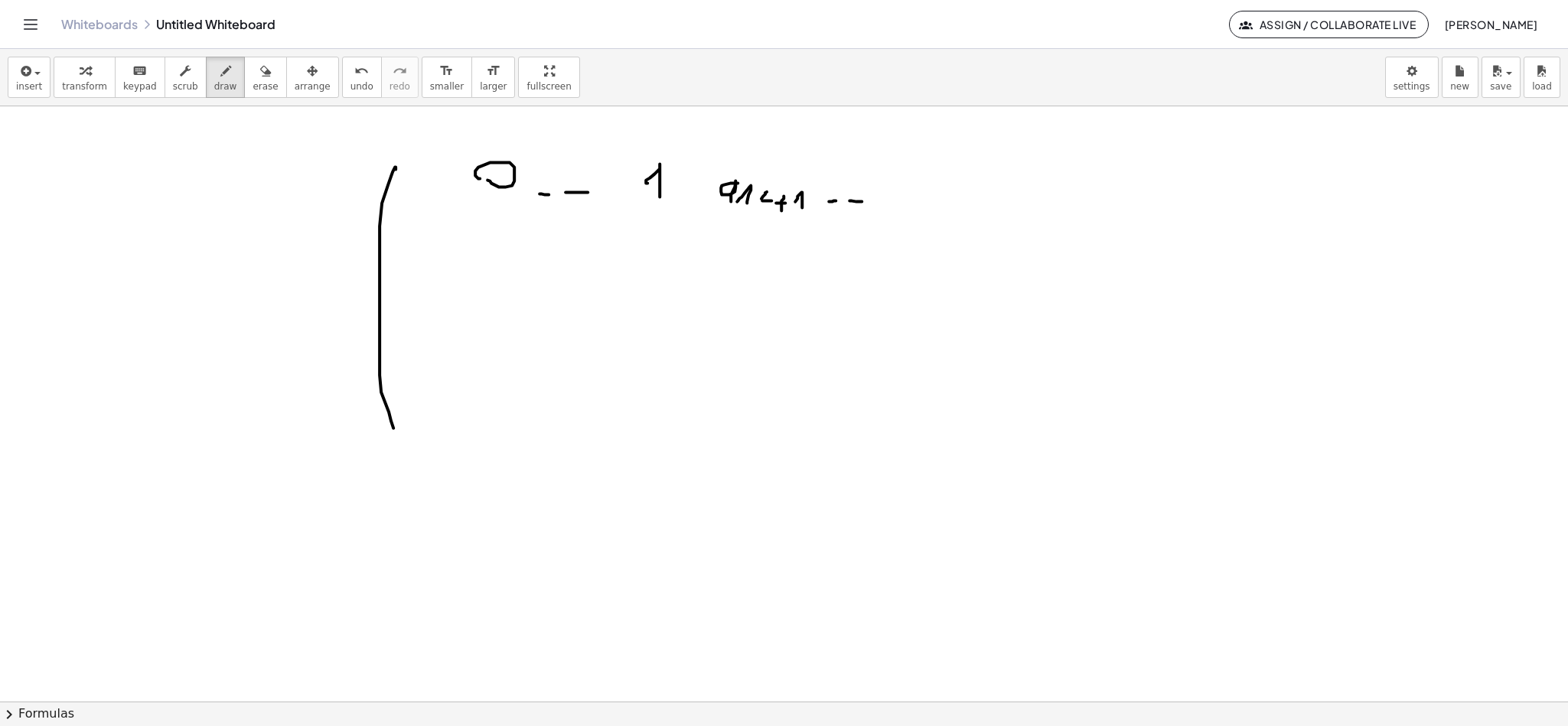
drag, startPoint x: 737, startPoint y: 192, endPoint x: 740, endPoint y: 205, distance: 13.3
drag, startPoint x: 755, startPoint y: 193, endPoint x: 748, endPoint y: 216, distance: 24.0
drag, startPoint x: 753, startPoint y: 198, endPoint x: 795, endPoint y: 214, distance: 44.9
drag, startPoint x: 919, startPoint y: 183, endPoint x: 917, endPoint y: 209, distance: 26.1
drag, startPoint x: 935, startPoint y: 202, endPoint x: 937, endPoint y: 218, distance: 16.1
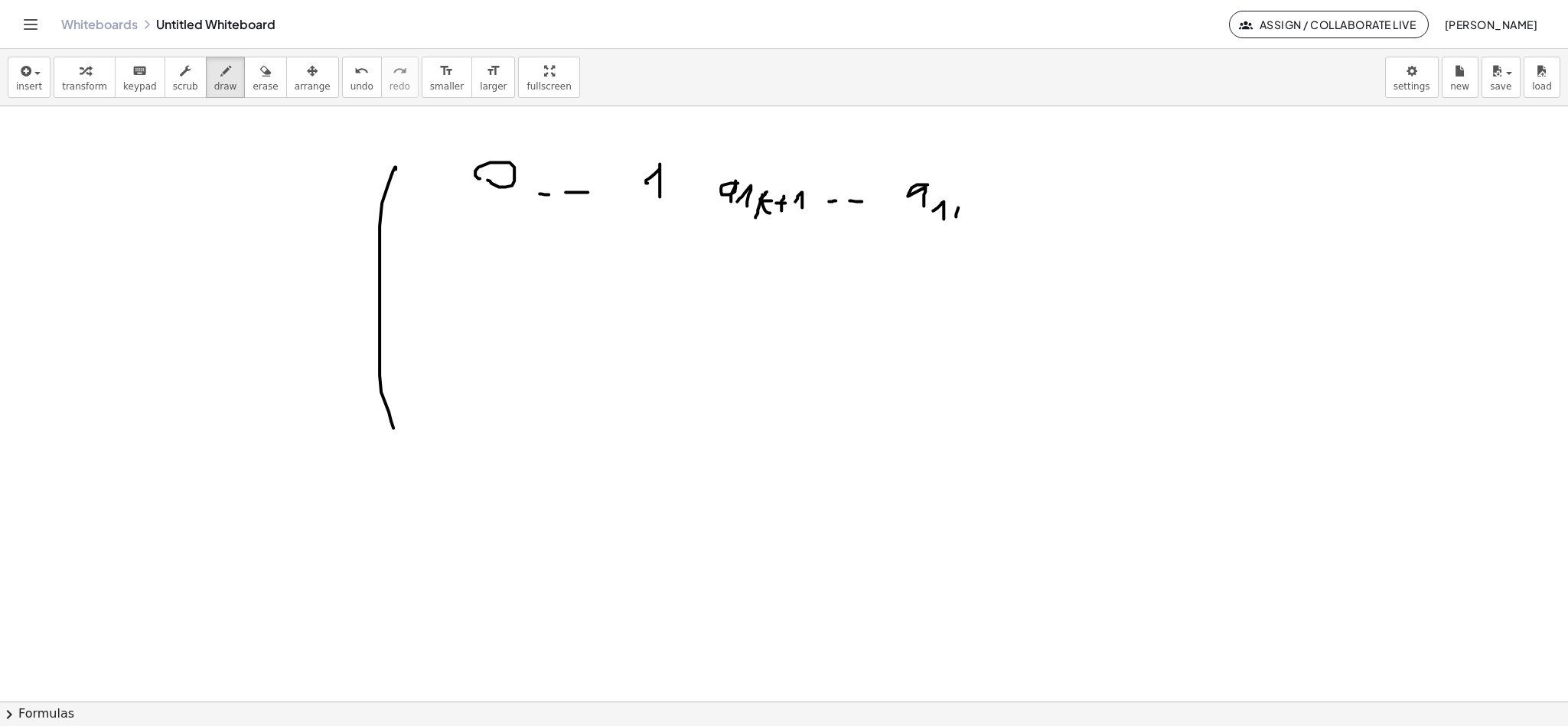
drag, startPoint x: 949, startPoint y: 214, endPoint x: 974, endPoint y: 202, distance: 27.7
drag, startPoint x: 988, startPoint y: 142, endPoint x: 974, endPoint y: 425, distance: 283.3
drag, startPoint x: 477, startPoint y: 246, endPoint x: 485, endPoint y: 253, distance: 10.6
drag, startPoint x: 557, startPoint y: 262, endPoint x: 580, endPoint y: 258, distance: 23.3
drag, startPoint x: 620, startPoint y: 256, endPoint x: 645, endPoint y: 269, distance: 28.2
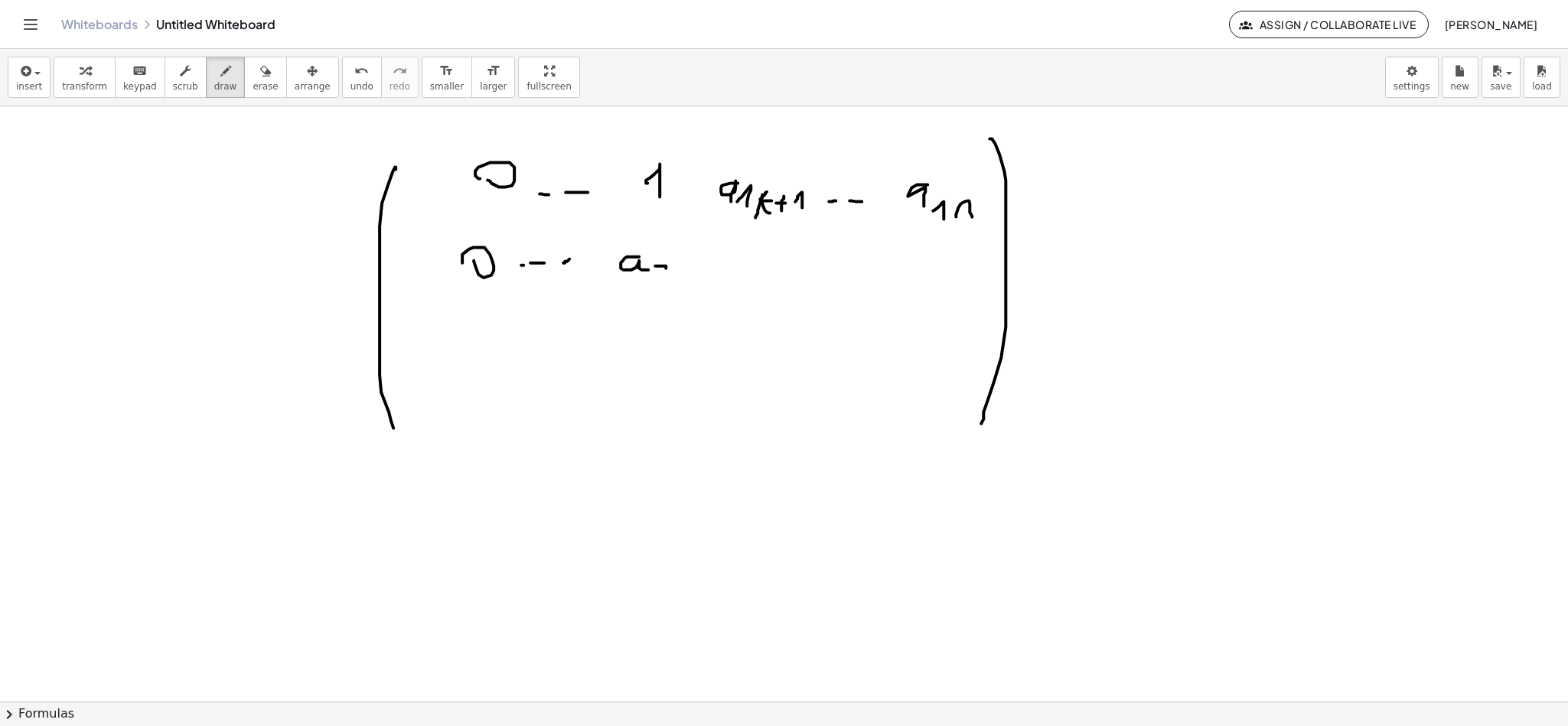
drag, startPoint x: 648, startPoint y: 265, endPoint x: 664, endPoint y: 283, distance: 24.1
drag, startPoint x: 671, startPoint y: 283, endPoint x: 696, endPoint y: 281, distance: 25.1
drag, startPoint x: 723, startPoint y: 267, endPoint x: 742, endPoint y: 285, distance: 26.2
drag, startPoint x: 751, startPoint y: 272, endPoint x: 762, endPoint y: 283, distance: 15.6
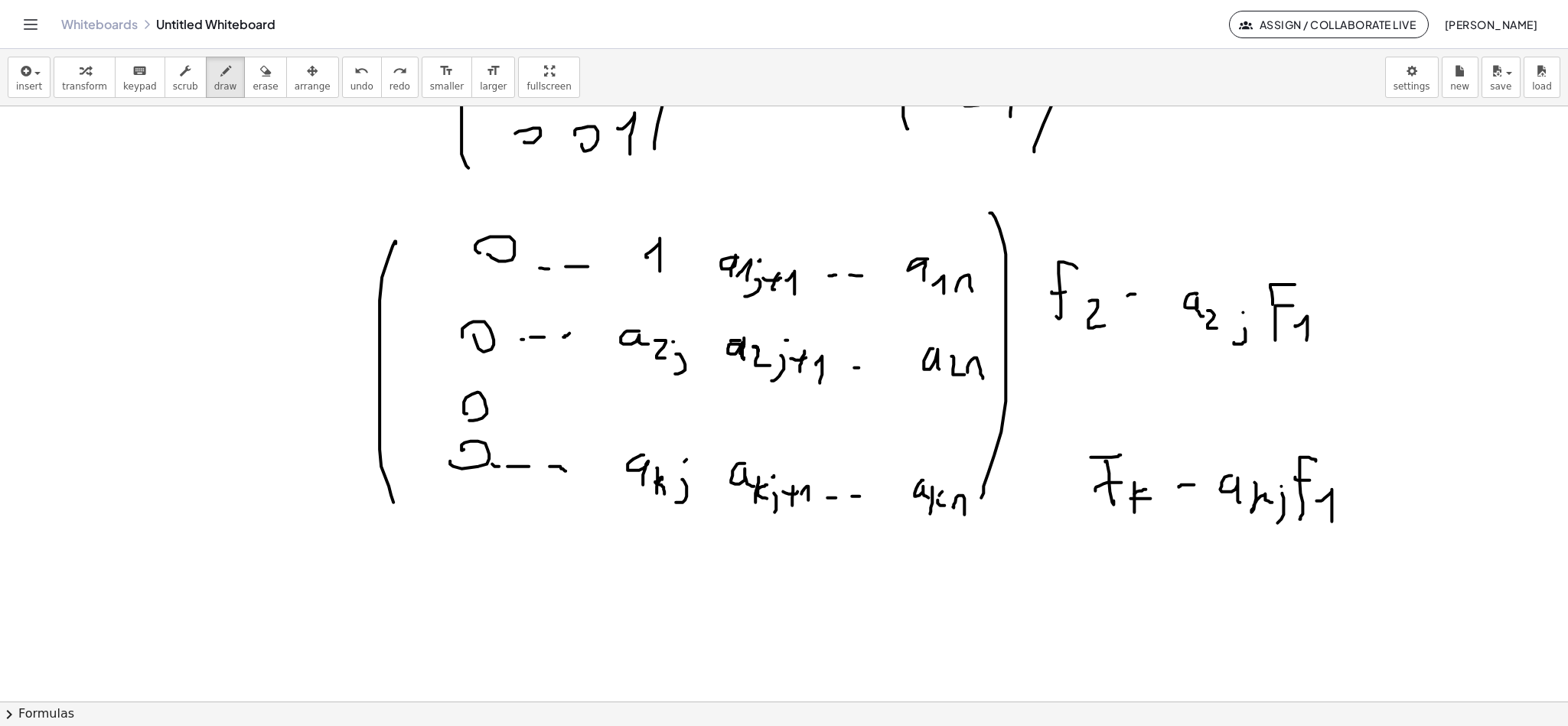
scroll to position [7994, 7]
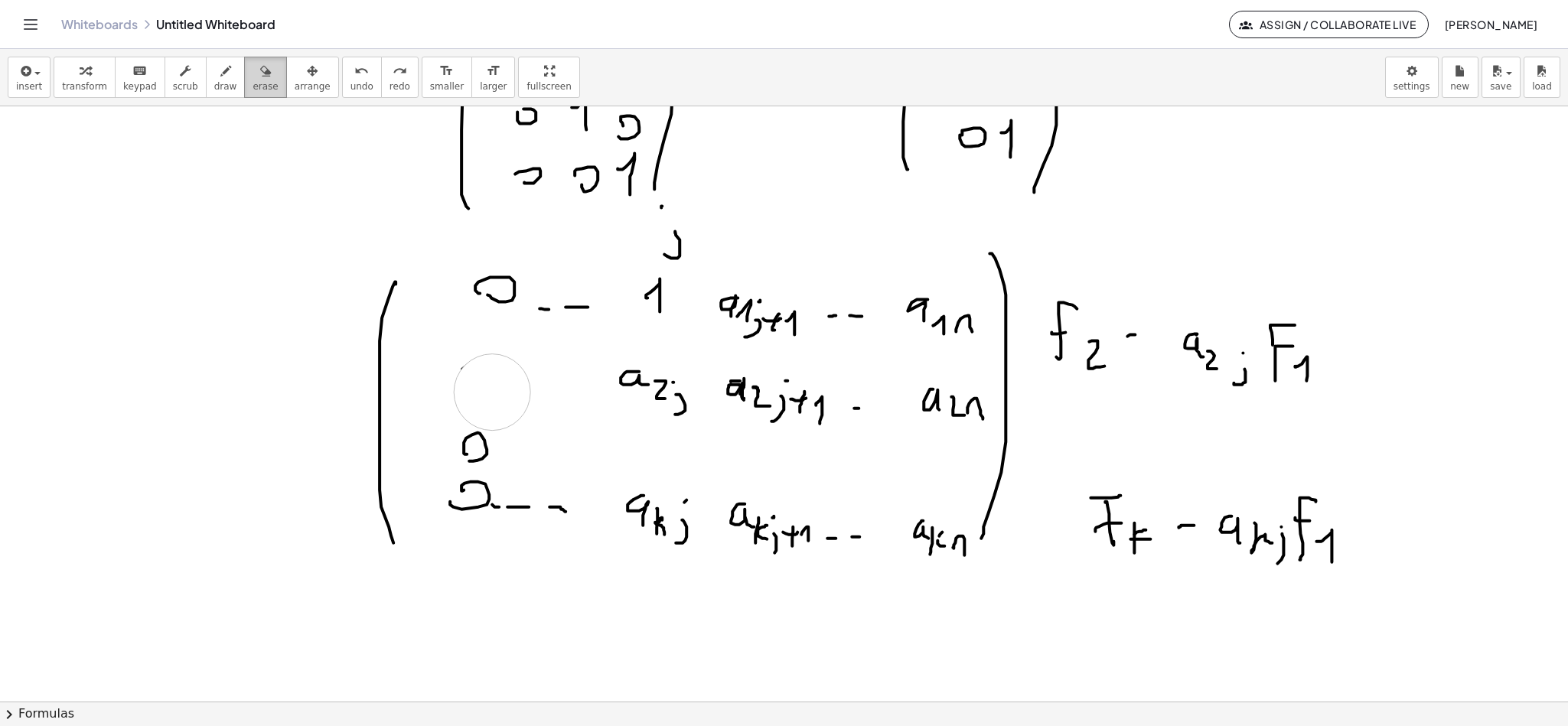
drag, startPoint x: 536, startPoint y: 386, endPoint x: 246, endPoint y: 92, distance: 413.0
drag, startPoint x: 469, startPoint y: 368, endPoint x: 508, endPoint y: 388, distance: 43.8
drag, startPoint x: 508, startPoint y: 388, endPoint x: 537, endPoint y: 370, distance: 34.1
drag, startPoint x: 554, startPoint y: 373, endPoint x: 558, endPoint y: 382, distance: 9.8
drag, startPoint x: 519, startPoint y: 363, endPoint x: 544, endPoint y: 373, distance: 26.9
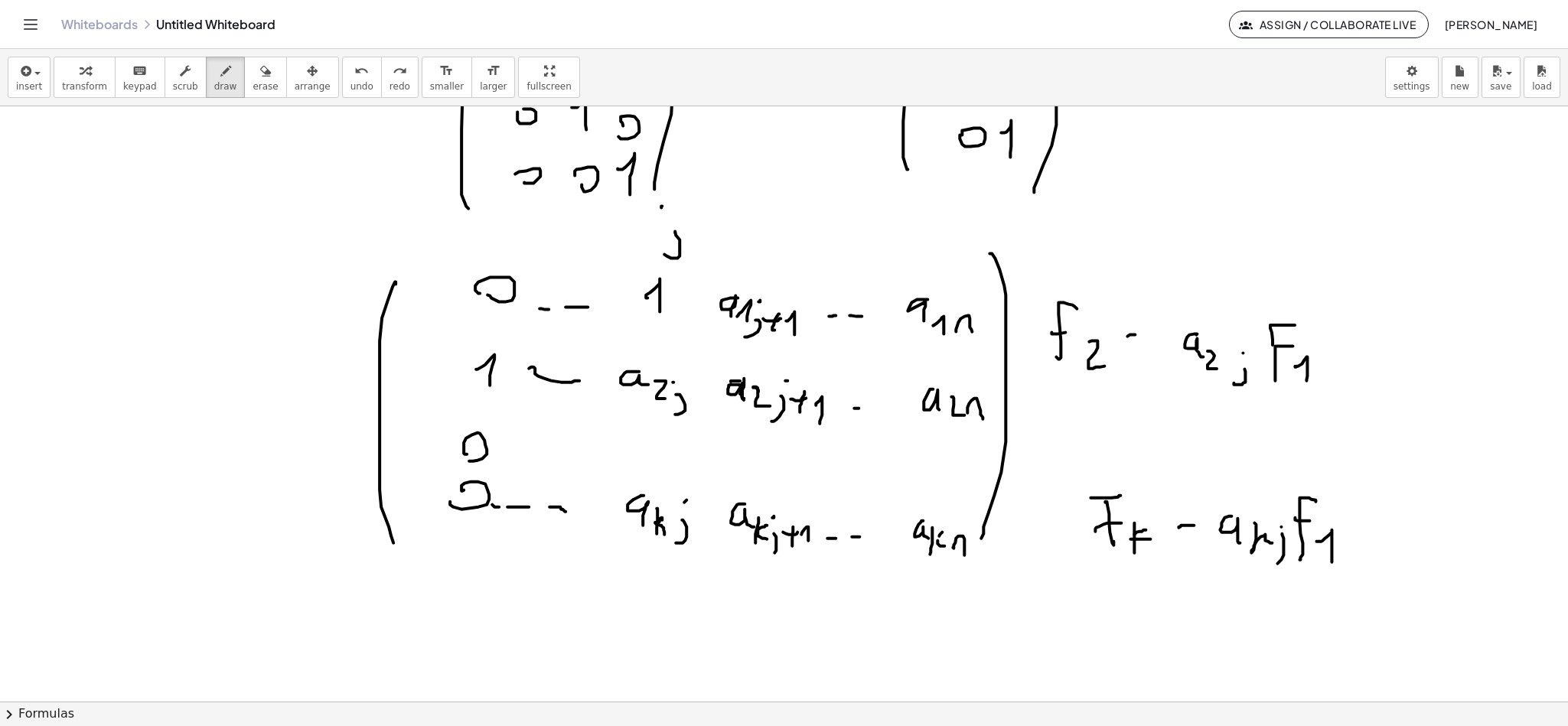
drag, startPoint x: 528, startPoint y: 370, endPoint x: 578, endPoint y: 382, distance: 51.4
drag, startPoint x: 499, startPoint y: 450, endPoint x: 515, endPoint y: 466, distance: 22.6
drag, startPoint x: 547, startPoint y: 450, endPoint x: 599, endPoint y: 455, distance: 52.2
drag, startPoint x: 593, startPoint y: 263, endPoint x: 611, endPoint y: 276, distance: 22.2
drag, startPoint x: 622, startPoint y: 352, endPoint x: 634, endPoint y: 349, distance: 12.4
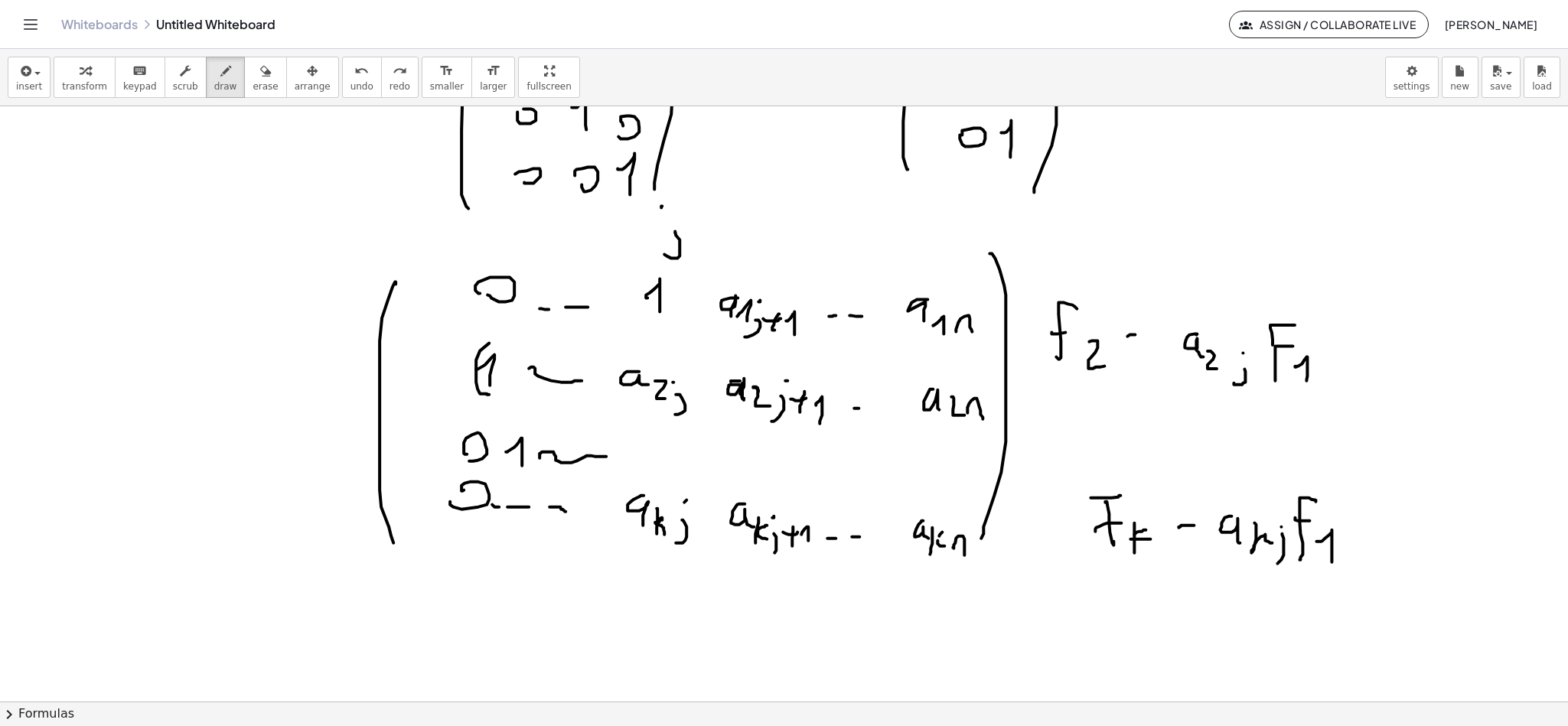
drag, startPoint x: 480, startPoint y: 393, endPoint x: 477, endPoint y: 384, distance: 9.5
drag, startPoint x: 480, startPoint y: 403, endPoint x: 499, endPoint y: 403, distance: 19.0
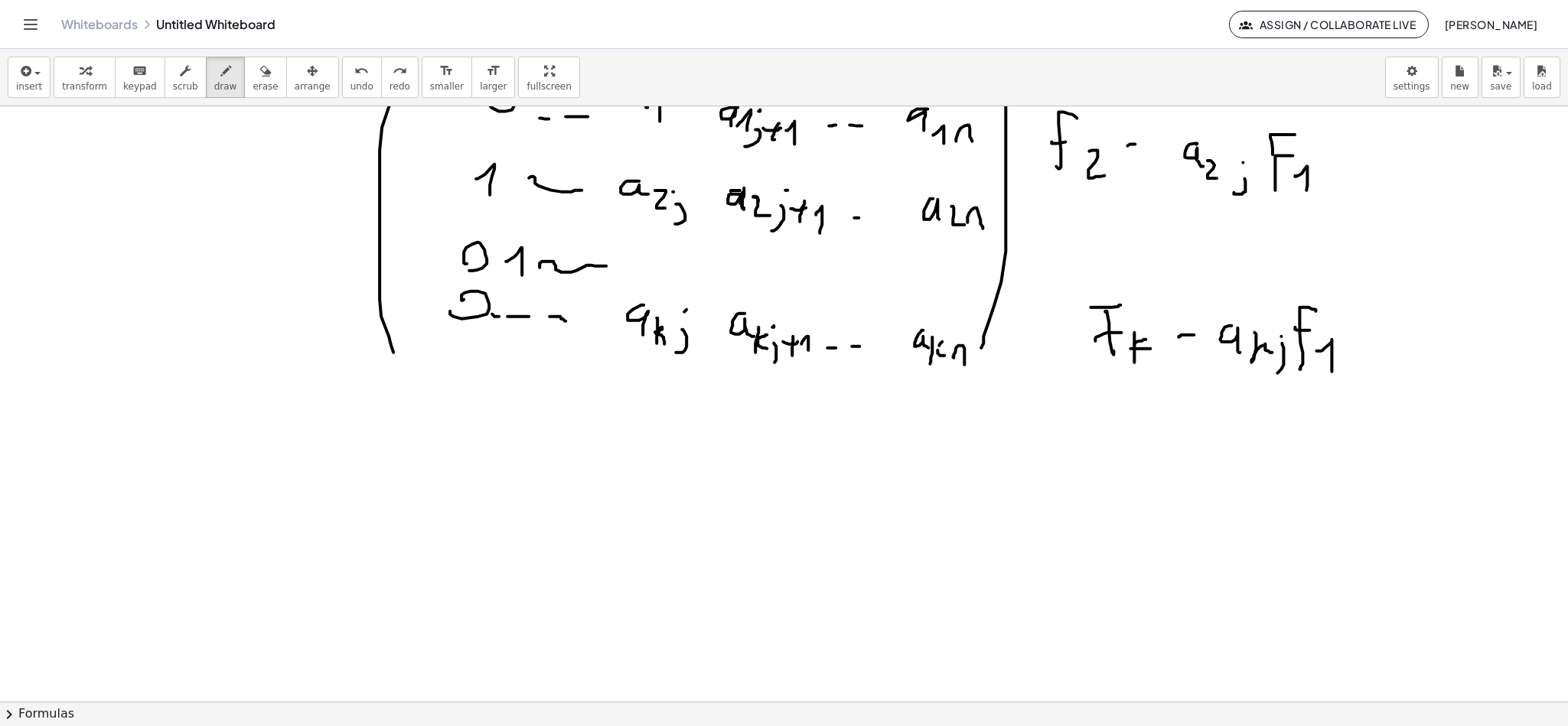
scroll to position [8223, 7]
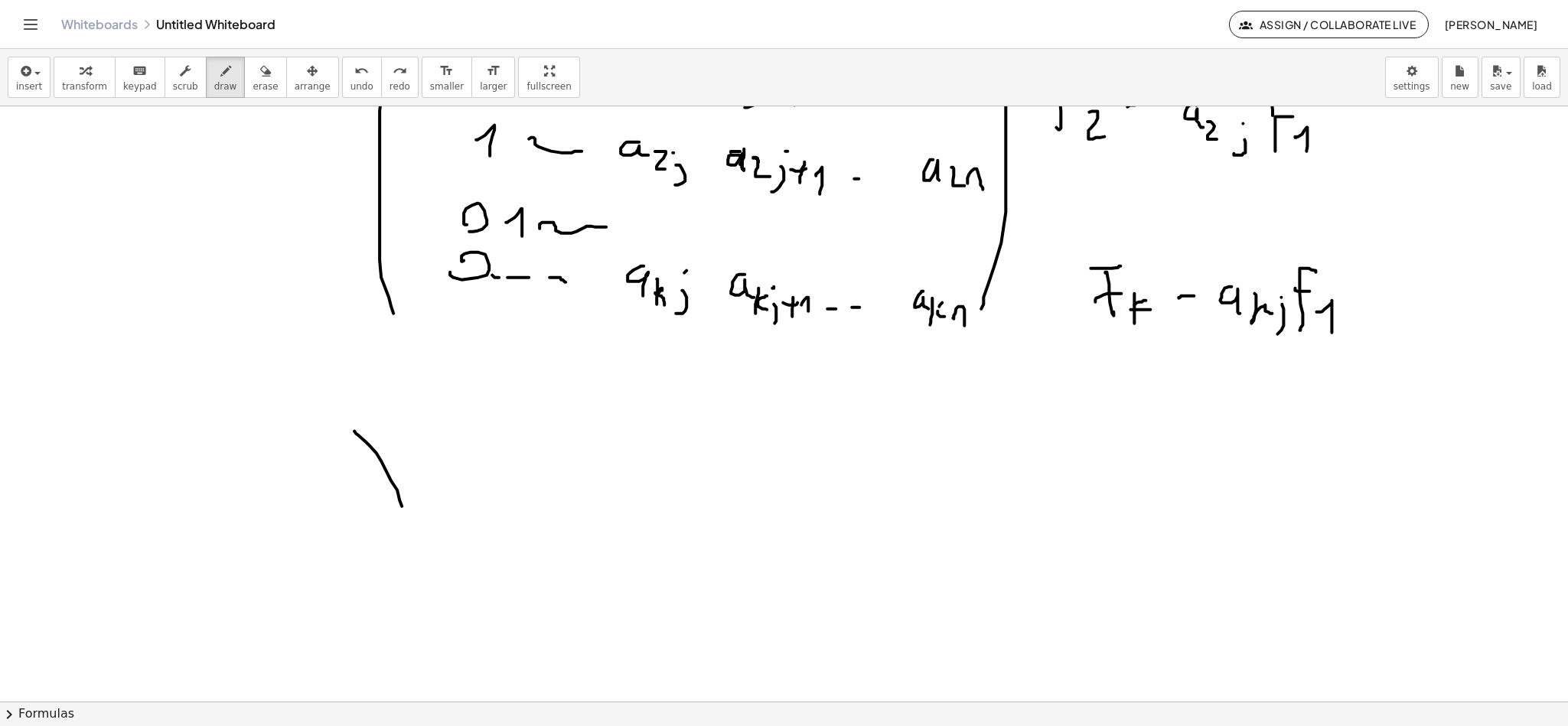
drag, startPoint x: 352, startPoint y: 434, endPoint x: 376, endPoint y: 492, distance: 62.8
drag, startPoint x: 393, startPoint y: 498, endPoint x: 432, endPoint y: 453, distance: 59.5
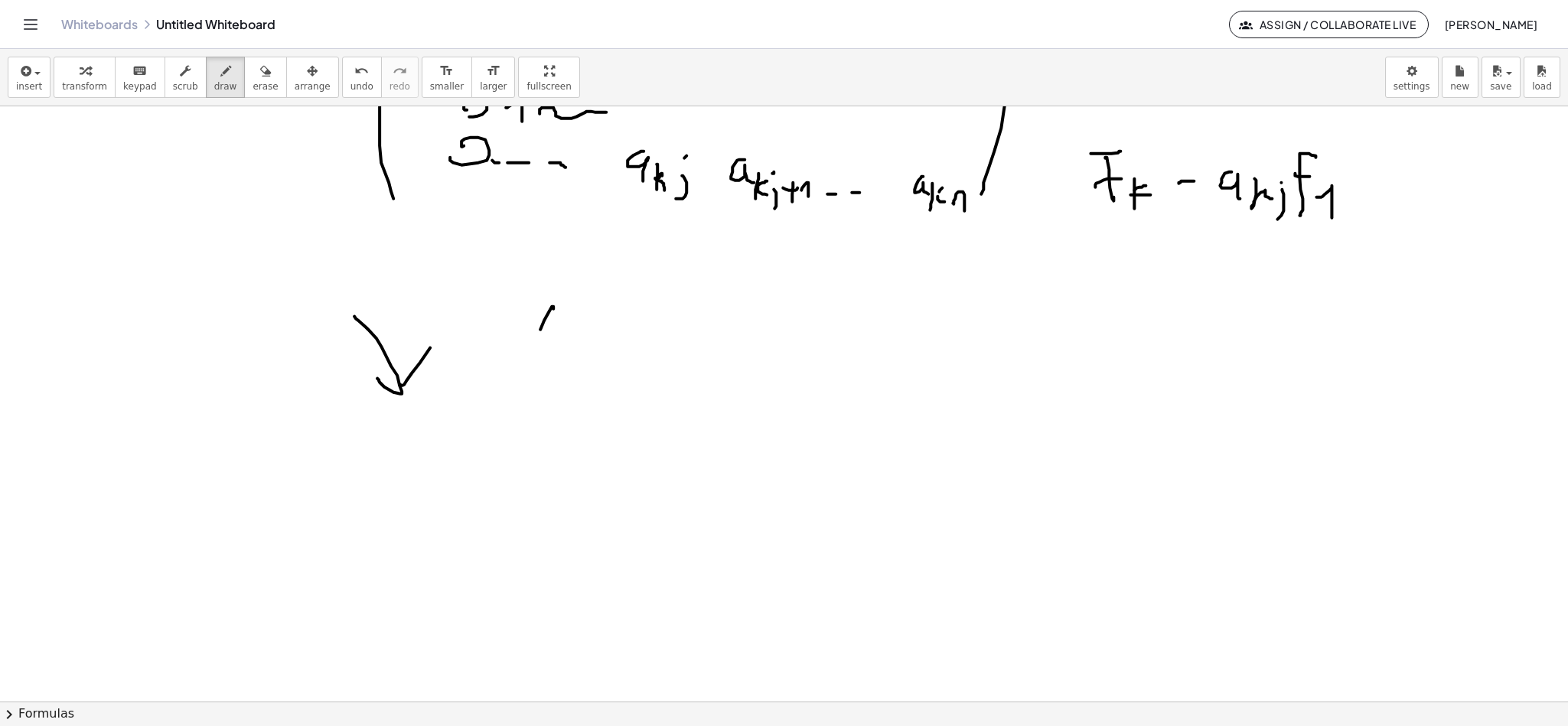
drag, startPoint x: 534, startPoint y: 328, endPoint x: 549, endPoint y: 599, distance: 271.4
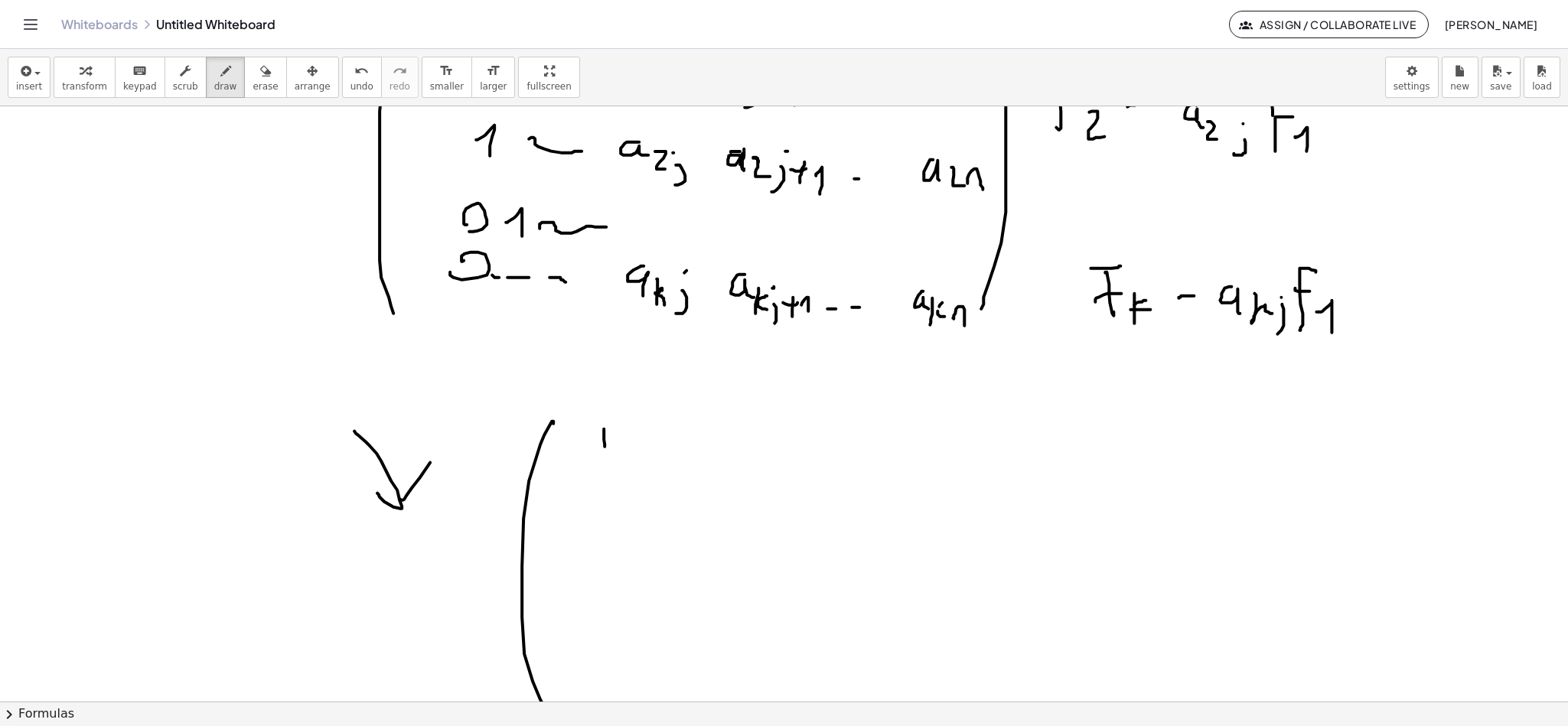
drag, startPoint x: 597, startPoint y: 427, endPoint x: 608, endPoint y: 439, distance: 16.3
drag, startPoint x: 680, startPoint y: 447, endPoint x: 734, endPoint y: 450, distance: 54.1
drag, startPoint x: 758, startPoint y: 445, endPoint x: 774, endPoint y: 469, distance: 28.8
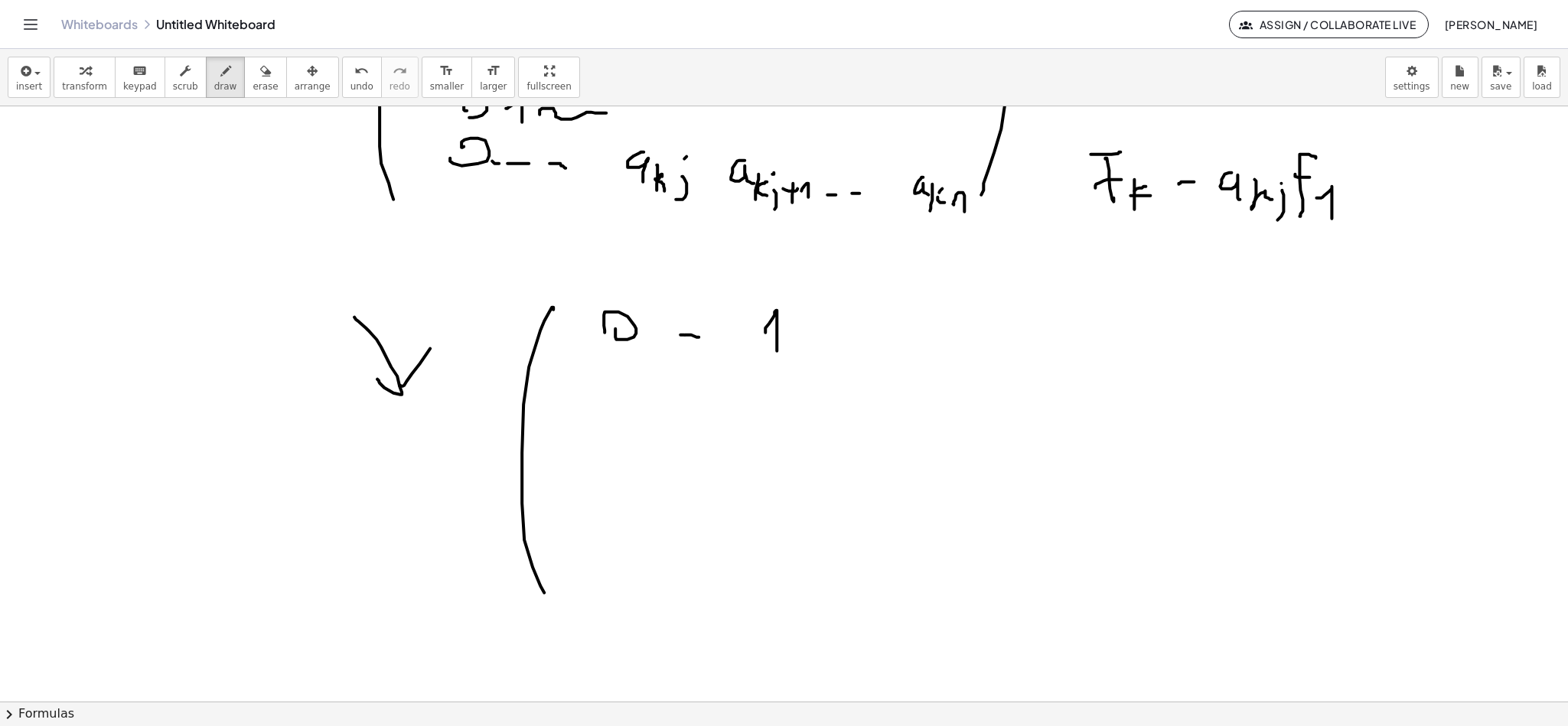
scroll to position [8338, 7]
drag, startPoint x: 584, startPoint y: 395, endPoint x: 601, endPoint y: 407, distance: 20.8
drag, startPoint x: 617, startPoint y: 400, endPoint x: 629, endPoint y: 400, distance: 12.0
drag, startPoint x: 660, startPoint y: 400, endPoint x: 678, endPoint y: 400, distance: 18.0
drag, startPoint x: 586, startPoint y: 443, endPoint x: 590, endPoint y: 454, distance: 11.7
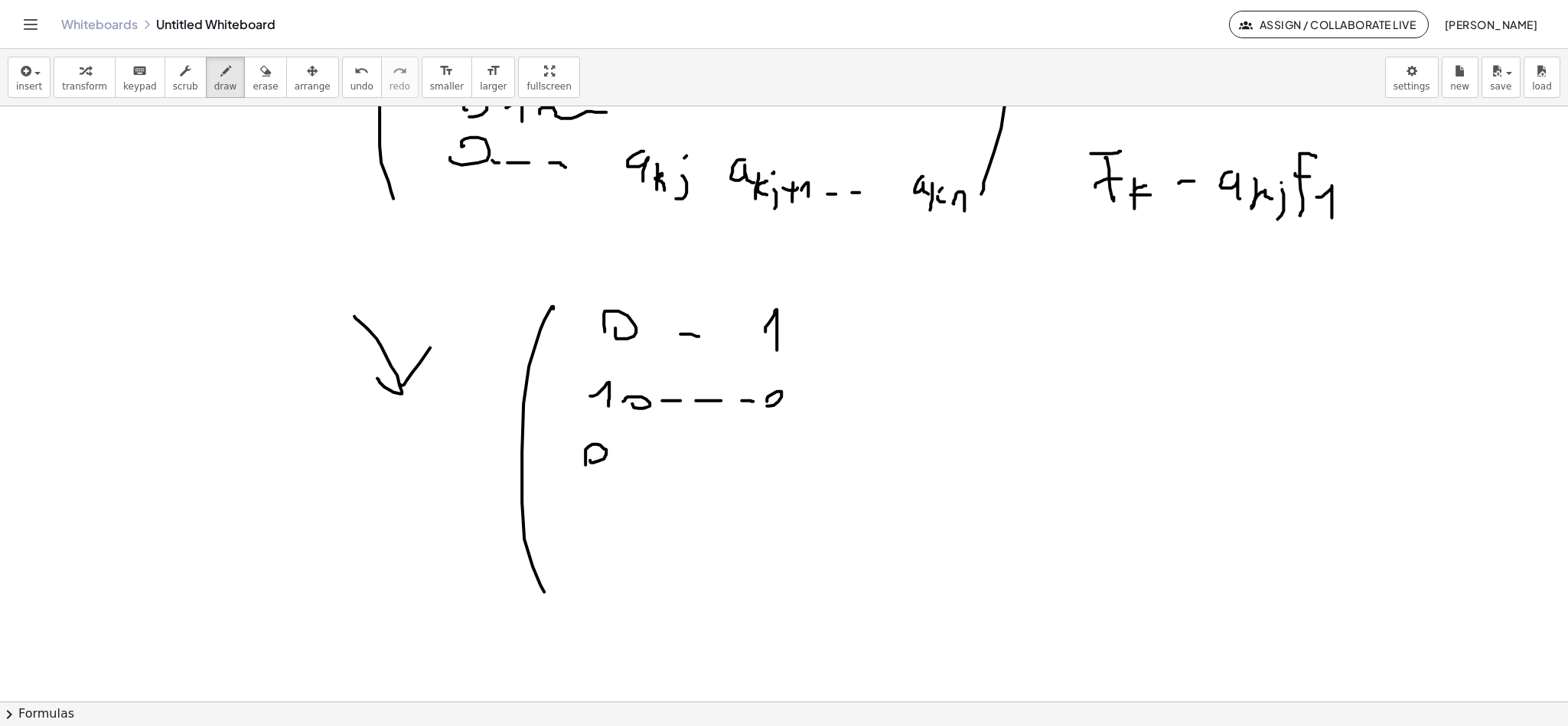
drag, startPoint x: 614, startPoint y: 454, endPoint x: 636, endPoint y: 453, distance: 22.0
drag, startPoint x: 664, startPoint y: 456, endPoint x: 721, endPoint y: 452, distance: 57.1
drag, startPoint x: 708, startPoint y: 454, endPoint x: 739, endPoint y: 462, distance: 32.0
drag, startPoint x: 590, startPoint y: 497, endPoint x: 671, endPoint y: 492, distance: 81.2
drag, startPoint x: 473, startPoint y: 312, endPoint x: 507, endPoint y: 453, distance: 145.0
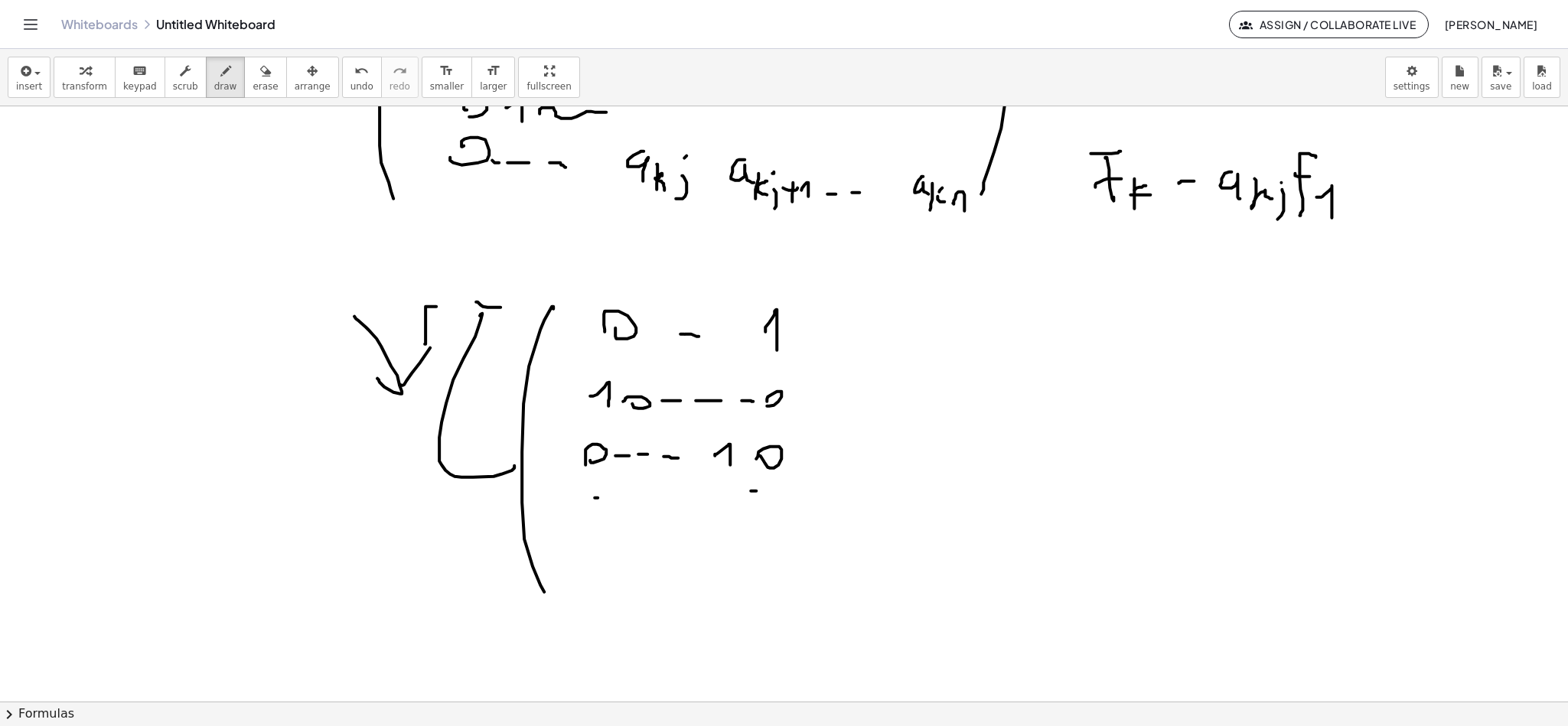
drag, startPoint x: 419, startPoint y: 343, endPoint x: 498, endPoint y: 287, distance: 96.8
drag, startPoint x: 629, startPoint y: 294, endPoint x: 768, endPoint y: 278, distance: 139.9
drag, startPoint x: 712, startPoint y: 242, endPoint x: 734, endPoint y: 225, distance: 27.8
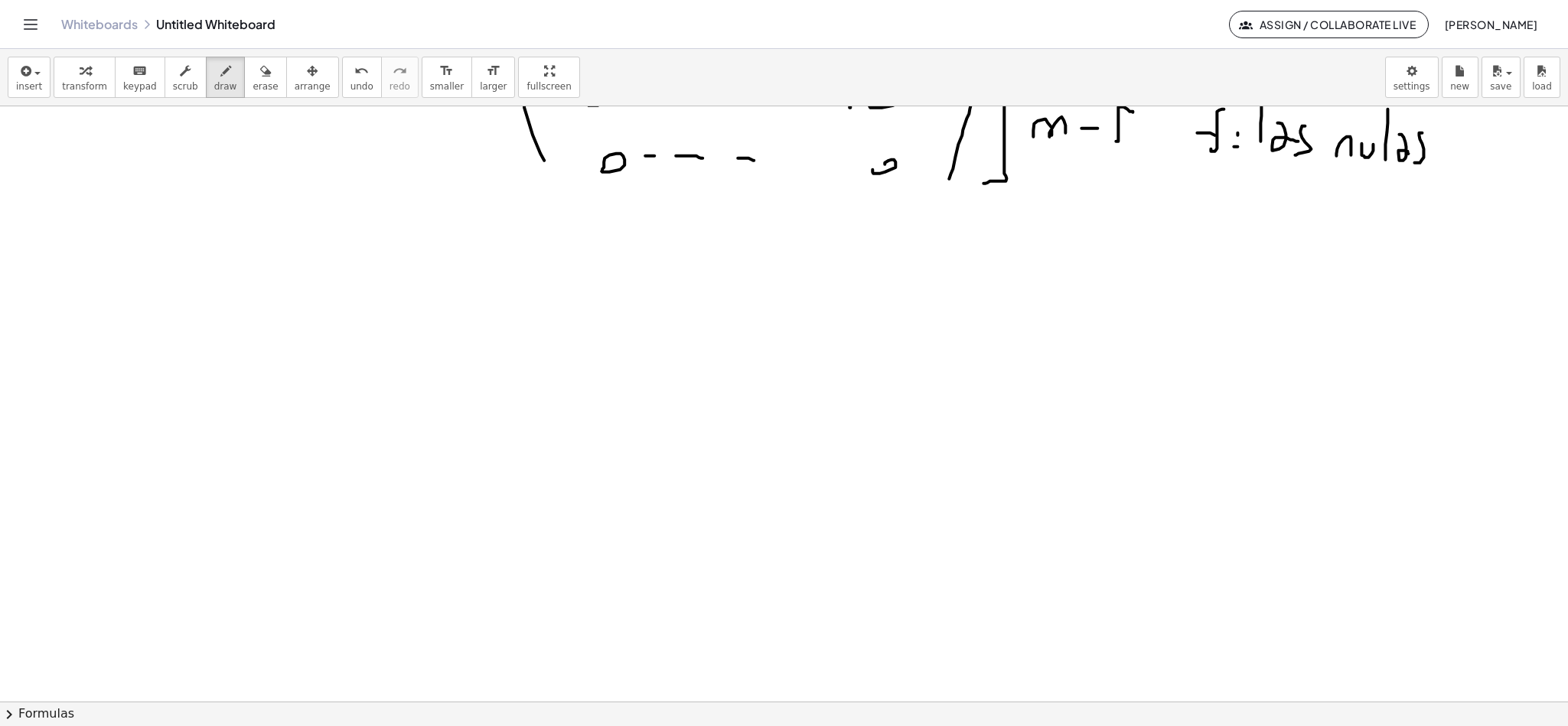
scroll to position [8797, 7]
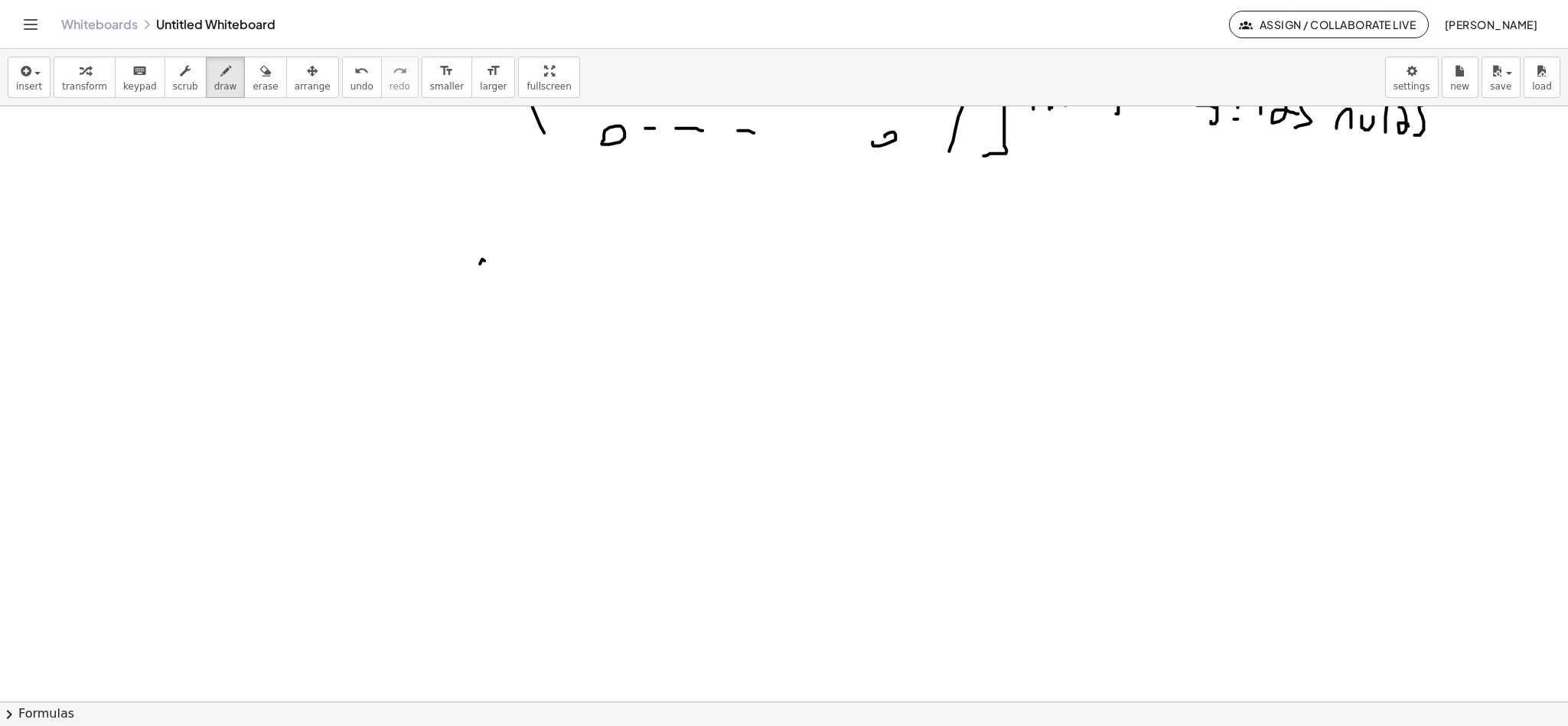
drag, startPoint x: 473, startPoint y: 263, endPoint x: 526, endPoint y: 597, distance: 338.2
drag, startPoint x: 519, startPoint y: 281, endPoint x: 550, endPoint y: 302, distance: 37.4
drag, startPoint x: 524, startPoint y: 266, endPoint x: 556, endPoint y: 283, distance: 36.2
drag, startPoint x: 634, startPoint y: 283, endPoint x: 667, endPoint y: 299, distance: 36.7
drag, startPoint x: 689, startPoint y: 316, endPoint x: 697, endPoint y: 324, distance: 11.3
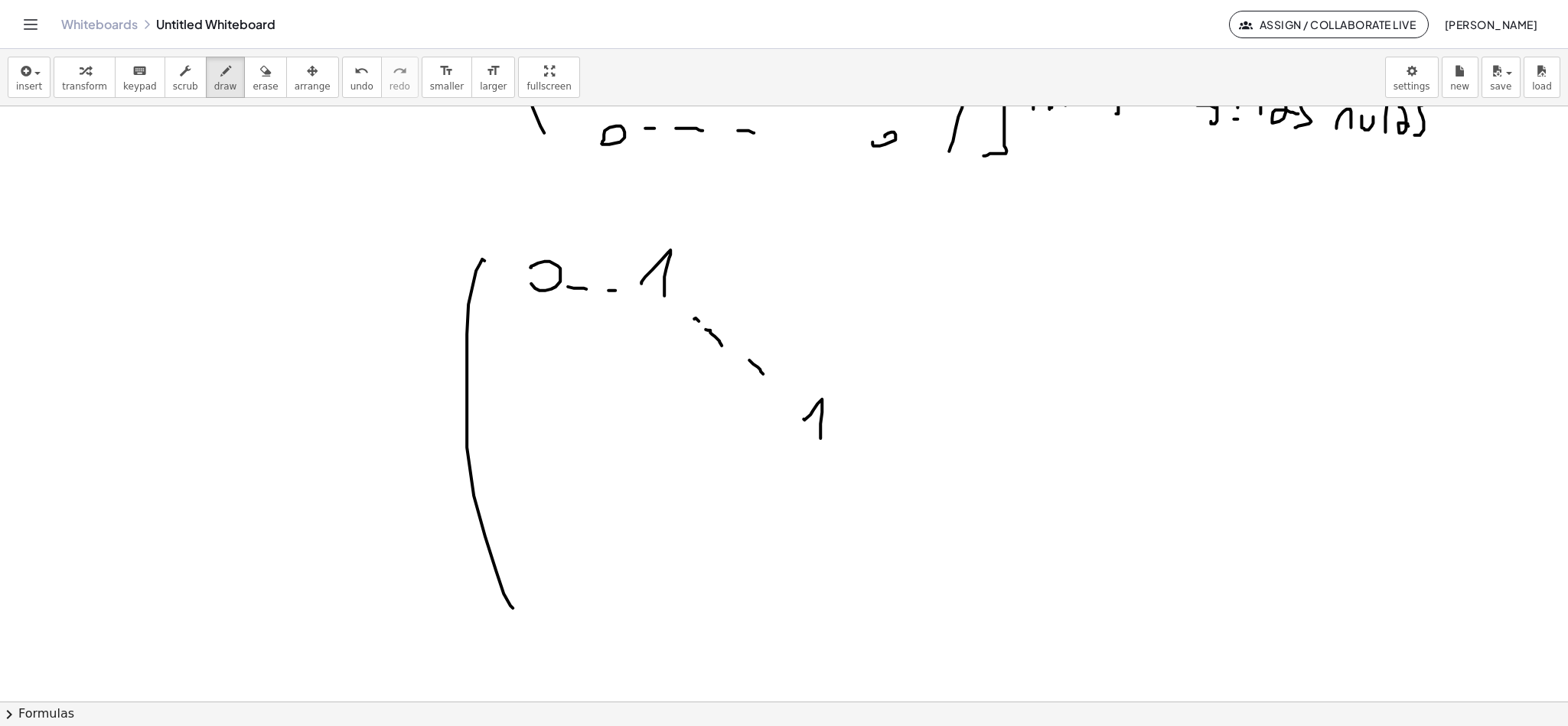
drag, startPoint x: 797, startPoint y: 418, endPoint x: 815, endPoint y: 440, distance: 28.4
drag, startPoint x: 875, startPoint y: 248, endPoint x: 846, endPoint y: 460, distance: 214.0
drag, startPoint x: 905, startPoint y: 265, endPoint x: 947, endPoint y: 303, distance: 56.6
drag, startPoint x: 900, startPoint y: 333, endPoint x: 945, endPoint y: 384, distance: 68.0
drag, startPoint x: 937, startPoint y: 398, endPoint x: 979, endPoint y: 436, distance: 56.6
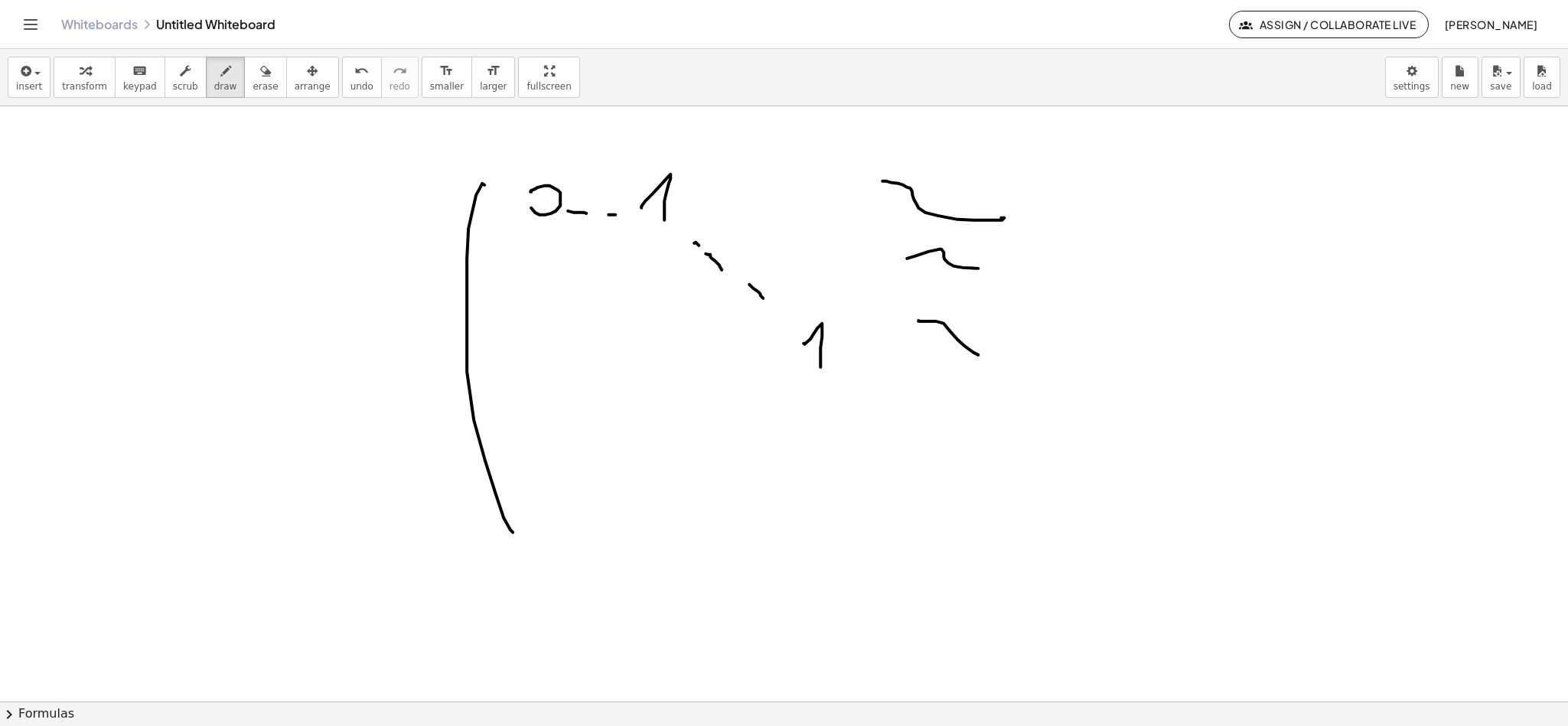
scroll to position [8911, 7]
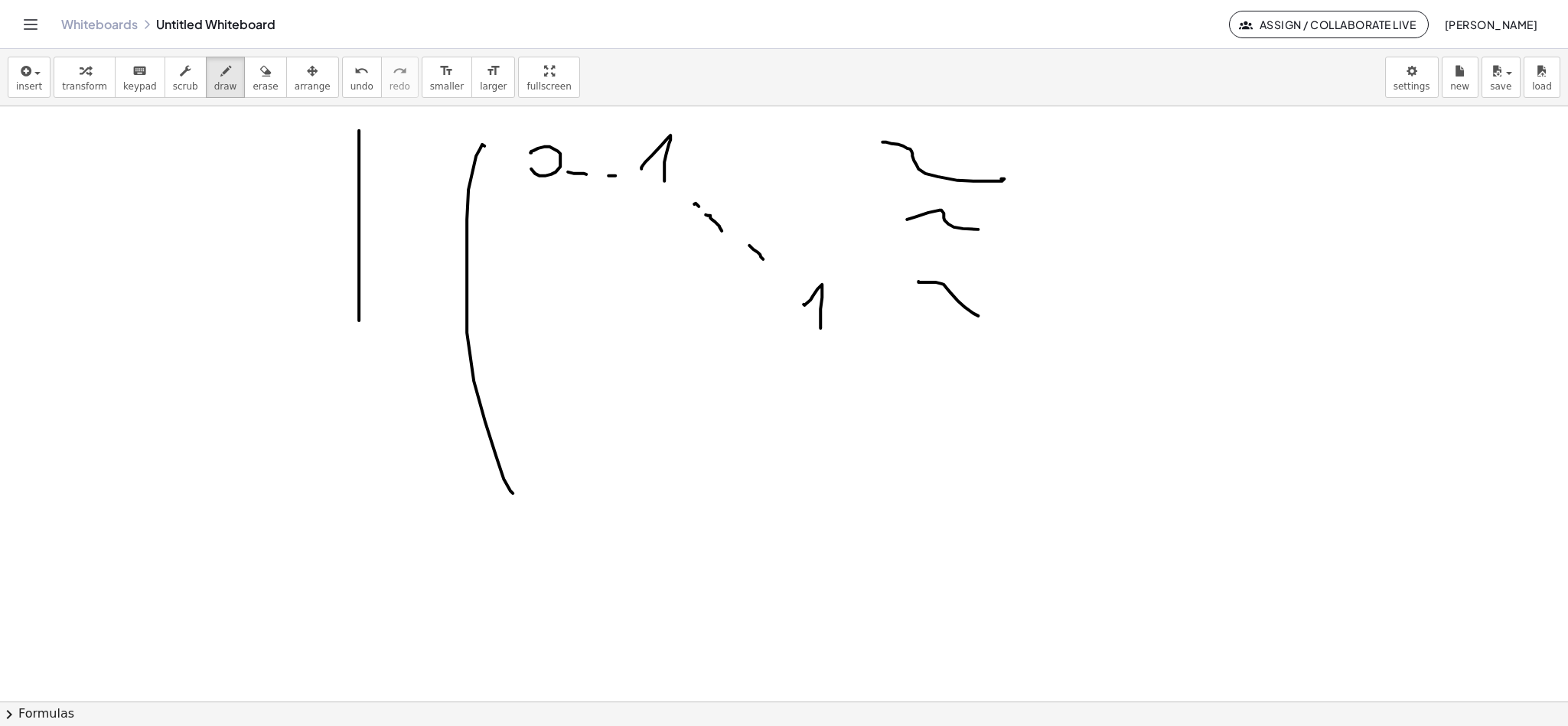
drag, startPoint x: 352, startPoint y: 129, endPoint x: 435, endPoint y: 352, distance: 237.9
drag, startPoint x: 296, startPoint y: 234, endPoint x: 323, endPoint y: 207, distance: 38.2
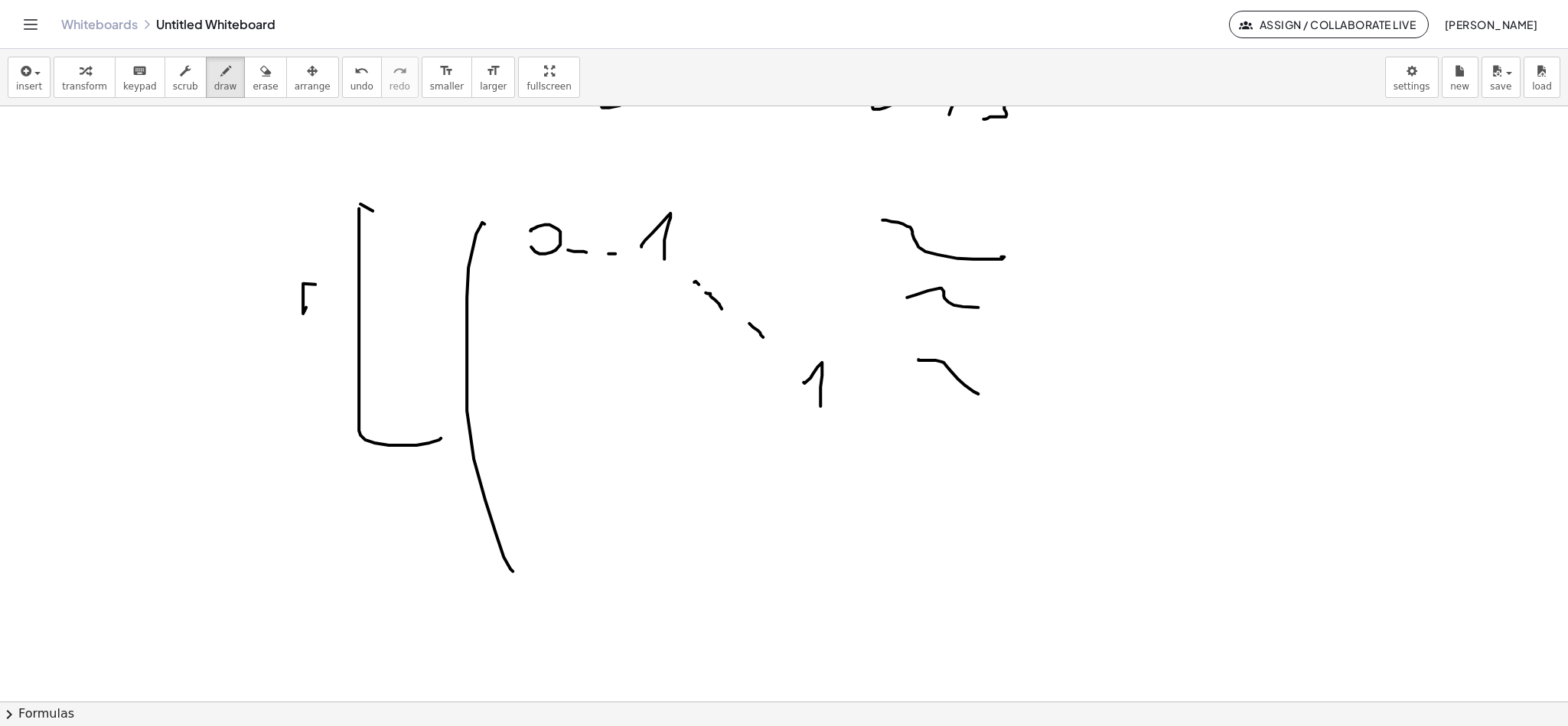
scroll to position [8797, 7]
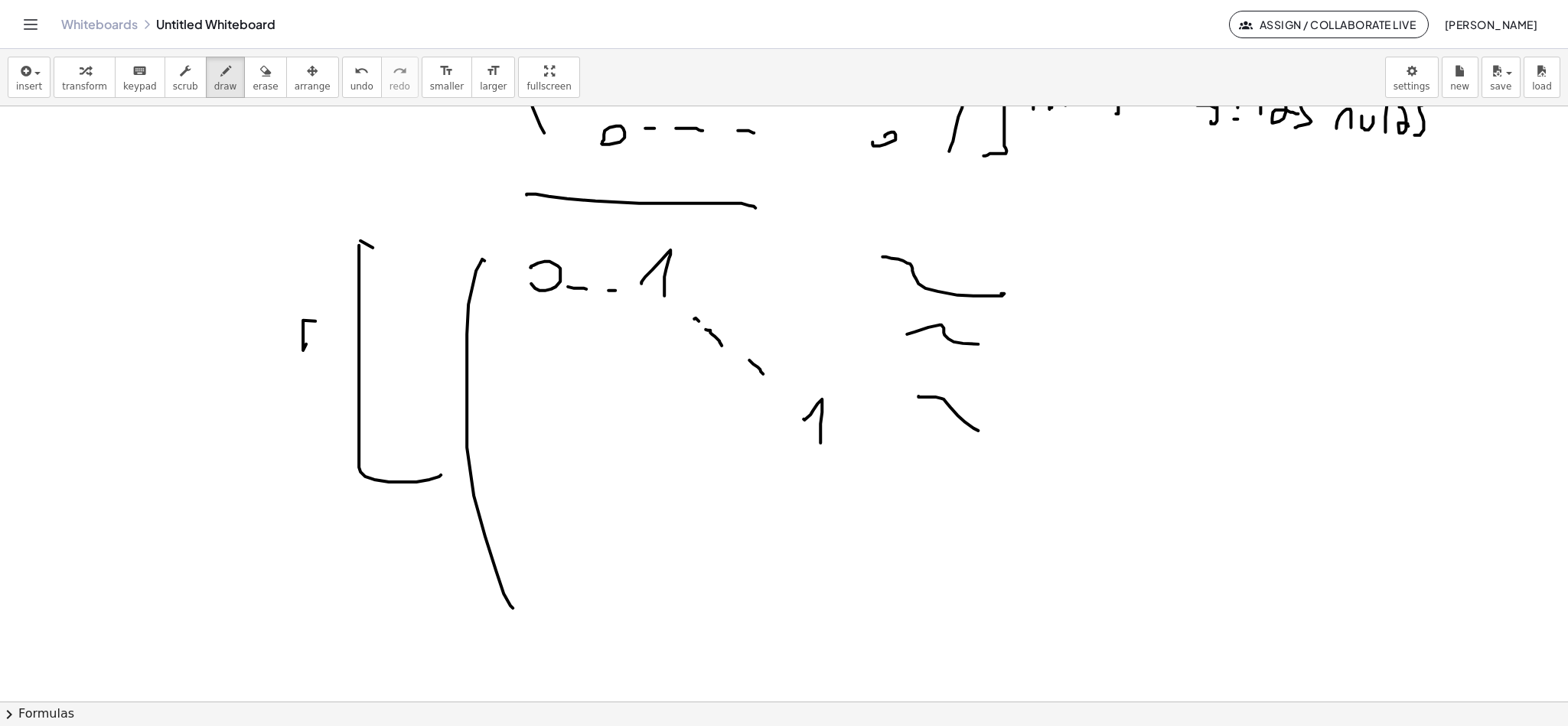
drag, startPoint x: 520, startPoint y: 192, endPoint x: 754, endPoint y: 236, distance: 238.1
drag, startPoint x: 719, startPoint y: 185, endPoint x: 748, endPoint y: 178, distance: 29.8
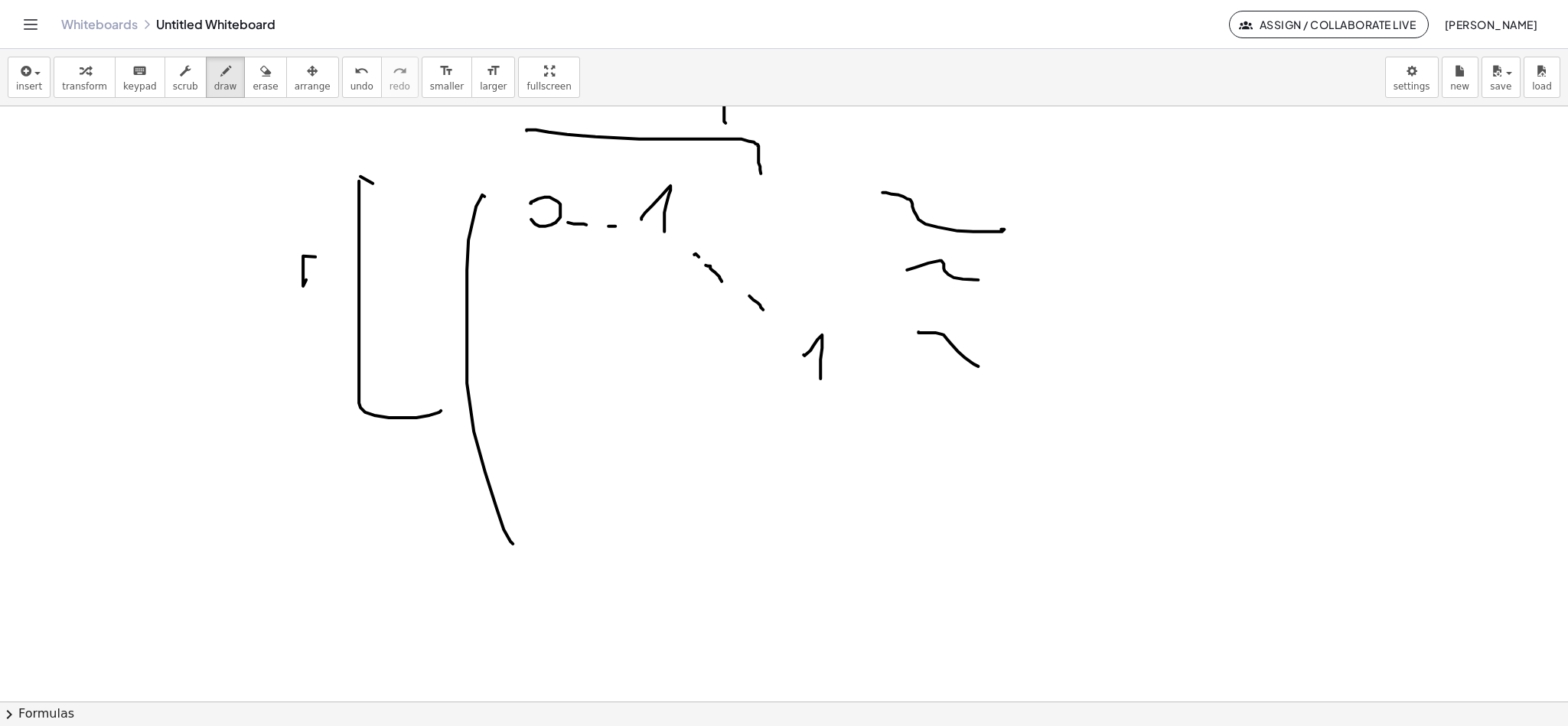
scroll to position [8911, 7]
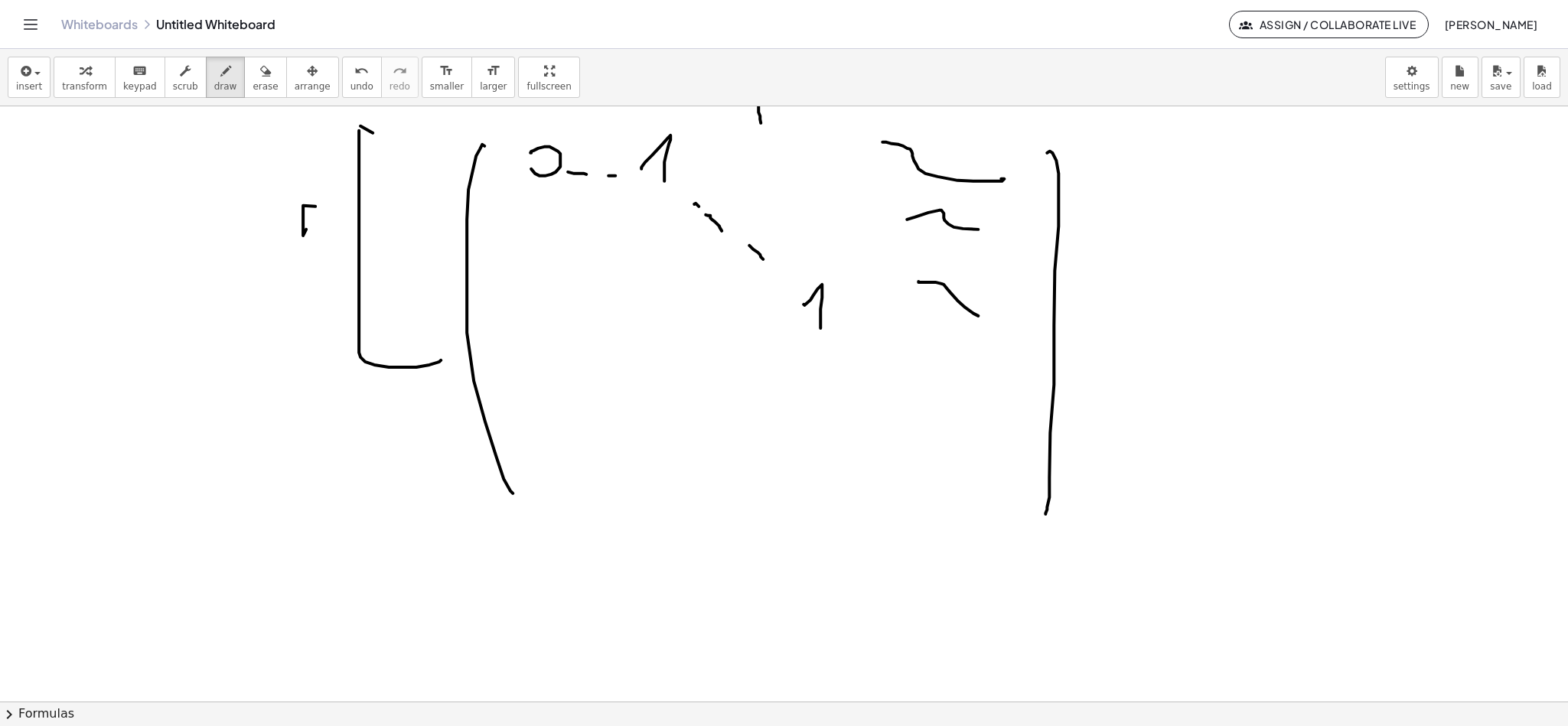
drag, startPoint x: 1043, startPoint y: 150, endPoint x: 1038, endPoint y: 519, distance: 369.0
drag, startPoint x: 540, startPoint y: 391, endPoint x: 582, endPoint y: 390, distance: 42.0
drag, startPoint x: 609, startPoint y: 396, endPoint x: 655, endPoint y: 398, distance: 46.0
drag, startPoint x: 916, startPoint y: 397, endPoint x: 966, endPoint y: 411, distance: 51.9
drag, startPoint x: 988, startPoint y: 396, endPoint x: 981, endPoint y: 414, distance: 19.3
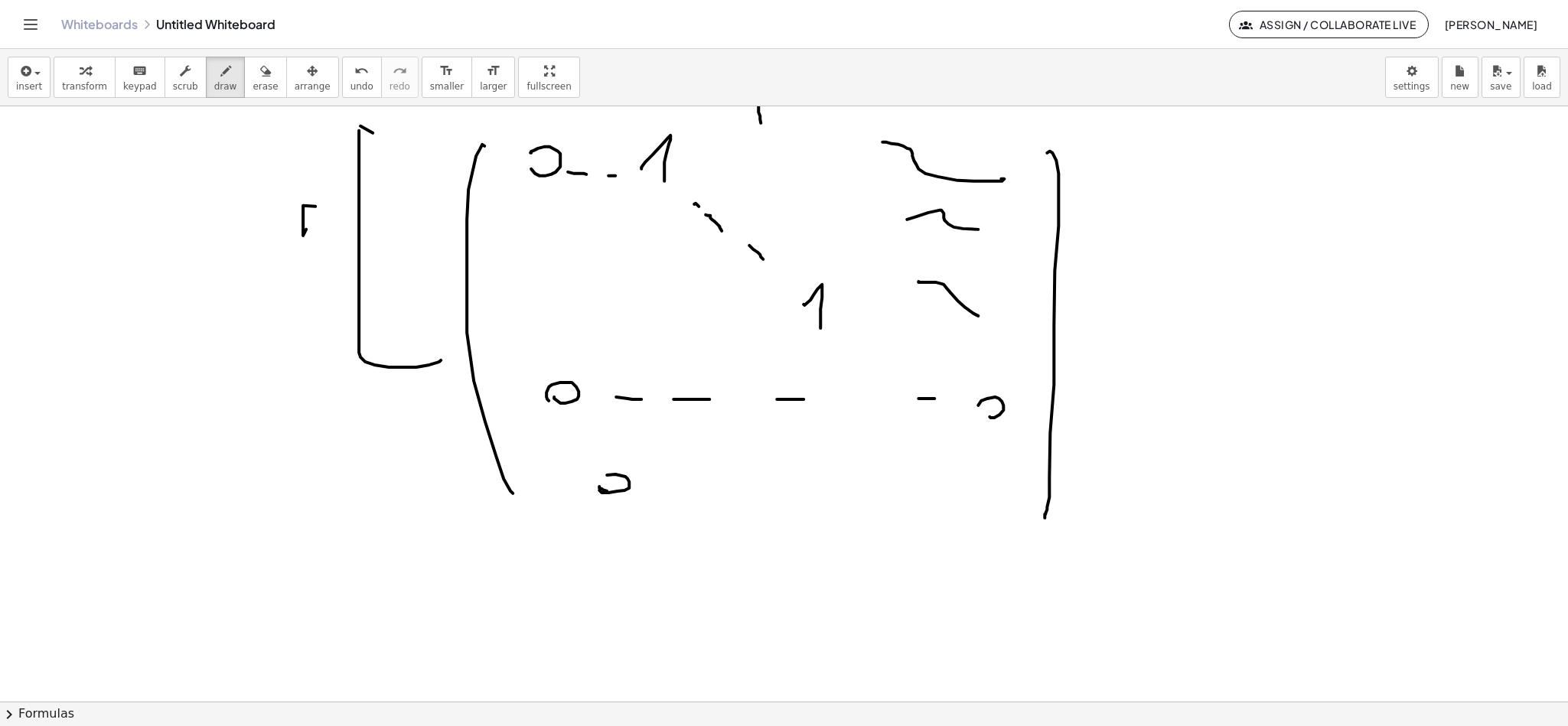
drag, startPoint x: 617, startPoint y: 489, endPoint x: 611, endPoint y: 477, distance: 13.4
drag, startPoint x: 880, startPoint y: 490, endPoint x: 892, endPoint y: 490, distance: 12.0
drag, startPoint x: 979, startPoint y: 493, endPoint x: 985, endPoint y: 510, distance: 18.0
drag, startPoint x: 1105, startPoint y: 400, endPoint x: 1157, endPoint y: 485, distance: 99.6
drag, startPoint x: 1165, startPoint y: 475, endPoint x: 1183, endPoint y: 473, distance: 18.1
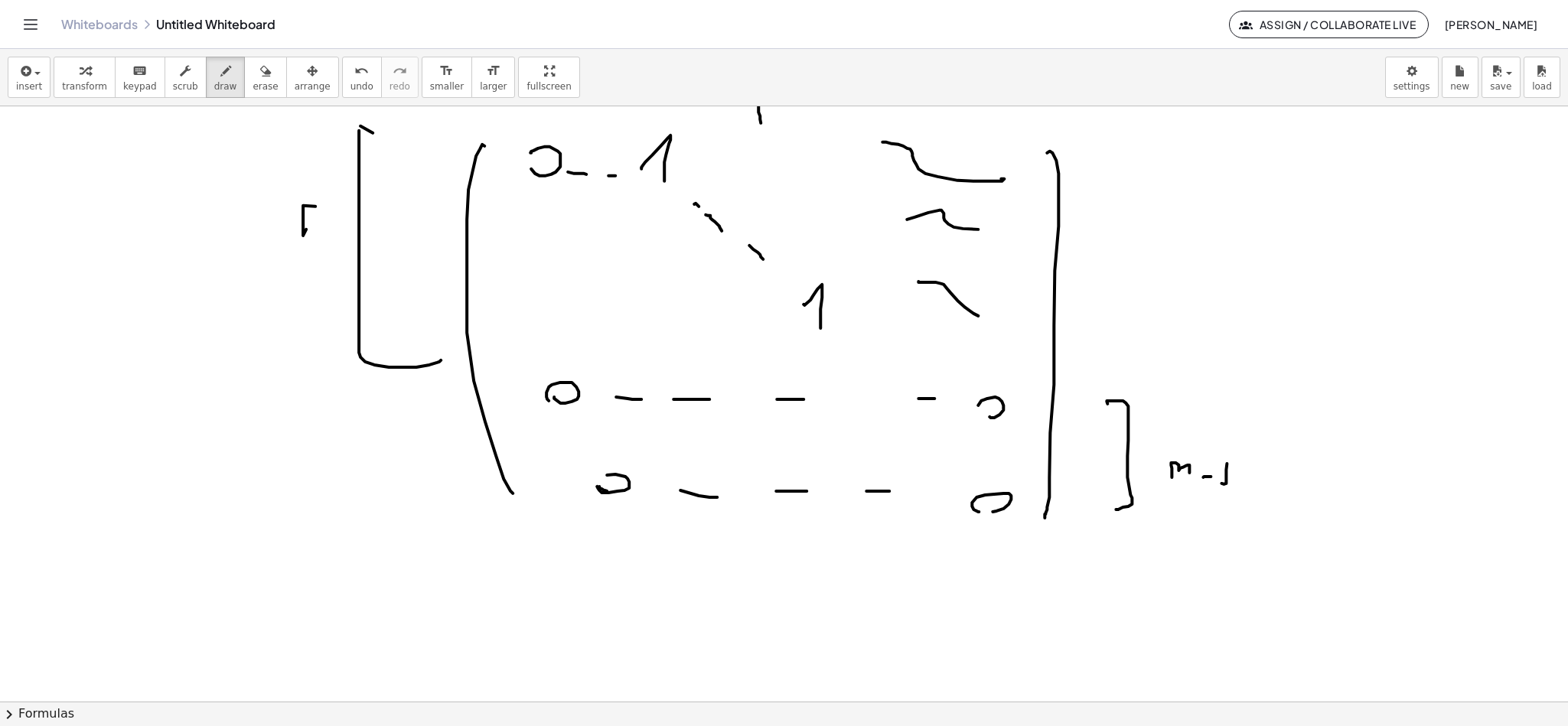
drag, startPoint x: 1220, startPoint y: 478, endPoint x: 1238, endPoint y: 461, distance: 24.8
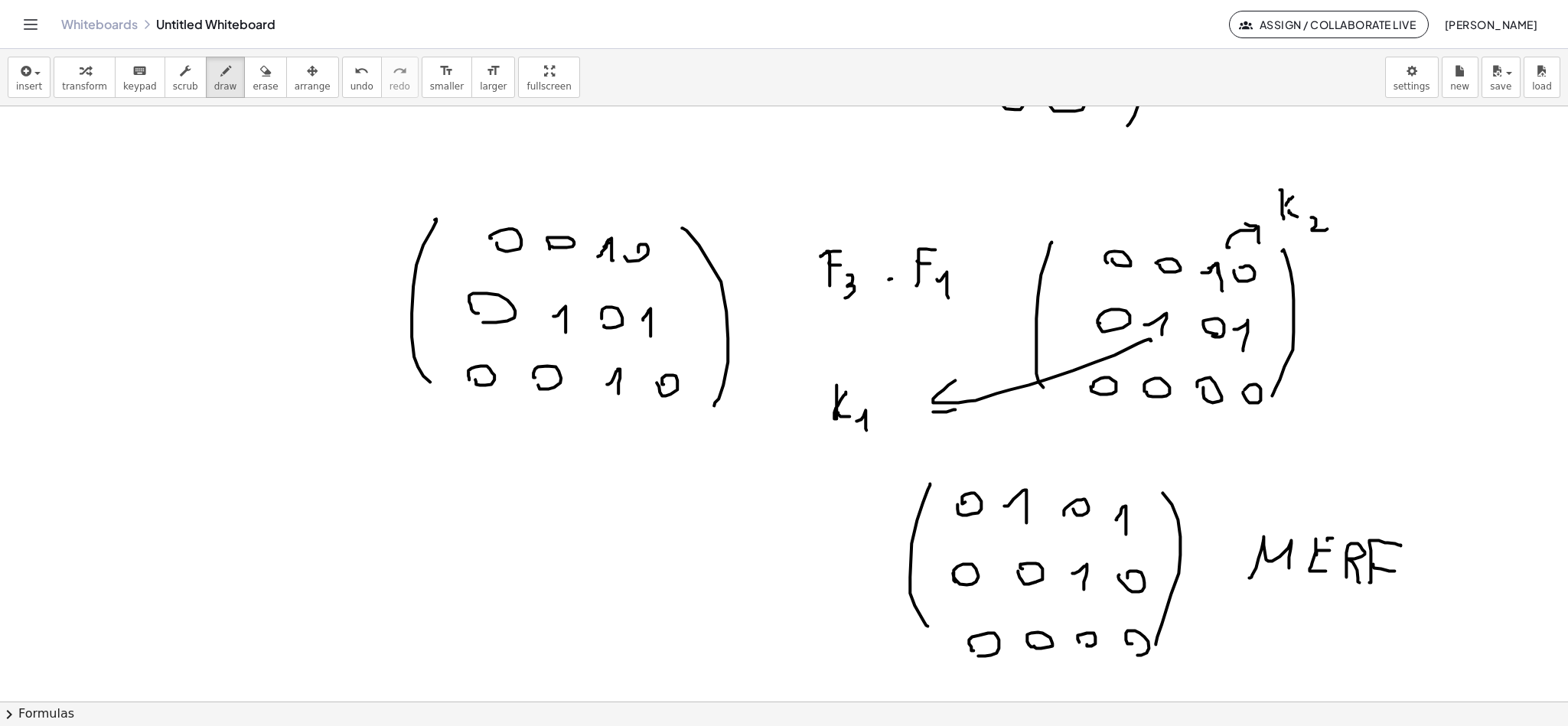
scroll to position [7420, 7]
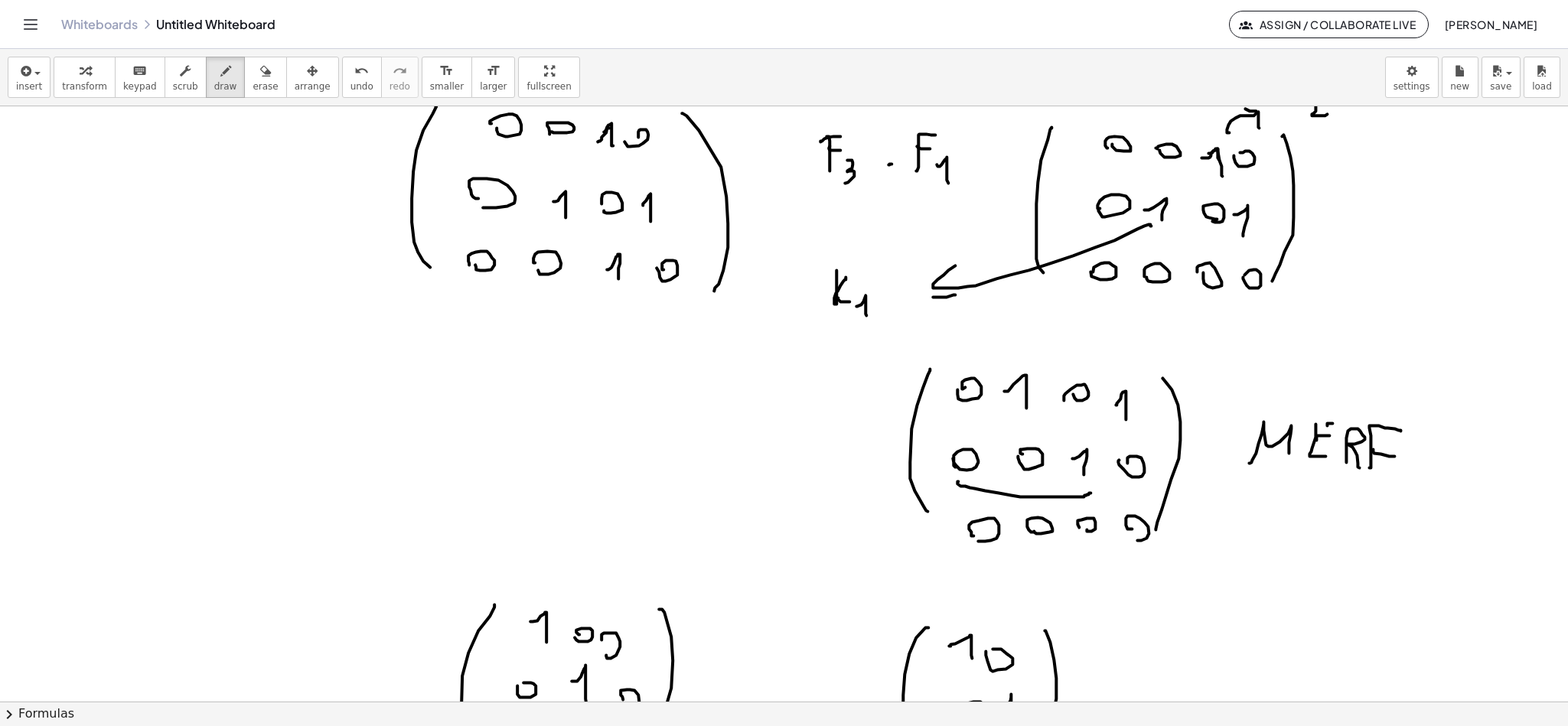
drag, startPoint x: 951, startPoint y: 480, endPoint x: 1084, endPoint y: 492, distance: 133.5
drag, startPoint x: 868, startPoint y: 370, endPoint x: 863, endPoint y: 447, distance: 77.2
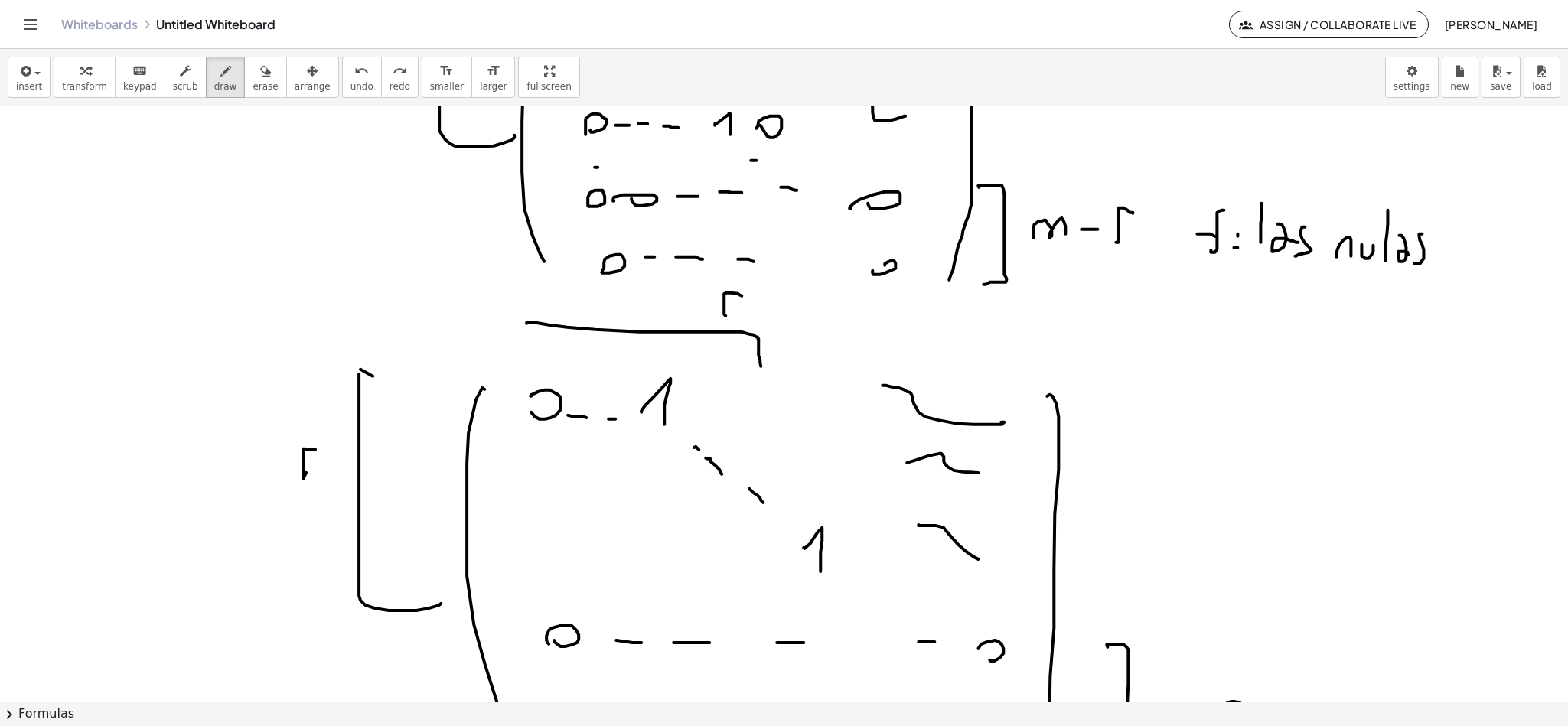
scroll to position [8682, 7]
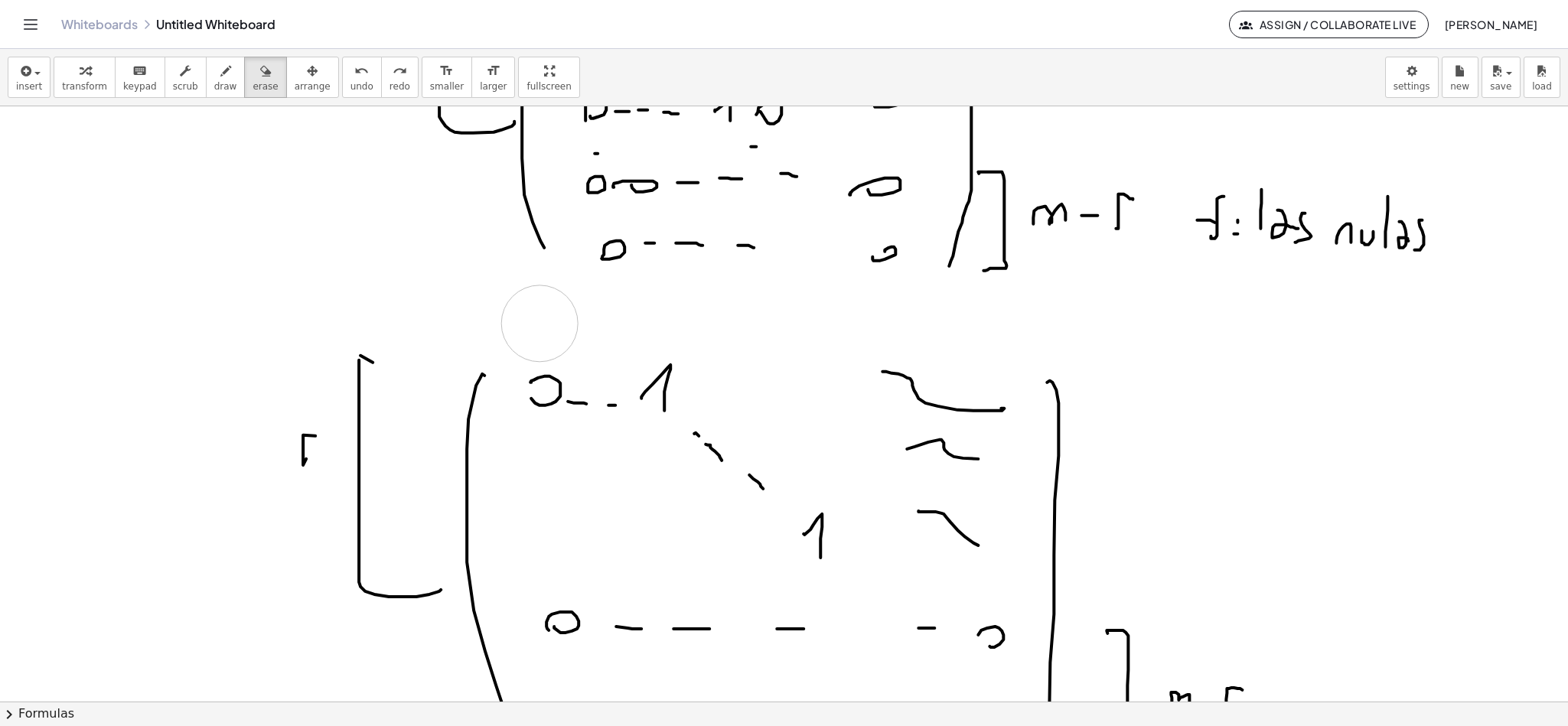
drag, startPoint x: 744, startPoint y: 363, endPoint x: 397, endPoint y: 423, distance: 352.1
drag, startPoint x: 547, startPoint y: 340, endPoint x: 829, endPoint y: 353, distance: 282.3
drag, startPoint x: 718, startPoint y: 340, endPoint x: 747, endPoint y: 315, distance: 38.3
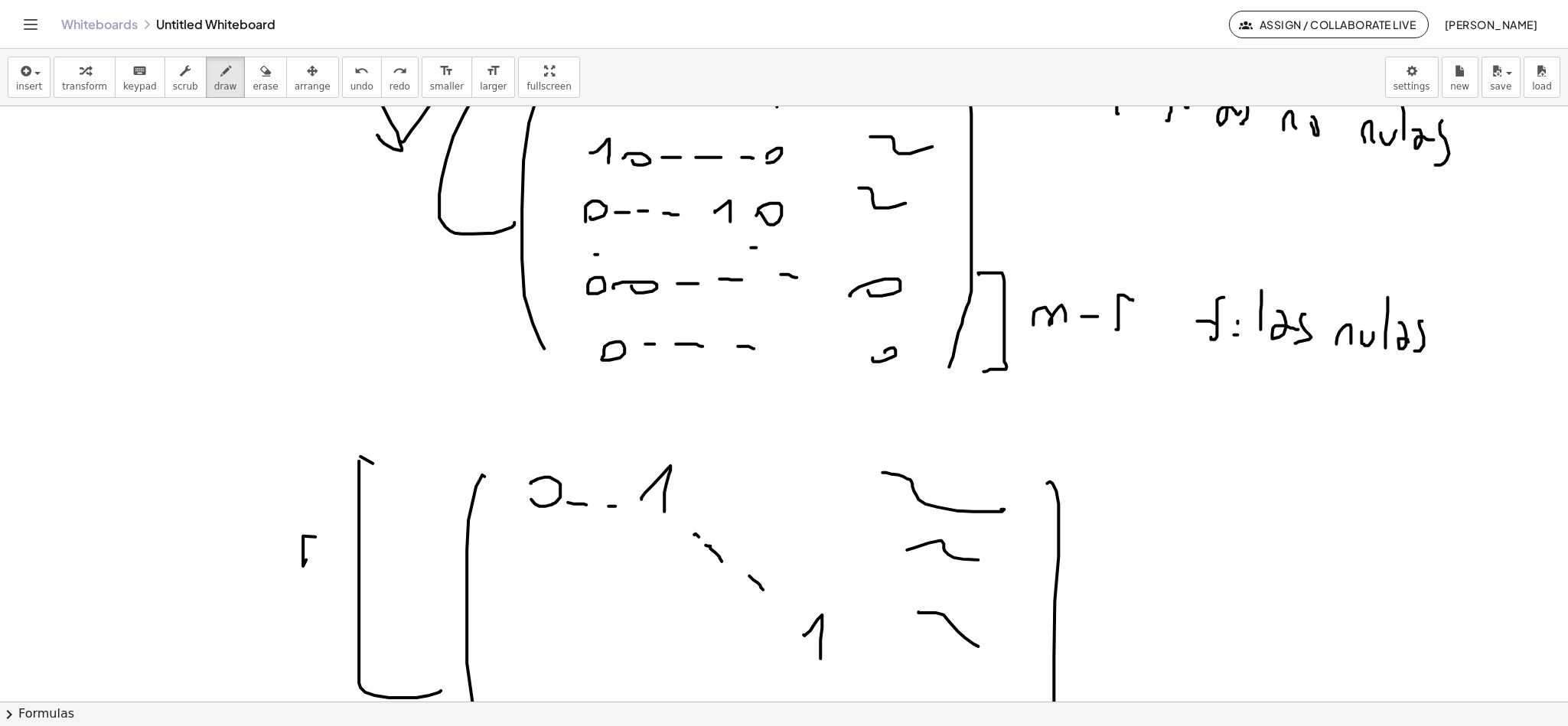
scroll to position [8453, 7]
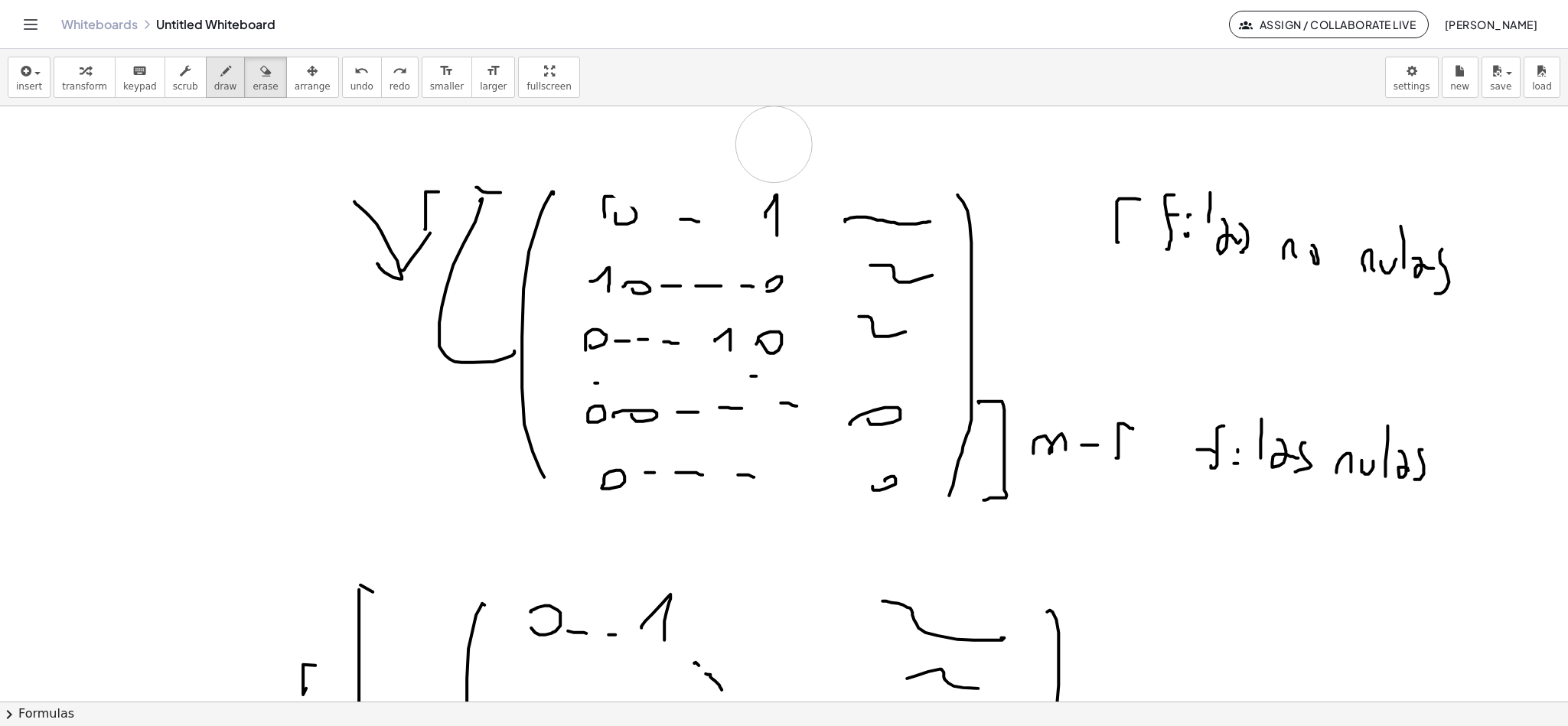
drag, startPoint x: 632, startPoint y: 166, endPoint x: 221, endPoint y: 83, distance: 419.3
drag, startPoint x: 213, startPoint y: 83, endPoint x: 239, endPoint y: 80, distance: 26.2
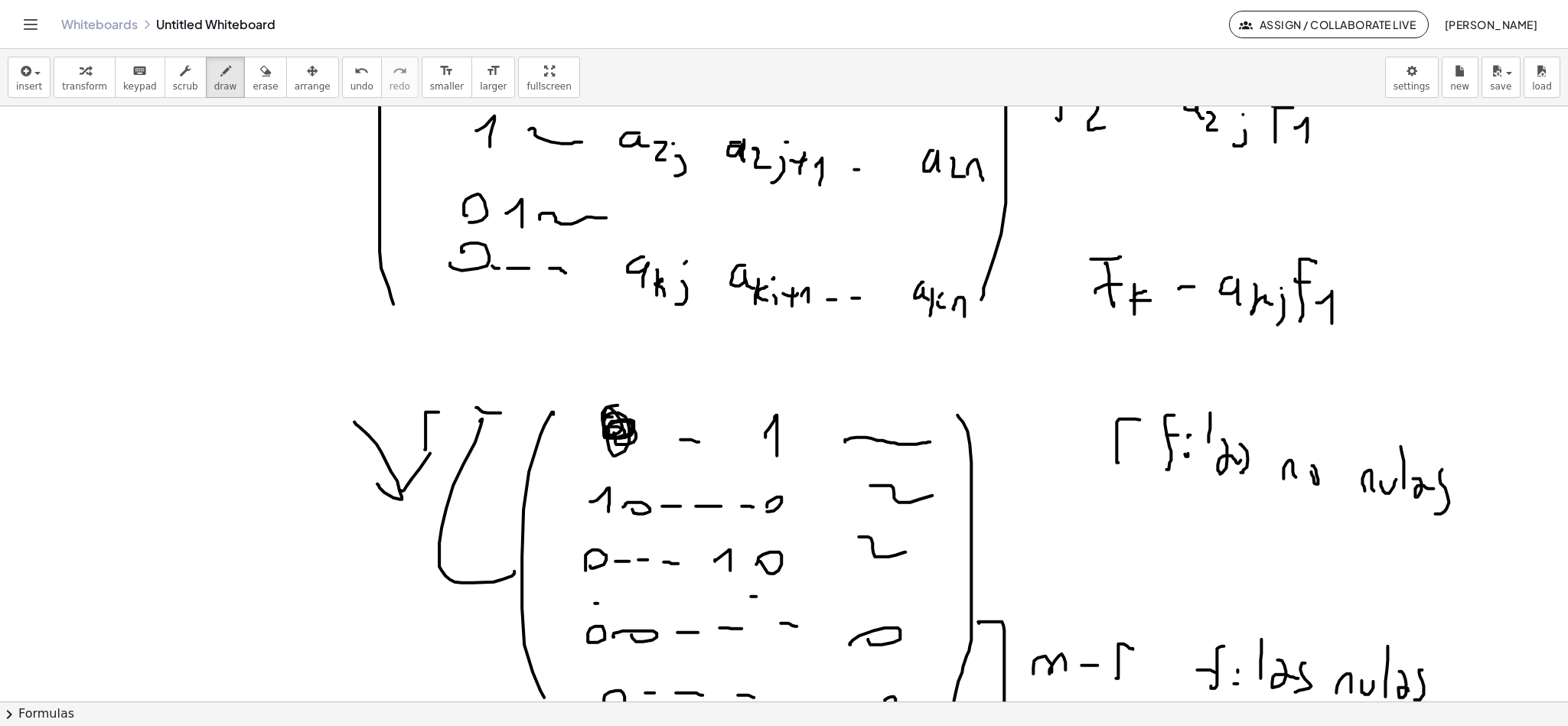
scroll to position [8223, 7]
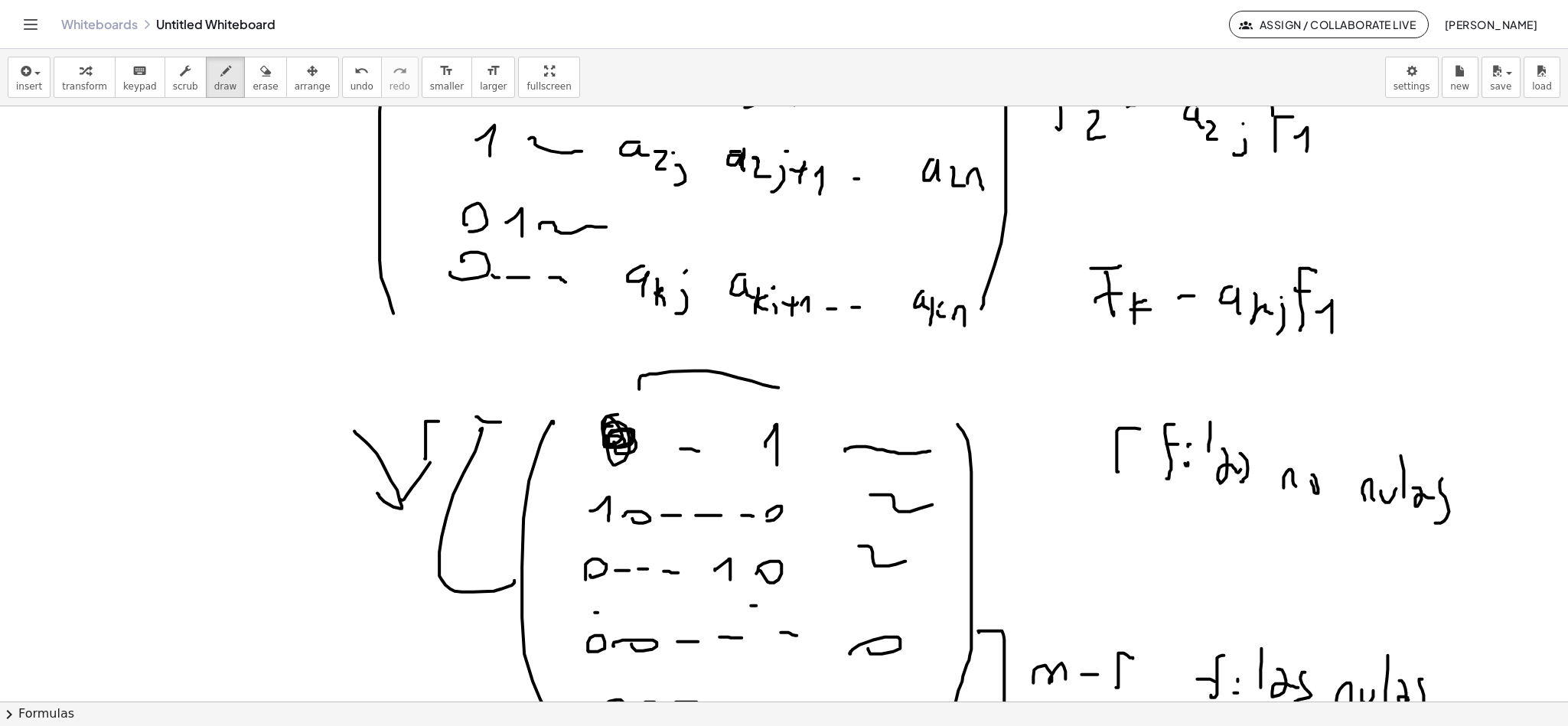
drag, startPoint x: 632, startPoint y: 386, endPoint x: 779, endPoint y: 429, distance: 153.2
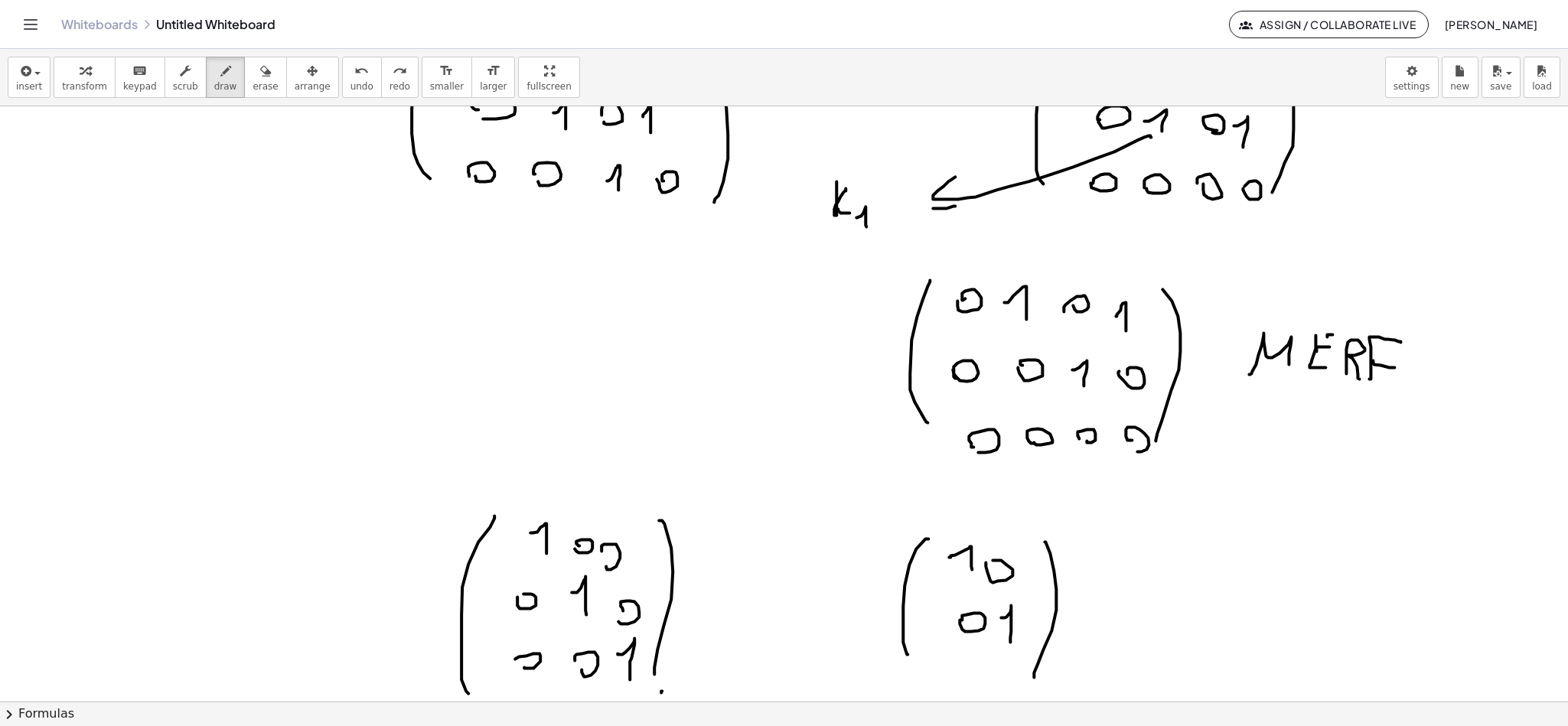
scroll to position [7420, 7]
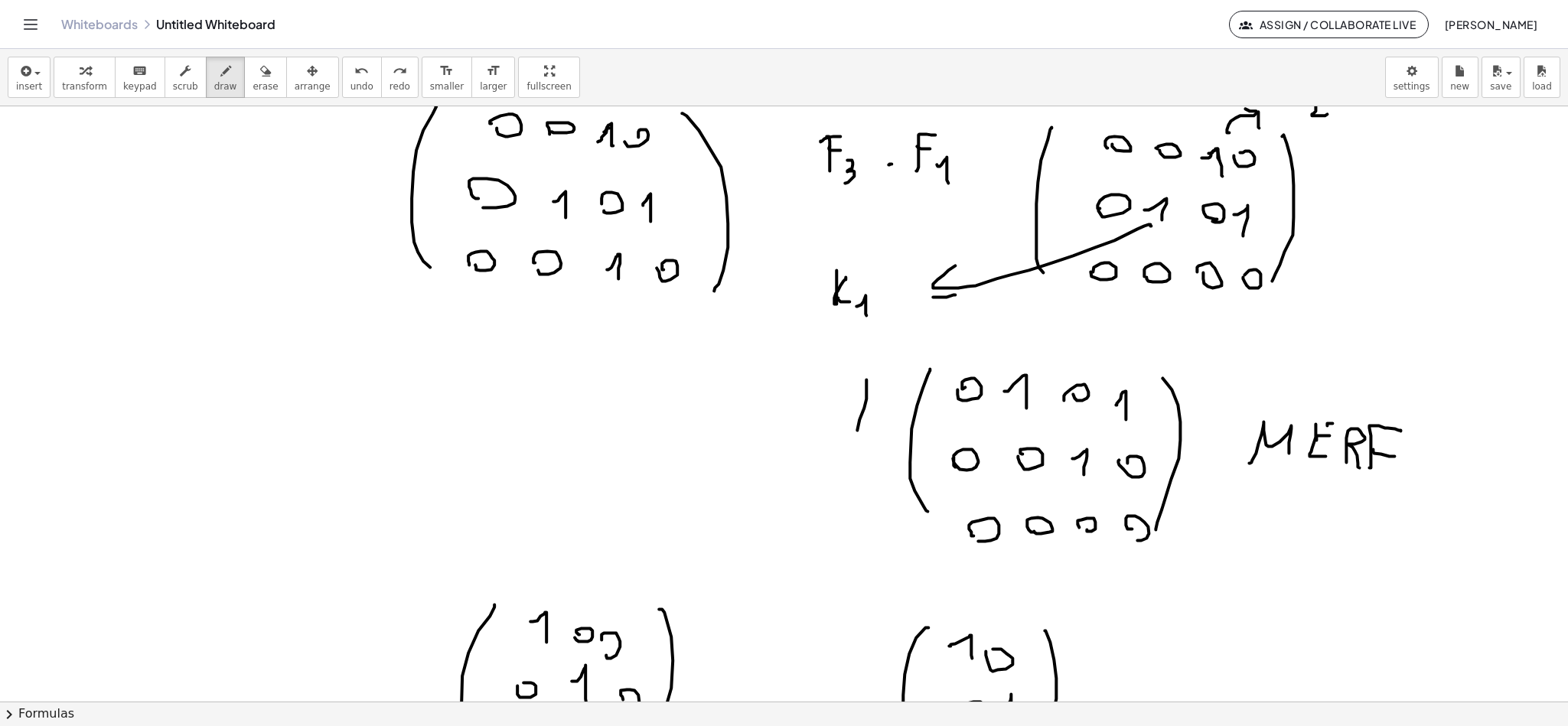
drag, startPoint x: 859, startPoint y: 379, endPoint x: 865, endPoint y: 457, distance: 78.2
drag, startPoint x: 818, startPoint y: 411, endPoint x: 858, endPoint y: 419, distance: 40.8
drag, startPoint x: 976, startPoint y: 349, endPoint x: 1062, endPoint y: 374, distance: 89.6
drag, startPoint x: 1012, startPoint y: 308, endPoint x: 1019, endPoint y: 330, distance: 23.1
drag, startPoint x: 959, startPoint y: 360, endPoint x: 1069, endPoint y: 356, distance: 110.1
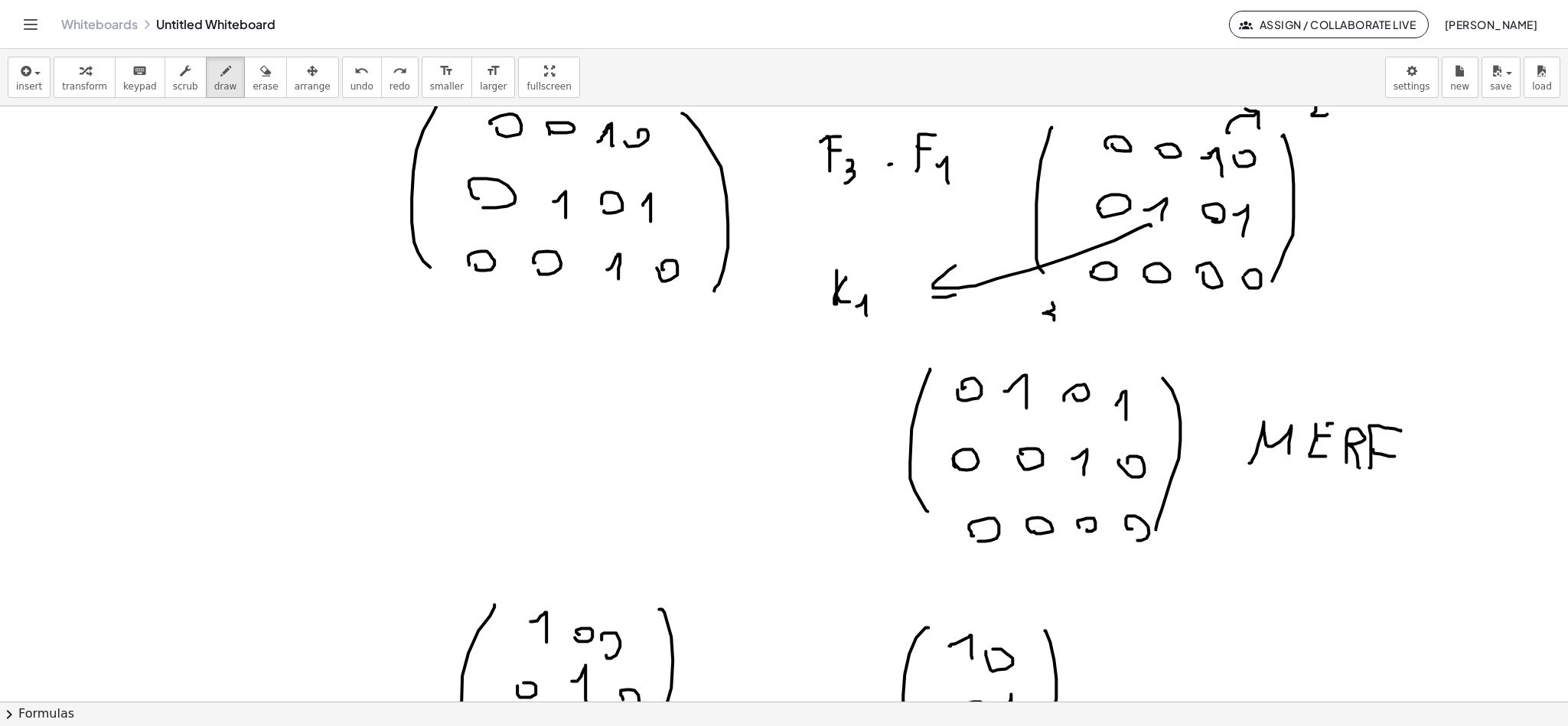
drag, startPoint x: 1046, startPoint y: 302, endPoint x: 1010, endPoint y: 356, distance: 64.9
drag, startPoint x: 877, startPoint y: 377, endPoint x: 872, endPoint y: 431, distance: 54.2
drag, startPoint x: 820, startPoint y: 410, endPoint x: 877, endPoint y: 436, distance: 62.6
drag, startPoint x: 854, startPoint y: 517, endPoint x: 855, endPoint y: 507, distance: 10.0
drag, startPoint x: 848, startPoint y: 492, endPoint x: 857, endPoint y: 501, distance: 12.7
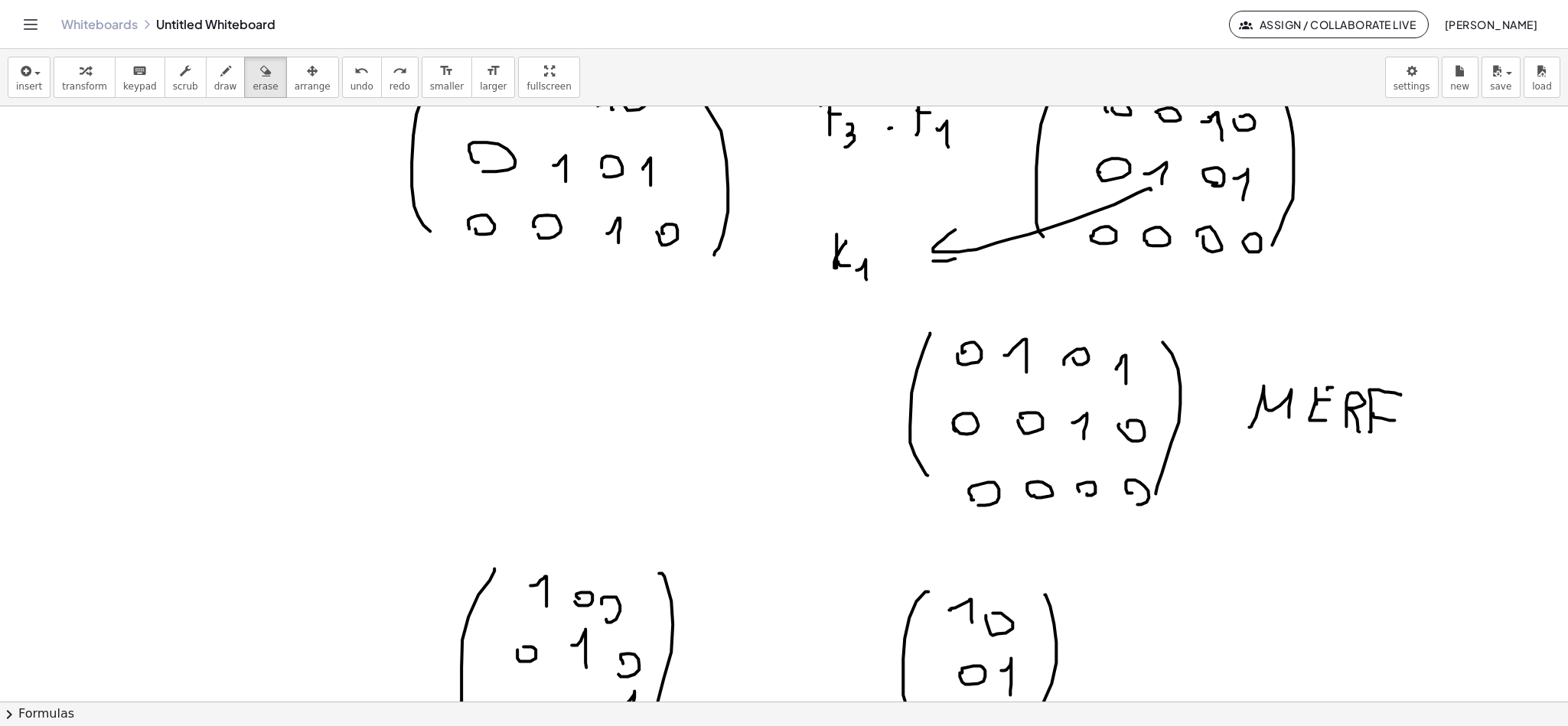
scroll to position [7441, 7]
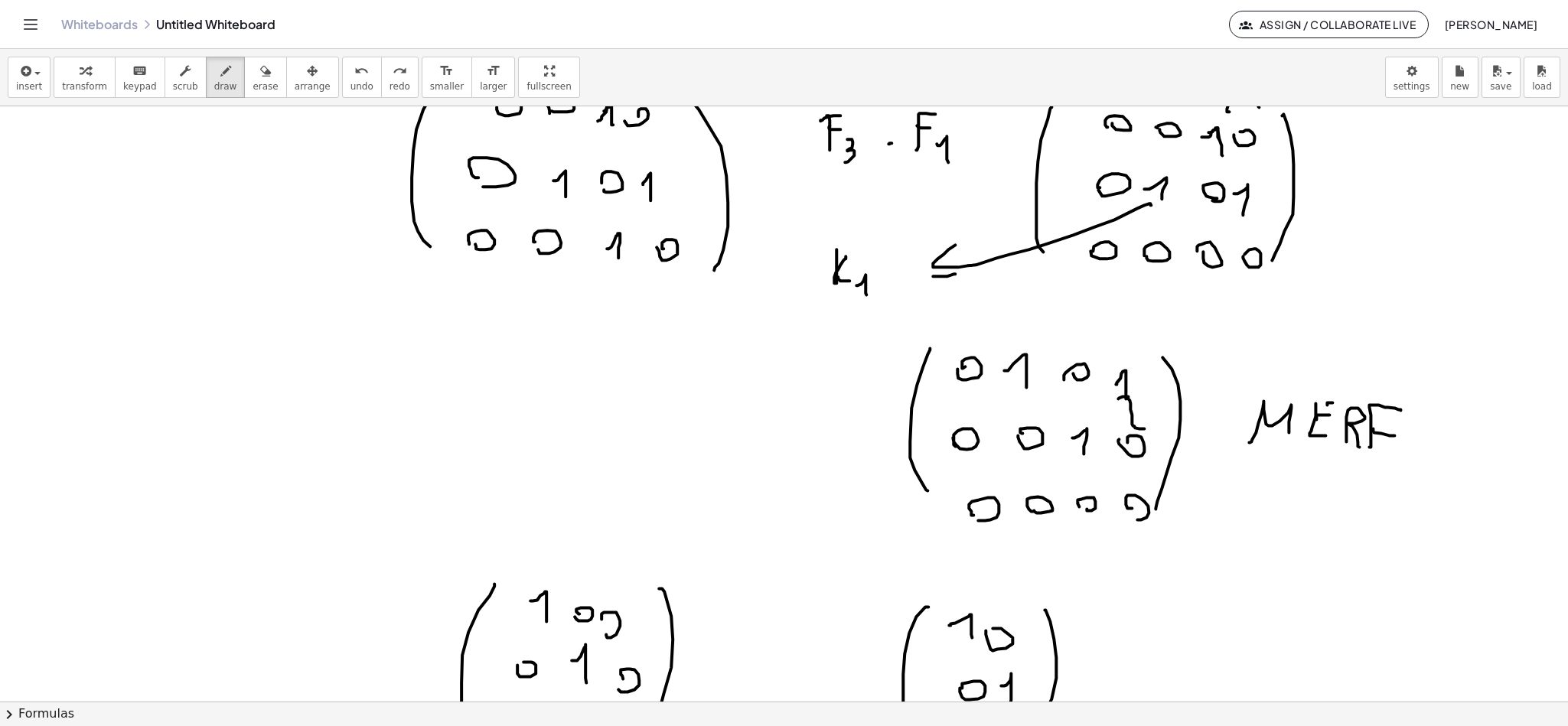
drag, startPoint x: 1121, startPoint y: 396, endPoint x: 1141, endPoint y: 431, distance: 40.3
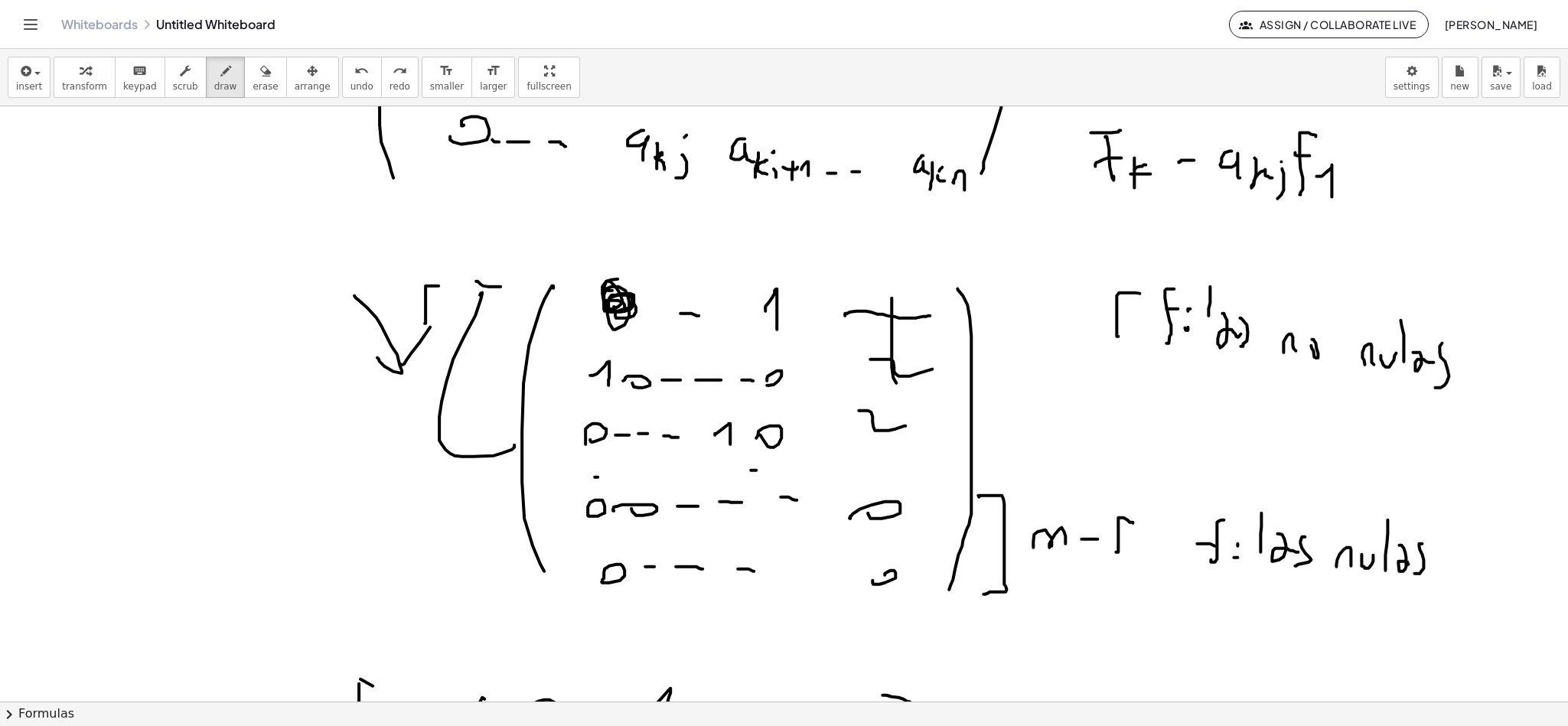
drag, startPoint x: 885, startPoint y: 329, endPoint x: 901, endPoint y: 384, distance: 57.3
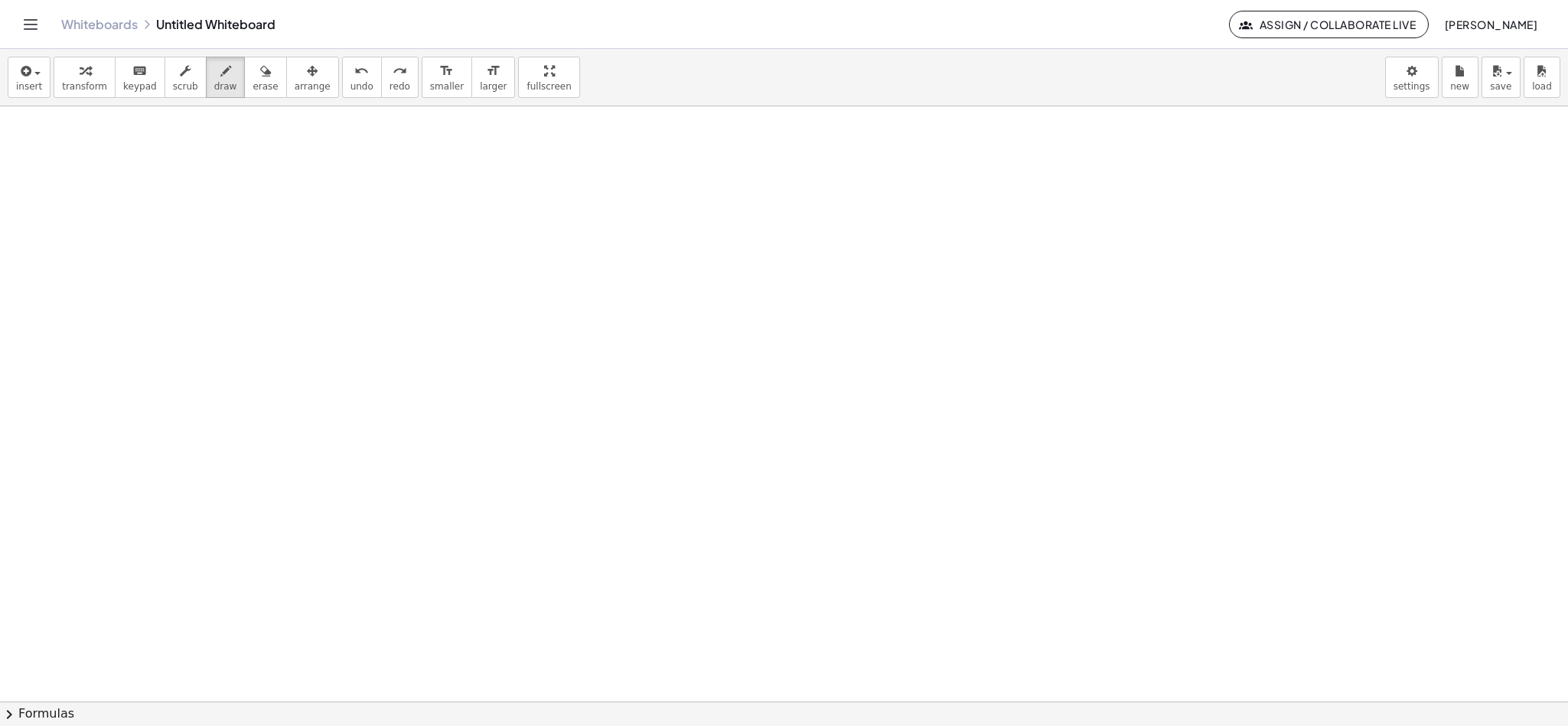
scroll to position [9506, 7]
drag, startPoint x: 442, startPoint y: 246, endPoint x: 457, endPoint y: 480, distance: 234.5
drag, startPoint x: 527, startPoint y: 232, endPoint x: 565, endPoint y: 243, distance: 39.6
drag, startPoint x: 588, startPoint y: 235, endPoint x: 634, endPoint y: 241, distance: 46.4
drag, startPoint x: 651, startPoint y: 234, endPoint x: 662, endPoint y: 265, distance: 32.9
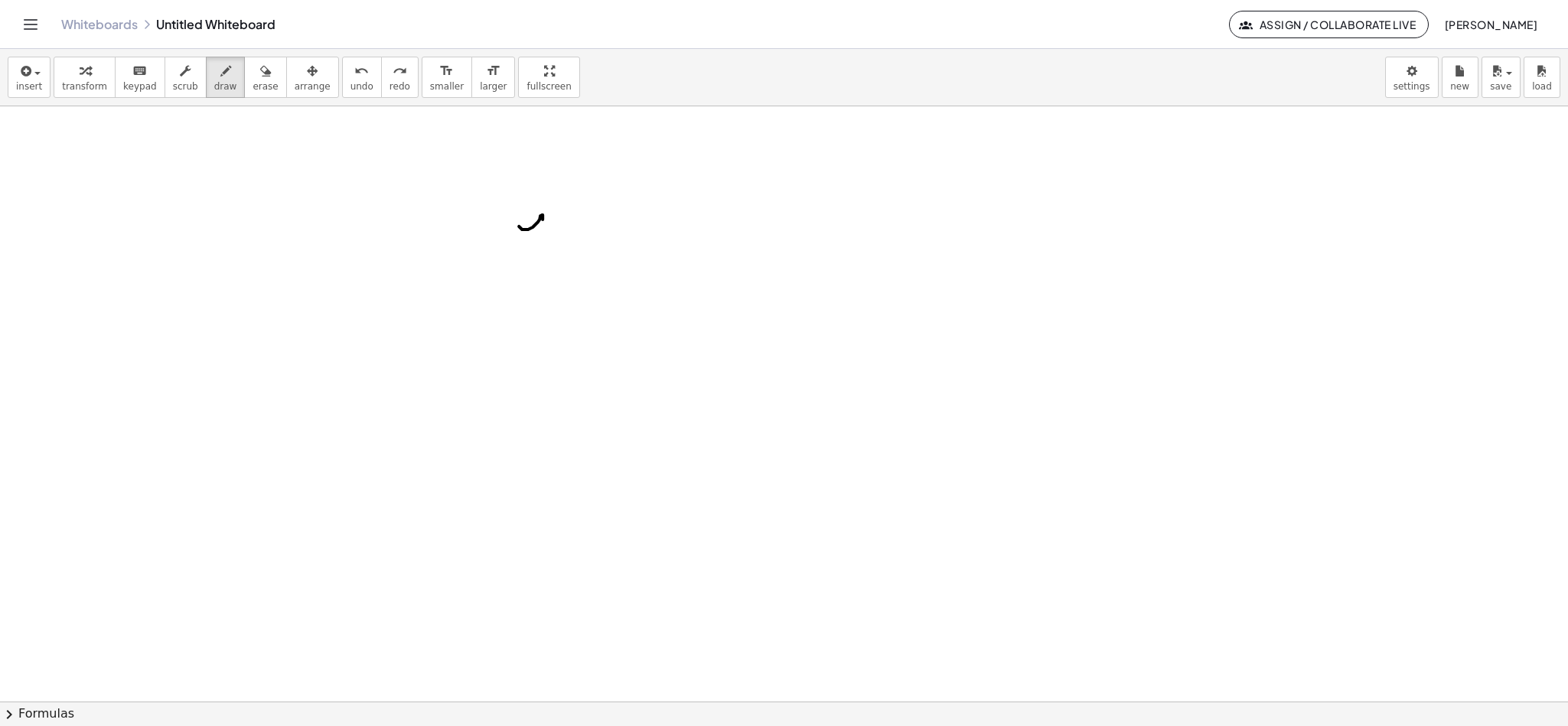
drag, startPoint x: 512, startPoint y: 225, endPoint x: 541, endPoint y: 246, distance: 35.8
drag, startPoint x: 570, startPoint y: 236, endPoint x: 592, endPoint y: 257, distance: 30.4
drag, startPoint x: 606, startPoint y: 246, endPoint x: 604, endPoint y: 297, distance: 51.0
drag, startPoint x: 512, startPoint y: 326, endPoint x: 529, endPoint y: 342, distance: 23.3
drag, startPoint x: 522, startPoint y: 319, endPoint x: 561, endPoint y: 340, distance: 44.3
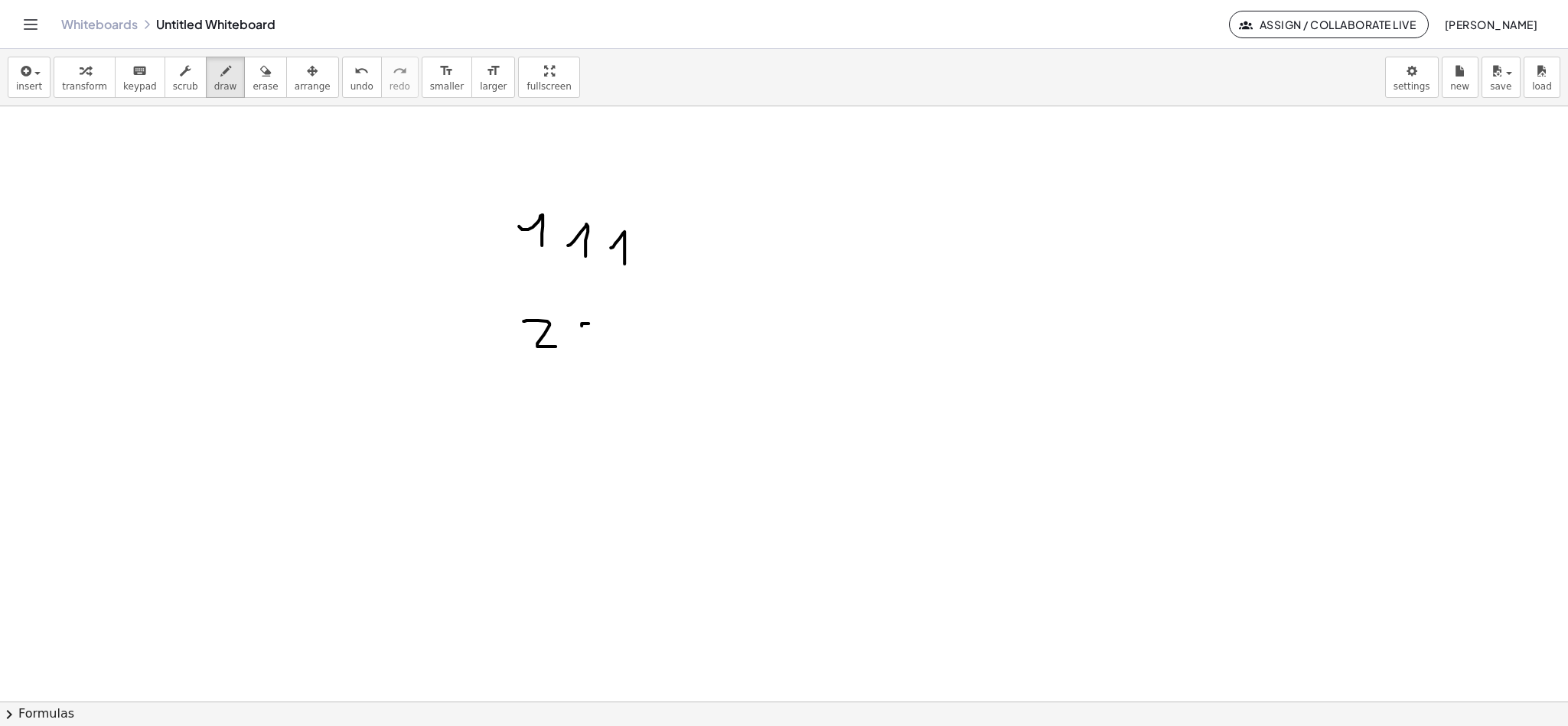
drag, startPoint x: 582, startPoint y: 322, endPoint x: 590, endPoint y: 338, distance: 17.9
drag, startPoint x: 475, startPoint y: 219, endPoint x: 485, endPoint y: 354, distance: 135.4
drag, startPoint x: 549, startPoint y: 226, endPoint x: 558, endPoint y: 244, distance: 20.1
drag, startPoint x: 530, startPoint y: 225, endPoint x: 564, endPoint y: 250, distance: 42.2
drag, startPoint x: 597, startPoint y: 243, endPoint x: 621, endPoint y: 258, distance: 28.3
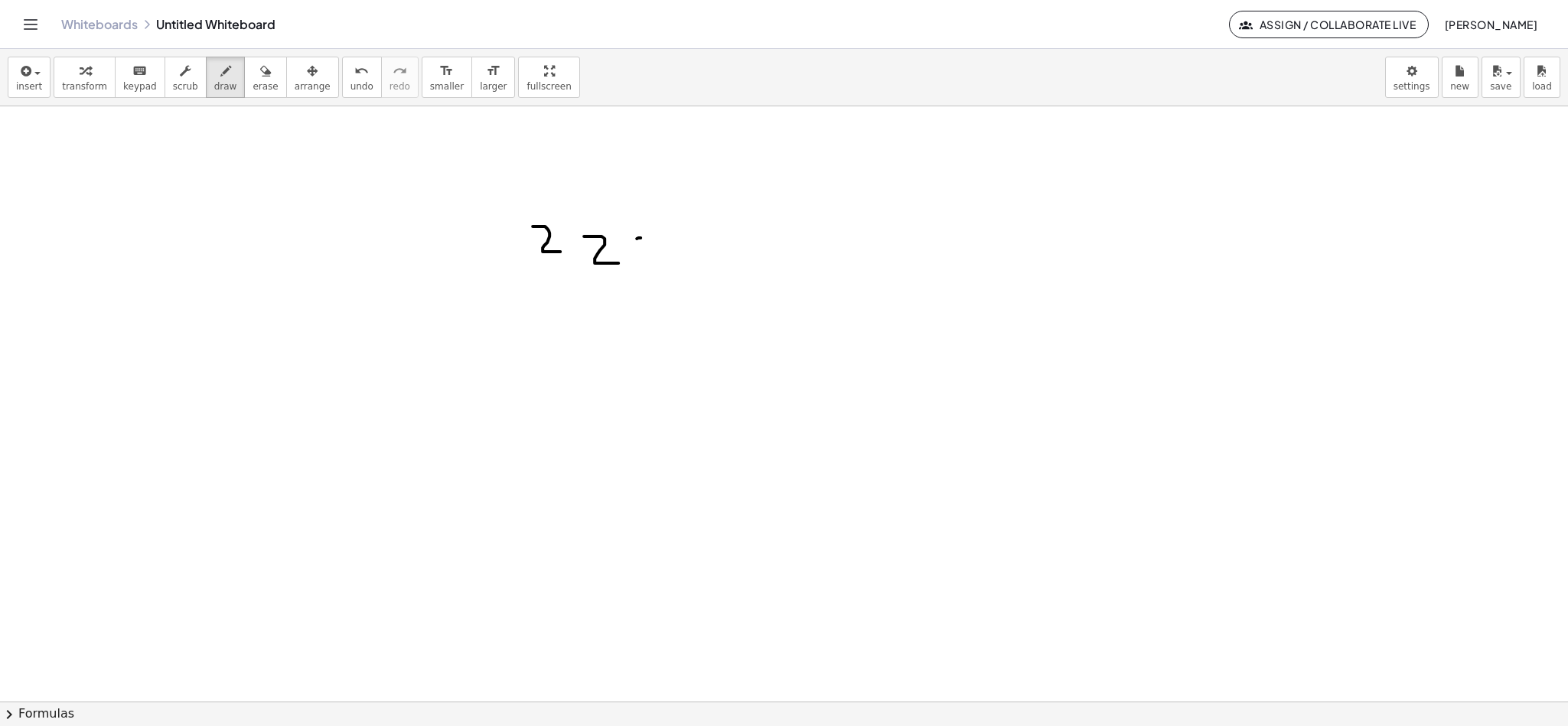
drag, startPoint x: 630, startPoint y: 237, endPoint x: 659, endPoint y: 265, distance: 40.3
drag, startPoint x: 494, startPoint y: 227, endPoint x: 508, endPoint y: 388, distance: 161.6
drag, startPoint x: 691, startPoint y: 296, endPoint x: 689, endPoint y: 375, distance: 79.0
drag, startPoint x: 742, startPoint y: 248, endPoint x: 747, endPoint y: 281, distance: 33.4
drag, startPoint x: 542, startPoint y: 351, endPoint x: 570, endPoint y: 366, distance: 31.8
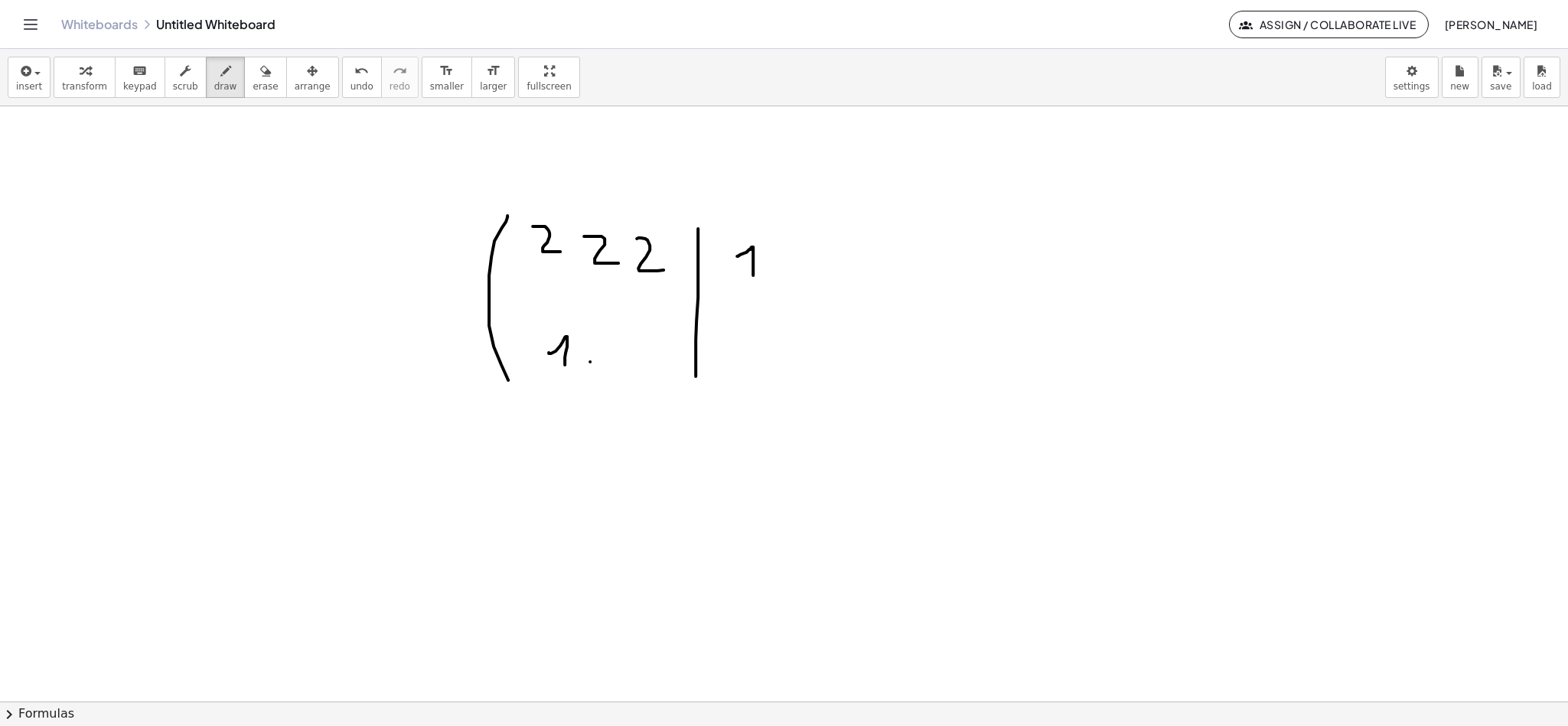
drag, startPoint x: 584, startPoint y: 360, endPoint x: 600, endPoint y: 370, distance: 18.9
drag, startPoint x: 621, startPoint y: 358, endPoint x: 650, endPoint y: 375, distance: 33.6
drag, startPoint x: 730, startPoint y: 351, endPoint x: 749, endPoint y: 376, distance: 31.4
drag, startPoint x: 786, startPoint y: 234, endPoint x: 754, endPoint y: 400, distance: 169.1
drag, startPoint x: 802, startPoint y: 230, endPoint x: 788, endPoint y: 375, distance: 145.7
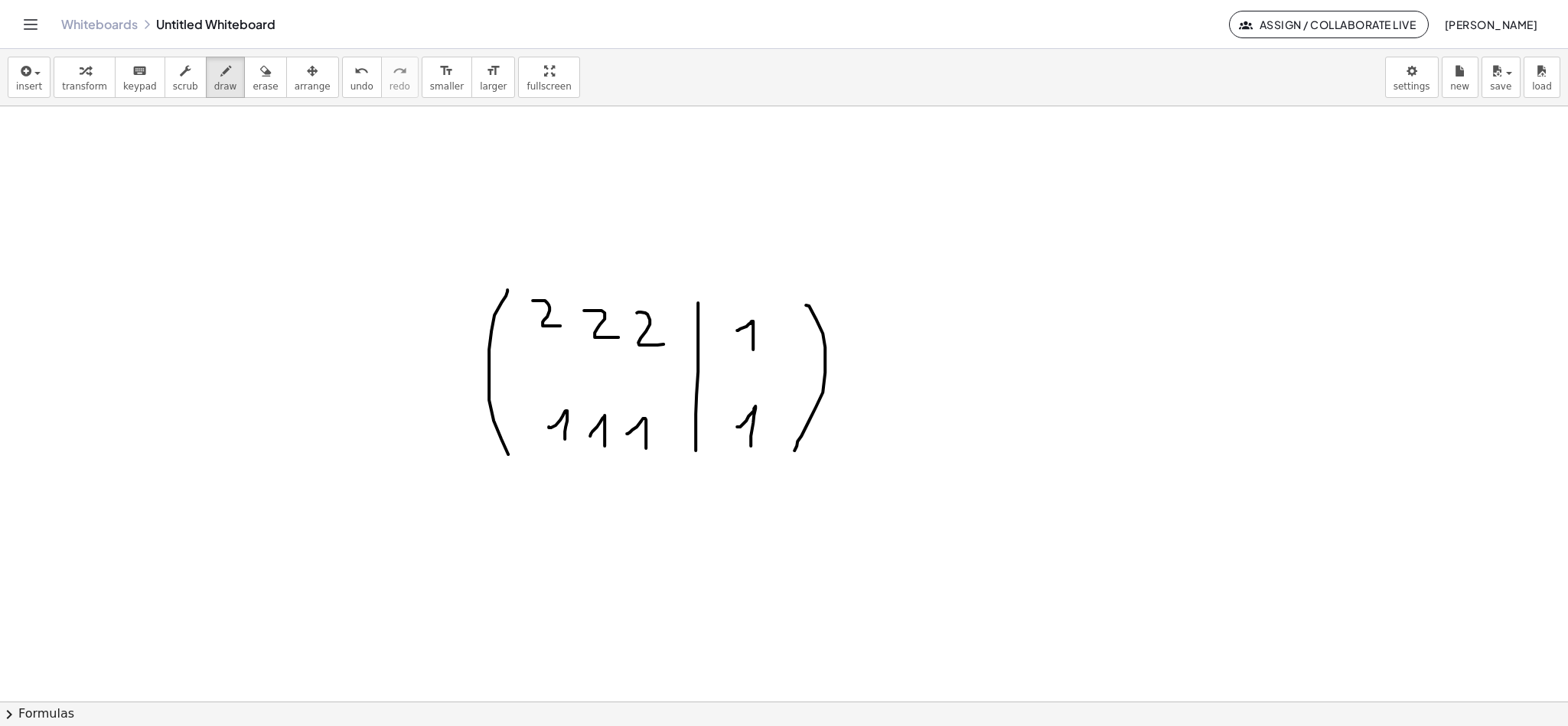
scroll to position [9391, 7]
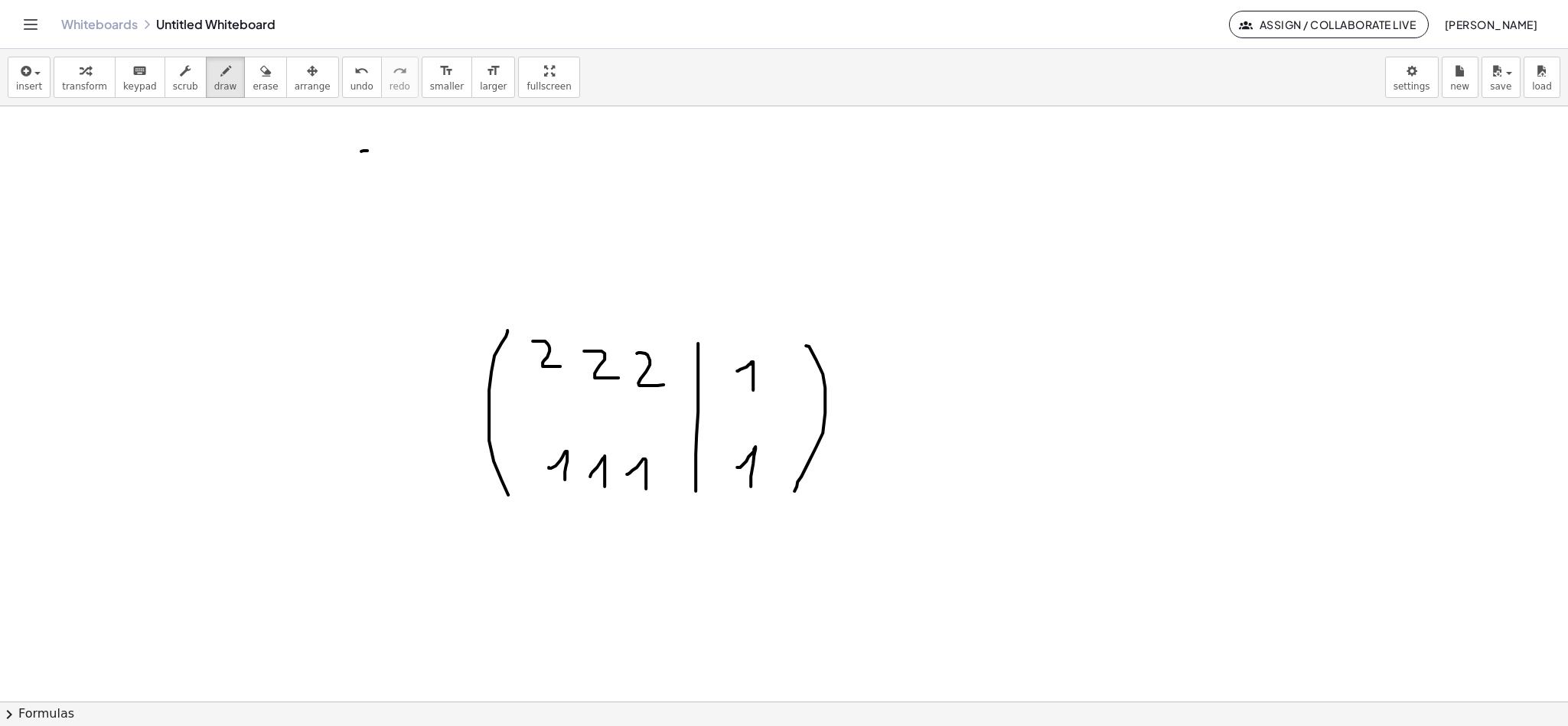
drag, startPoint x: 360, startPoint y: 149, endPoint x: 405, endPoint y: 168, distance: 48.8
drag, startPoint x: 416, startPoint y: 164, endPoint x: 435, endPoint y: 171, distance: 20.2
drag, startPoint x: 418, startPoint y: 178, endPoint x: 433, endPoint y: 178, distance: 15.0
drag, startPoint x: 444, startPoint y: 171, endPoint x: 464, endPoint y: 157, distance: 24.4
drag, startPoint x: 490, startPoint y: 146, endPoint x: 500, endPoint y: 169, distance: 25.1
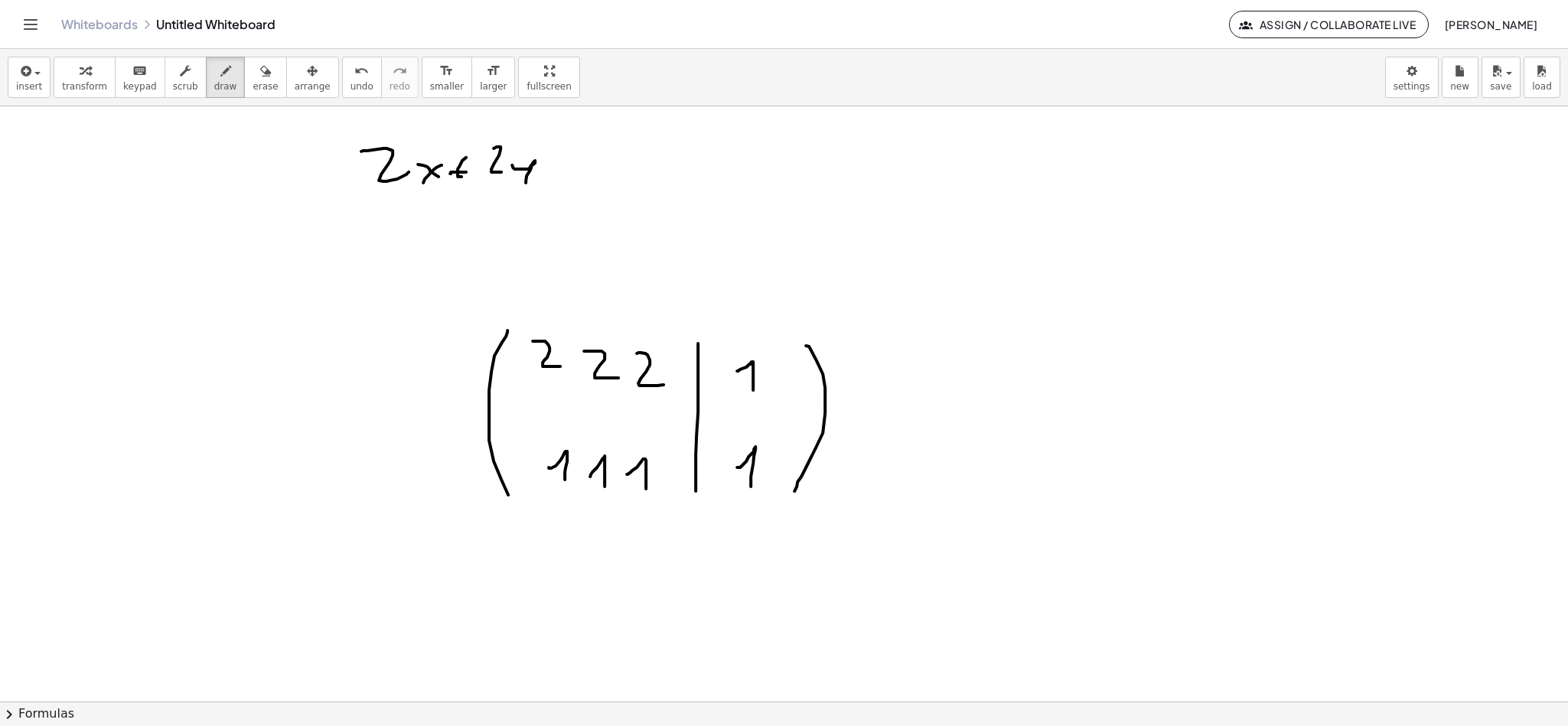
drag, startPoint x: 522, startPoint y: 168, endPoint x: 549, endPoint y: 173, distance: 27.5
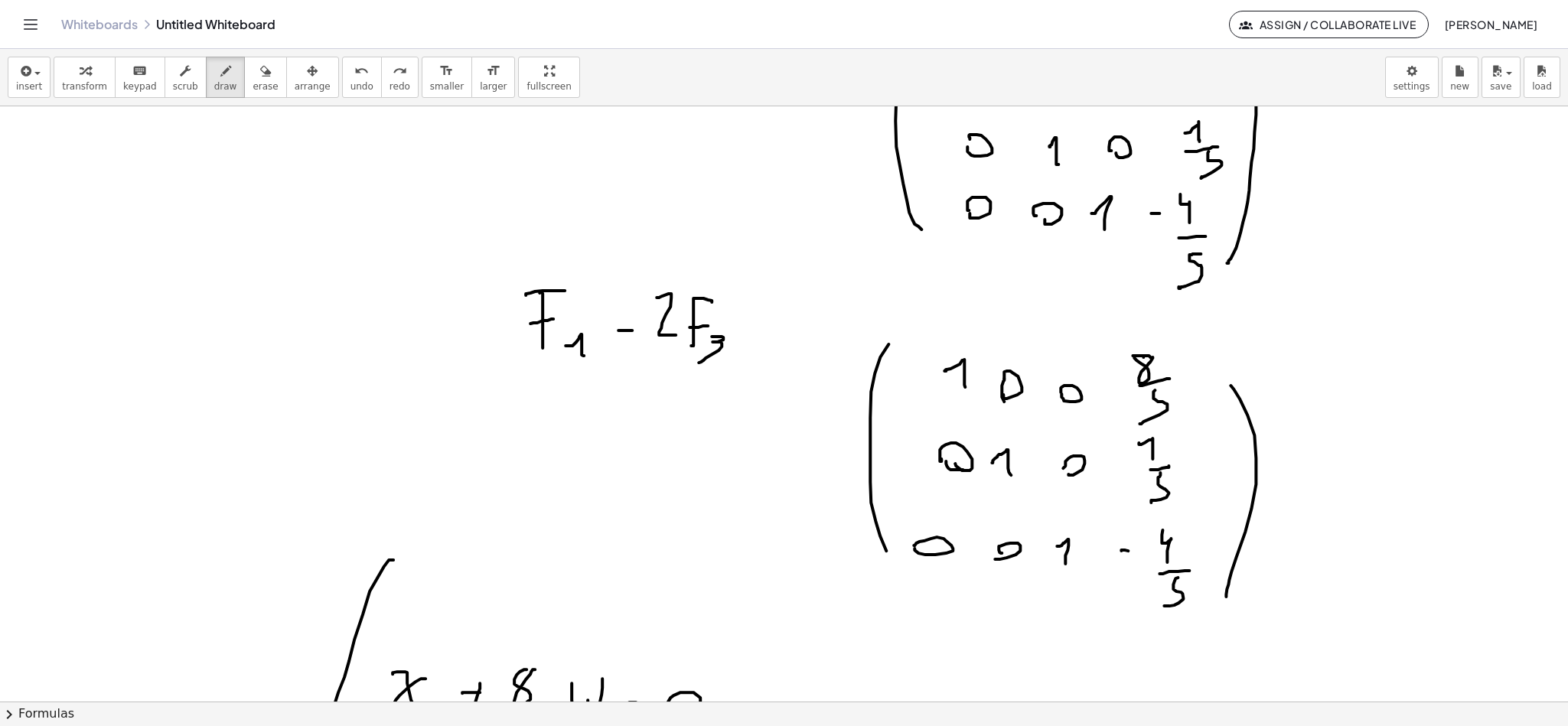
scroll to position [4843, 7]
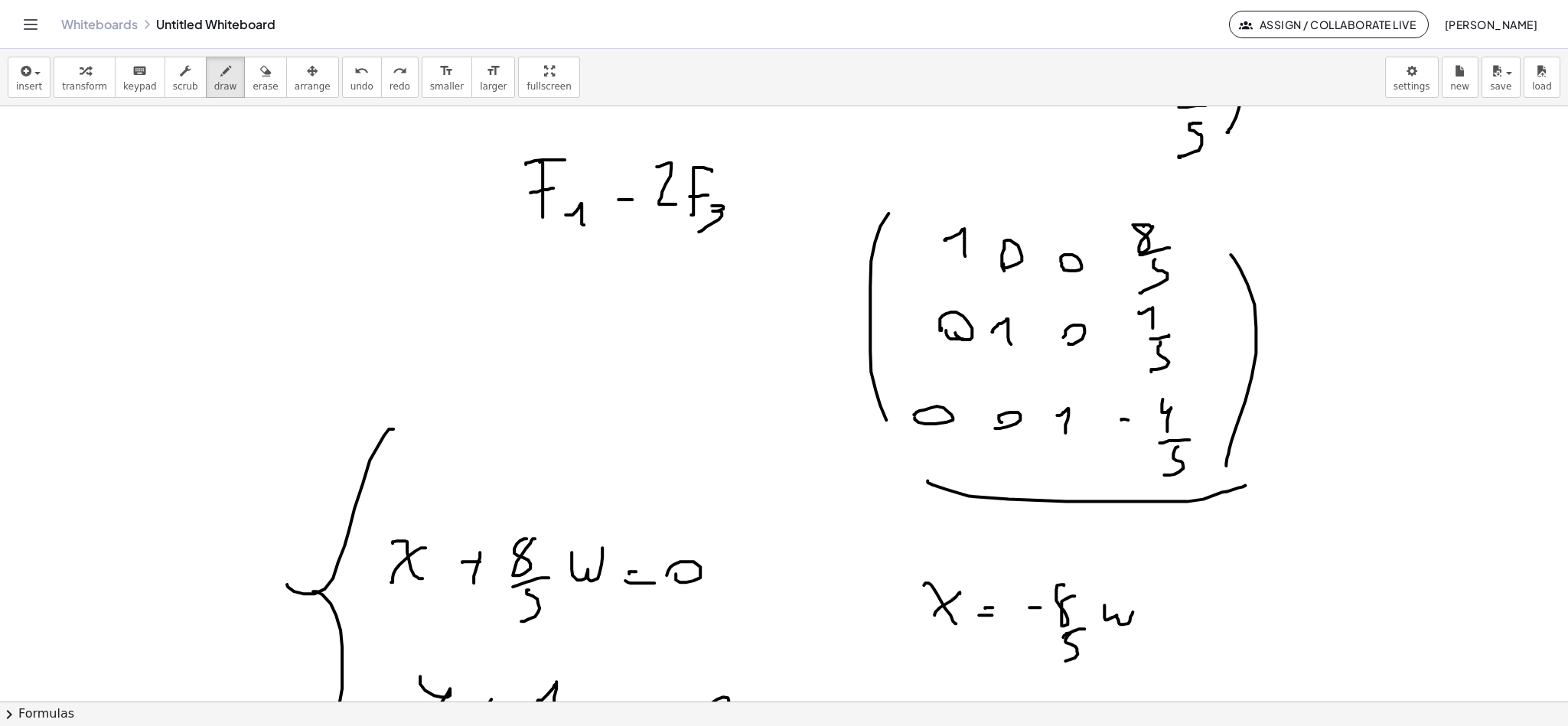
drag, startPoint x: 939, startPoint y: 489, endPoint x: 1239, endPoint y: 485, distance: 300.0
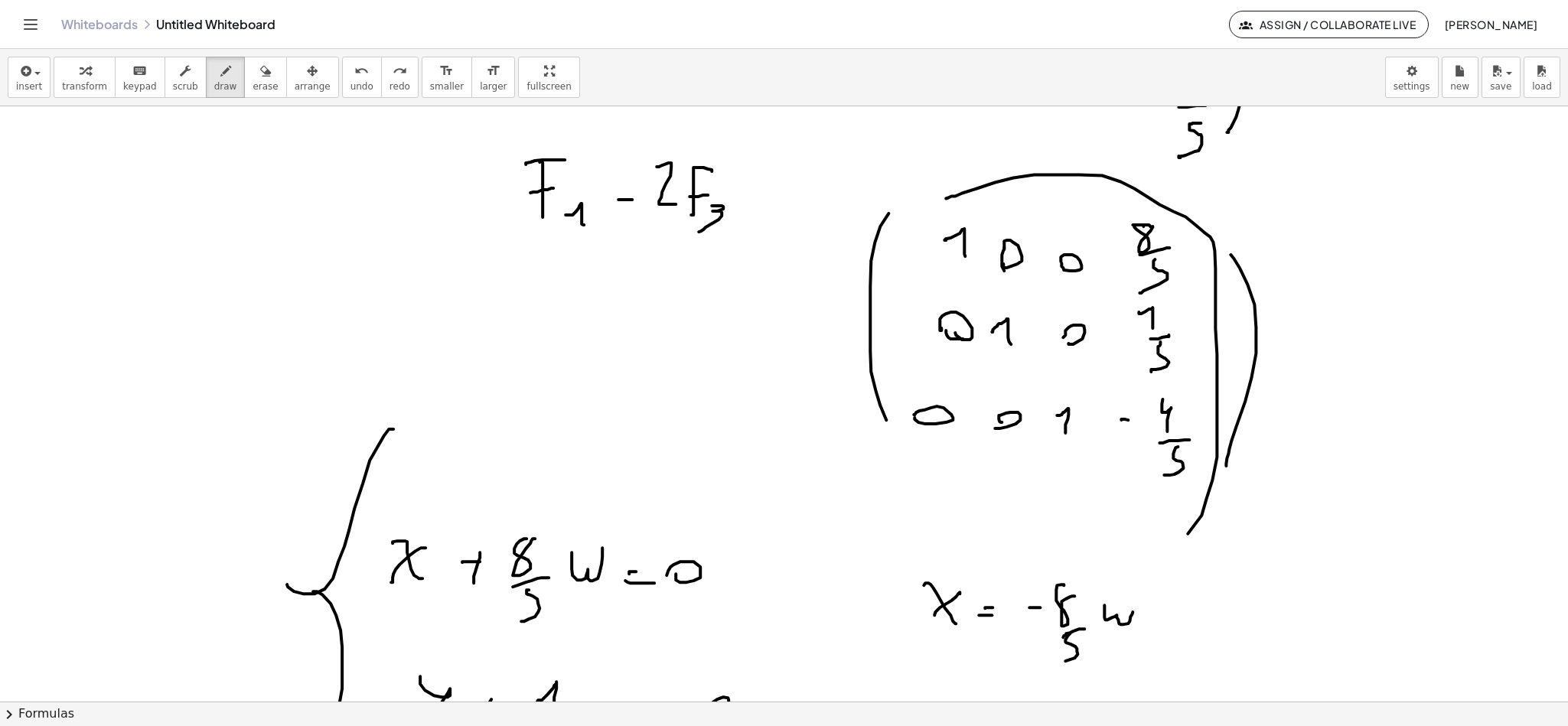
drag, startPoint x: 988, startPoint y: 182, endPoint x: 973, endPoint y: 454, distance: 272.4
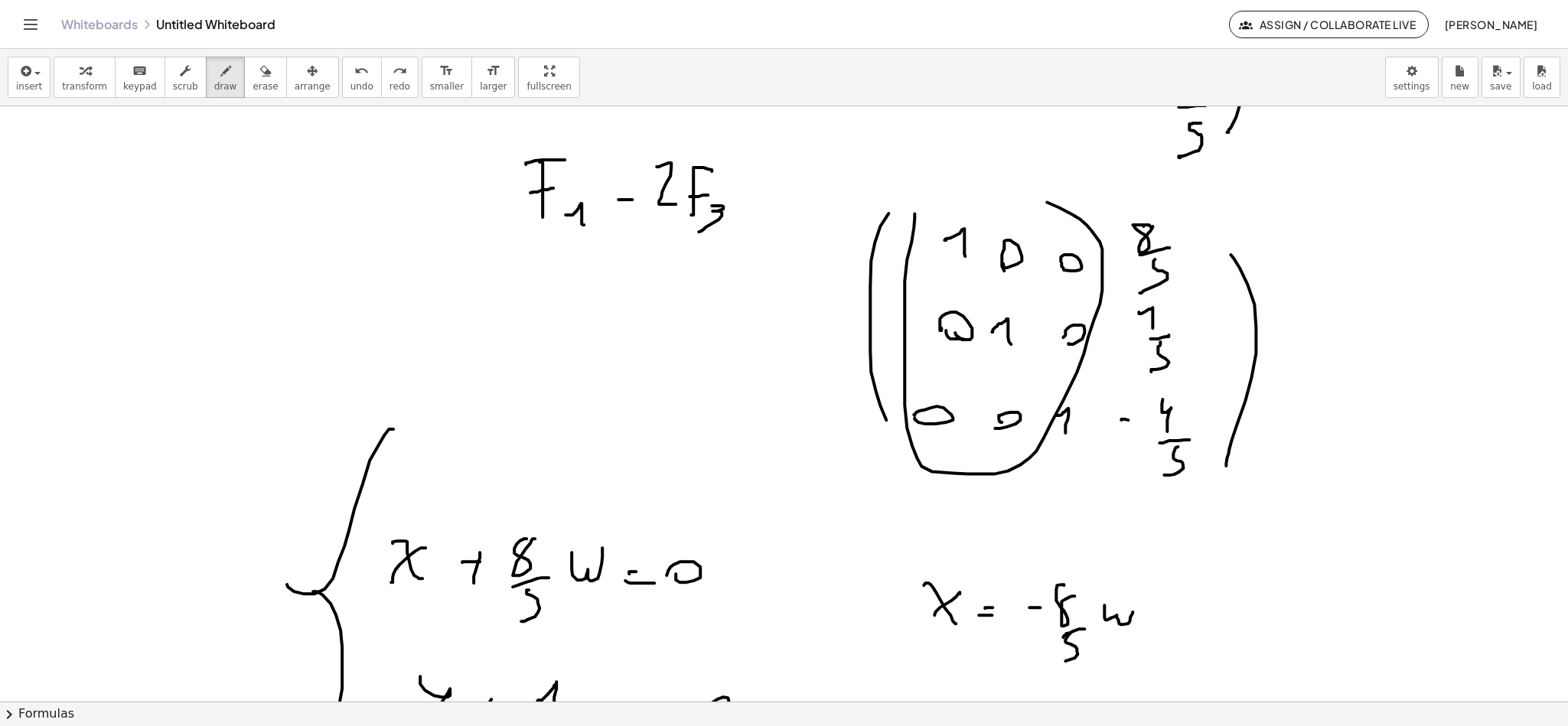
drag, startPoint x: 907, startPoint y: 227, endPoint x: 938, endPoint y: 209, distance: 35.8
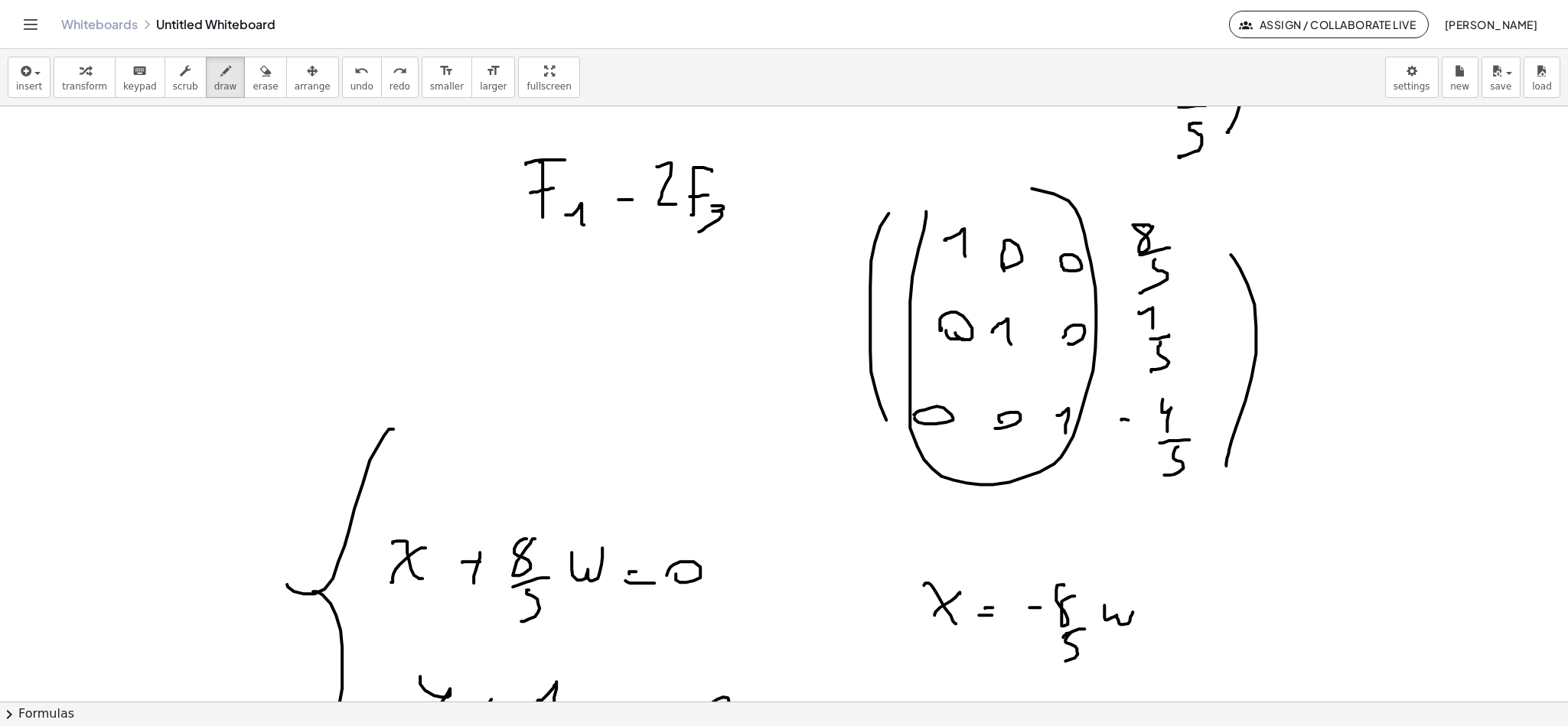
drag, startPoint x: 917, startPoint y: 229, endPoint x: 921, endPoint y: 213, distance: 16.5
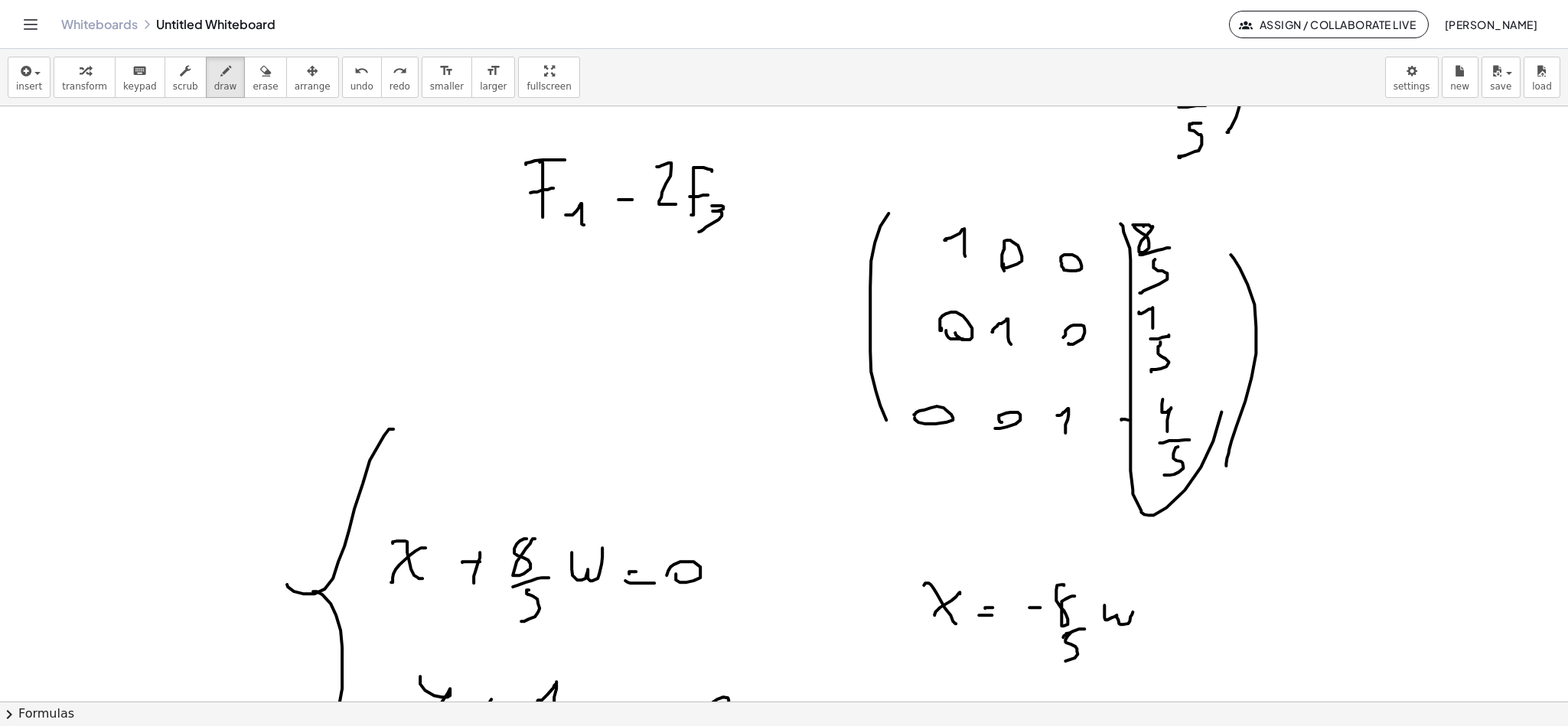
drag, startPoint x: 1123, startPoint y: 278, endPoint x: 1144, endPoint y: 197, distance: 83.7
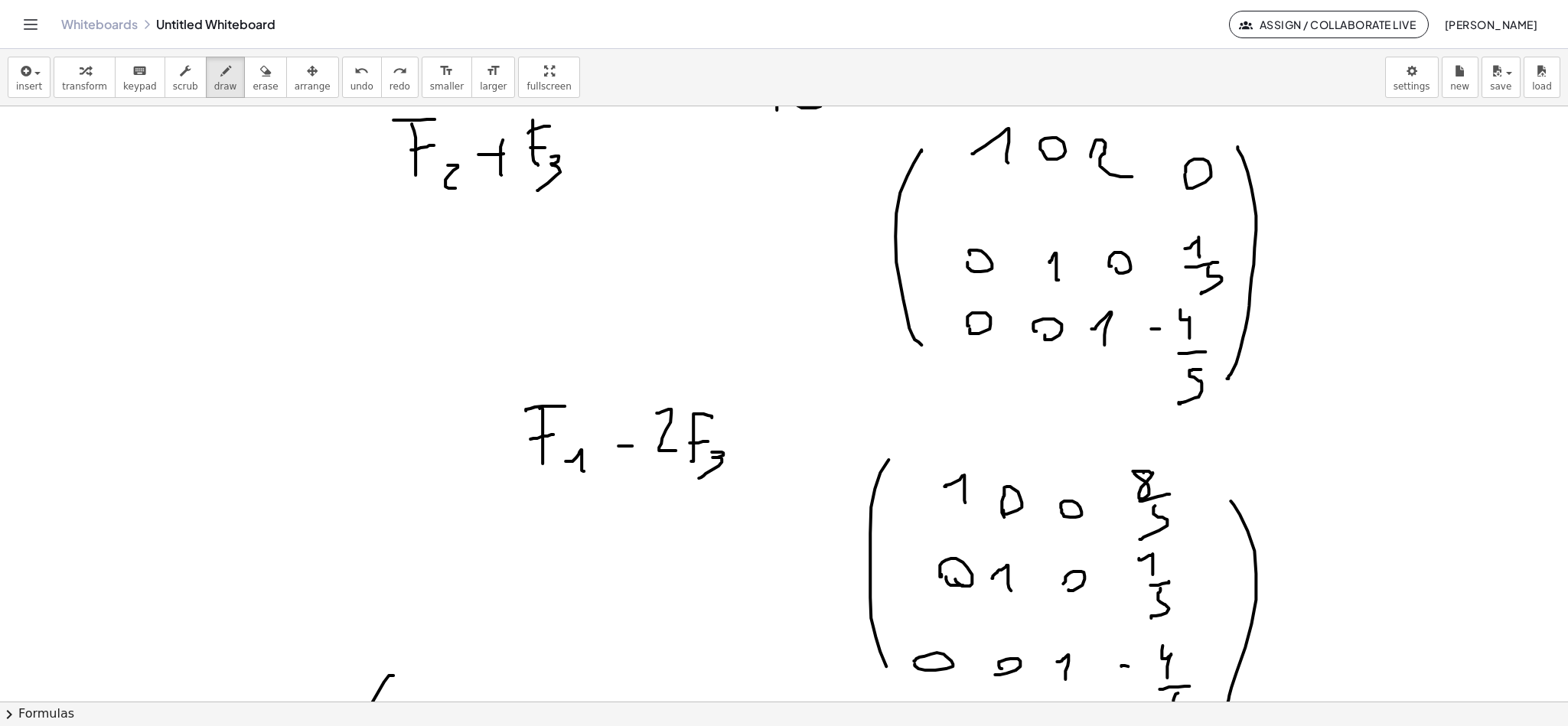
scroll to position [4499, 7]
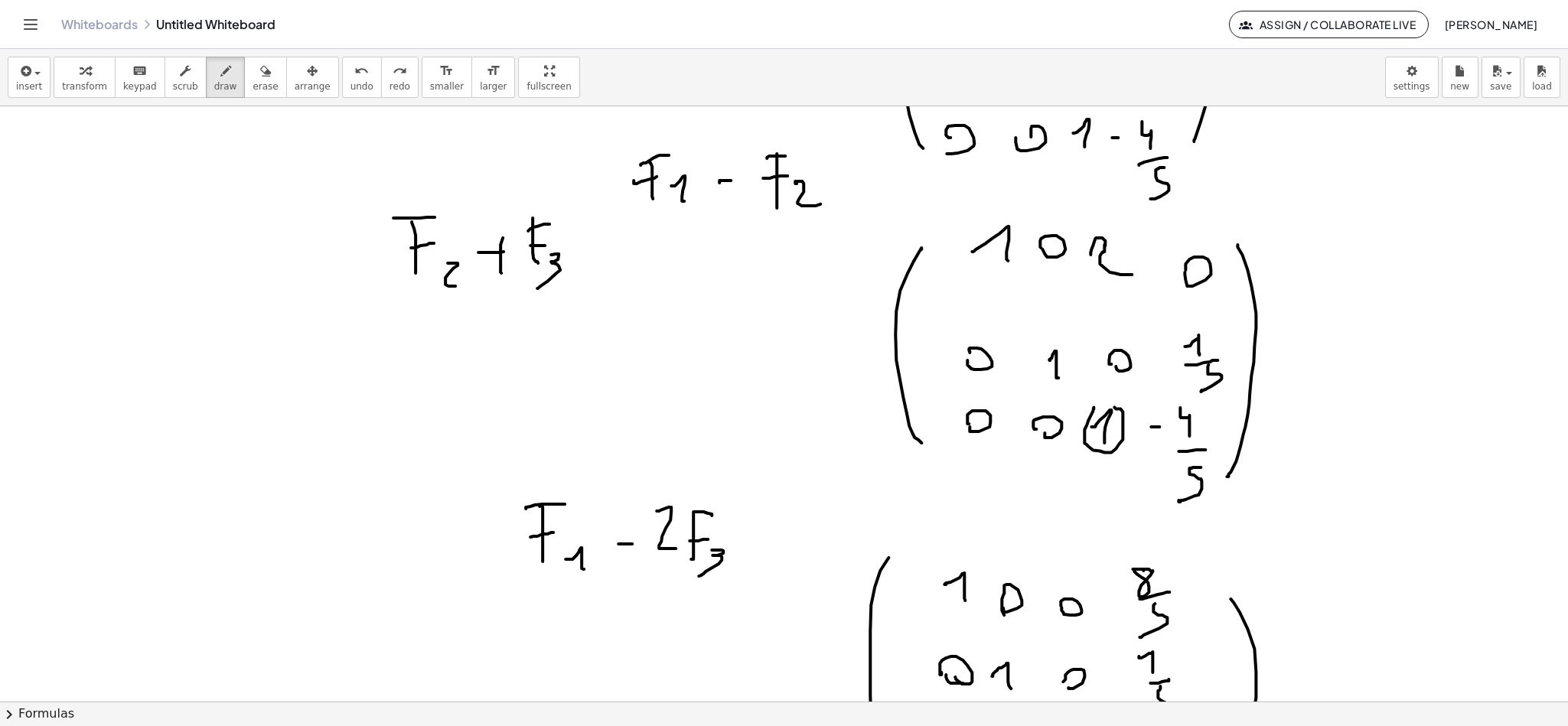
drag, startPoint x: 1087, startPoint y: 407, endPoint x: 1111, endPoint y: 351, distance: 60.9
drag, startPoint x: 1063, startPoint y: 246, endPoint x: 1089, endPoint y: 202, distance: 51.1
drag, startPoint x: 1093, startPoint y: 276, endPoint x: 1093, endPoint y: 232, distance: 44.0
drag, startPoint x: 1100, startPoint y: 393, endPoint x: 1107, endPoint y: 384, distance: 11.4
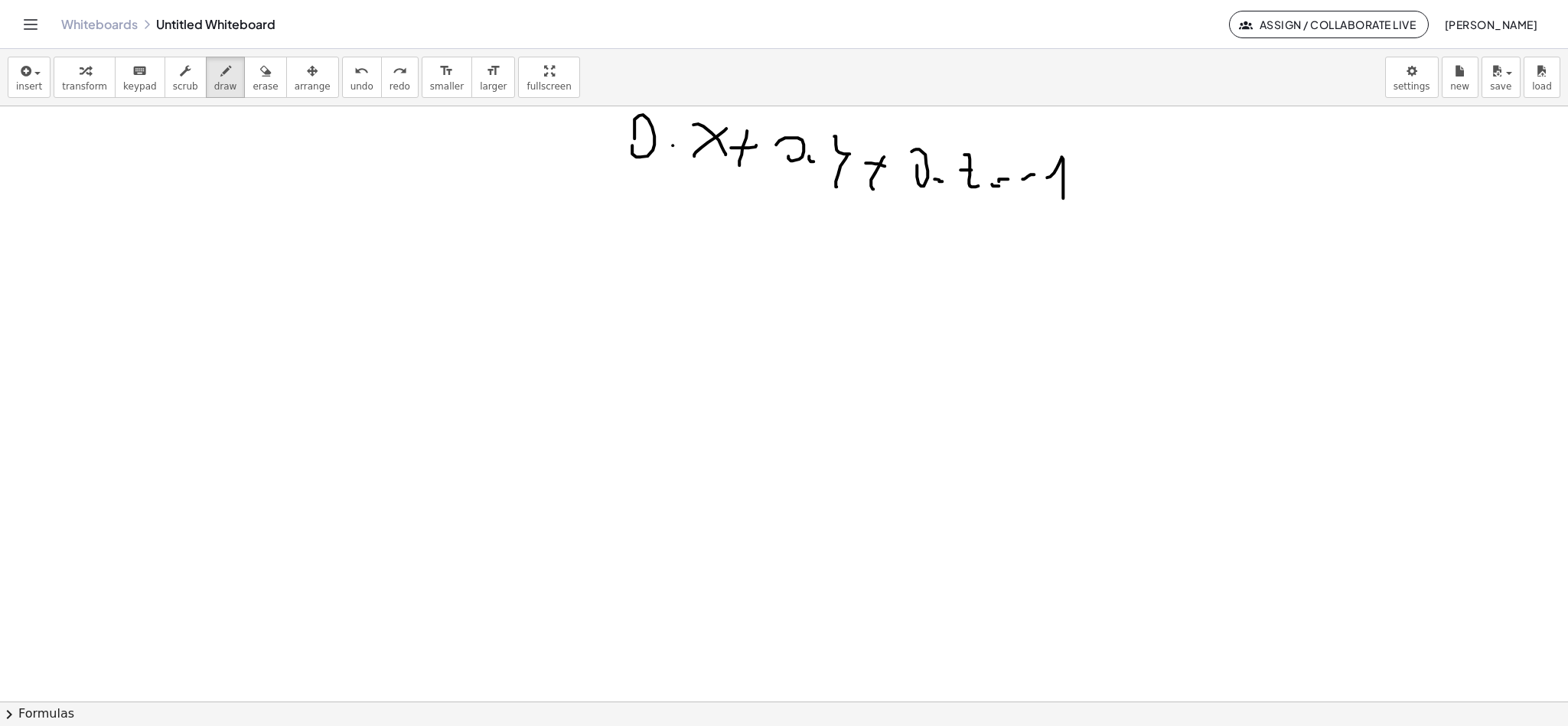
scroll to position [10143, 7]
